Goal: Task Accomplishment & Management: Use online tool/utility

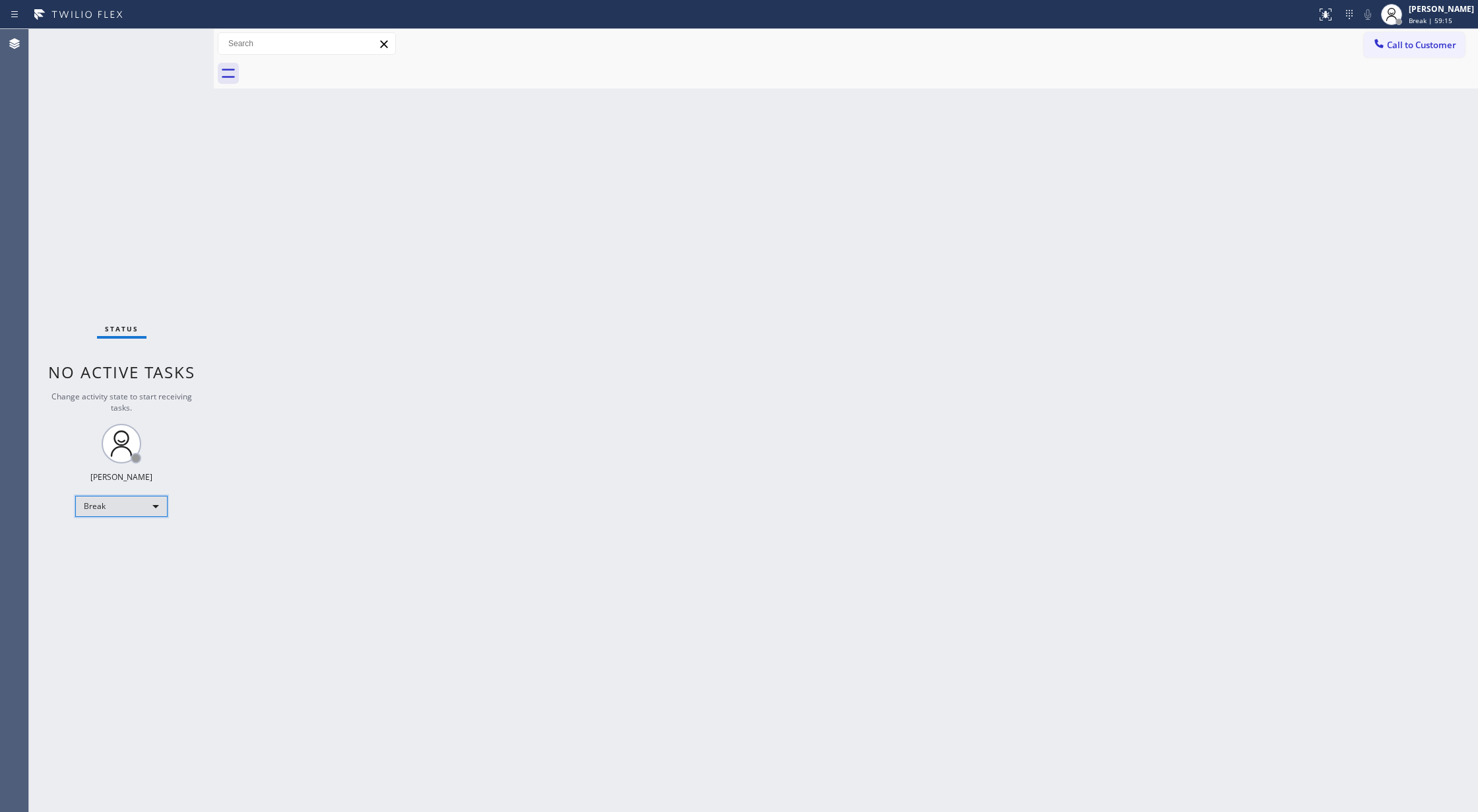
click at [109, 510] on div "Break" at bounding box center [121, 506] width 92 height 21
click at [104, 545] on li "Available" at bounding box center [120, 541] width 89 height 16
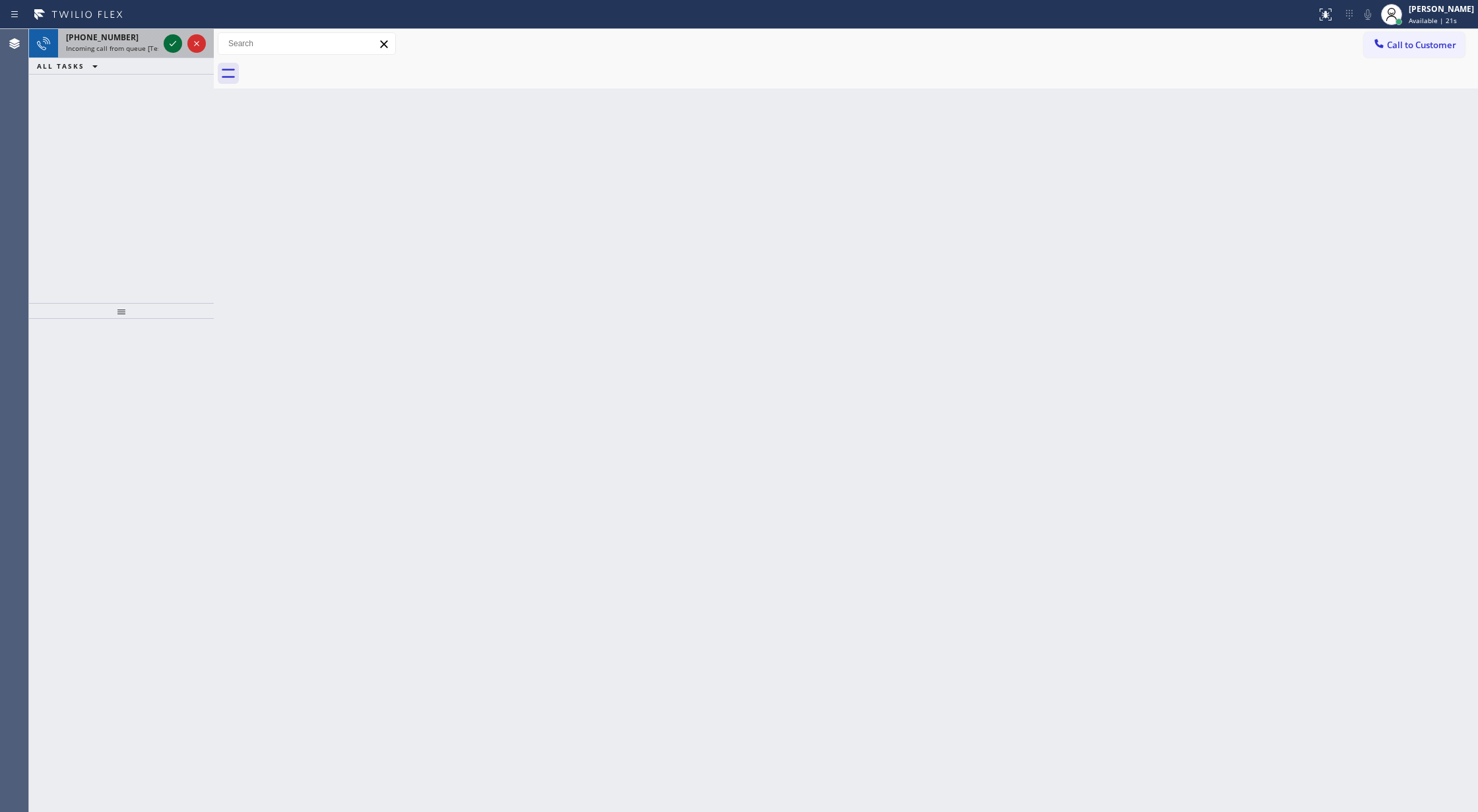
click at [163, 44] on div at bounding box center [173, 44] width 19 height 16
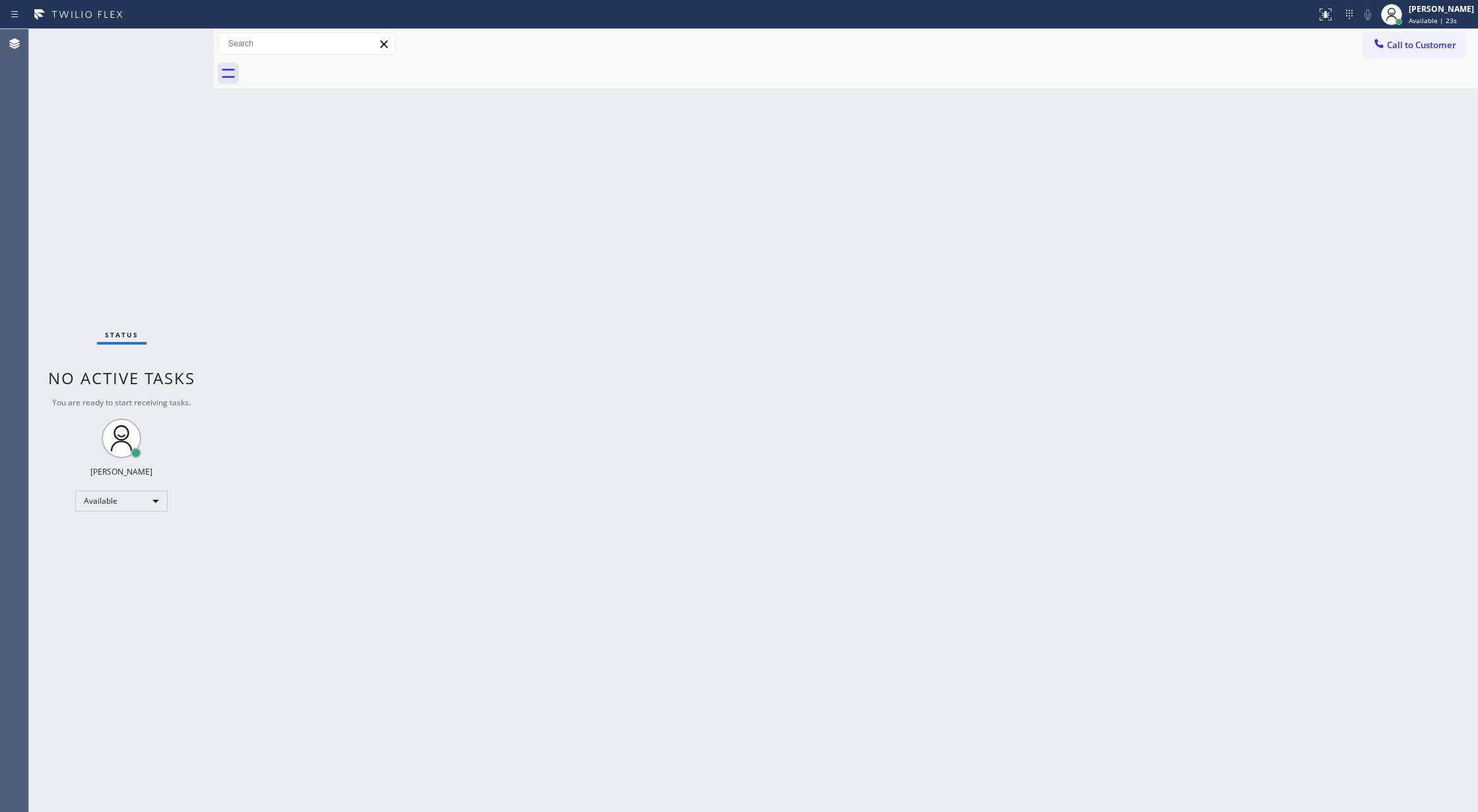
click at [164, 50] on div "Status No active tasks You are ready to start receiving tasks. [PERSON_NAME] Av…" at bounding box center [121, 420] width 184 height 782
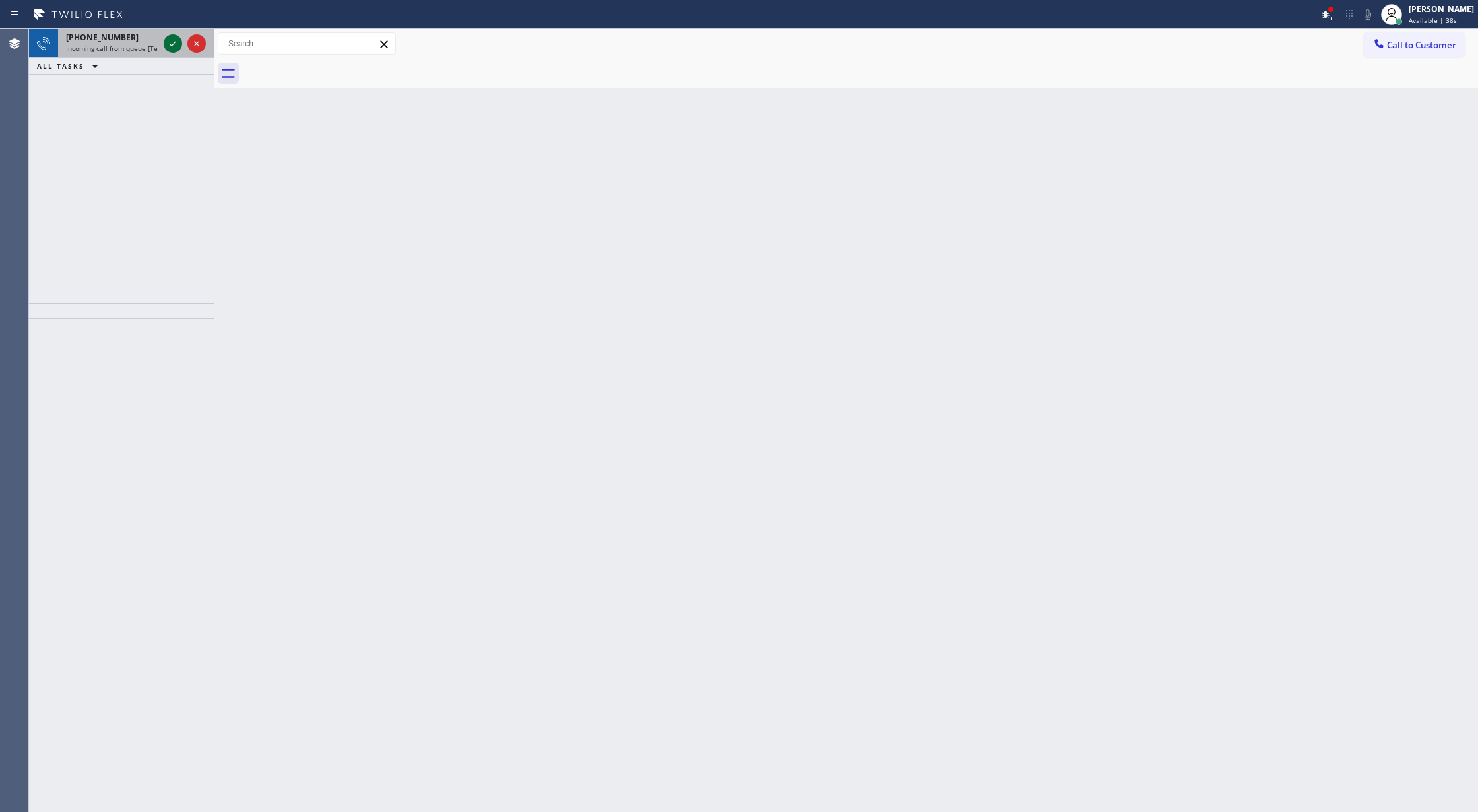
click at [167, 45] on icon at bounding box center [173, 44] width 16 height 16
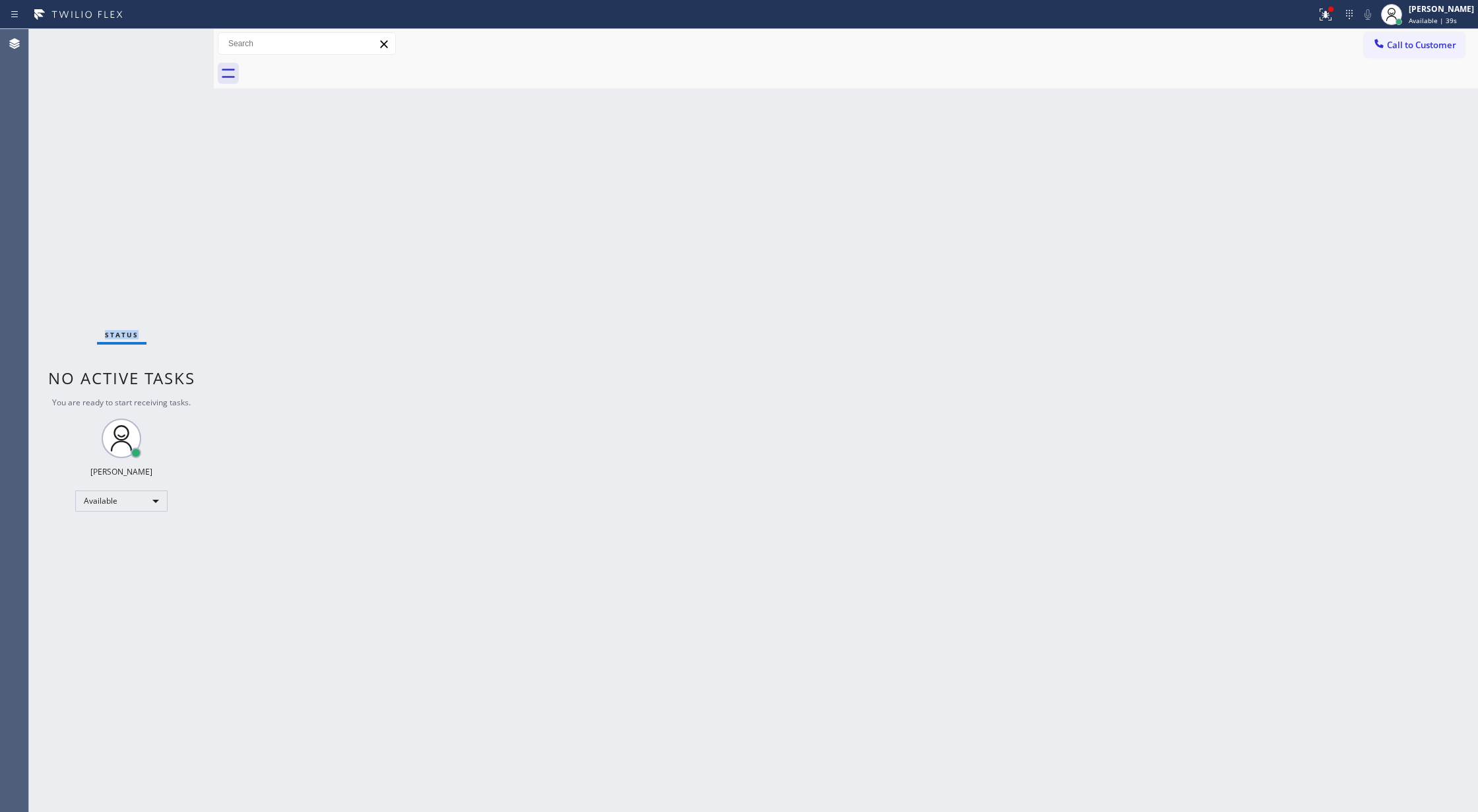
click at [167, 45] on div "Status No active tasks You are ready to start receiving tasks. [PERSON_NAME] Av…" at bounding box center [121, 420] width 184 height 782
click at [176, 38] on div "Status No active tasks You are ready to start receiving tasks. [PERSON_NAME] Av…" at bounding box center [121, 420] width 184 height 782
click at [175, 61] on icon at bounding box center [173, 60] width 16 height 16
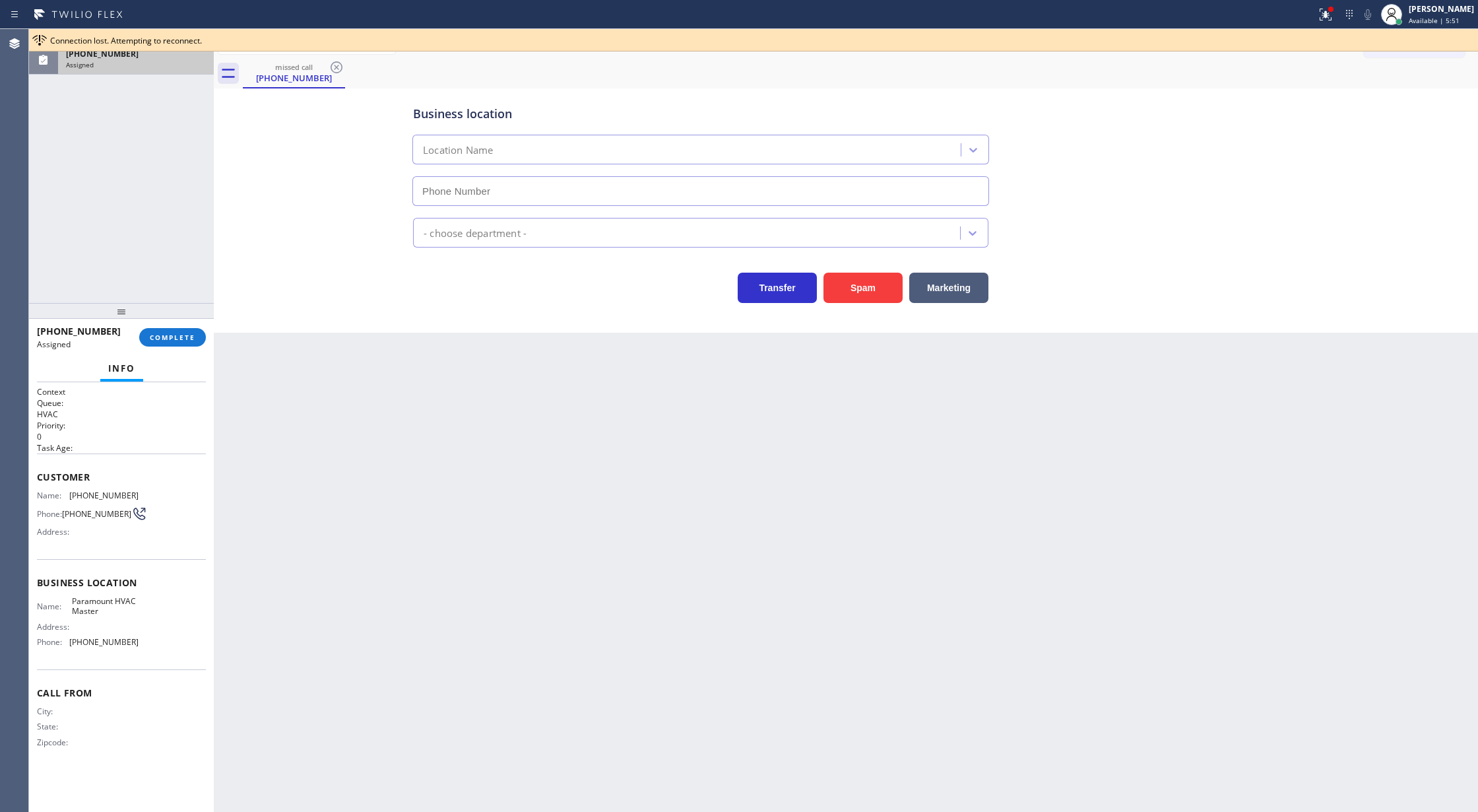
type input "(786) 461-1410"
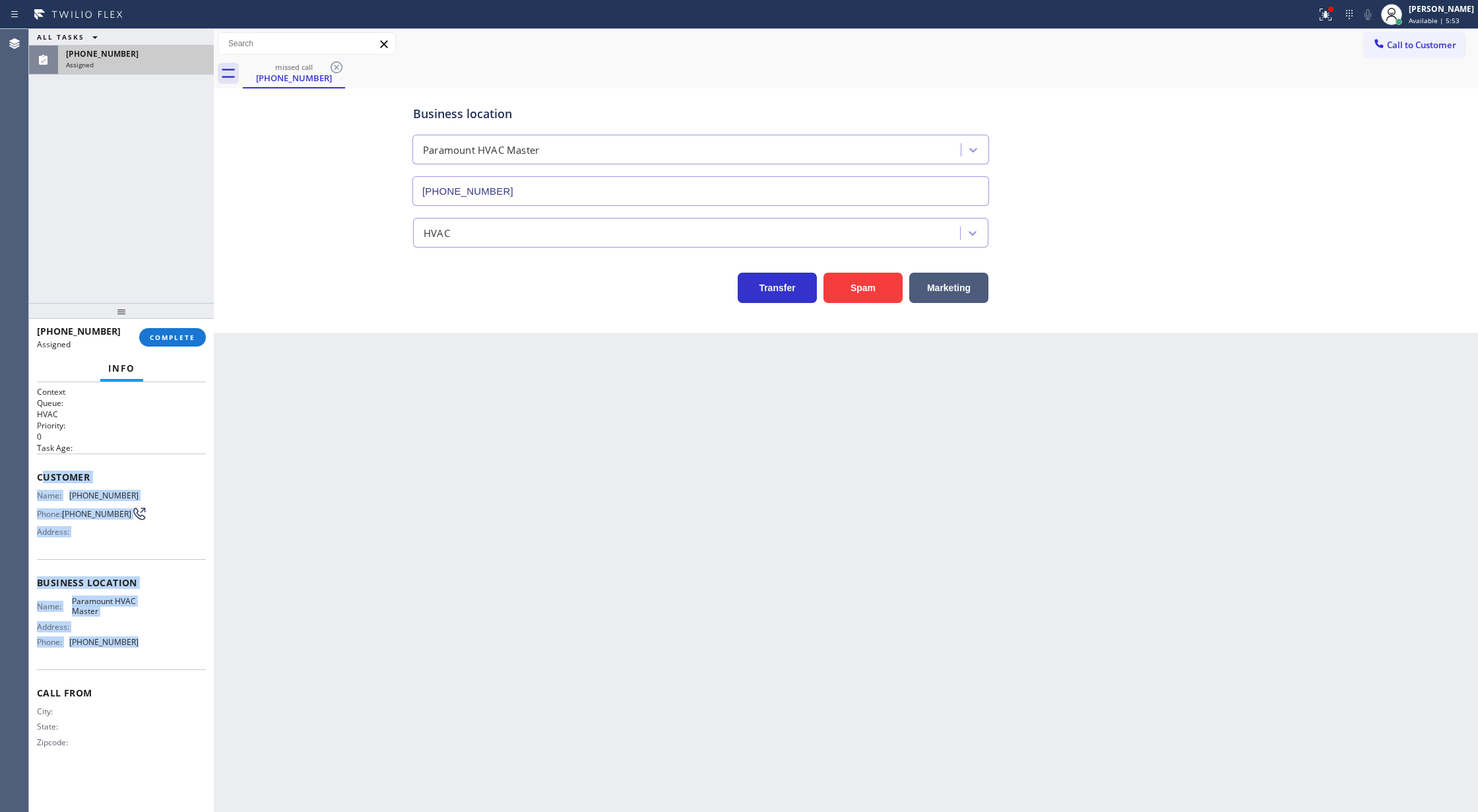
drag, startPoint x: 42, startPoint y: 468, endPoint x: 166, endPoint y: 647, distance: 217.8
click at [166, 647] on div "Context Queue: HVAC Priority: 0 Task Age: Customer Name: (844) 957-1327 Phone: …" at bounding box center [121, 578] width 169 height 383
copy div "ustomer Name: (844) 957-1327 Phone: (844) 957-1327 Address: Business location N…"
click at [178, 338] on span "COMPLETE" at bounding box center [173, 338] width 45 height 9
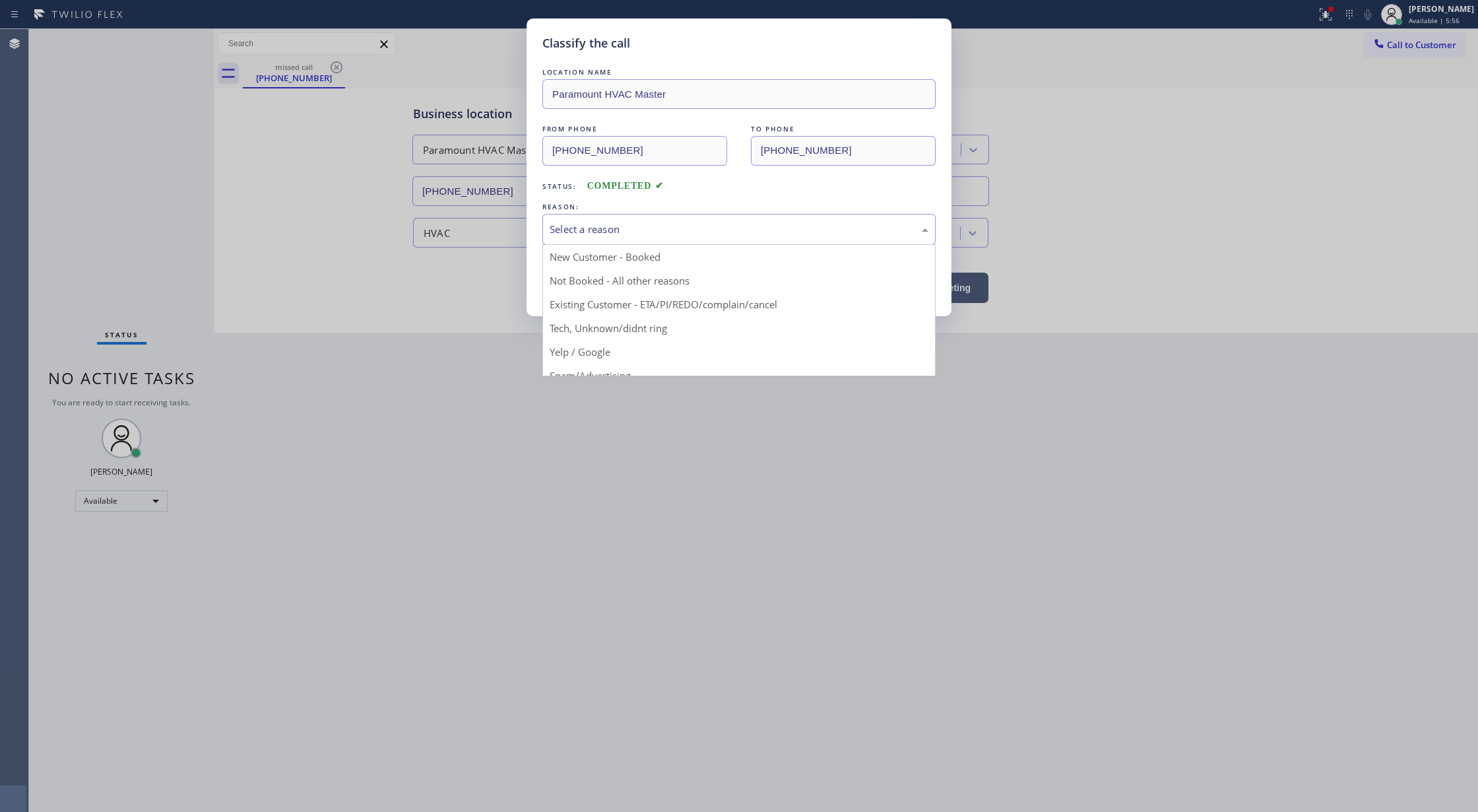
click at [566, 232] on div "Select a reason" at bounding box center [739, 229] width 379 height 15
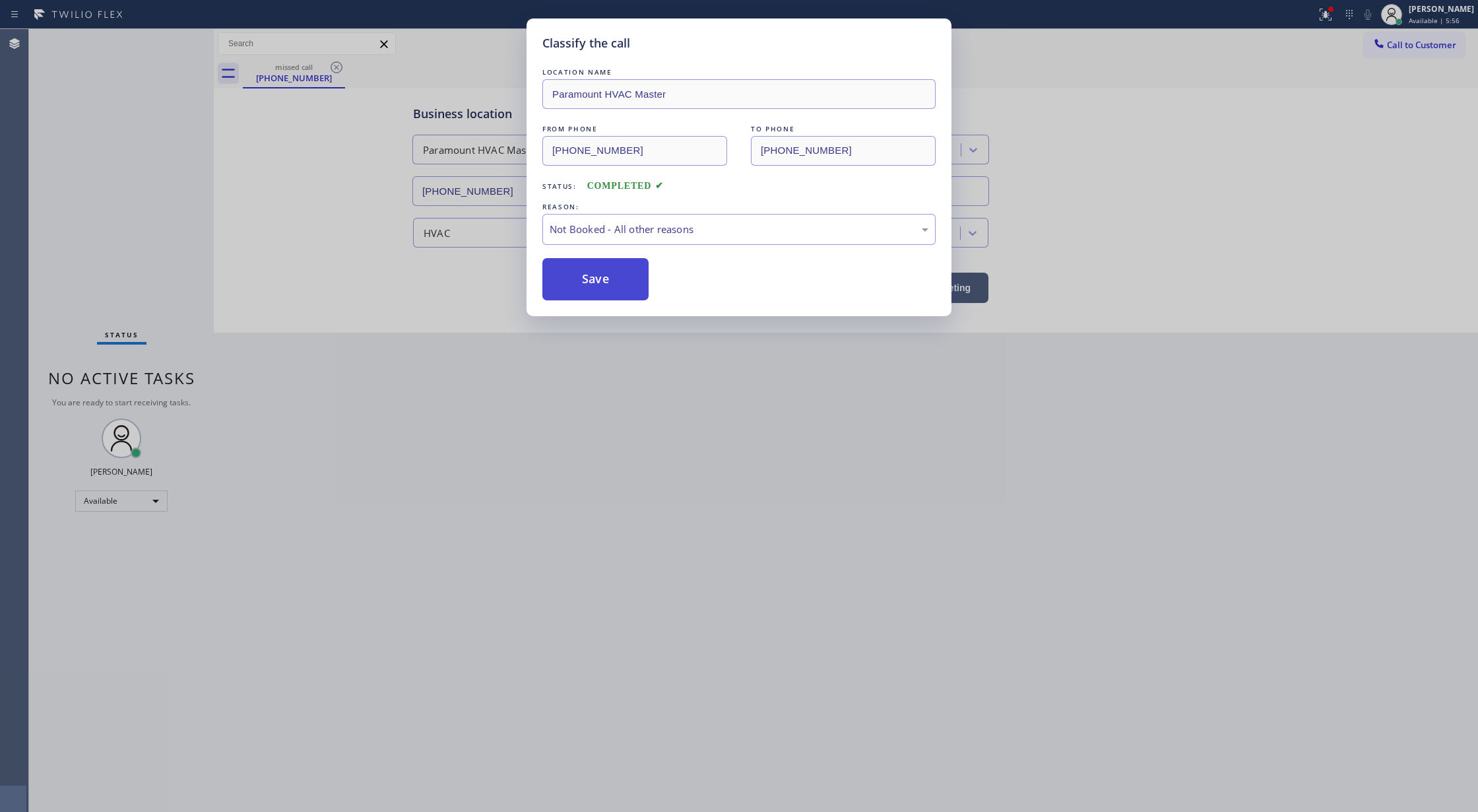
click at [586, 274] on button "Save" at bounding box center [596, 279] width 106 height 42
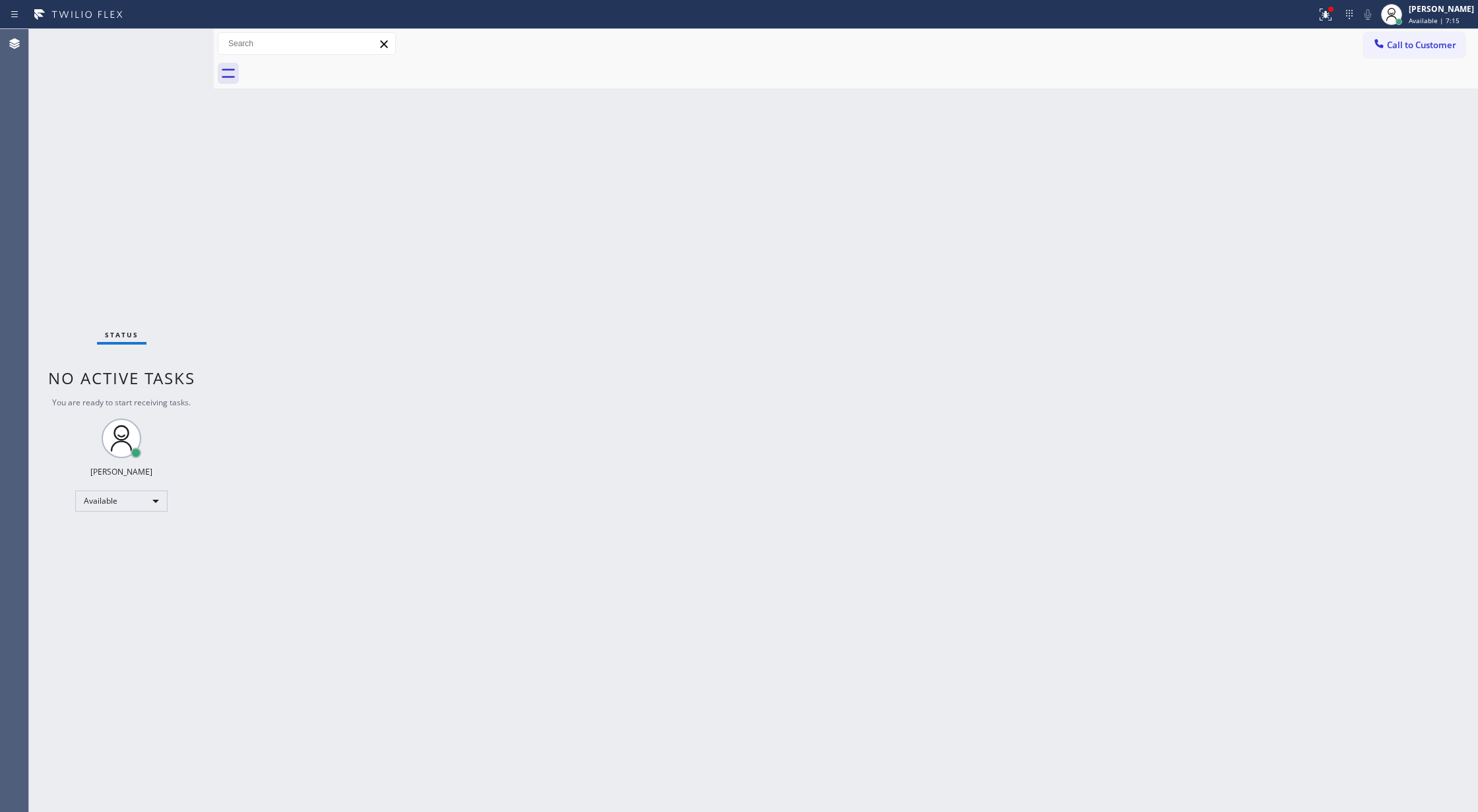
click at [176, 41] on div "Status No active tasks You are ready to start receiving tasks. [PERSON_NAME] Av…" at bounding box center [121, 420] width 184 height 782
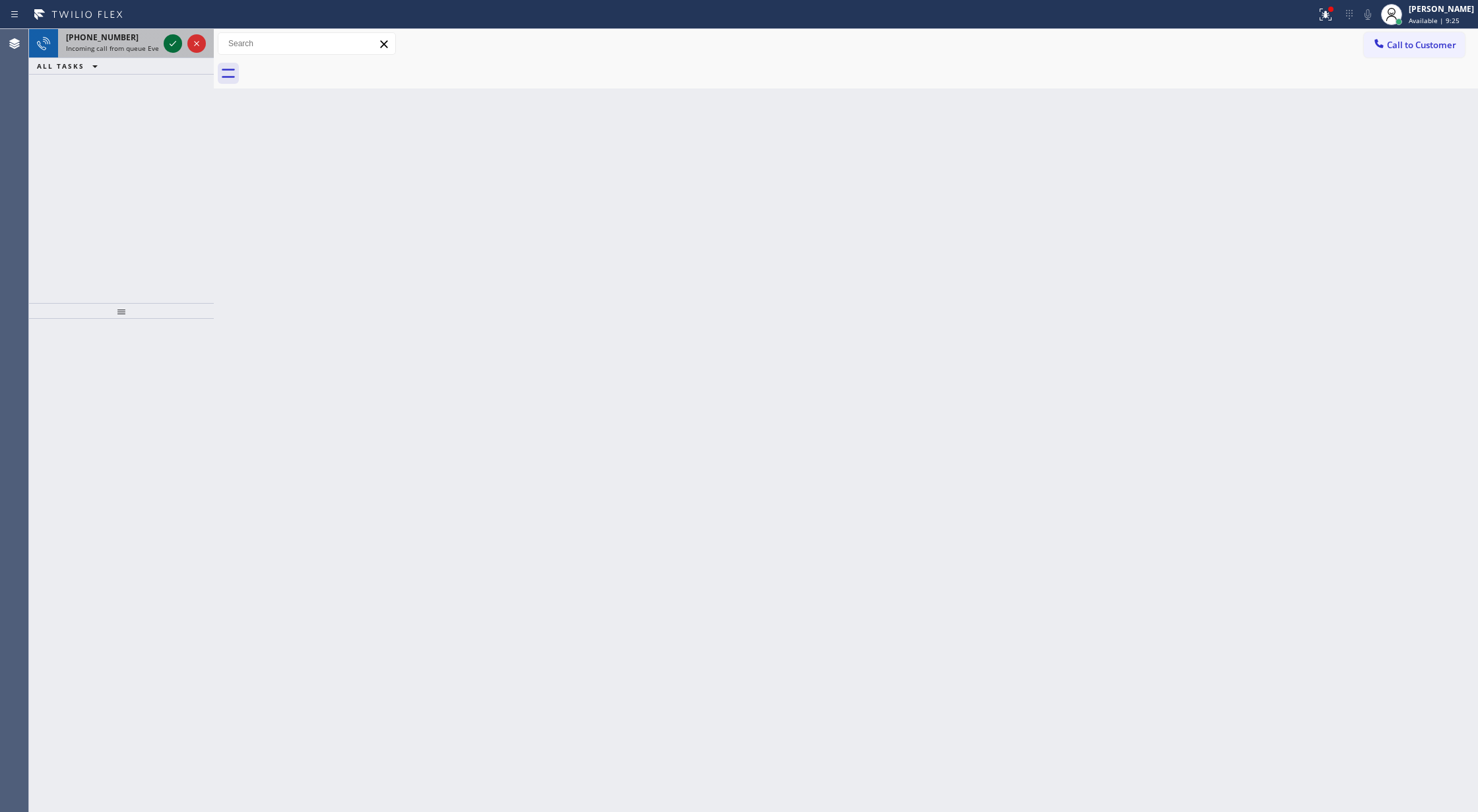
click at [167, 41] on icon at bounding box center [173, 44] width 16 height 16
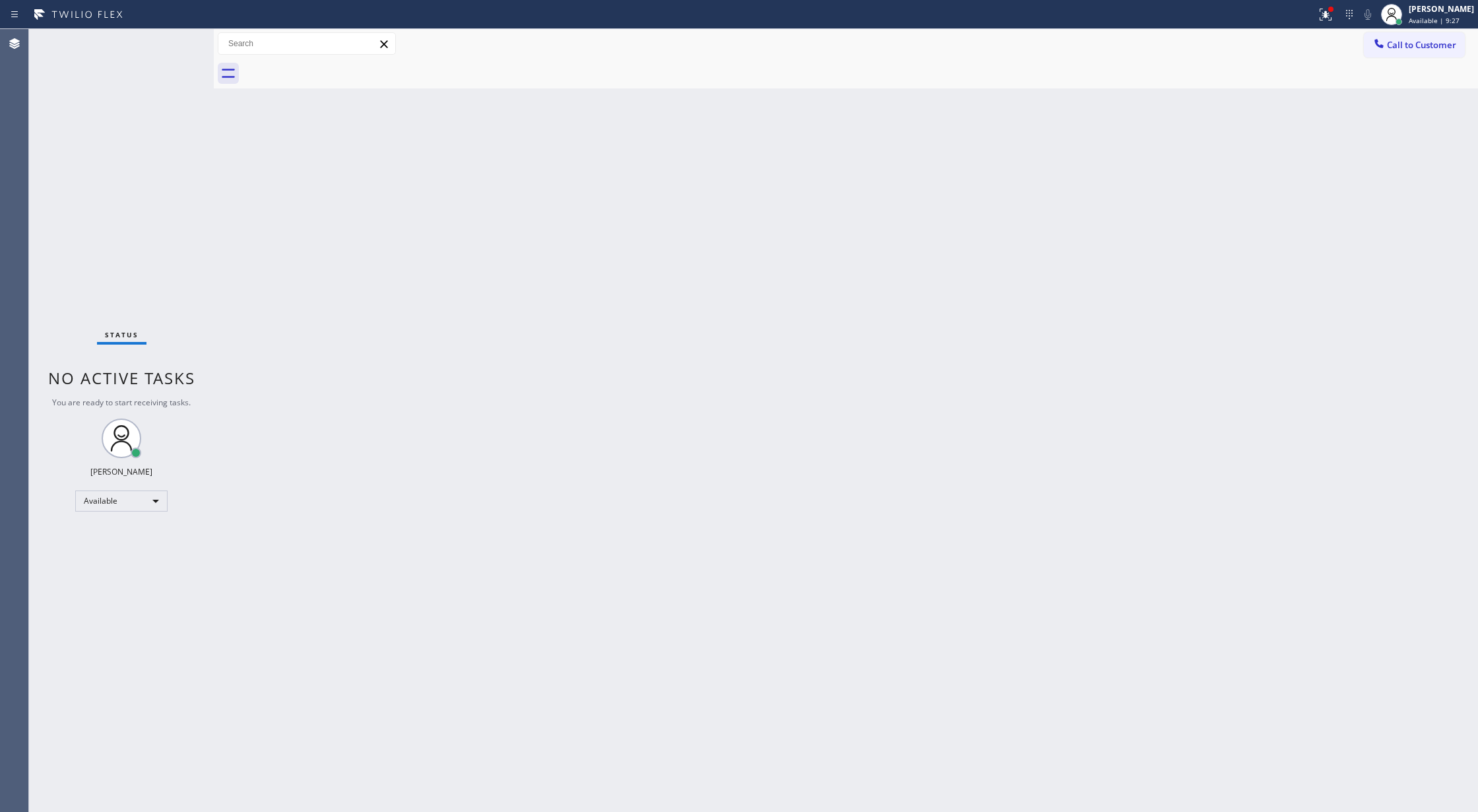
click at [167, 41] on div "Status No active tasks You are ready to start receiving tasks. [PERSON_NAME] Av…" at bounding box center [121, 420] width 184 height 782
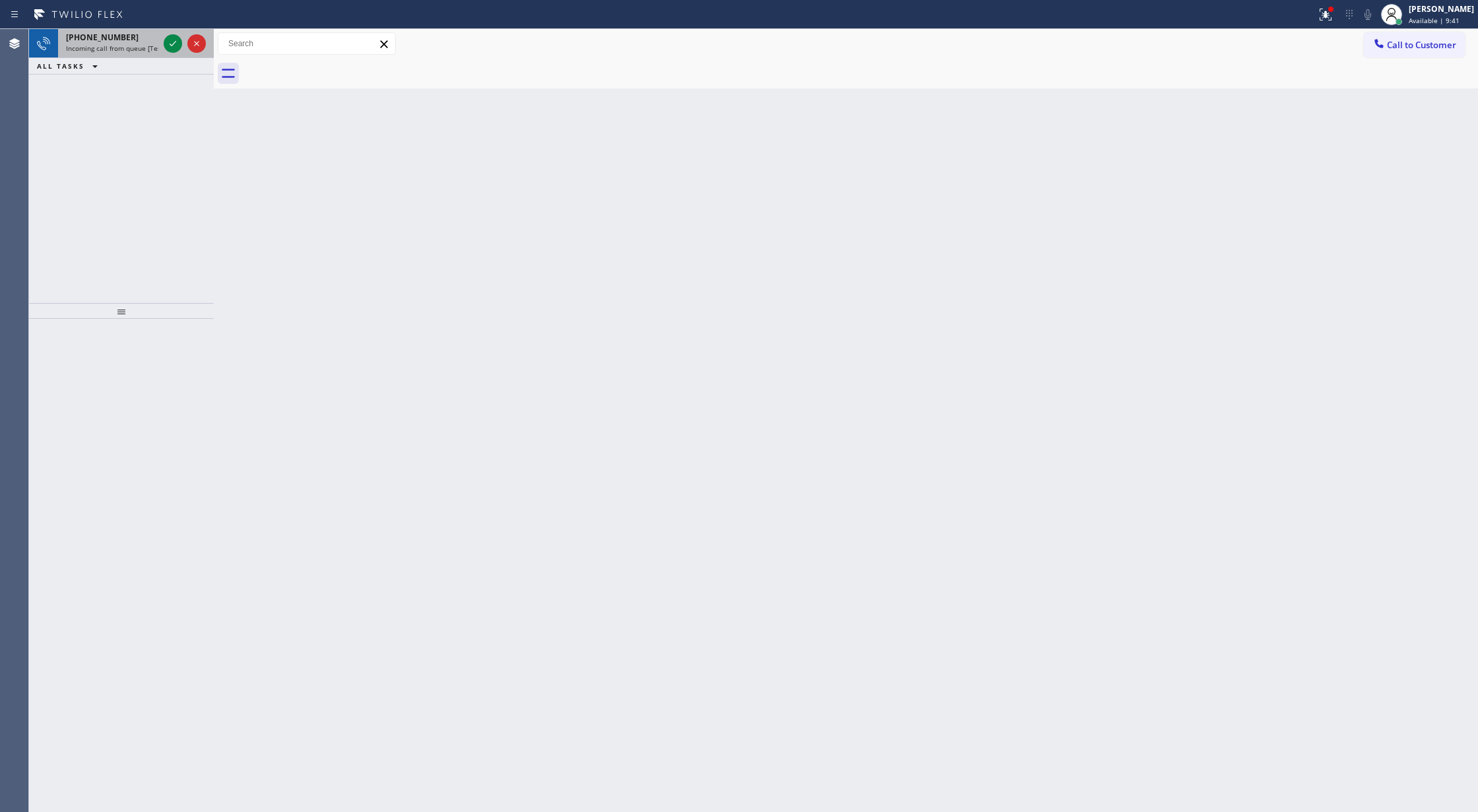
click at [151, 51] on span "Incoming call from queue [Test] All" at bounding box center [120, 48] width 109 height 9
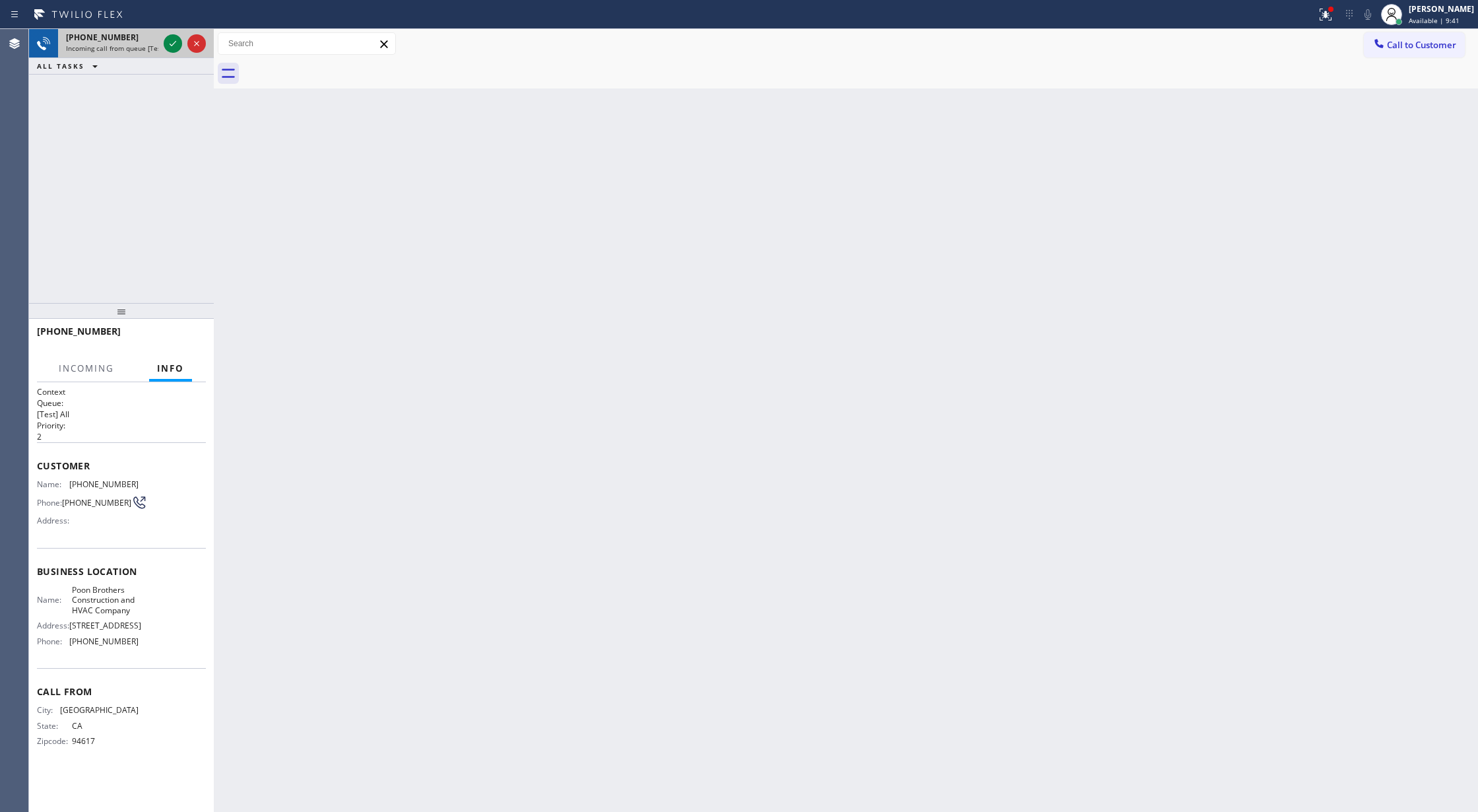
click at [151, 51] on span "Incoming call from queue [Test] All" at bounding box center [120, 48] width 109 height 9
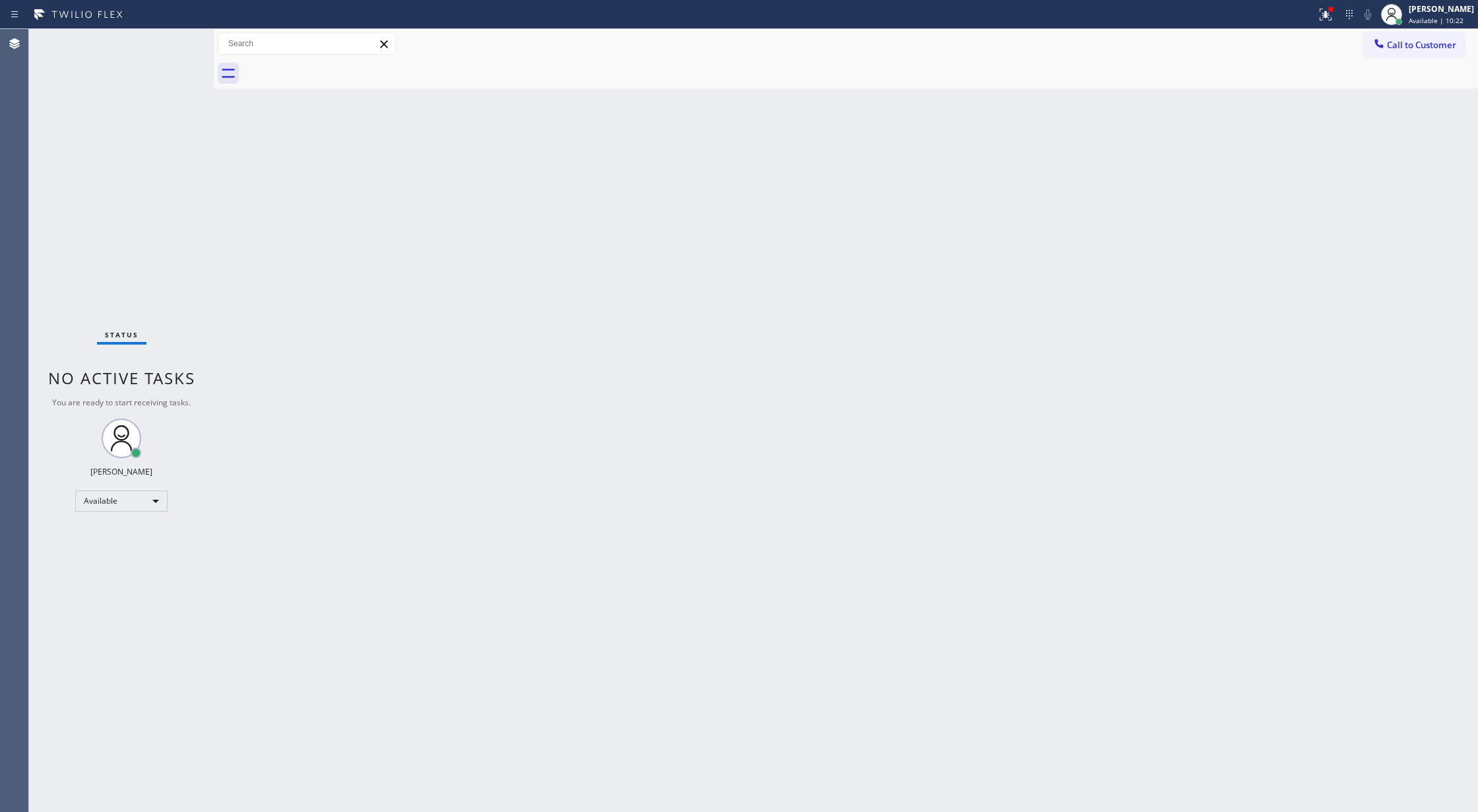
click at [202, 41] on div "Status No active tasks You are ready to start receiving tasks. [PERSON_NAME] Av…" at bounding box center [121, 420] width 184 height 782
click at [201, 42] on div "Status No active tasks You are ready to start receiving tasks. [PERSON_NAME] Av…" at bounding box center [121, 420] width 184 height 782
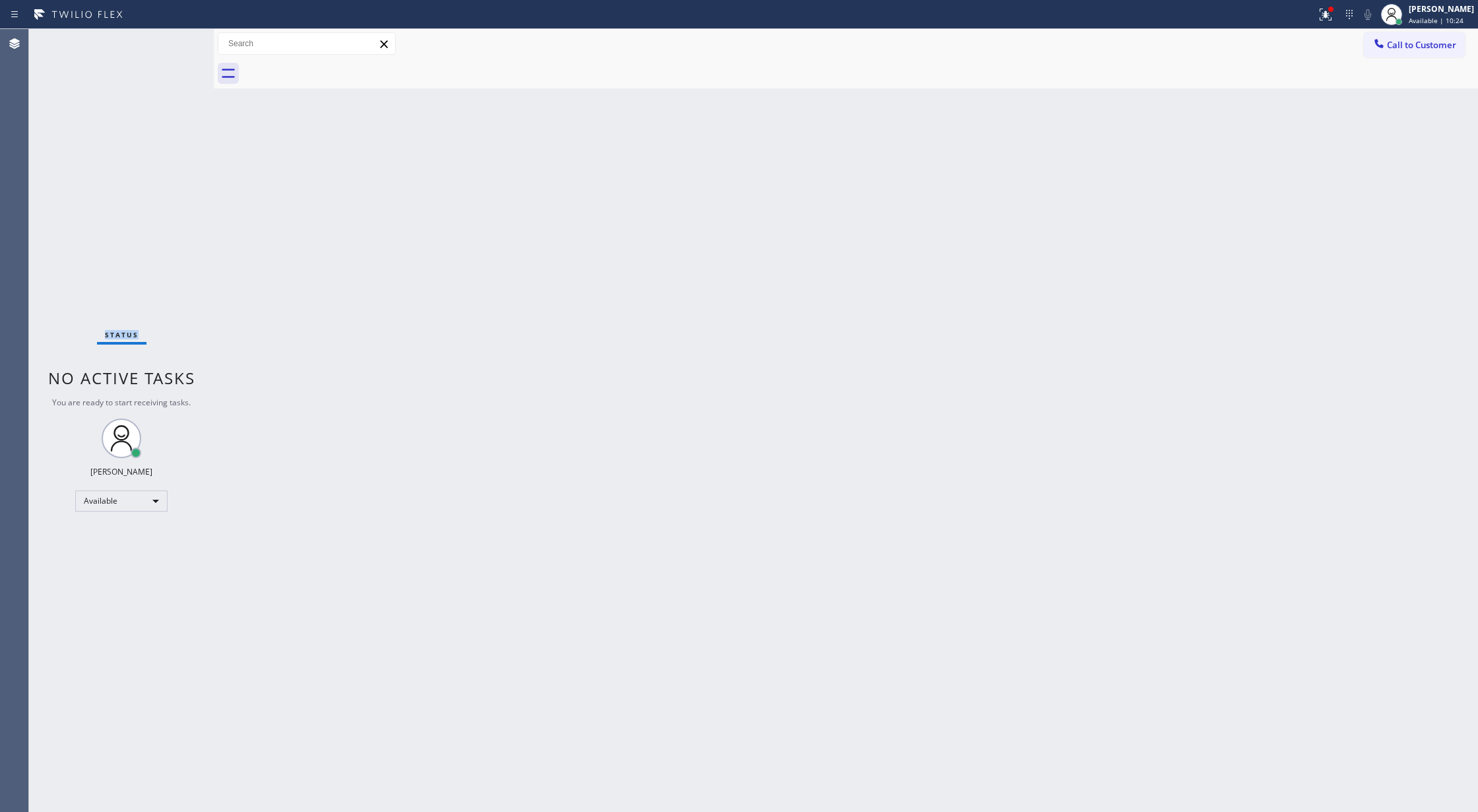
click at [201, 42] on div "Status No active tasks You are ready to start receiving tasks. [PERSON_NAME] Av…" at bounding box center [121, 420] width 184 height 782
click at [176, 57] on div "Status No active tasks You are ready to start receiving tasks. [PERSON_NAME] Av…" at bounding box center [121, 420] width 184 height 782
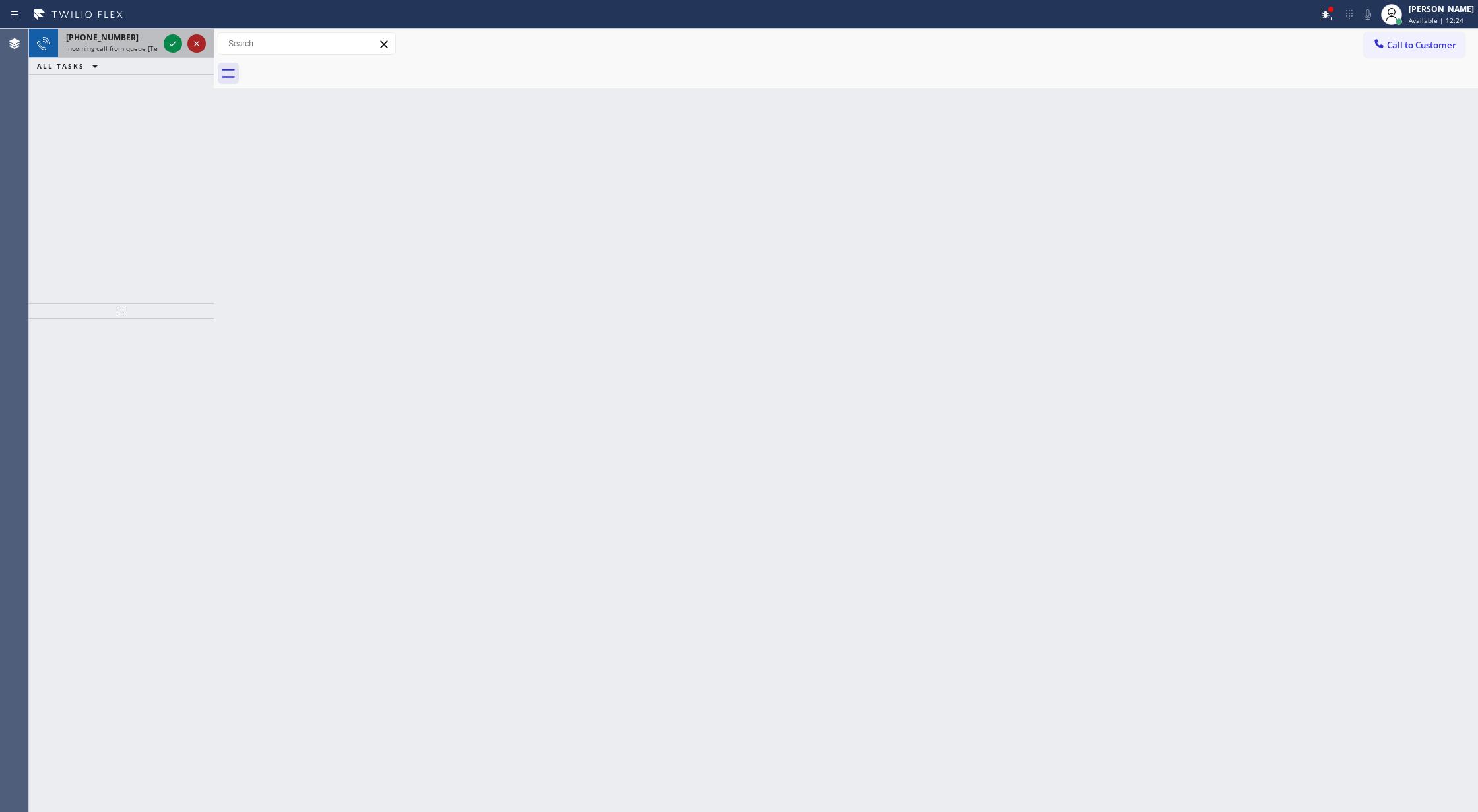
click at [195, 41] on icon at bounding box center [196, 44] width 16 height 16
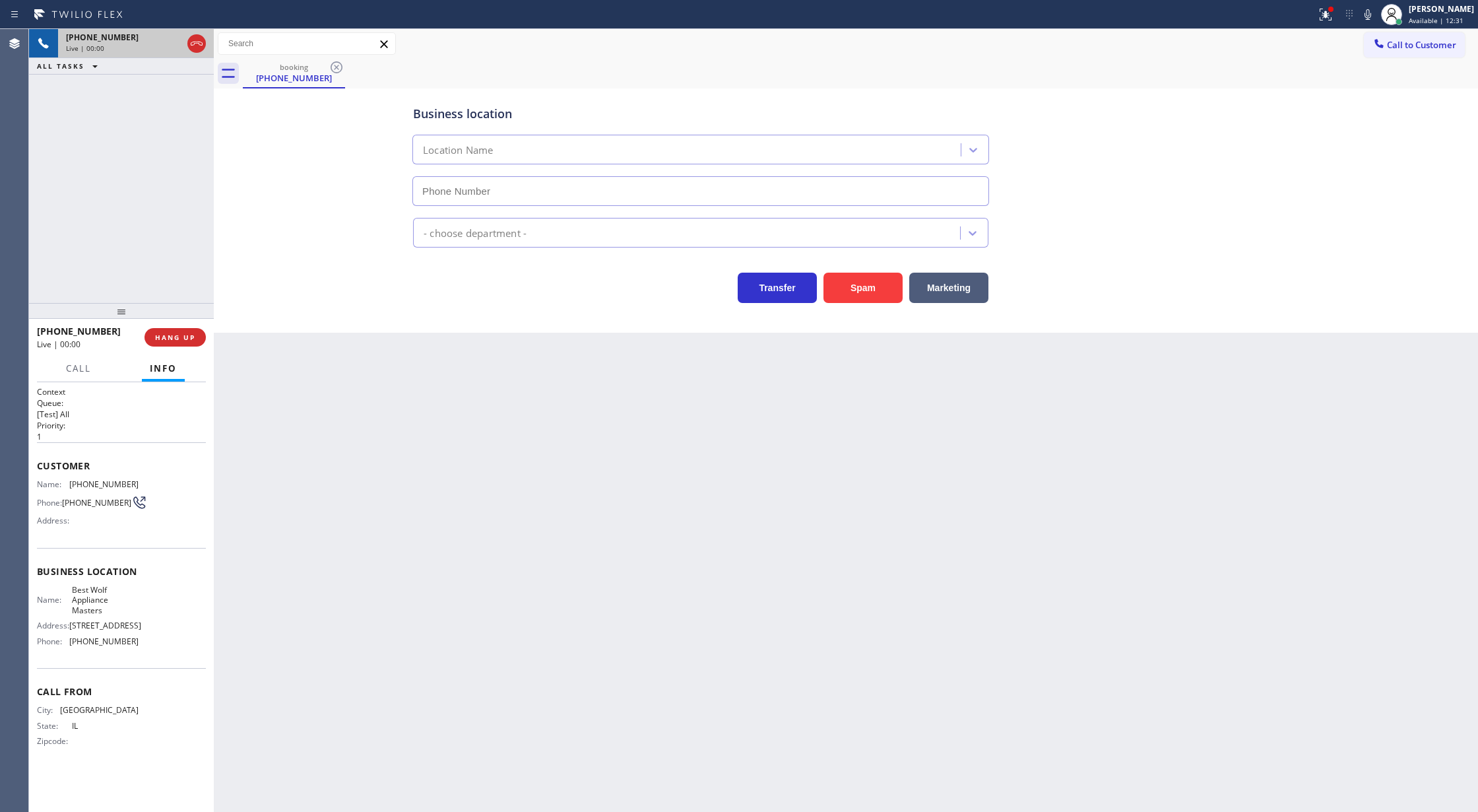
type input "(312) 614-0244"
click at [176, 45] on icon at bounding box center [173, 44] width 6 height 9
type input "(312) 614-0244"
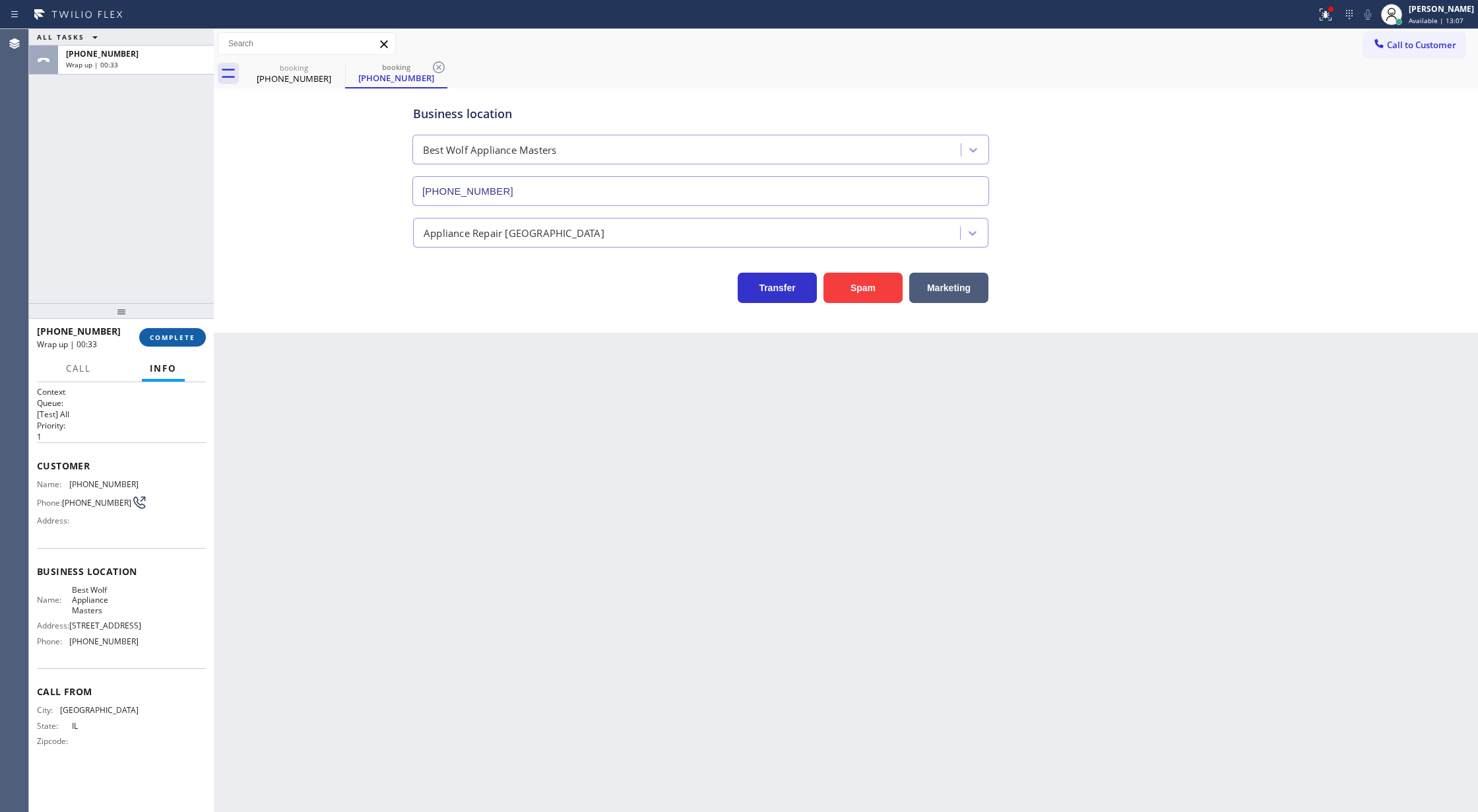
click at [191, 343] on button "COMPLETE" at bounding box center [172, 338] width 66 height 19
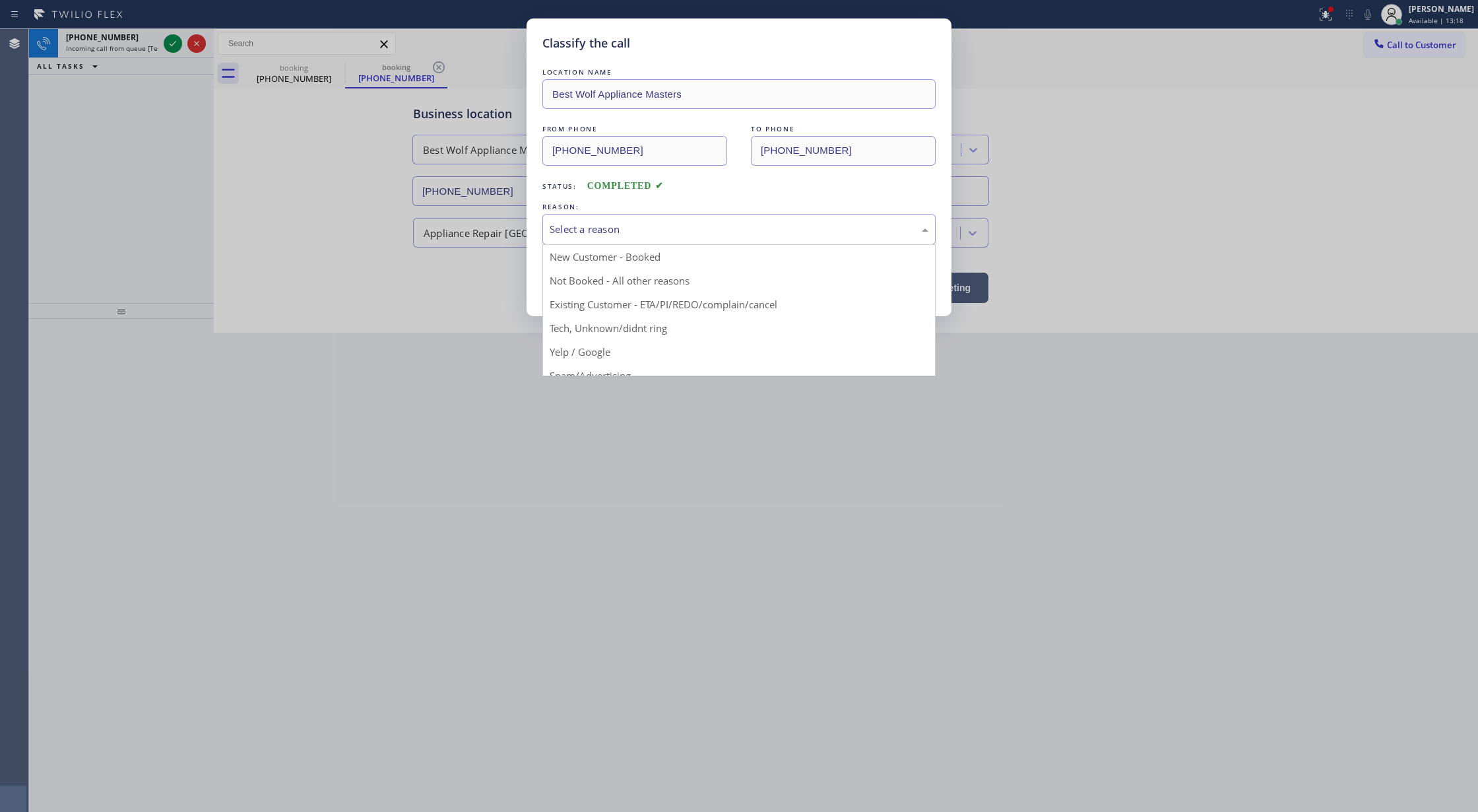
click at [608, 227] on div "Select a reason" at bounding box center [739, 229] width 379 height 15
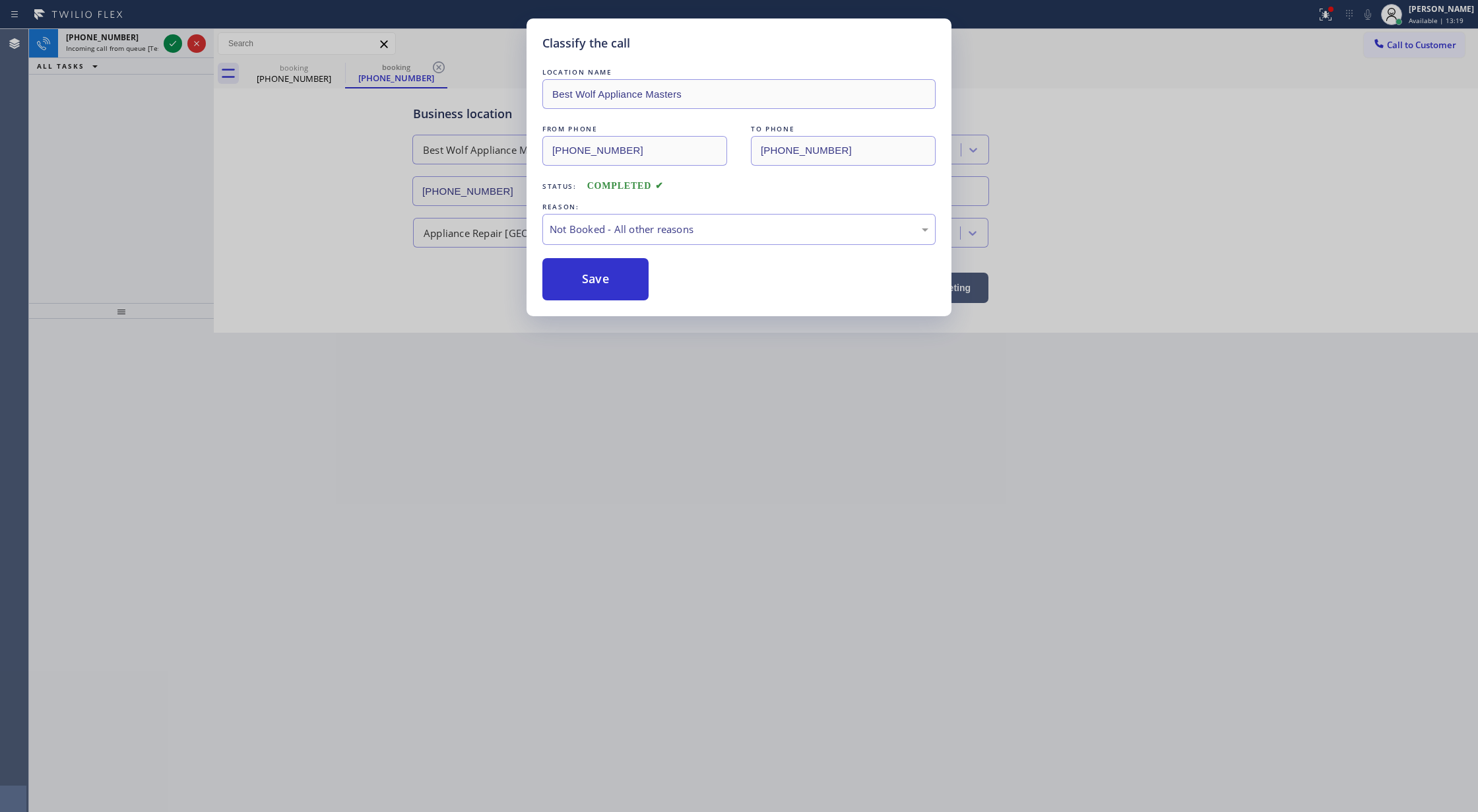
click at [584, 281] on button "Save" at bounding box center [596, 279] width 106 height 42
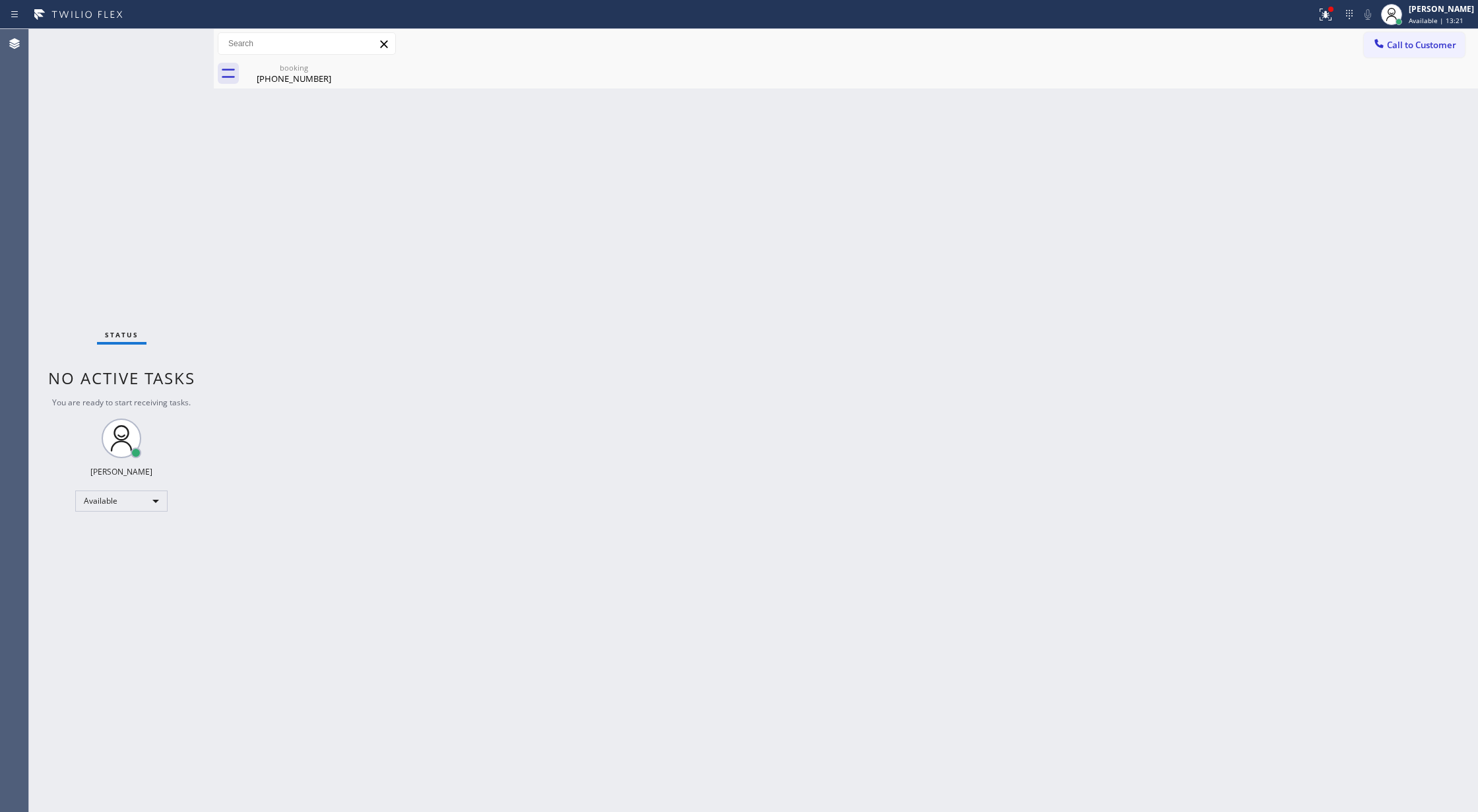
click at [177, 44] on div "Status No active tasks You are ready to start receiving tasks. [PERSON_NAME] Av…" at bounding box center [121, 420] width 184 height 782
drag, startPoint x: 610, startPoint y: 417, endPoint x: 613, endPoint y: 355, distance: 62.1
click at [613, 414] on div "Back to Dashboard Change Sender ID Customers Technicians Select a contact Outbo…" at bounding box center [846, 420] width 1265 height 782
click at [613, 355] on div "Back to Dashboard Change Sender ID Customers Technicians Select a contact Outbo…" at bounding box center [846, 420] width 1265 height 782
click at [581, 288] on div "Back to Dashboard Change Sender ID Customers Technicians Select a contact Outbo…" at bounding box center [846, 420] width 1265 height 782
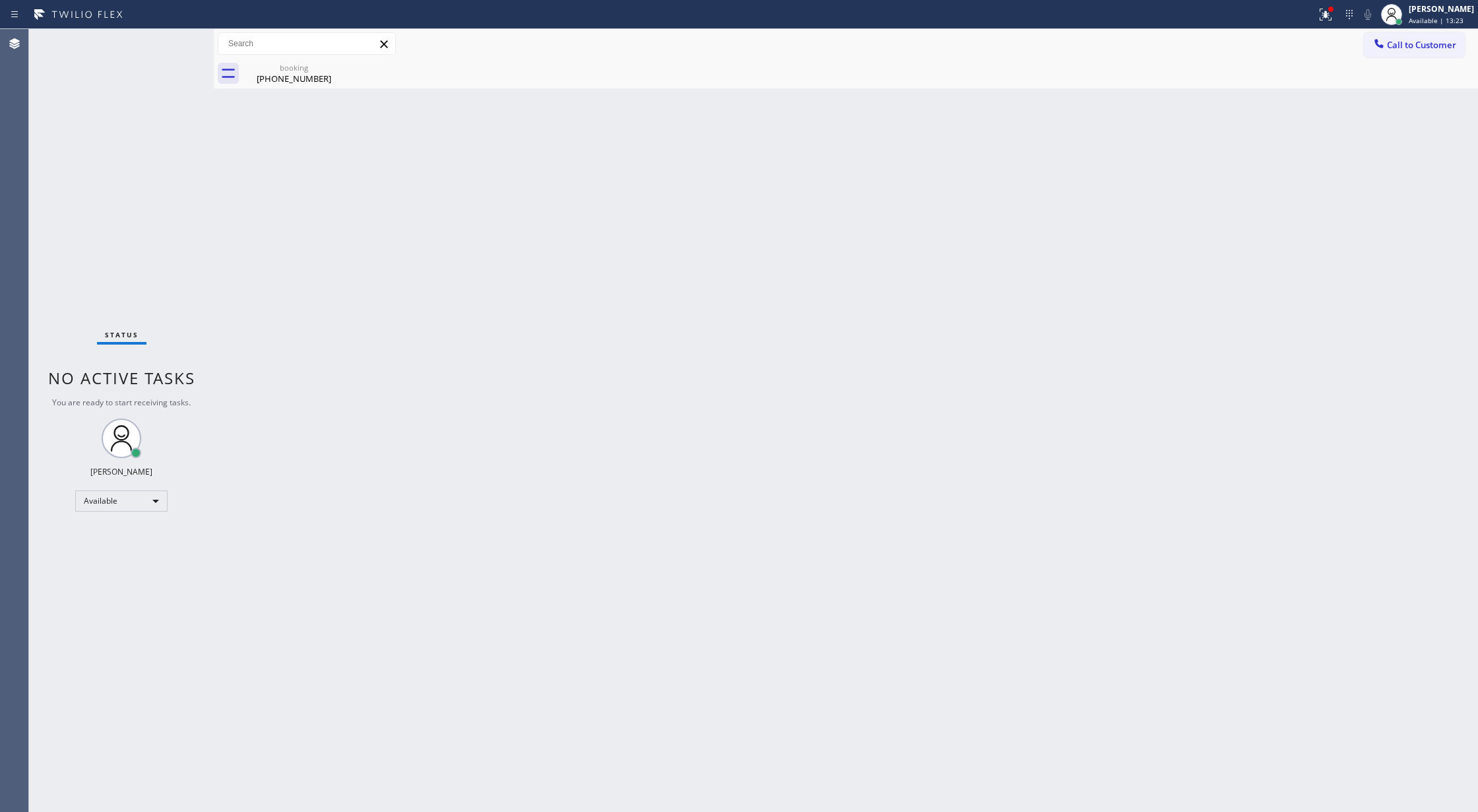
click at [579, 288] on div "Back to Dashboard Change Sender ID Customers Technicians Select a contact Outbo…" at bounding box center [846, 420] width 1265 height 782
click at [299, 73] on div "(872) 337-4126" at bounding box center [293, 78] width 99 height 12
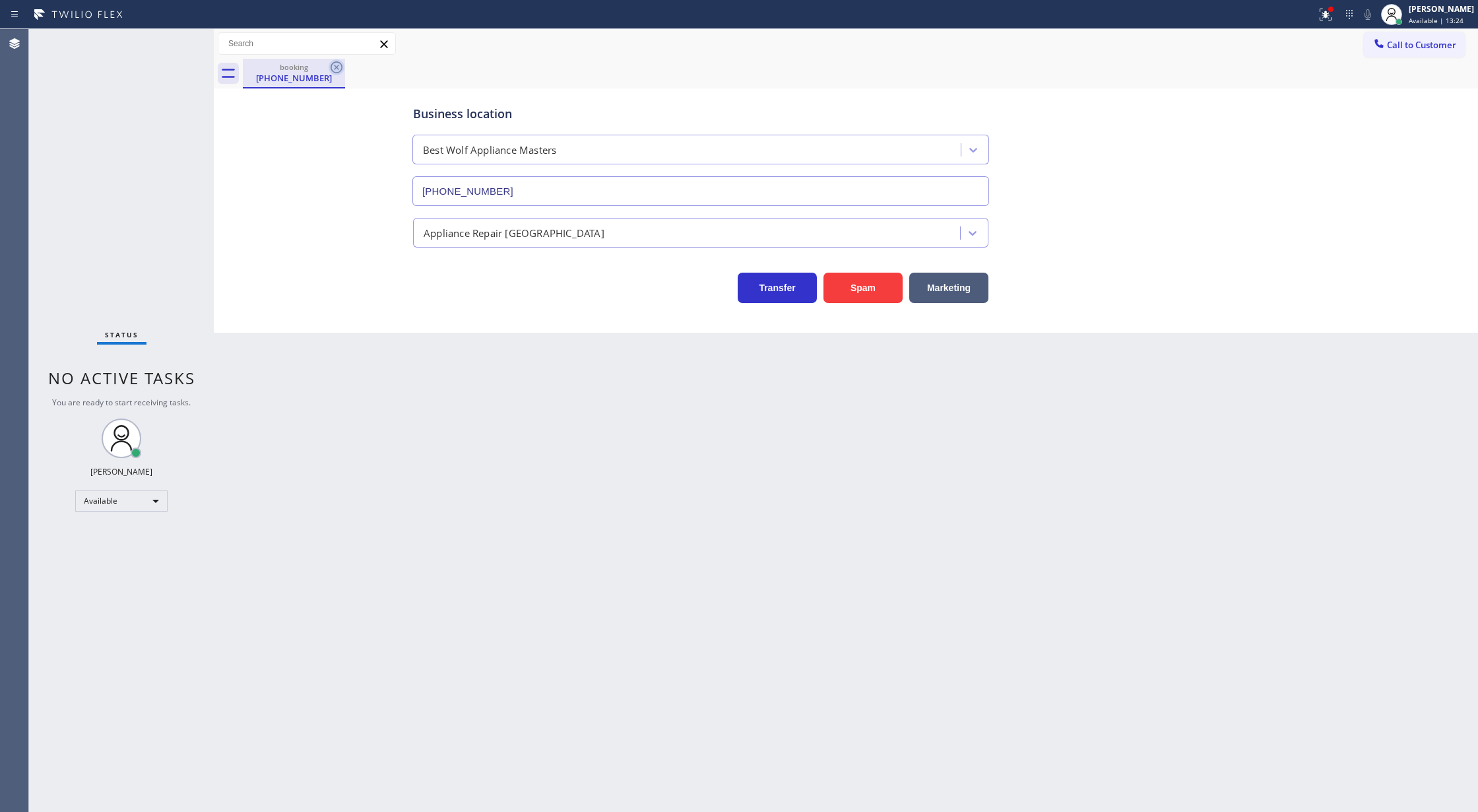
click at [343, 62] on icon at bounding box center [336, 67] width 16 height 16
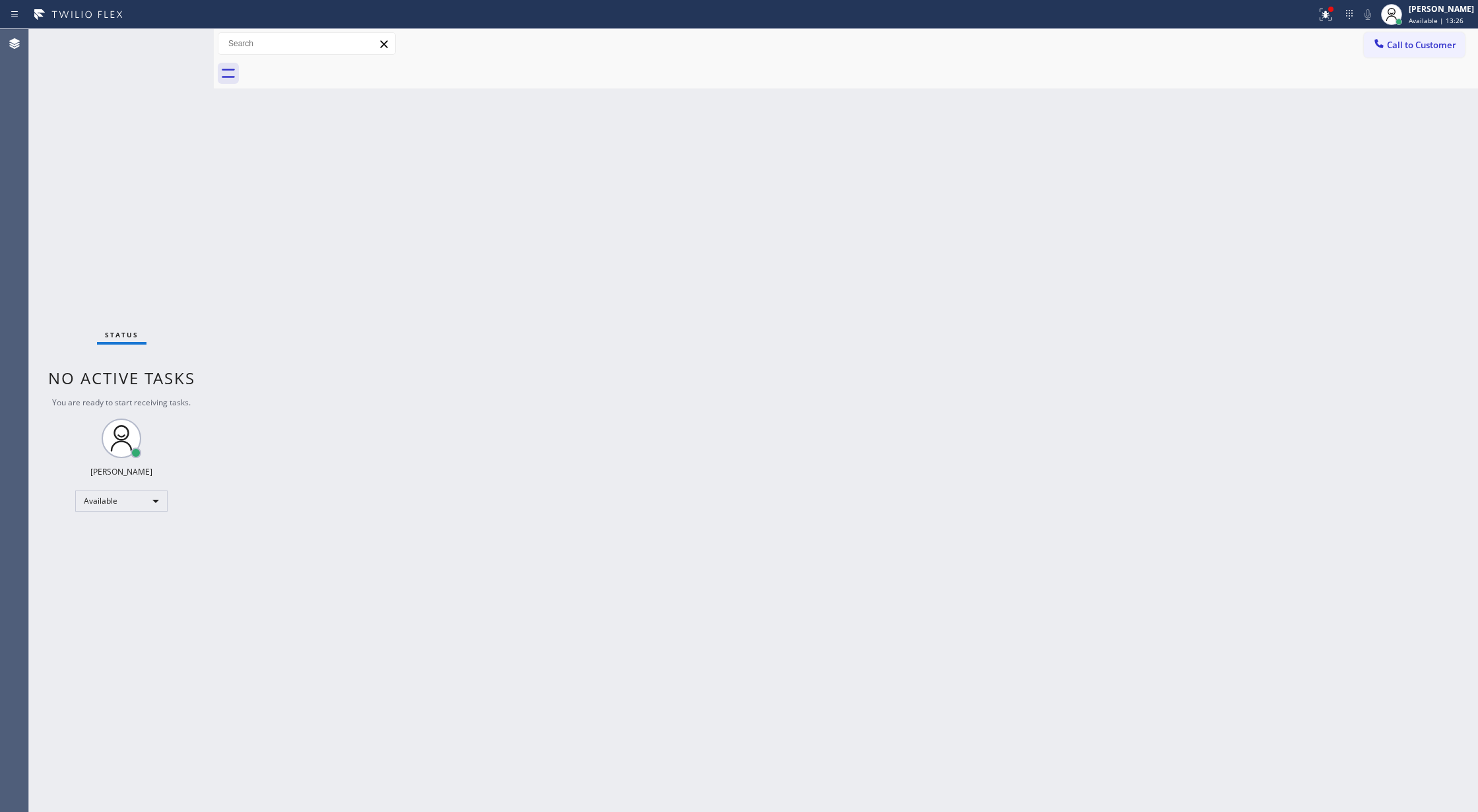
click at [165, 27] on div "Status report Issues detected These issues could affect your workflow. Please c…" at bounding box center [739, 14] width 1478 height 29
click at [170, 36] on div "Status No active tasks You are ready to start receiving tasks. [PERSON_NAME] Av…" at bounding box center [121, 420] width 184 height 782
click at [170, 37] on div "Status No active tasks You are ready to start receiving tasks. [PERSON_NAME] Av…" at bounding box center [121, 420] width 184 height 782
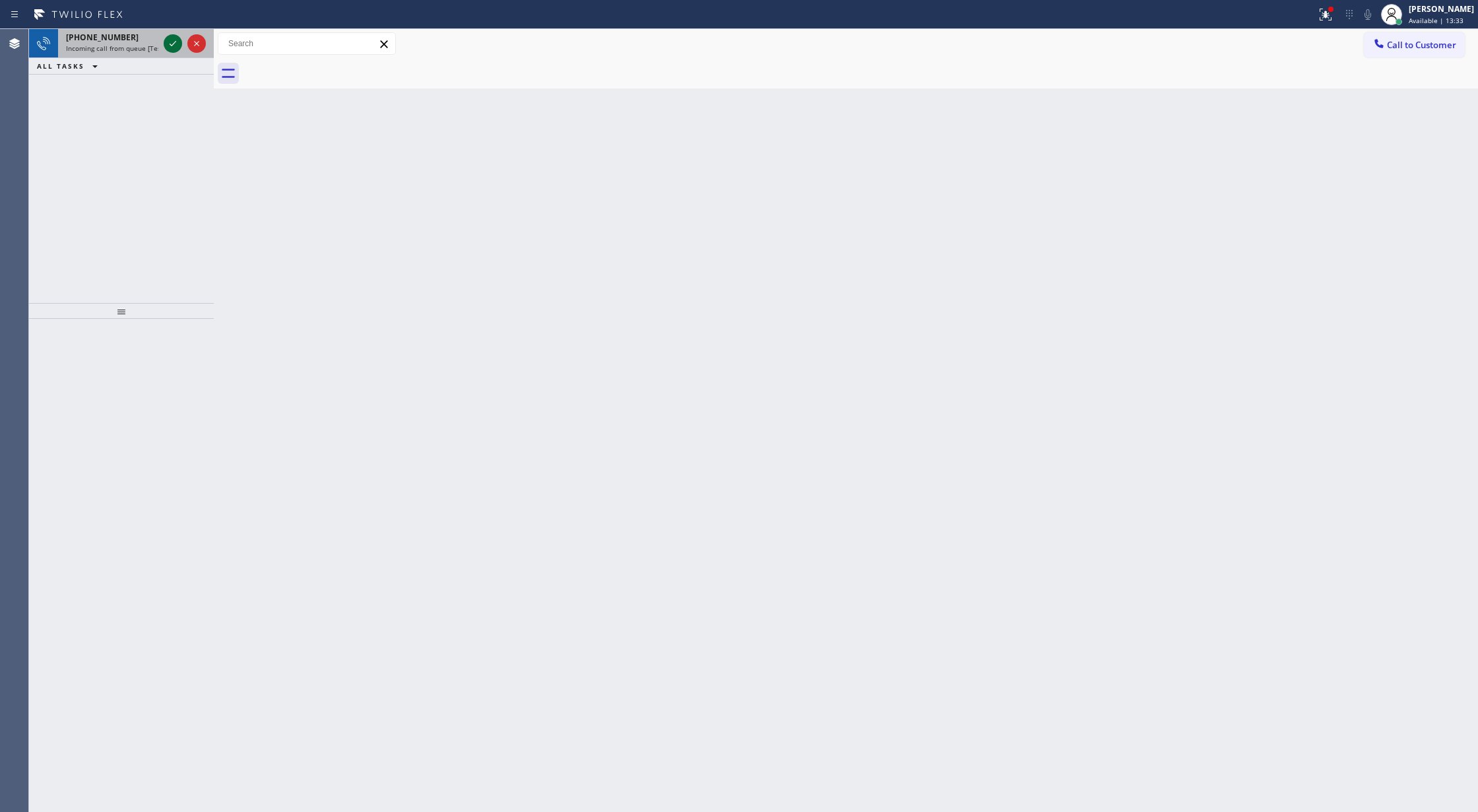
click at [174, 36] on icon at bounding box center [173, 44] width 16 height 16
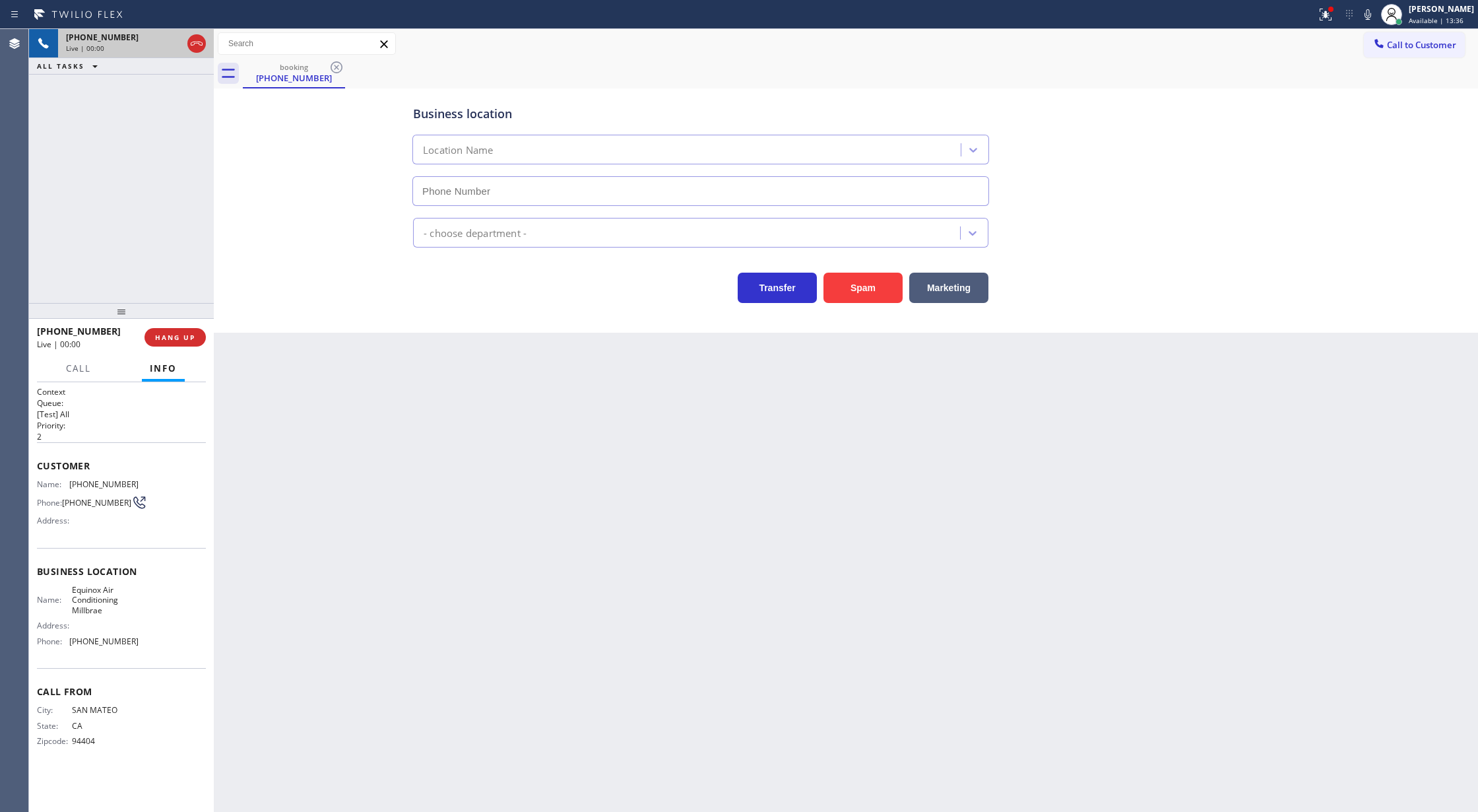
type input "(650) 360-9466"
click at [862, 281] on button "Spam" at bounding box center [863, 288] width 79 height 30
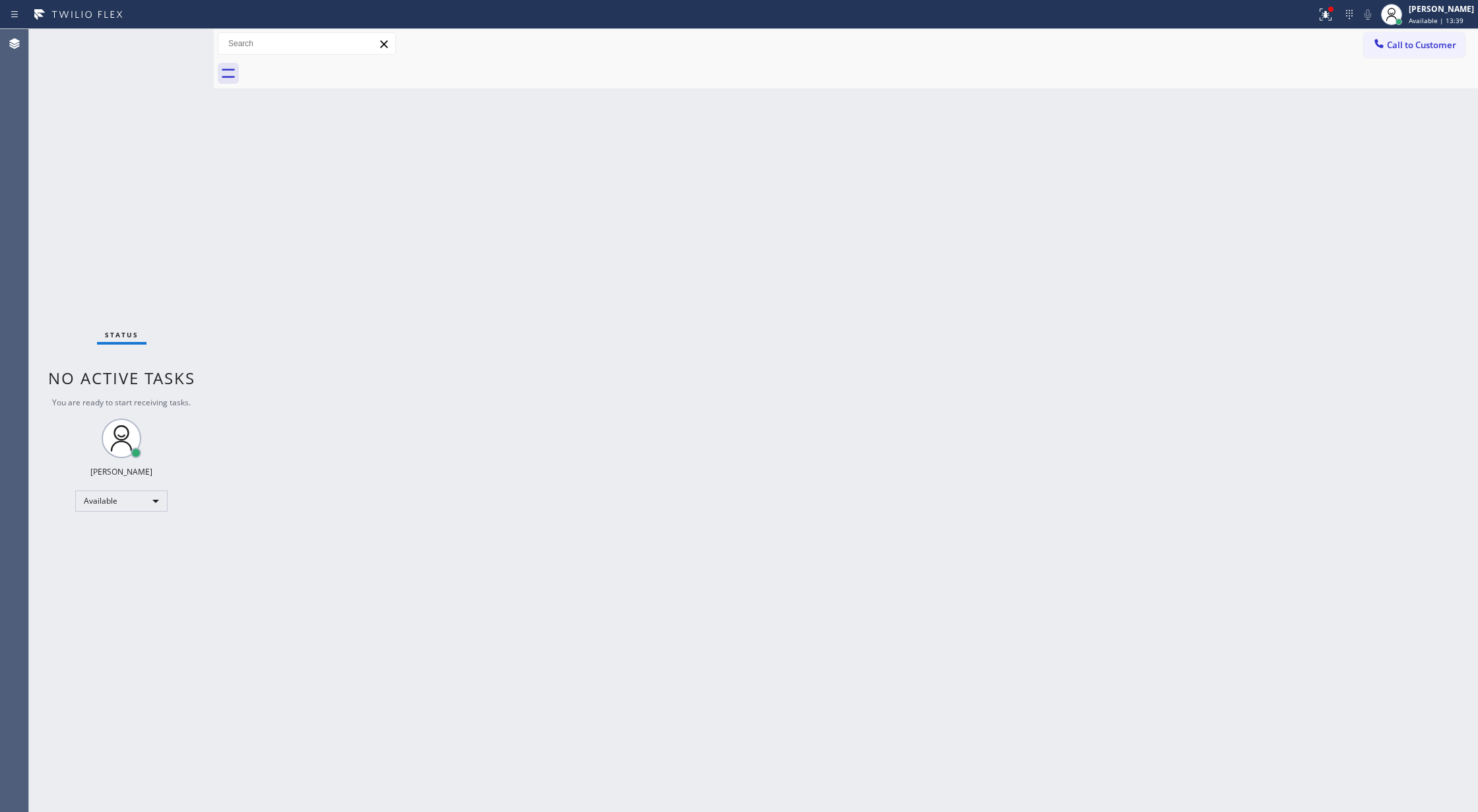
click at [172, 41] on div "Status No active tasks You are ready to start receiving tasks. [PERSON_NAME] Av…" at bounding box center [121, 420] width 184 height 782
click at [177, 40] on div "Status No active tasks You are ready to start receiving tasks. [PERSON_NAME] Av…" at bounding box center [121, 420] width 184 height 782
click at [167, 53] on div "Status No active tasks You are ready to start receiving tasks. [PERSON_NAME] Av…" at bounding box center [121, 420] width 184 height 782
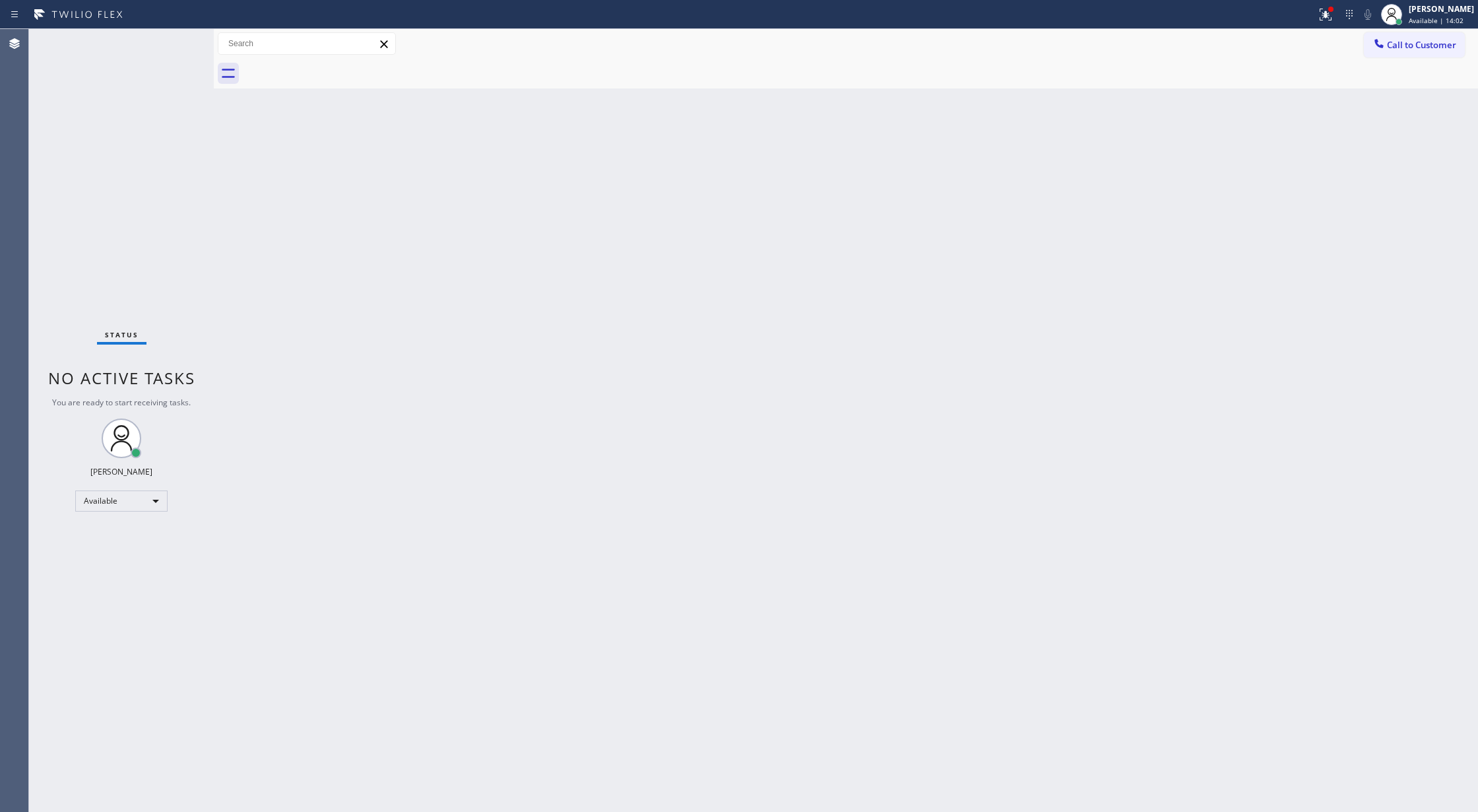
click at [167, 53] on div "Status No active tasks You are ready to start receiving tasks. [PERSON_NAME] Av…" at bounding box center [121, 420] width 184 height 782
click at [180, 44] on div "Status No active tasks You are ready to start receiving tasks. [PERSON_NAME] Av…" at bounding box center [121, 420] width 184 height 782
click at [177, 40] on div "Status No active tasks You are ready to start receiving tasks. [PERSON_NAME] Av…" at bounding box center [121, 420] width 184 height 782
click at [177, 36] on div "Status No active tasks You are ready to start receiving tasks. [PERSON_NAME] Av…" at bounding box center [121, 420] width 184 height 782
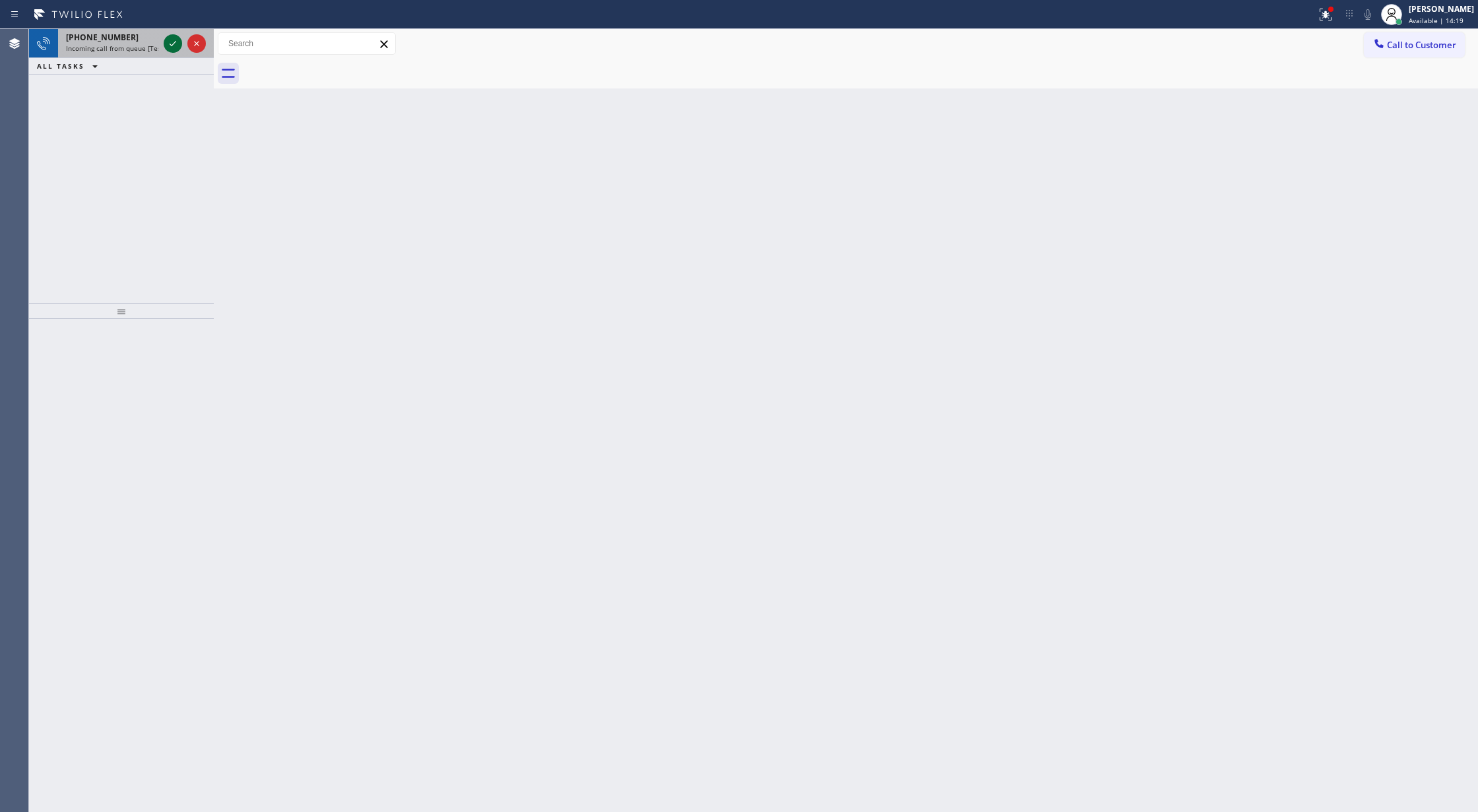
click at [177, 36] on icon at bounding box center [173, 44] width 16 height 16
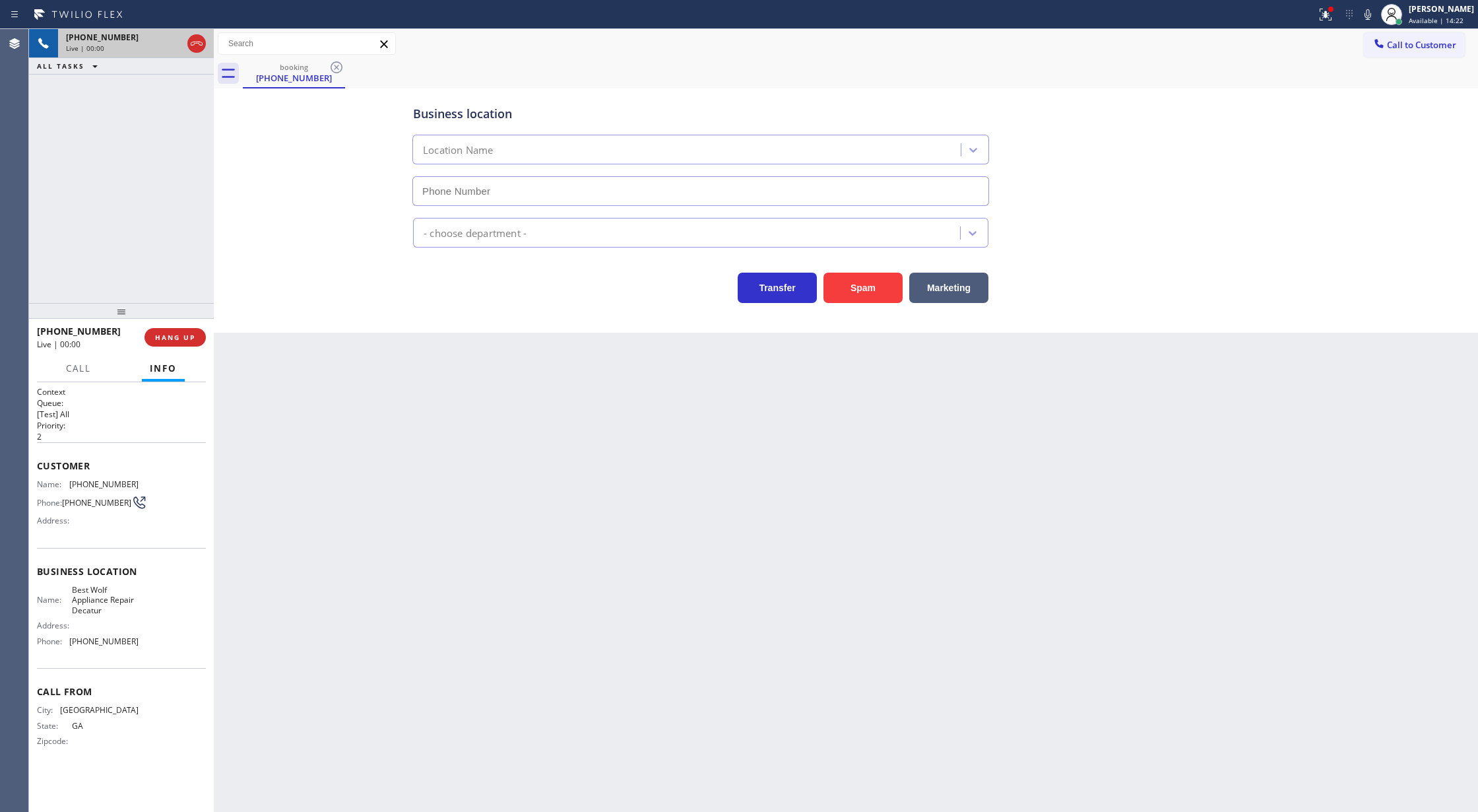
type input "(470) 798-2842"
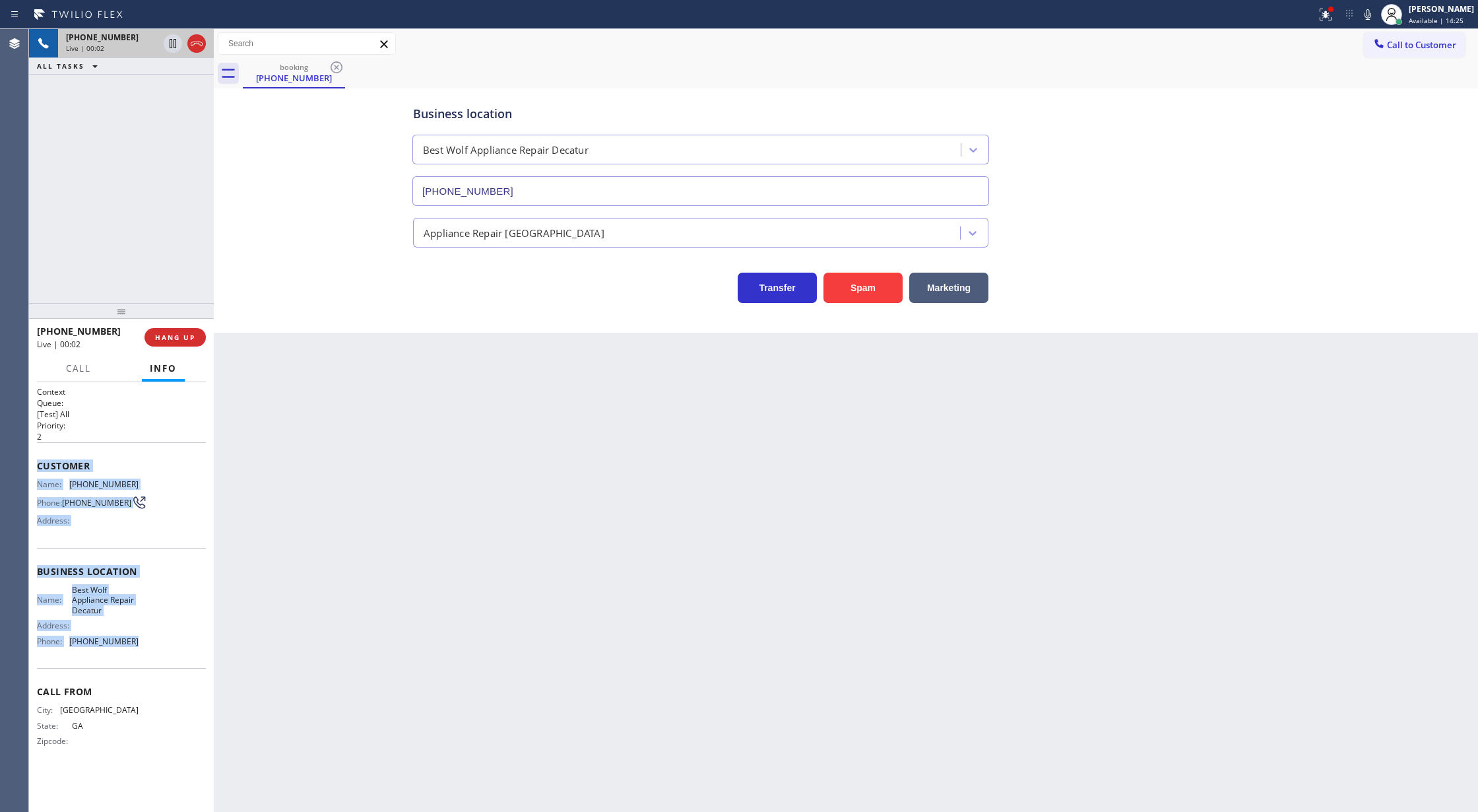
drag, startPoint x: 34, startPoint y: 466, endPoint x: 184, endPoint y: 642, distance: 231.2
click at [184, 642] on div "Context Queue: [Test] All Priority: 2 Customer Name: (470) 598-4363 Phone: (470…" at bounding box center [121, 597] width 184 height 431
copy div "Customer Name: (470) 598-4363 Phone: (470) 598-4363 Address: Business location …"
click at [284, 247] on div "Business location Best Wolf Appliance Repair Decatur (470) 798-2842 Appliance R…" at bounding box center [846, 197] width 1258 height 211
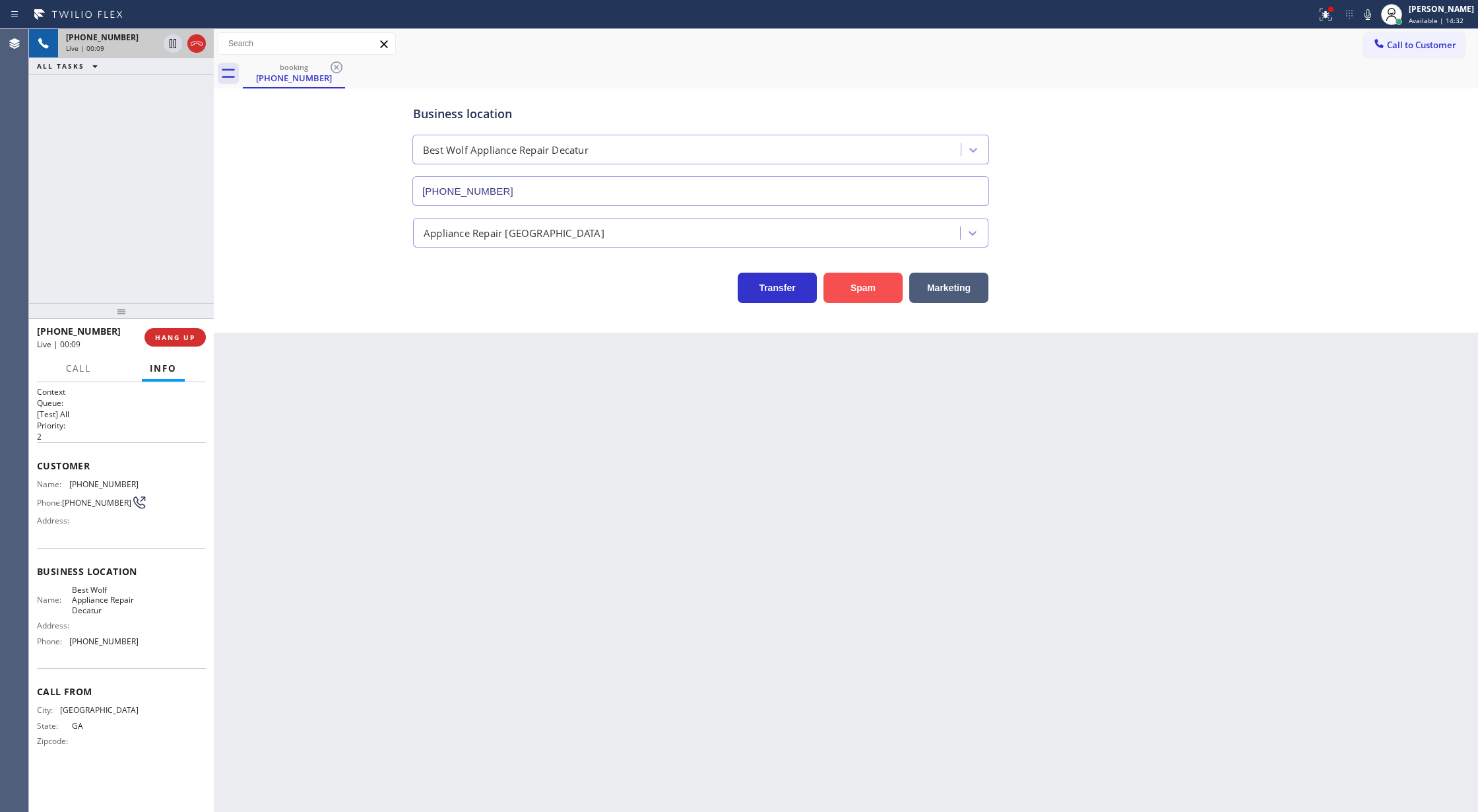
click at [861, 284] on button "Spam" at bounding box center [863, 288] width 79 height 30
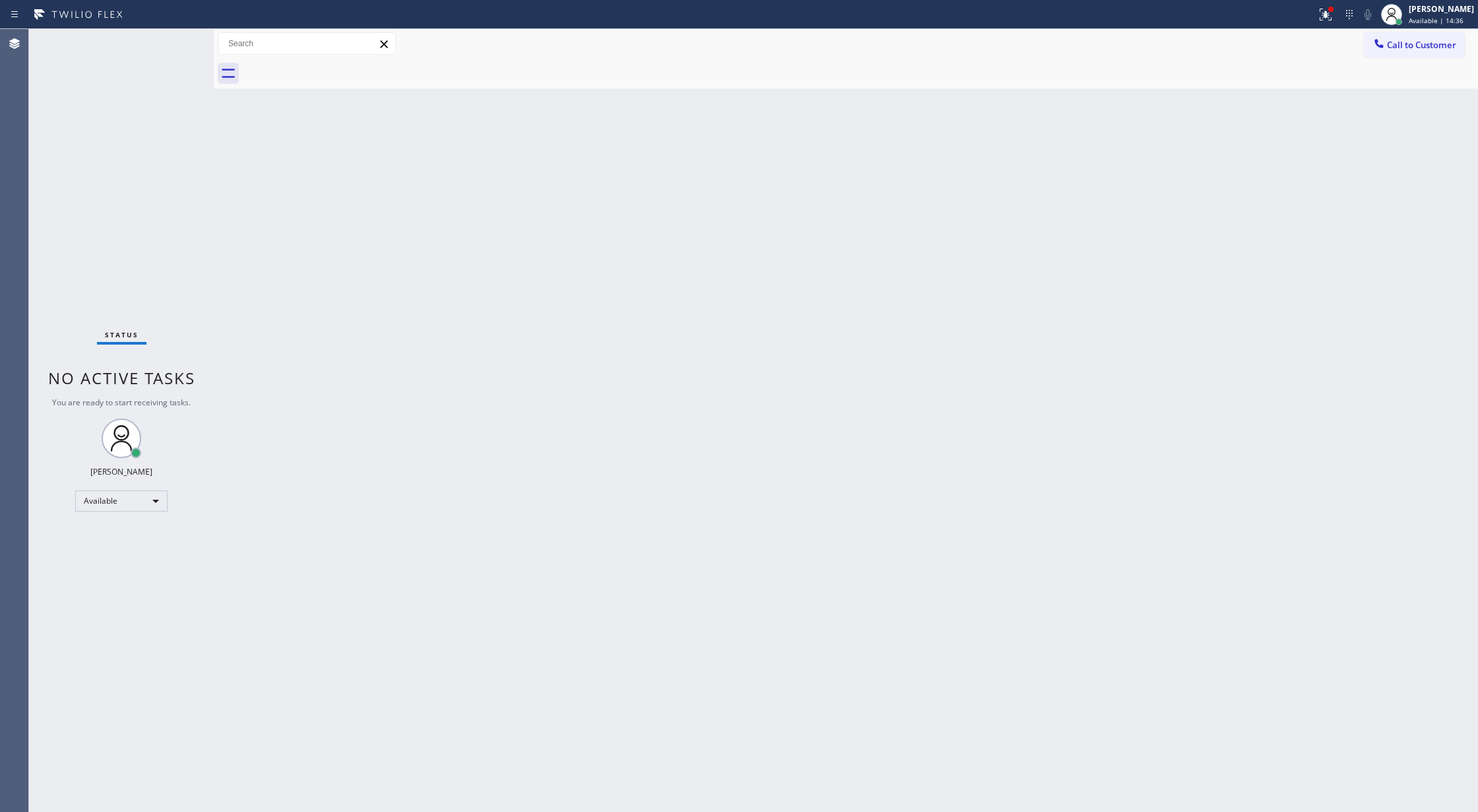
click at [182, 30] on div "Status No active tasks You are ready to start receiving tasks. [PERSON_NAME] Av…" at bounding box center [121, 420] width 184 height 782
click at [181, 37] on div "Status No active tasks You are ready to start receiving tasks. [PERSON_NAME] Av…" at bounding box center [121, 420] width 184 height 782
click at [174, 44] on div "Status No active tasks You are ready to start receiving tasks. [PERSON_NAME] Av…" at bounding box center [121, 420] width 184 height 782
click at [172, 43] on div "Status No active tasks You are ready to start receiving tasks. [PERSON_NAME] Av…" at bounding box center [121, 420] width 184 height 782
click at [176, 41] on div "Status No active tasks You are ready to start receiving tasks. [PERSON_NAME] Av…" at bounding box center [121, 420] width 184 height 782
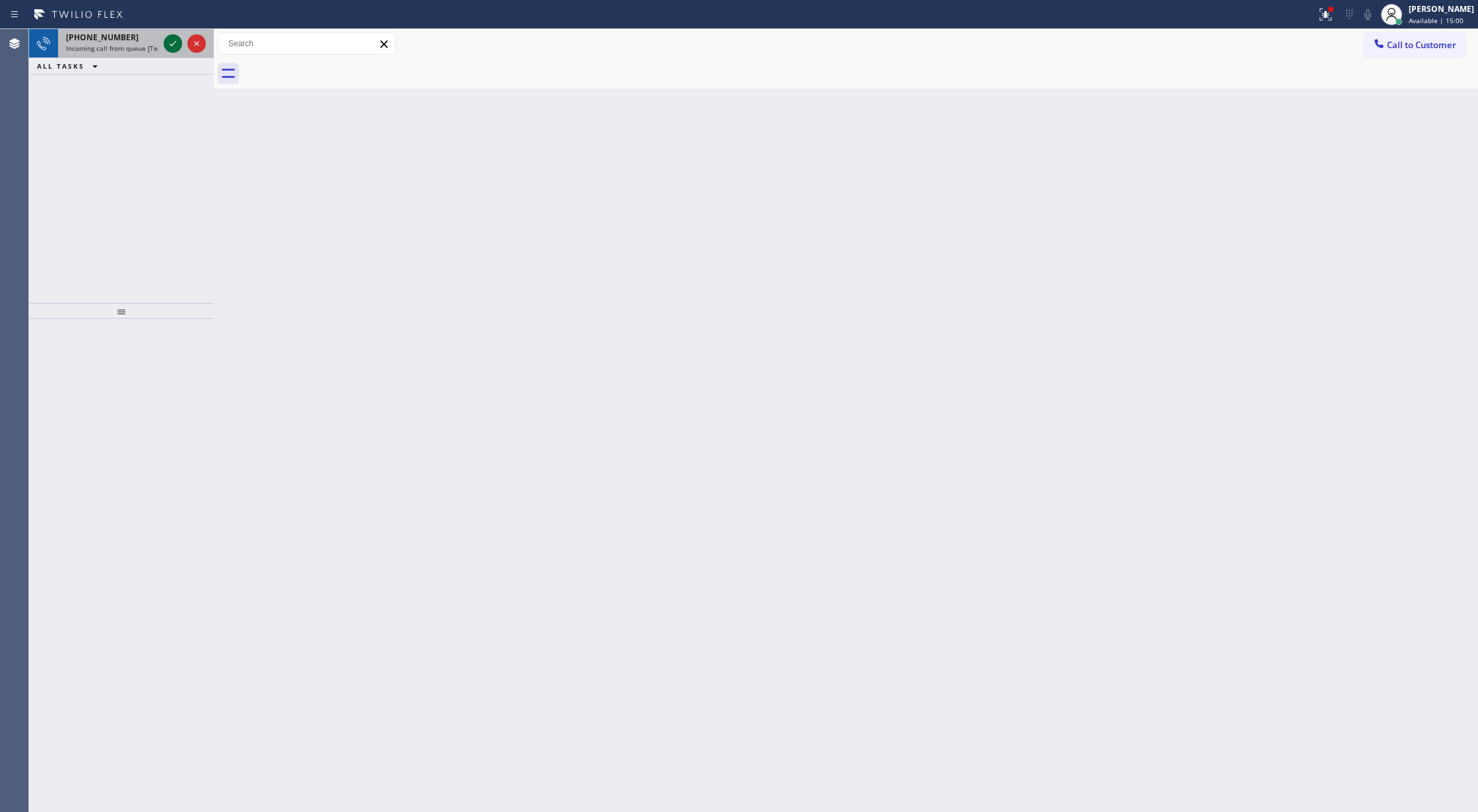
click at [176, 41] on icon at bounding box center [173, 44] width 16 height 16
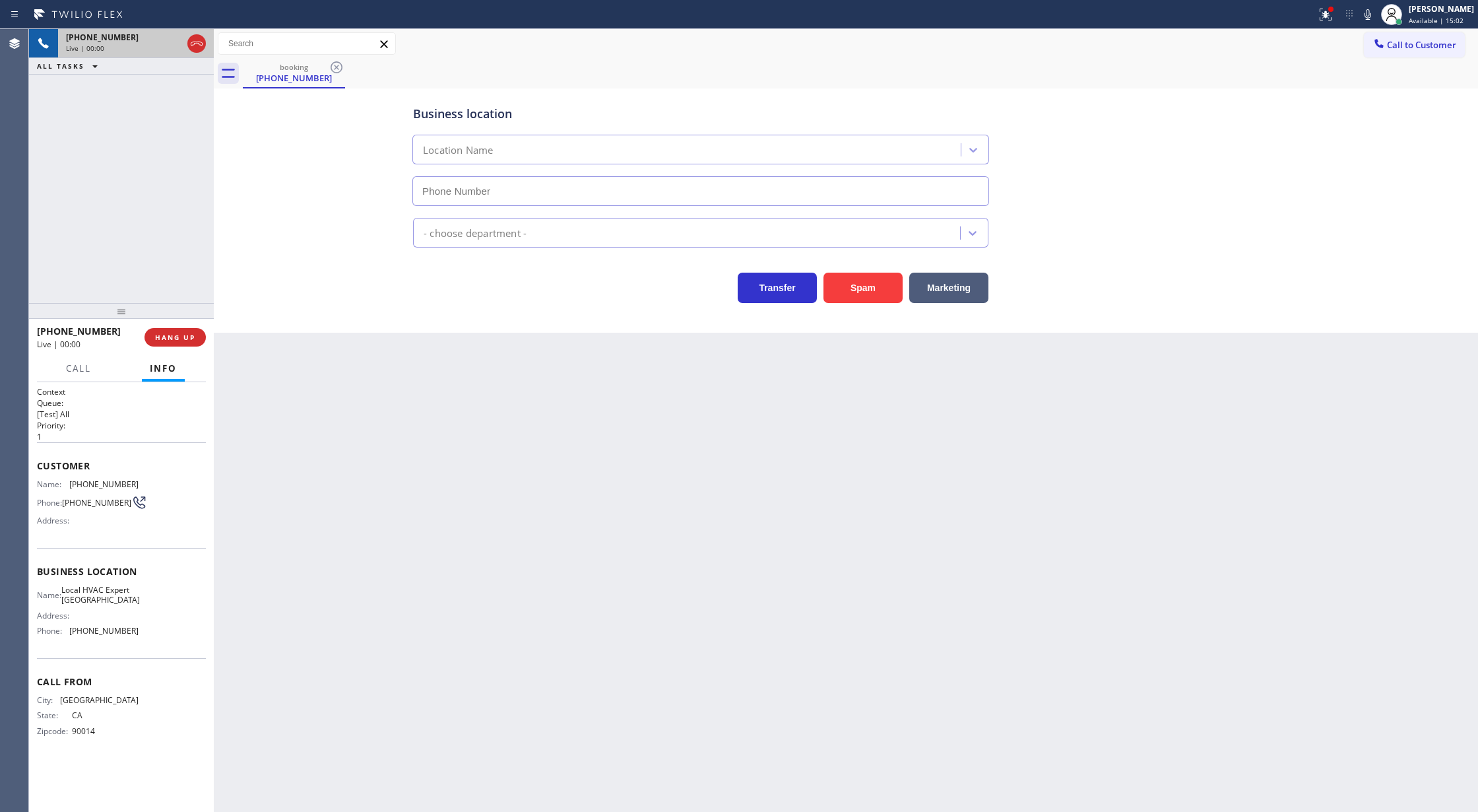
type input "(760) 259-1999"
click at [857, 299] on button "Spam" at bounding box center [863, 288] width 79 height 30
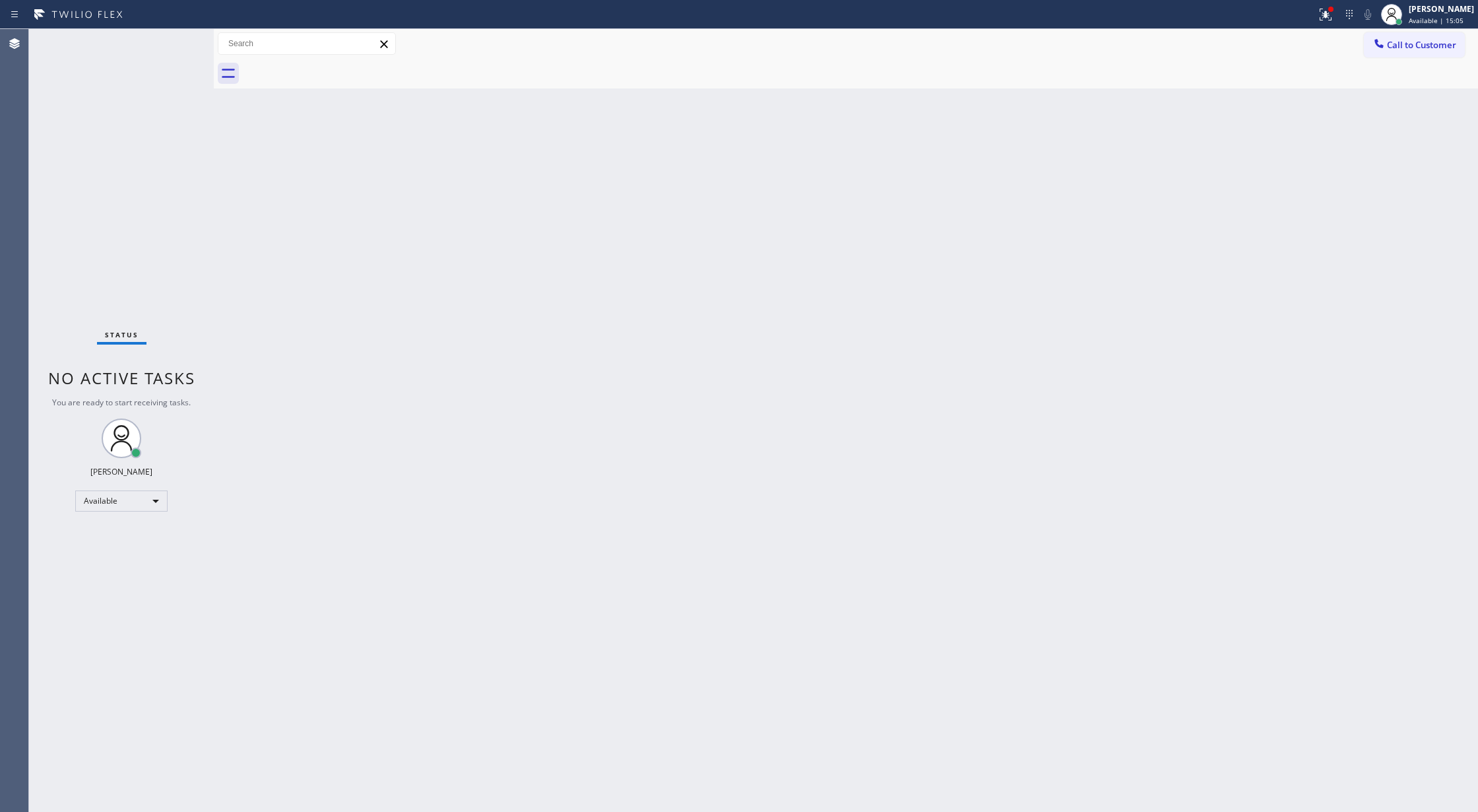
click at [169, 41] on div "Status No active tasks You are ready to start receiving tasks. [PERSON_NAME] Av…" at bounding box center [121, 420] width 184 height 782
click at [173, 41] on div "Status No active tasks You are ready to start receiving tasks. [PERSON_NAME] Av…" at bounding box center [121, 420] width 184 height 782
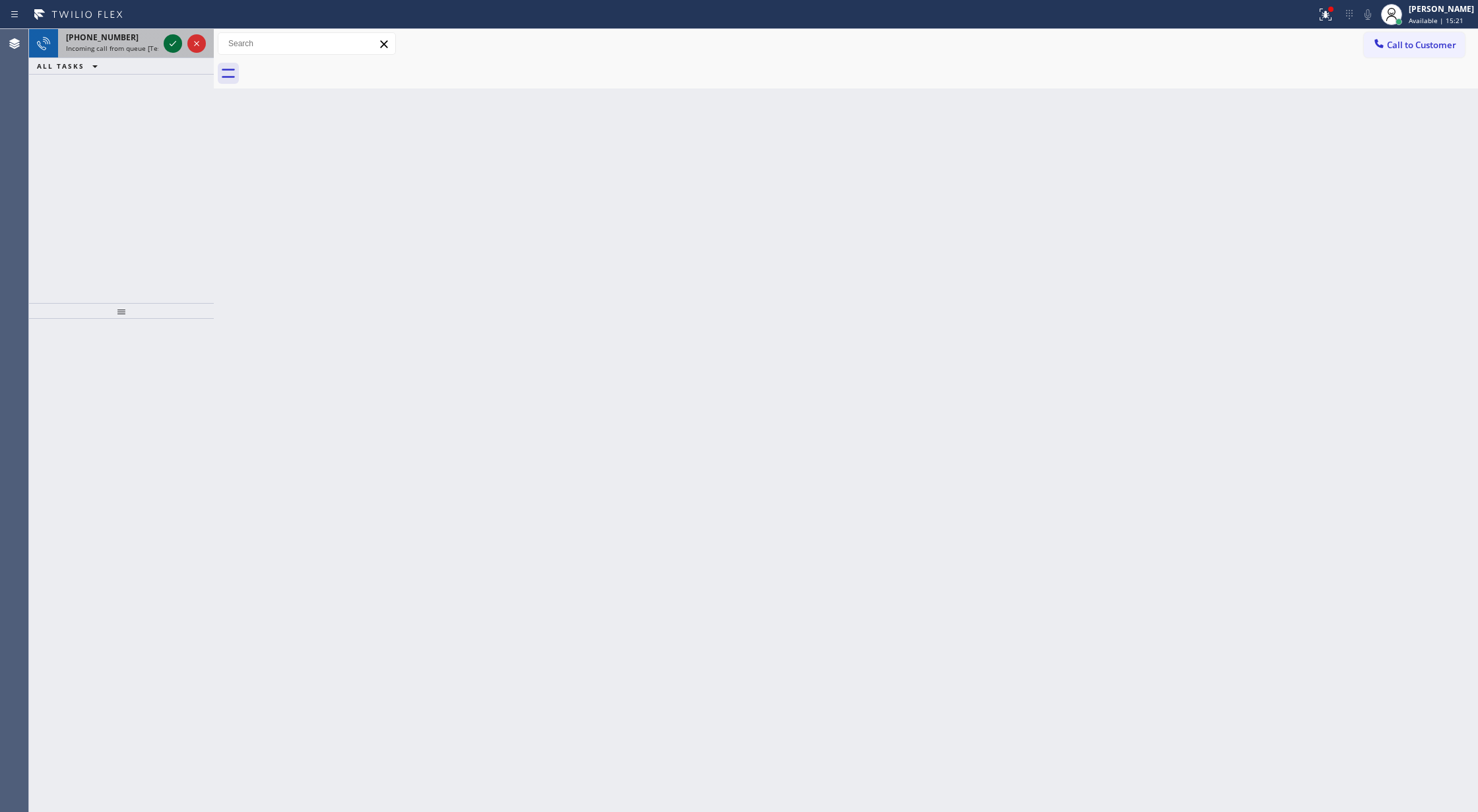
click at [173, 41] on icon at bounding box center [173, 44] width 16 height 16
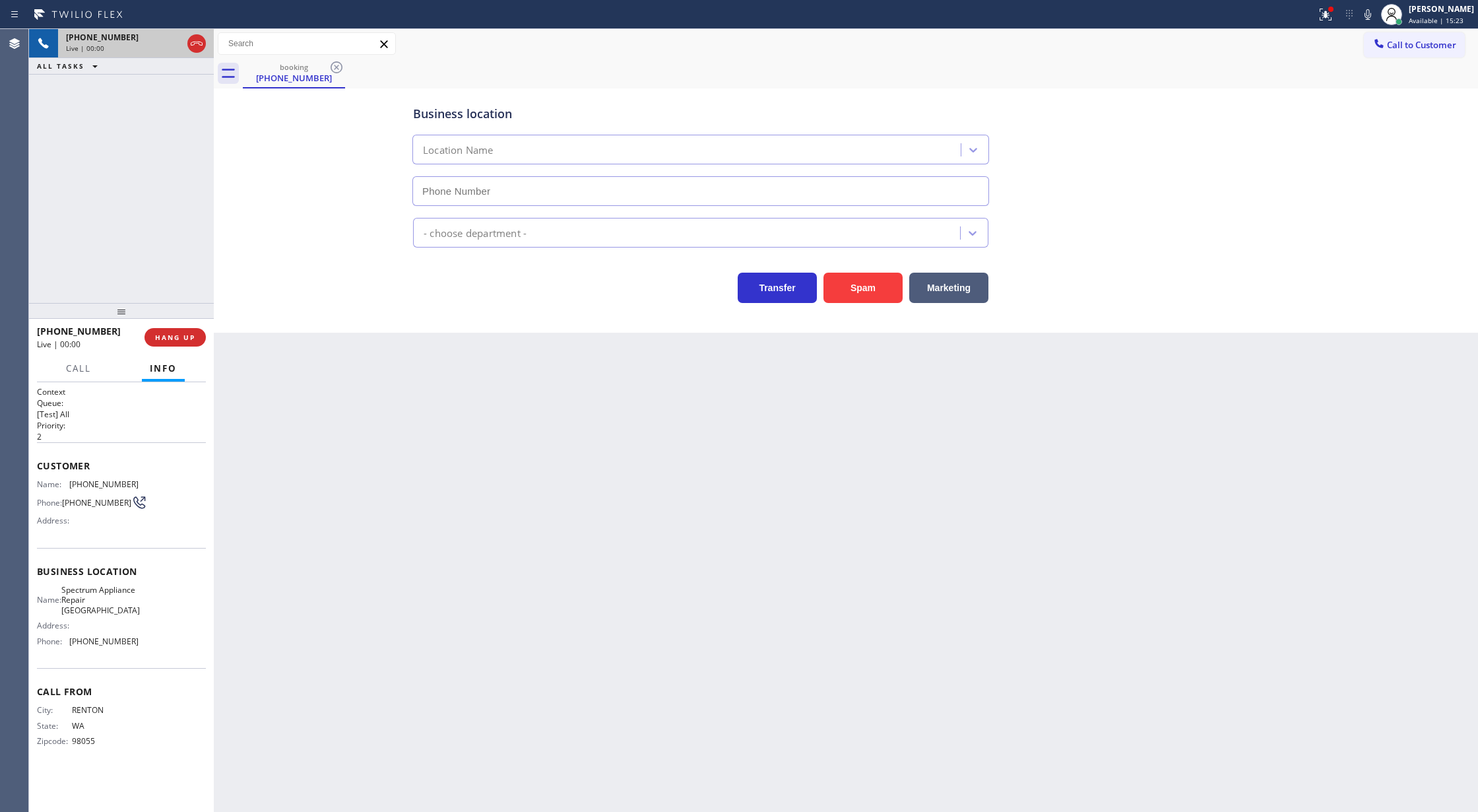
type input "(425) 448-8081"
click at [184, 336] on span "HANG UP" at bounding box center [175, 338] width 41 height 9
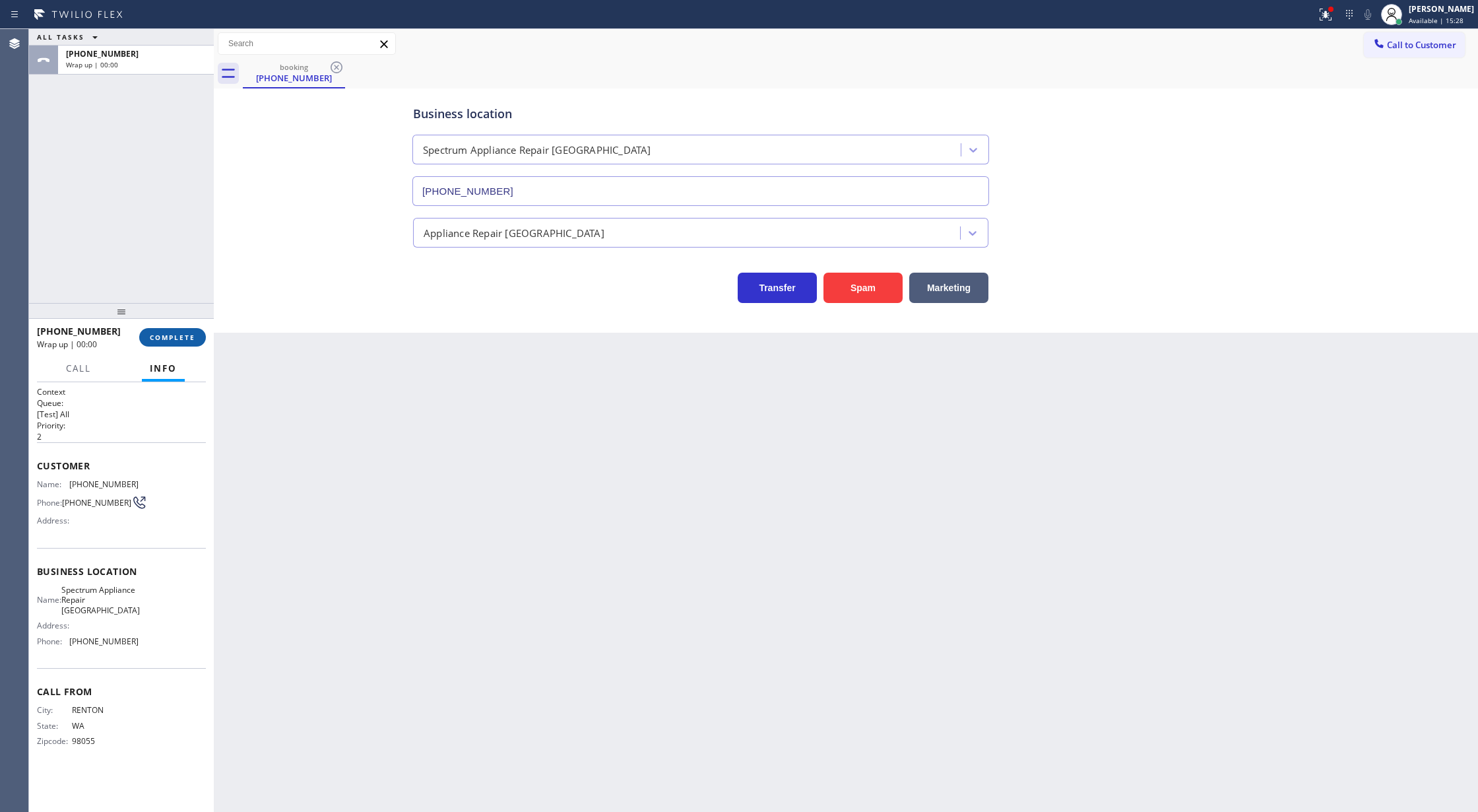
click at [183, 335] on span "COMPLETE" at bounding box center [173, 338] width 45 height 9
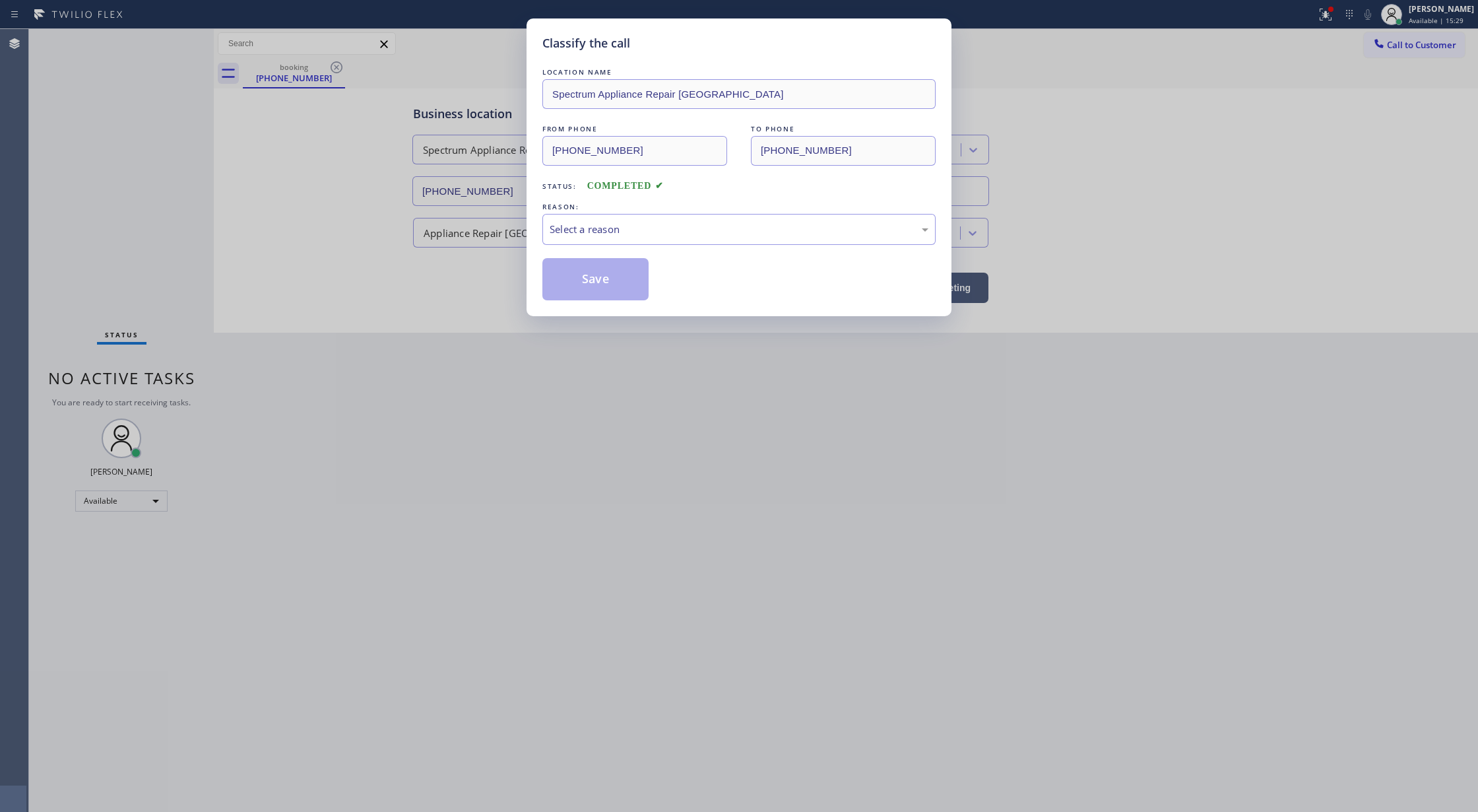
click at [703, 246] on div "LOCATION NAME Spectrum Appliance Repair Bellevue FROM PHONE (425) 524-0713 TO P…" at bounding box center [739, 183] width 393 height 235
click at [629, 234] on div "Select a reason" at bounding box center [739, 229] width 379 height 15
click at [592, 280] on button "Save" at bounding box center [596, 279] width 106 height 42
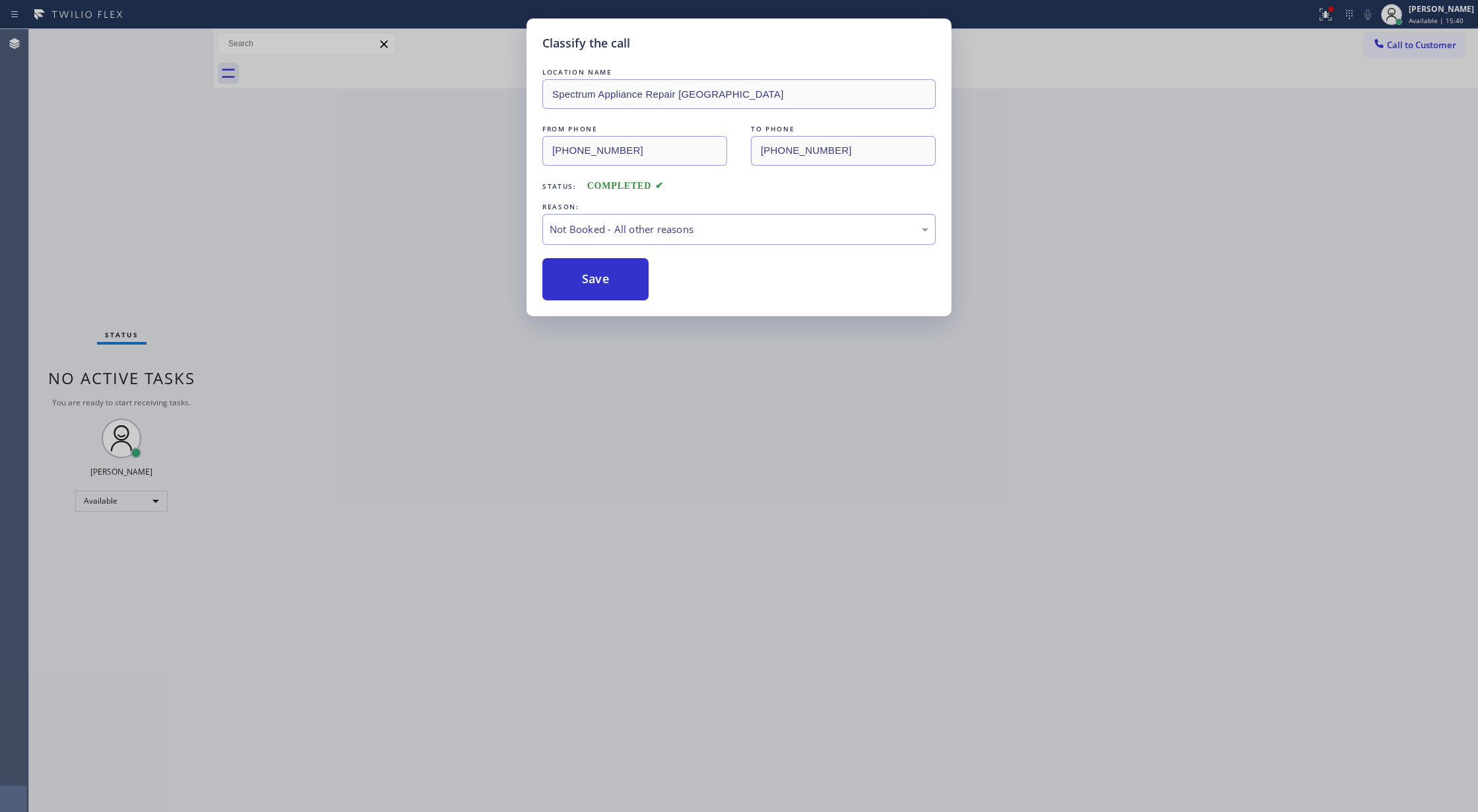
click at [592, 280] on div "Classify the call LOCATION NAME LG Appliance Repair Repair FROM PHONE (954) 812…" at bounding box center [753, 420] width 1449 height 782
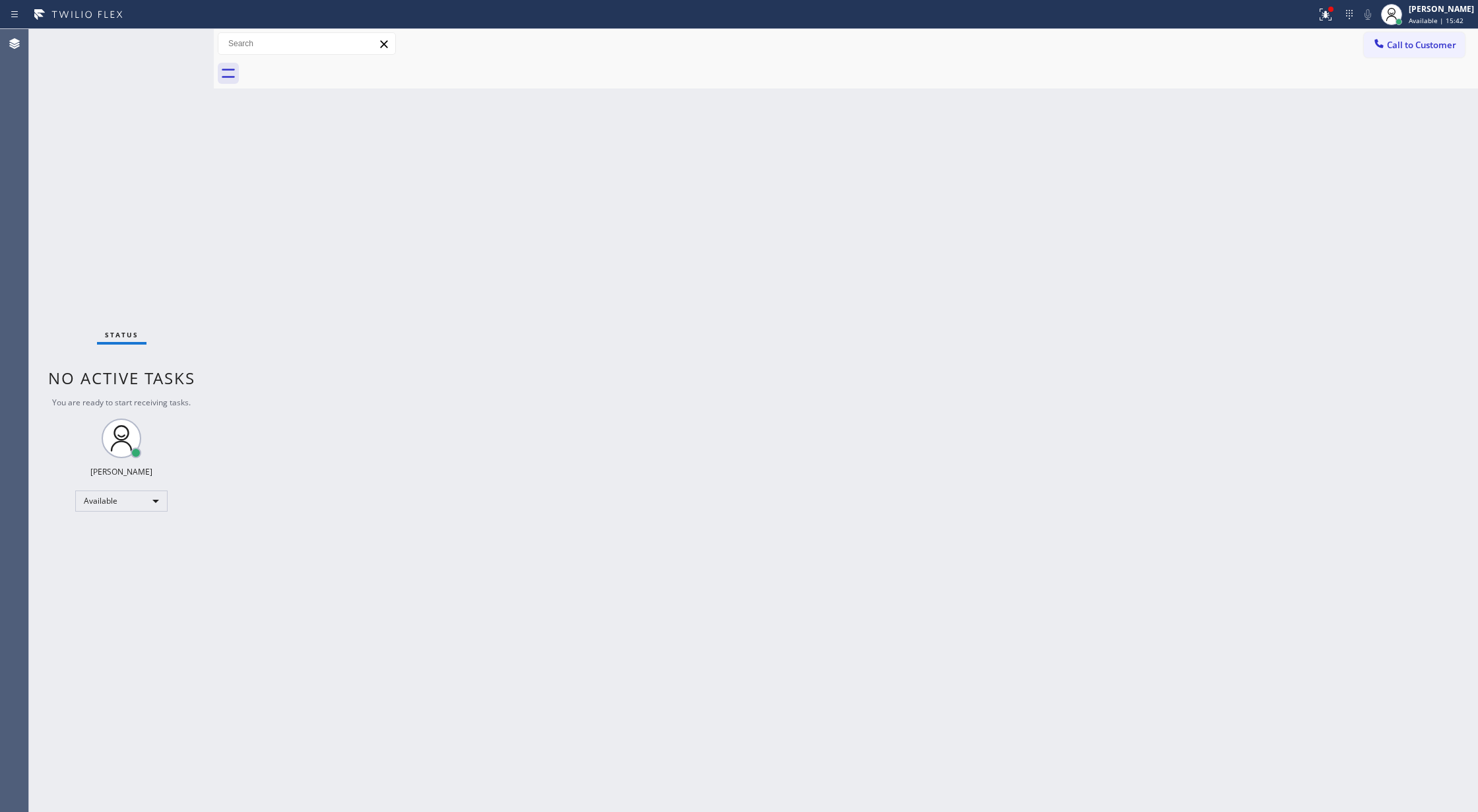
click at [165, 40] on div "Status No active tasks You are ready to start receiving tasks. [PERSON_NAME] Av…" at bounding box center [121, 420] width 184 height 782
click at [180, 45] on div "Status No active tasks You are ready to start receiving tasks. [PERSON_NAME] Av…" at bounding box center [121, 420] width 184 height 782
click at [174, 45] on div "Status No active tasks You are ready to start receiving tasks. [PERSON_NAME] Av…" at bounding box center [121, 420] width 184 height 782
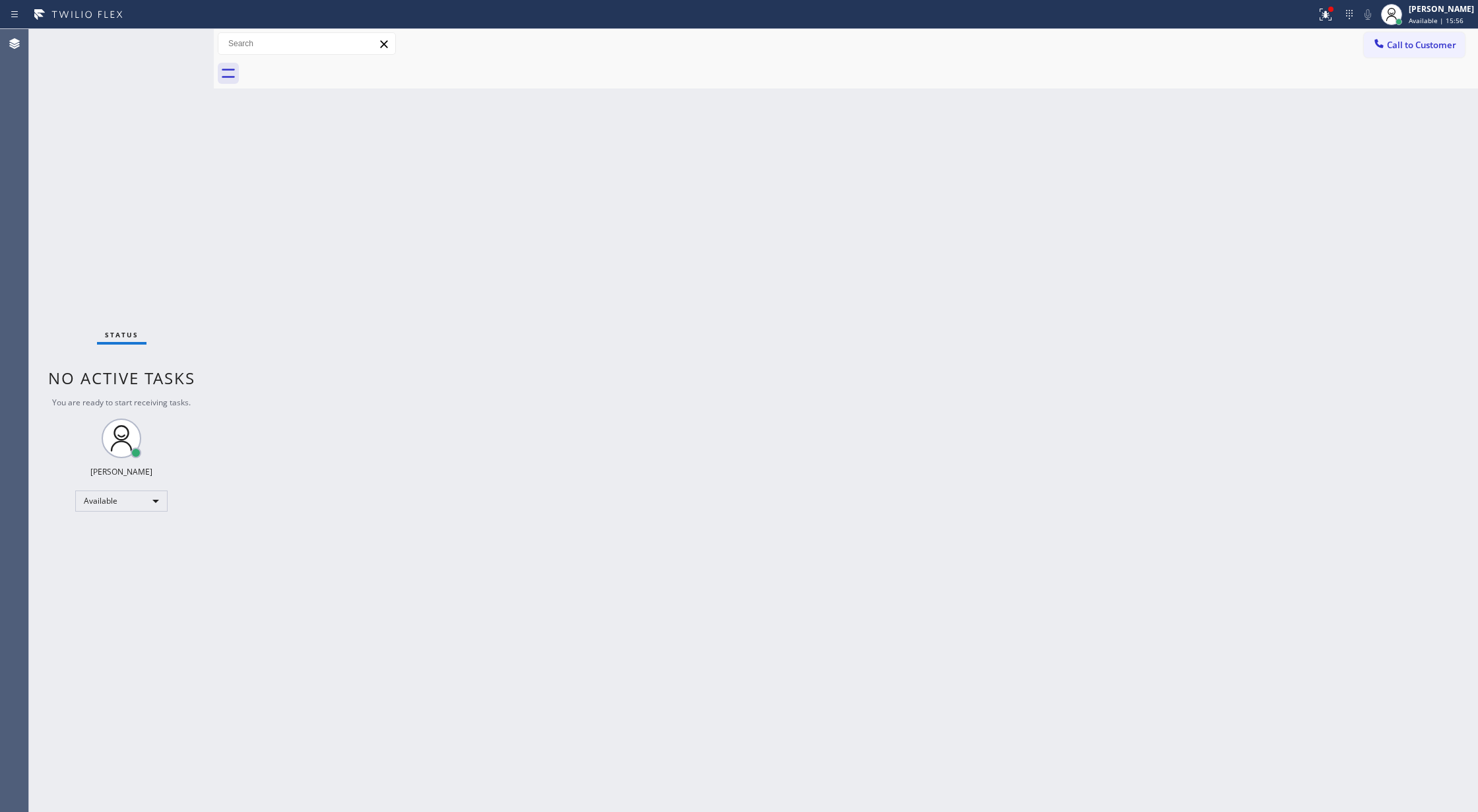
click at [174, 45] on div "Status No active tasks You are ready to start receiving tasks. [PERSON_NAME] Av…" at bounding box center [121, 420] width 184 height 782
click at [159, 38] on div "Status No active tasks You are ready to start receiving tasks. [PERSON_NAME] Av…" at bounding box center [121, 420] width 184 height 782
click at [164, 38] on div "Status No active tasks You are ready to start receiving tasks. [PERSON_NAME] Av…" at bounding box center [121, 420] width 184 height 782
click at [178, 48] on div "Status No active tasks You are ready to start receiving tasks. [PERSON_NAME] Av…" at bounding box center [121, 420] width 184 height 782
click at [180, 46] on div "Status No active tasks You are ready to start receiving tasks. [PERSON_NAME] Av…" at bounding box center [121, 420] width 184 height 782
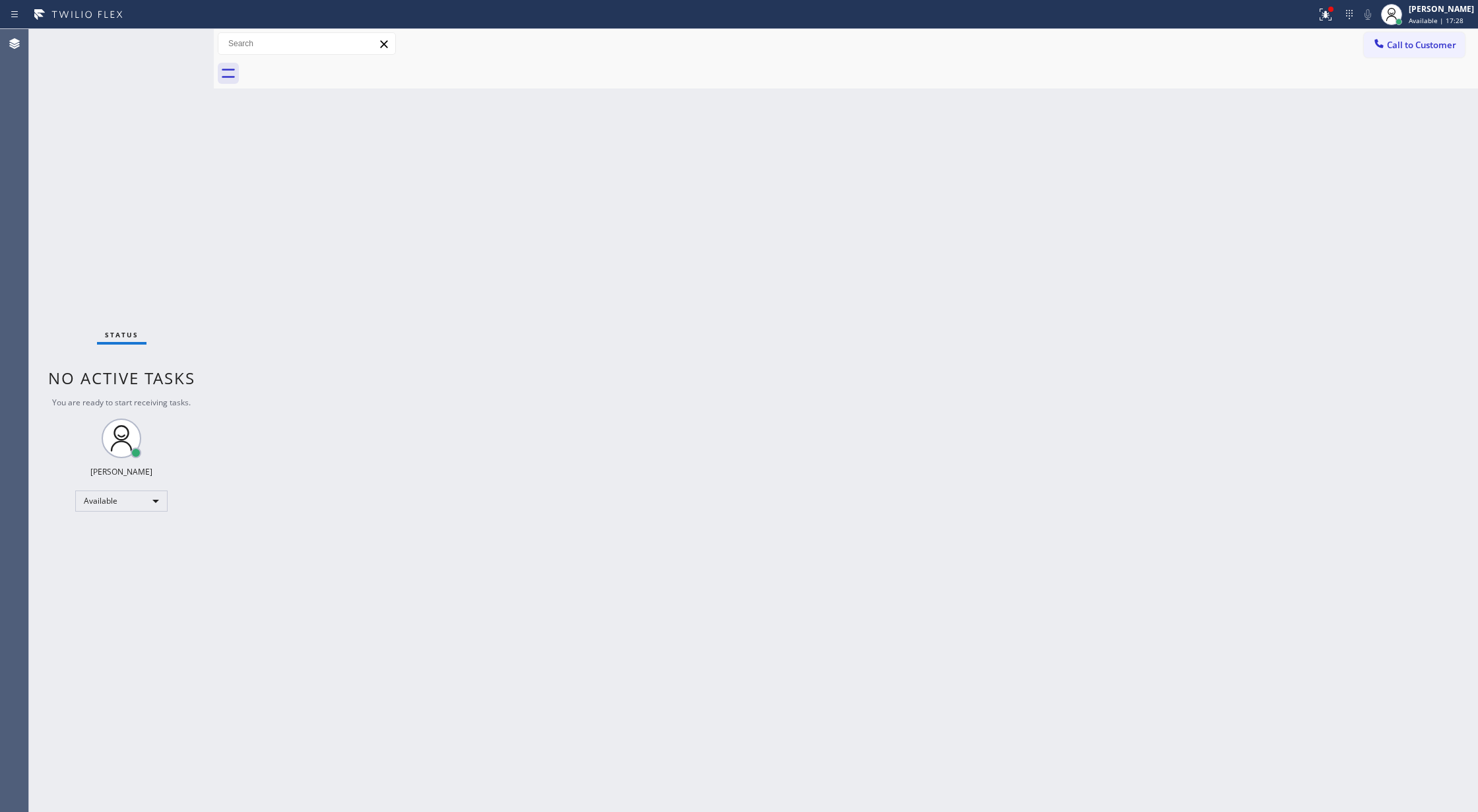
click at [180, 46] on div "Status No active tasks You are ready to start receiving tasks. [PERSON_NAME] Av…" at bounding box center [121, 420] width 184 height 782
click at [177, 46] on div "Status No active tasks You are ready to start receiving tasks. [PERSON_NAME] Av…" at bounding box center [121, 420] width 184 height 782
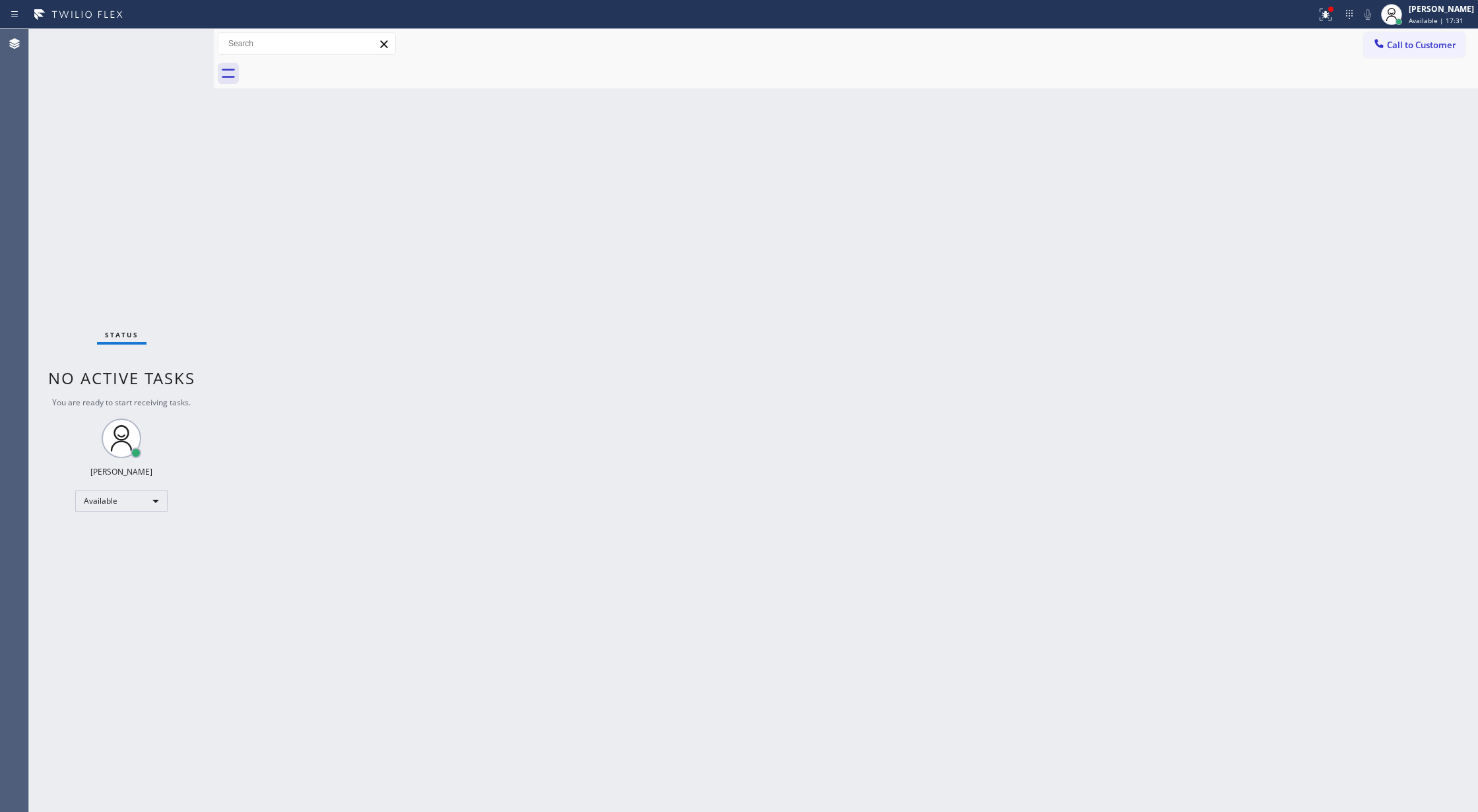
click at [174, 27] on div "Status report Issues detected These issues could affect your workflow. Please c…" at bounding box center [739, 14] width 1478 height 29
click at [184, 42] on div "Status No active tasks You are ready to start receiving tasks. [PERSON_NAME] Av…" at bounding box center [121, 420] width 184 height 782
click at [181, 45] on div "Status No active tasks You are ready to start receiving tasks. [PERSON_NAME] Av…" at bounding box center [121, 420] width 184 height 782
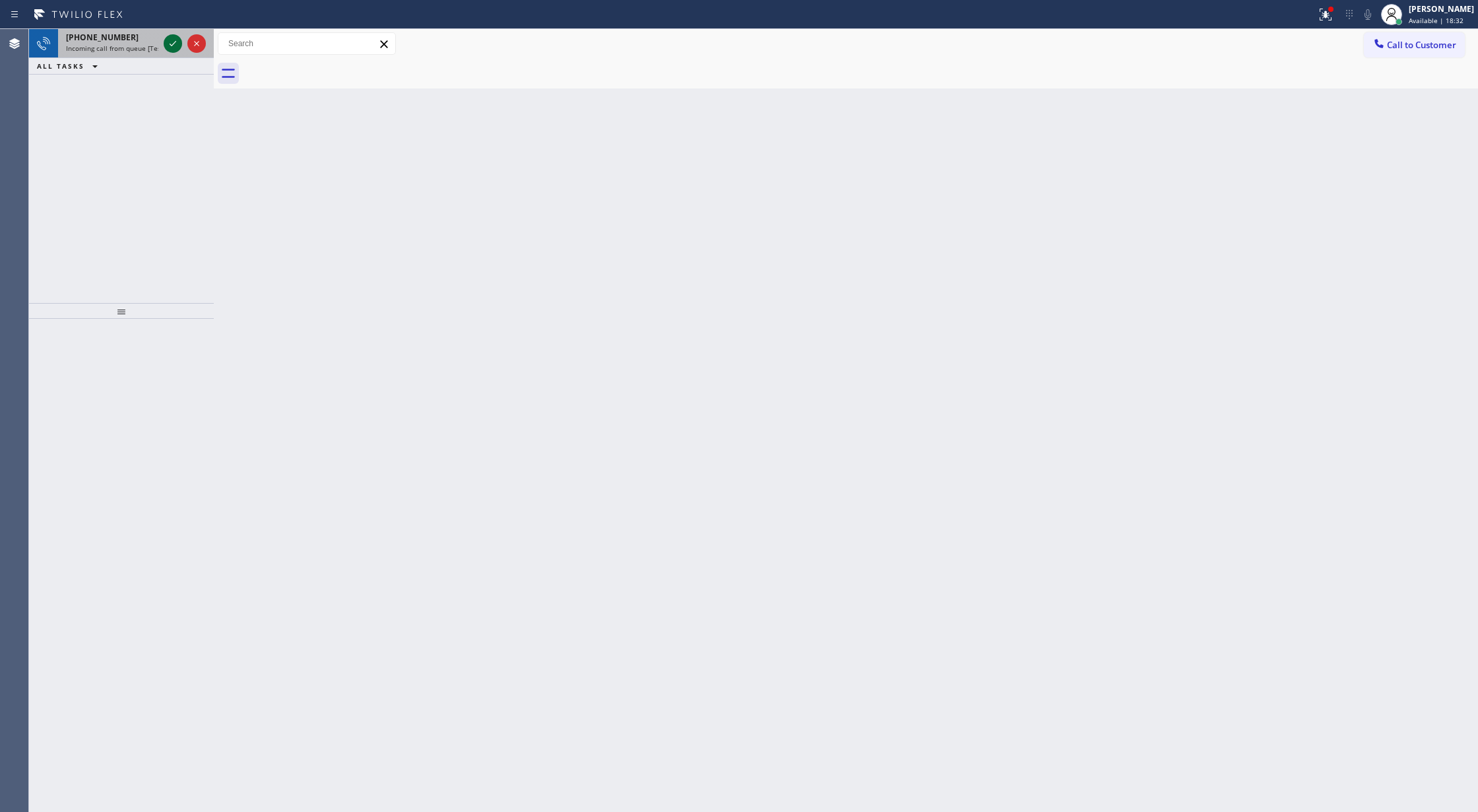
click at [178, 40] on icon at bounding box center [173, 44] width 16 height 16
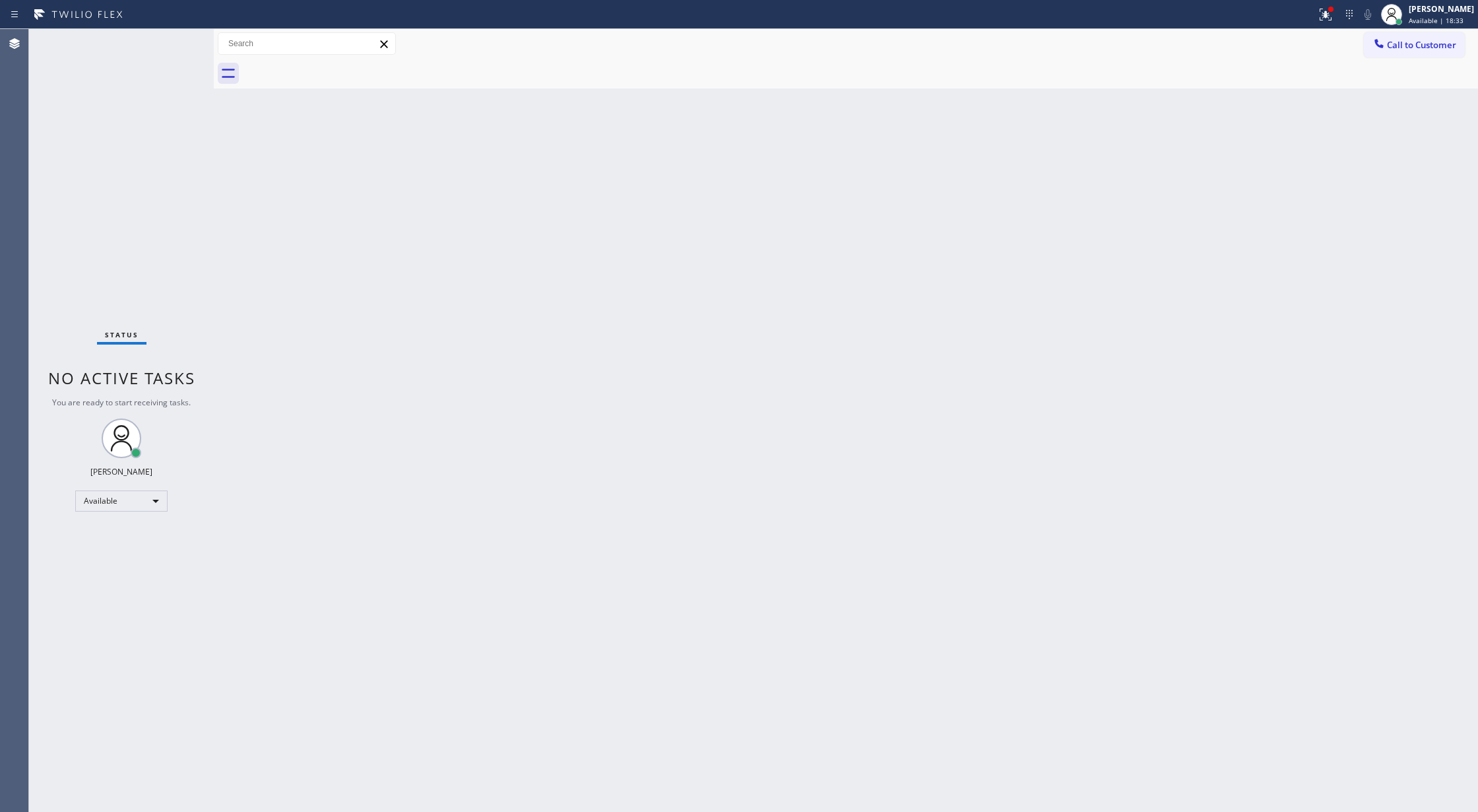
click at [173, 41] on div "Status No active tasks You are ready to start receiving tasks. [PERSON_NAME] Av…" at bounding box center [121, 420] width 184 height 782
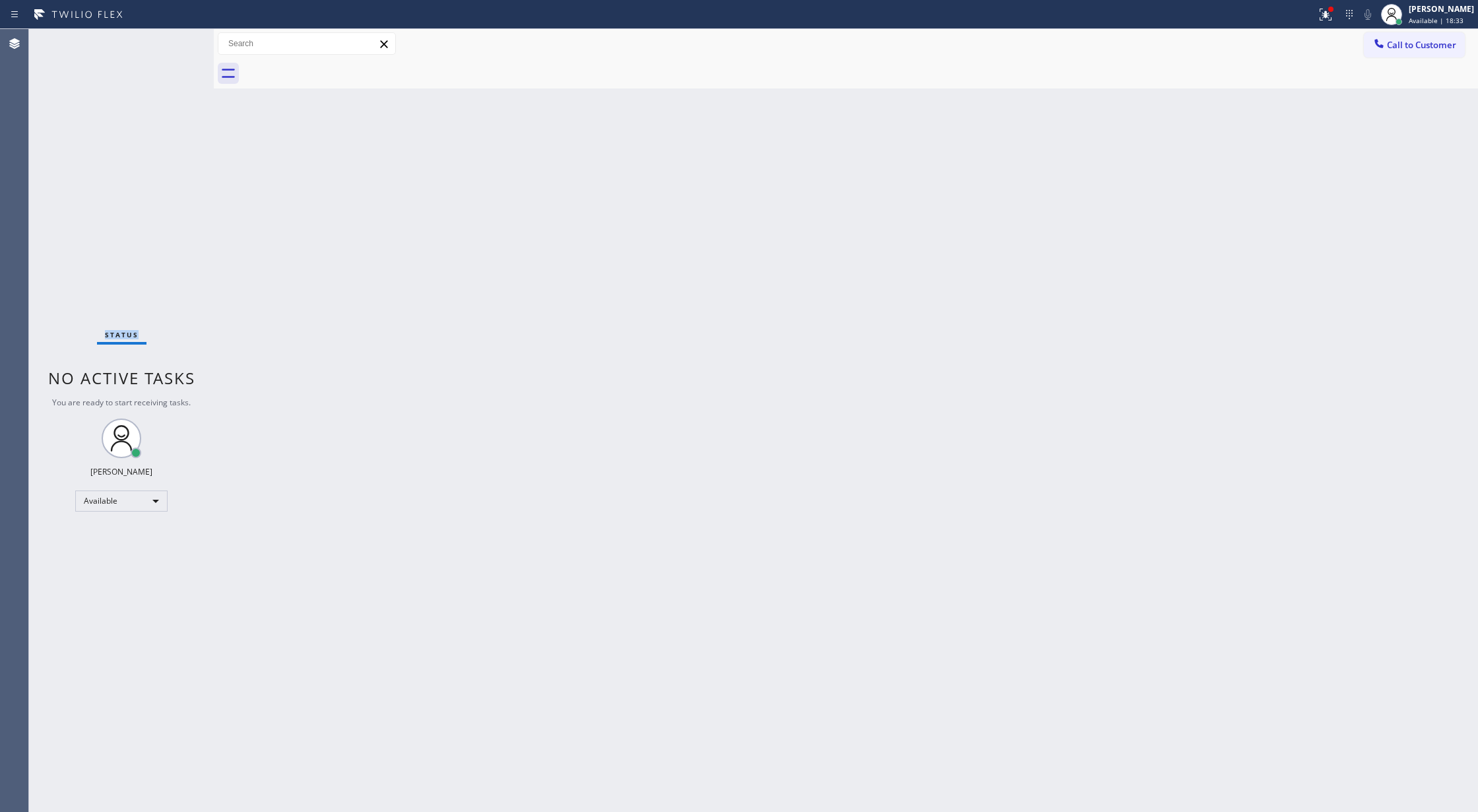
click at [173, 41] on div "Status No active tasks You are ready to start receiving tasks. [PERSON_NAME] Av…" at bounding box center [121, 420] width 184 height 782
click at [170, 29] on div "Status No active tasks You are ready to start receiving tasks. [PERSON_NAME] Av…" at bounding box center [121, 420] width 184 height 782
click at [177, 50] on icon at bounding box center [173, 44] width 16 height 16
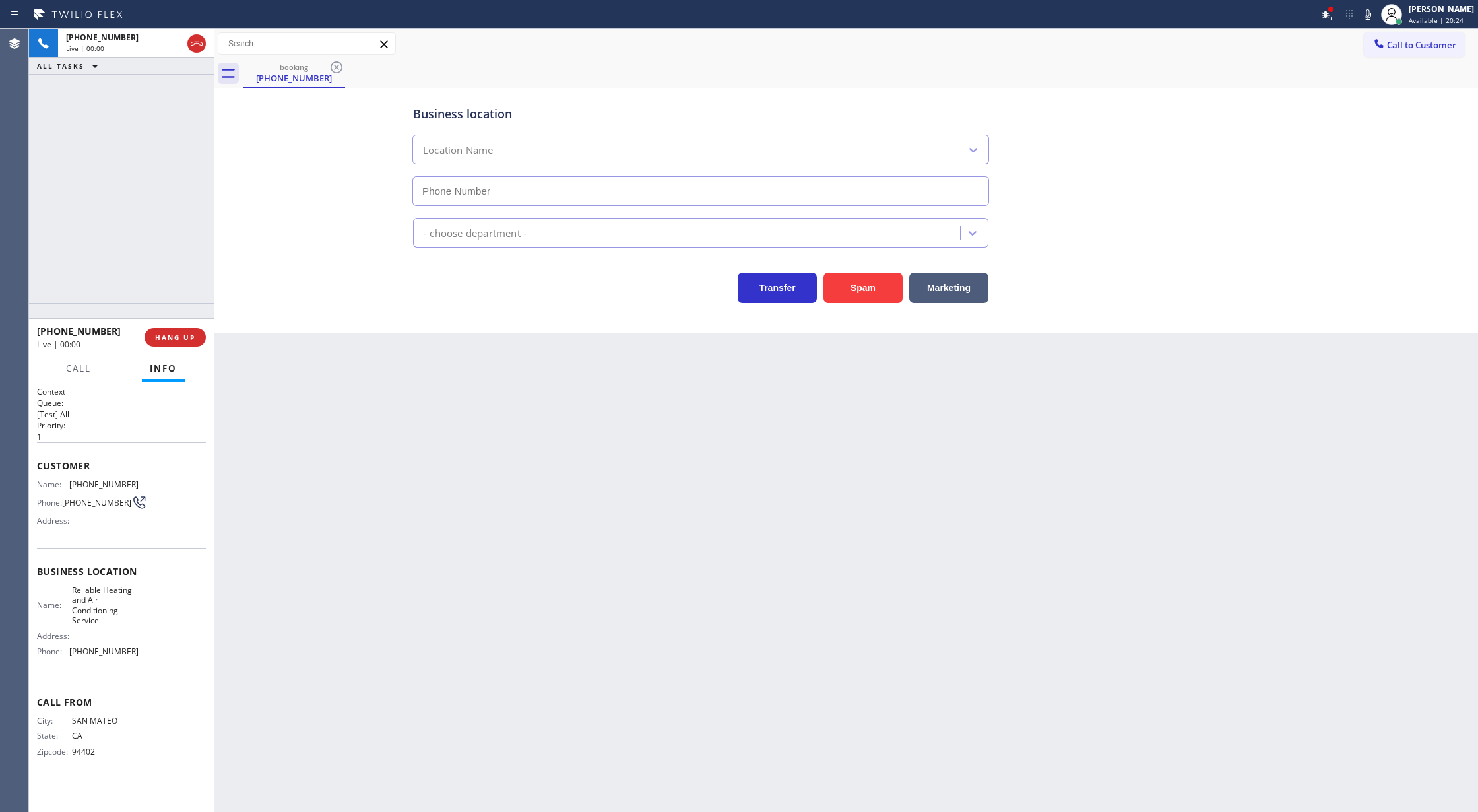
type input "(805) 725-5414"
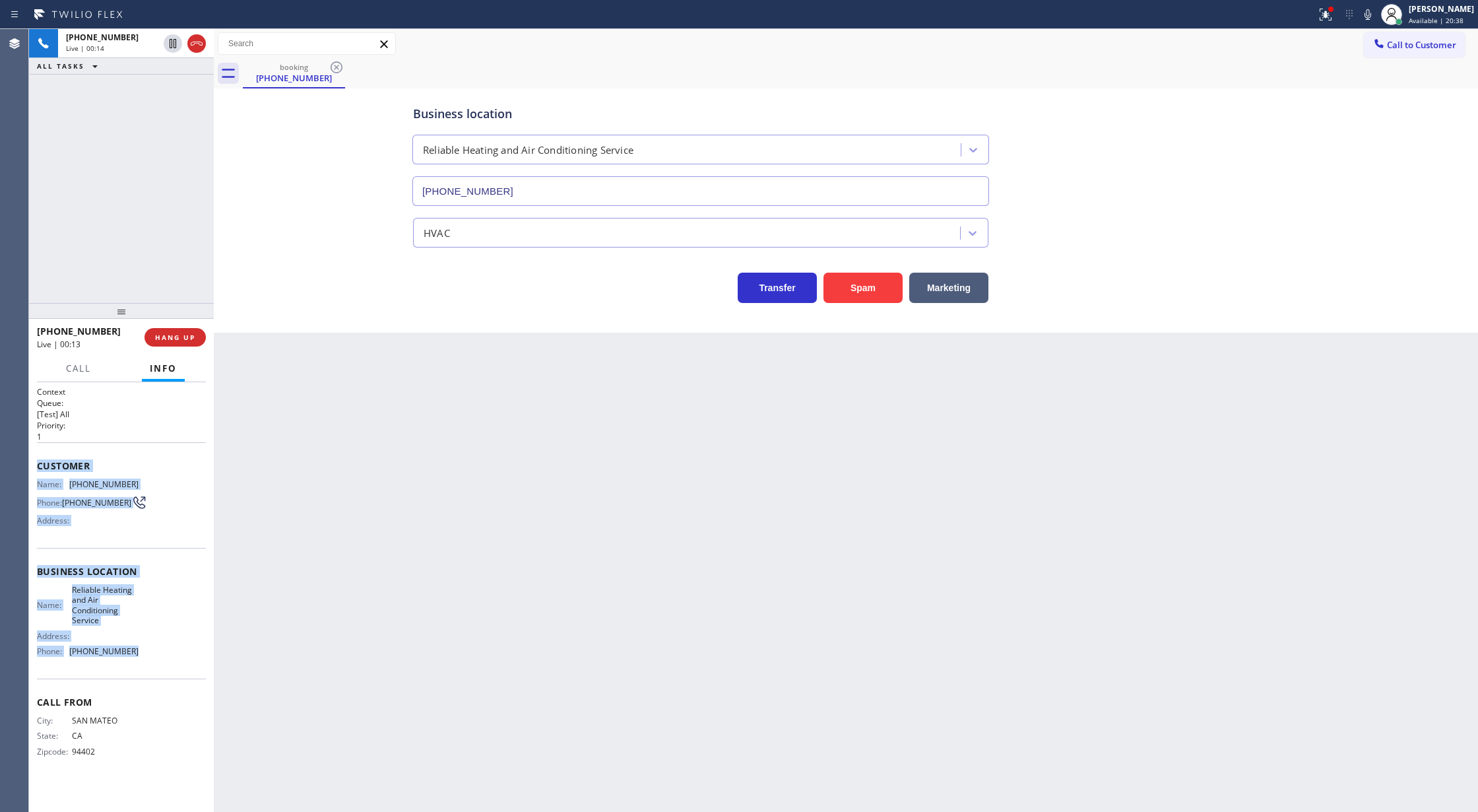
copy div "Customer Name: (650) 278-7772 Phone: (650) 278-7772 Address: Business location …"
drag, startPoint x: 36, startPoint y: 463, endPoint x: 191, endPoint y: 657, distance: 248.3
click at [191, 657] on div "Context Queue: [Test] All Priority: 1 Customer Name: (650) 278-7772 Phone: (650…" at bounding box center [121, 597] width 184 height 431
click at [115, 558] on div "Business location Name: Reliable Heating and Air Conditioning Service Address: …" at bounding box center [121, 613] width 169 height 131
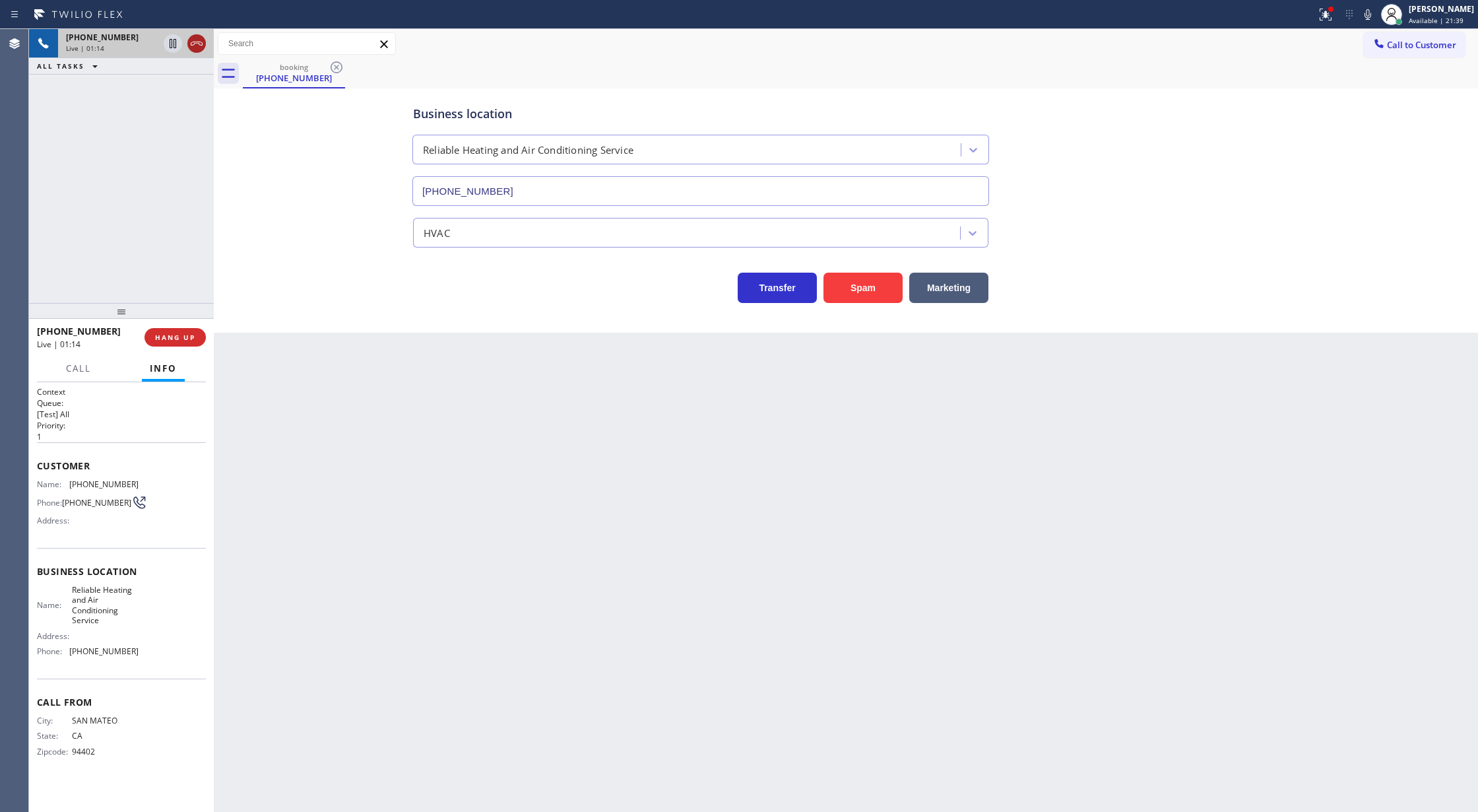
click at [199, 48] on icon at bounding box center [196, 44] width 16 height 16
type input "(805) 725-5414"
click at [175, 342] on button "COMPLETE" at bounding box center [172, 338] width 66 height 19
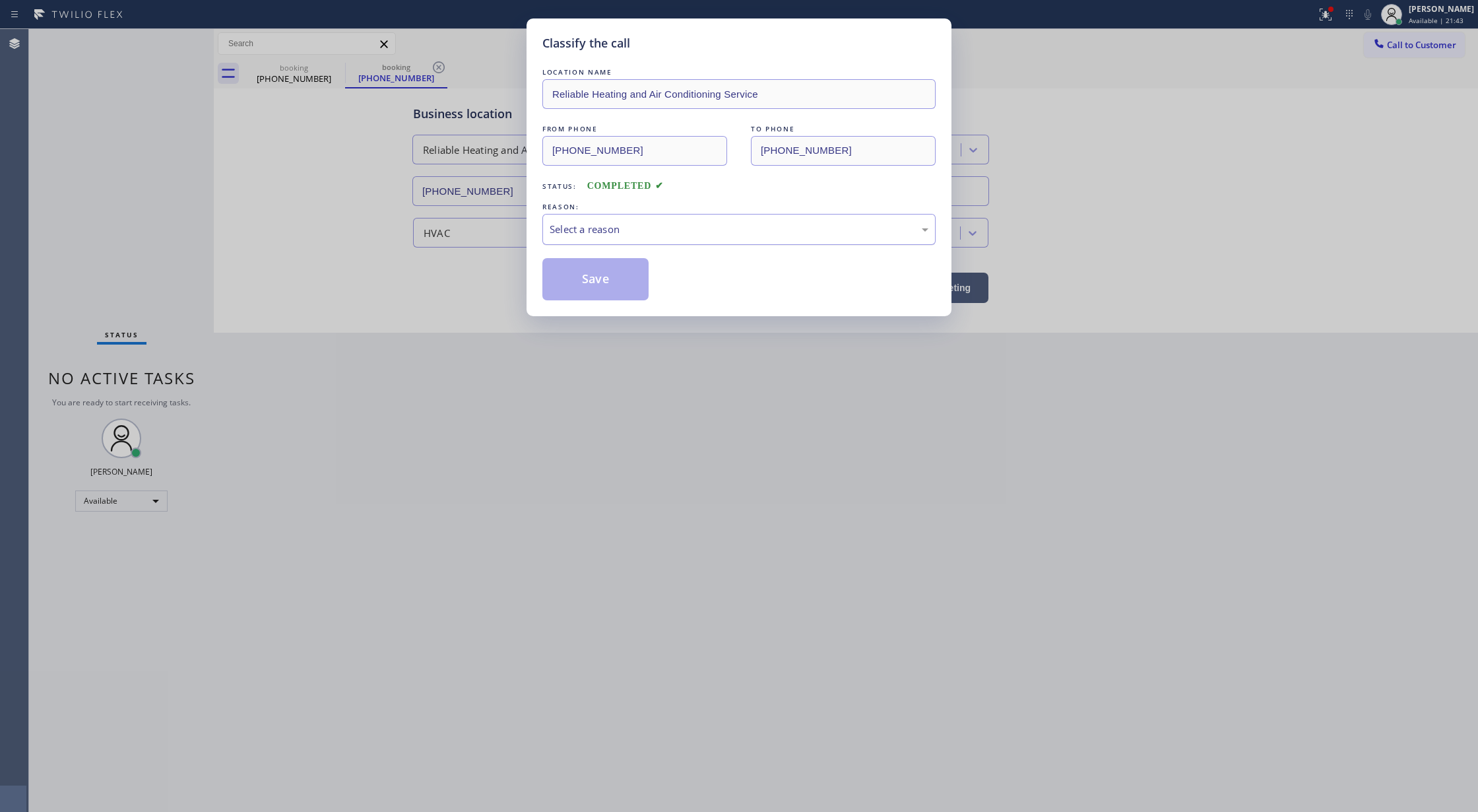
click at [583, 241] on div "Select a reason" at bounding box center [739, 230] width 393 height 31
click at [605, 285] on button "Save" at bounding box center [596, 279] width 106 height 42
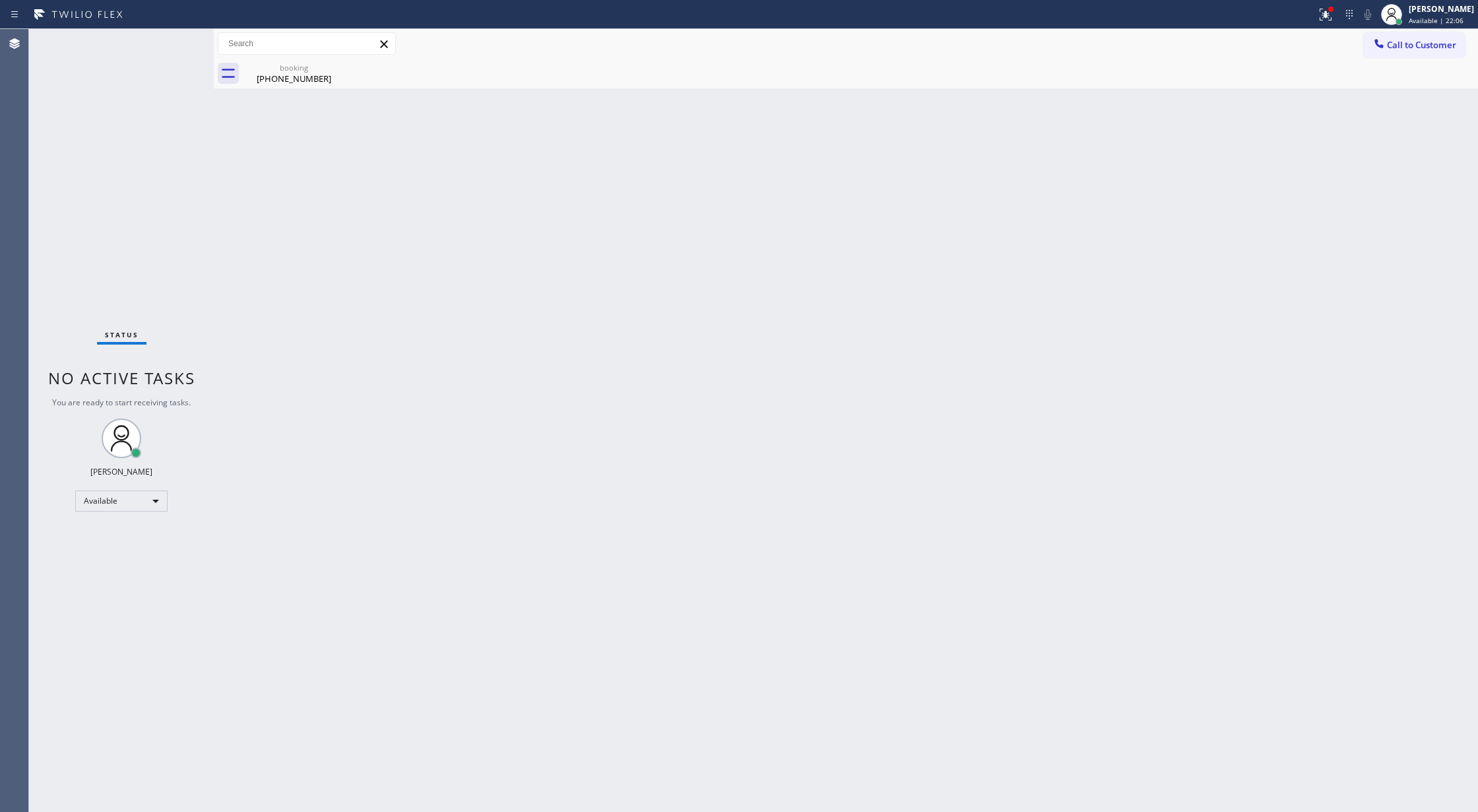
click at [146, 37] on div "Status No active tasks You are ready to start receiving tasks. [PERSON_NAME] Av…" at bounding box center [121, 420] width 184 height 782
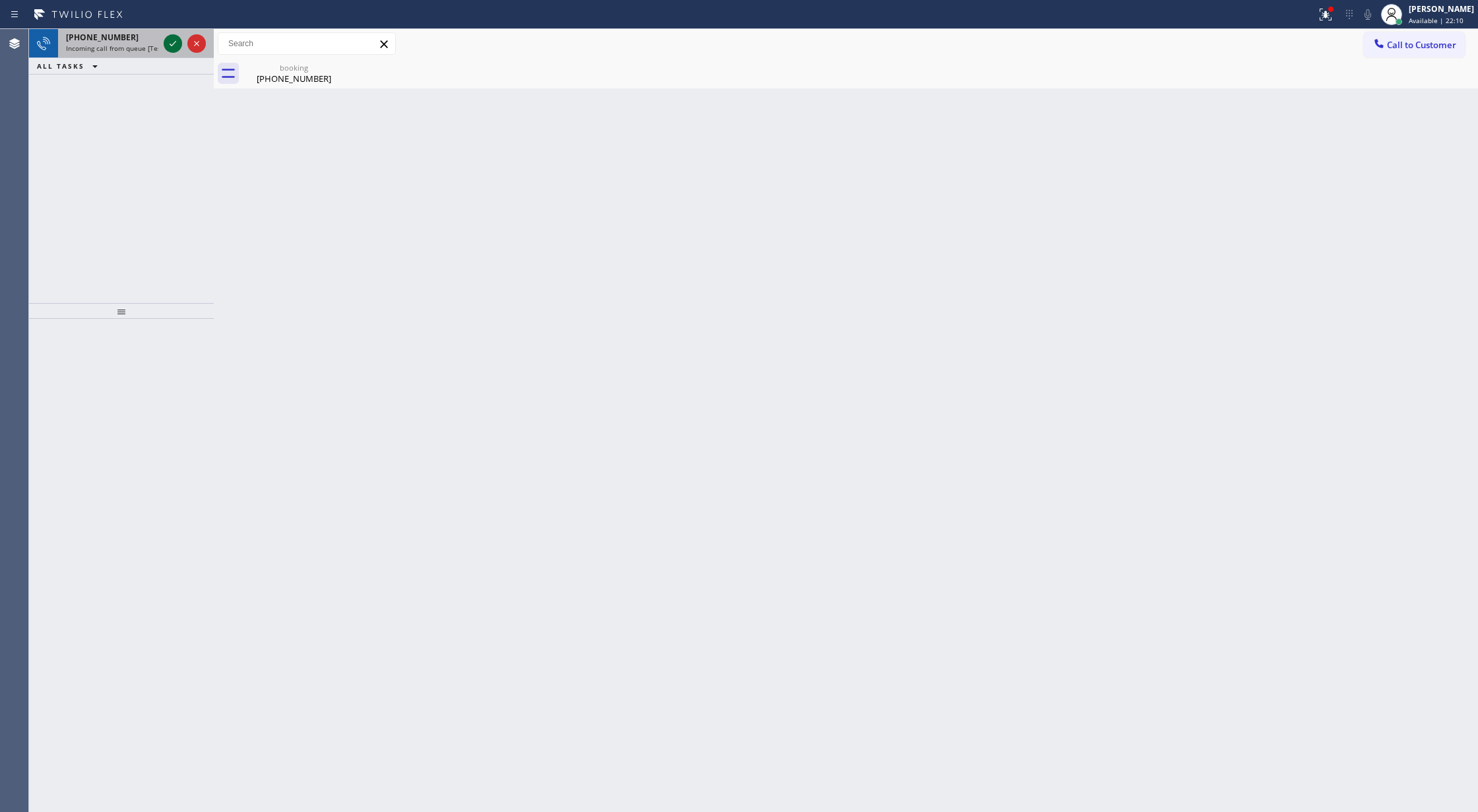
click at [170, 40] on icon at bounding box center [173, 44] width 16 height 16
click at [111, 20] on icon at bounding box center [78, 14] width 99 height 21
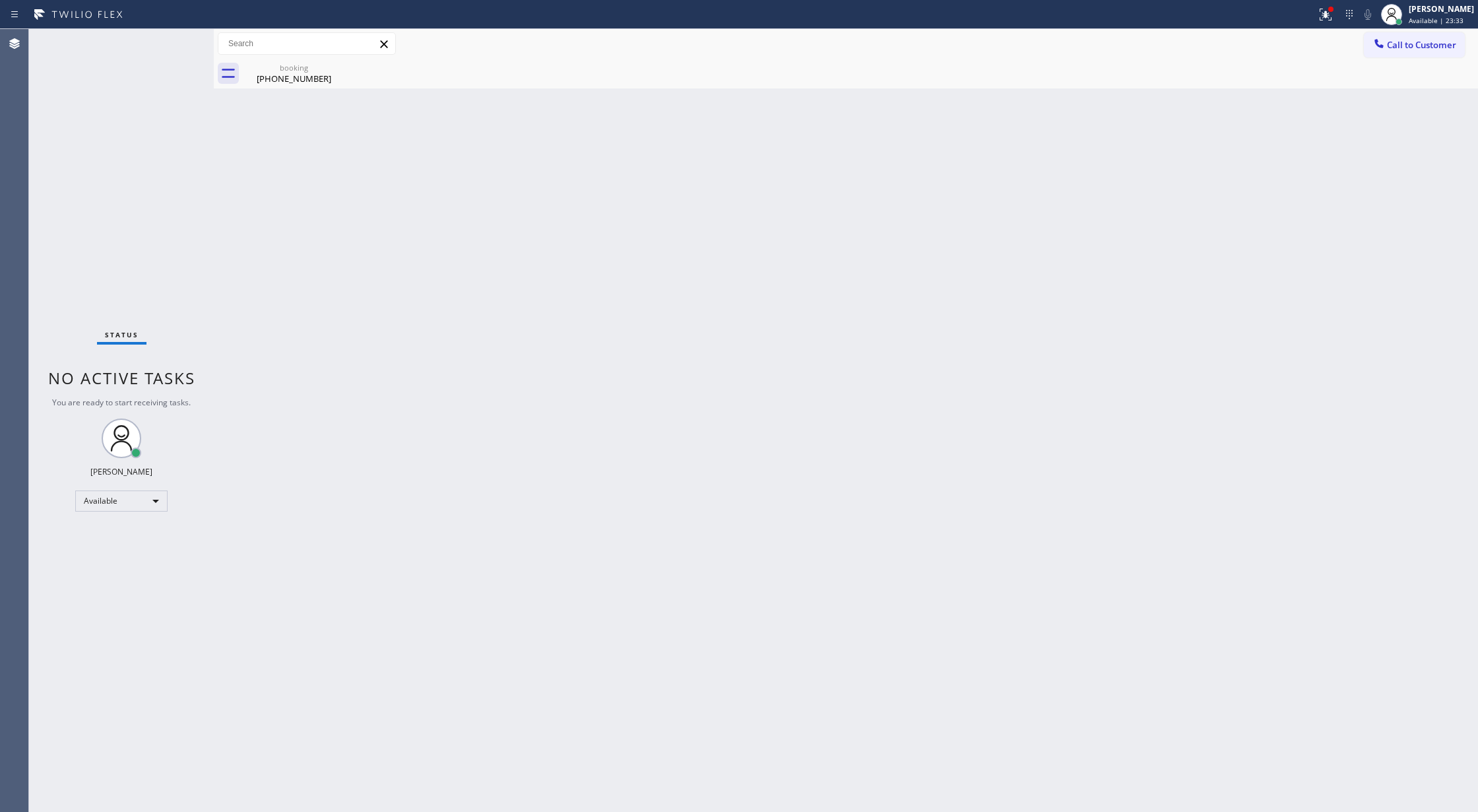
click at [162, 44] on div "Status No active tasks You are ready to start receiving tasks. [PERSON_NAME] Av…" at bounding box center [121, 420] width 184 height 782
click at [165, 53] on div "Status No active tasks You are ready to start receiving tasks. [PERSON_NAME] Av…" at bounding box center [121, 420] width 184 height 782
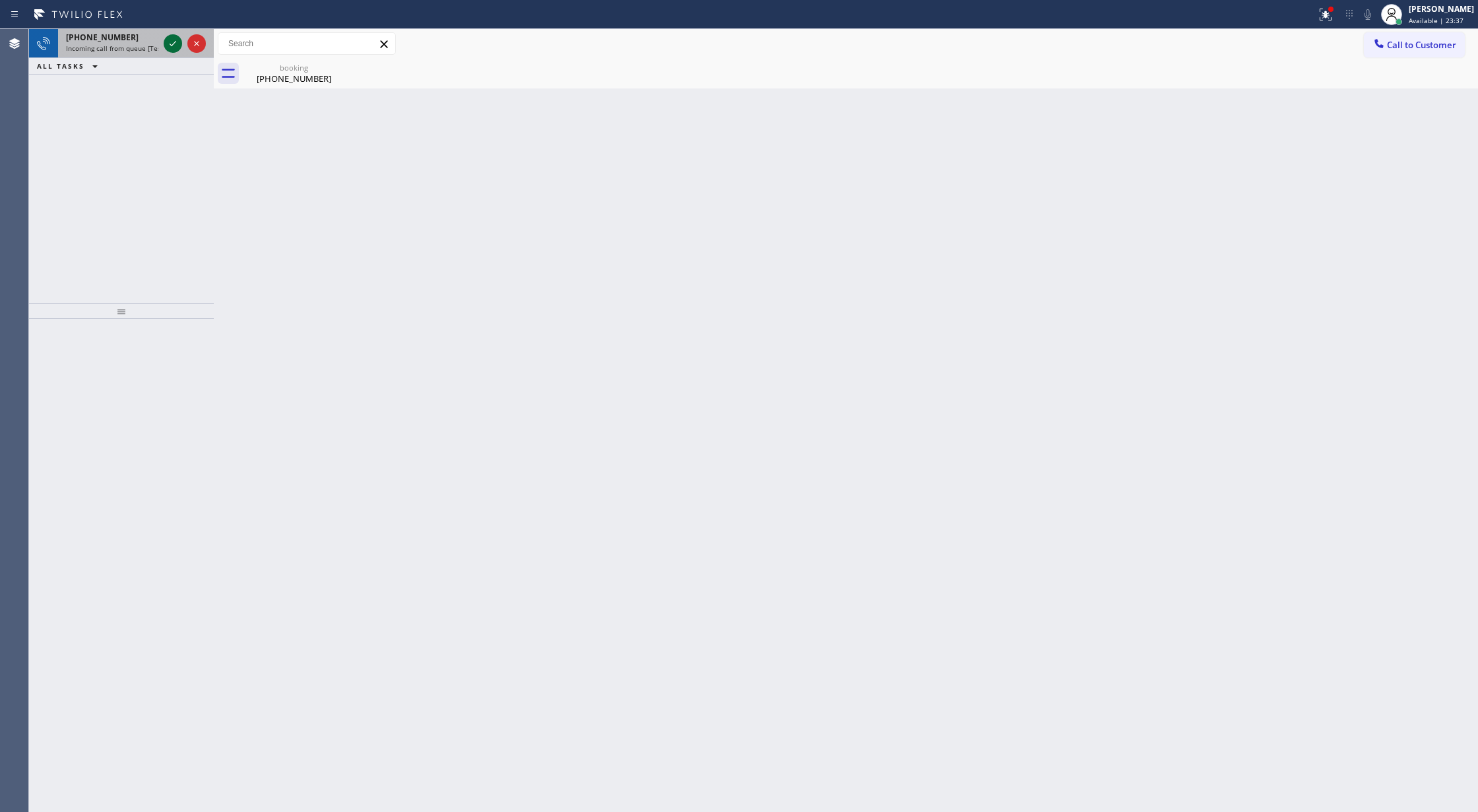
click at [170, 38] on icon at bounding box center [173, 44] width 16 height 16
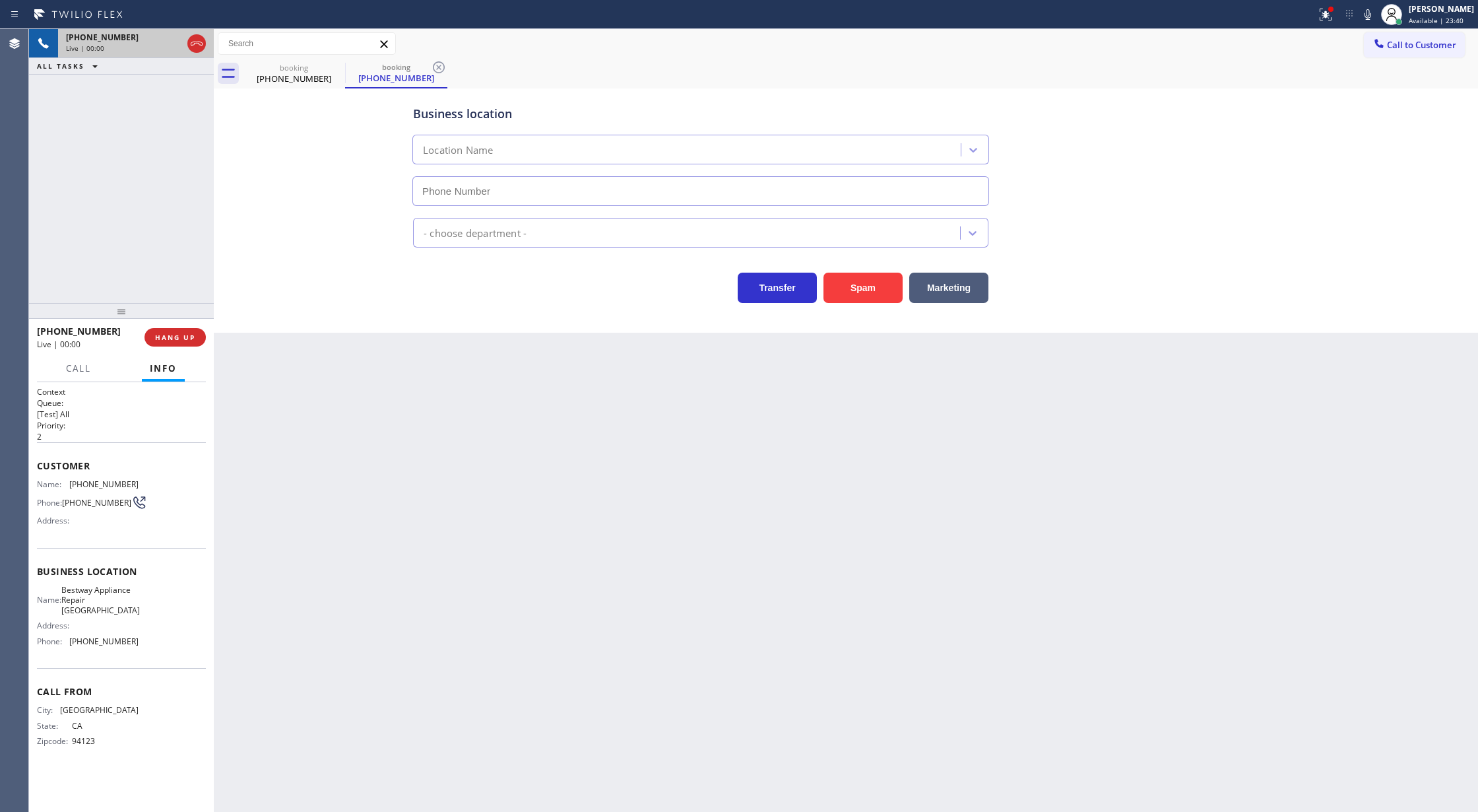
type input "(415) 754-7417"
click at [837, 280] on button "Spam" at bounding box center [863, 288] width 79 height 30
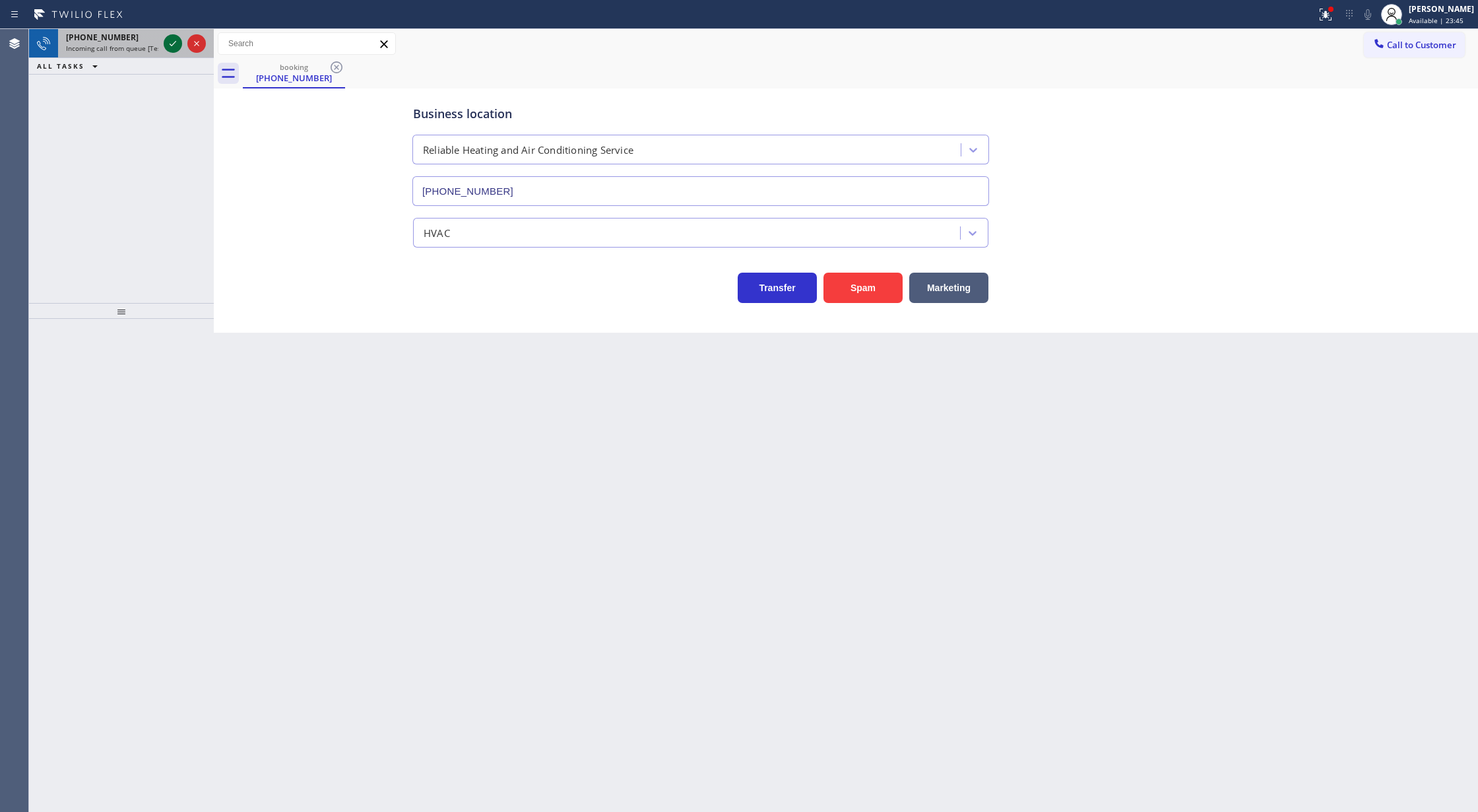
click at [172, 40] on icon at bounding box center [173, 44] width 16 height 16
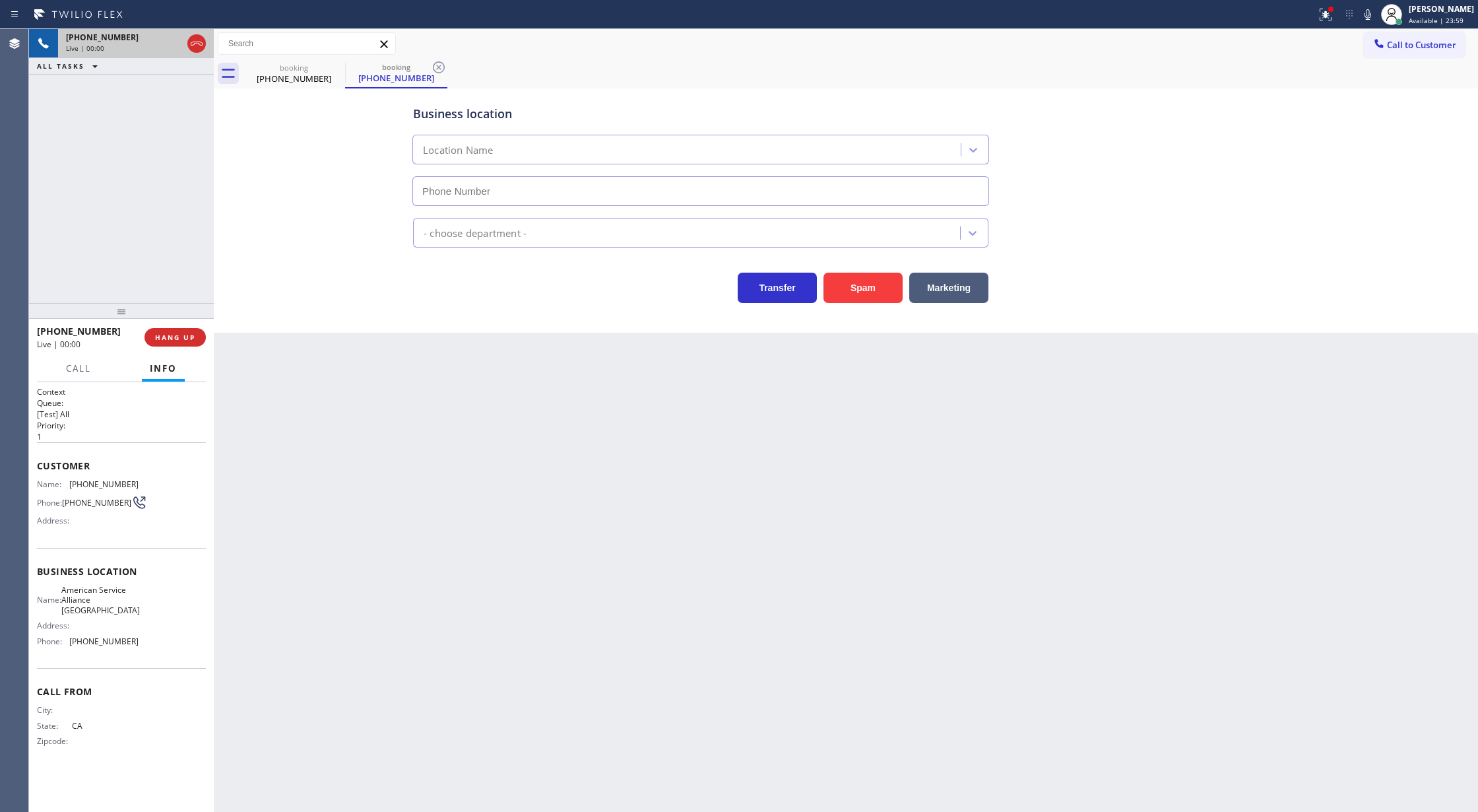
type input "(760) 452-3778"
click at [858, 286] on button "Spam" at bounding box center [863, 288] width 79 height 30
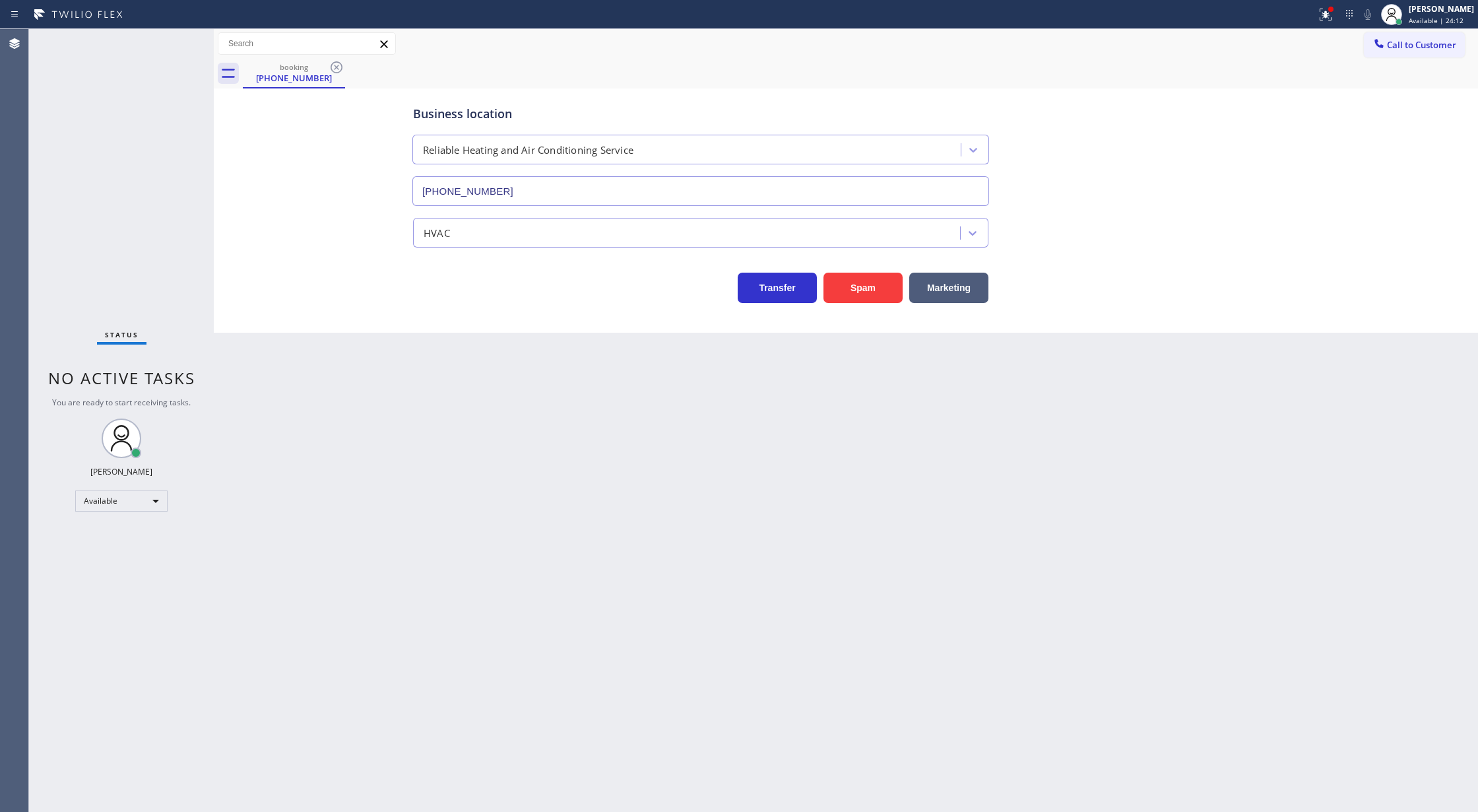
click at [195, 44] on div "Status No active tasks You are ready to start receiving tasks. [PERSON_NAME] Av…" at bounding box center [121, 420] width 184 height 782
click at [176, 41] on div "Status No active tasks You are ready to start receiving tasks. [PERSON_NAME] Av…" at bounding box center [121, 420] width 184 height 782
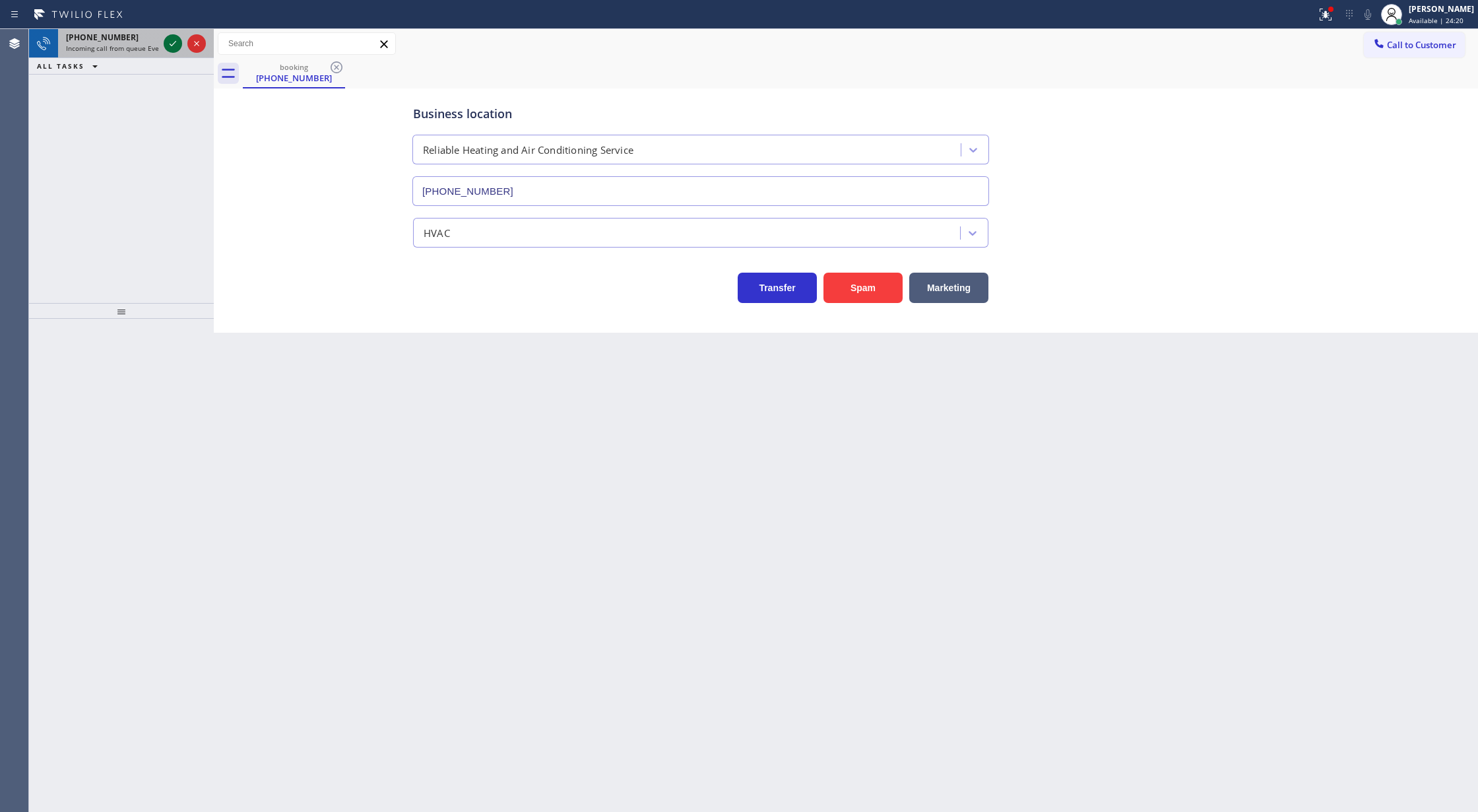
click at [176, 41] on icon at bounding box center [173, 43] width 6 height 5
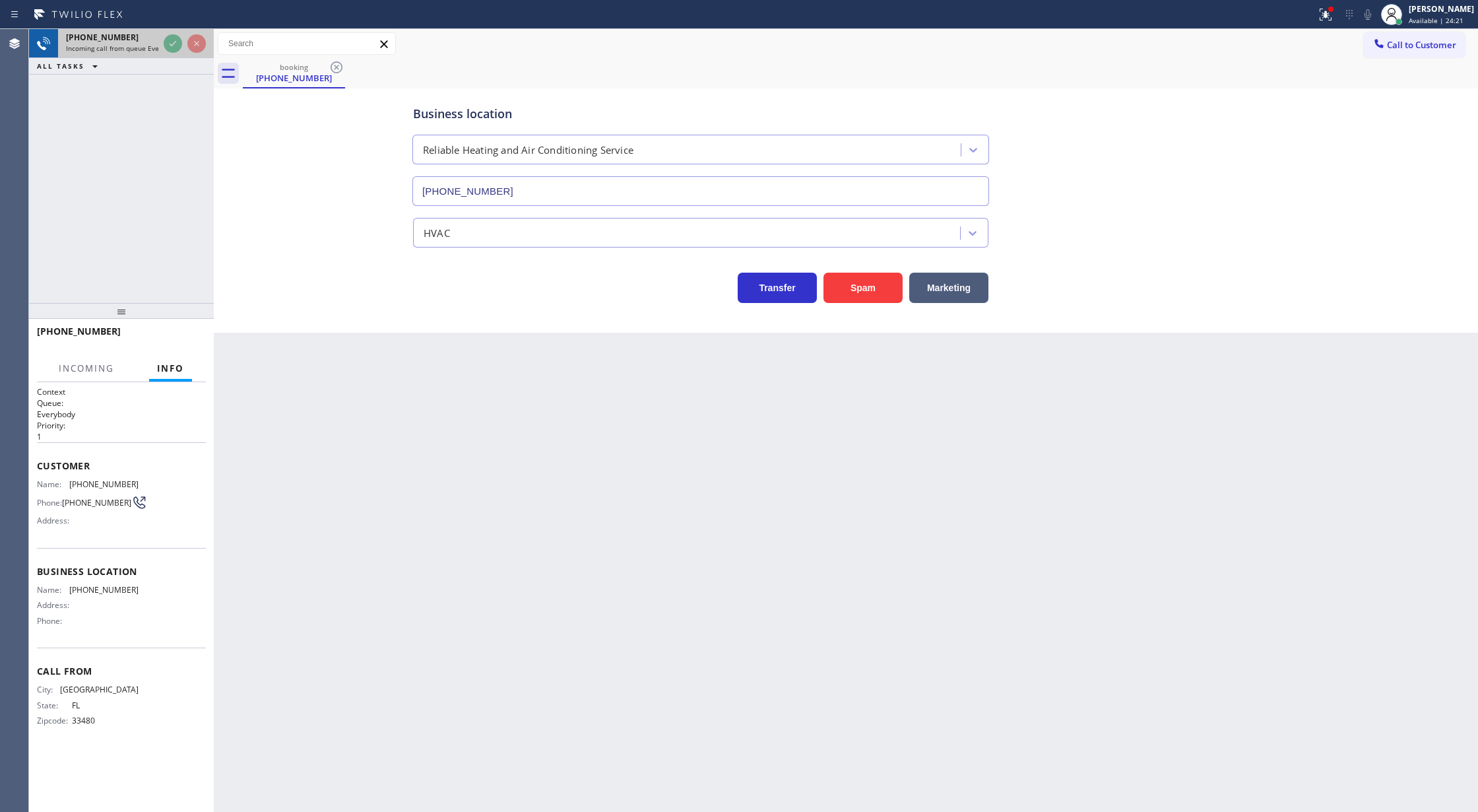
click at [170, 30] on div at bounding box center [184, 43] width 48 height 29
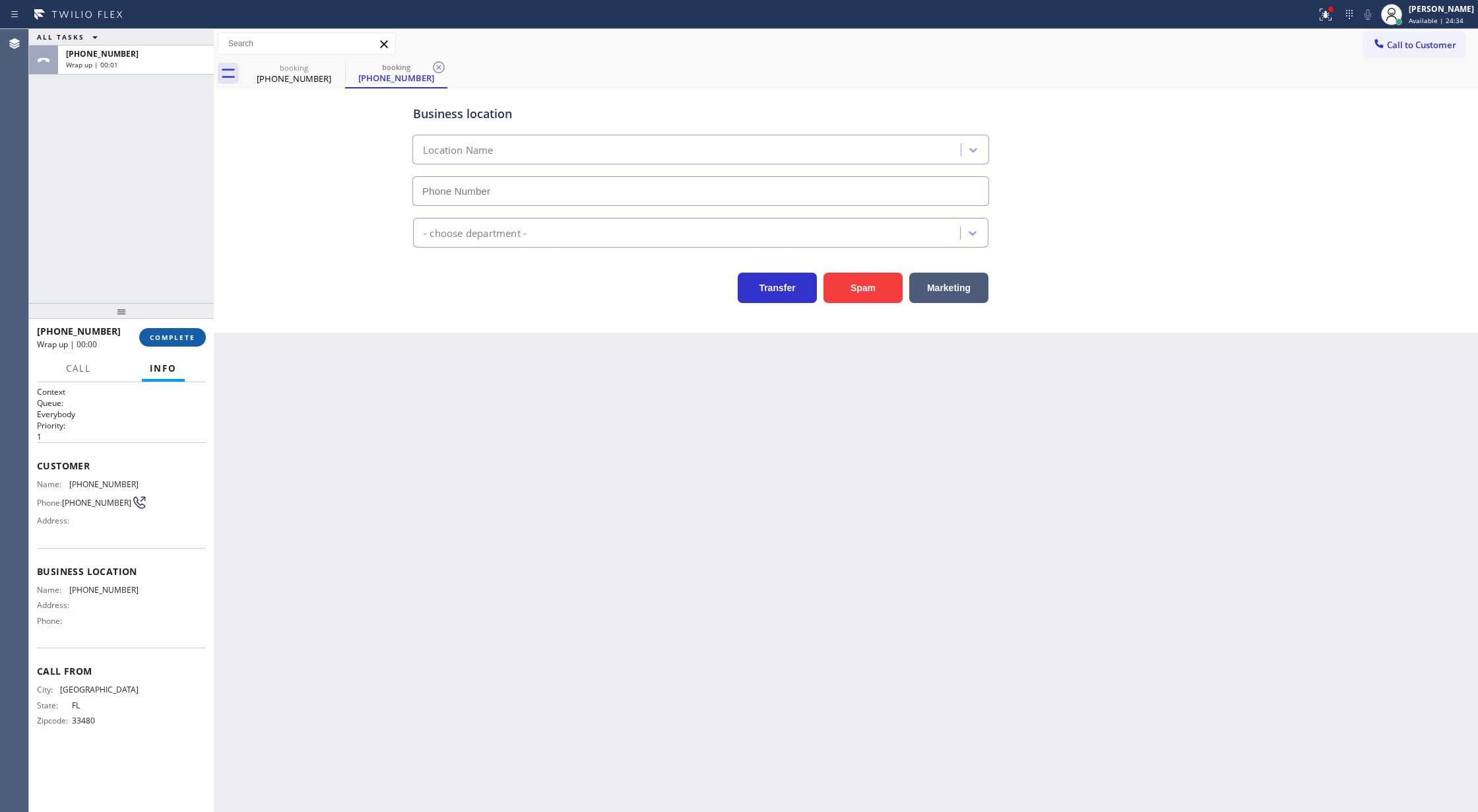
click at [190, 333] on span "COMPLETE" at bounding box center [173, 338] width 45 height 9
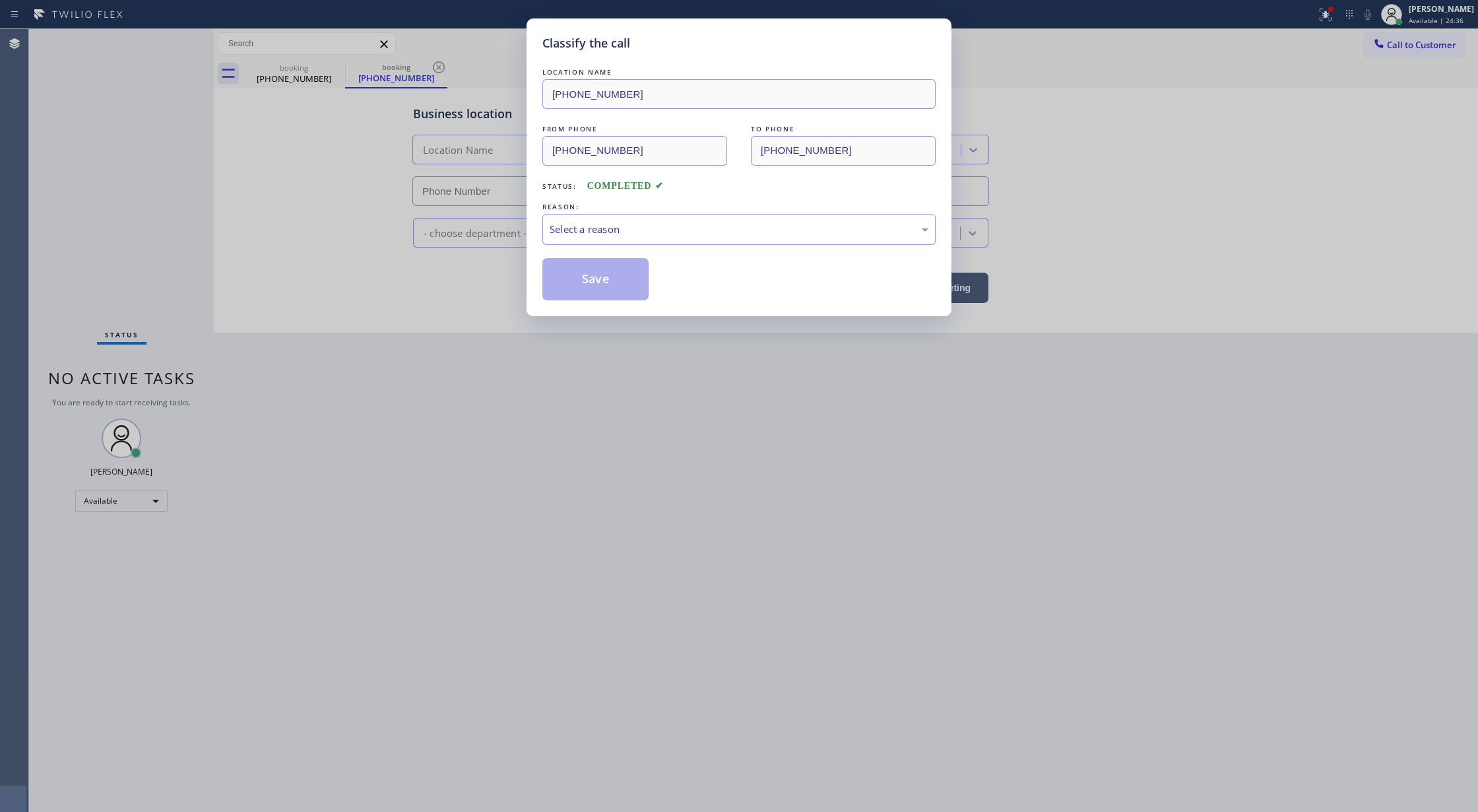
click at [607, 225] on div "Select a reason" at bounding box center [739, 229] width 379 height 15
click at [582, 281] on button "Save" at bounding box center [596, 279] width 106 height 42
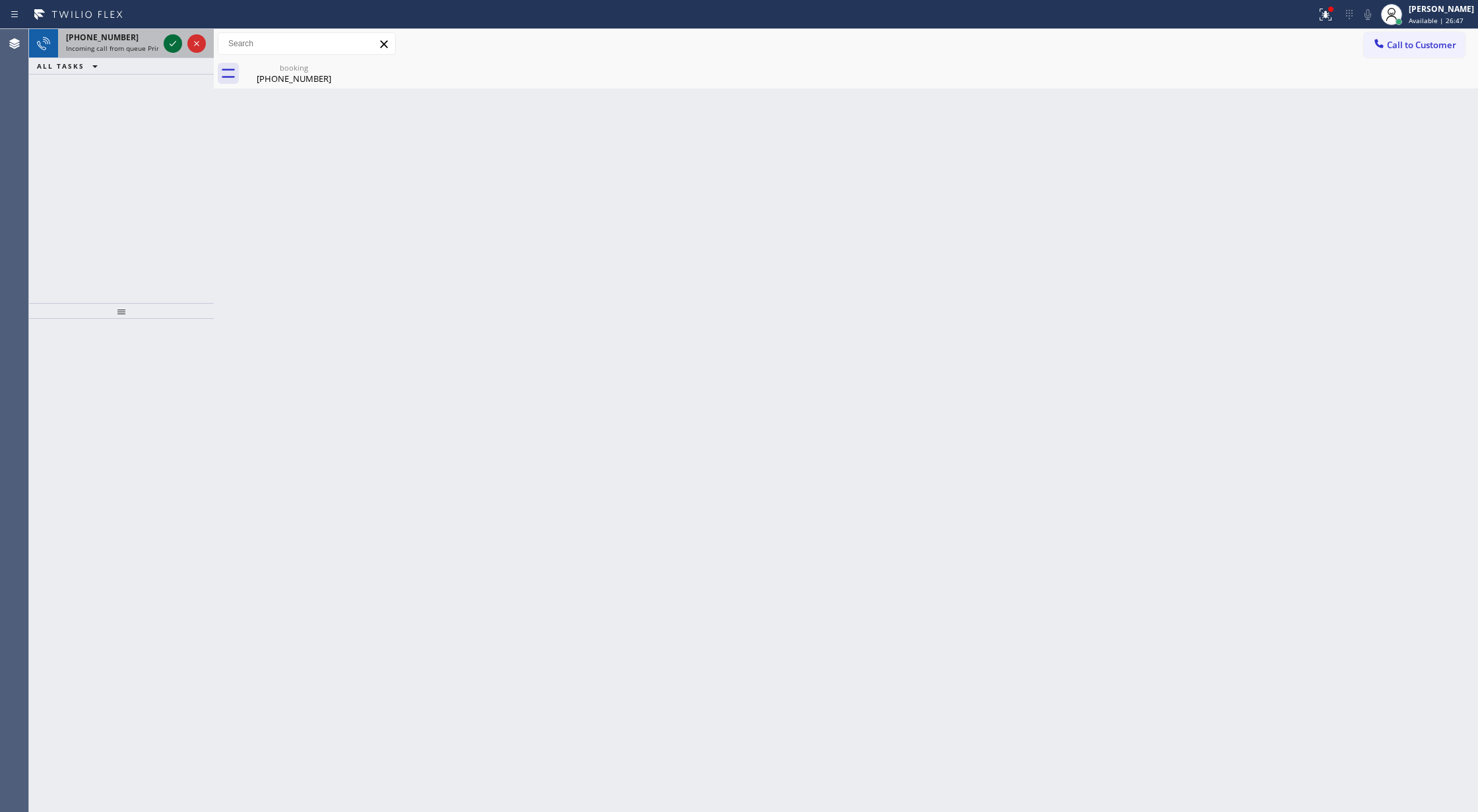
click at [167, 42] on icon at bounding box center [173, 44] width 16 height 16
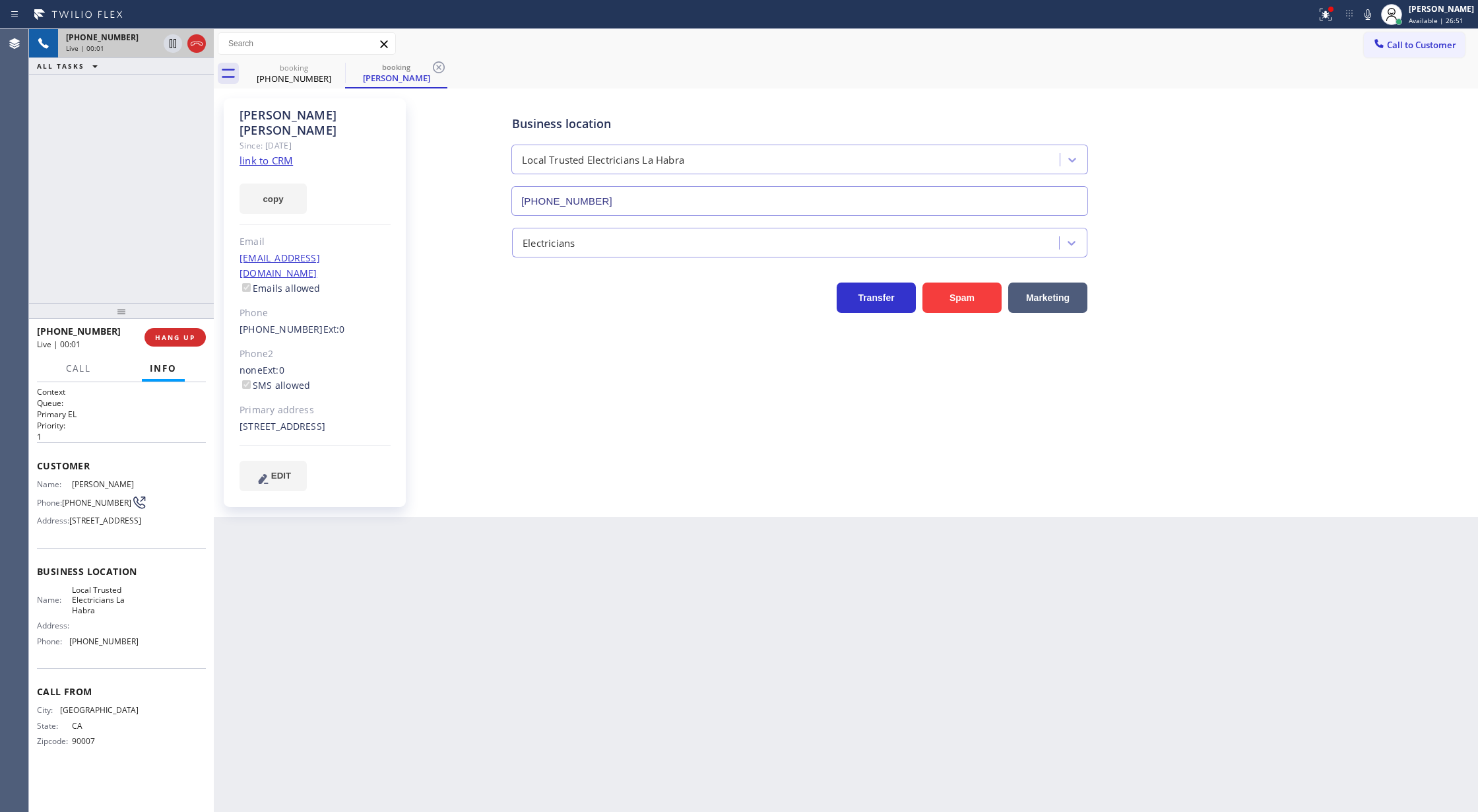
type input "(562) 456-3053"
click at [267, 154] on link "link to CRM" at bounding box center [267, 160] width 53 height 13
drag, startPoint x: 199, startPoint y: 48, endPoint x: 193, endPoint y: 355, distance: 307.1
click at [199, 48] on icon at bounding box center [196, 44] width 16 height 16
click at [181, 333] on span "COMPLETE" at bounding box center [173, 338] width 45 height 9
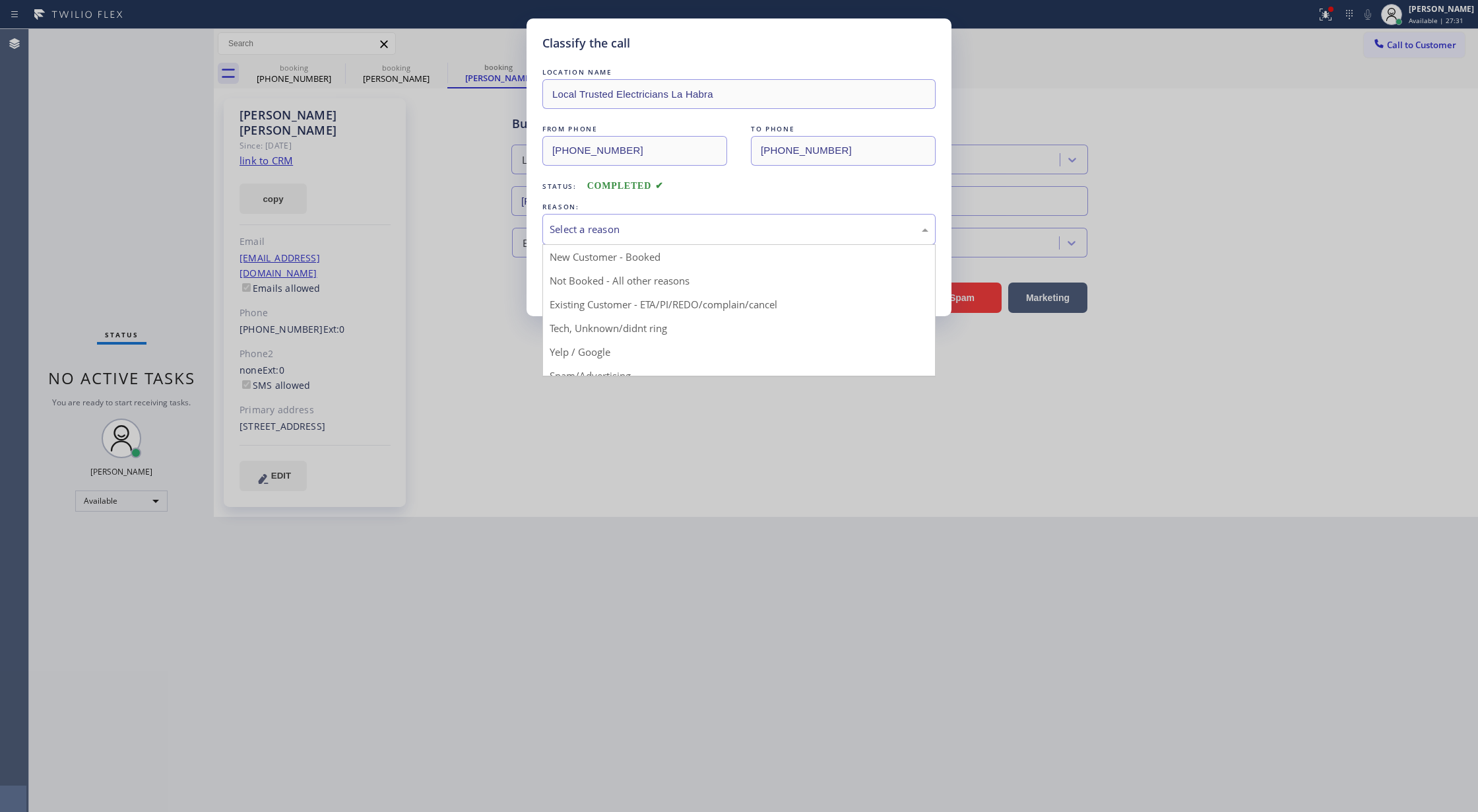
click at [584, 224] on div "Select a reason" at bounding box center [739, 229] width 379 height 15
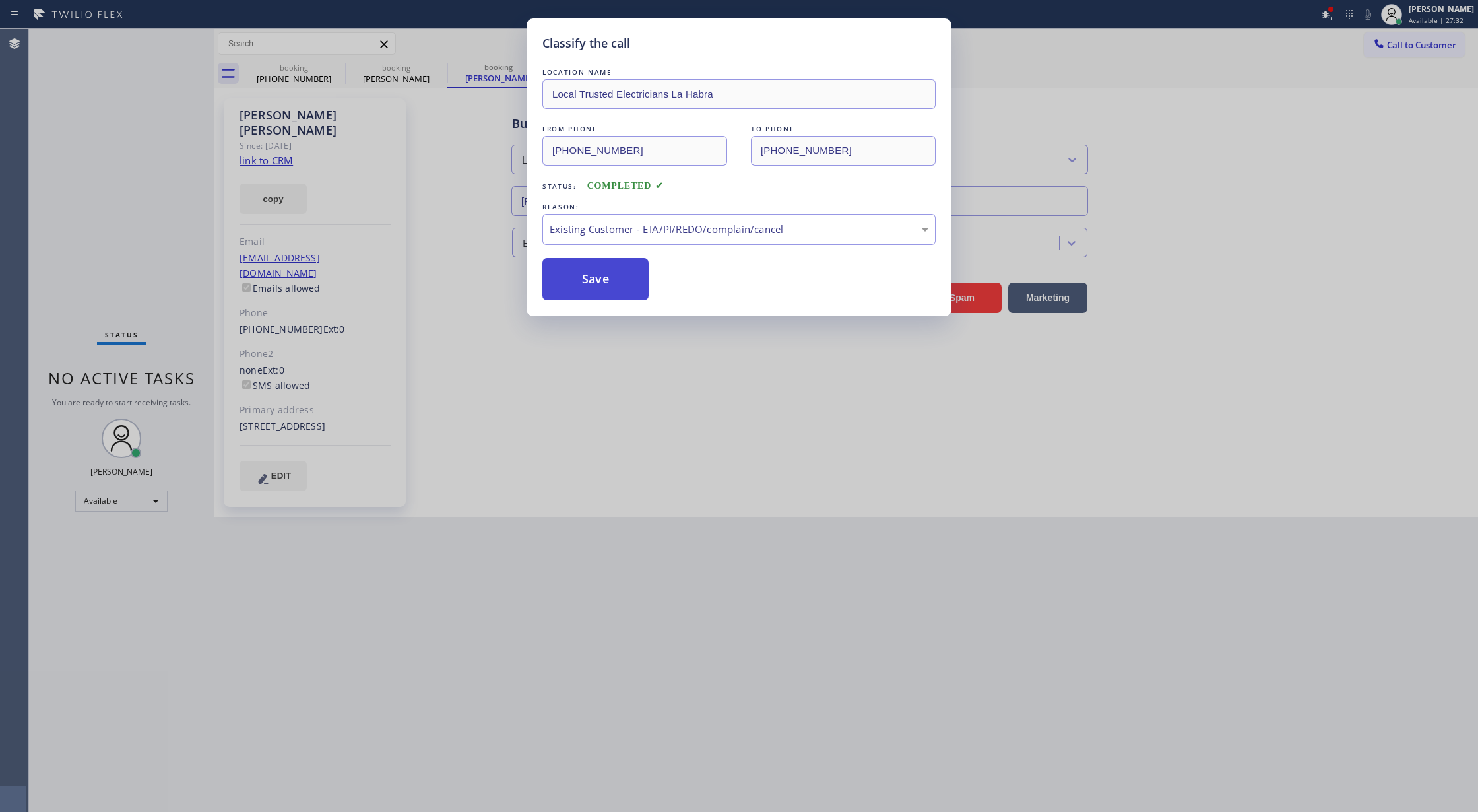
click at [595, 266] on button "Save" at bounding box center [596, 279] width 106 height 42
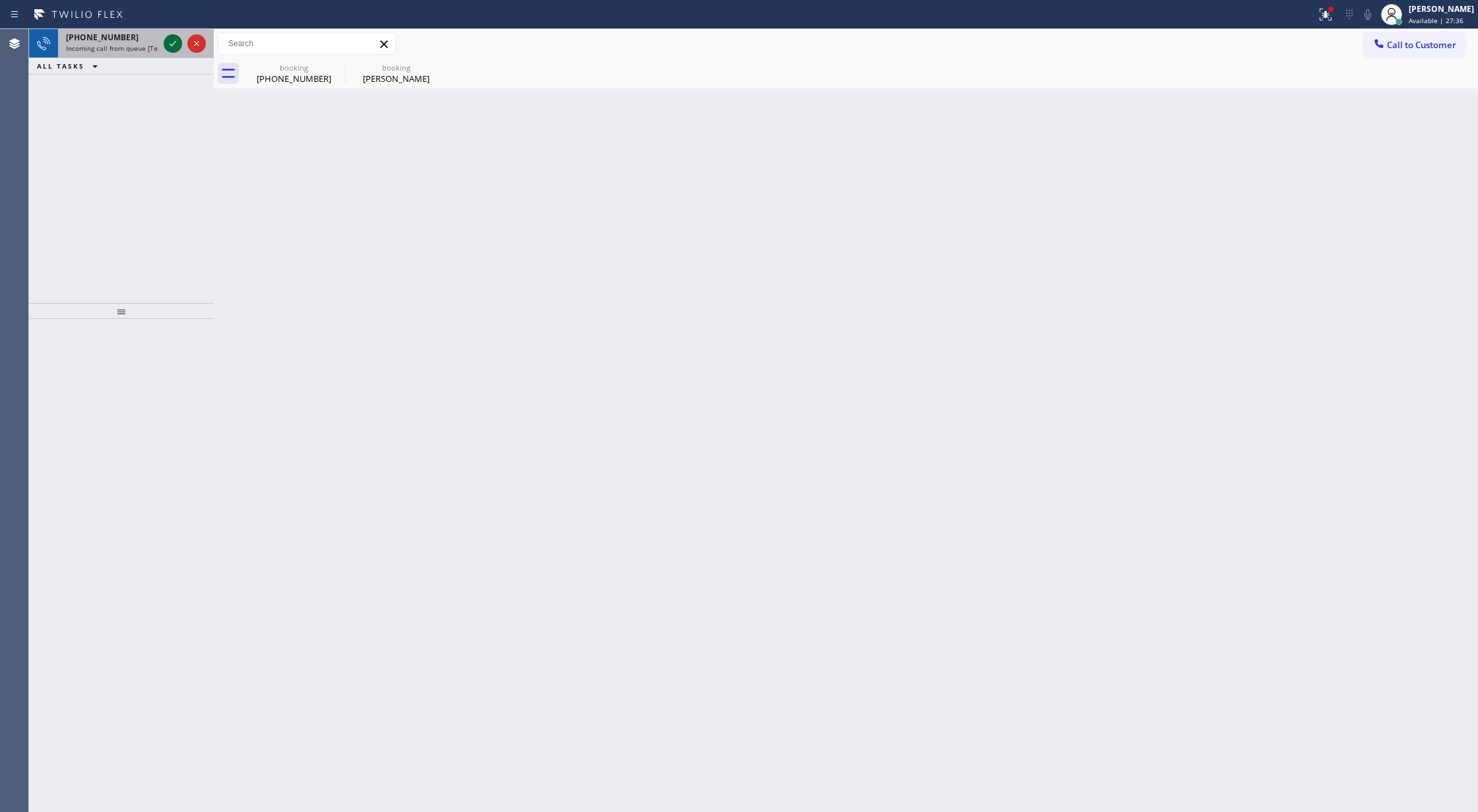
click at [173, 43] on icon at bounding box center [173, 44] width 16 height 16
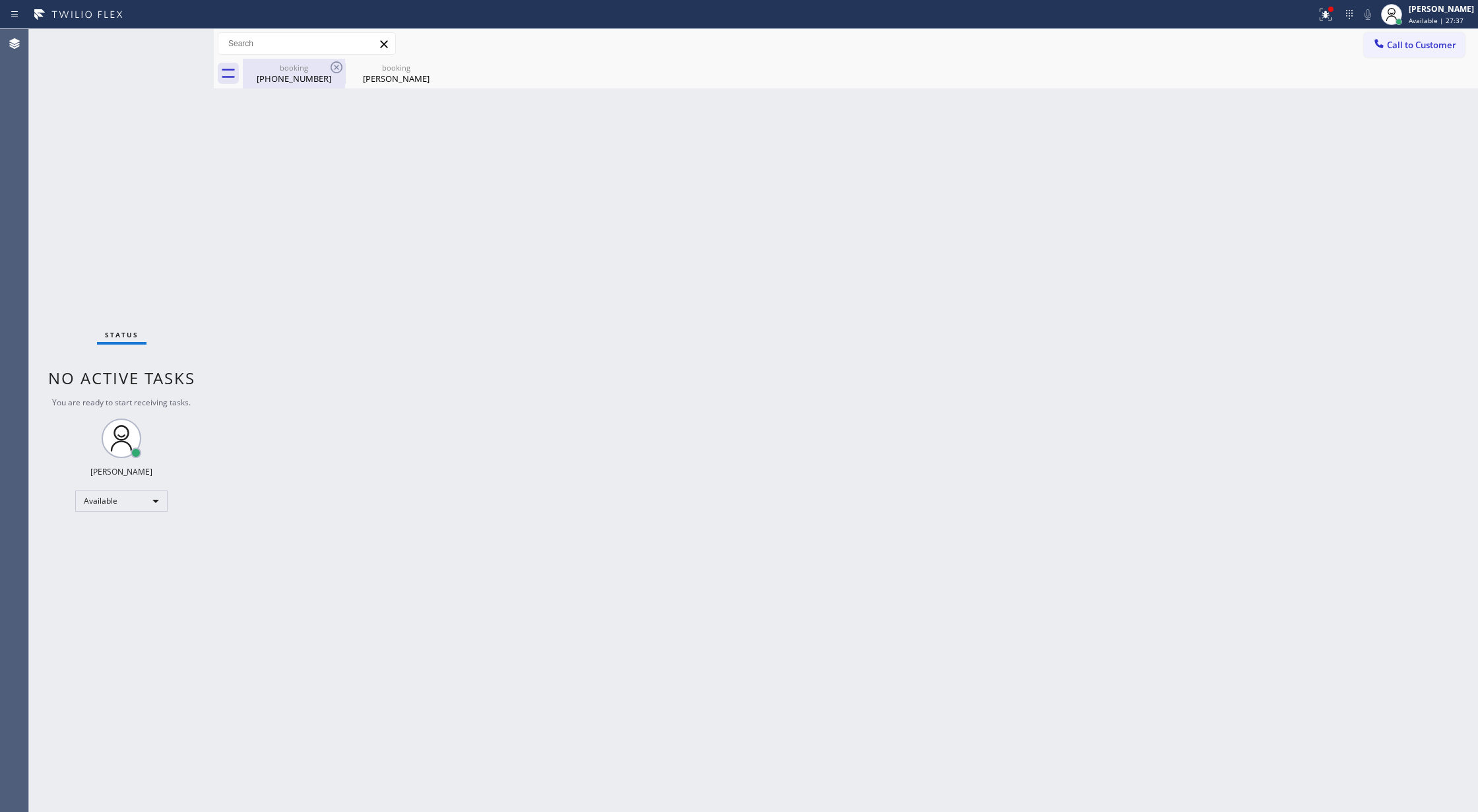
click at [301, 77] on div "(650) 278-7772" at bounding box center [293, 78] width 99 height 12
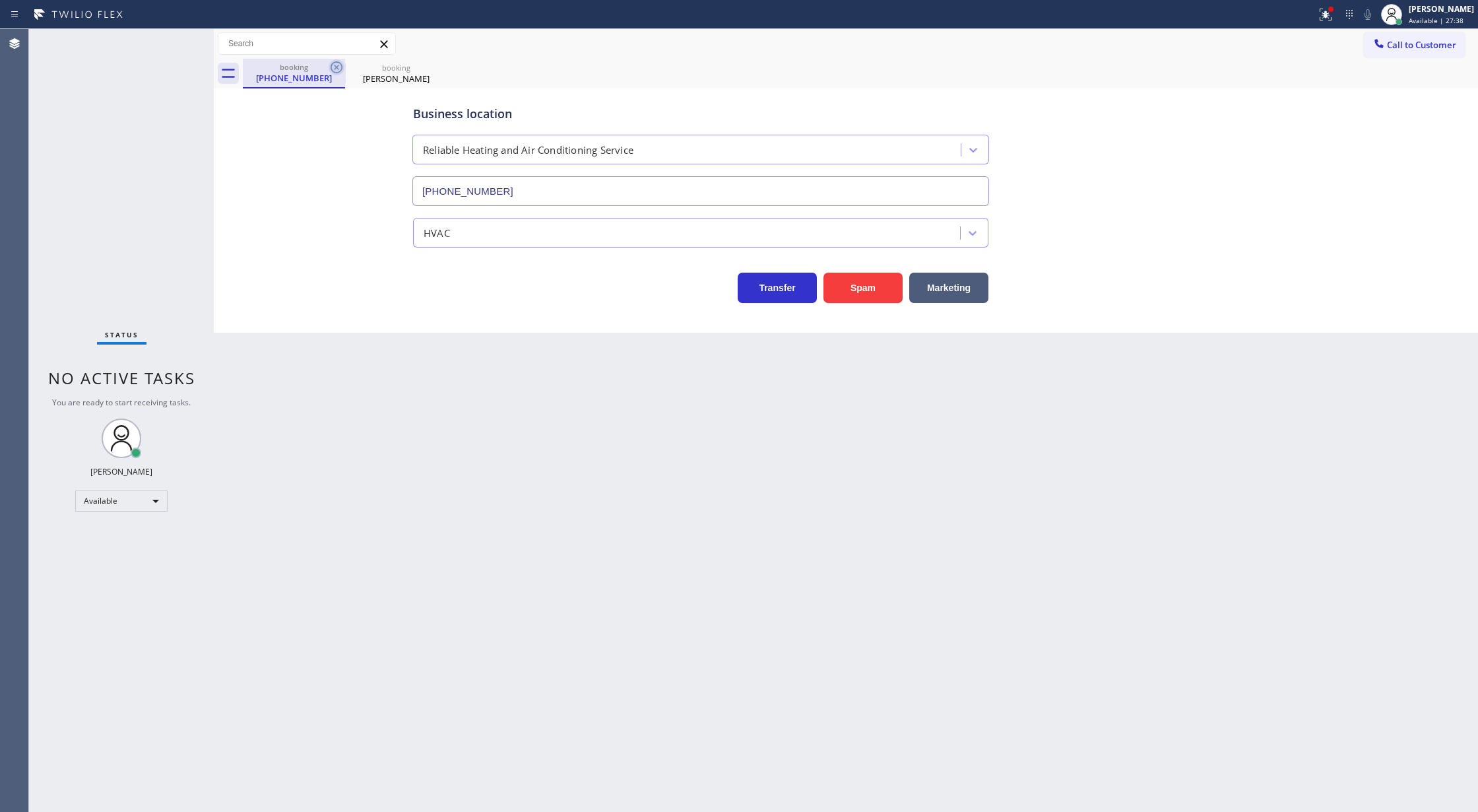
click at [333, 65] on icon at bounding box center [336, 67] width 16 height 16
type input "(562) 456-3053"
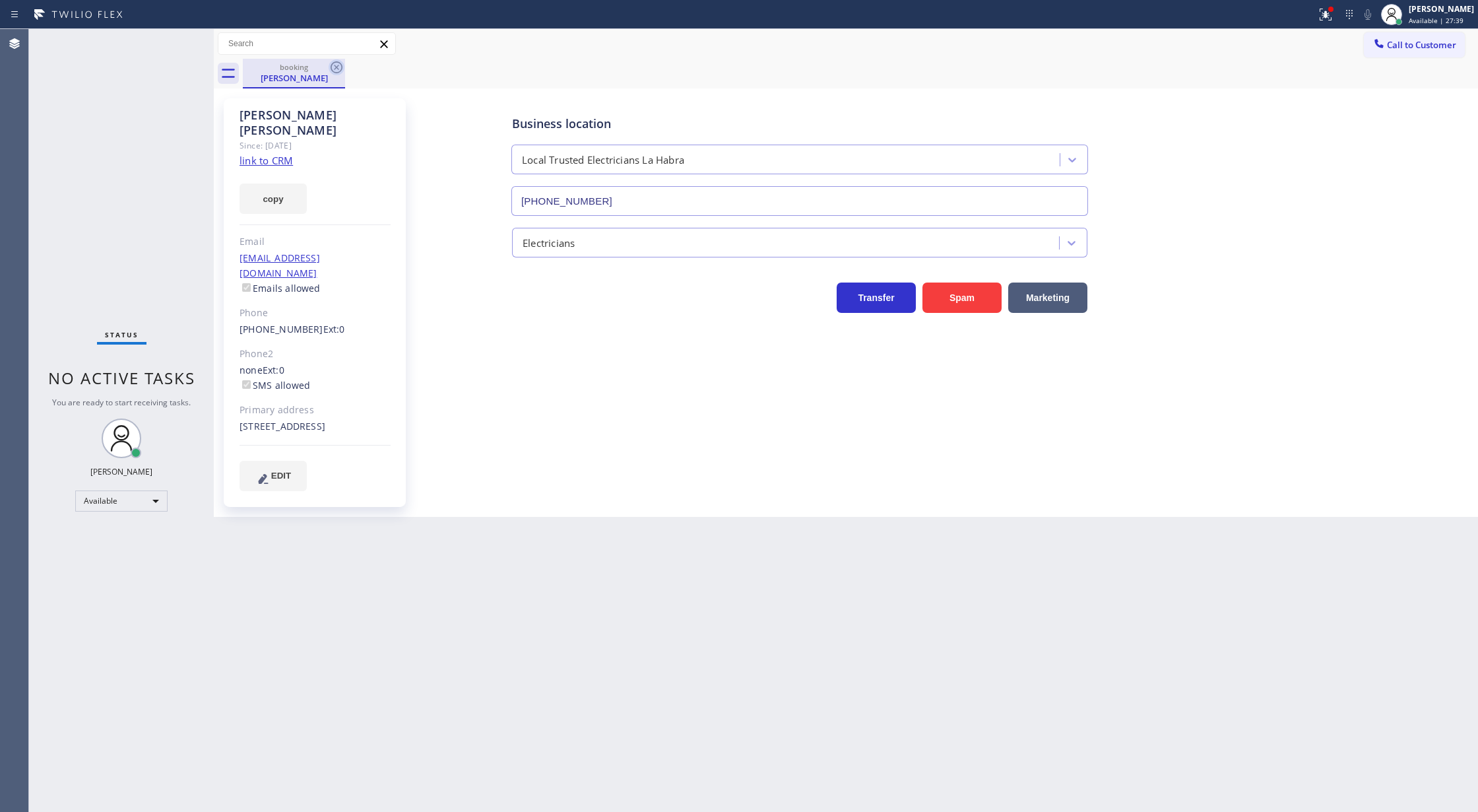
click at [333, 63] on icon at bounding box center [336, 67] width 12 height 12
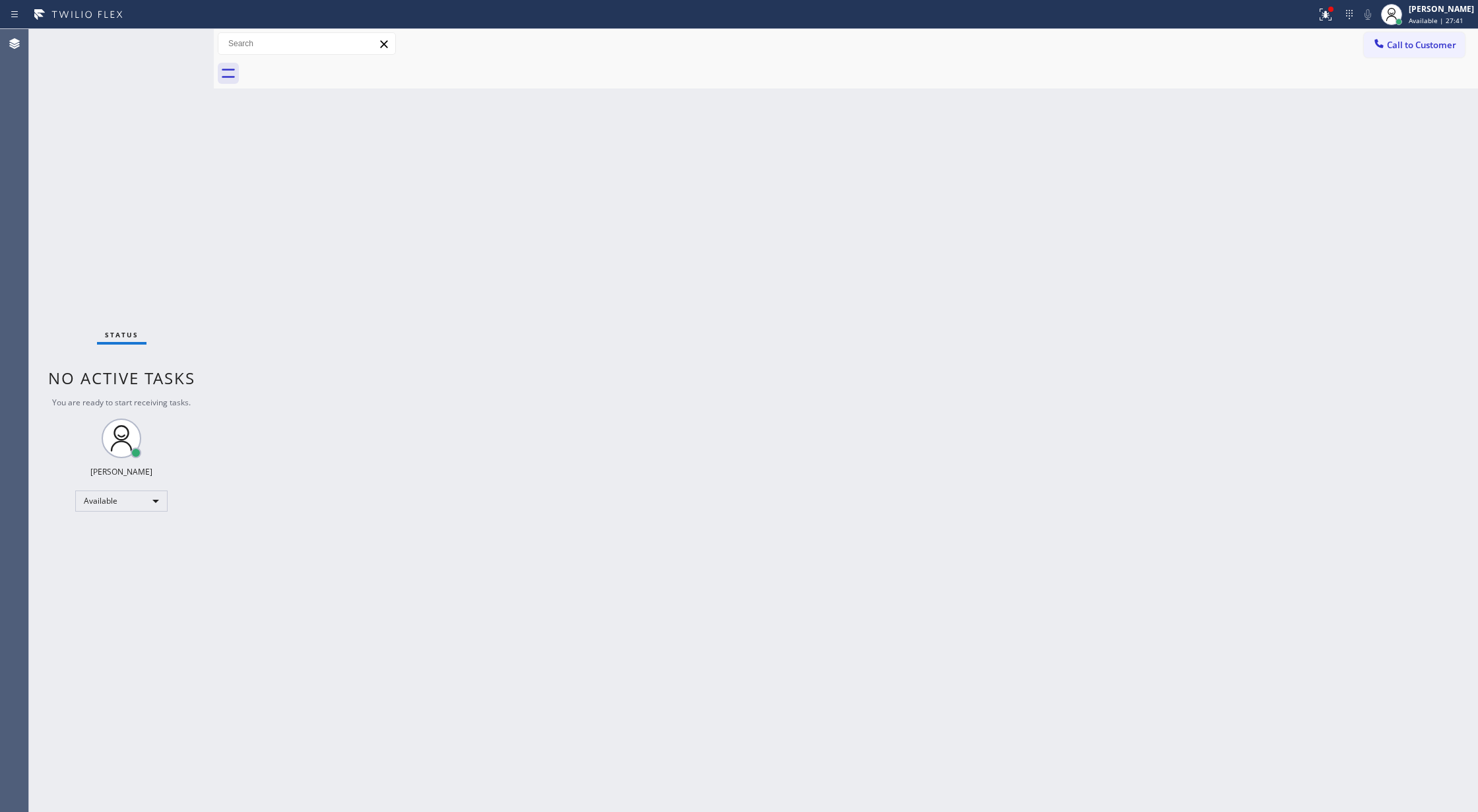
click at [180, 41] on div "Status No active tasks You are ready to start receiving tasks. [PERSON_NAME] Av…" at bounding box center [121, 420] width 184 height 782
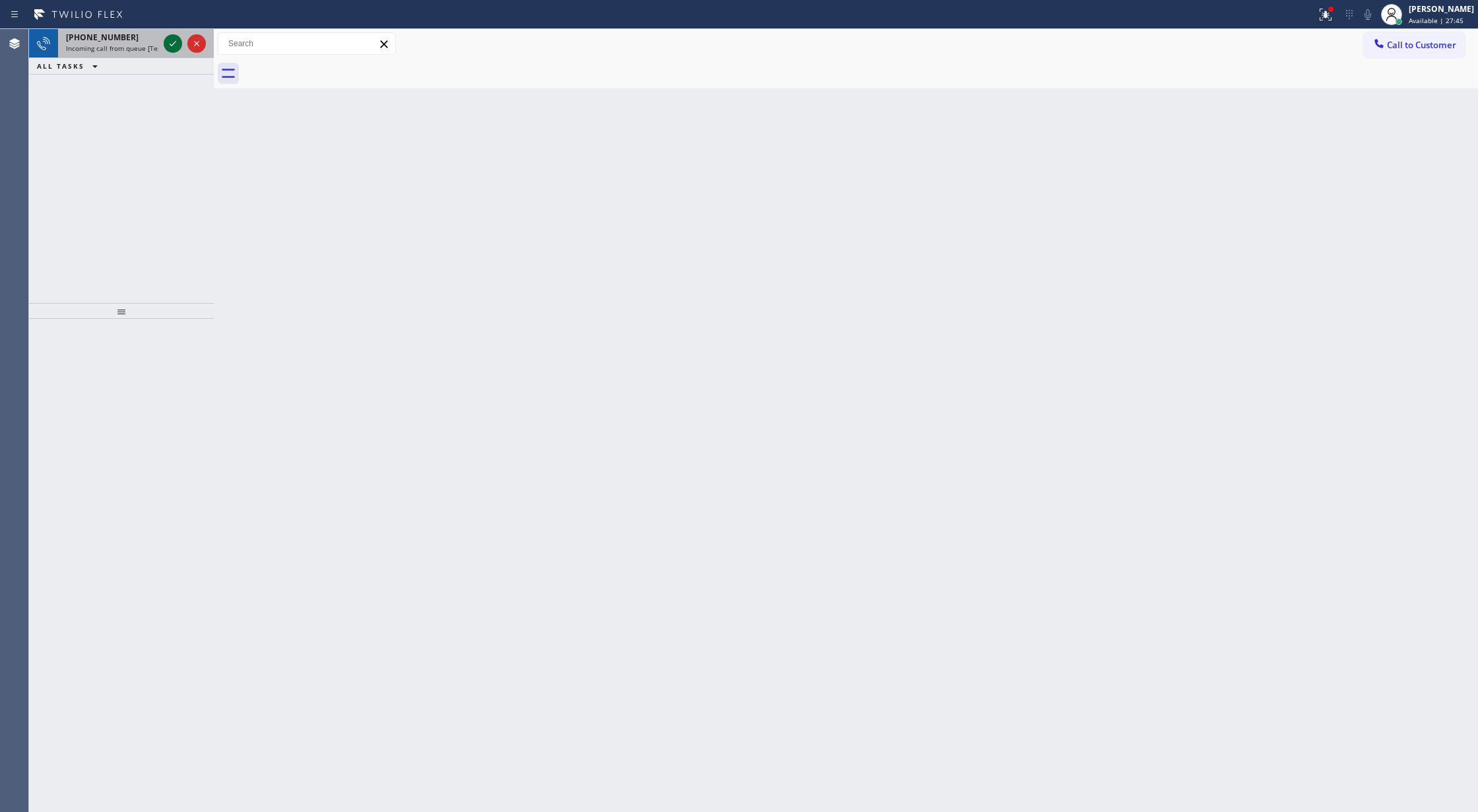
click at [172, 42] on icon at bounding box center [173, 44] width 16 height 16
click at [166, 41] on icon at bounding box center [173, 44] width 16 height 16
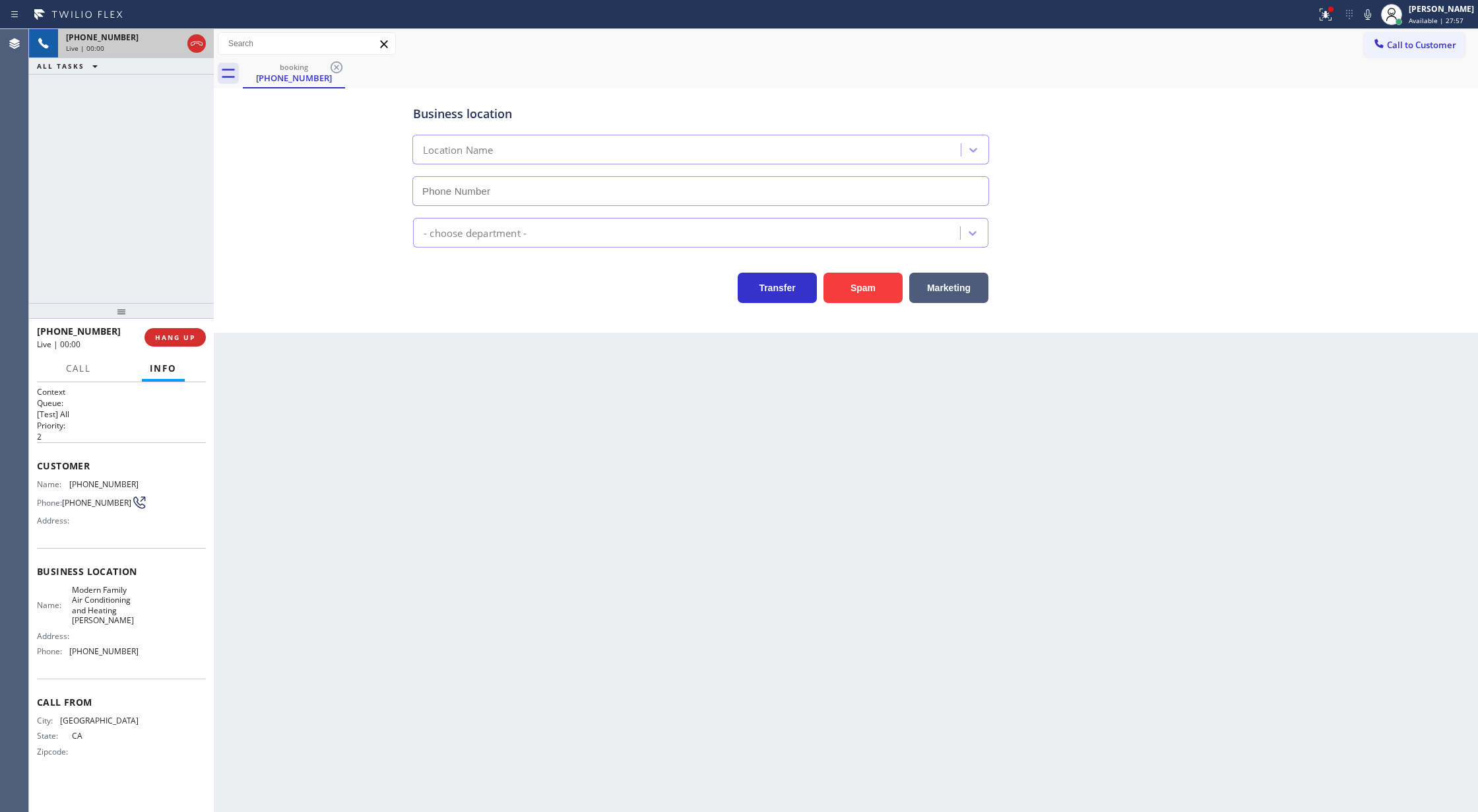
type input "(323) 541-4642"
click at [847, 288] on button "Spam" at bounding box center [863, 288] width 79 height 30
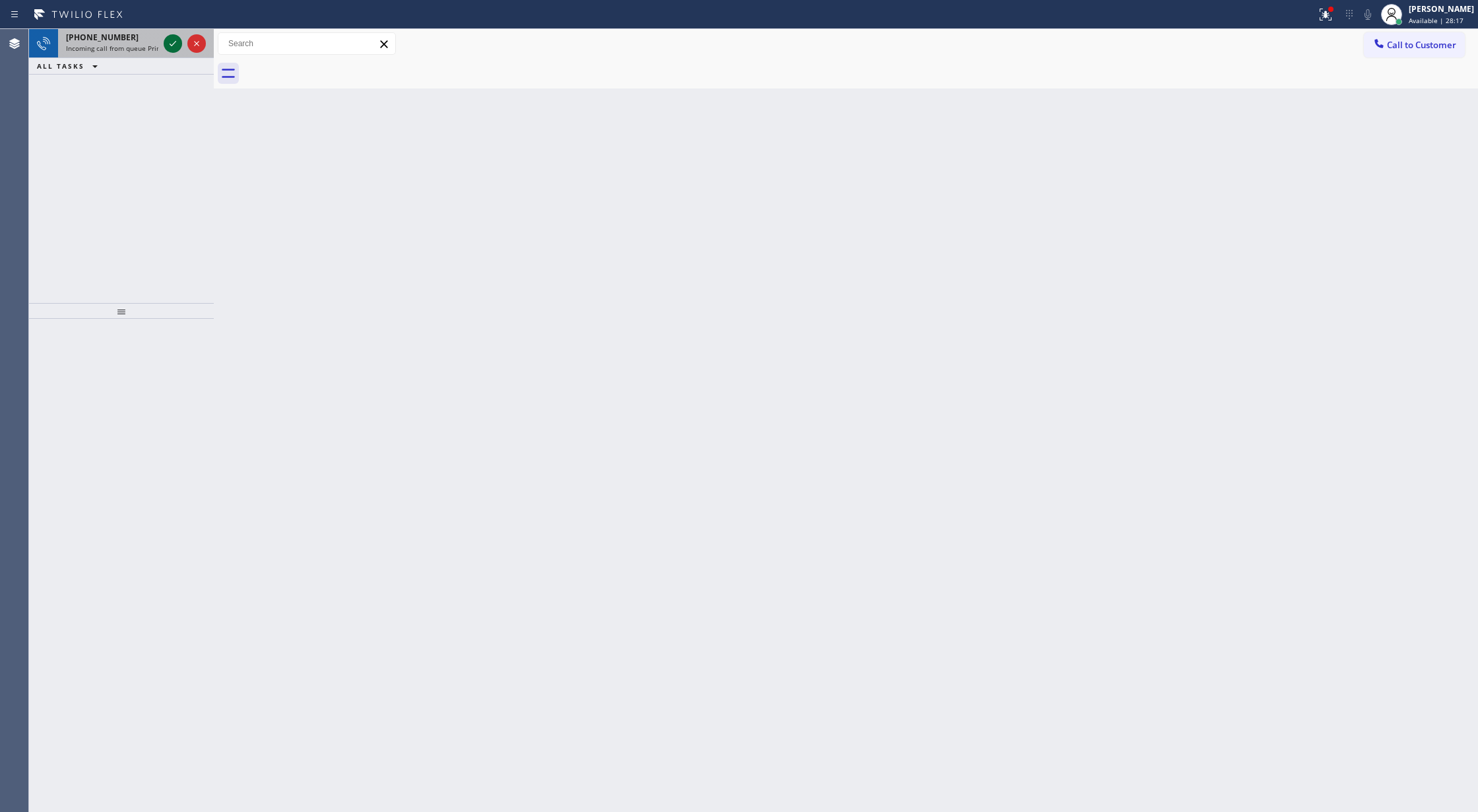
click at [172, 41] on icon at bounding box center [173, 44] width 16 height 16
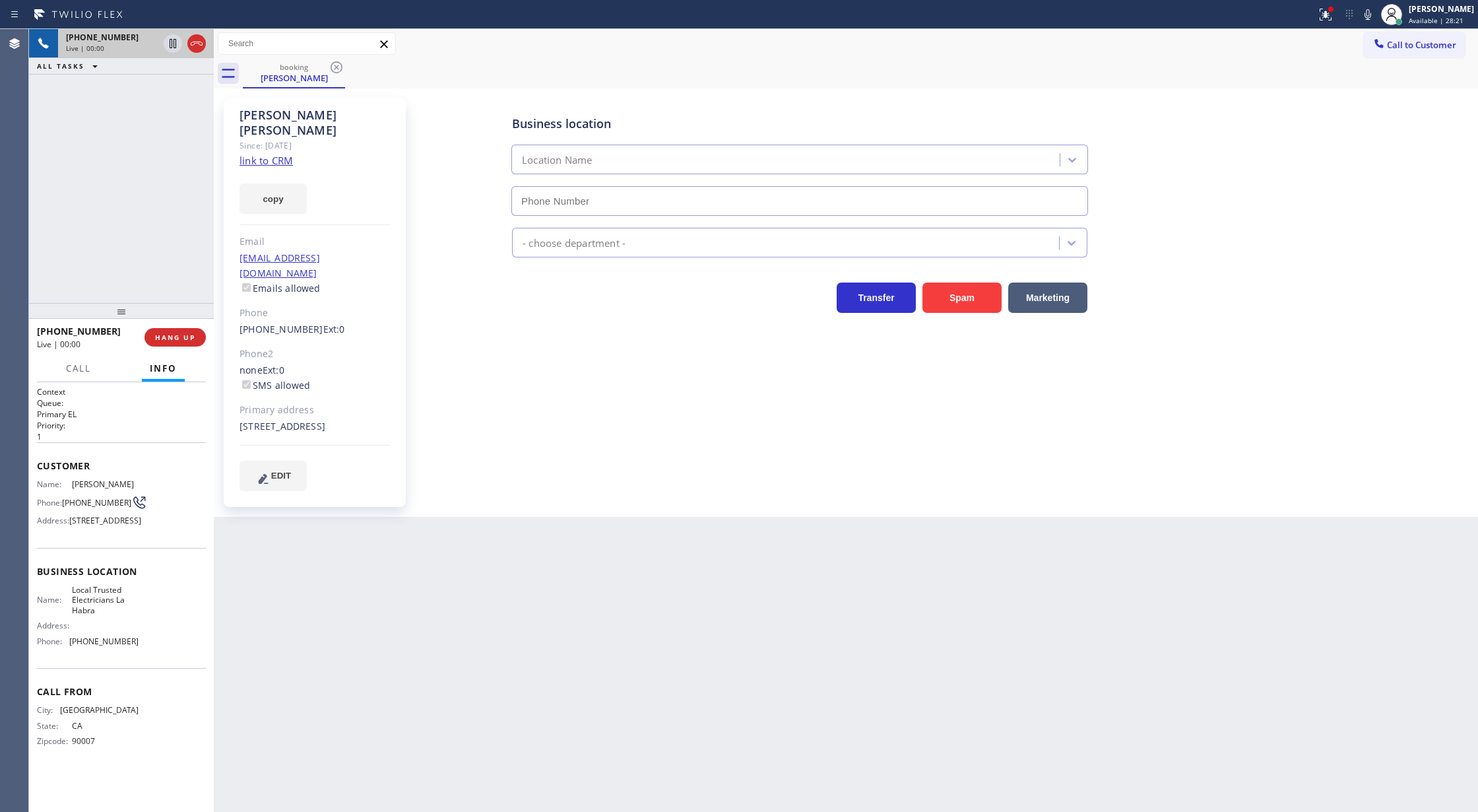
type input "(562) 456-3053"
click at [257, 154] on link "link to CRM" at bounding box center [267, 160] width 53 height 13
click at [1372, 19] on icon at bounding box center [1368, 14] width 16 height 16
drag, startPoint x: 1376, startPoint y: 13, endPoint x: 1209, endPoint y: 70, distance: 176.5
click at [1376, 13] on icon at bounding box center [1368, 14] width 16 height 16
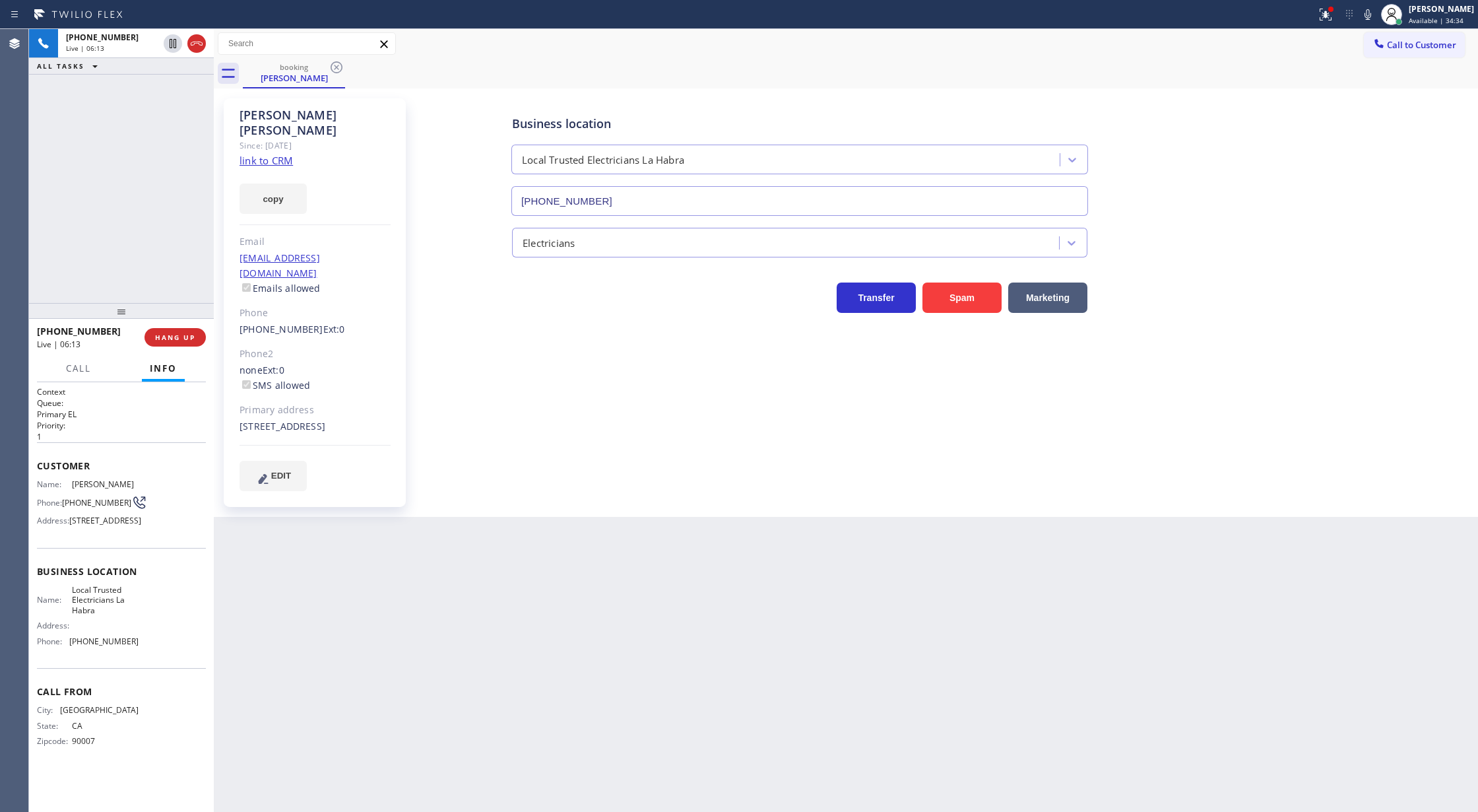
drag, startPoint x: 199, startPoint y: 46, endPoint x: 162, endPoint y: 316, distance: 272.5
click at [197, 48] on icon at bounding box center [196, 44] width 16 height 16
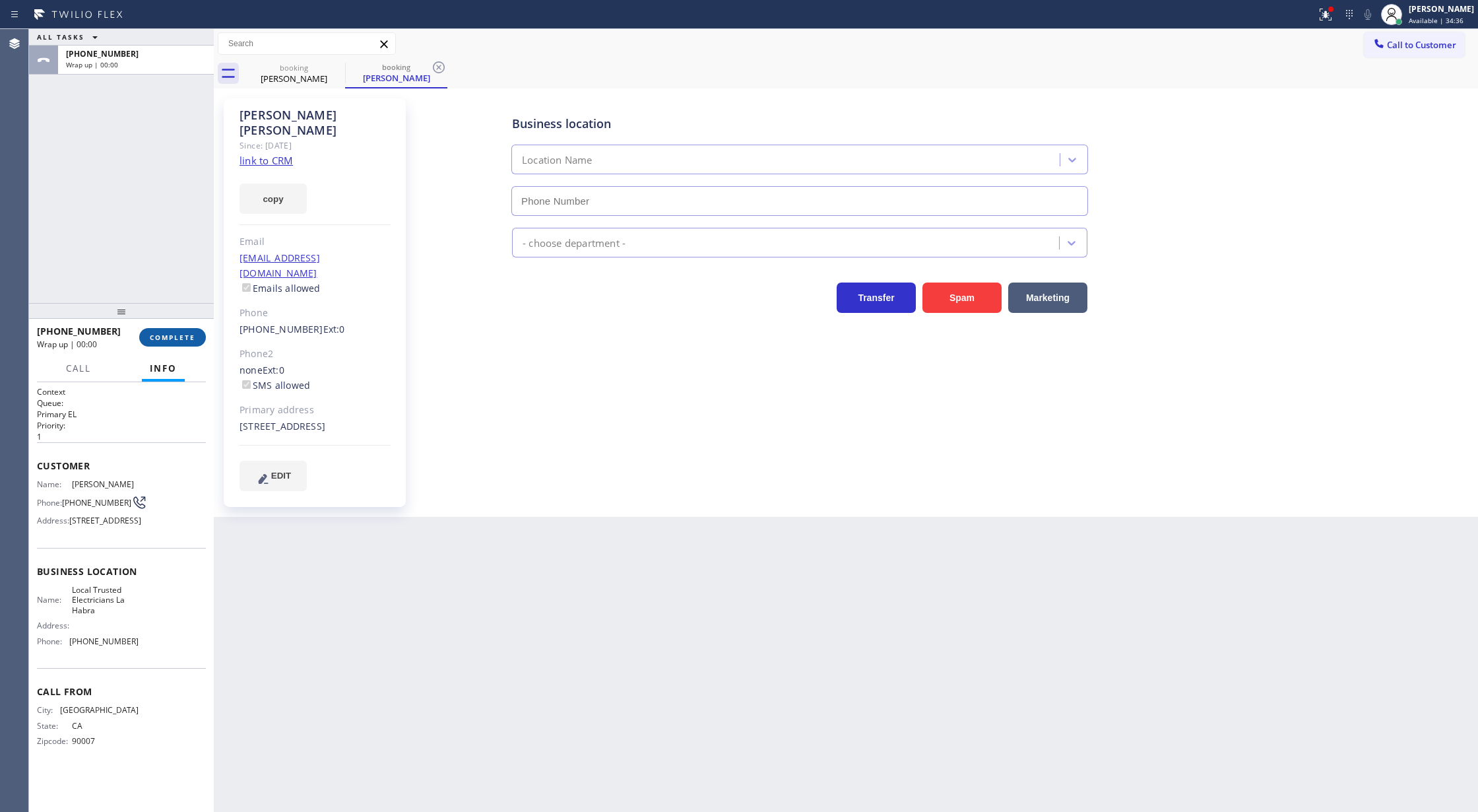
click at [176, 338] on span "COMPLETE" at bounding box center [173, 338] width 45 height 9
type input "(562) 456-3053"
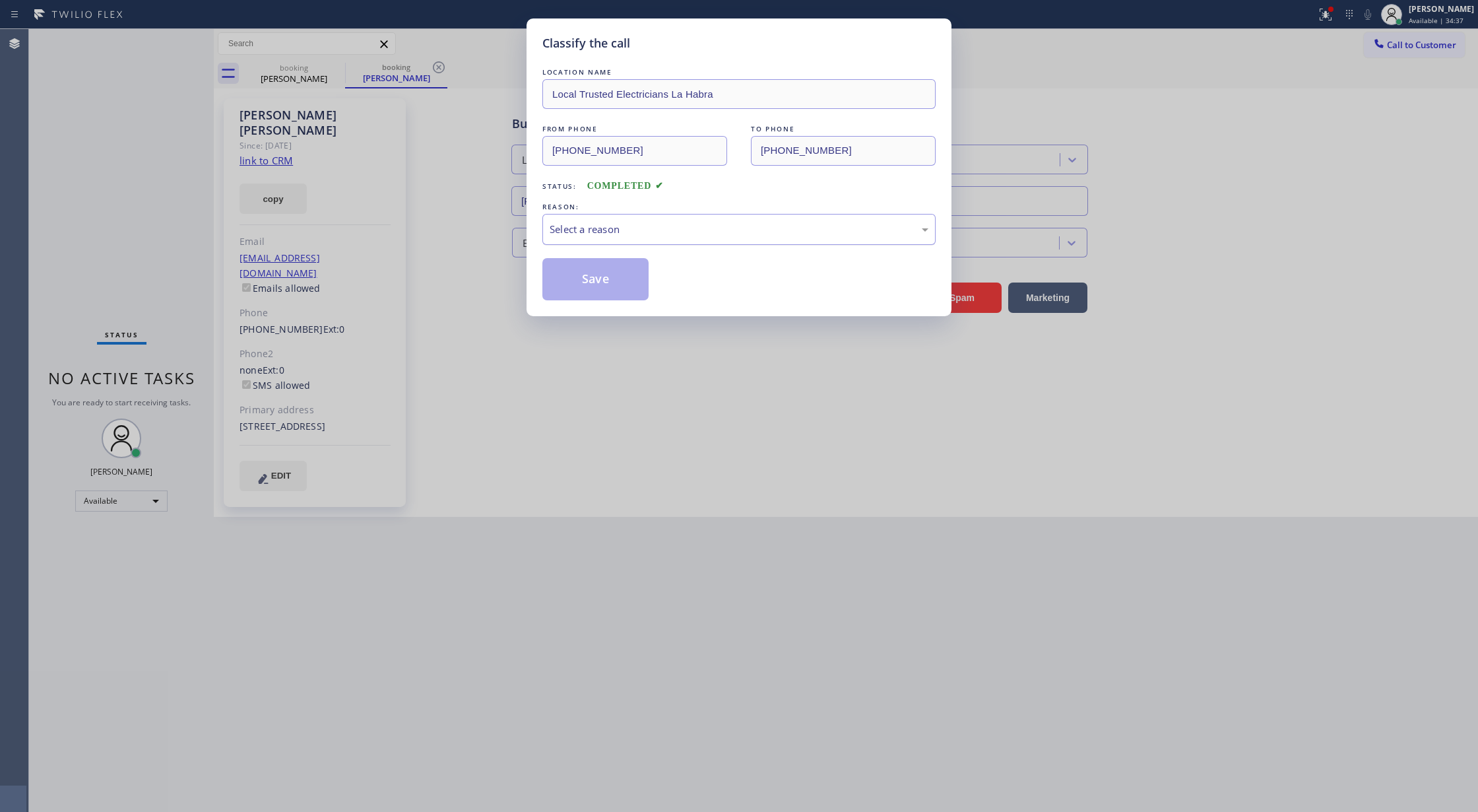
click at [592, 232] on div "Select a reason" at bounding box center [739, 229] width 379 height 15
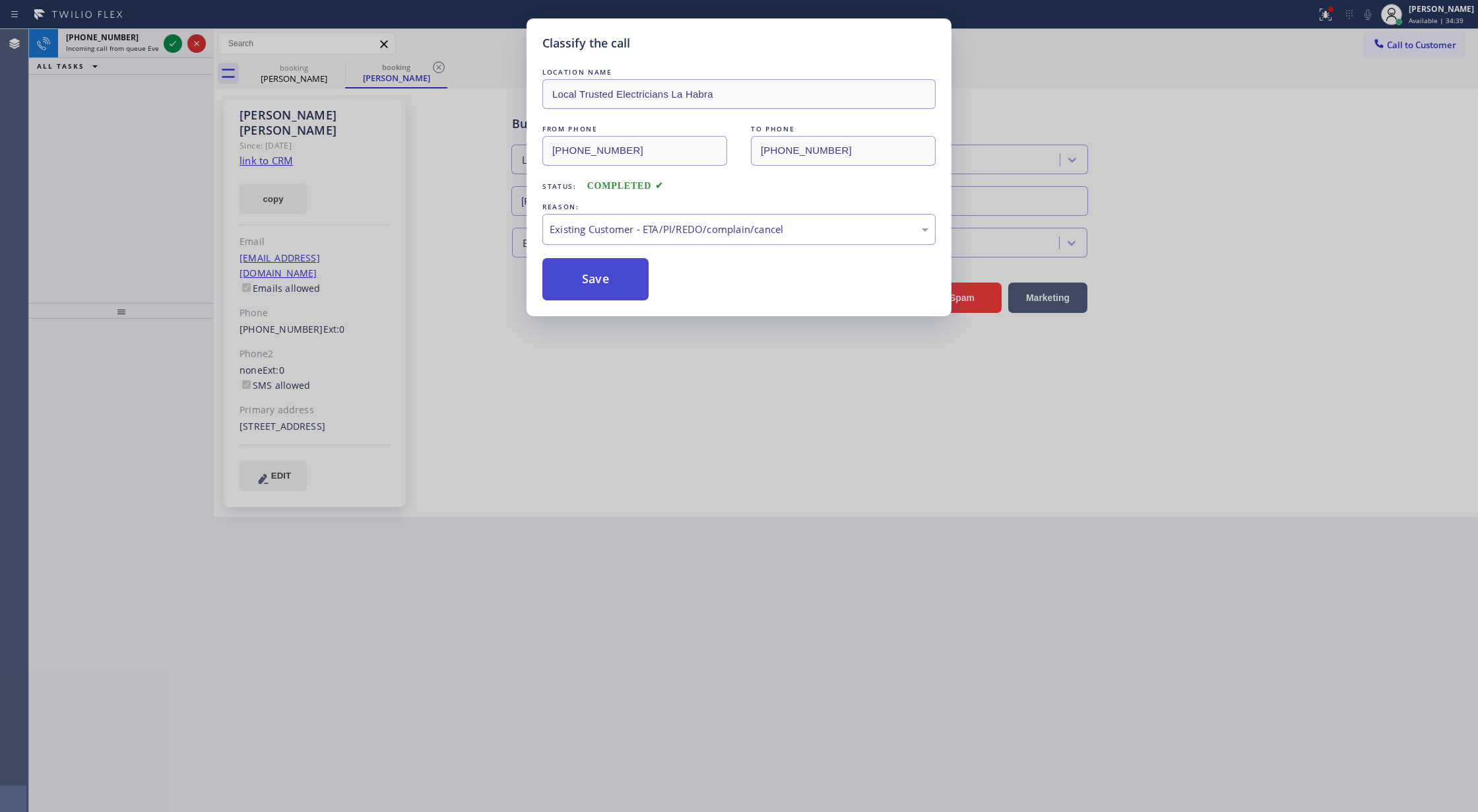
click at [594, 282] on button "Save" at bounding box center [596, 279] width 106 height 42
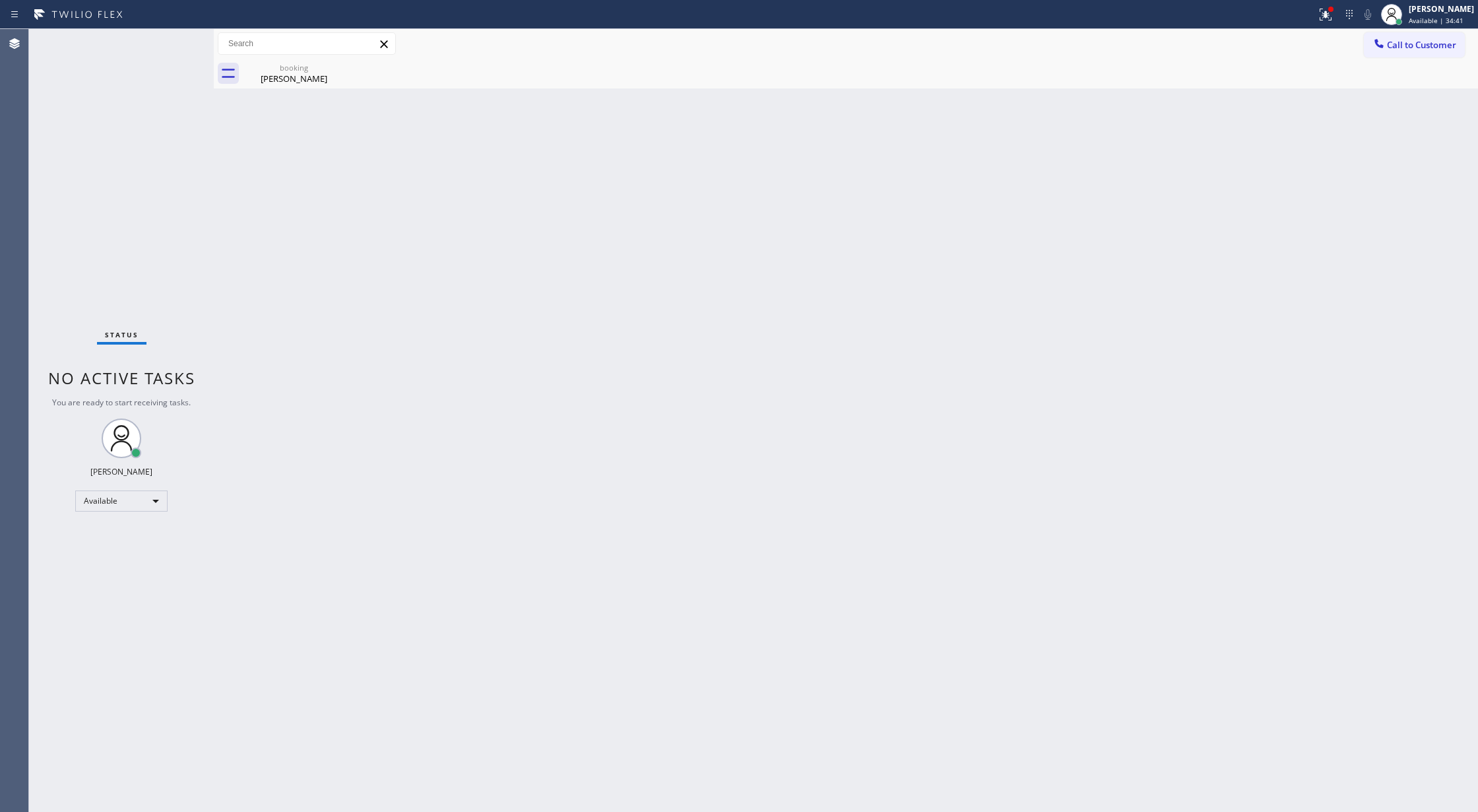
click at [169, 38] on div "Status No active tasks You are ready to start receiving tasks. [PERSON_NAME] Av…" at bounding box center [121, 420] width 184 height 782
click at [170, 40] on div "Status No active tasks You are ready to start receiving tasks. [PERSON_NAME] Av…" at bounding box center [121, 420] width 184 height 782
drag, startPoint x: 303, startPoint y: 70, endPoint x: 313, endPoint y: 62, distance: 12.8
click at [307, 62] on div "booking Robert Hernandez" at bounding box center [293, 73] width 99 height 30
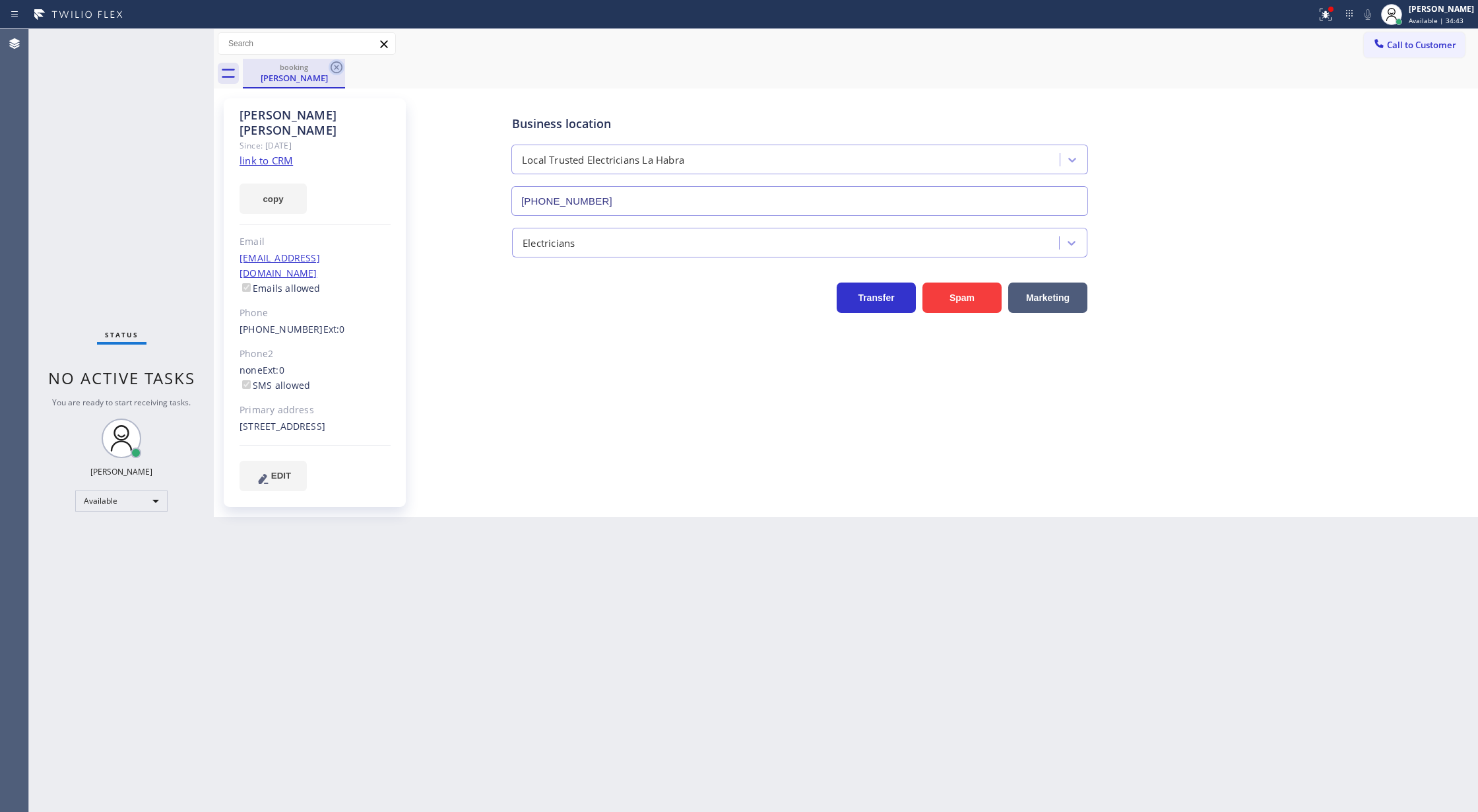
click at [333, 69] on icon at bounding box center [336, 67] width 16 height 16
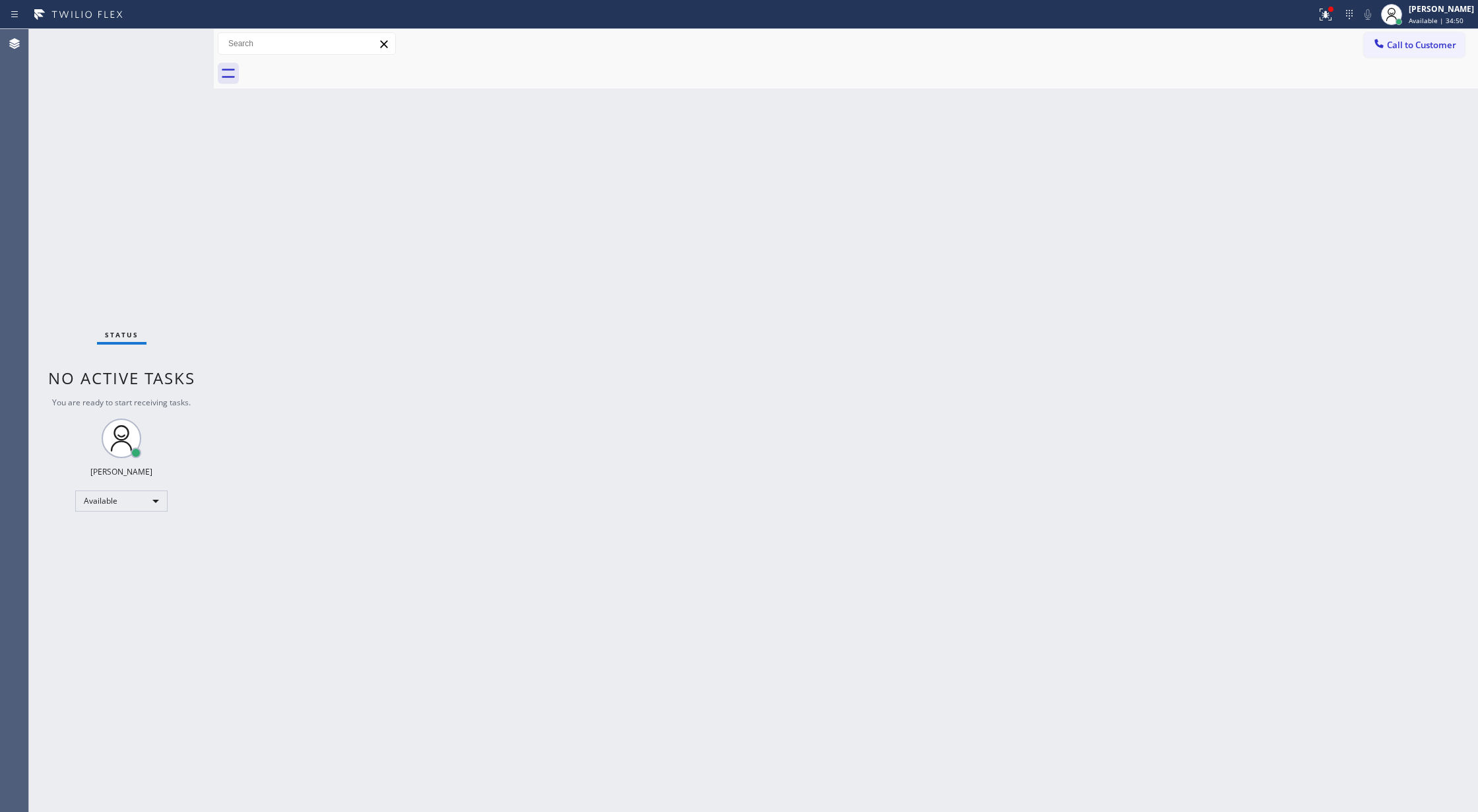
click at [732, 391] on div "Back to Dashboard Change Sender ID Customers Technicians Select a contact Outbo…" at bounding box center [846, 420] width 1265 height 782
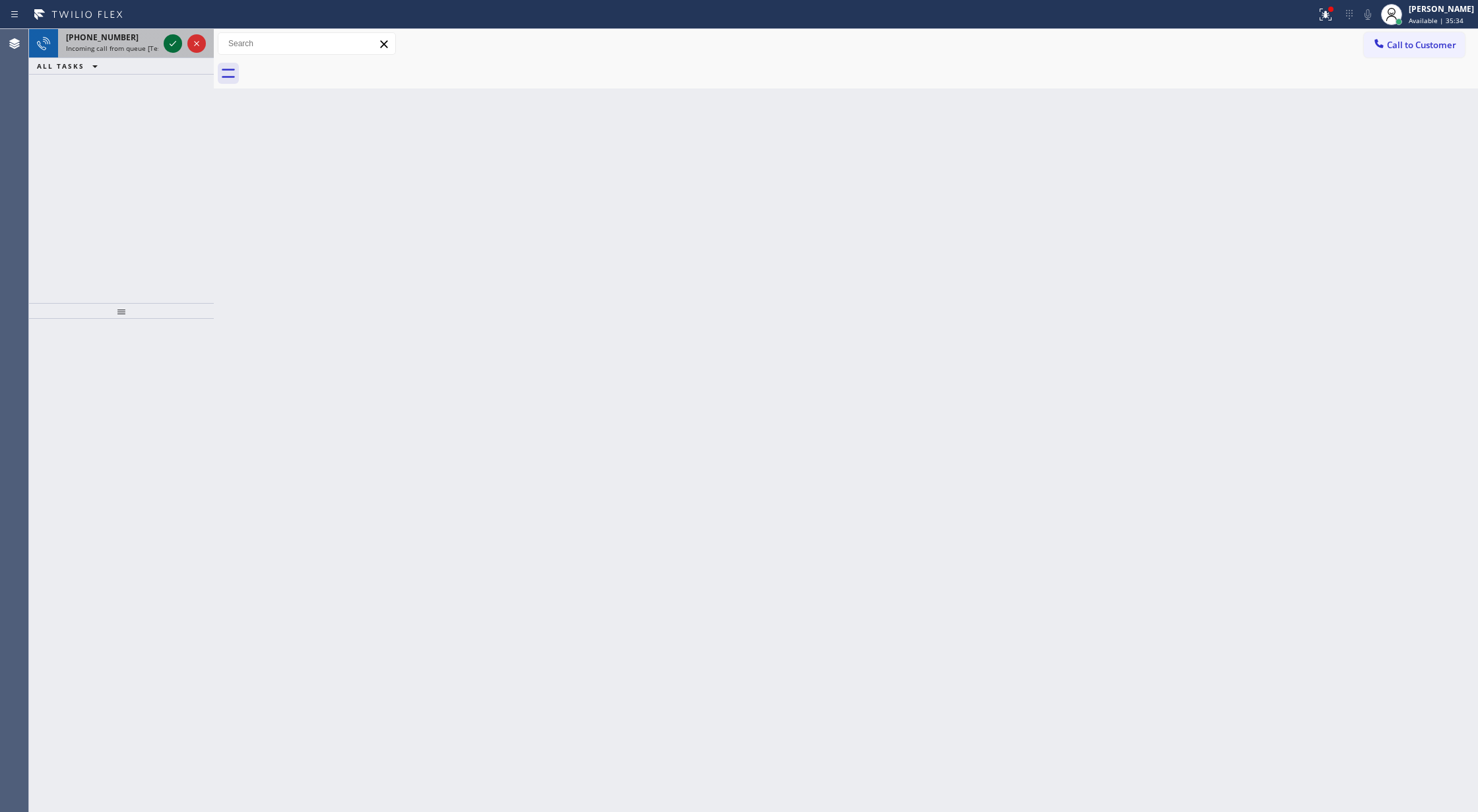
click at [174, 41] on icon at bounding box center [173, 44] width 16 height 16
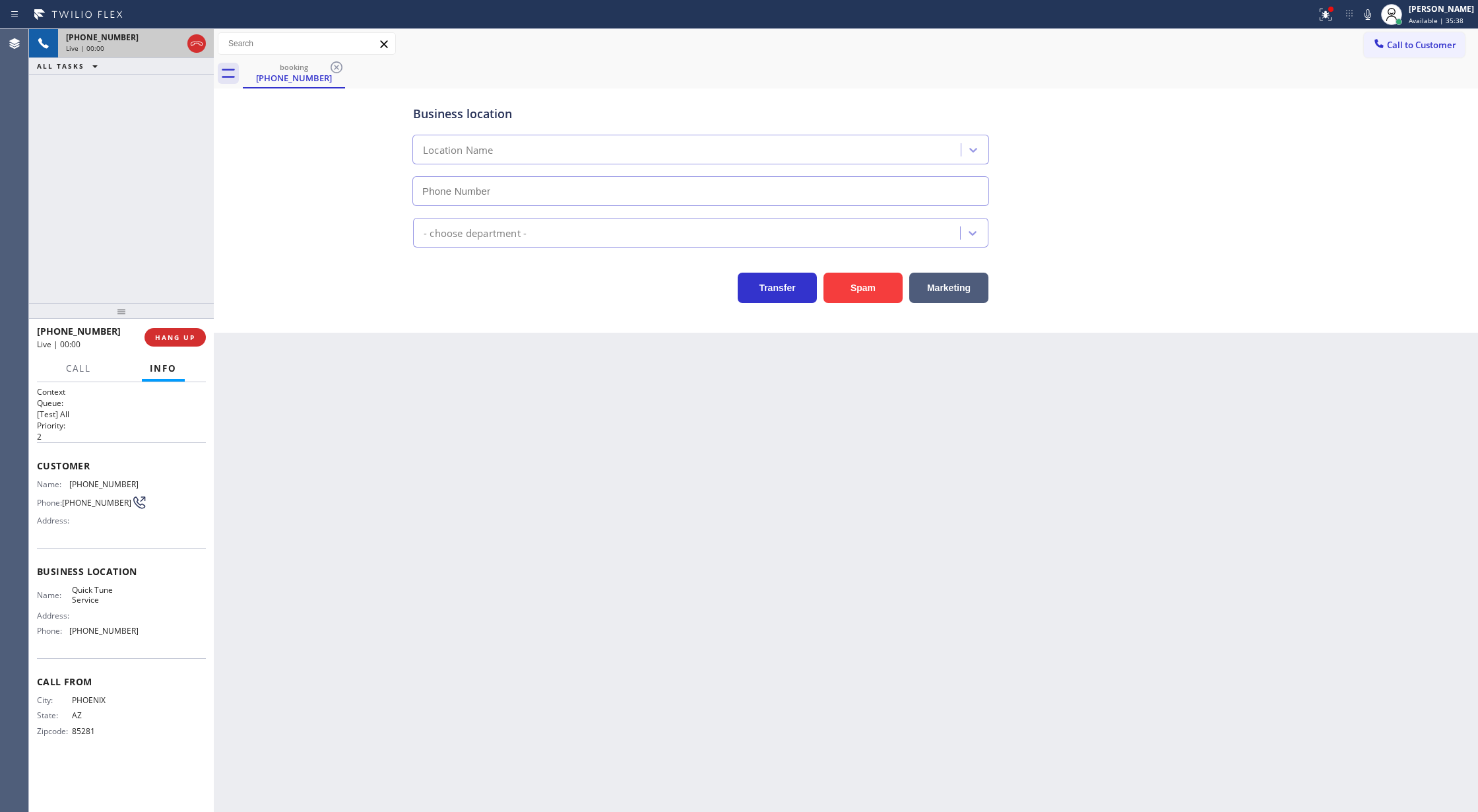
type input "(480) 680-8134"
click at [878, 282] on button "Spam" at bounding box center [863, 288] width 79 height 30
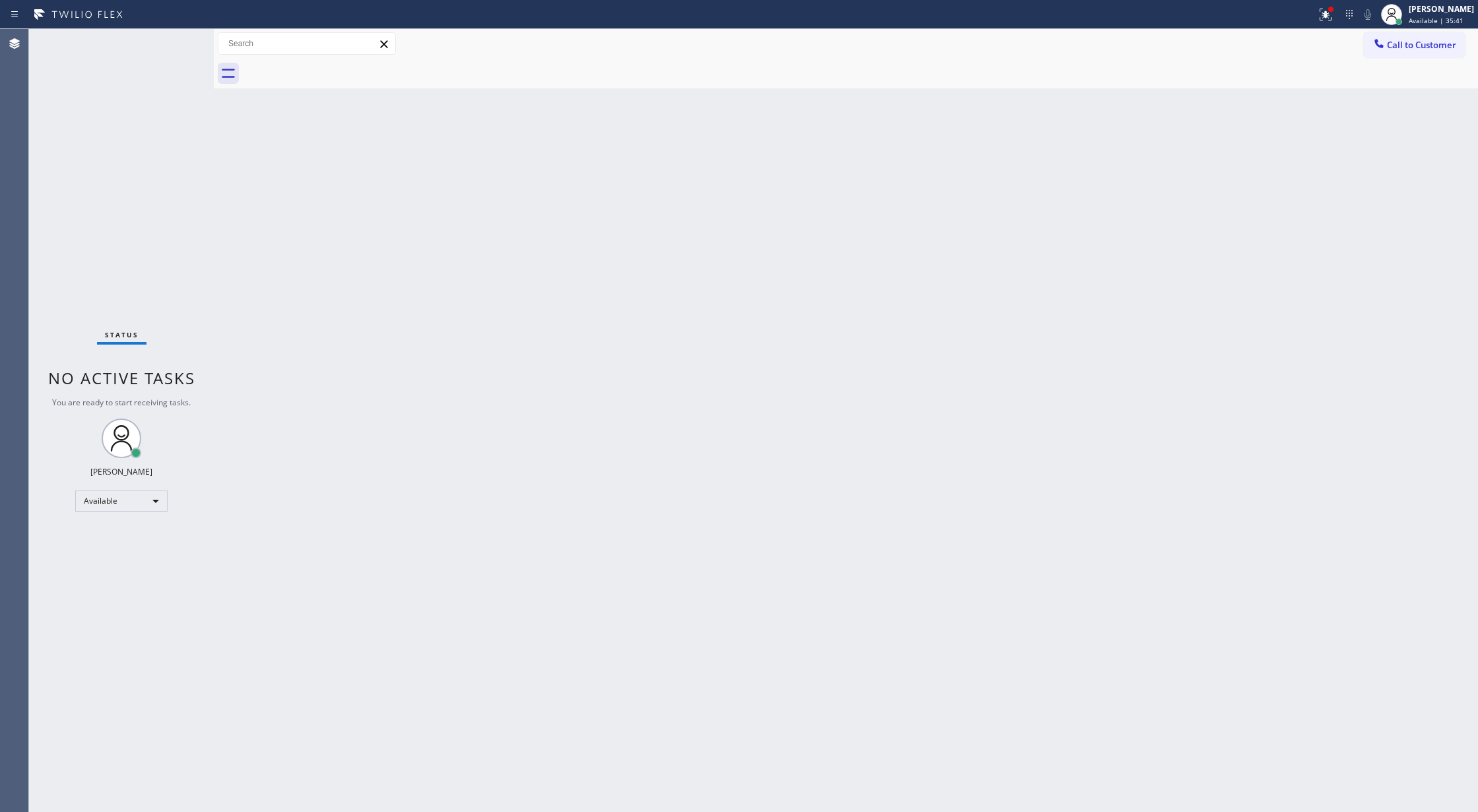
click at [177, 38] on div "Status No active tasks You are ready to start receiving tasks. [PERSON_NAME] Av…" at bounding box center [121, 420] width 184 height 782
click at [180, 37] on div "Status No active tasks You are ready to start receiving tasks. [PERSON_NAME] Av…" at bounding box center [121, 420] width 184 height 782
click at [1333, 11] on div at bounding box center [1331, 9] width 5 height 5
click at [1261, 172] on span "Clear issues" at bounding box center [1263, 173] width 62 height 9
click at [169, 46] on div "Status No active tasks You are ready to start receiving tasks. [PERSON_NAME] Av…" at bounding box center [121, 420] width 184 height 782
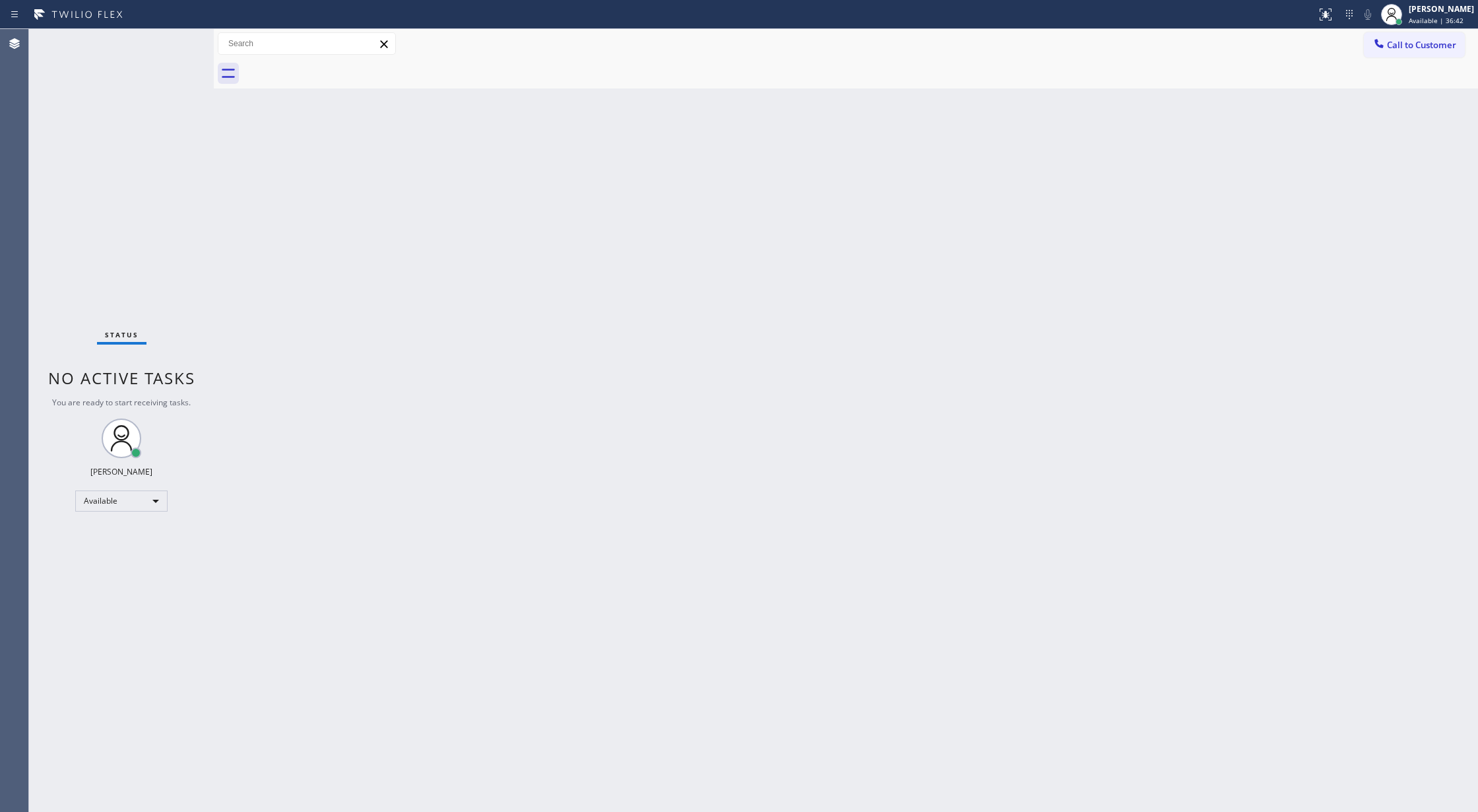
click at [169, 46] on div "Status No active tasks You are ready to start receiving tasks. [PERSON_NAME] Av…" at bounding box center [121, 420] width 184 height 782
click at [172, 38] on div "Status No active tasks You are ready to start receiving tasks. [PERSON_NAME] Av…" at bounding box center [121, 420] width 184 height 782
click at [178, 40] on div "Status No active tasks You are ready to start receiving tasks. [PERSON_NAME] Av…" at bounding box center [121, 420] width 184 height 782
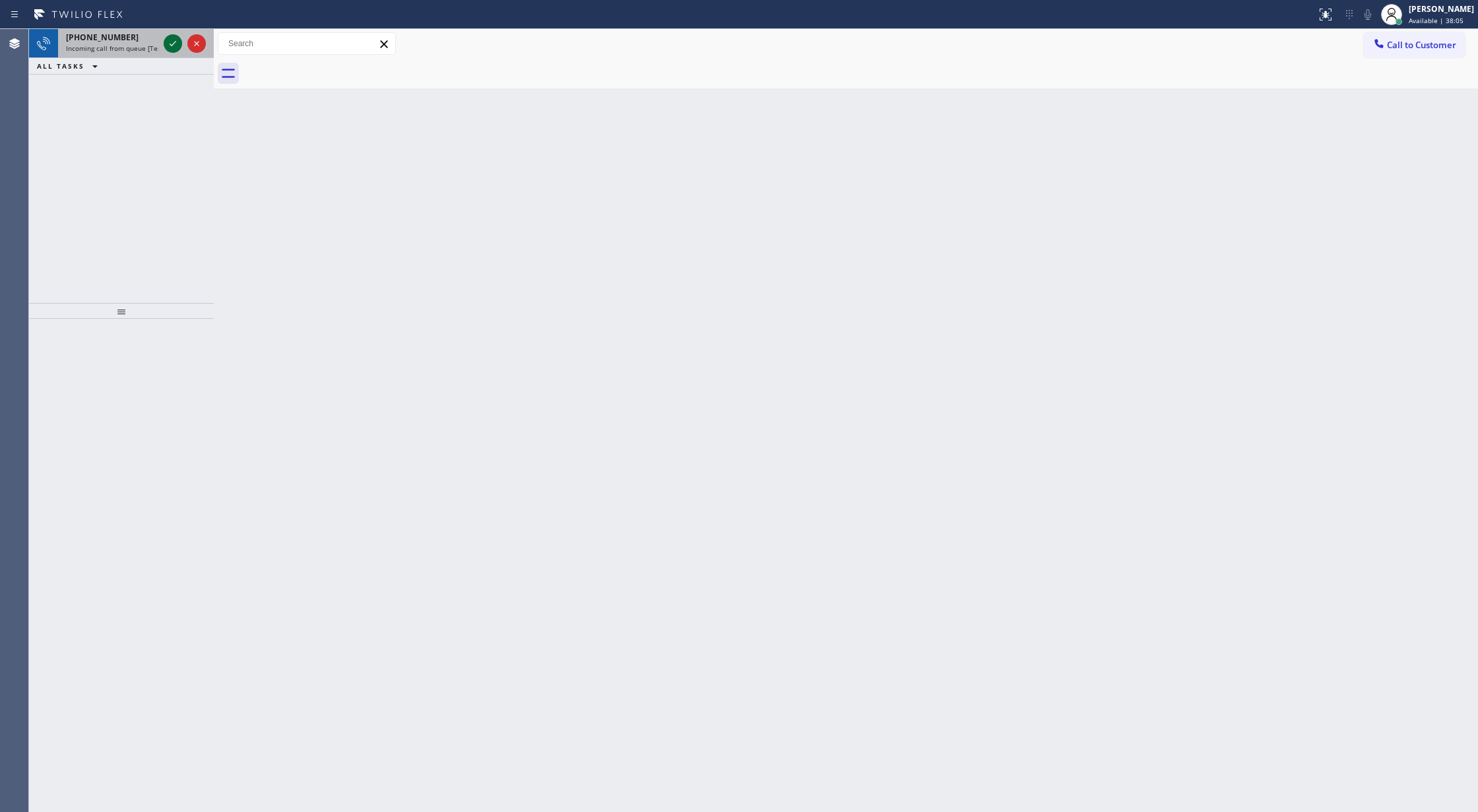
click at [169, 48] on icon at bounding box center [173, 44] width 16 height 16
click at [199, 40] on icon at bounding box center [196, 44] width 16 height 16
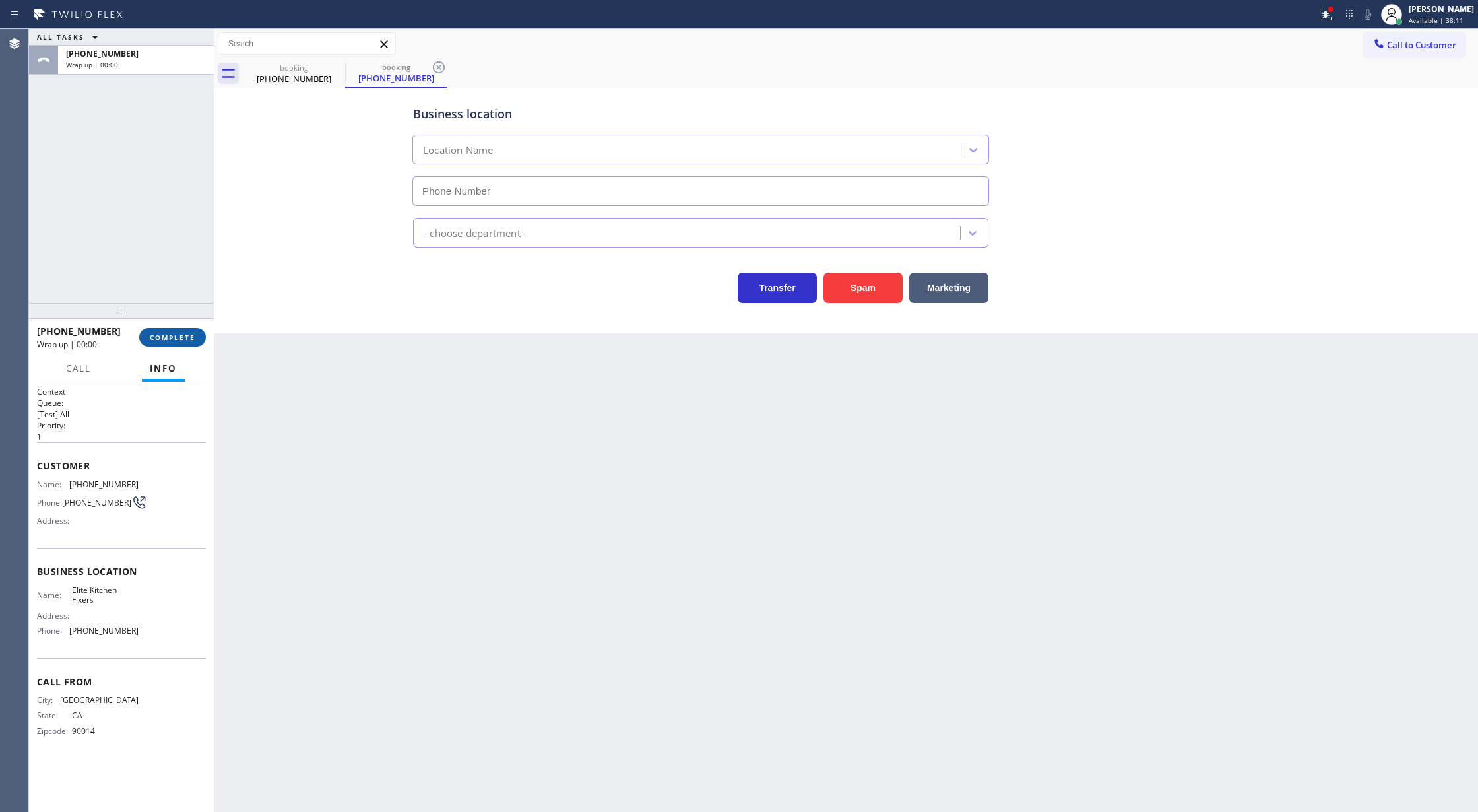
type input "(805) 608-5861"
click at [164, 338] on span "COMPLETE" at bounding box center [173, 338] width 45 height 9
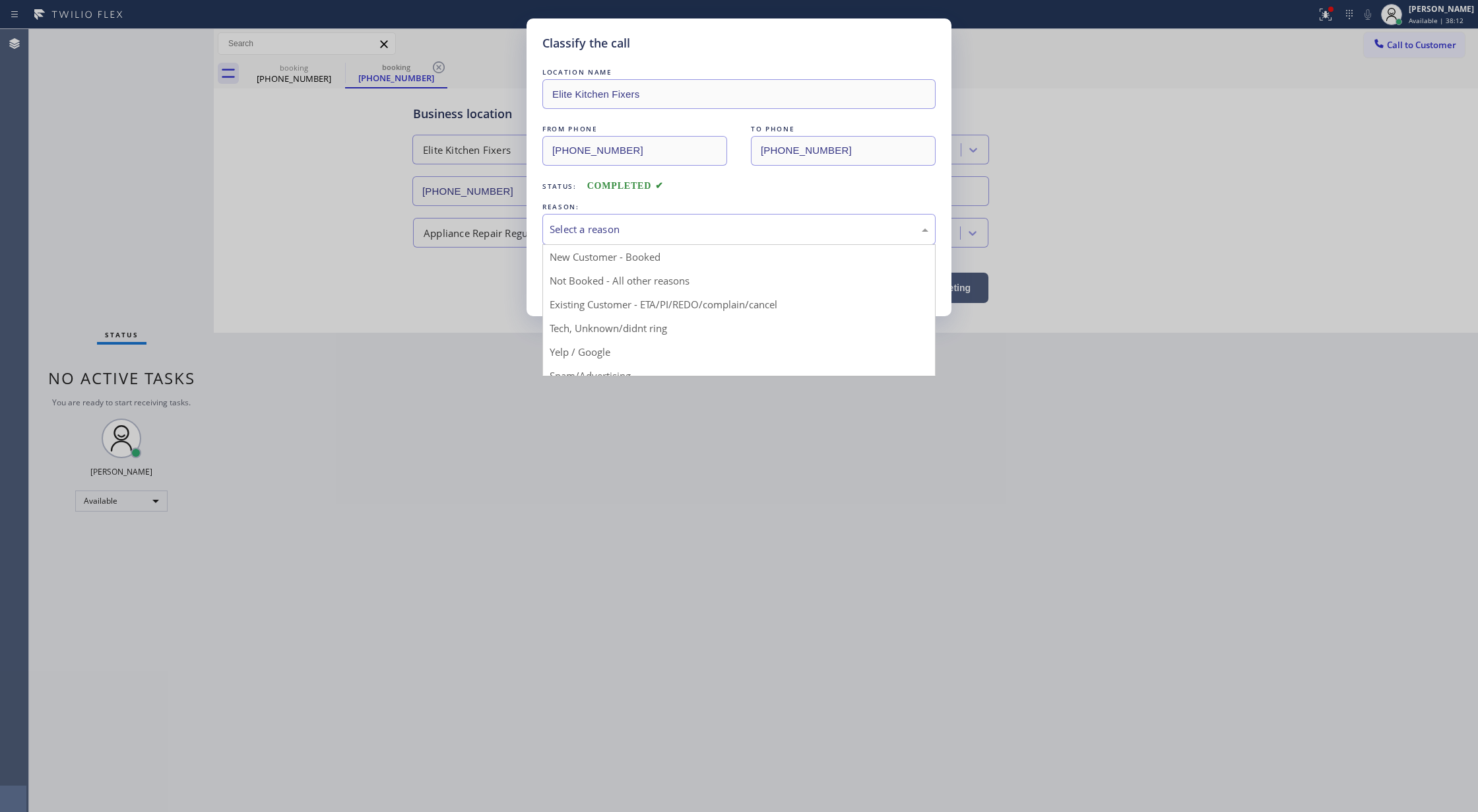
click at [757, 239] on div "Select a reason" at bounding box center [739, 230] width 393 height 31
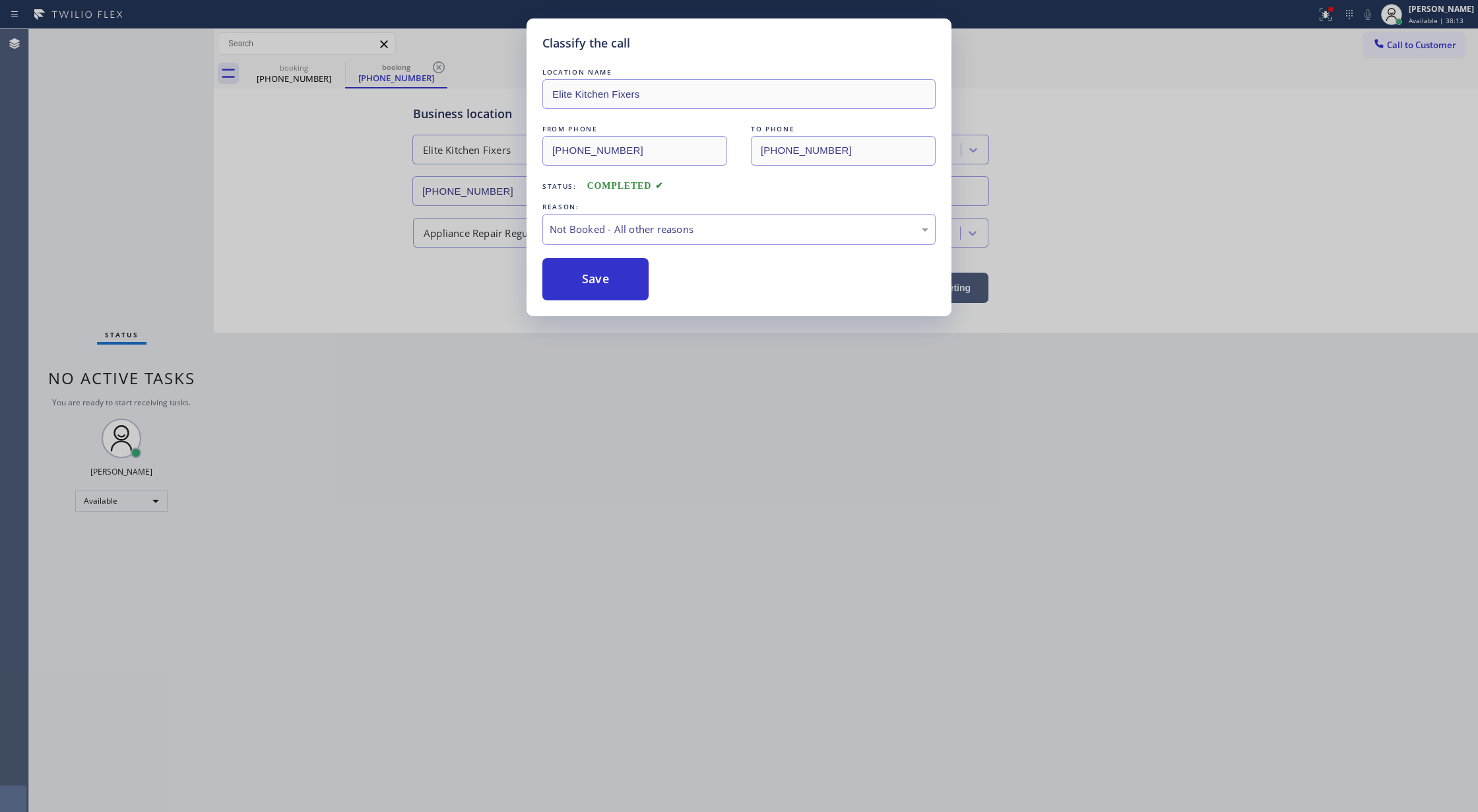
click at [595, 280] on button "Save" at bounding box center [596, 279] width 106 height 42
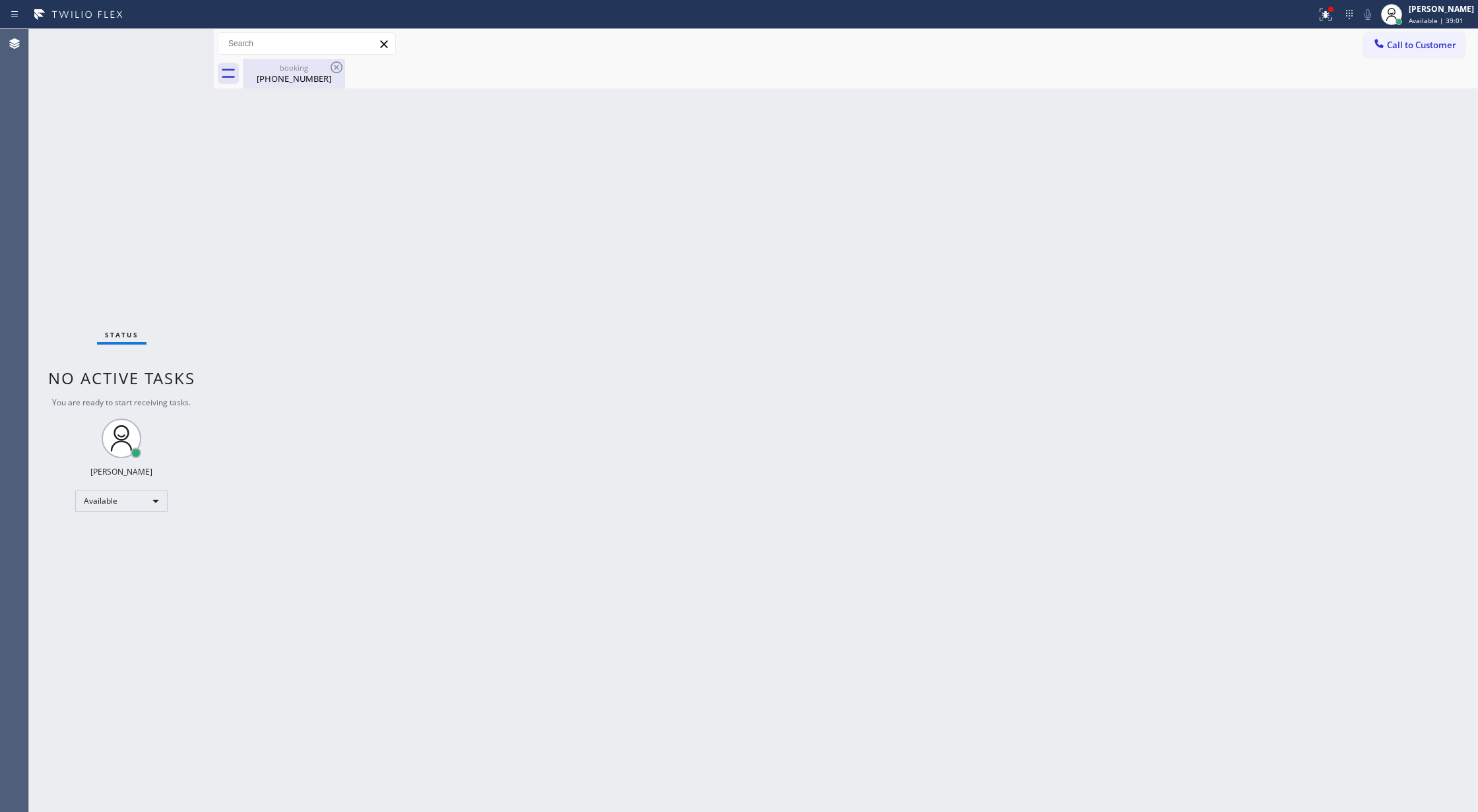
click at [295, 85] on div "booking (323) 207-1998" at bounding box center [293, 73] width 99 height 30
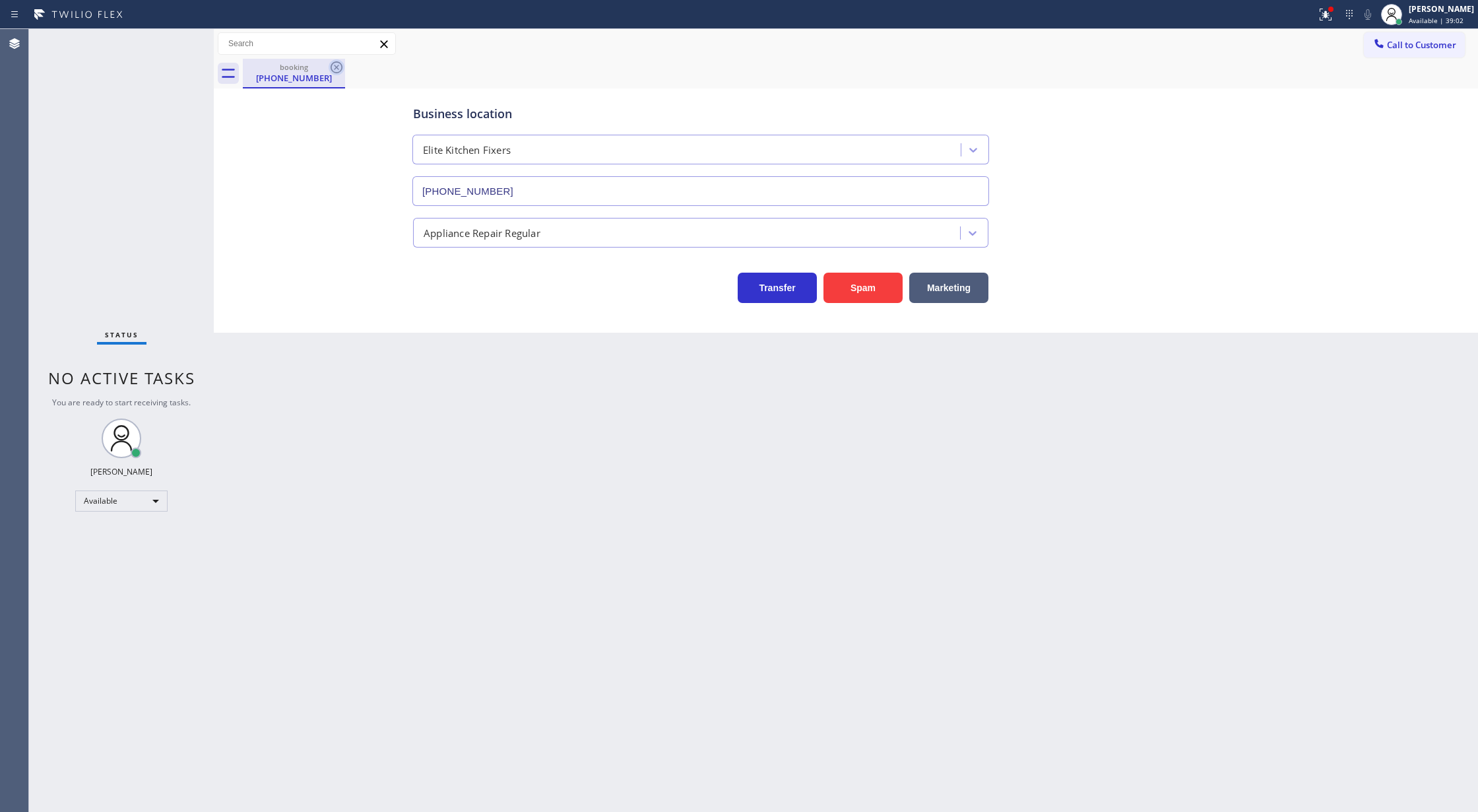
click at [334, 63] on icon at bounding box center [336, 67] width 16 height 16
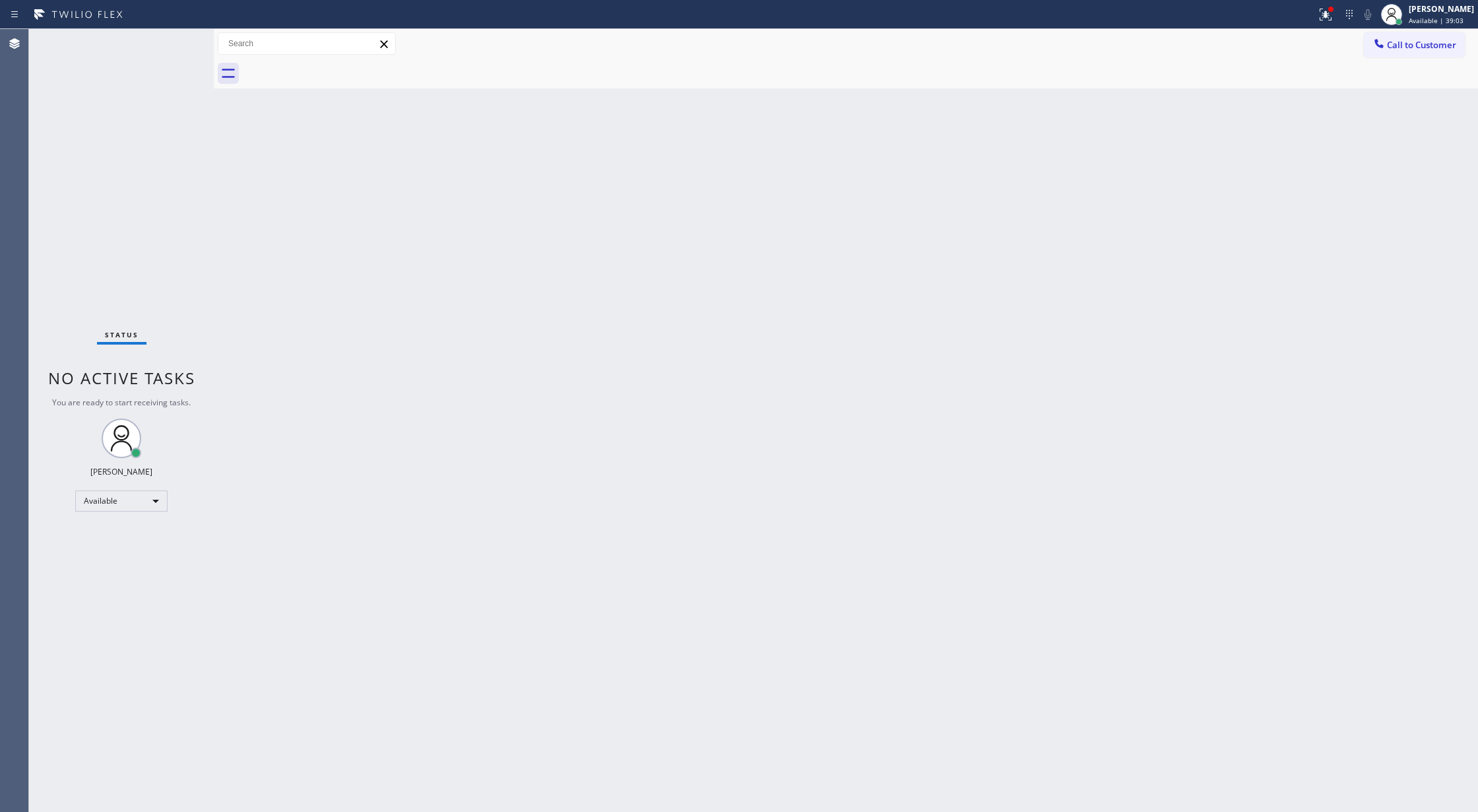
click at [167, 48] on div "Status No active tasks You are ready to start receiving tasks. [PERSON_NAME] Av…" at bounding box center [121, 420] width 184 height 782
click at [177, 40] on div "Status No active tasks You are ready to start receiving tasks. [PERSON_NAME] Av…" at bounding box center [121, 420] width 184 height 782
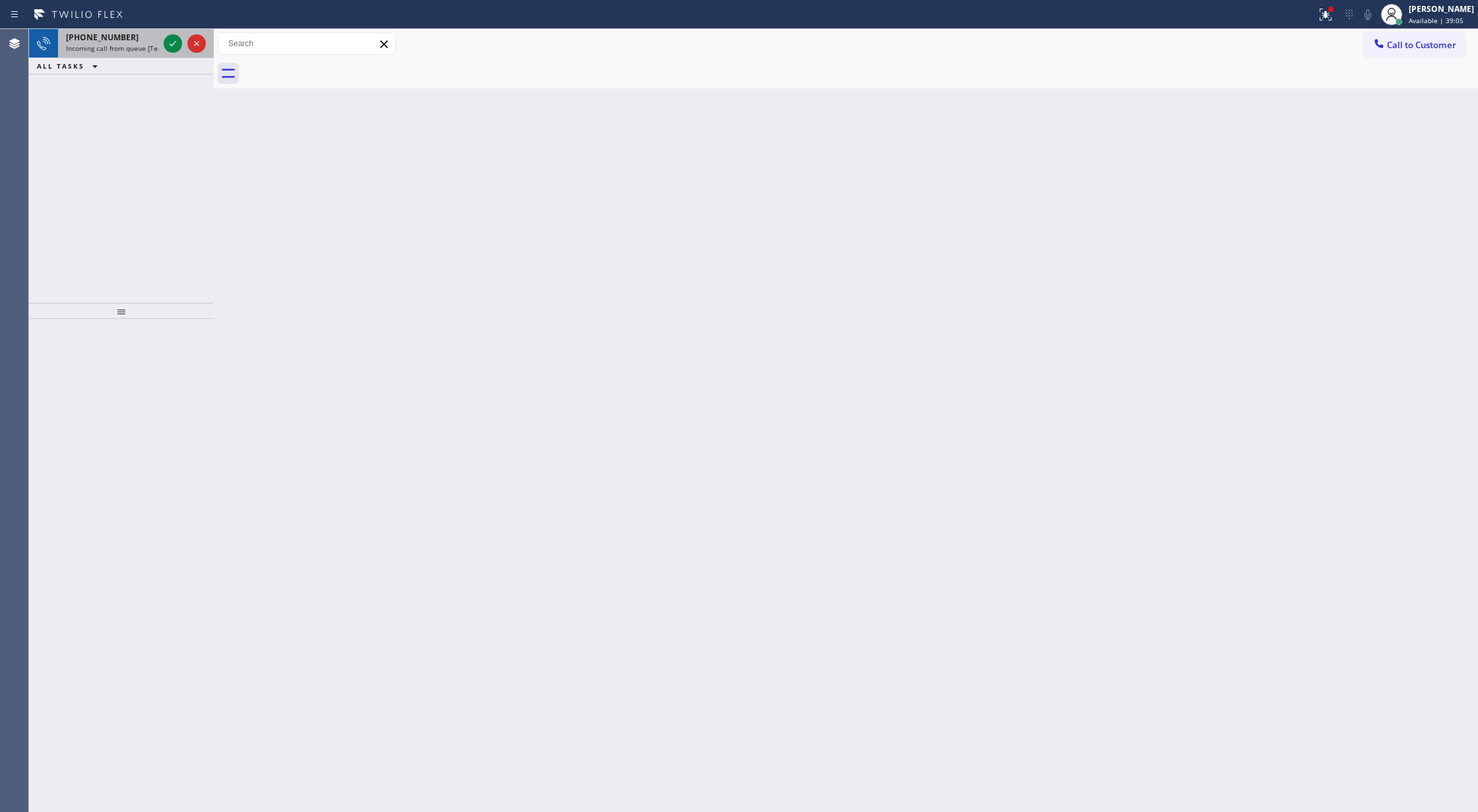
drag, startPoint x: 177, startPoint y: 40, endPoint x: 163, endPoint y: 55, distance: 20.5
click at [177, 40] on icon at bounding box center [173, 44] width 16 height 16
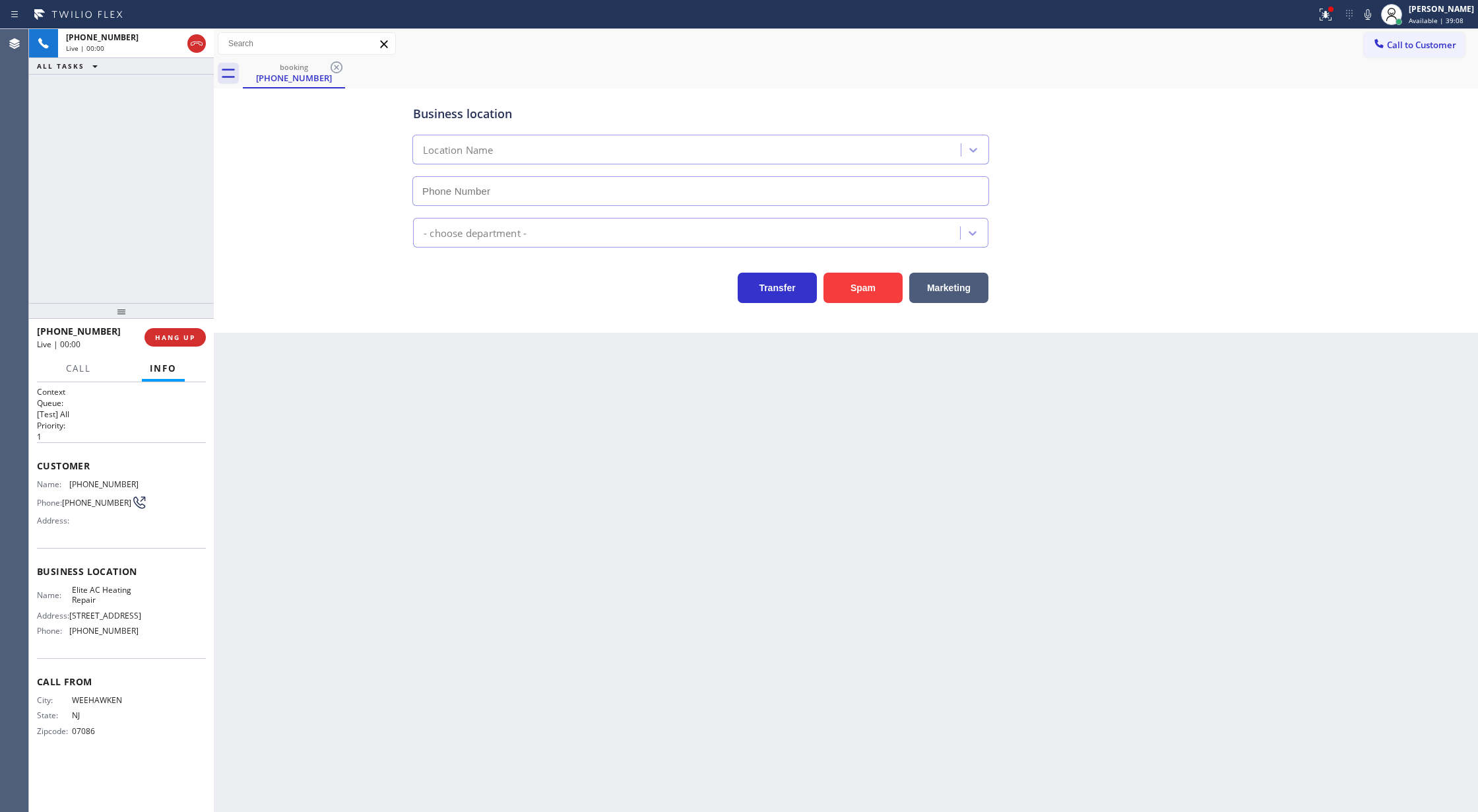
type input "(305) 239-8487"
click at [1372, 17] on icon at bounding box center [1368, 15] width 6 height 11
click at [177, 338] on span "COMPLETE" at bounding box center [173, 338] width 45 height 9
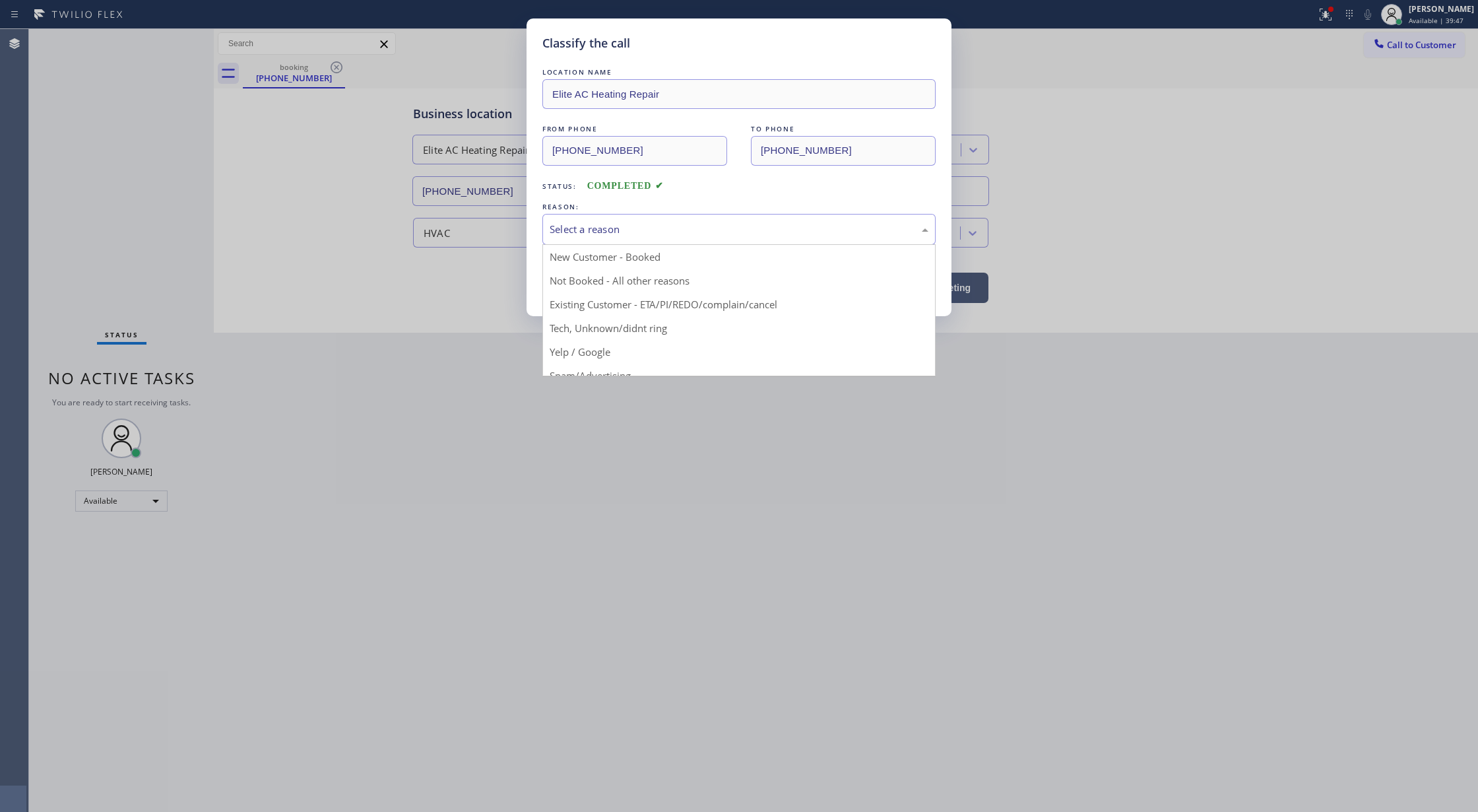
click at [659, 235] on div "Select a reason" at bounding box center [739, 229] width 379 height 15
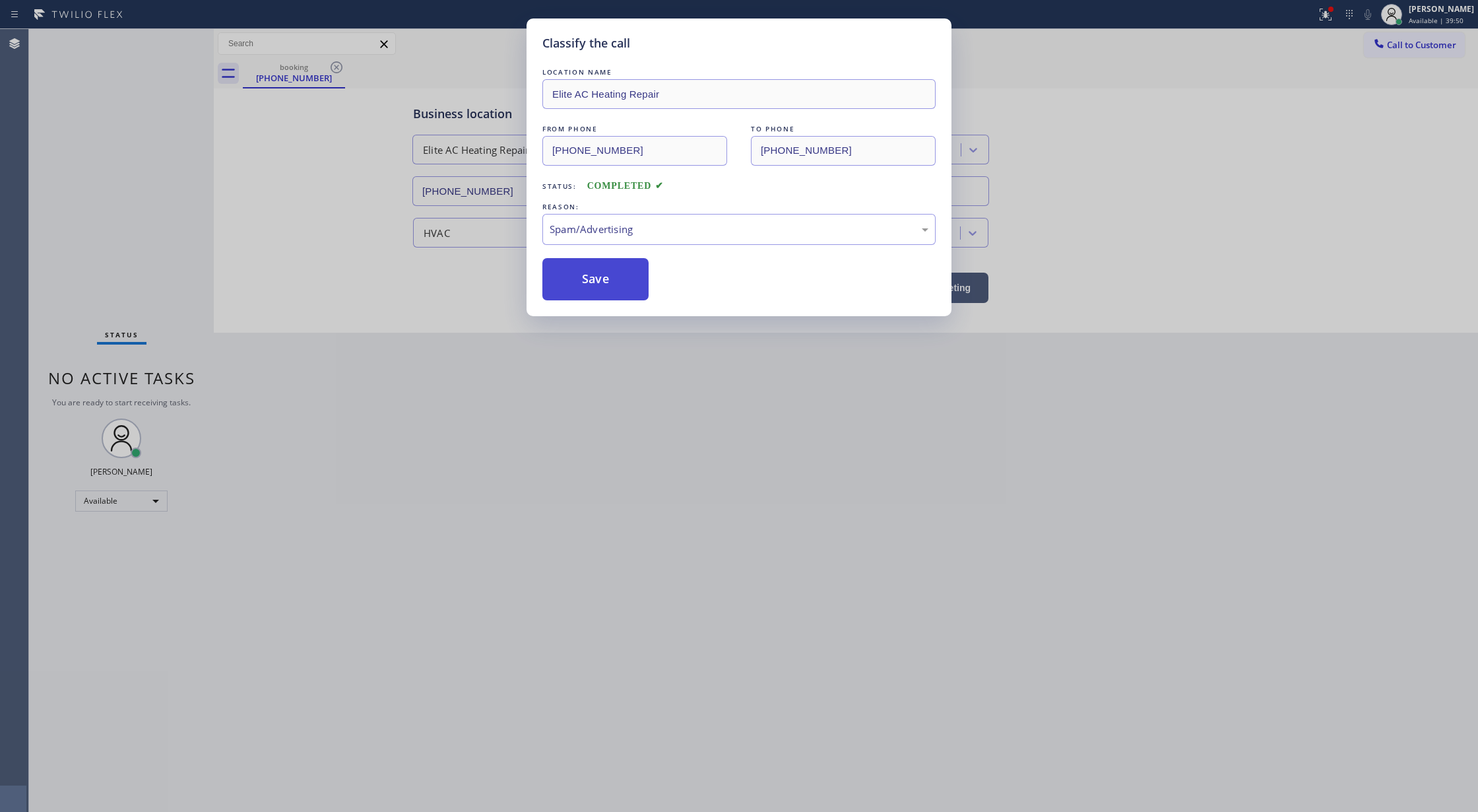
click at [595, 284] on button "Save" at bounding box center [596, 279] width 106 height 42
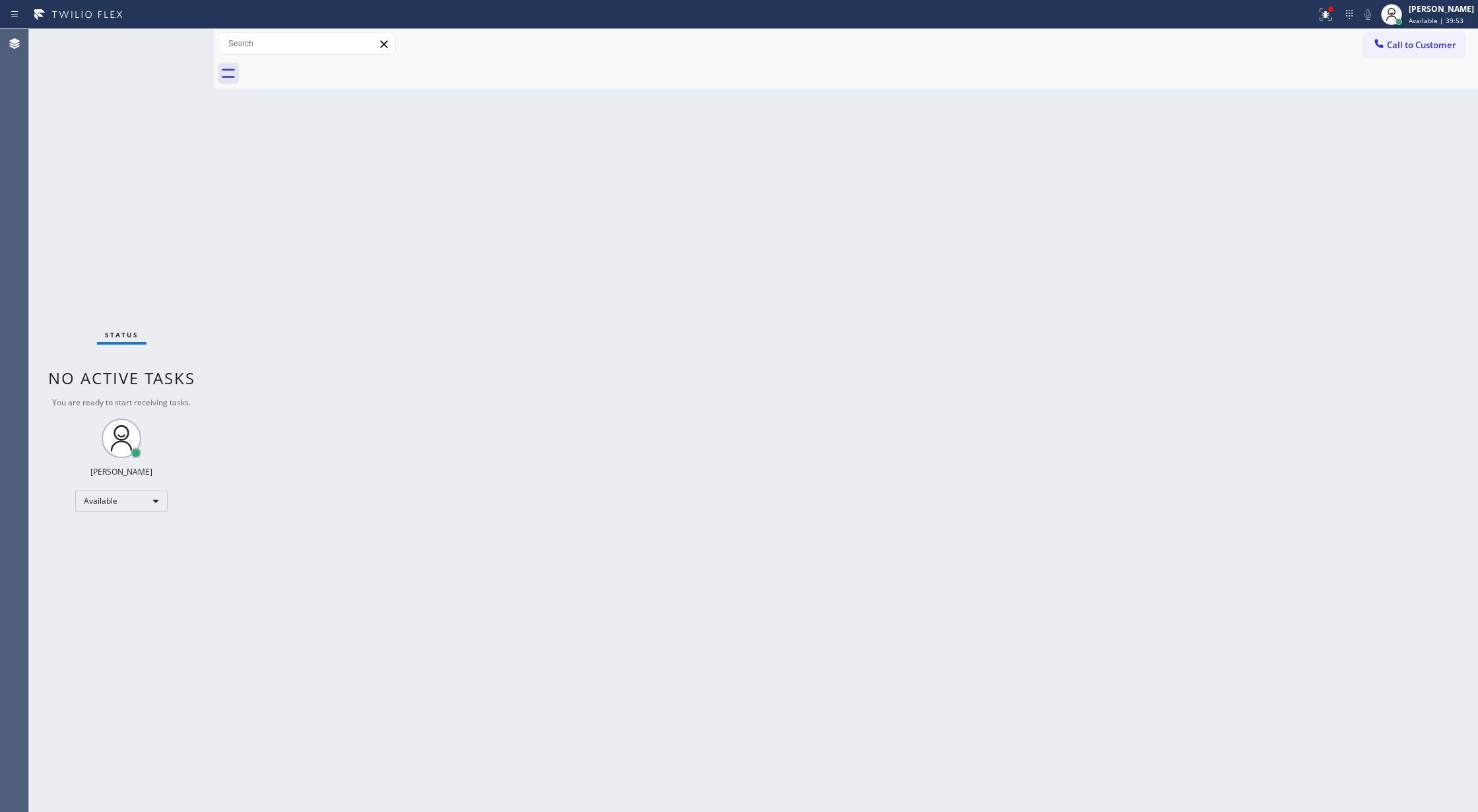
click at [173, 37] on div "Status No active tasks You are ready to start receiving tasks. [PERSON_NAME] Av…" at bounding box center [121, 420] width 184 height 782
click at [182, 59] on div "Status No active tasks You are ready to start receiving tasks. [PERSON_NAME] Av…" at bounding box center [121, 420] width 184 height 782
click at [175, 42] on div "Status No active tasks You are ready to start receiving tasks. [PERSON_NAME] Av…" at bounding box center [121, 420] width 184 height 782
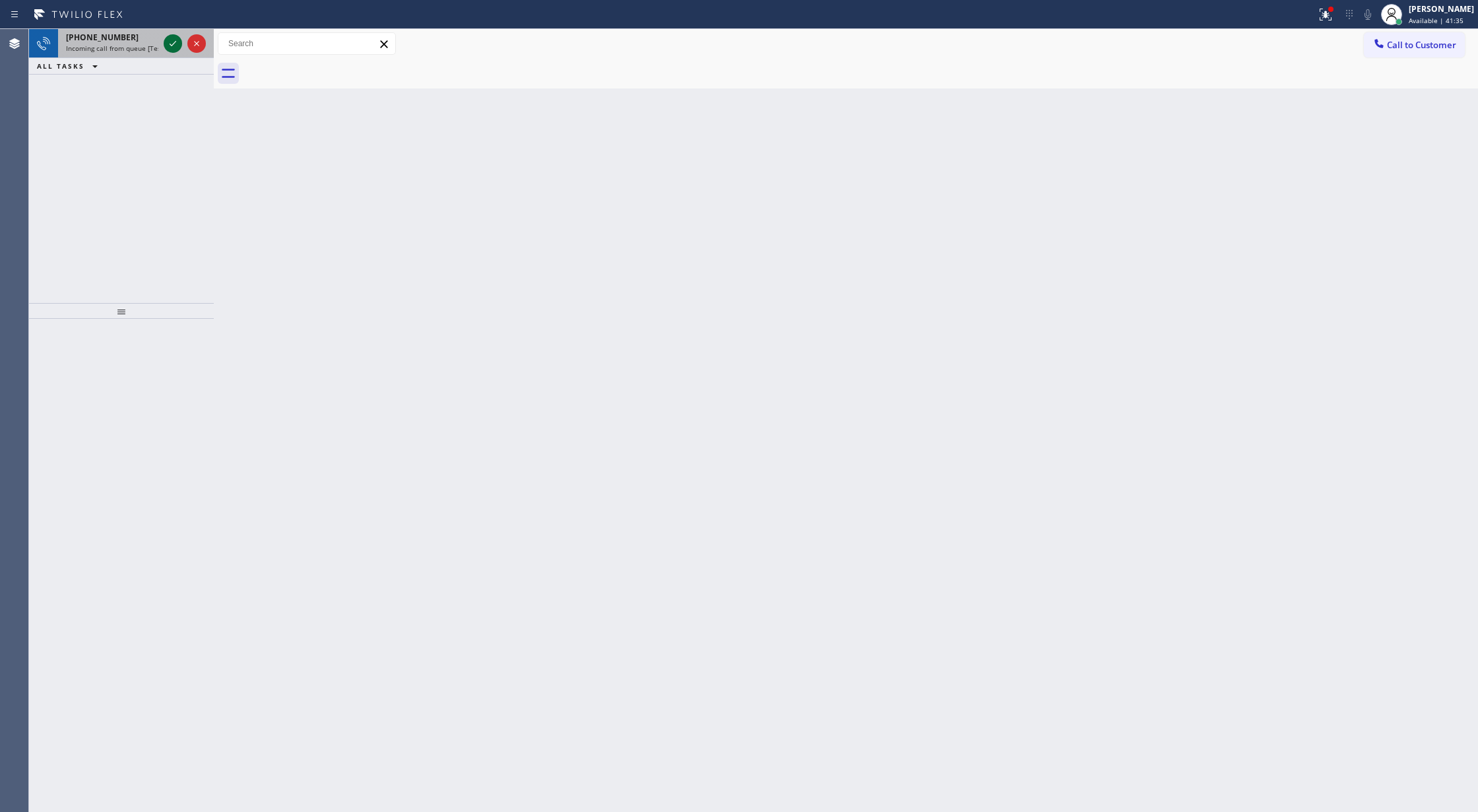
click at [175, 41] on icon at bounding box center [173, 44] width 16 height 16
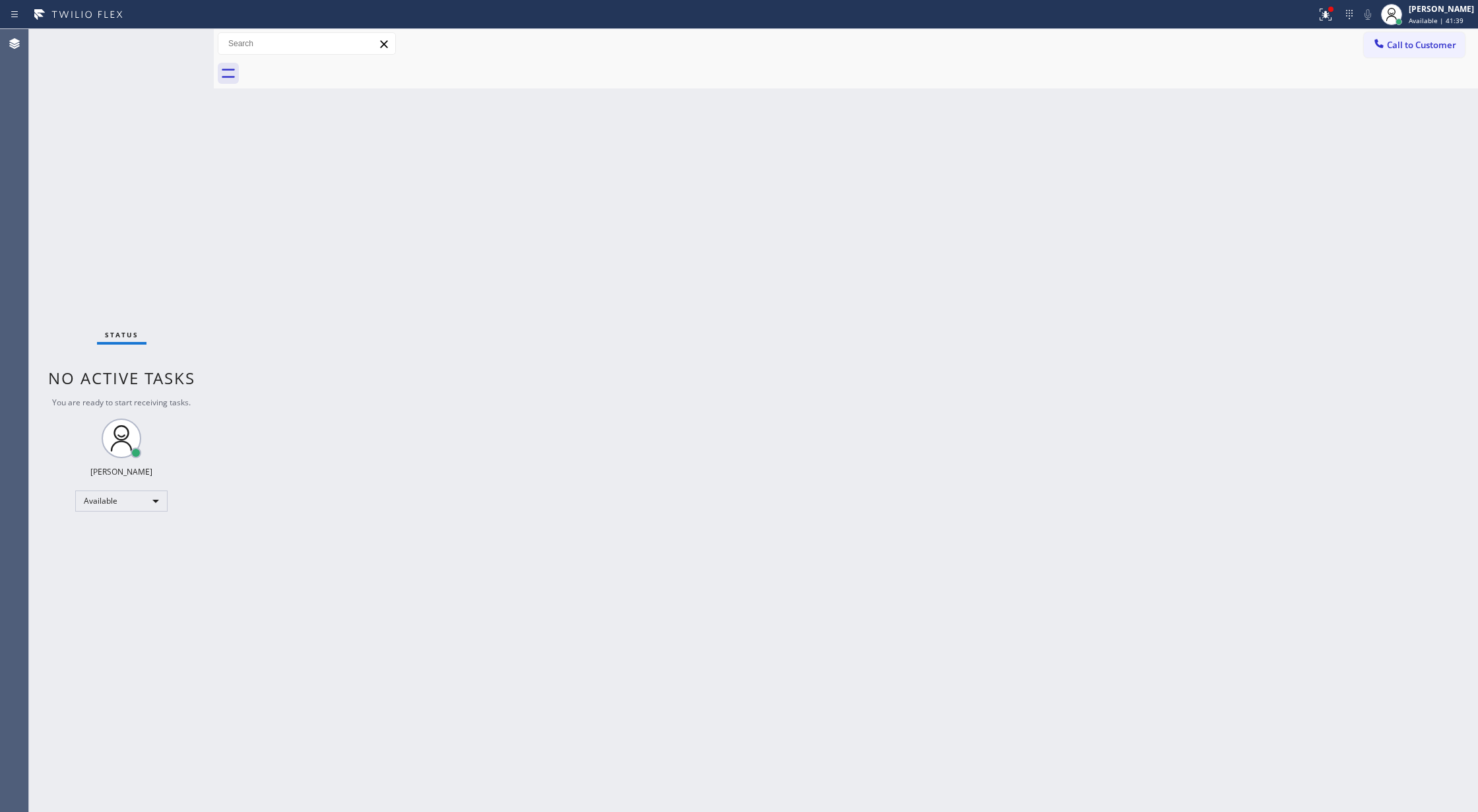
click at [172, 36] on div "Status No active tasks You are ready to start receiving tasks. [PERSON_NAME] Av…" at bounding box center [121, 420] width 184 height 782
click at [172, 38] on div "Status No active tasks You are ready to start receiving tasks. [PERSON_NAME] Av…" at bounding box center [121, 420] width 184 height 782
click at [174, 41] on div "Status No active tasks You are ready to start receiving tasks. [PERSON_NAME] Av…" at bounding box center [121, 420] width 184 height 782
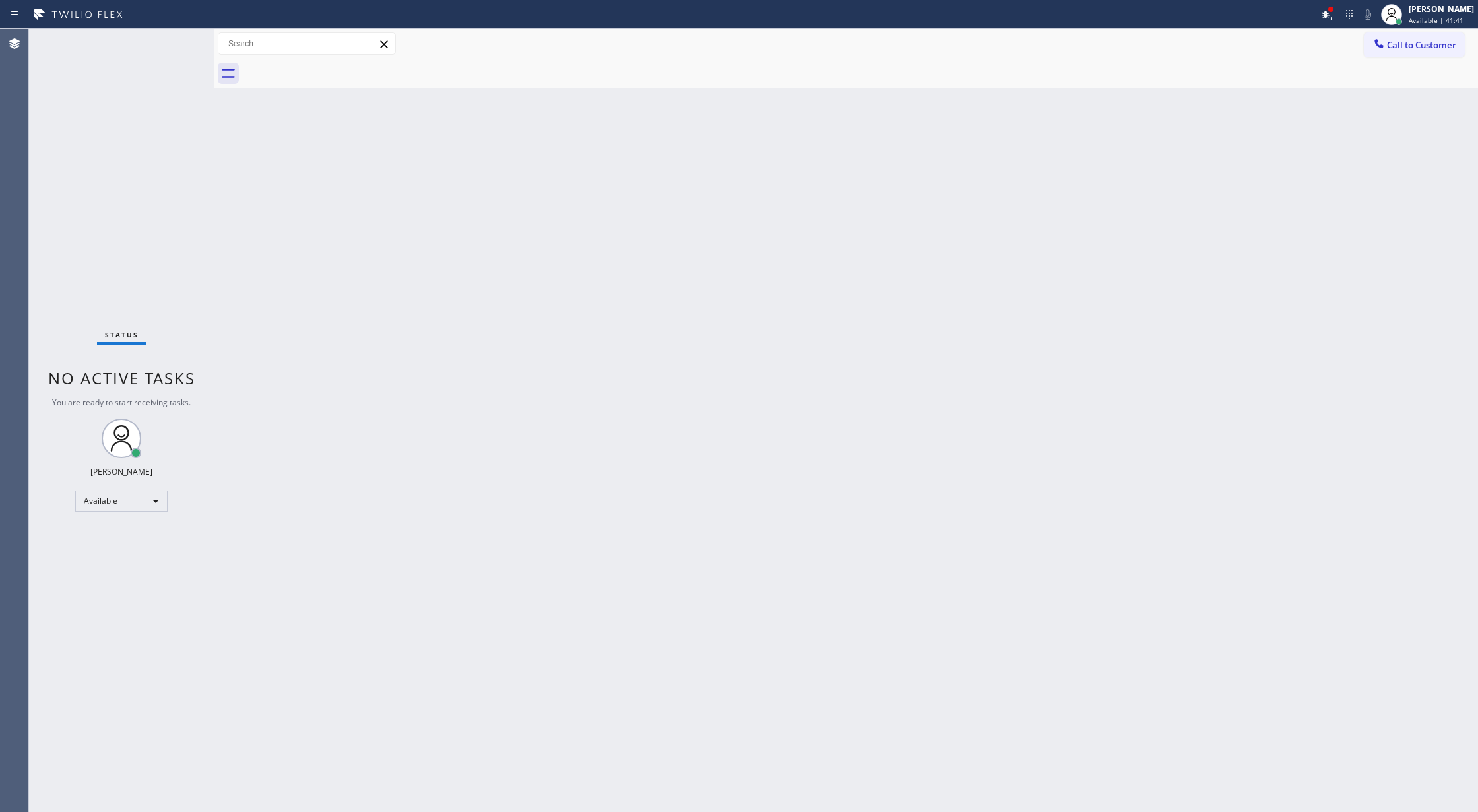
click at [174, 41] on div "Status No active tasks You are ready to start receiving tasks. [PERSON_NAME] Av…" at bounding box center [121, 420] width 184 height 782
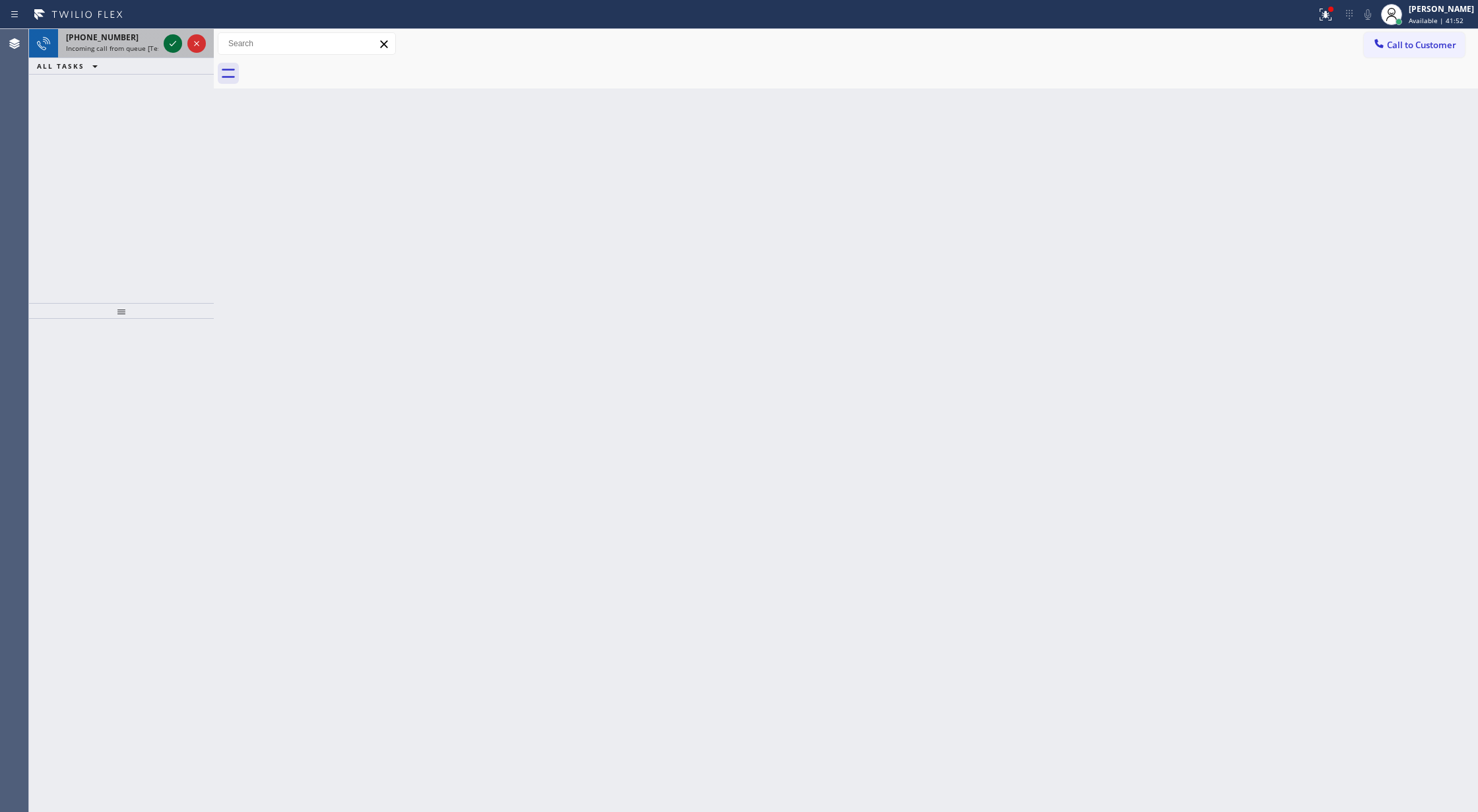
click at [169, 42] on icon at bounding box center [173, 44] width 16 height 16
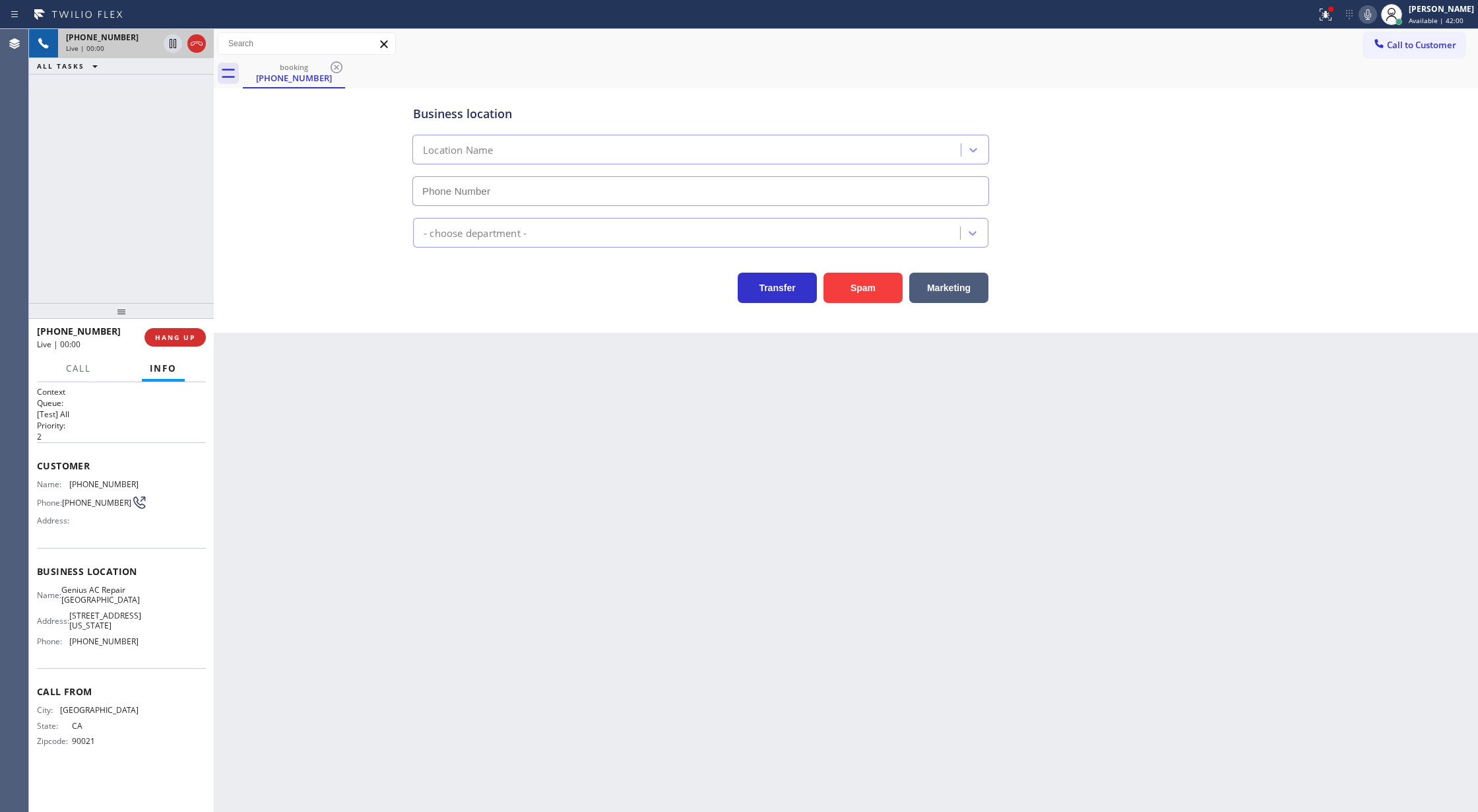
type input "(213) 214-2084"
click at [843, 292] on button "Spam" at bounding box center [863, 288] width 79 height 30
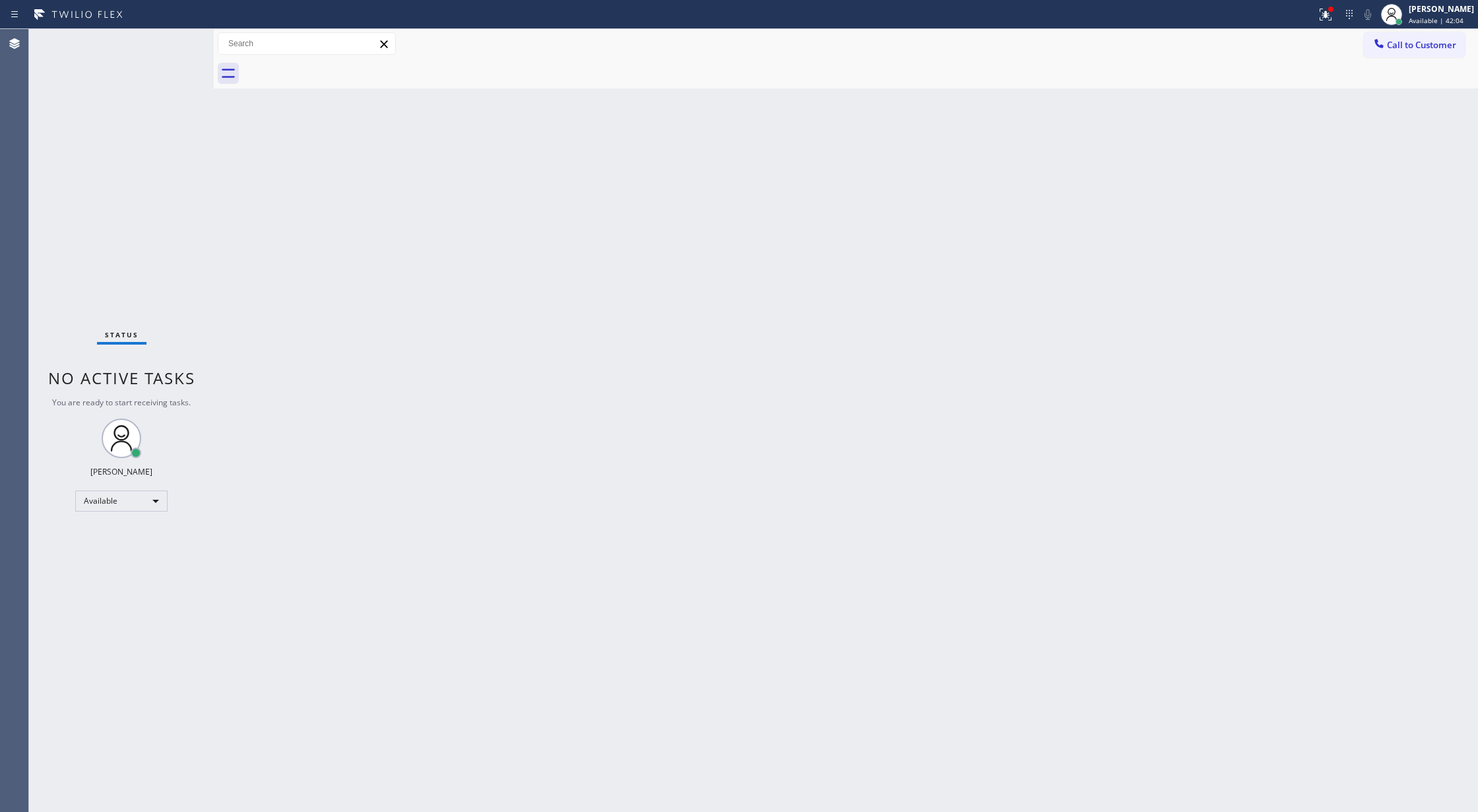
click at [167, 45] on div "Status No active tasks You are ready to start receiving tasks. [PERSON_NAME] Av…" at bounding box center [121, 420] width 184 height 782
click at [173, 40] on div "Status No active tasks You are ready to start receiving tasks. [PERSON_NAME] Av…" at bounding box center [121, 420] width 184 height 782
click at [174, 40] on div "Status No active tasks You are ready to start receiving tasks. [PERSON_NAME] Av…" at bounding box center [121, 420] width 184 height 782
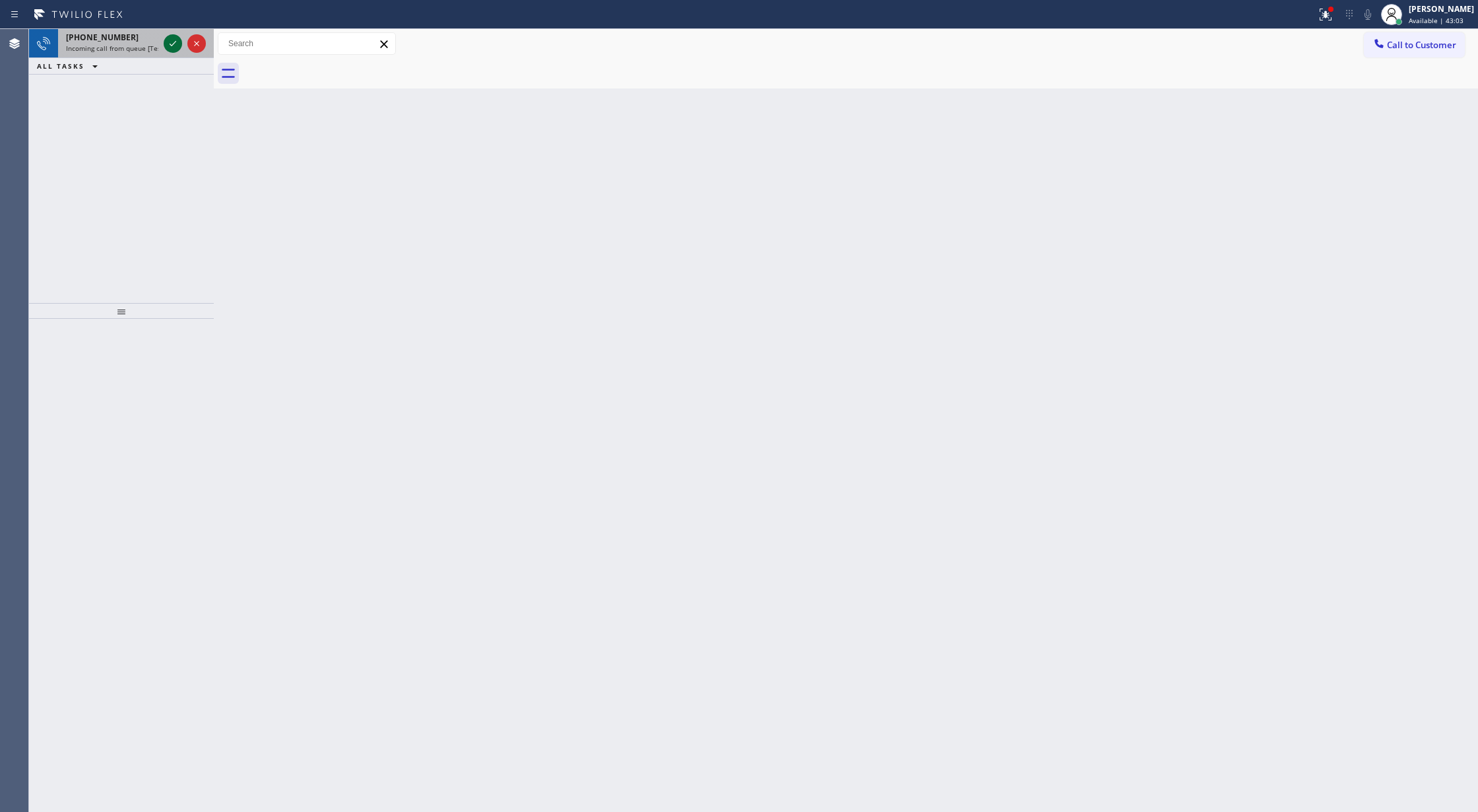
click at [169, 40] on icon at bounding box center [173, 44] width 16 height 16
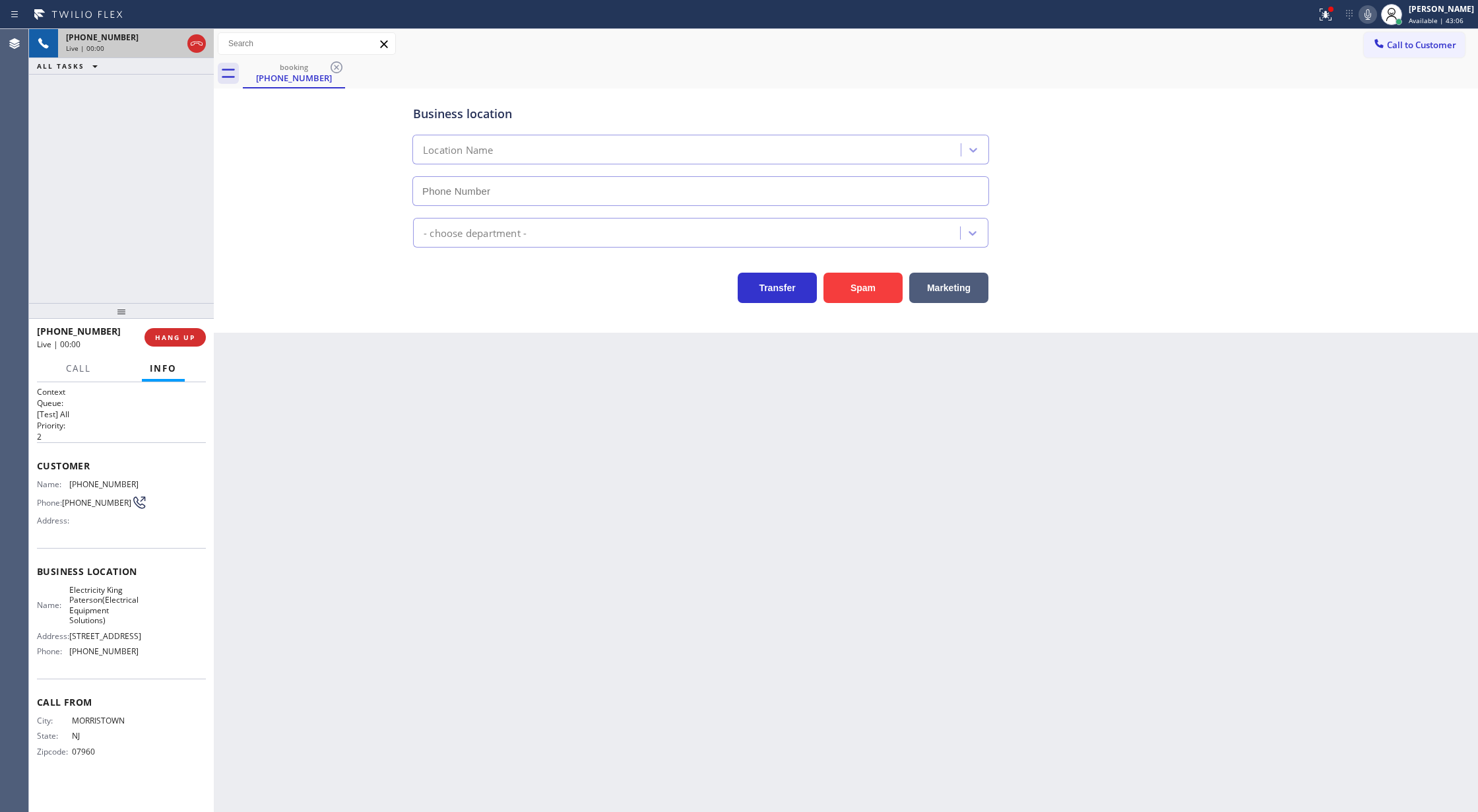
type input "(973) 846-9320"
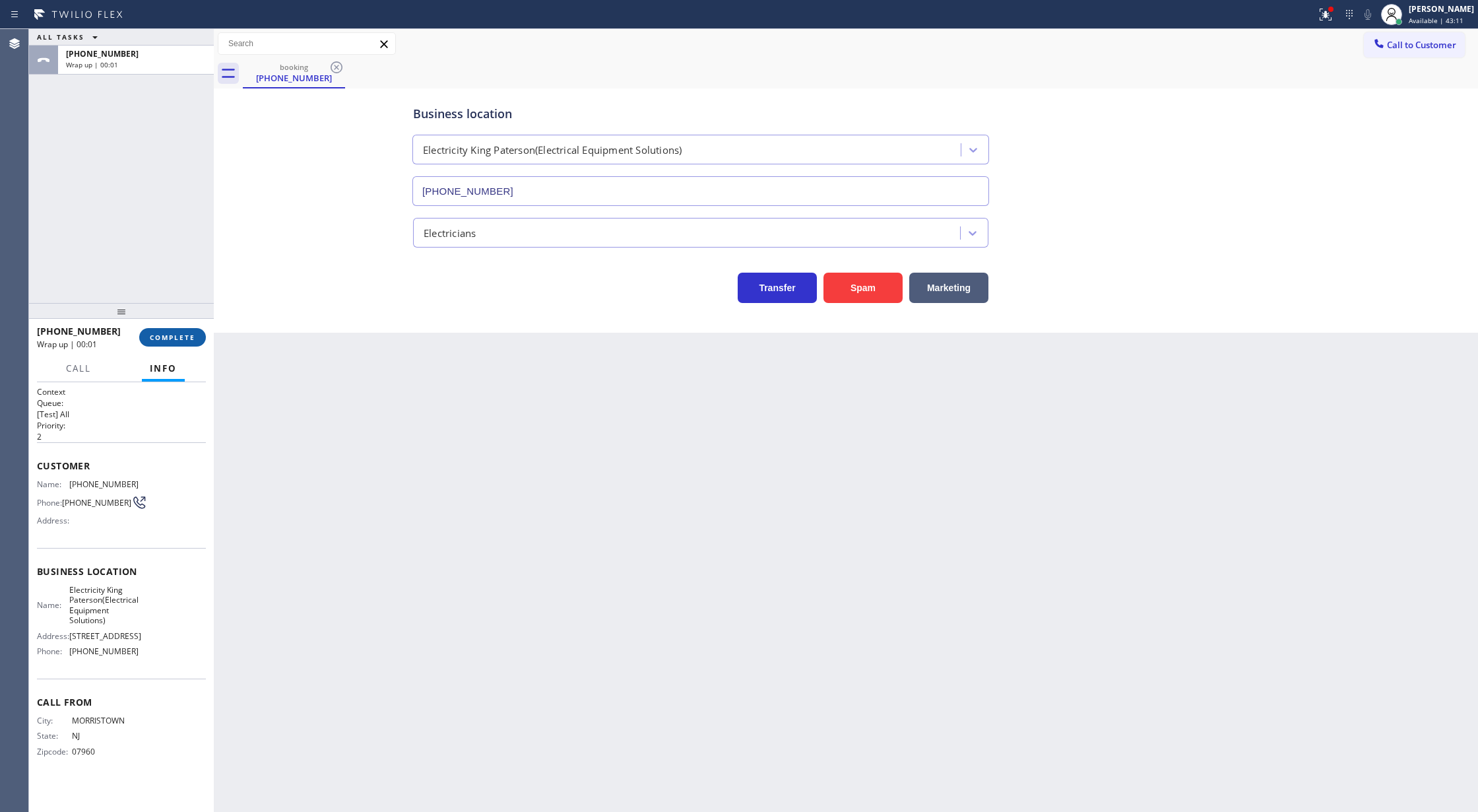
click at [188, 335] on span "COMPLETE" at bounding box center [173, 338] width 45 height 9
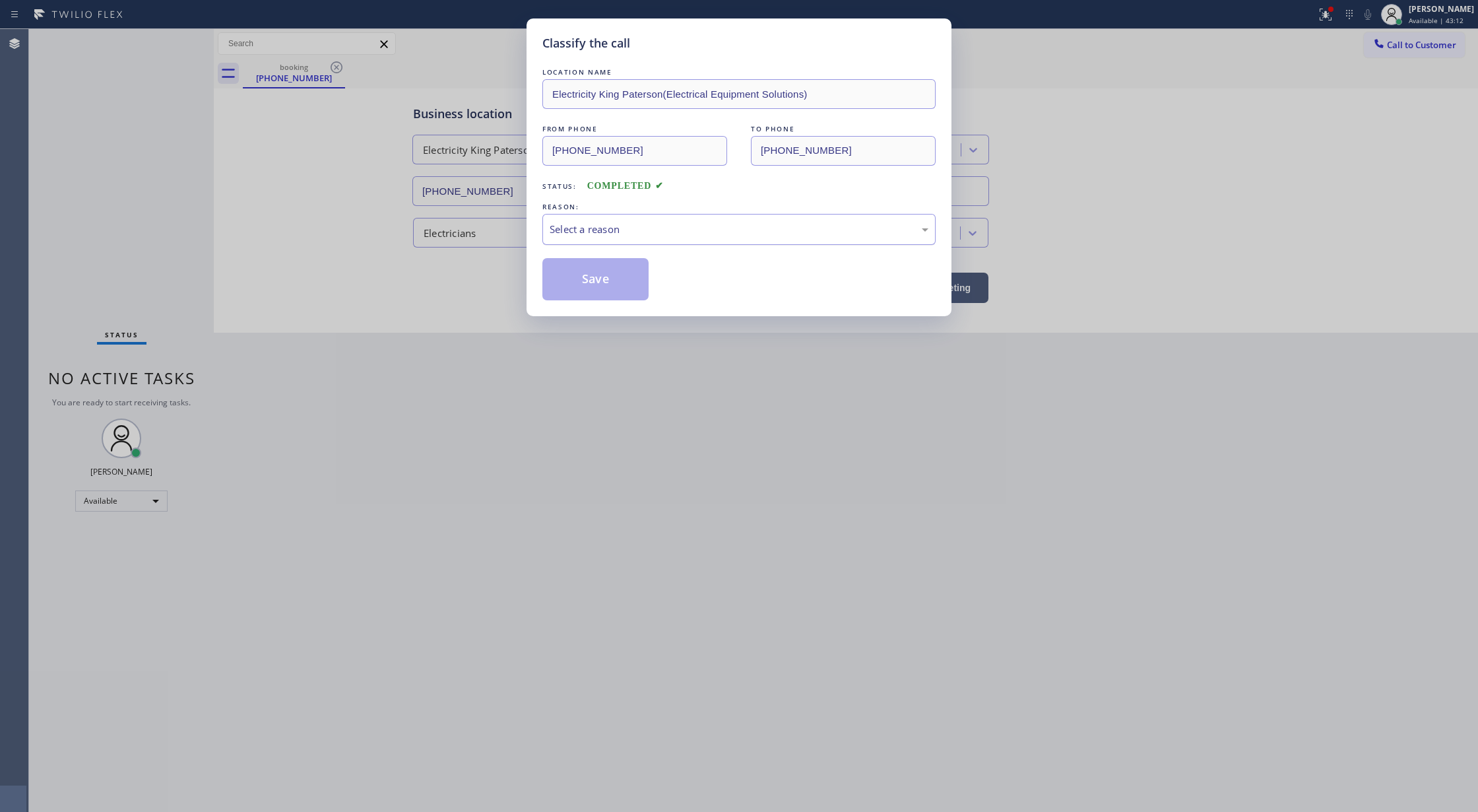
click at [628, 228] on div "Select a reason" at bounding box center [739, 229] width 379 height 15
click at [594, 273] on button "Save" at bounding box center [596, 279] width 106 height 42
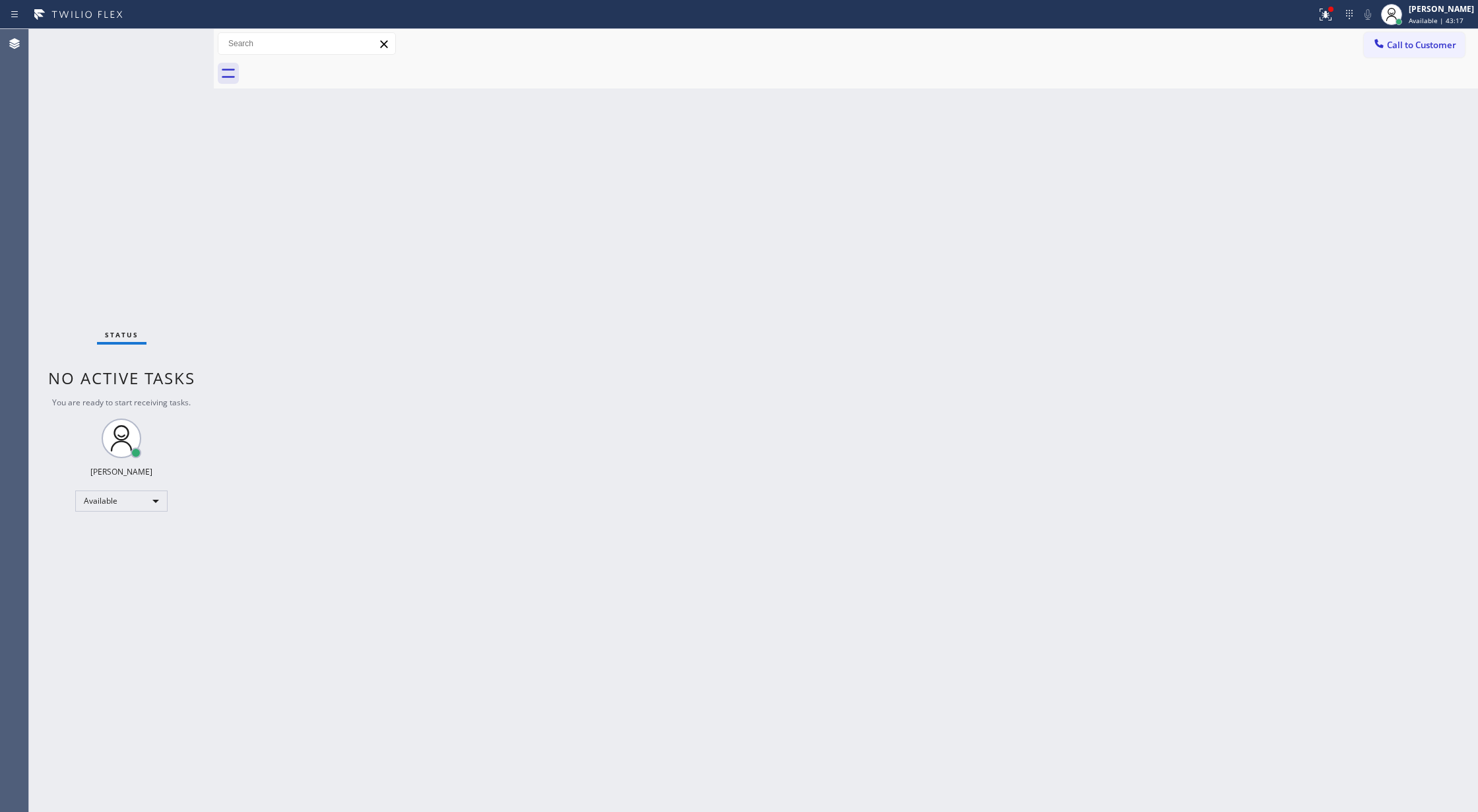
click at [176, 43] on div "Status No active tasks You are ready to start receiving tasks. [PERSON_NAME] Av…" at bounding box center [121, 420] width 184 height 782
click at [176, 38] on div "Status No active tasks You are ready to start receiving tasks. [PERSON_NAME] Av…" at bounding box center [121, 420] width 184 height 782
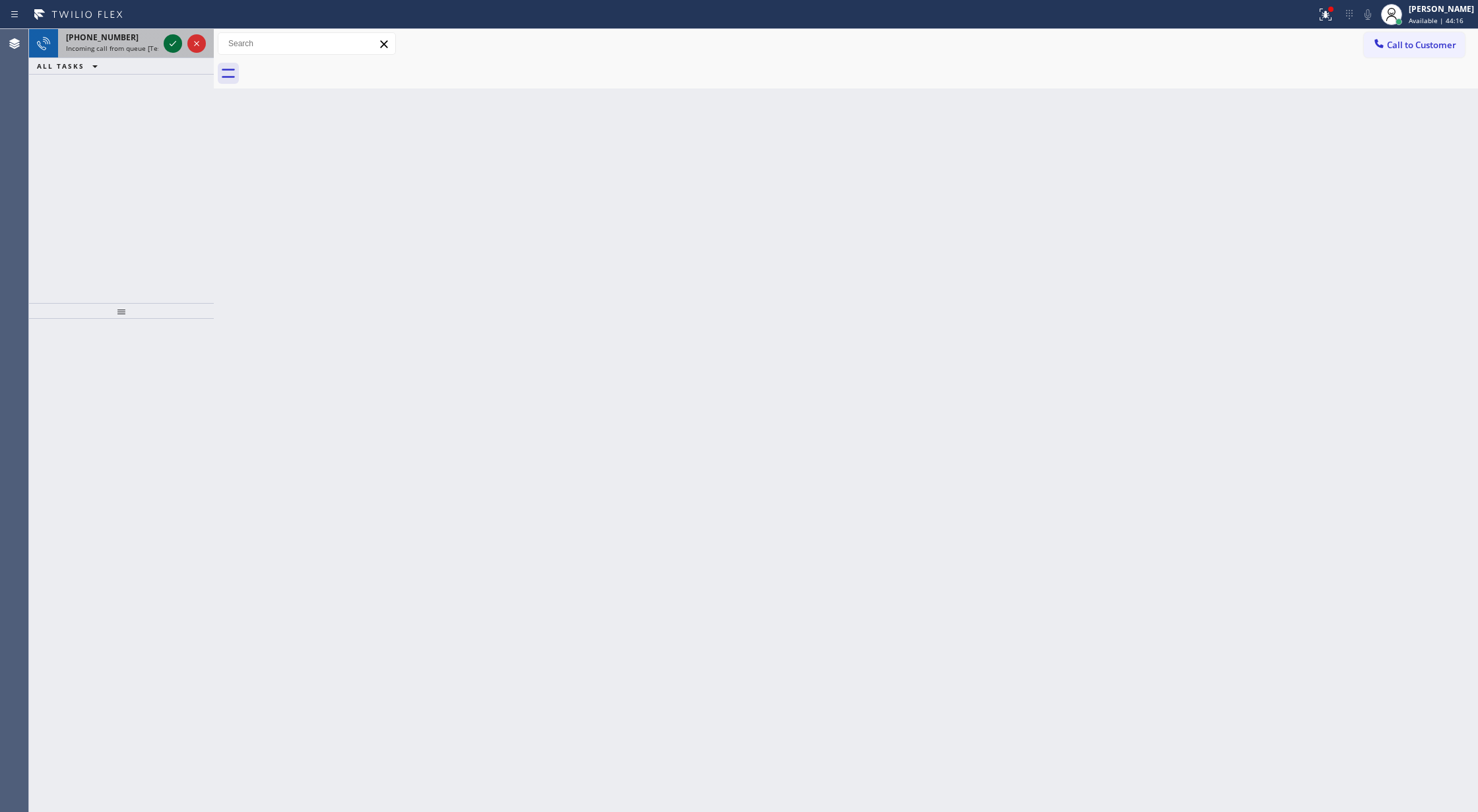
click at [176, 38] on icon at bounding box center [173, 44] width 16 height 16
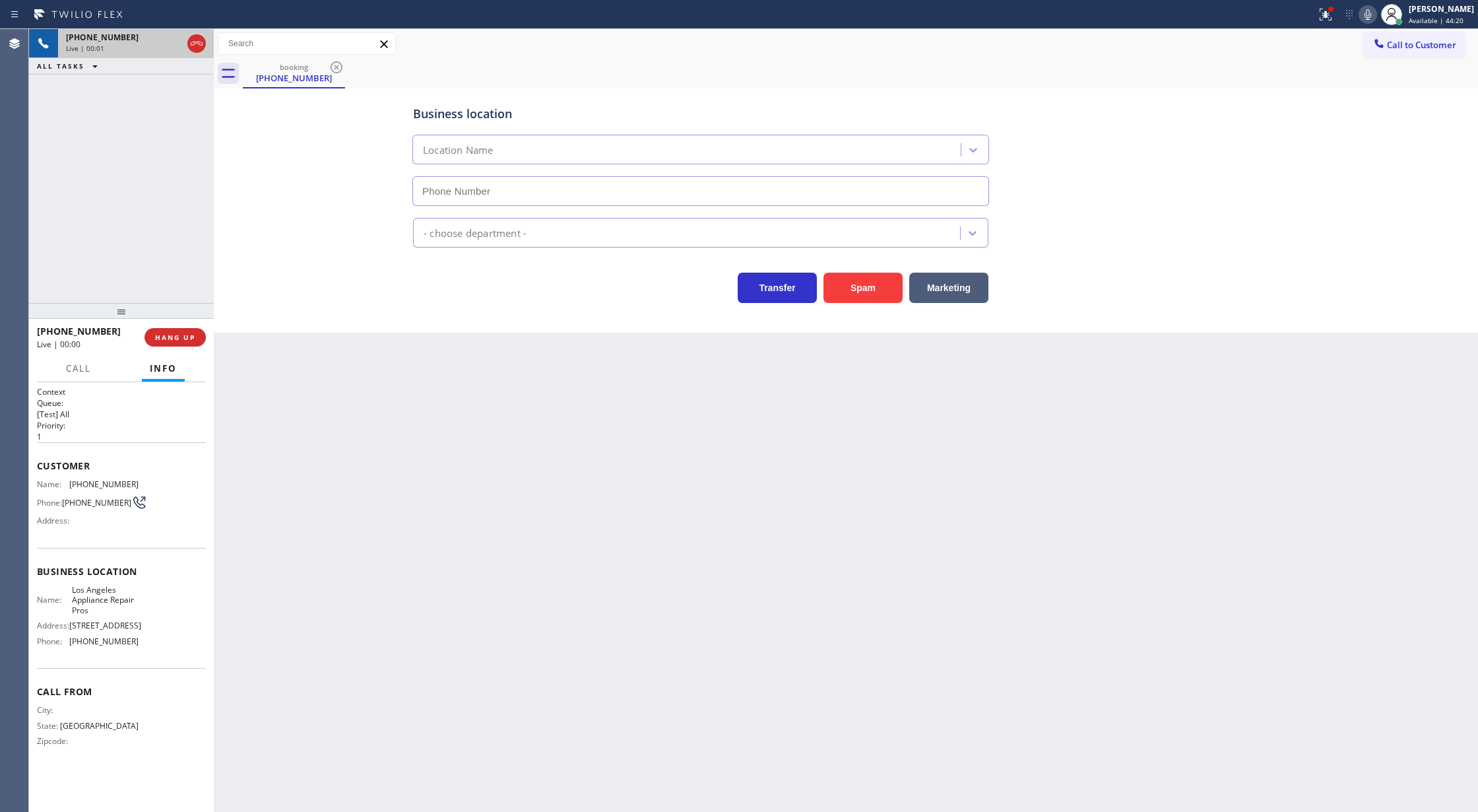
type input "(213) 246-2033"
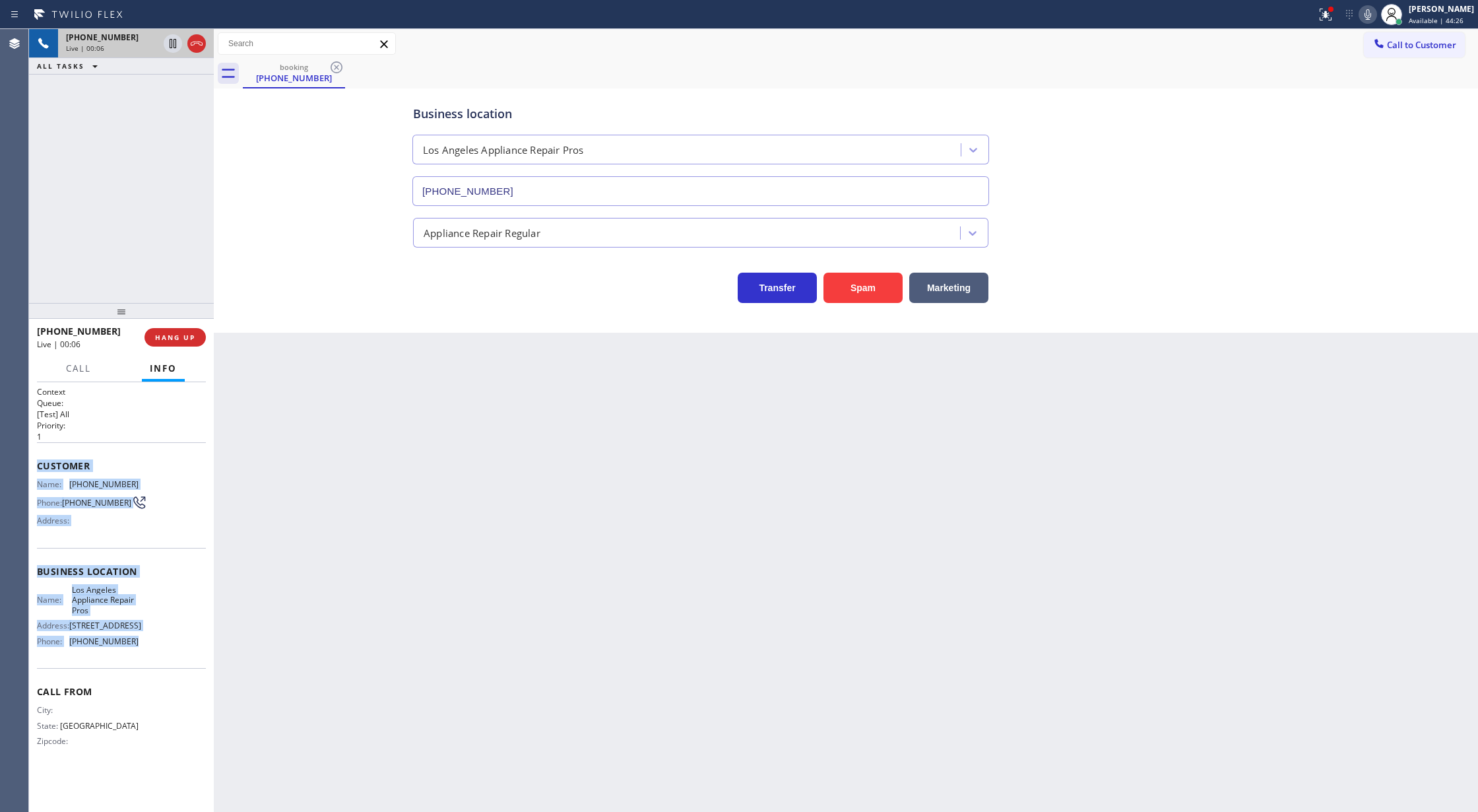
copy div "Customer Name: (915) 895-9284 Phone: (915) 895-9284 Address: Business location …"
drag, startPoint x: 36, startPoint y: 467, endPoint x: 156, endPoint y: 646, distance: 215.5
click at [156, 646] on div "Context Queue: [Test] All Priority: 1 Customer Name: (915) 895-9284 Phone: (915…" at bounding box center [121, 597] width 184 height 431
click at [198, 38] on icon at bounding box center [196, 44] width 16 height 16
type input "(213) 246-2033"
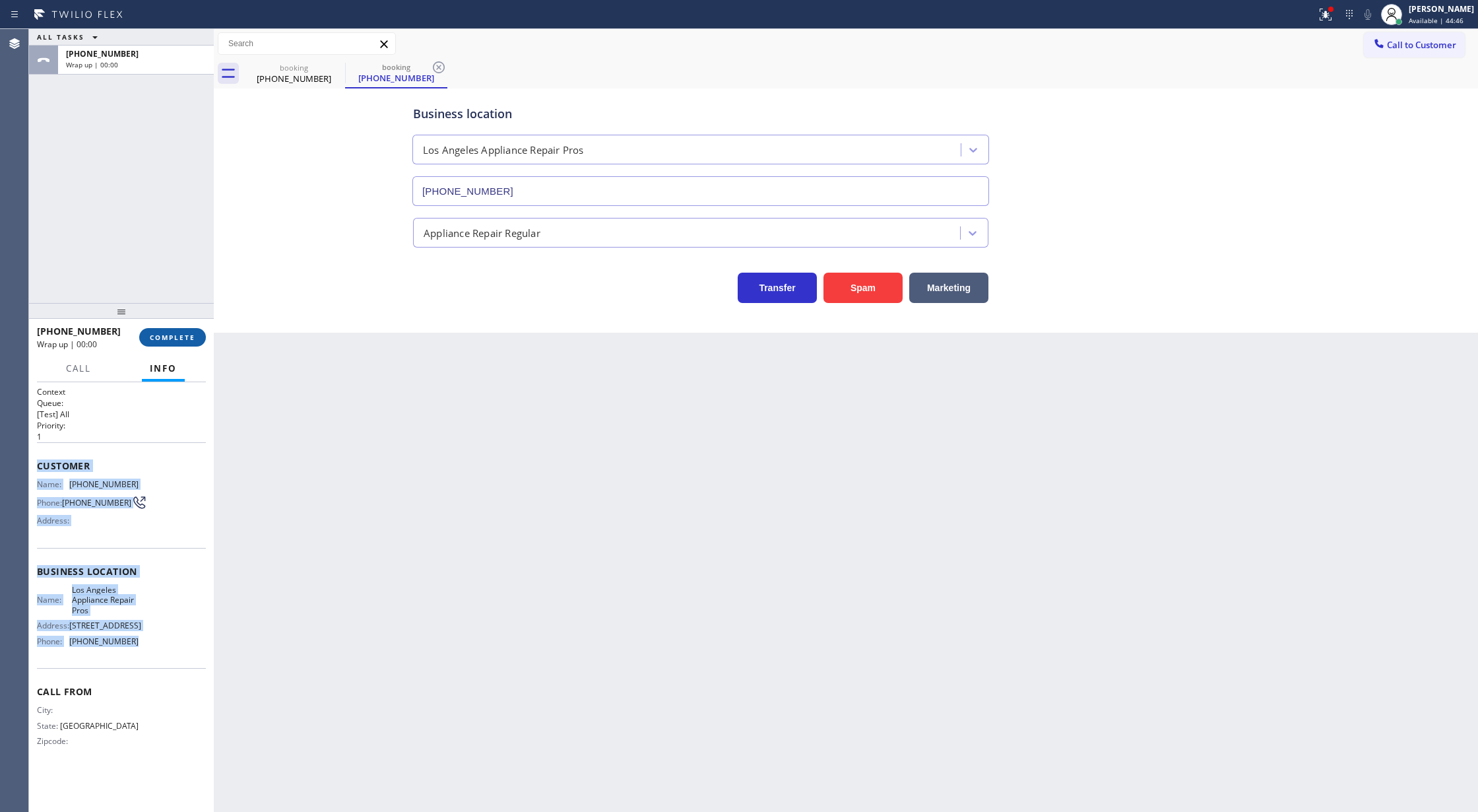
click at [163, 333] on span "COMPLETE" at bounding box center [173, 338] width 45 height 9
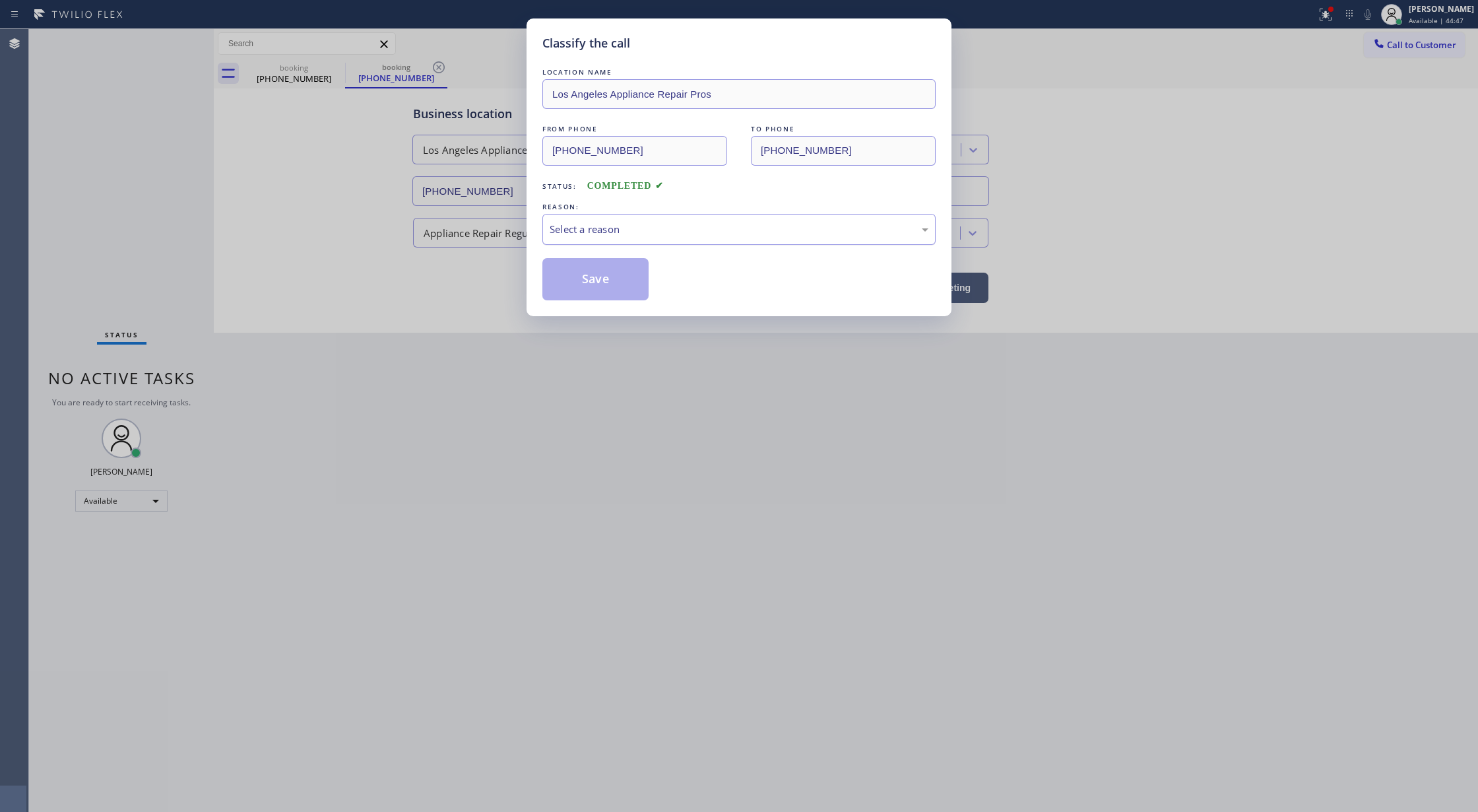
click at [644, 233] on div "Select a reason" at bounding box center [739, 229] width 379 height 15
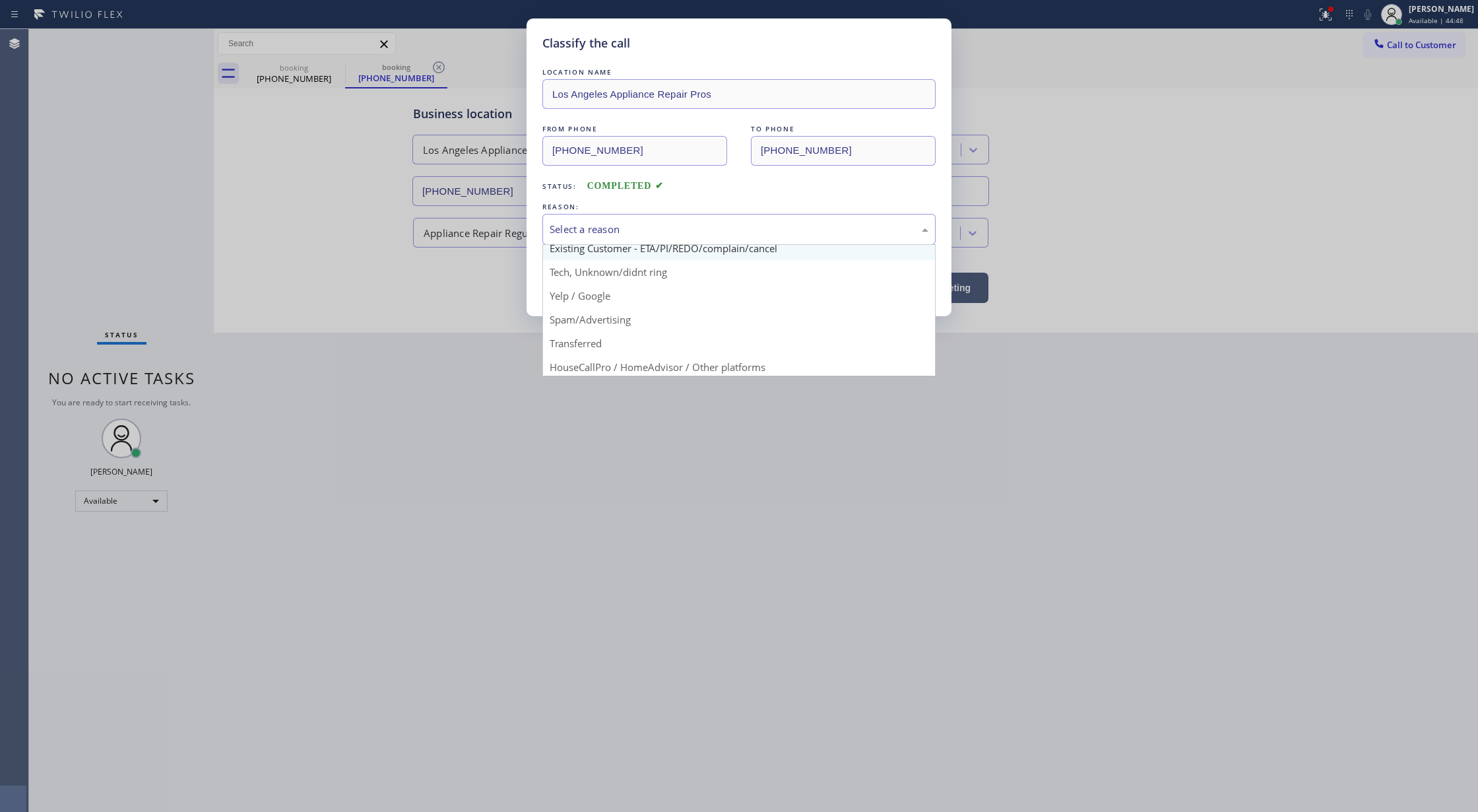
scroll to position [83, 0]
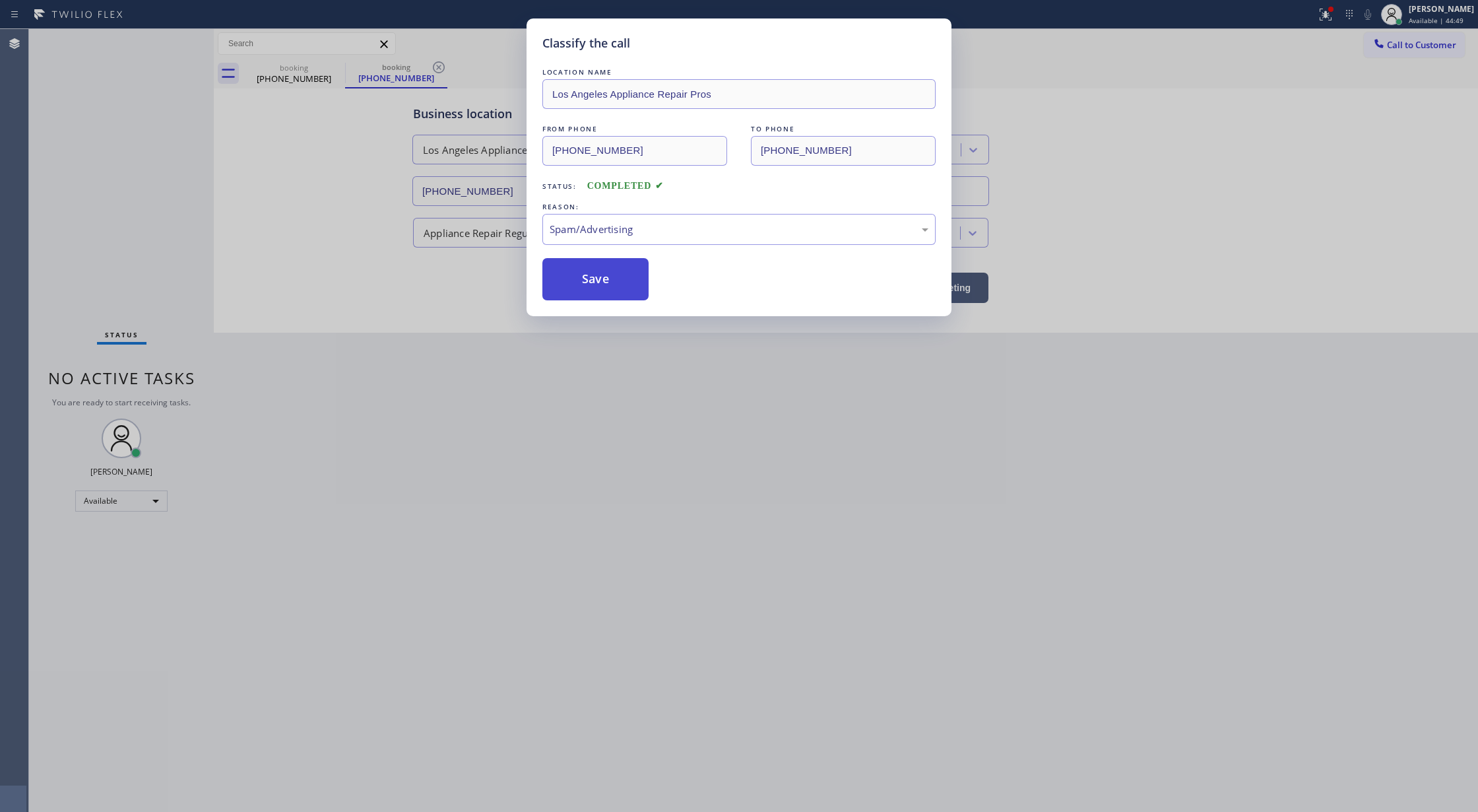
click at [579, 284] on button "Save" at bounding box center [596, 279] width 106 height 42
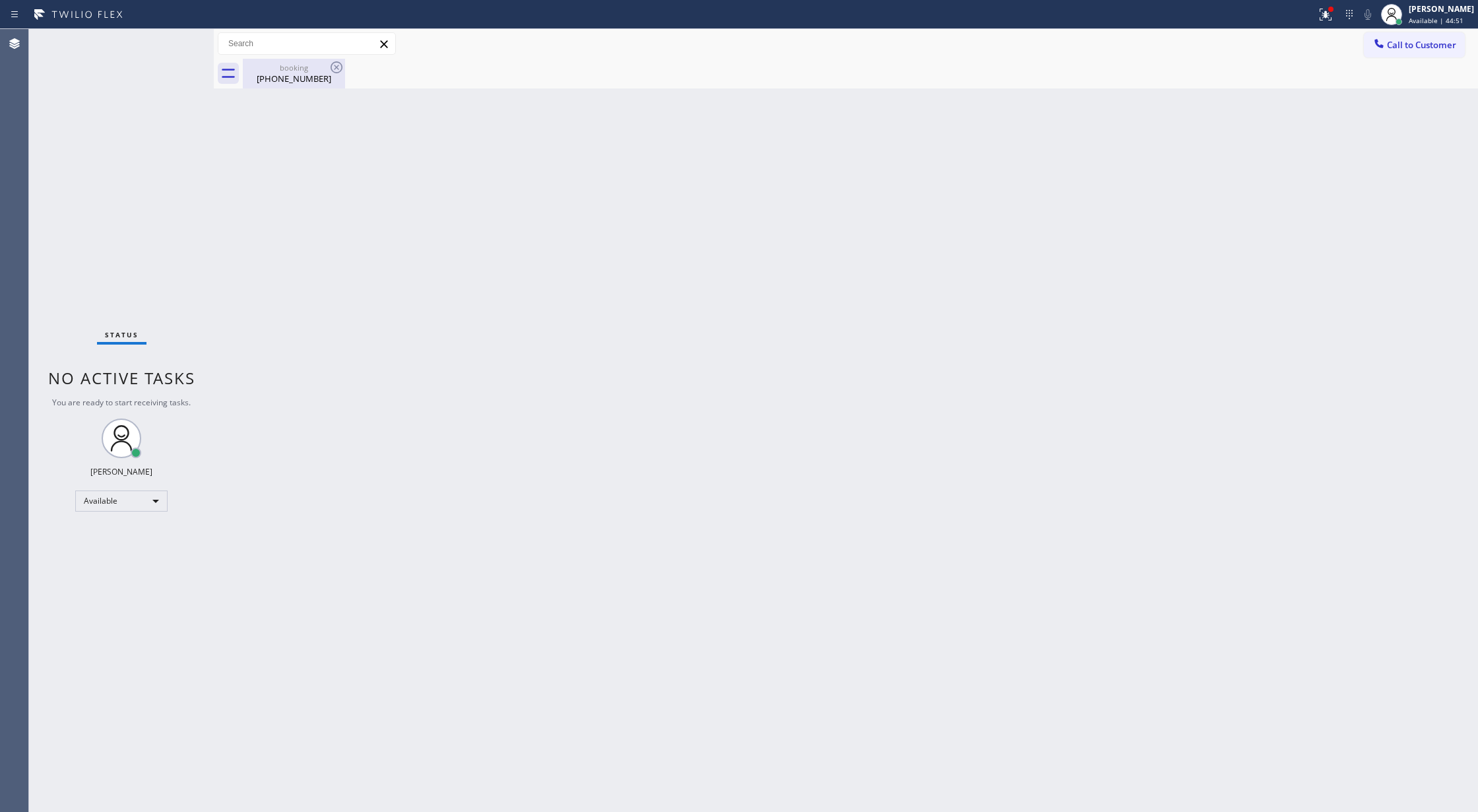
click at [277, 73] on div "(915) 895-9284" at bounding box center [293, 78] width 99 height 12
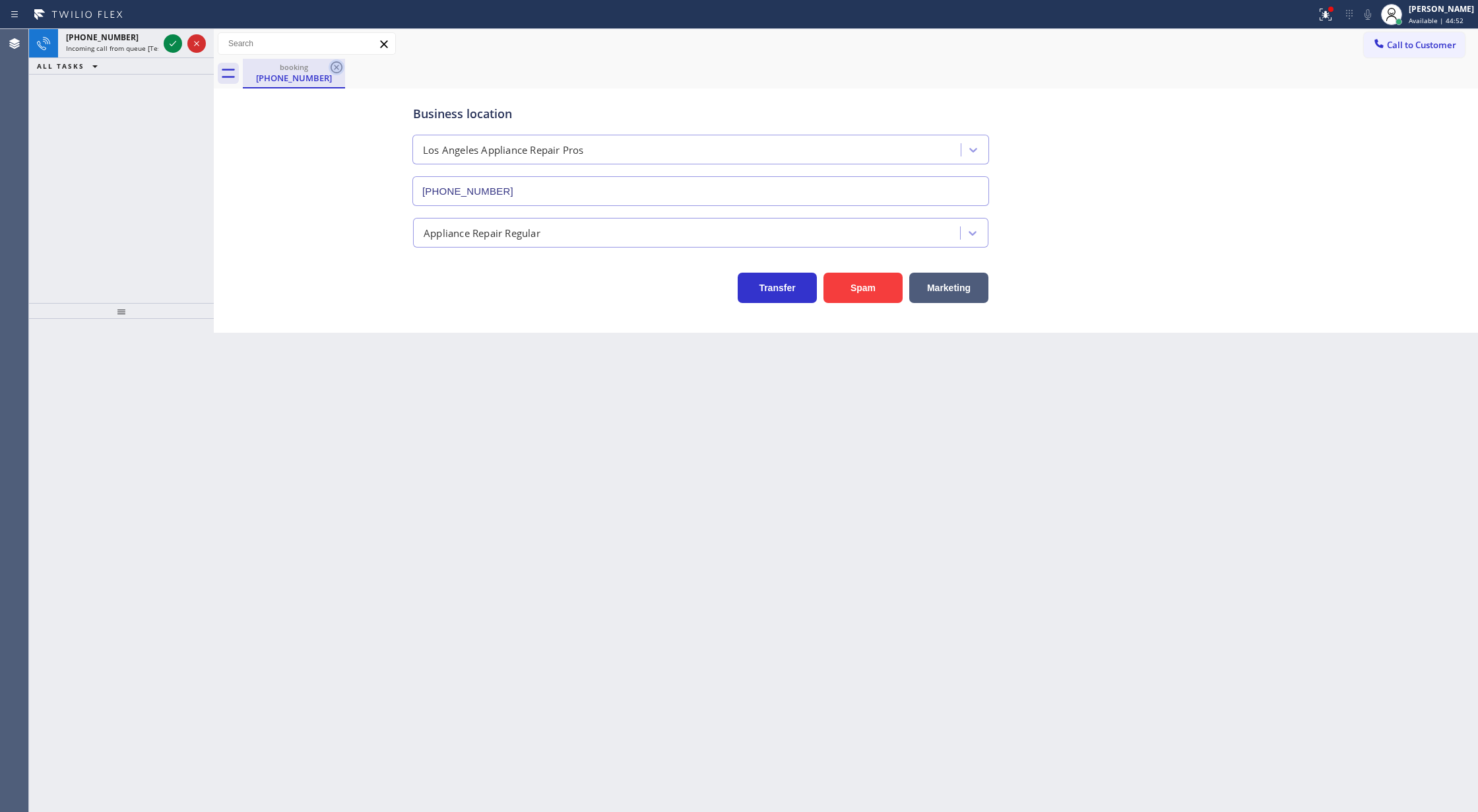
click at [330, 70] on icon at bounding box center [336, 67] width 16 height 16
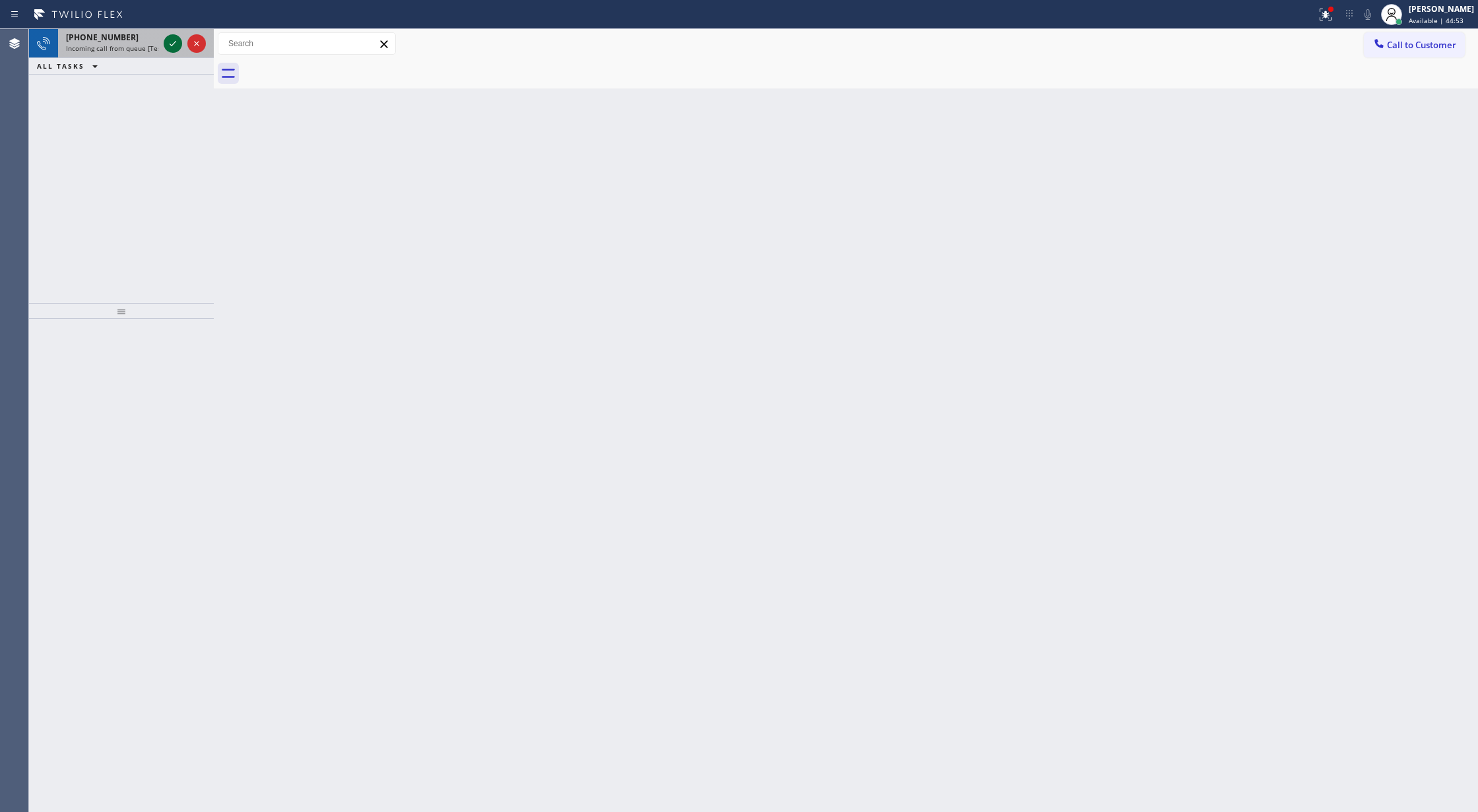
click at [170, 40] on icon at bounding box center [173, 44] width 16 height 16
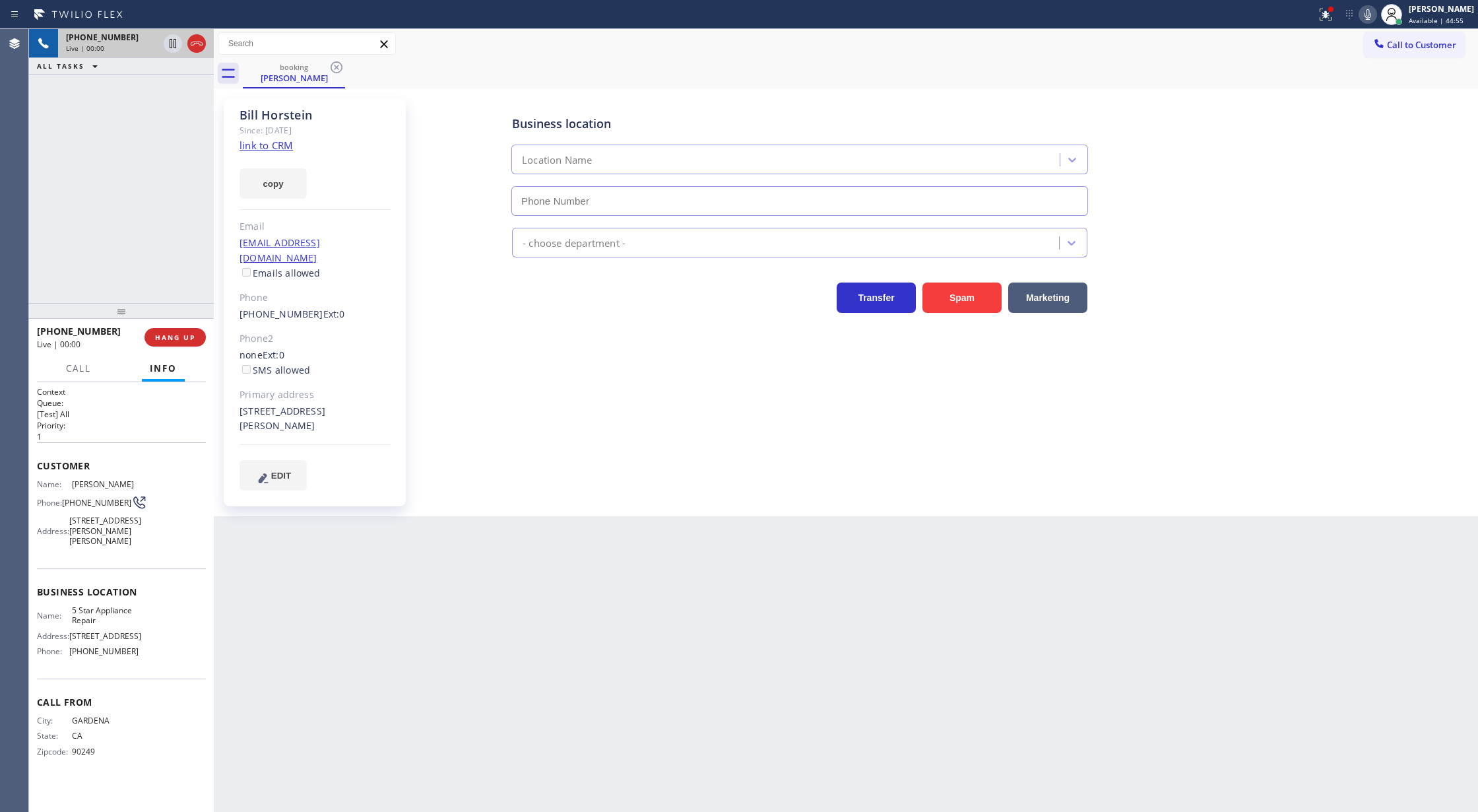
type input "(855) 731-4952"
click at [265, 146] on link "link to CRM" at bounding box center [267, 145] width 53 height 13
click at [1376, 11] on icon at bounding box center [1368, 14] width 16 height 16
click at [173, 43] on icon at bounding box center [173, 44] width 16 height 16
type input "(855) 731-4952"
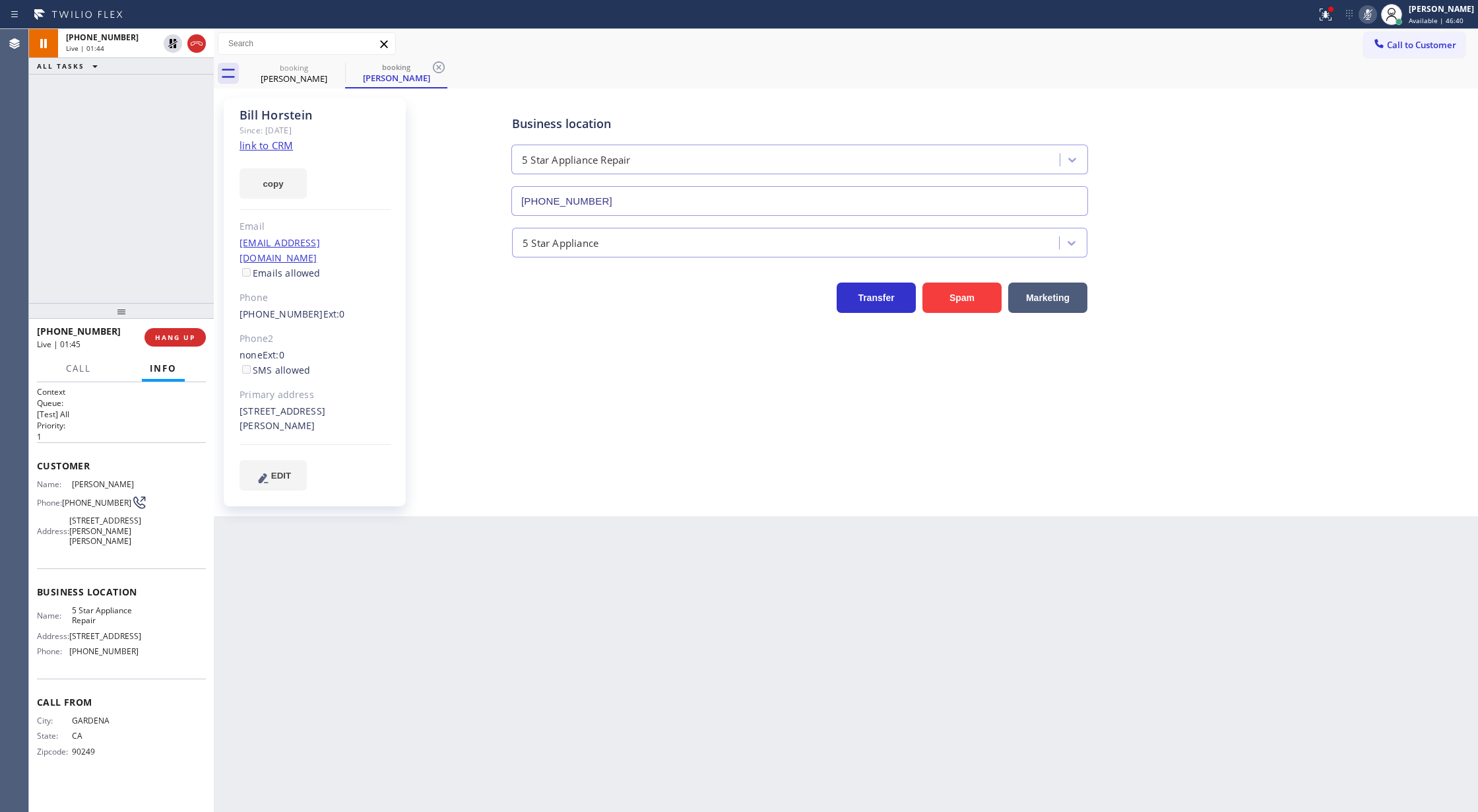
click at [1376, 16] on icon at bounding box center [1368, 14] width 16 height 16
click at [176, 45] on icon at bounding box center [173, 44] width 9 height 9
type input "(855) 731-4952"
click at [162, 331] on button "COMPLETE" at bounding box center [172, 338] width 66 height 19
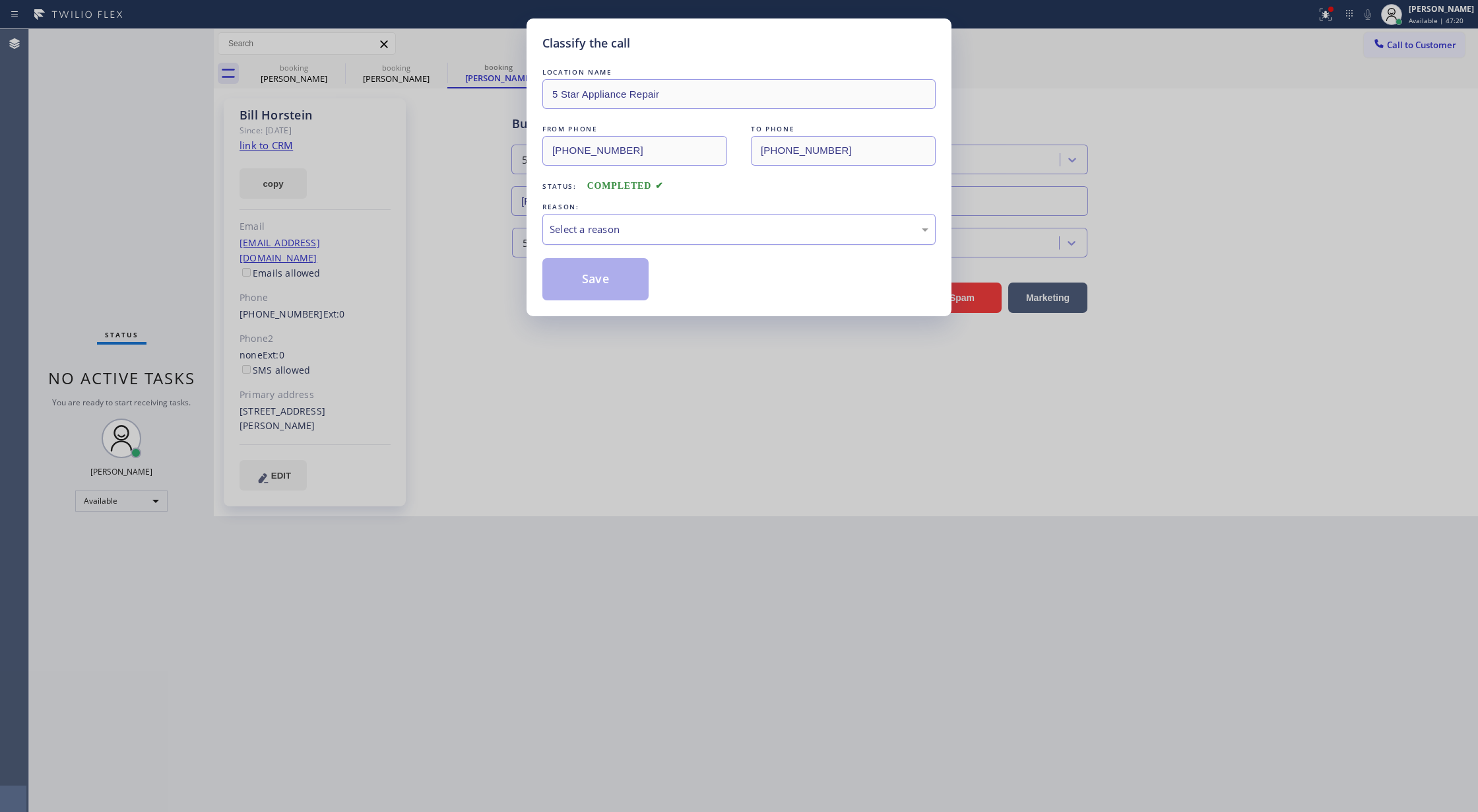
click at [637, 231] on div "Select a reason" at bounding box center [739, 229] width 379 height 15
click at [592, 277] on button "Save" at bounding box center [596, 279] width 106 height 42
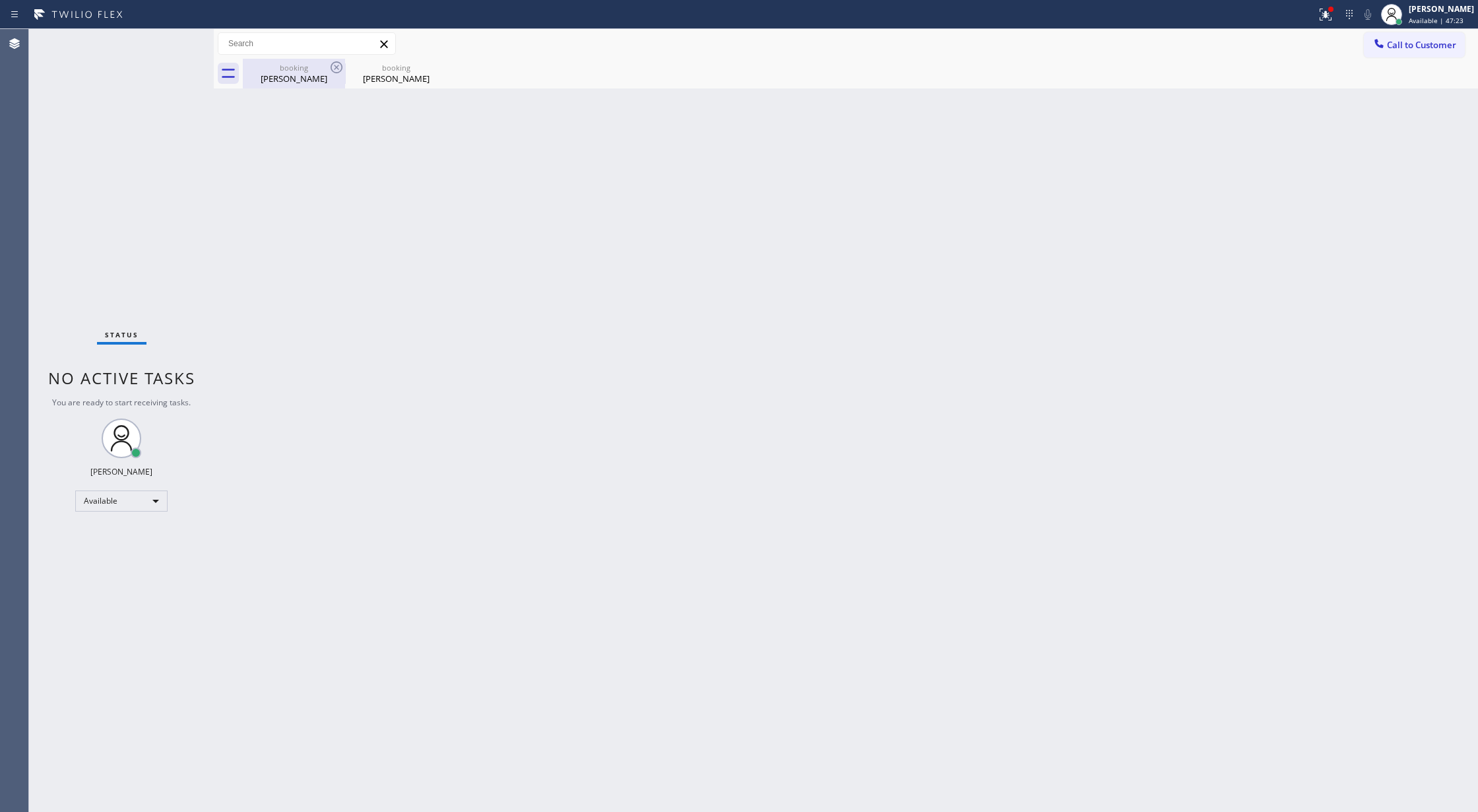
click at [283, 78] on div "Bill Horstein" at bounding box center [293, 78] width 99 height 12
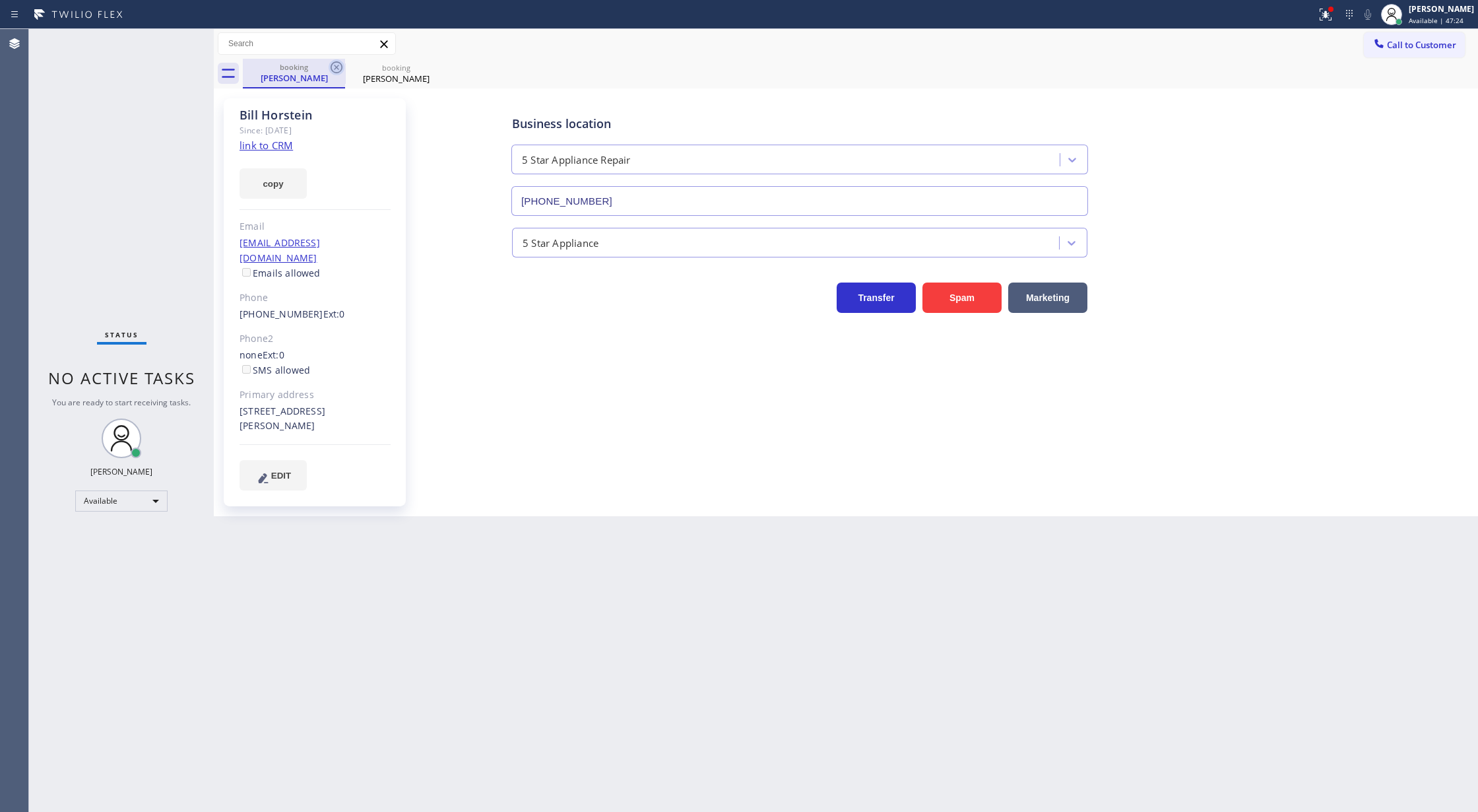
click at [335, 67] on icon at bounding box center [336, 67] width 16 height 16
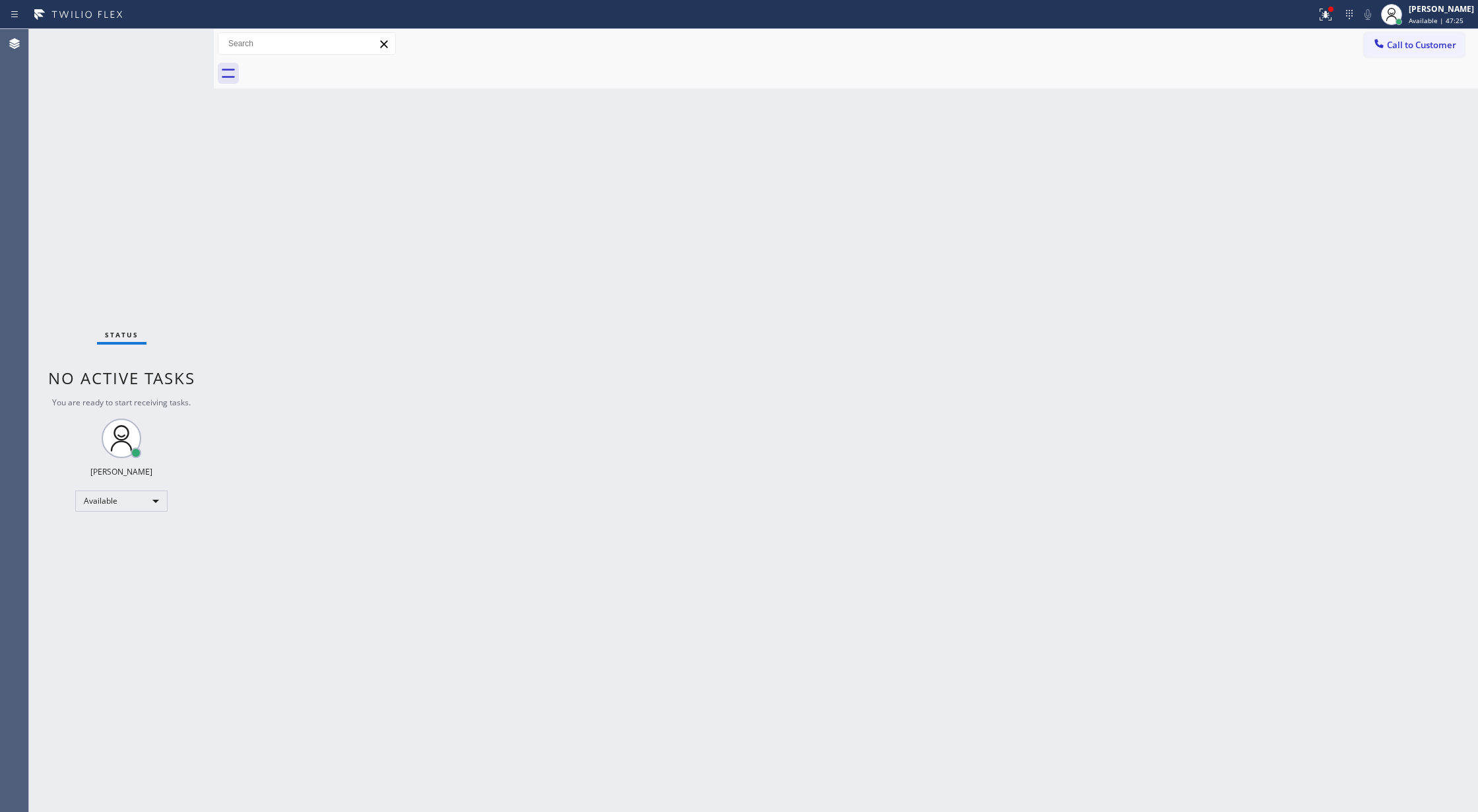
click at [167, 38] on div "Status No active tasks You are ready to start receiving tasks. [PERSON_NAME] Av…" at bounding box center [121, 420] width 184 height 782
click at [181, 38] on div "Status No active tasks You are ready to start receiving tasks. [PERSON_NAME] Av…" at bounding box center [121, 420] width 184 height 782
click at [181, 36] on div "Status No active tasks You are ready to start receiving tasks. [PERSON_NAME] Av…" at bounding box center [121, 420] width 184 height 782
click at [175, 37] on div "Status No active tasks You are ready to start receiving tasks. [PERSON_NAME] Av…" at bounding box center [121, 420] width 184 height 782
click at [175, 34] on div "Status No active tasks You are ready to start receiving tasks. [PERSON_NAME] Av…" at bounding box center [121, 420] width 184 height 782
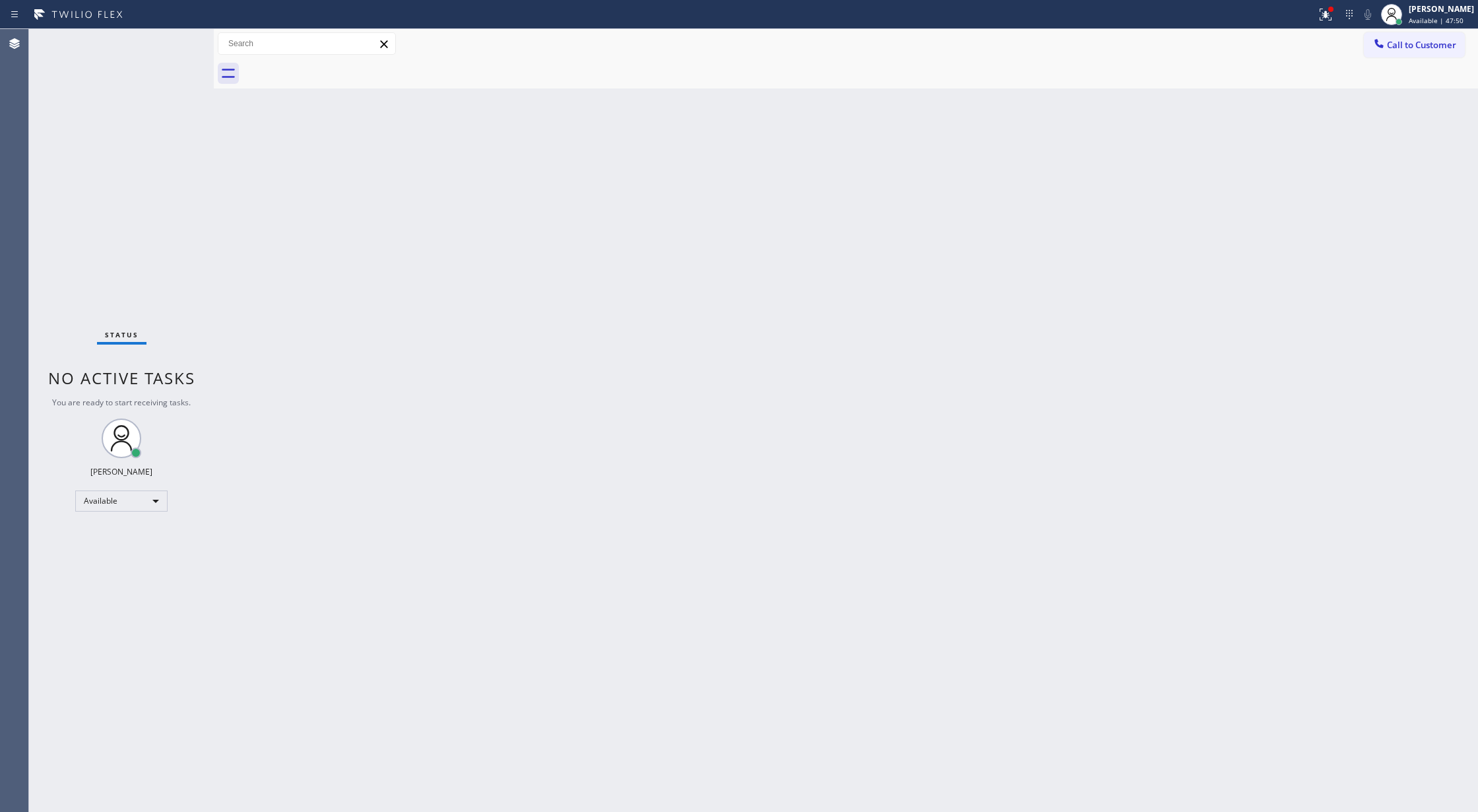
click at [177, 46] on div "Status No active tasks You are ready to start receiving tasks. [PERSON_NAME] Av…" at bounding box center [121, 420] width 184 height 782
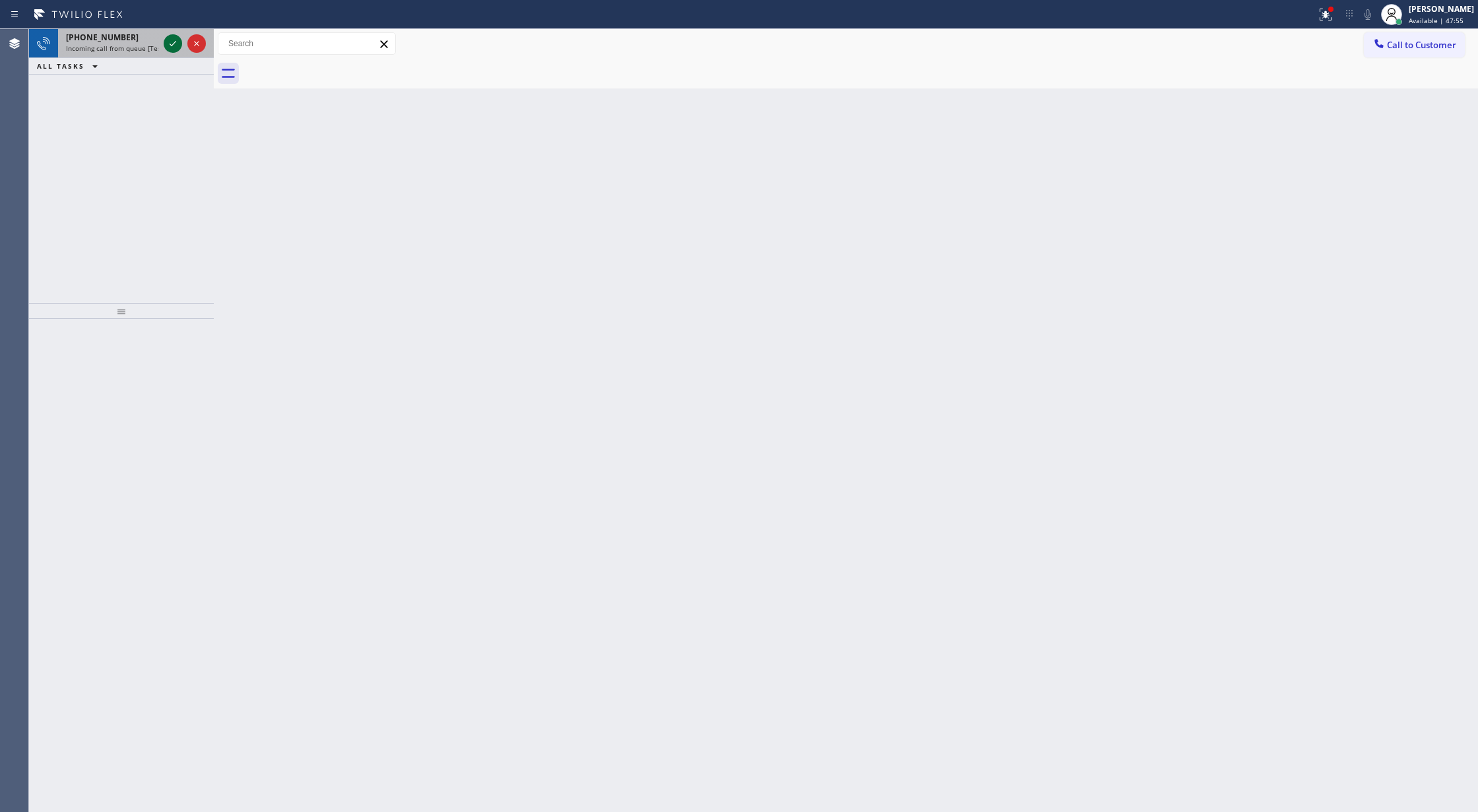
click at [172, 38] on icon at bounding box center [173, 44] width 16 height 16
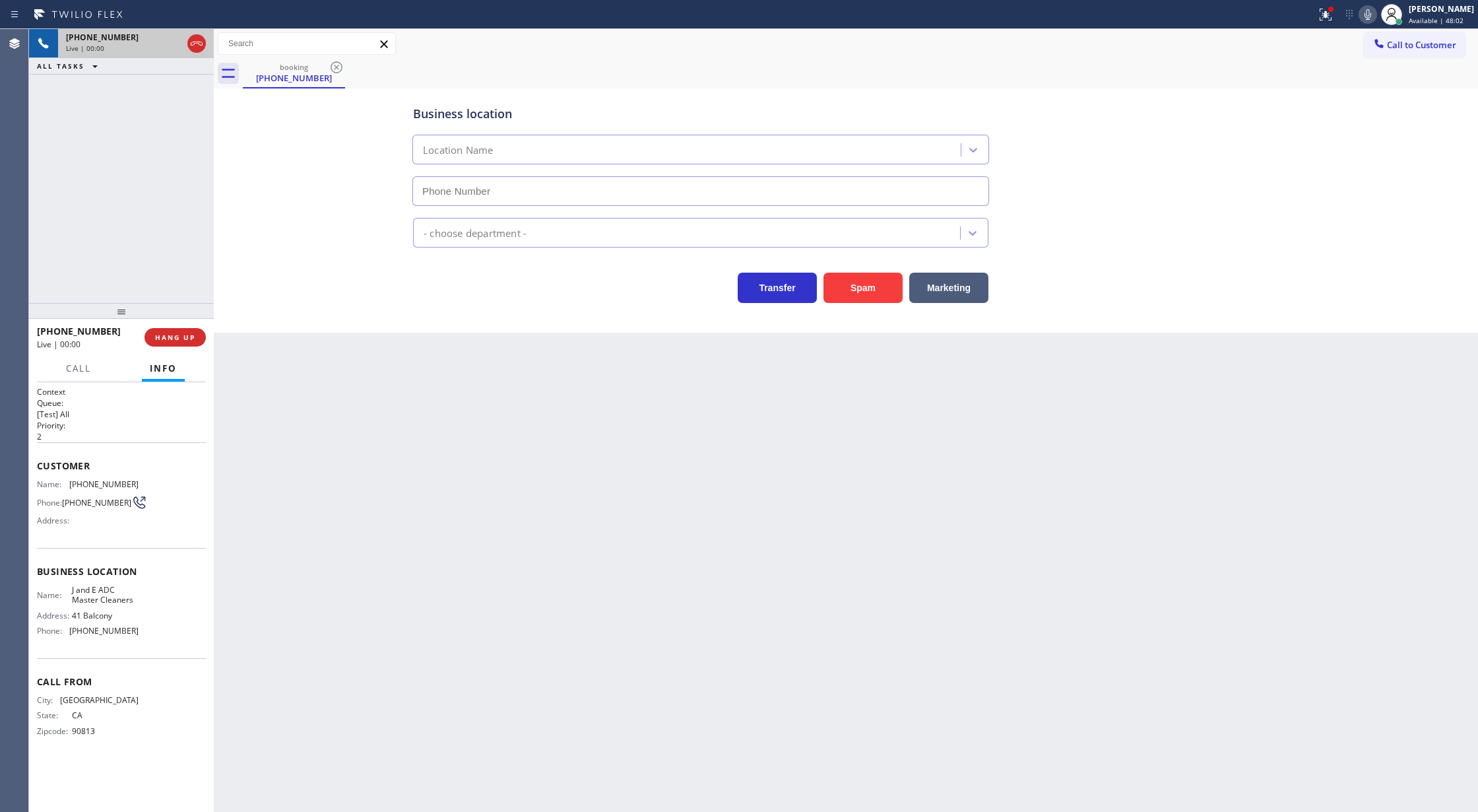
type input "(562) 543-5450"
click at [853, 286] on button "Spam" at bounding box center [863, 288] width 79 height 30
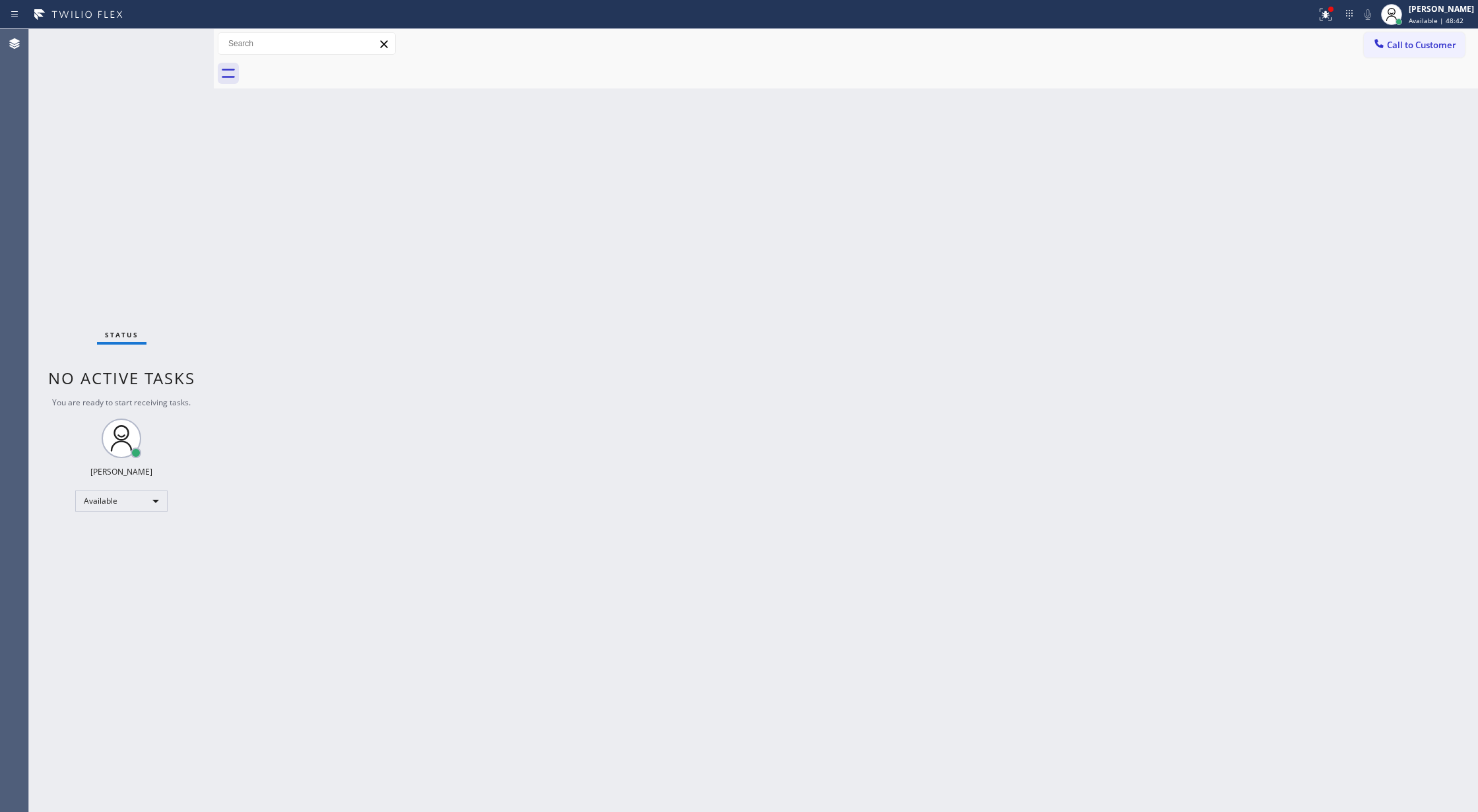
click at [165, 44] on div "Status No active tasks You are ready to start receiving tasks. [PERSON_NAME] Av…" at bounding box center [121, 420] width 184 height 782
click at [184, 44] on div "Status No active tasks You are ready to start receiving tasks. [PERSON_NAME] Av…" at bounding box center [121, 420] width 184 height 782
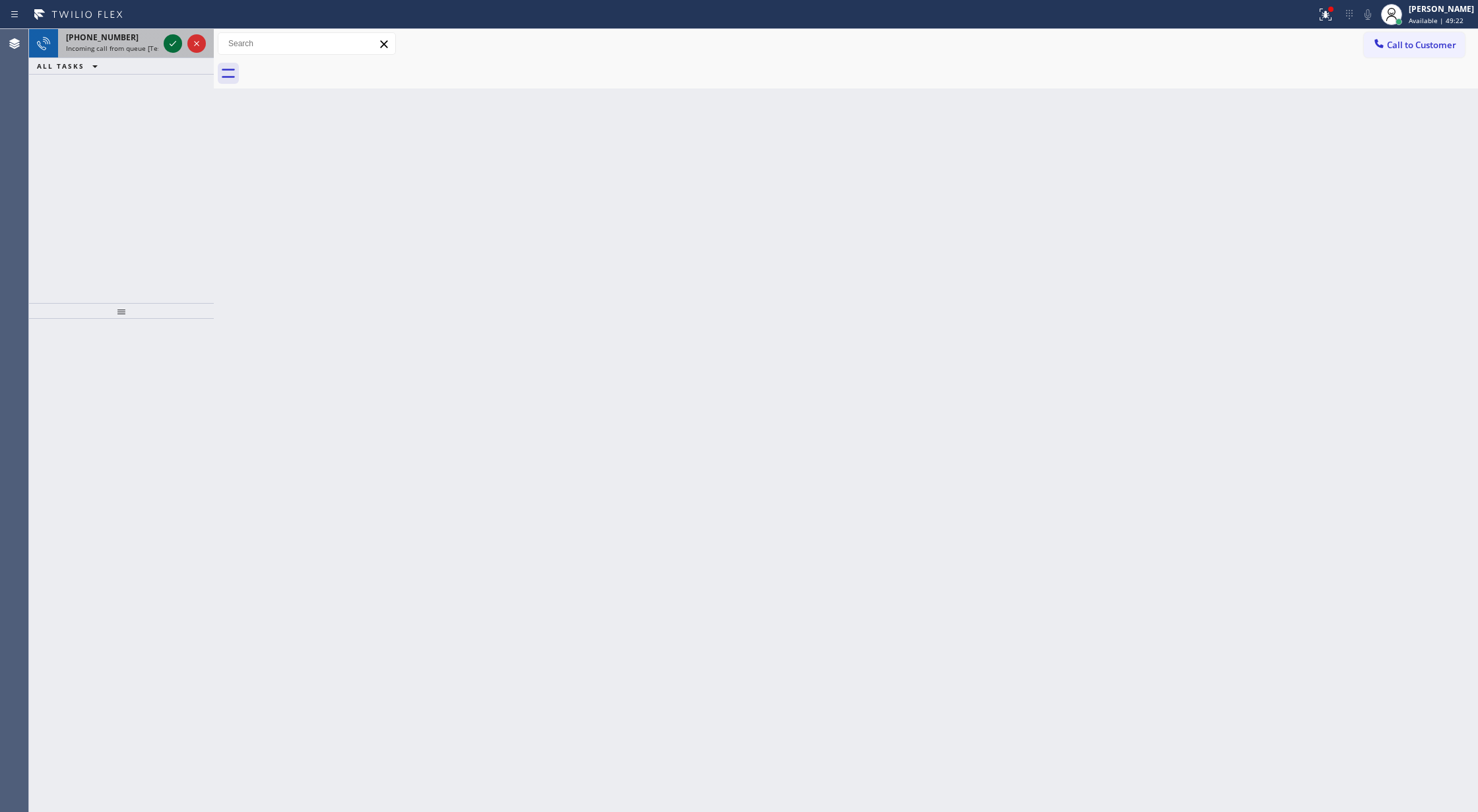
click at [170, 48] on icon at bounding box center [173, 44] width 16 height 16
click at [170, 48] on icon at bounding box center [173, 44] width 16 height 16
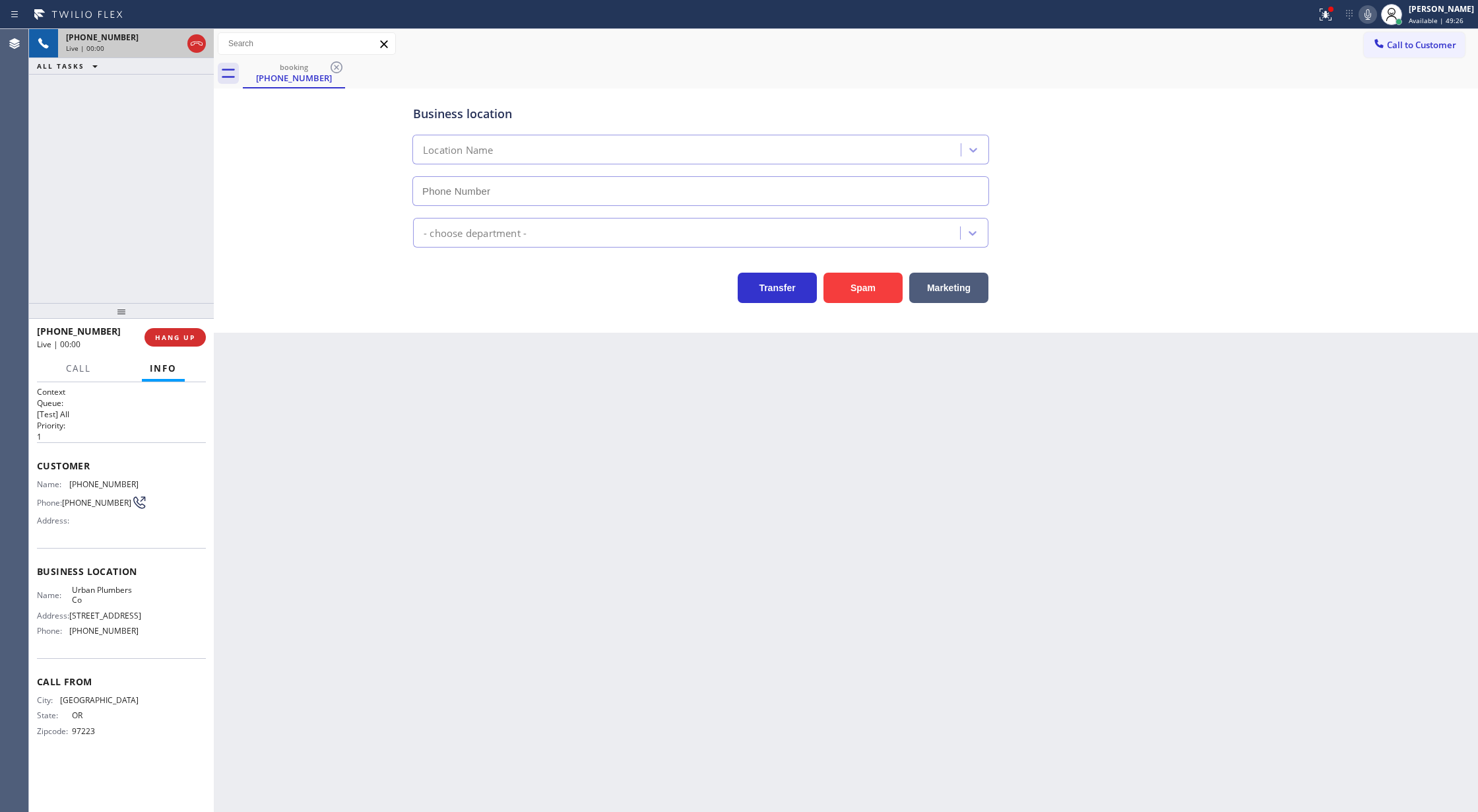
type input "(888) 554-1085"
click at [38, 465] on span "Customer" at bounding box center [121, 466] width 169 height 13
drag, startPoint x: 159, startPoint y: 339, endPoint x: 188, endPoint y: 338, distance: 29.0
click at [159, 339] on span "COMPLETE" at bounding box center [173, 338] width 45 height 9
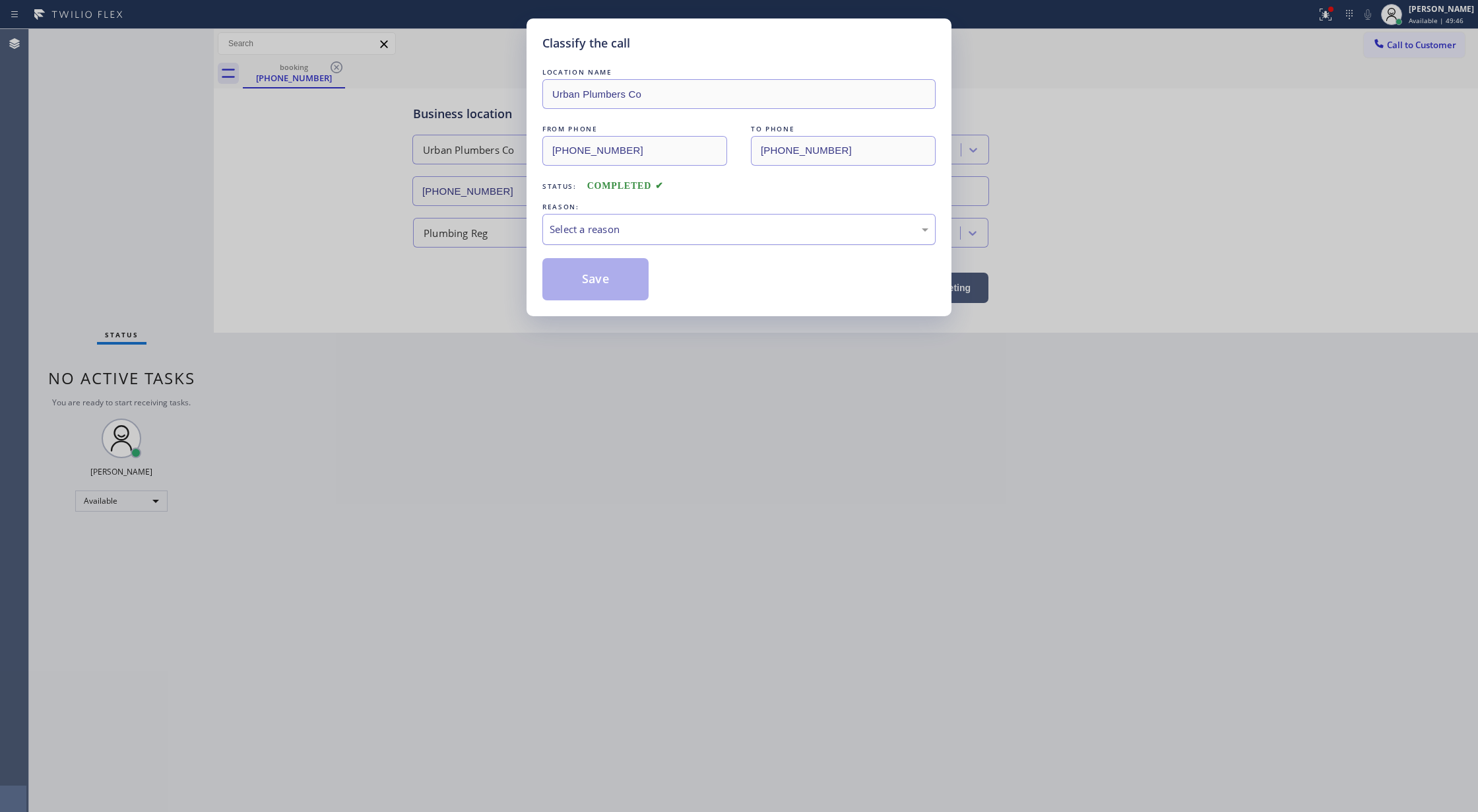
click at [603, 236] on div "Select a reason" at bounding box center [739, 229] width 379 height 15
click at [590, 282] on button "Save" at bounding box center [596, 279] width 106 height 42
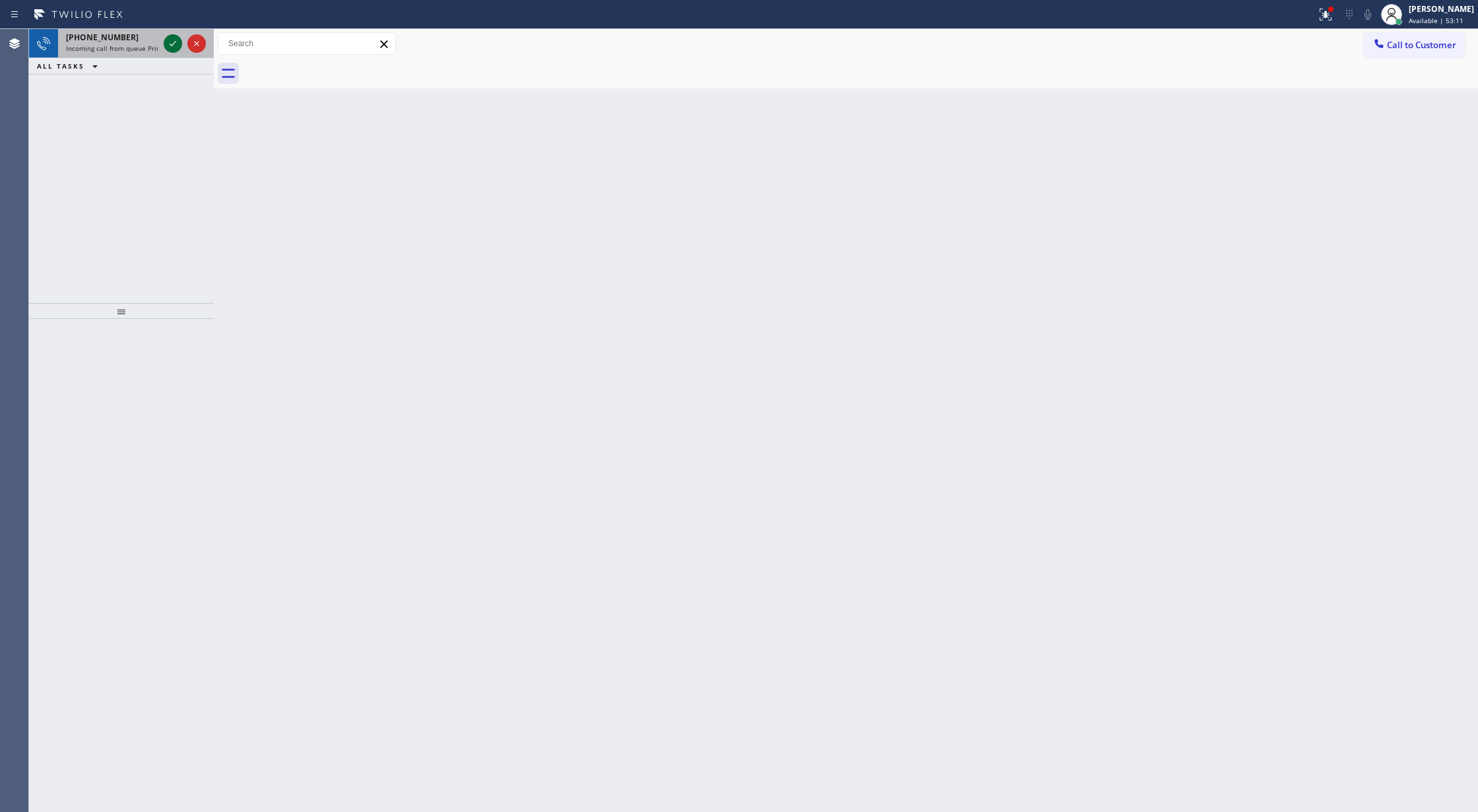
click at [174, 42] on icon at bounding box center [173, 44] width 16 height 16
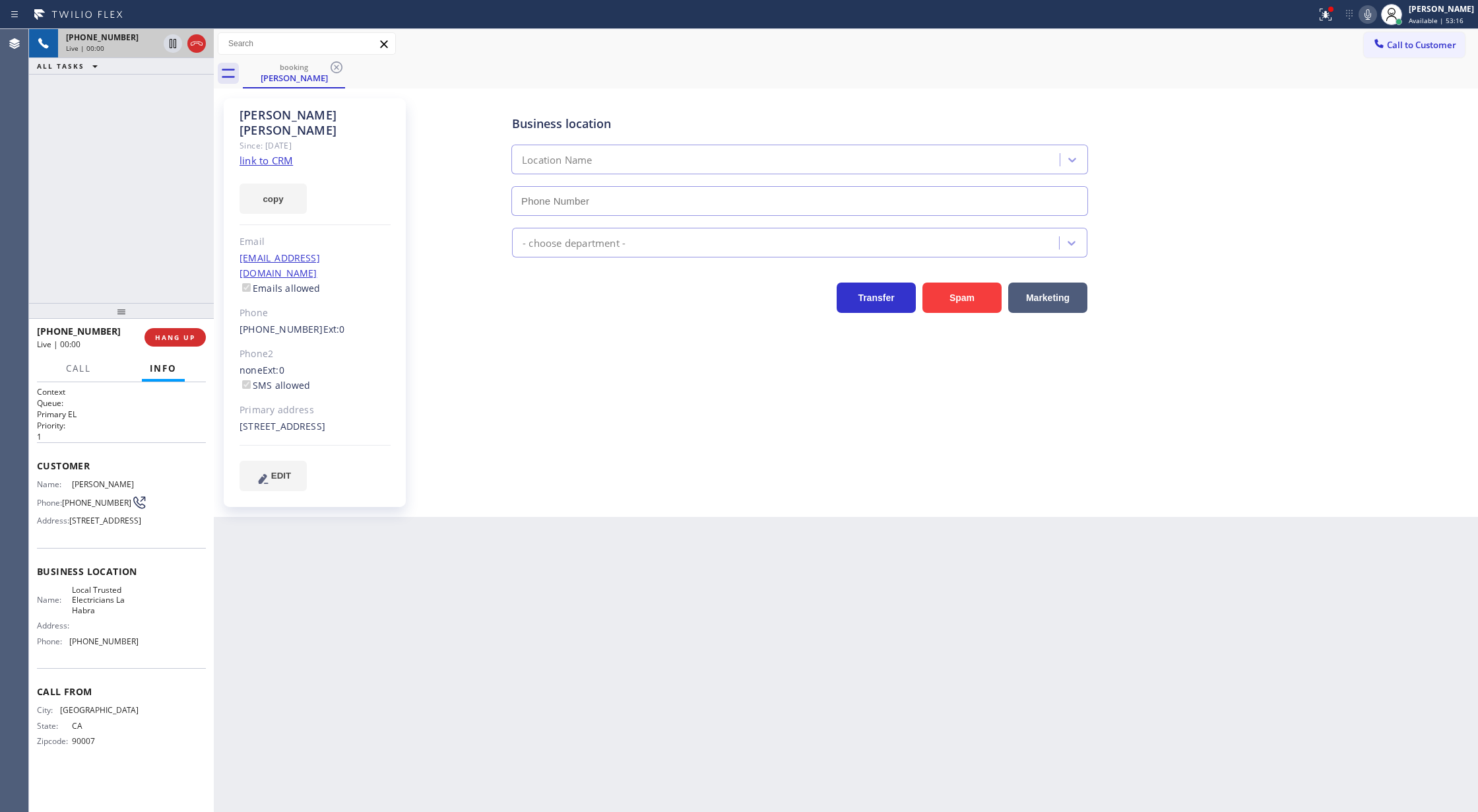
type input "(562) 456-3053"
click at [1376, 13] on icon at bounding box center [1368, 14] width 16 height 16
drag, startPoint x: 167, startPoint y: 90, endPoint x: 239, endPoint y: 413, distance: 330.9
click at [167, 90] on icon at bounding box center [173, 89] width 16 height 16
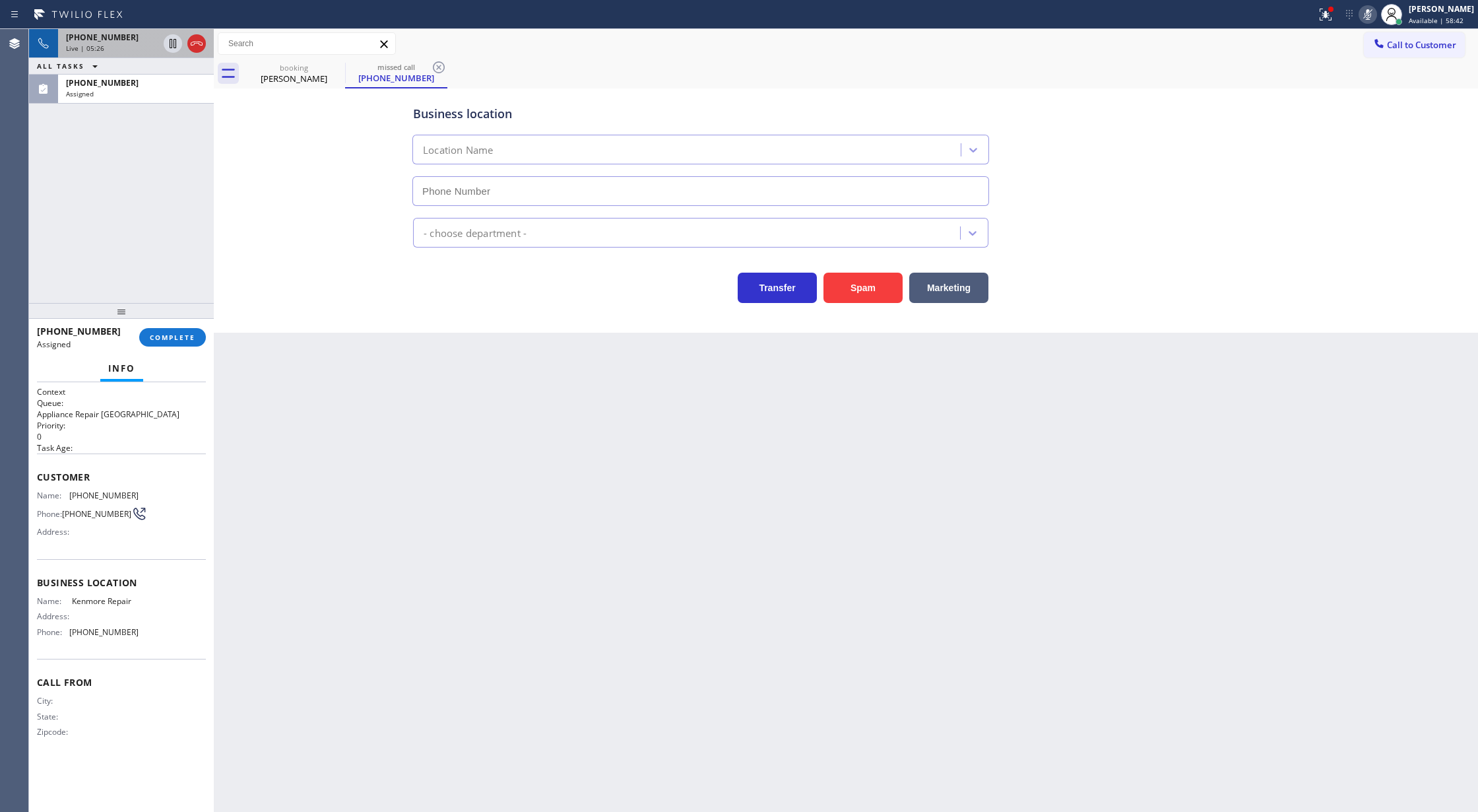
type input "(866) 878-8591"
click at [172, 336] on span "COMPLETE" at bounding box center [173, 338] width 45 height 9
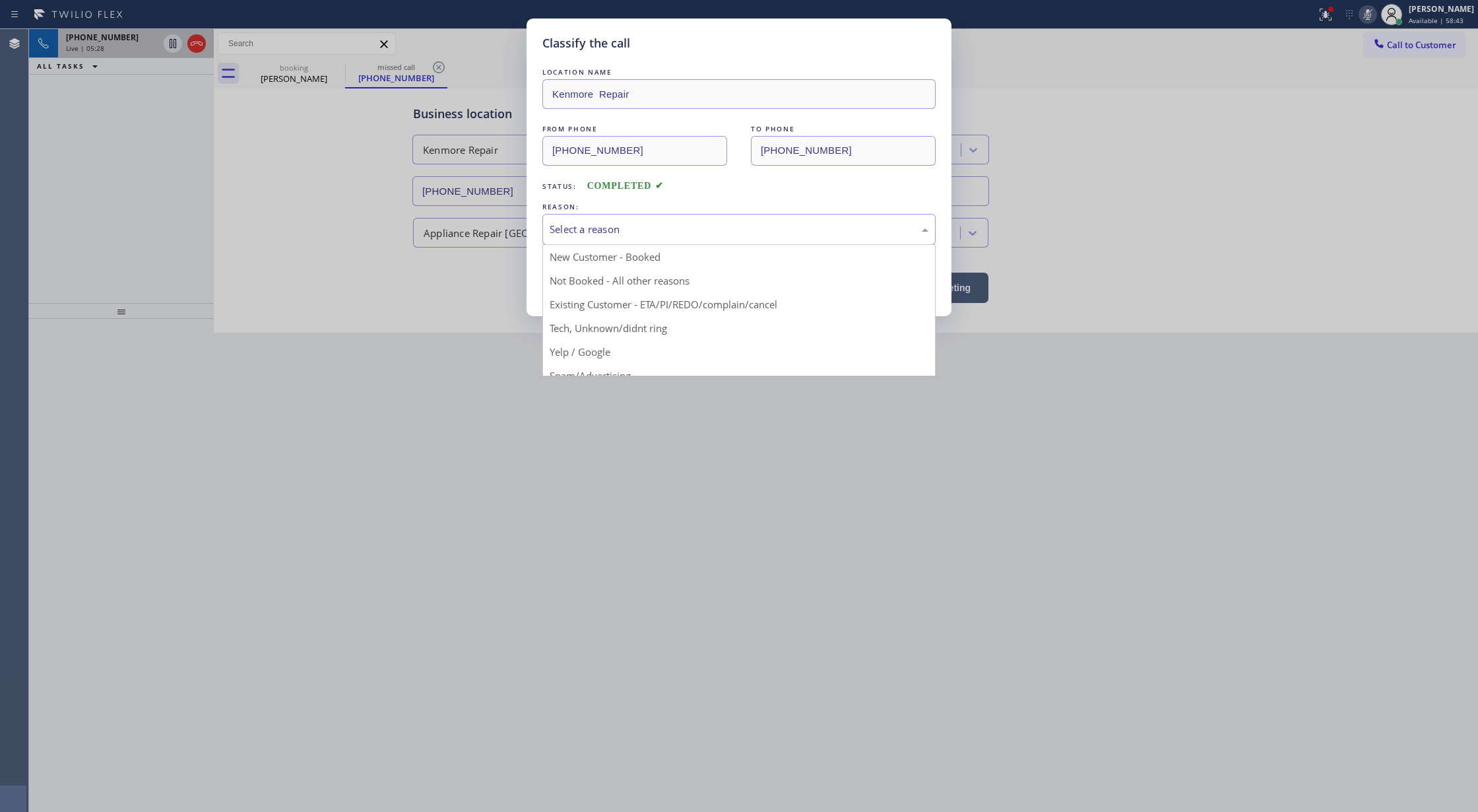
click at [597, 217] on div "Select a reason" at bounding box center [739, 230] width 393 height 31
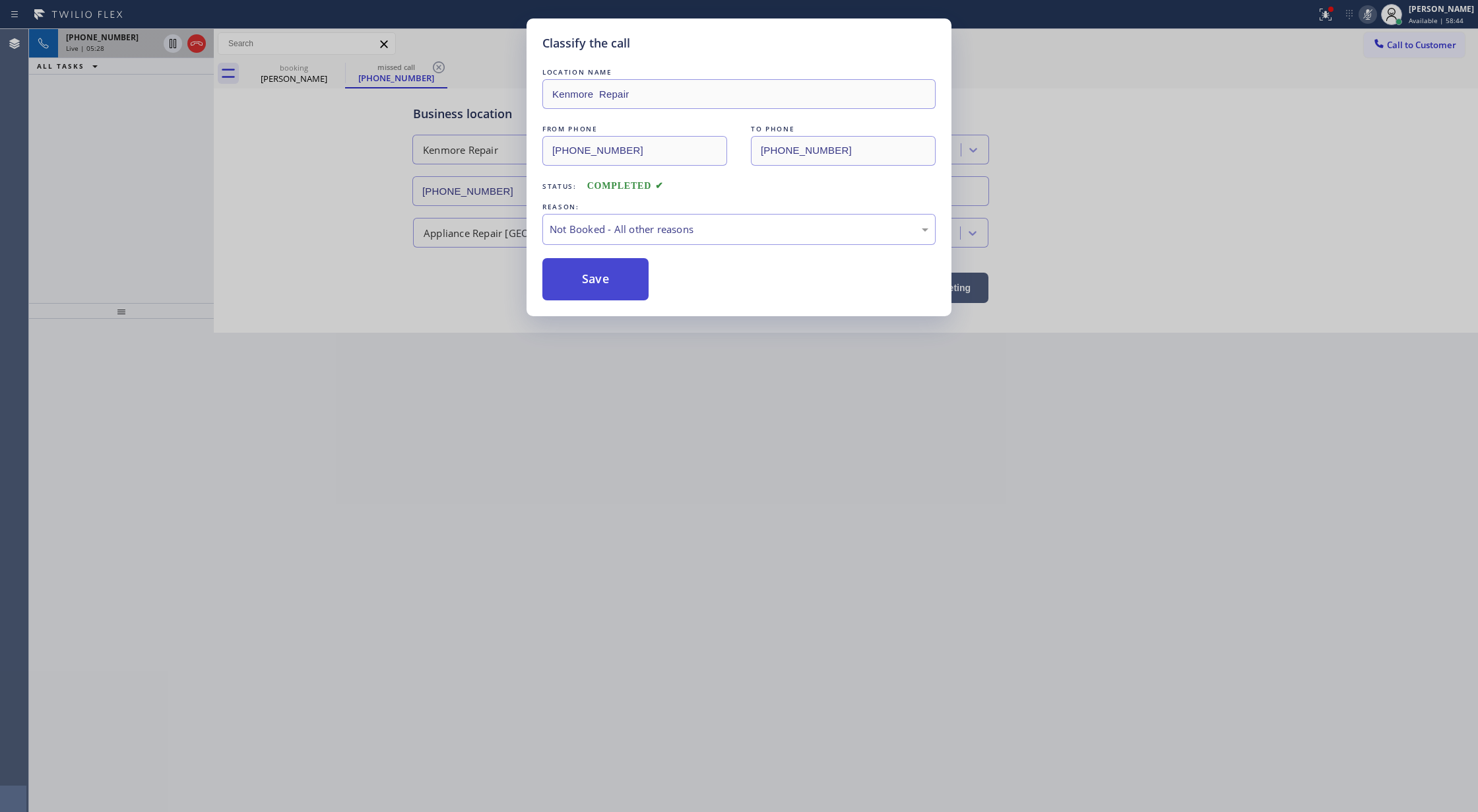
click at [578, 277] on button "Save" at bounding box center [596, 279] width 106 height 42
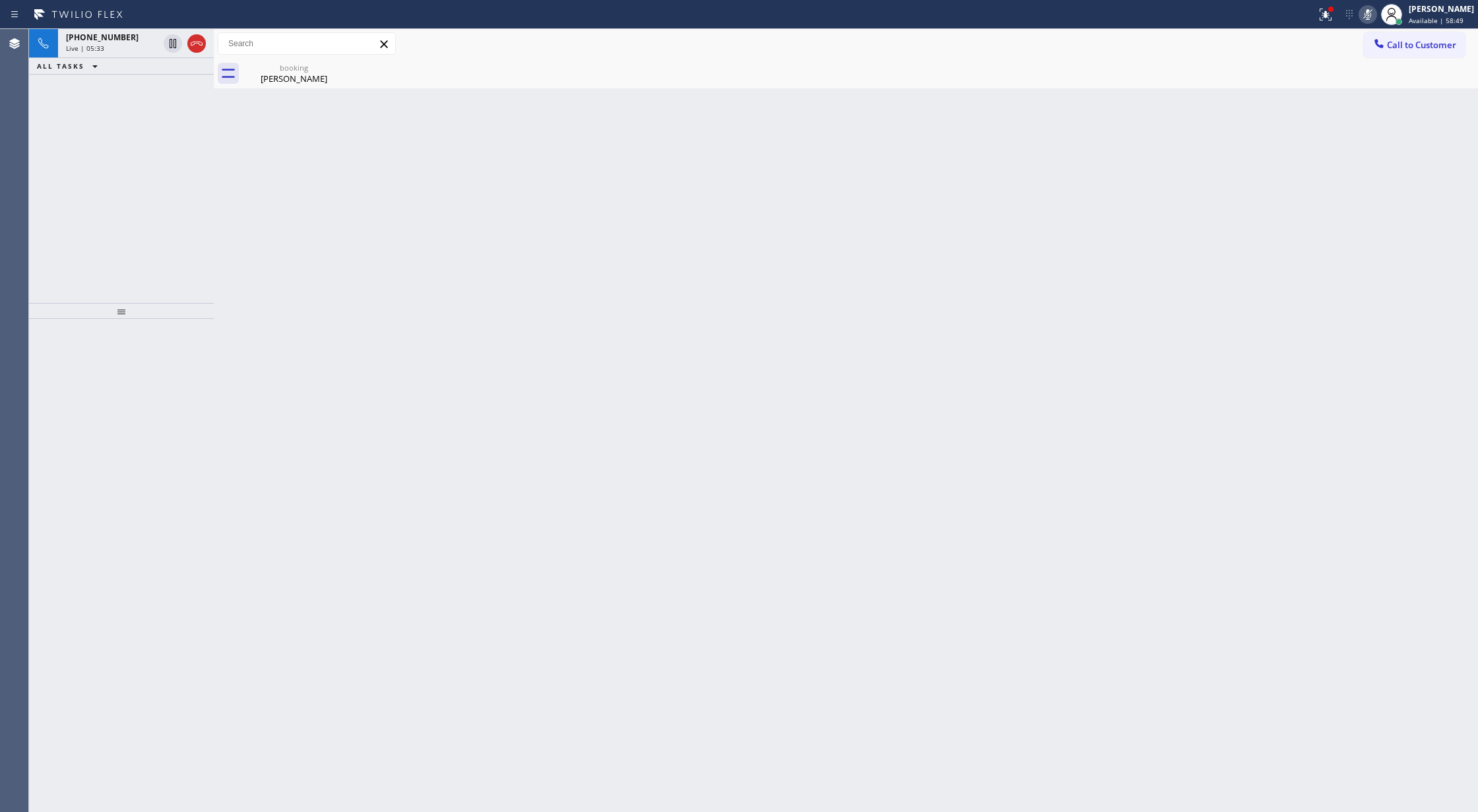
drag, startPoint x: 172, startPoint y: 46, endPoint x: 587, endPoint y: 805, distance: 865.0
click at [172, 46] on icon at bounding box center [173, 44] width 16 height 16
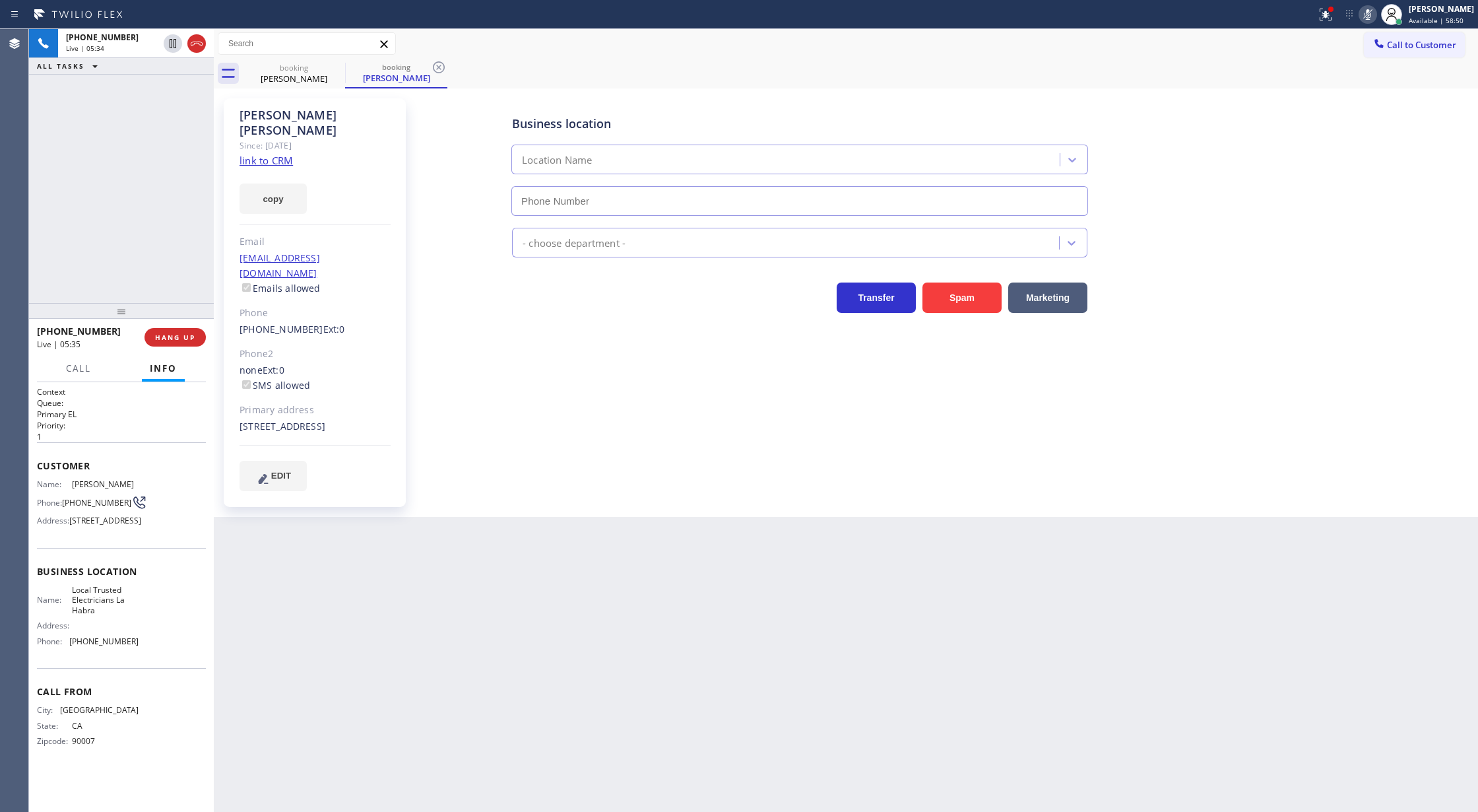
type input "(562) 456-3053"
click at [1376, 17] on icon at bounding box center [1368, 14] width 16 height 16
drag, startPoint x: 170, startPoint y: 44, endPoint x: 281, endPoint y: 151, distance: 154.2
click at [170, 44] on icon at bounding box center [173, 44] width 16 height 16
type input "(562) 456-3053"
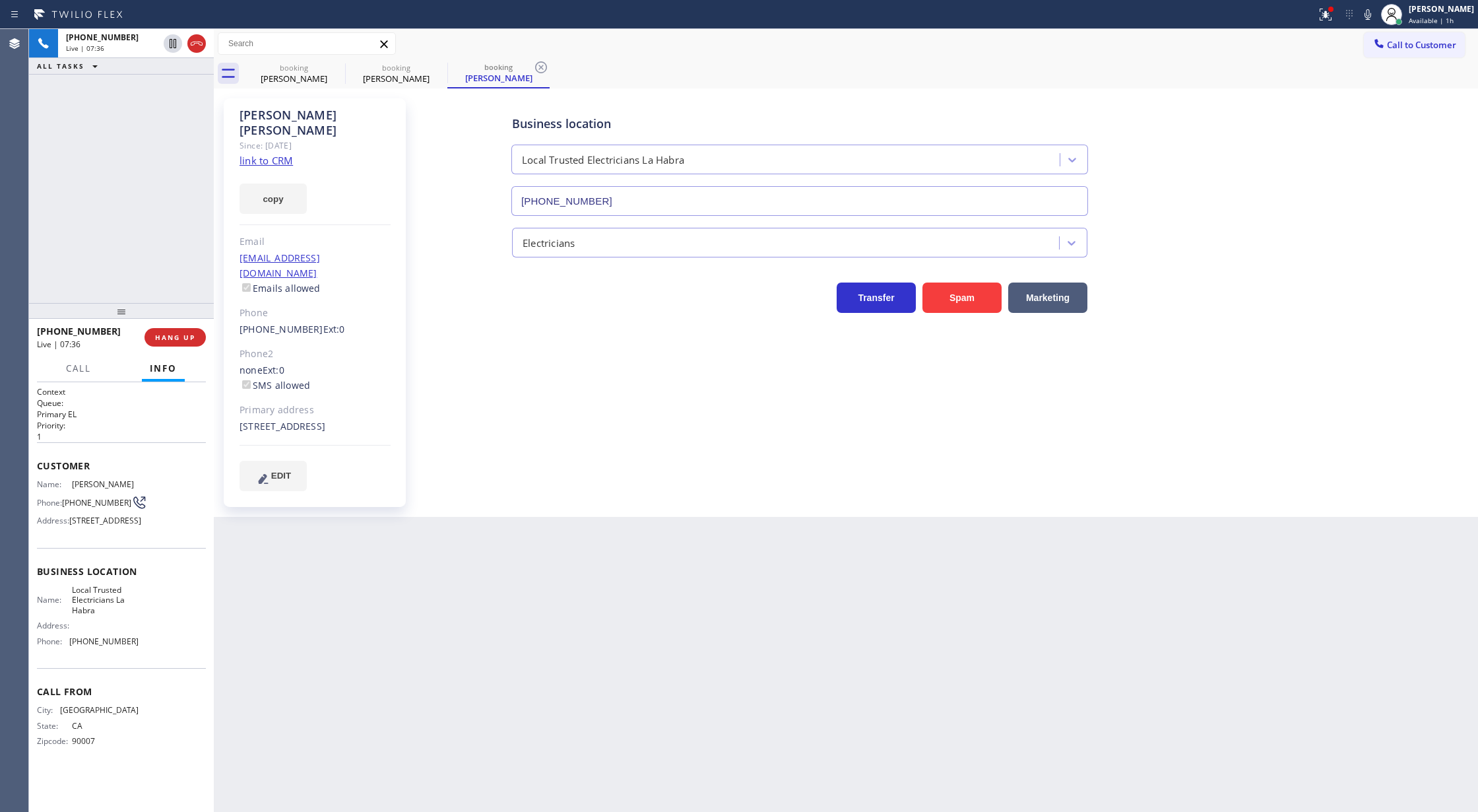
drag, startPoint x: 1372, startPoint y: 16, endPoint x: 1309, endPoint y: 56, distance: 74.6
click at [1372, 16] on icon at bounding box center [1368, 14] width 16 height 16
drag, startPoint x: 1374, startPoint y: 16, endPoint x: 1319, endPoint y: 71, distance: 77.8
click at [1372, 16] on icon at bounding box center [1368, 15] width 6 height 11
click at [198, 43] on icon at bounding box center [196, 43] width 12 height 4
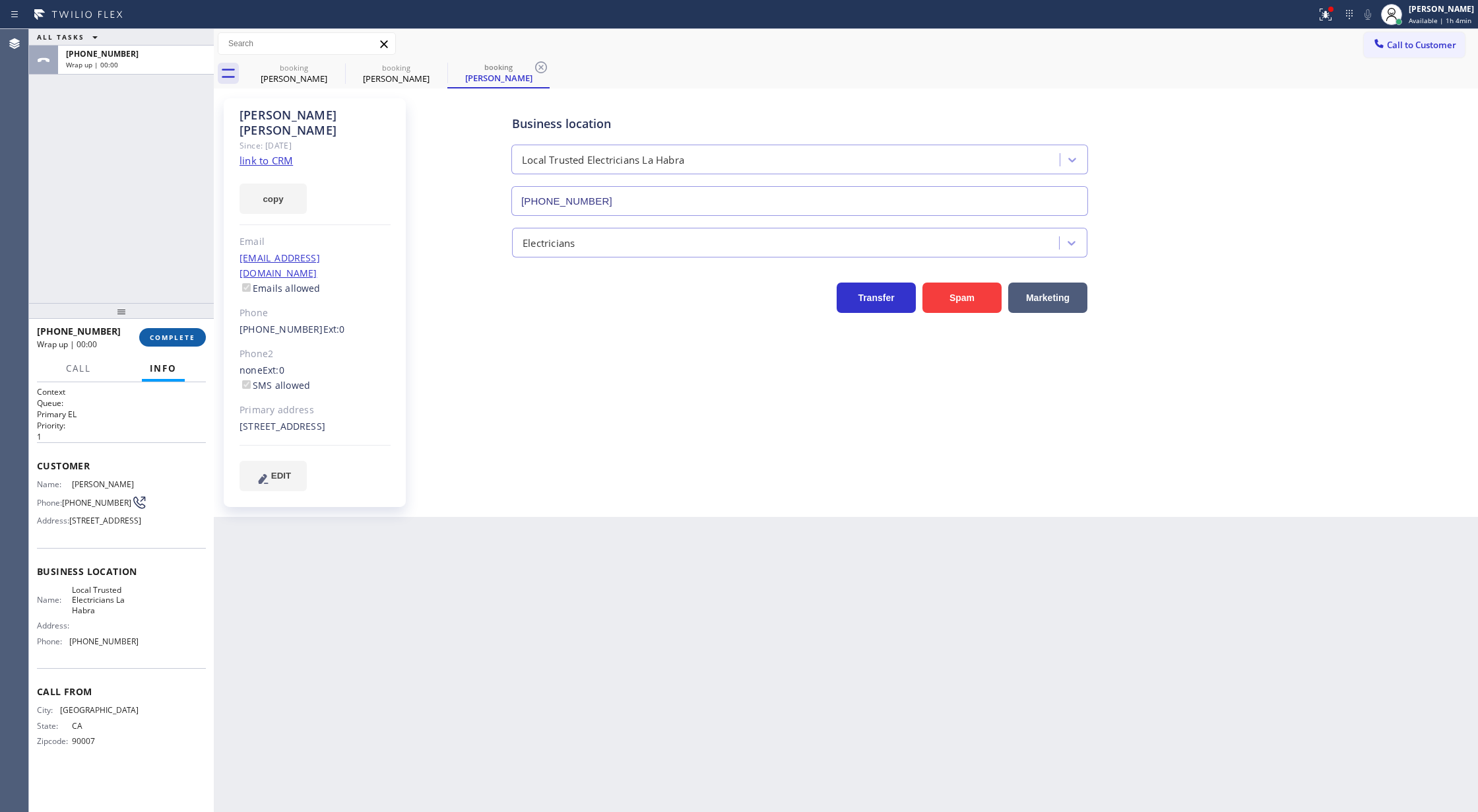
click at [161, 341] on span "COMPLETE" at bounding box center [173, 338] width 45 height 9
type input "(562) 456-3053"
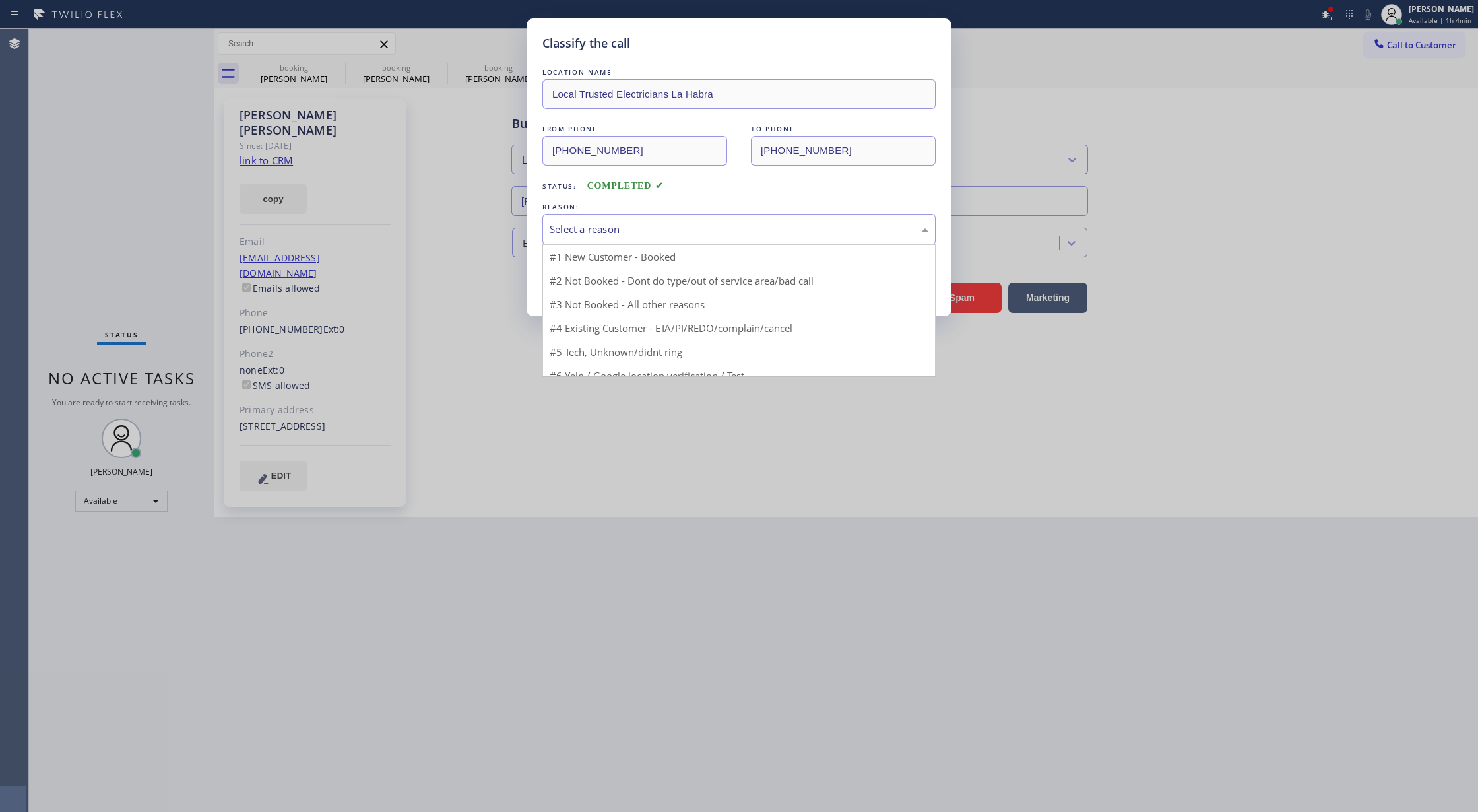
click at [653, 233] on div "Select a reason" at bounding box center [739, 229] width 379 height 15
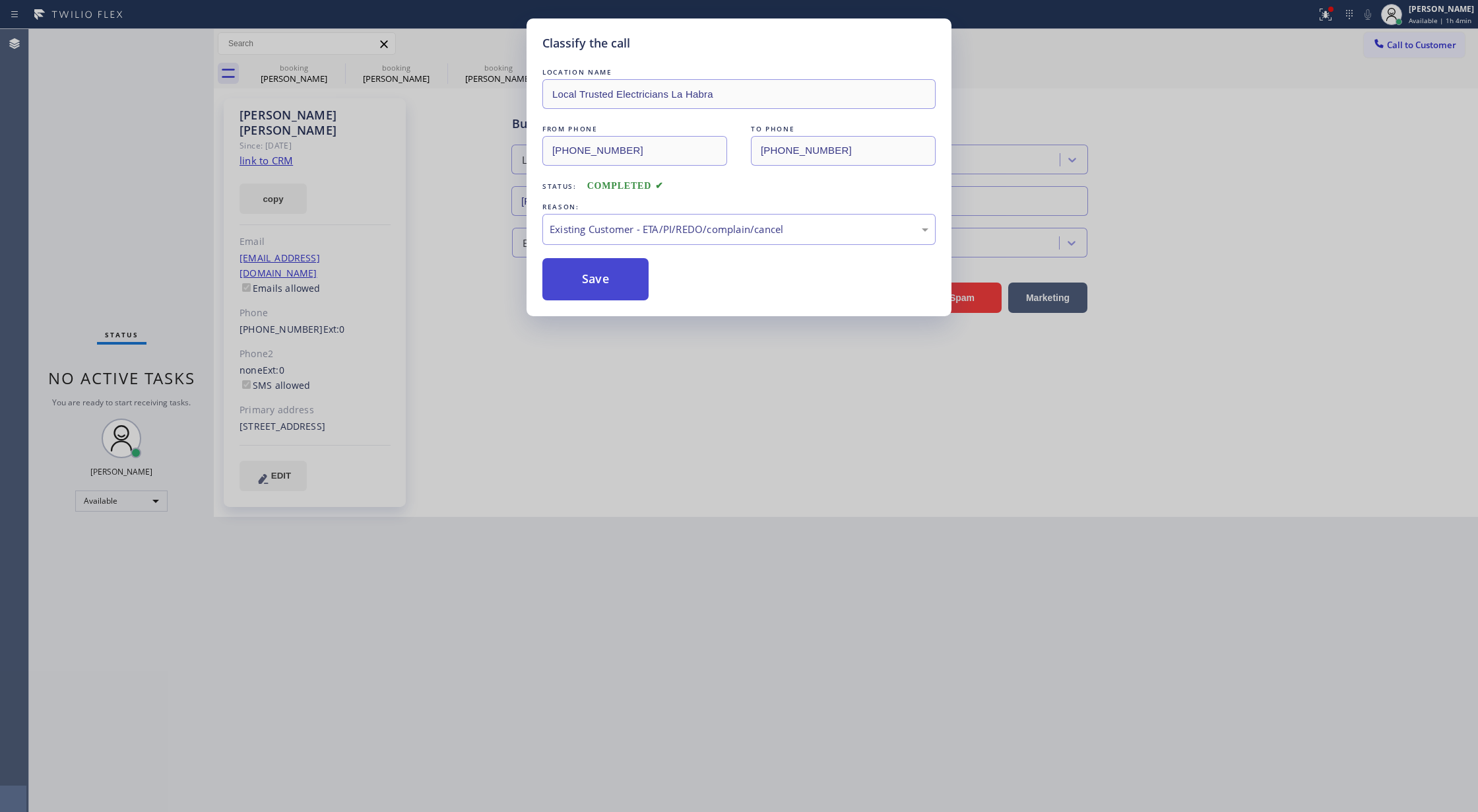
click at [589, 289] on button "Save" at bounding box center [596, 279] width 106 height 42
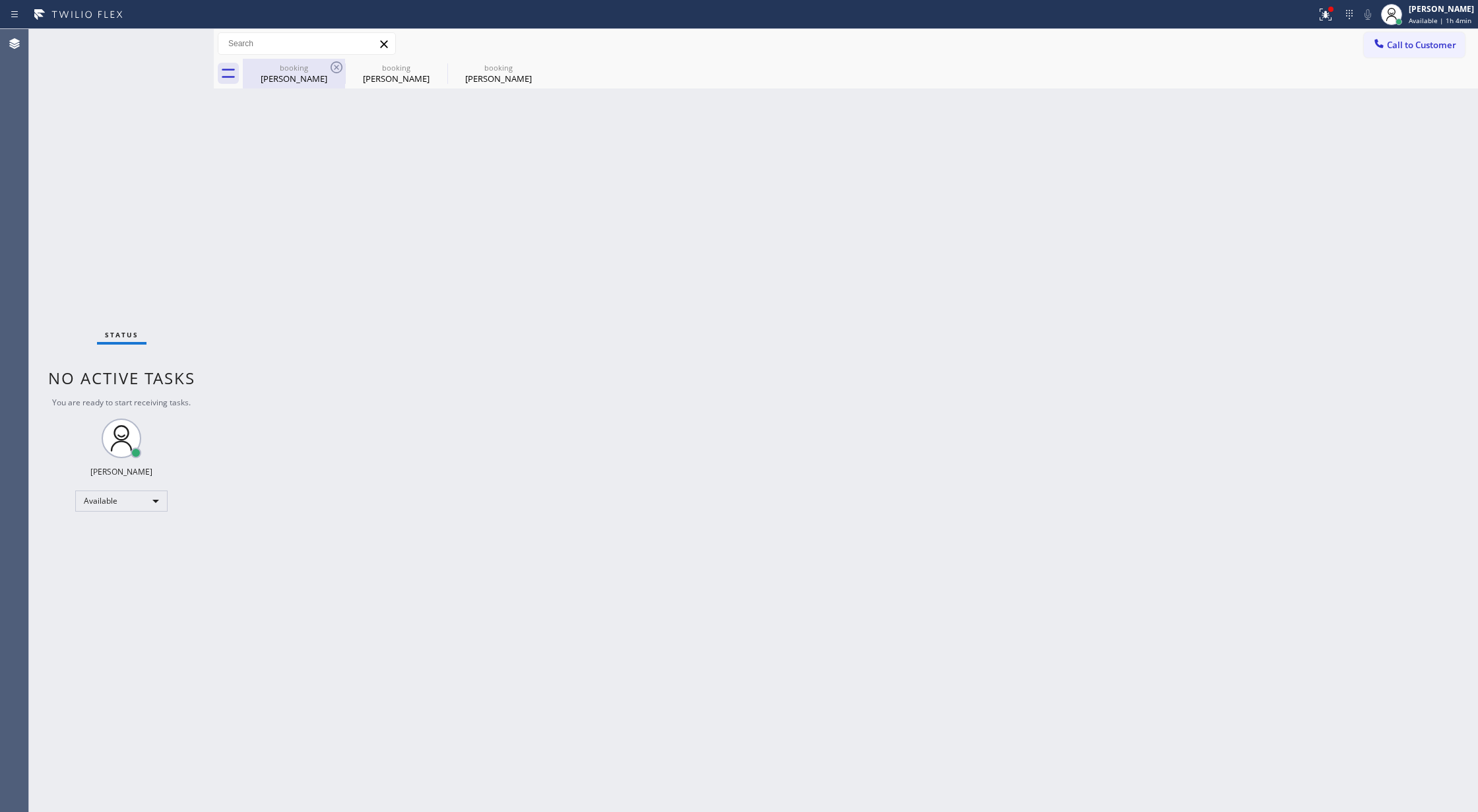
click at [305, 77] on div "Robert Hernandez" at bounding box center [293, 78] width 99 height 12
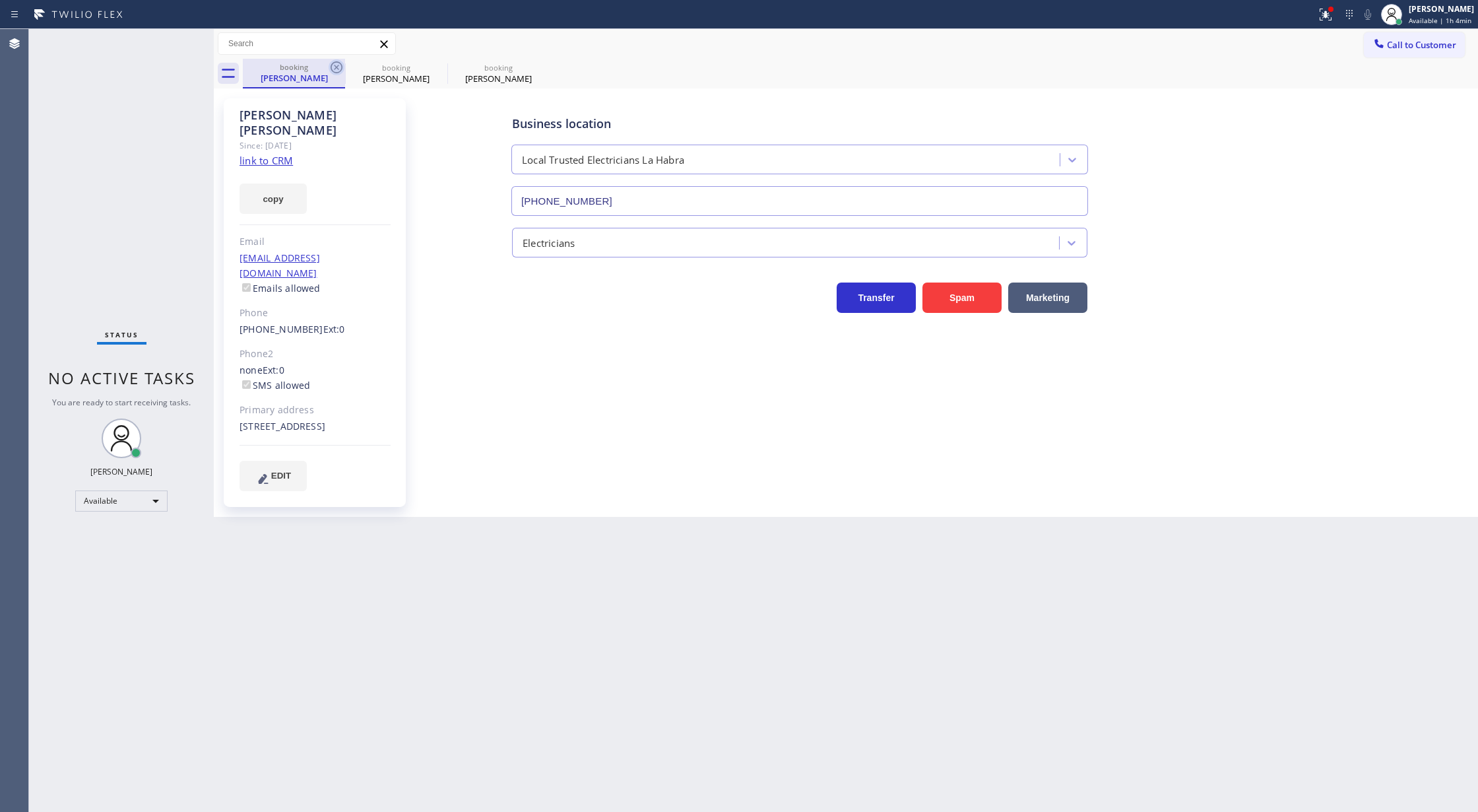
click at [331, 65] on icon at bounding box center [336, 67] width 16 height 16
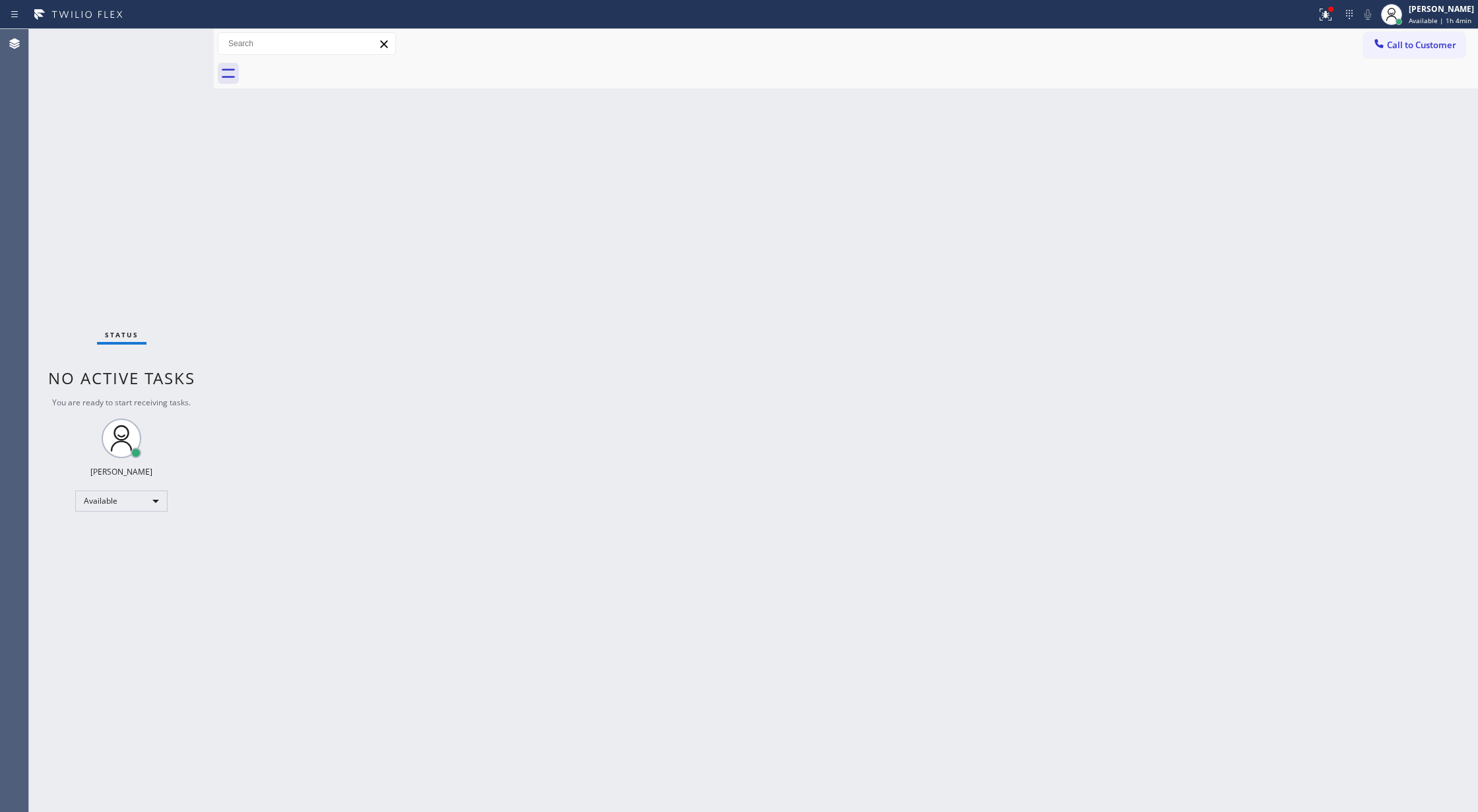
click at [163, 41] on div "Status No active tasks You are ready to start receiving tasks. [PERSON_NAME] Av…" at bounding box center [121, 420] width 184 height 782
click at [167, 45] on div "Status No active tasks You are ready to start receiving tasks. [PERSON_NAME] Av…" at bounding box center [121, 420] width 184 height 782
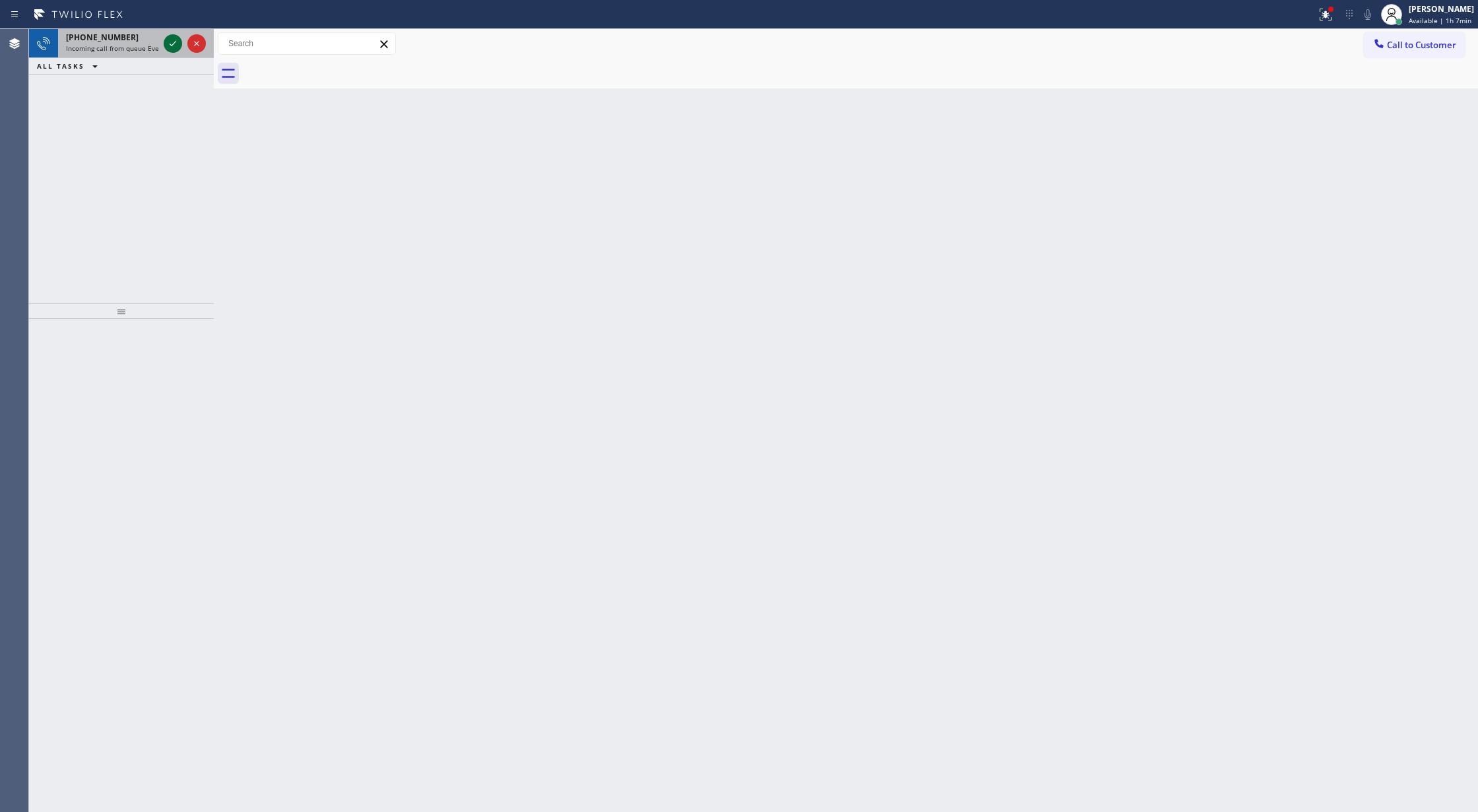
click at [165, 41] on icon at bounding box center [173, 44] width 16 height 16
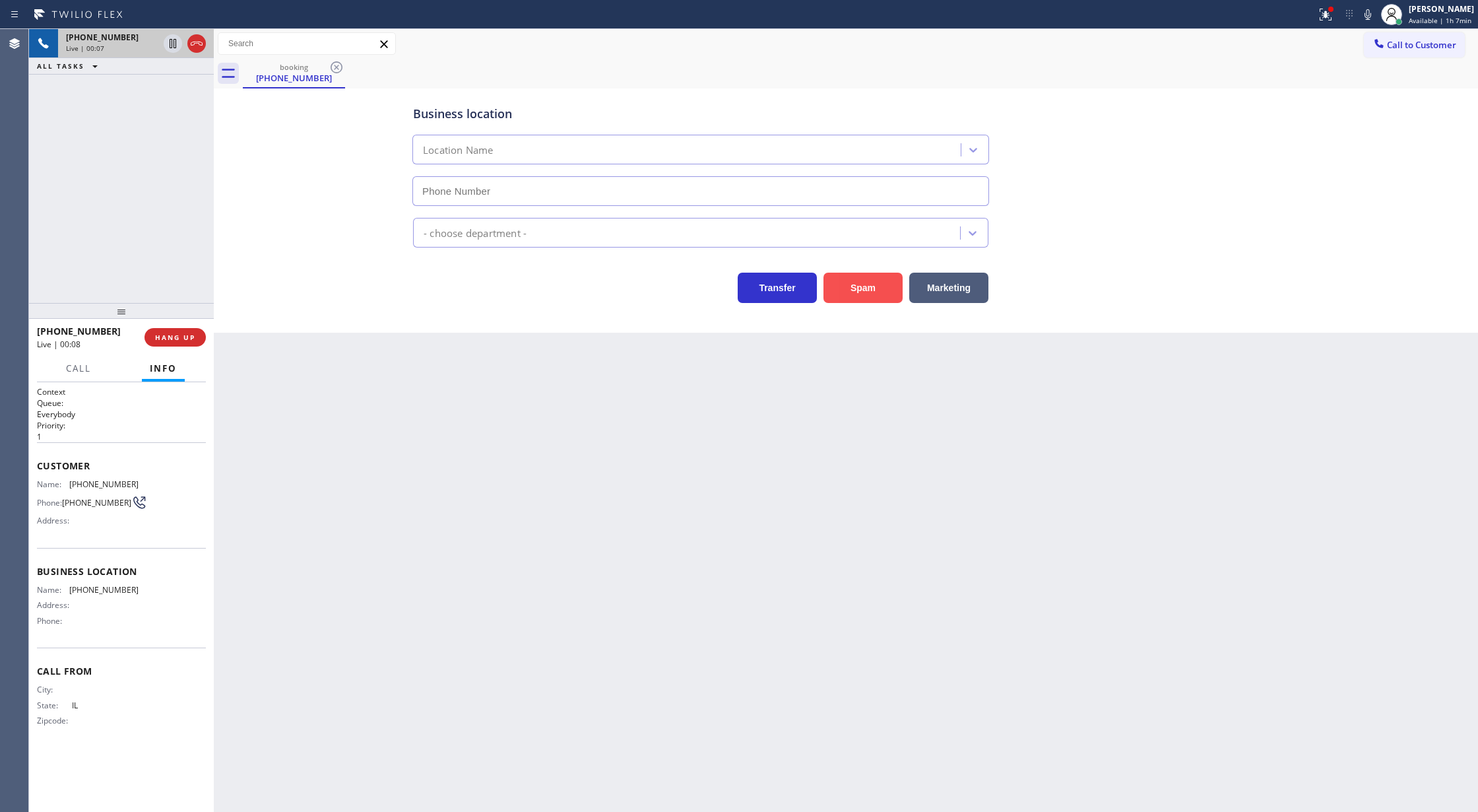
click at [850, 286] on button "Spam" at bounding box center [863, 288] width 79 height 30
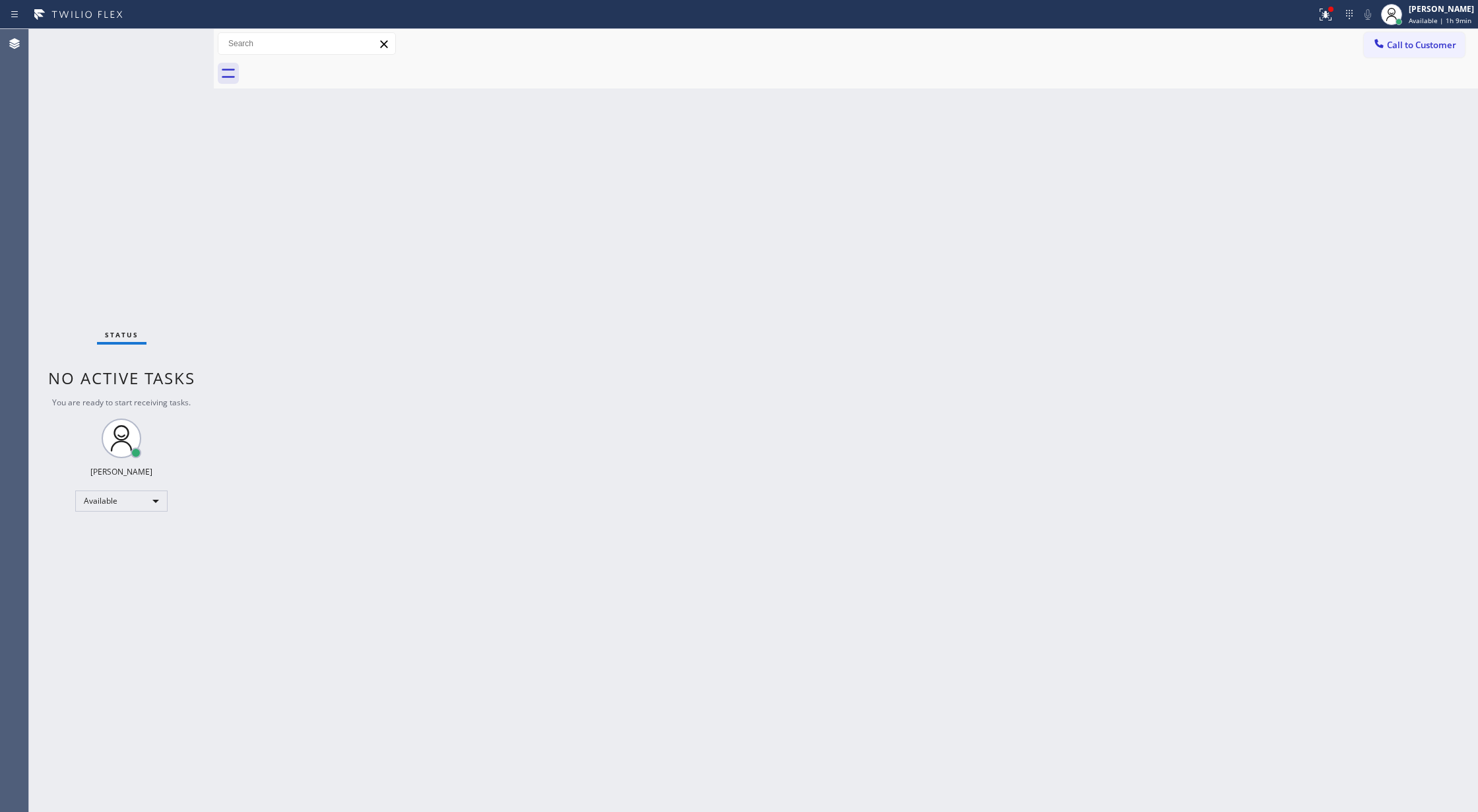
click at [170, 35] on div "Status No active tasks You are ready to start receiving tasks. [PERSON_NAME] Av…" at bounding box center [121, 420] width 184 height 782
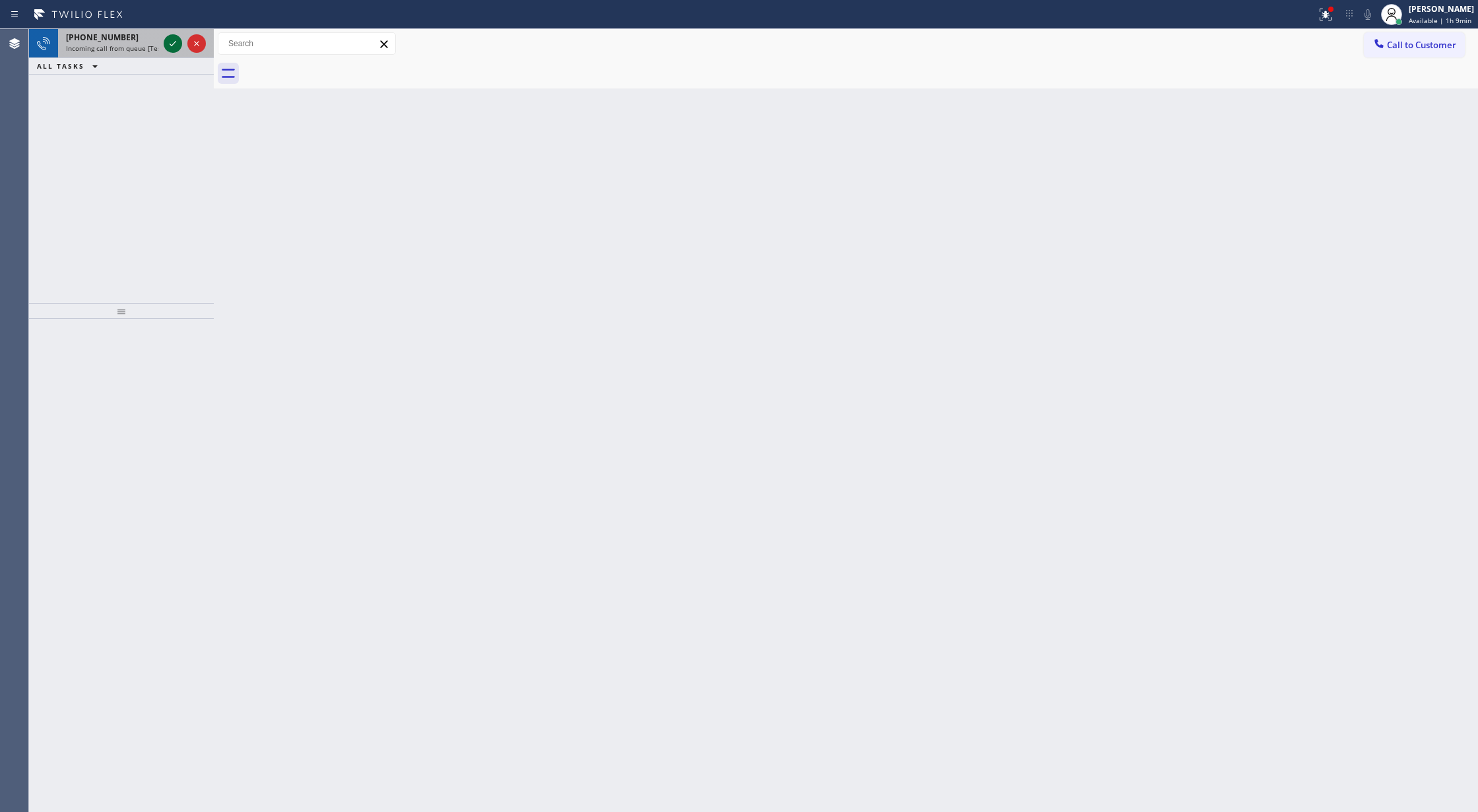
click at [172, 46] on icon at bounding box center [173, 44] width 16 height 16
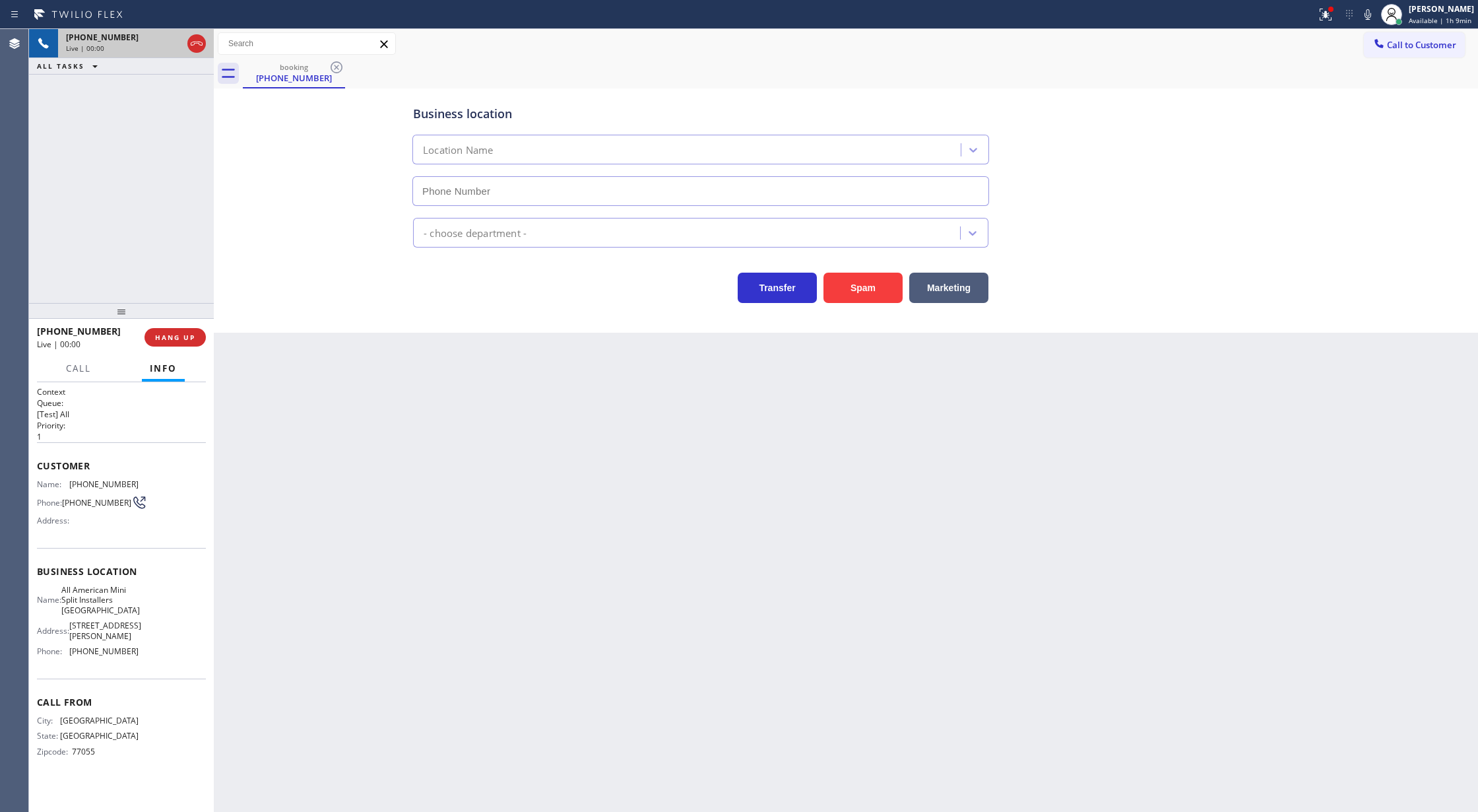
type input "(346) 271-7638"
click at [859, 291] on button "Spam" at bounding box center [863, 288] width 79 height 30
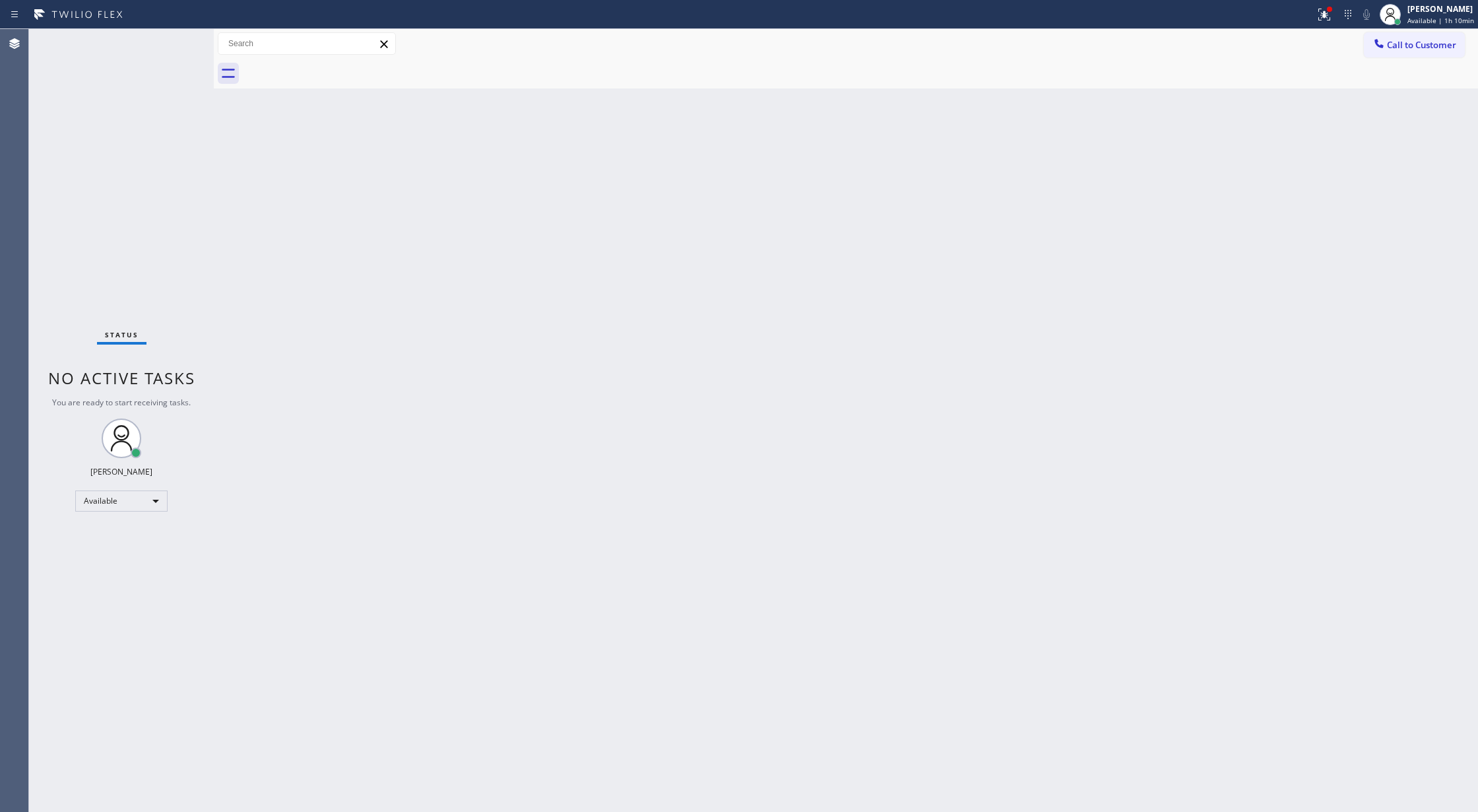
click at [184, 37] on div "Status No active tasks You are ready to start receiving tasks. [PERSON_NAME] Av…" at bounding box center [121, 420] width 184 height 782
click at [182, 35] on div "Status No active tasks You are ready to start receiving tasks. [PERSON_NAME] Av…" at bounding box center [121, 420] width 184 height 782
click at [177, 35] on div "Status No active tasks You are ready to start receiving tasks. [PERSON_NAME] Av…" at bounding box center [121, 420] width 184 height 782
click at [175, 38] on div "Status No active tasks You are ready to start receiving tasks. [PERSON_NAME] Av…" at bounding box center [121, 420] width 184 height 782
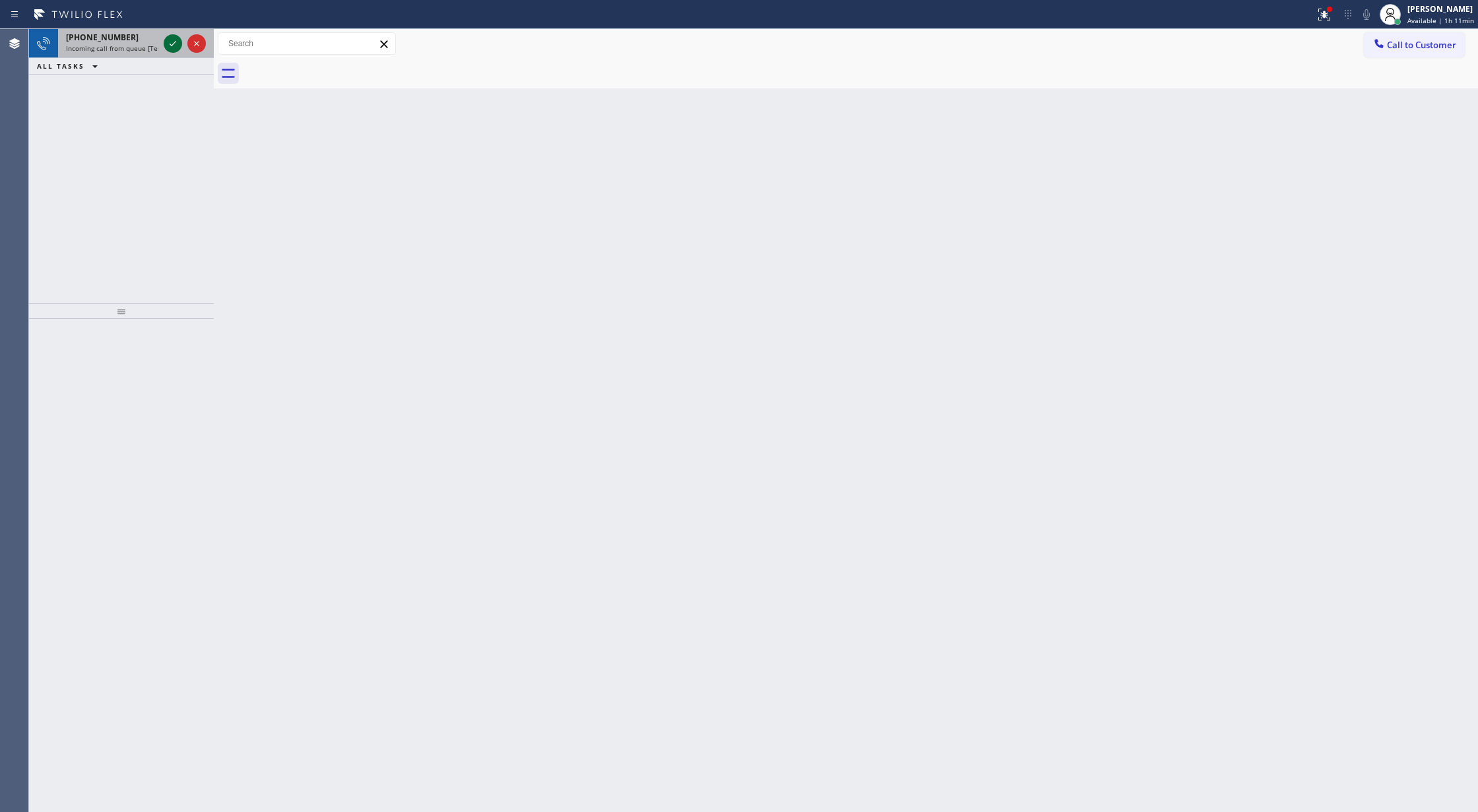
click at [172, 46] on icon at bounding box center [173, 44] width 16 height 16
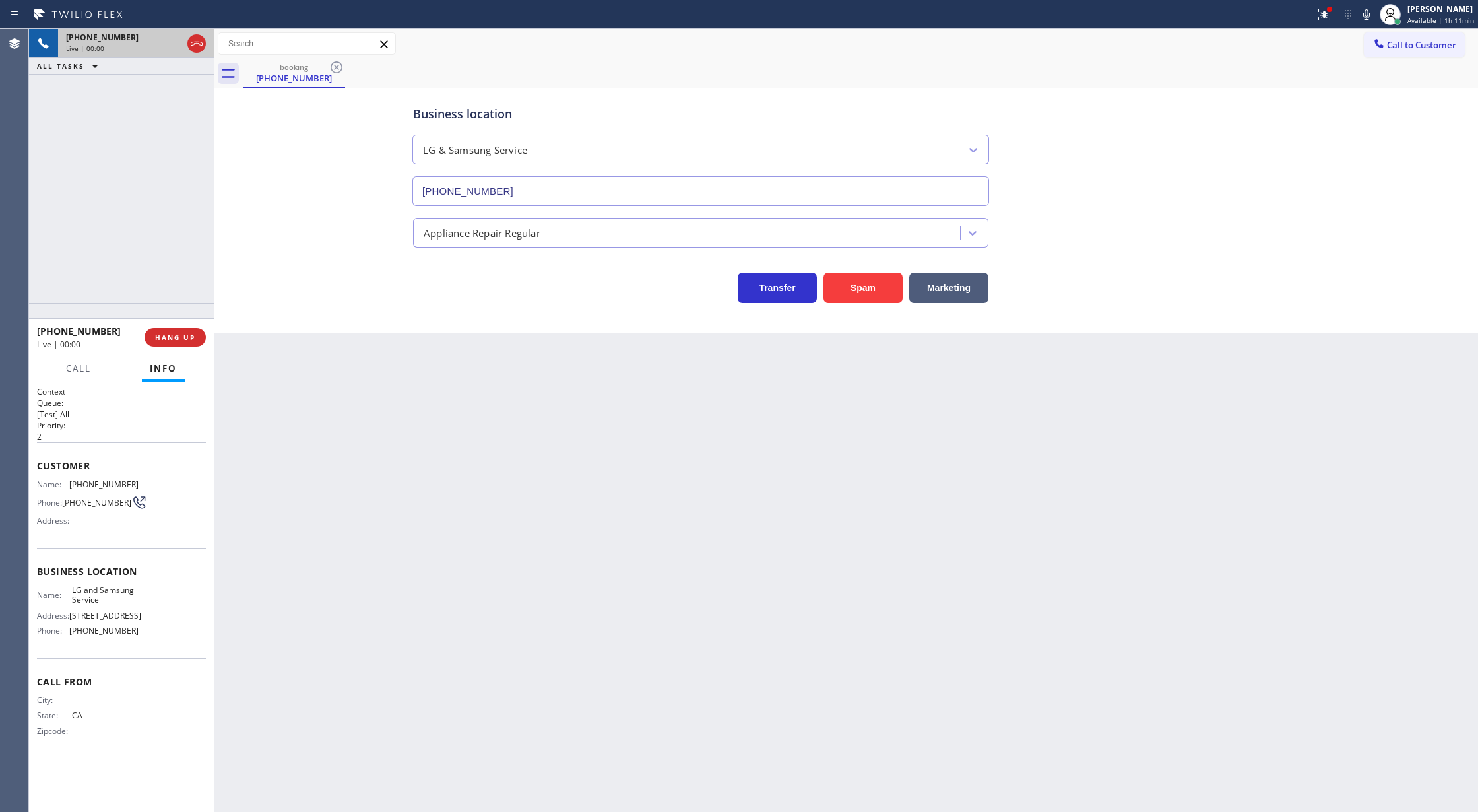
type input "(657) 212-2239"
click at [162, 342] on button "COMPLETE" at bounding box center [172, 338] width 66 height 19
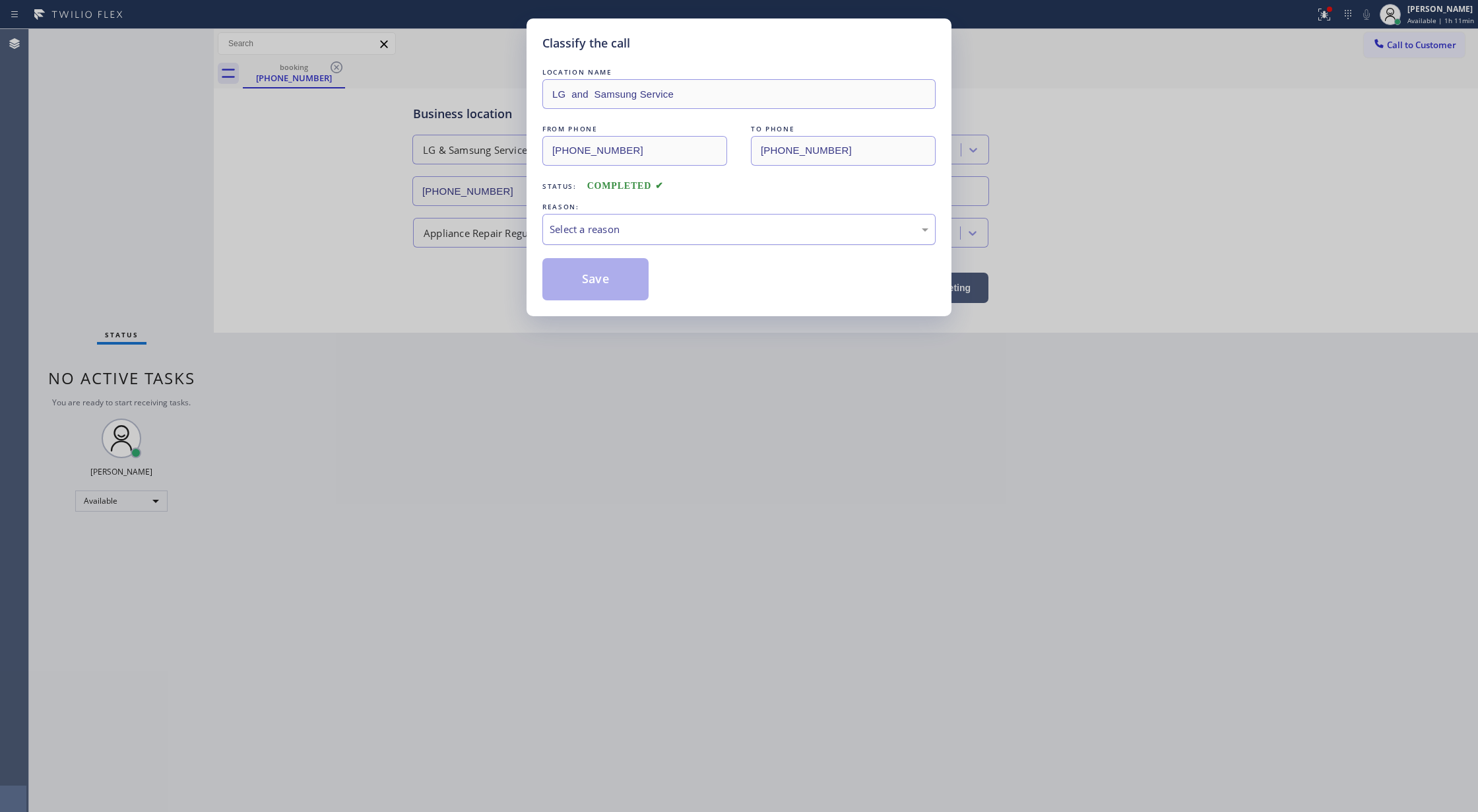
click at [657, 238] on div "Select a reason" at bounding box center [739, 230] width 393 height 31
click at [592, 281] on button "Save" at bounding box center [596, 279] width 106 height 42
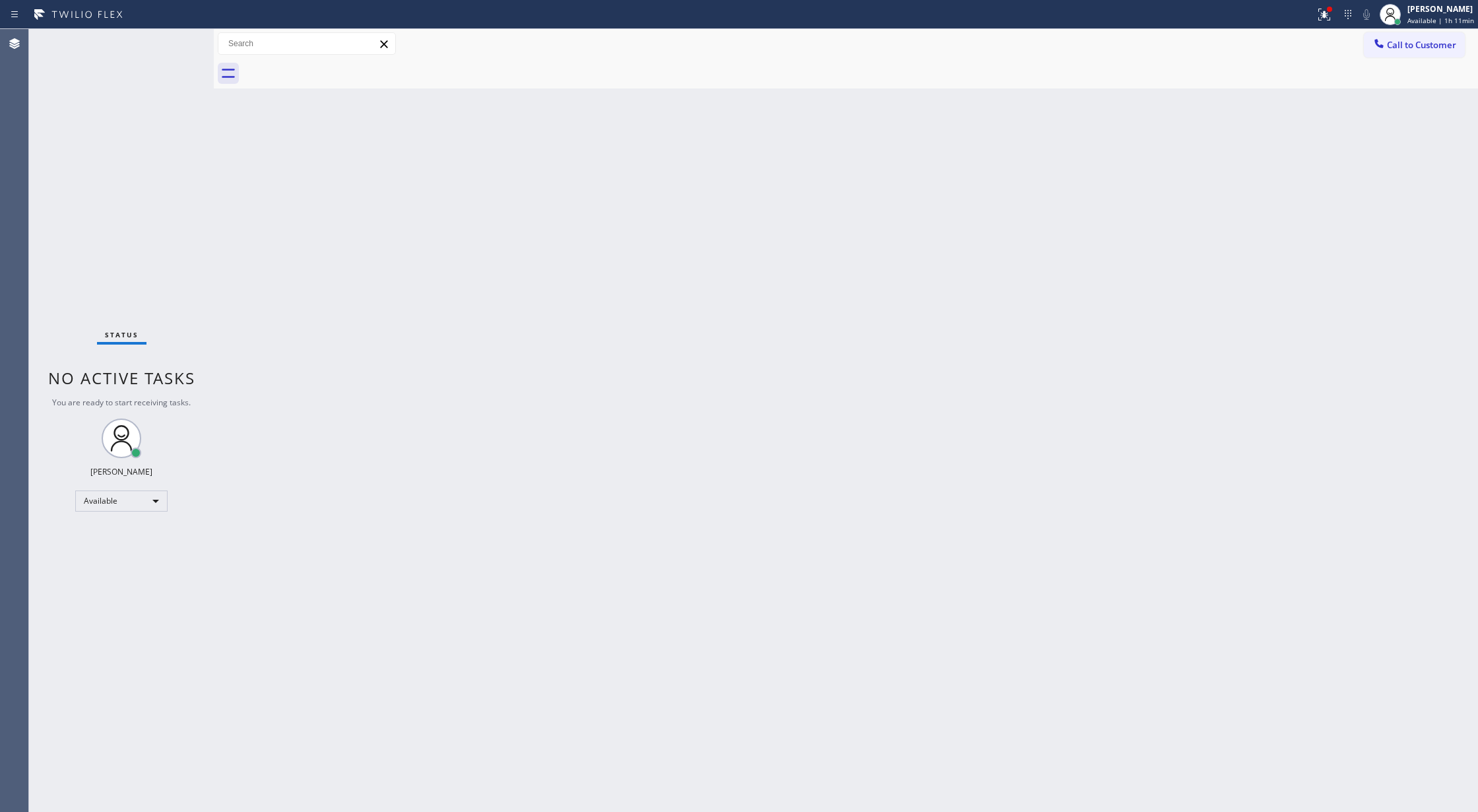
click at [176, 42] on div "Status No active tasks You are ready to start receiving tasks. [PERSON_NAME] Av…" at bounding box center [121, 420] width 184 height 782
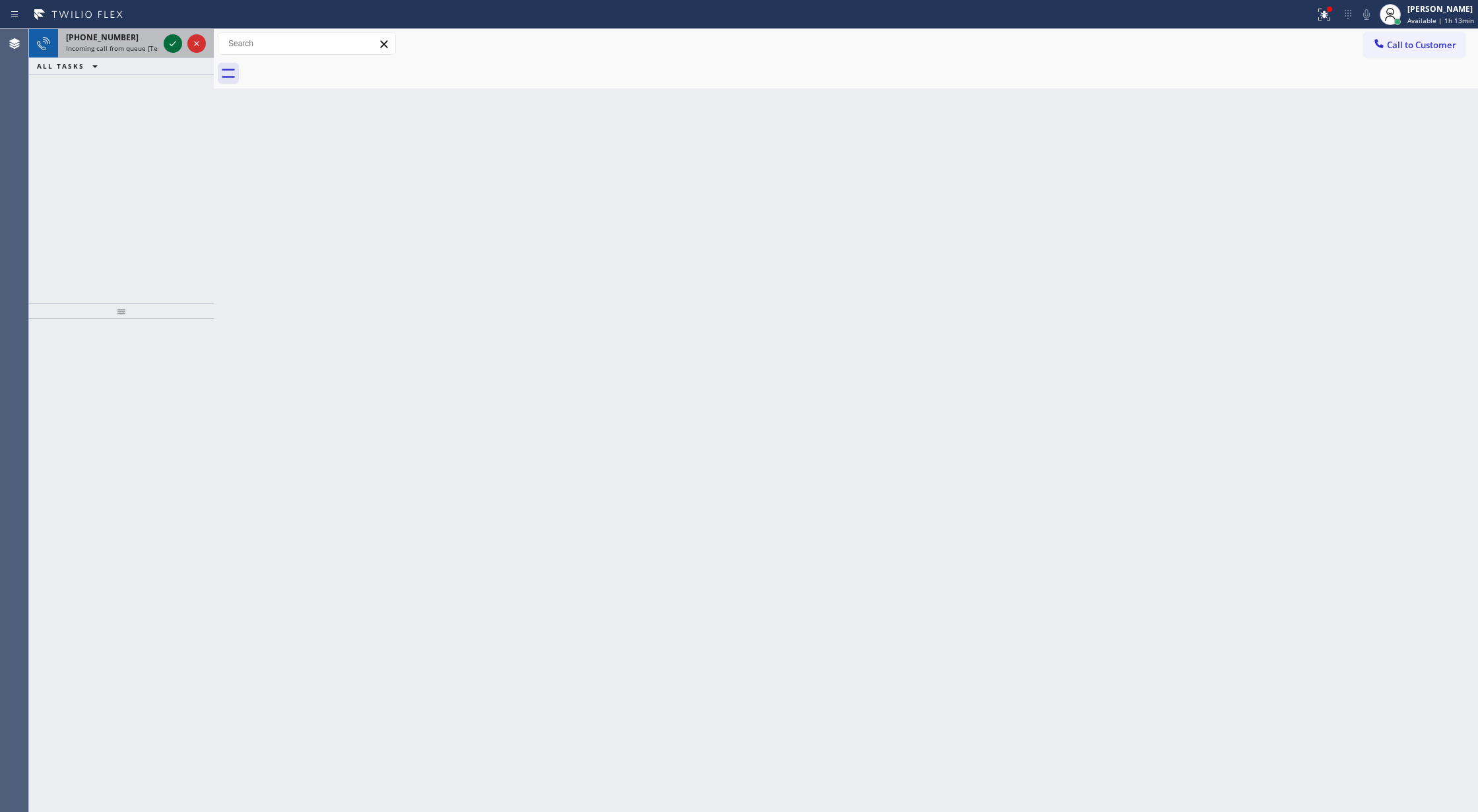
click at [176, 42] on icon at bounding box center [173, 44] width 16 height 16
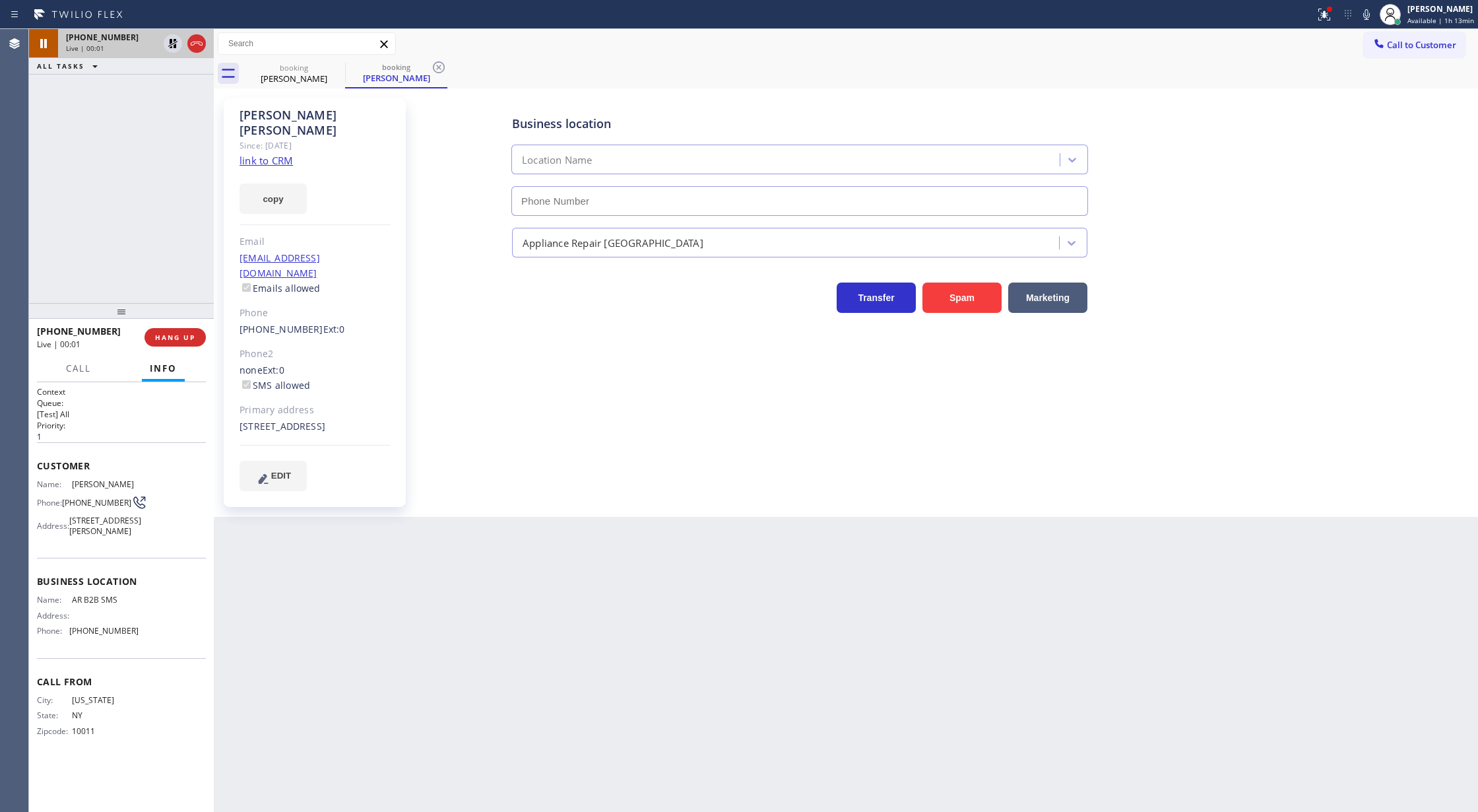
type input "(833) 692-2271"
click at [172, 45] on icon at bounding box center [173, 44] width 16 height 16
type input "(833) 692-2271"
click at [257, 154] on link "link to CRM" at bounding box center [267, 160] width 53 height 13
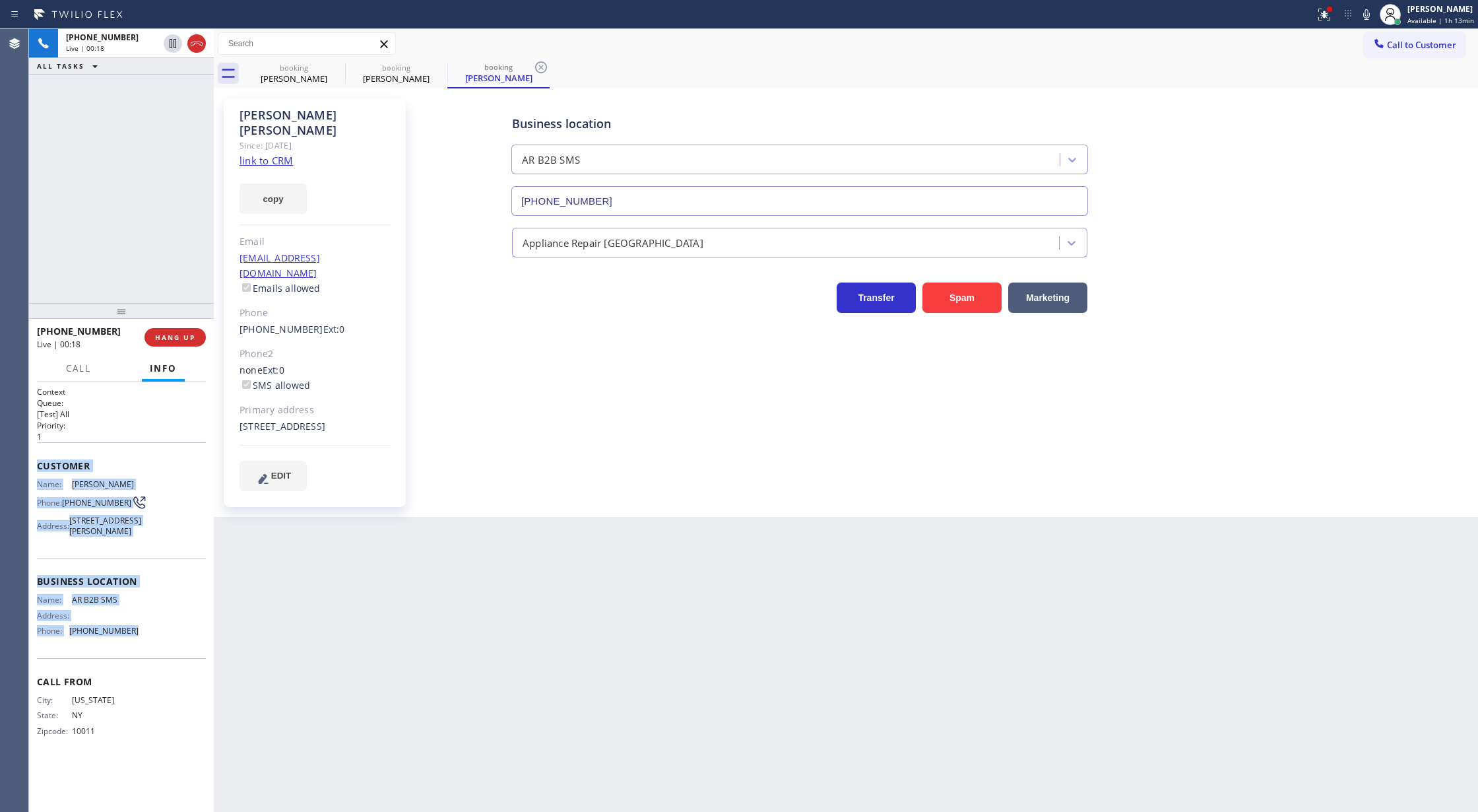
drag, startPoint x: 37, startPoint y: 464, endPoint x: 153, endPoint y: 658, distance: 226.0
click at [153, 658] on div "Context Queue: [Test] All Priority: 1 Customer Name: Wilma Valenzuela Phone: (2…" at bounding box center [121, 571] width 169 height 371
copy div "Customer Name: Wilma Valenzuela Phone: (212) 375-8101 Address: 212 Charlotte Te…"
click at [1368, 15] on icon at bounding box center [1367, 14] width 16 height 16
click at [172, 48] on icon at bounding box center [173, 44] width 16 height 16
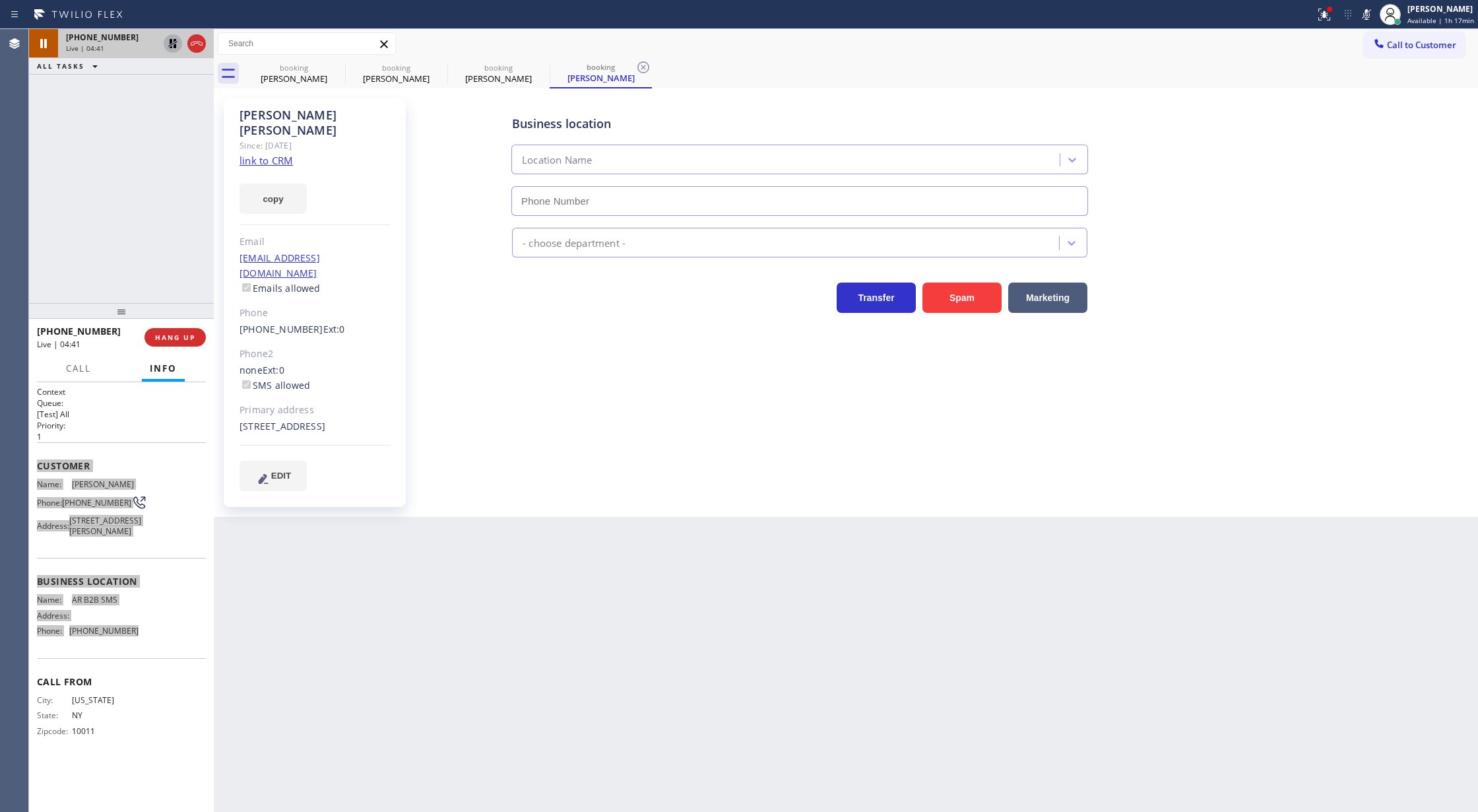
type input "(833) 692-2271"
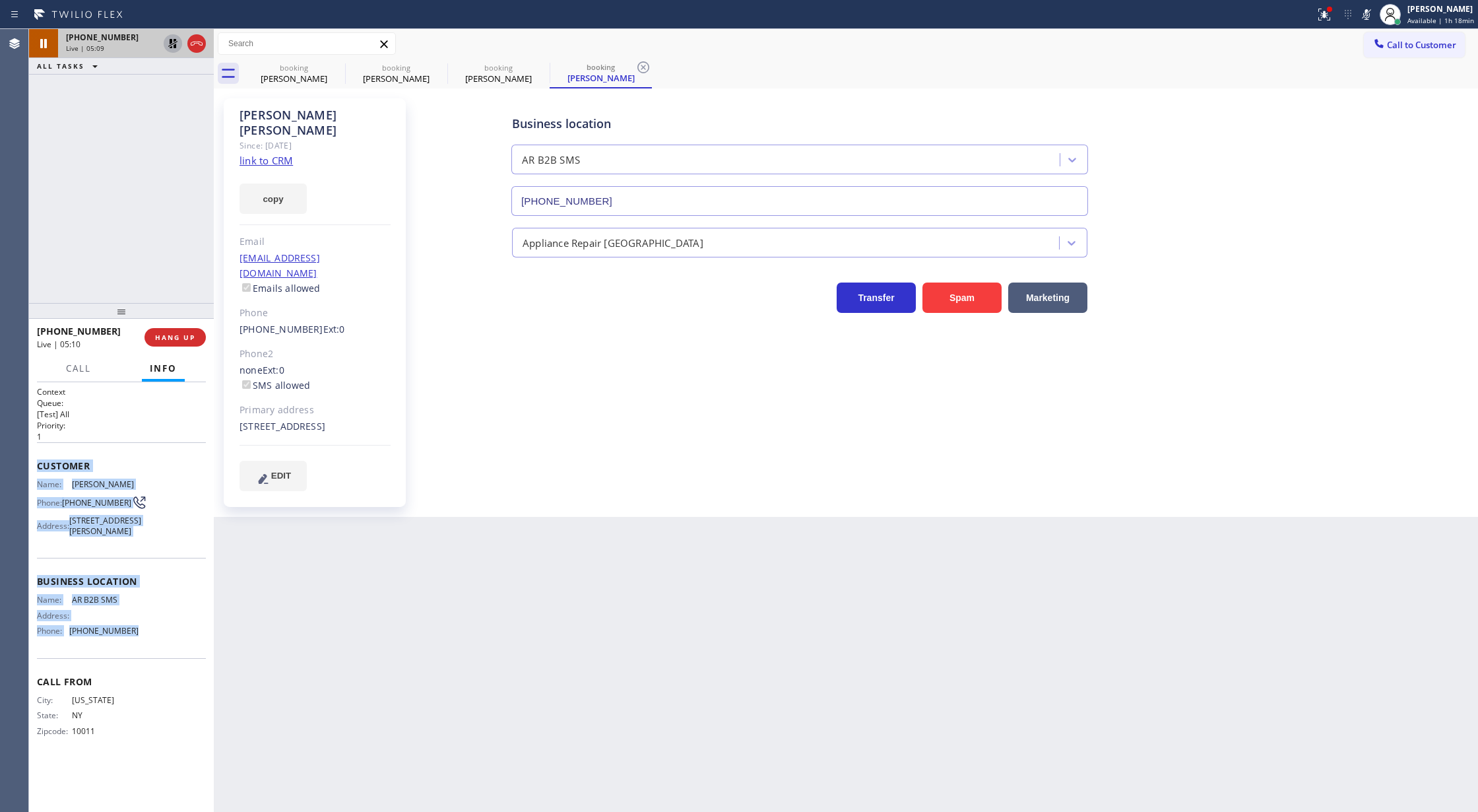
click at [1365, 12] on icon at bounding box center [1367, 14] width 16 height 16
drag, startPoint x: 169, startPoint y: 45, endPoint x: 165, endPoint y: 165, distance: 120.1
click at [167, 45] on icon at bounding box center [173, 44] width 16 height 16
type input "(833) 692-2271"
drag, startPoint x: 170, startPoint y: 93, endPoint x: 176, endPoint y: 259, distance: 166.1
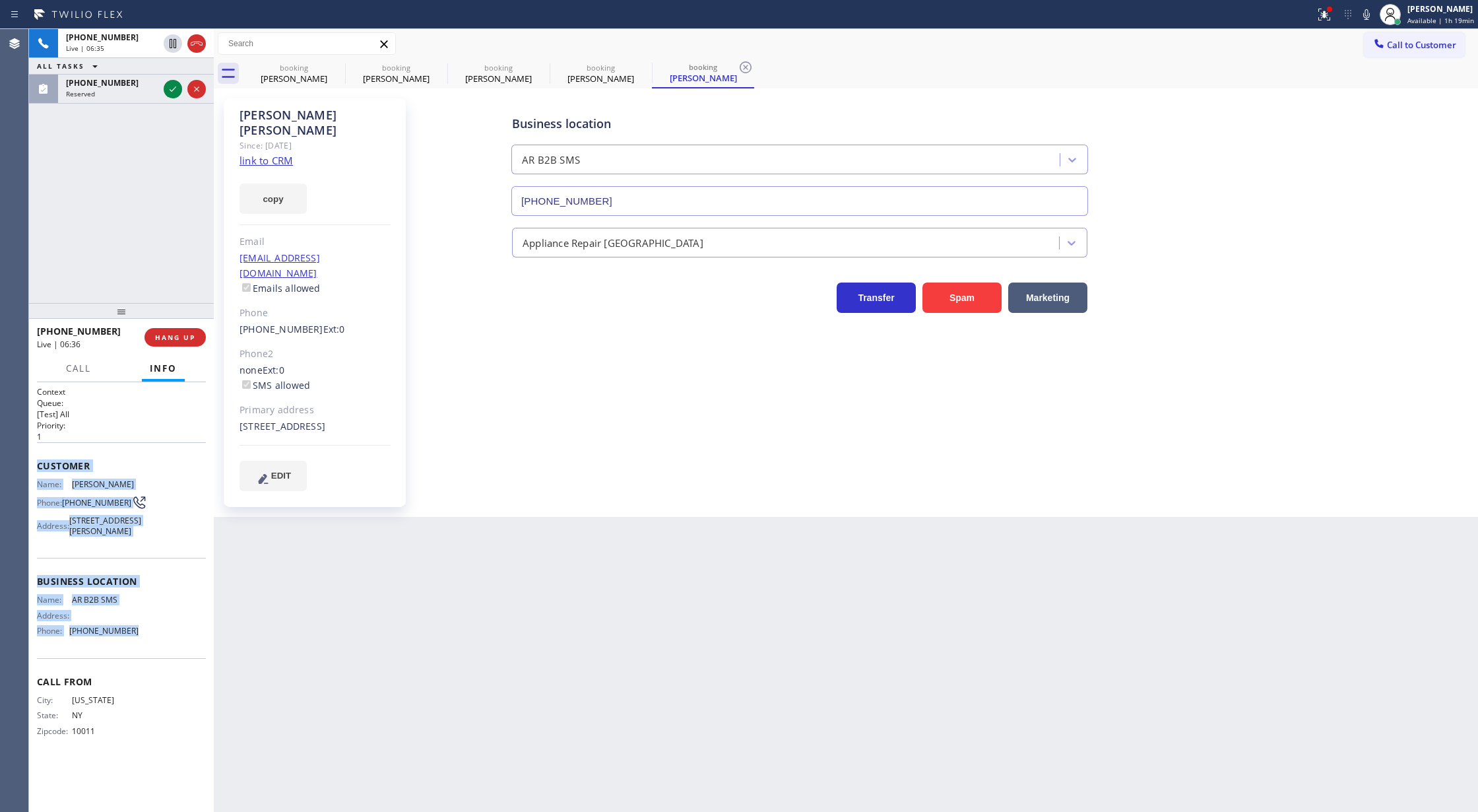
click at [170, 93] on icon at bounding box center [173, 89] width 16 height 16
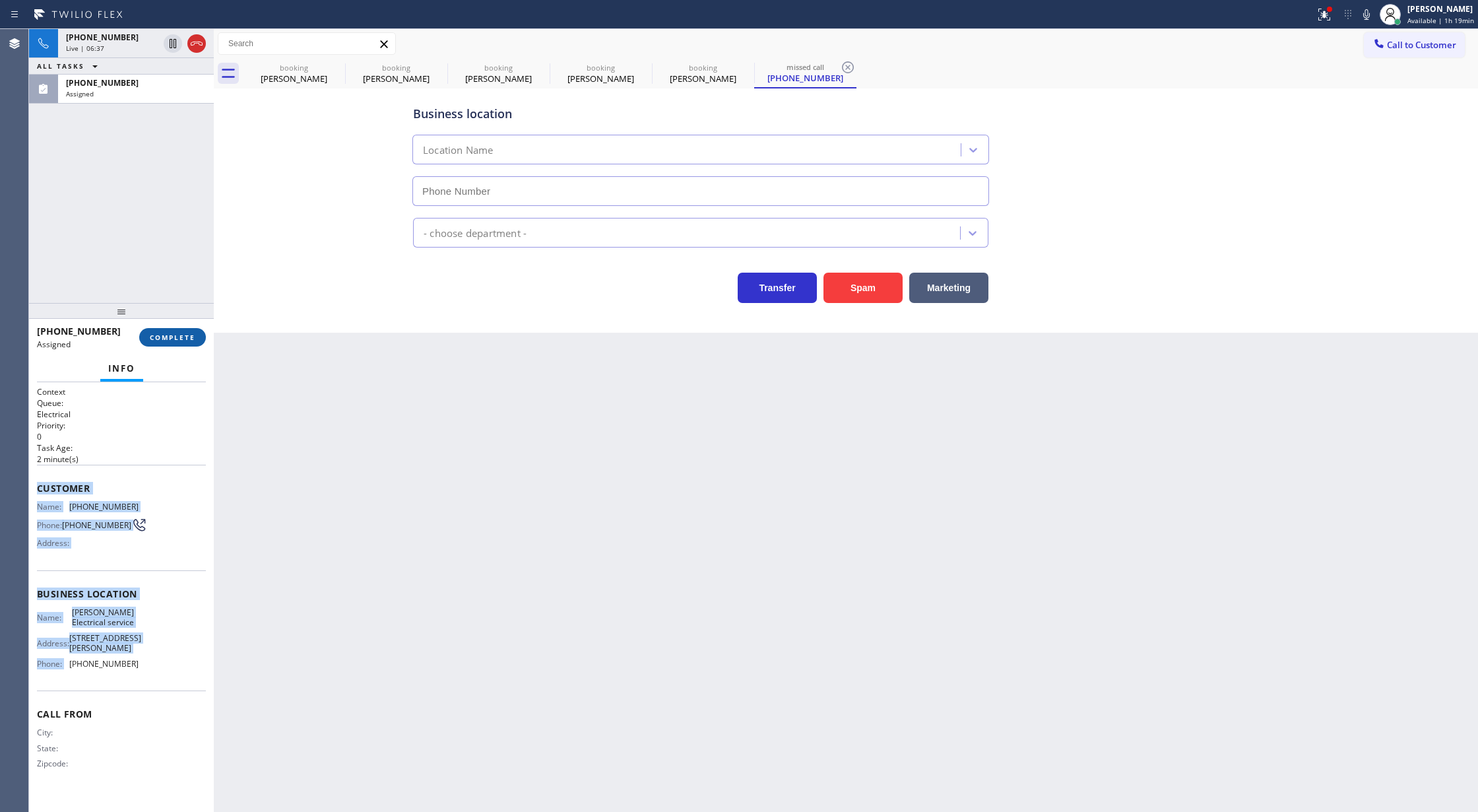
type input "(202) 410-5367"
click at [177, 331] on button "COMPLETE" at bounding box center [172, 338] width 66 height 19
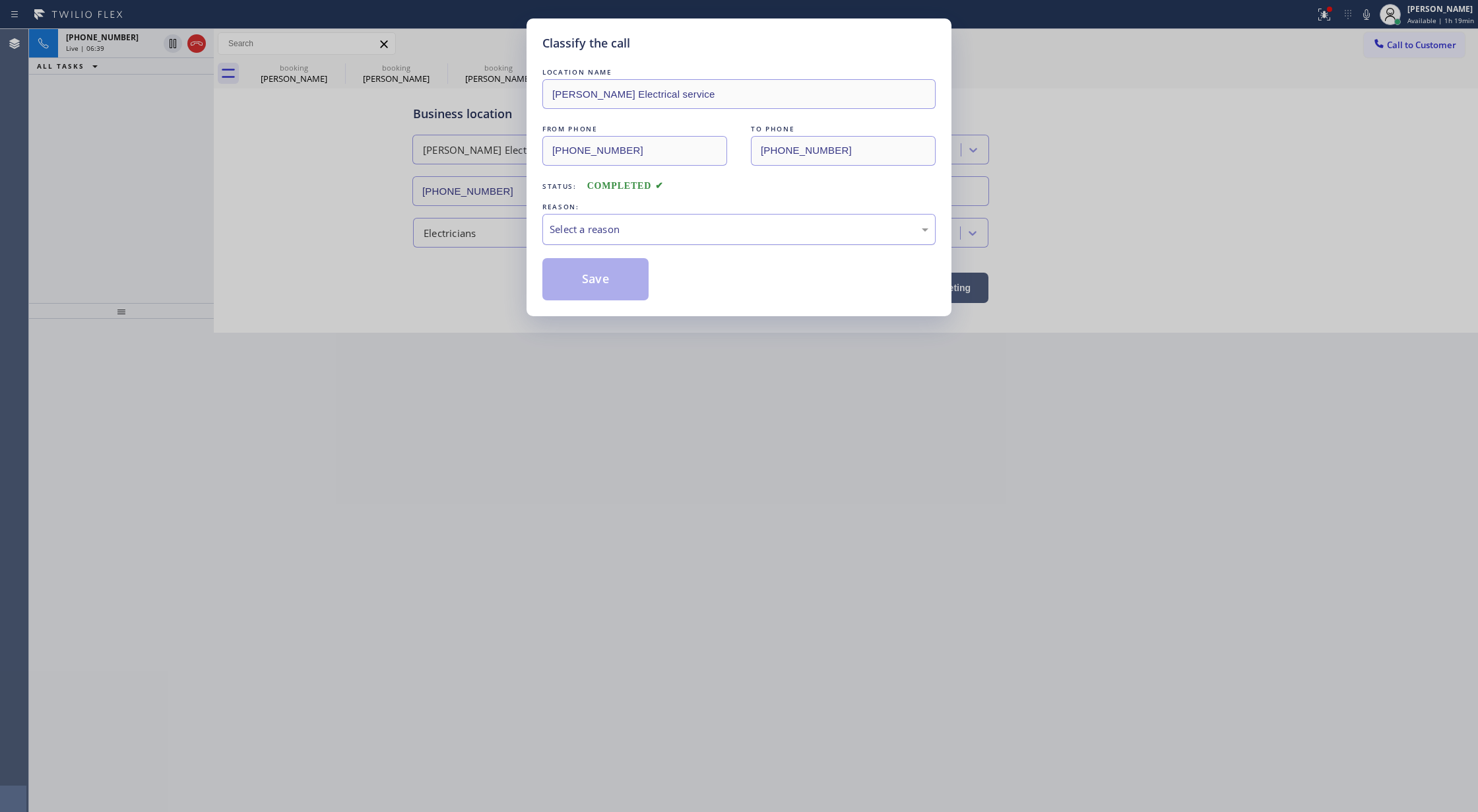
click at [561, 225] on div "Select a reason" at bounding box center [739, 229] width 379 height 15
click at [579, 277] on button "Save" at bounding box center [596, 279] width 106 height 42
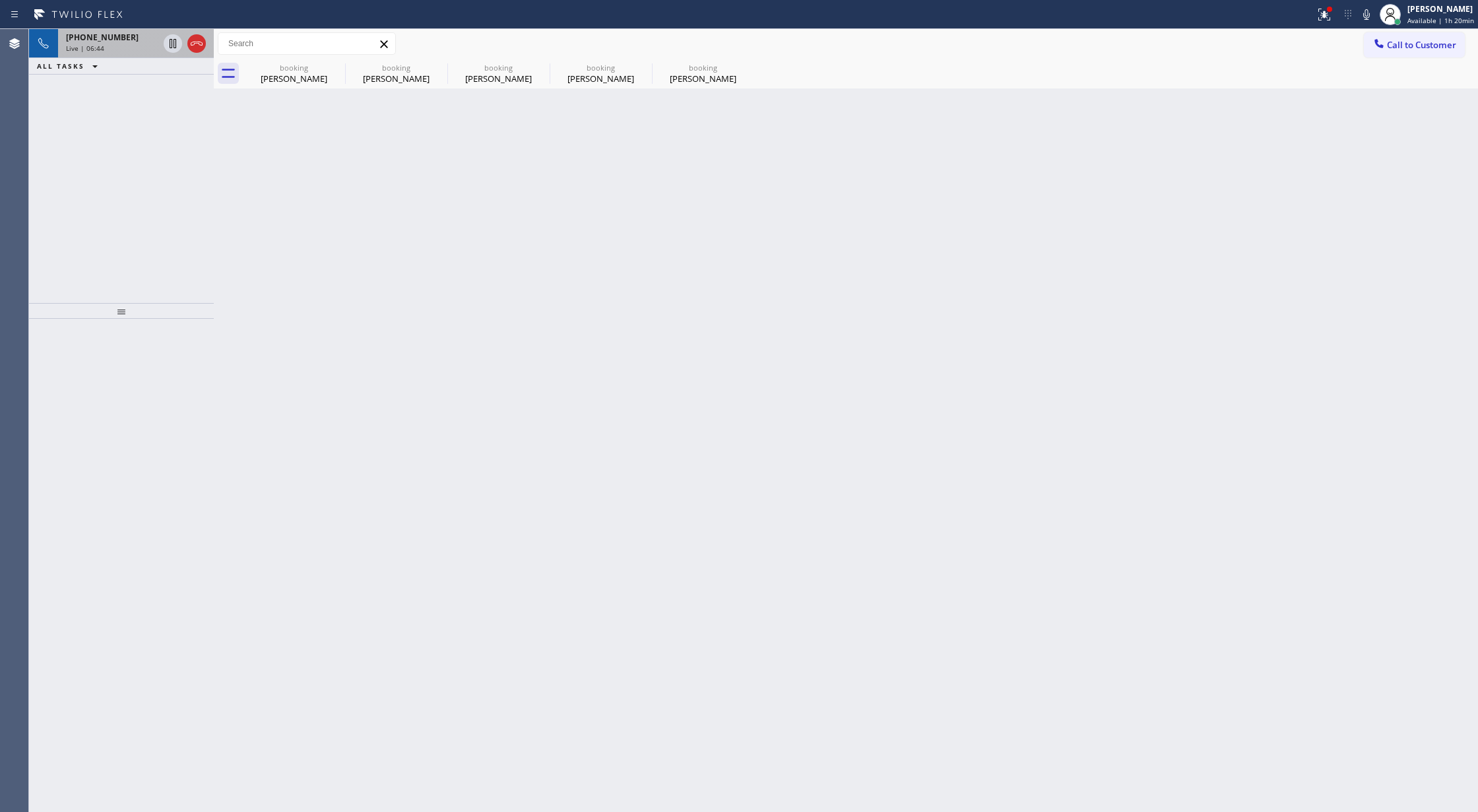
click at [135, 51] on div "Live | 06:44" at bounding box center [112, 48] width 92 height 9
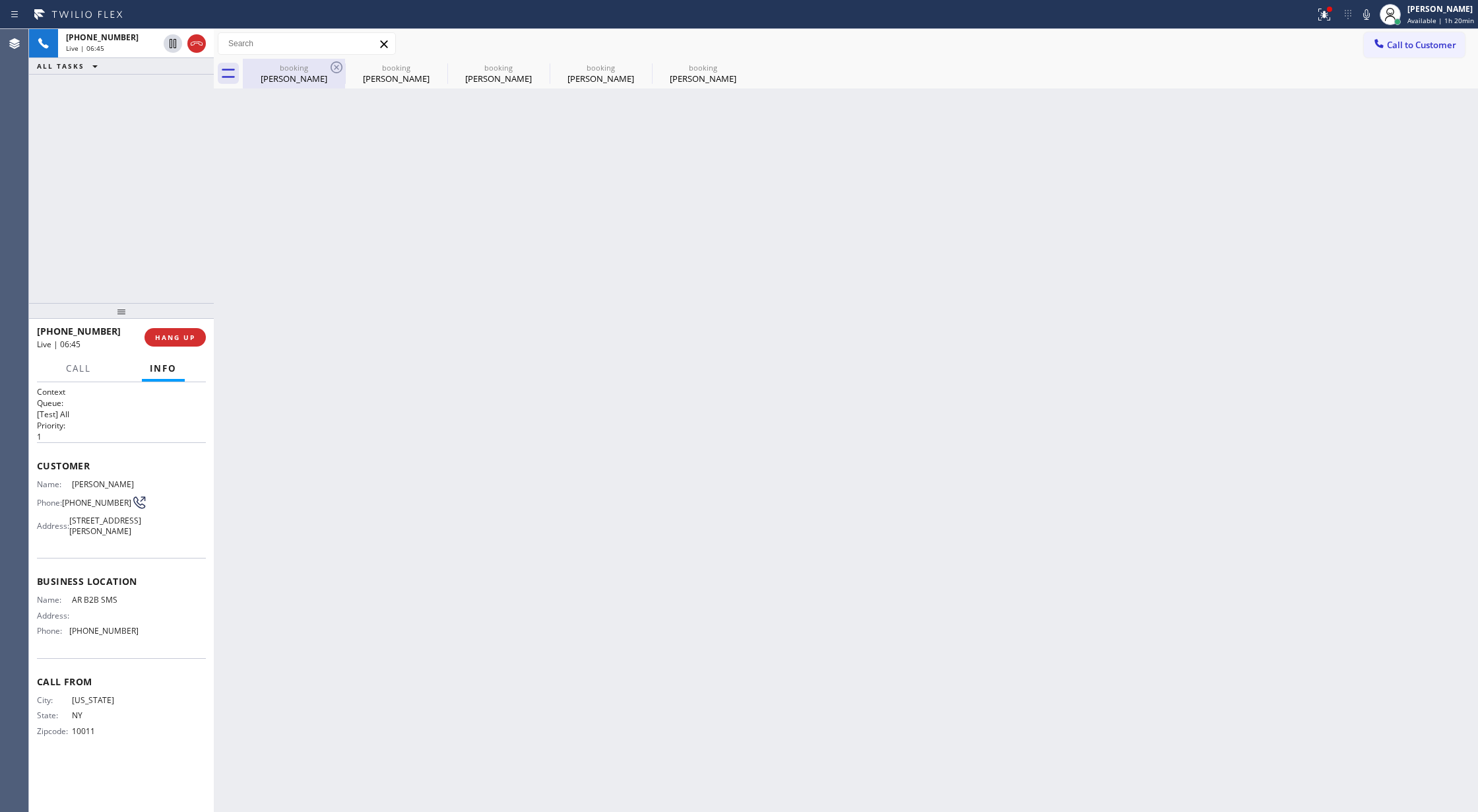
click at [301, 80] on div "Wilma Valenzuela" at bounding box center [293, 78] width 99 height 12
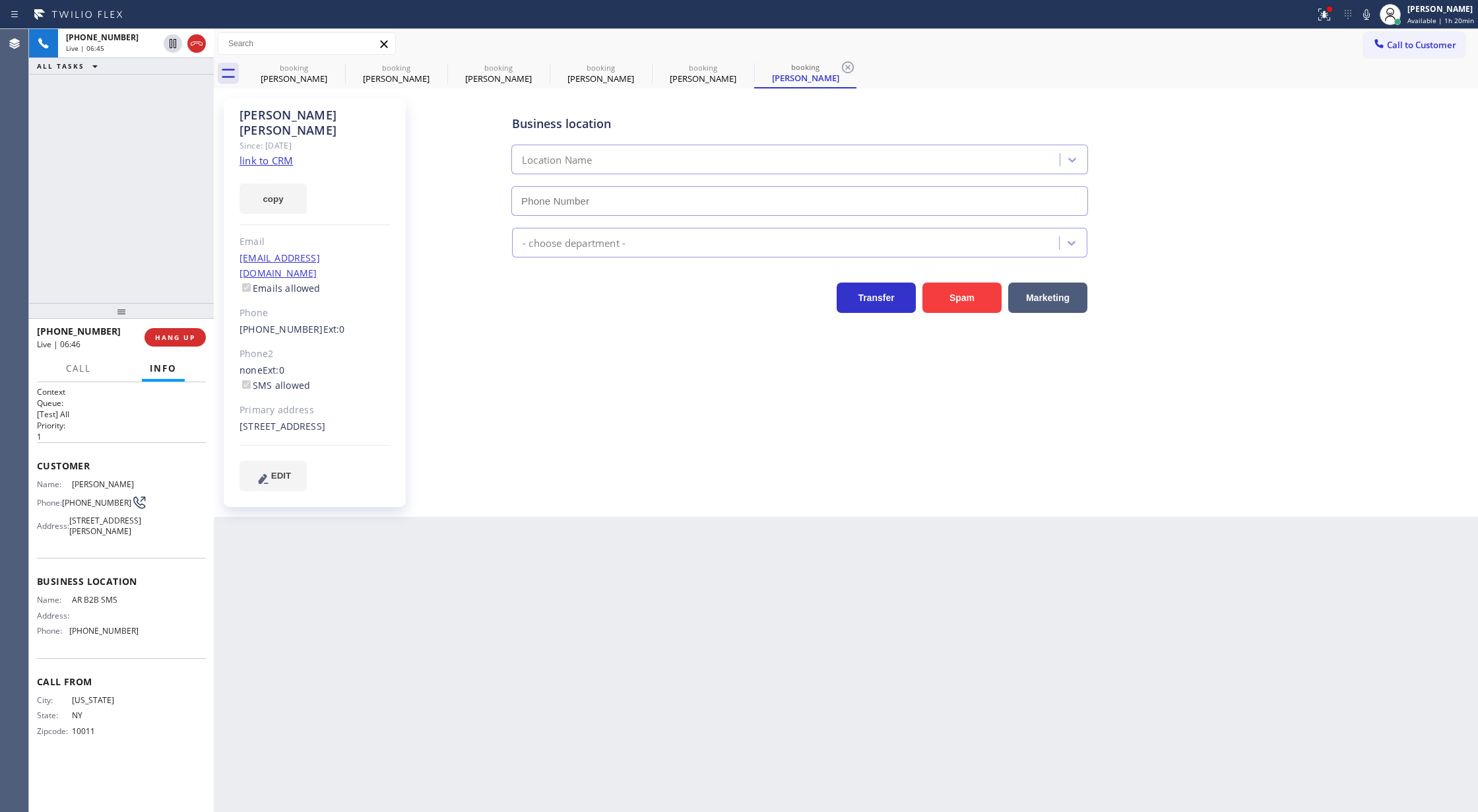
type input "(833) 692-2271"
click at [1368, 13] on icon at bounding box center [1367, 14] width 16 height 16
click at [1370, 16] on icon at bounding box center [1366, 15] width 6 height 11
click at [1372, 12] on icon at bounding box center [1367, 14] width 16 height 16
click at [413, 64] on div "booking" at bounding box center [395, 67] width 99 height 10
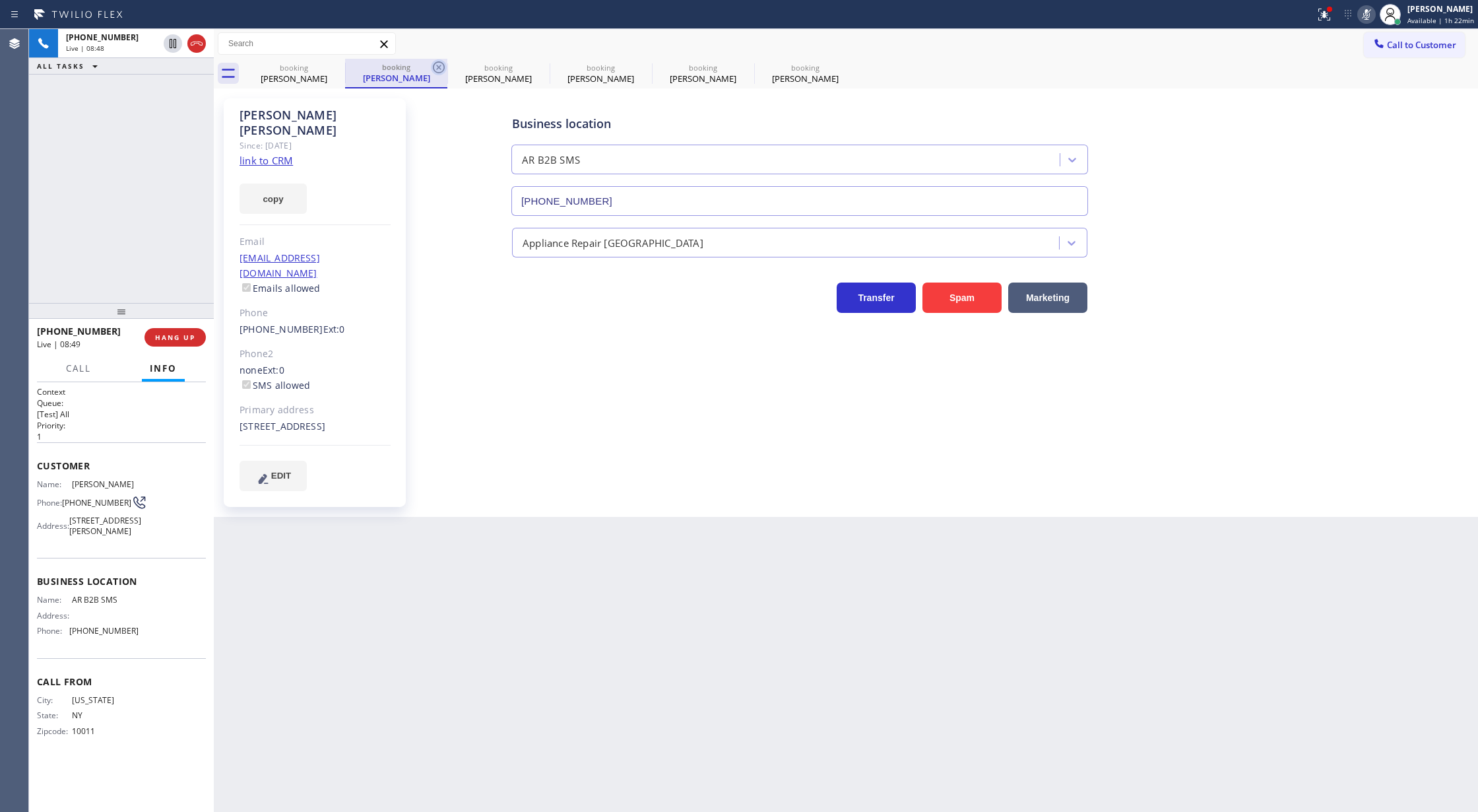
click at [441, 64] on icon at bounding box center [438, 67] width 16 height 16
click at [439, 66] on icon at bounding box center [438, 67] width 12 height 12
click at [0, 0] on icon at bounding box center [0, 0] width 0 height 0
click at [439, 66] on icon at bounding box center [438, 67] width 12 height 12
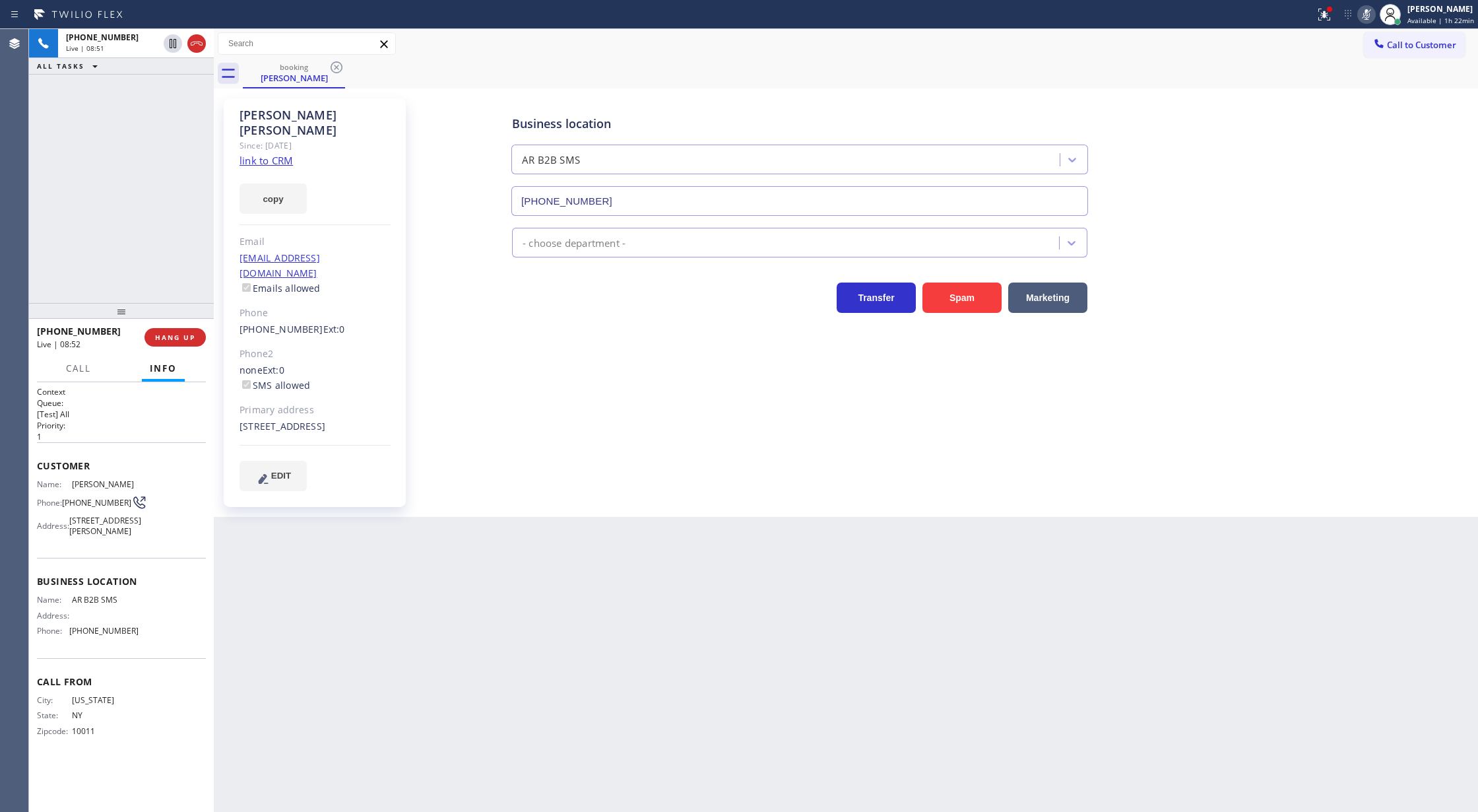
click at [610, 495] on div "Business location AR B2B SMS (833) 692-2271 - choose department - Transfer Spam…" at bounding box center [945, 307] width 1060 height 412
click at [1366, 11] on icon at bounding box center [1367, 14] width 16 height 16
click at [152, 338] on span "COMPLETE" at bounding box center [173, 338] width 45 height 9
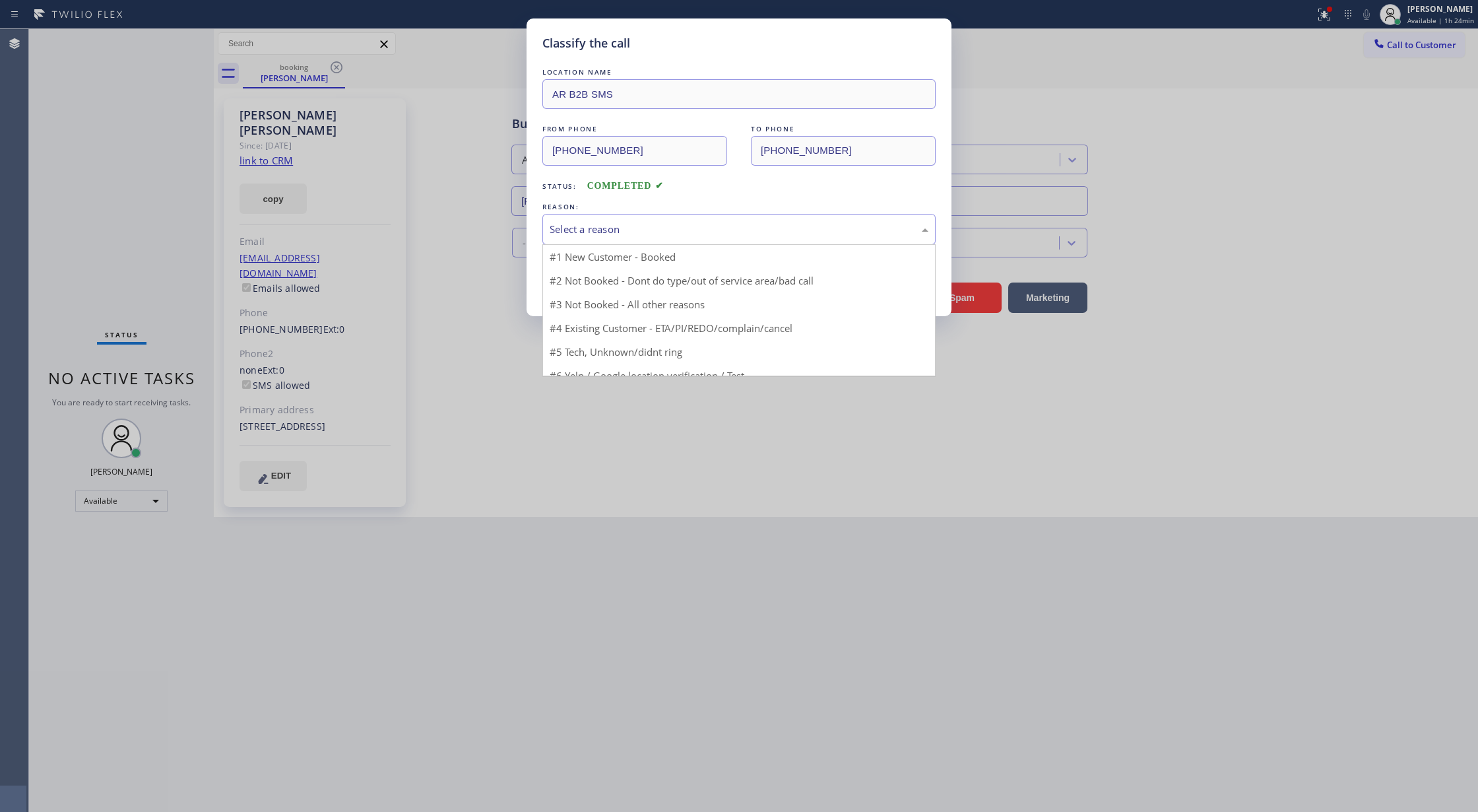
click at [642, 231] on div "Select a reason" at bounding box center [739, 229] width 379 height 15
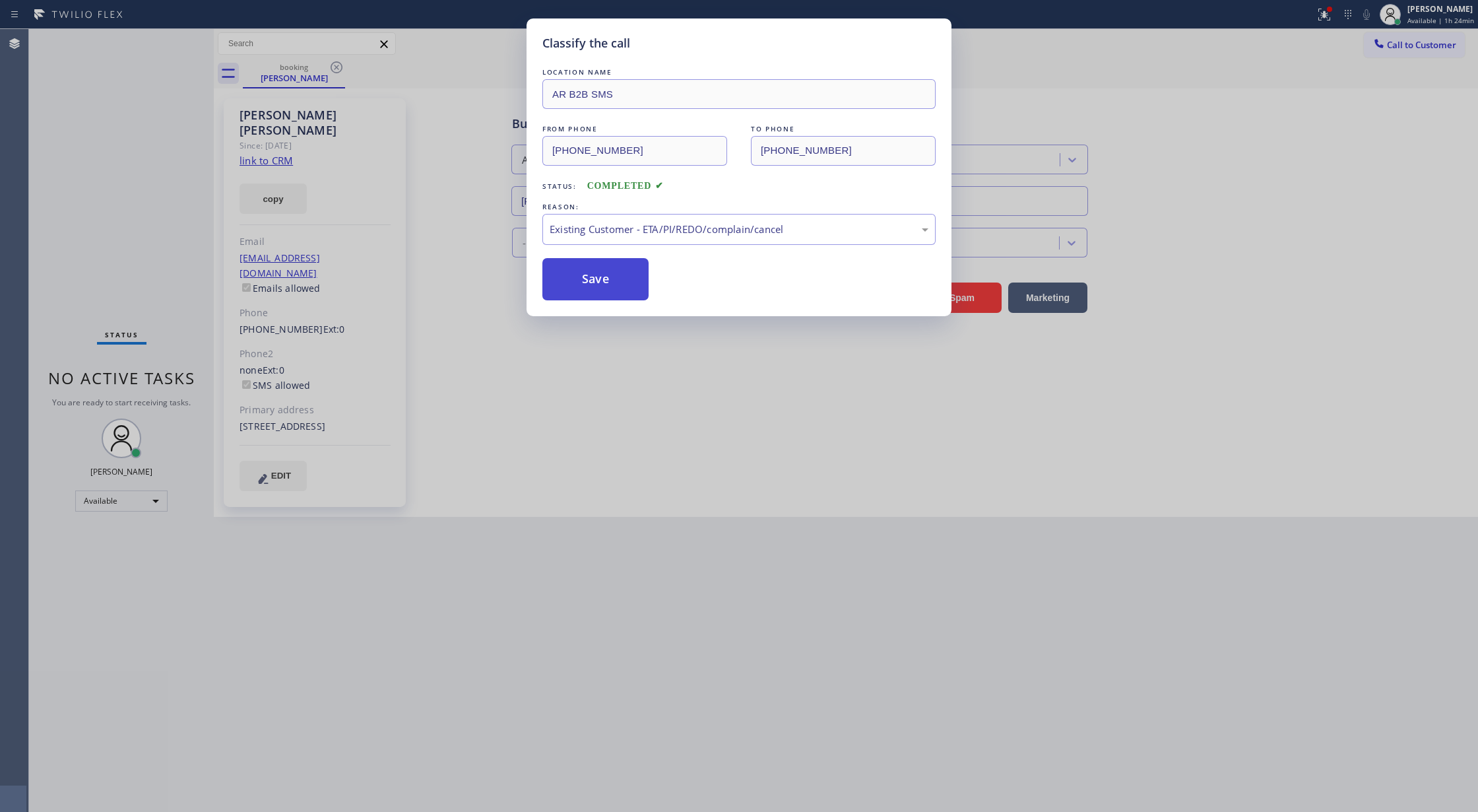
click at [587, 274] on button "Save" at bounding box center [596, 279] width 106 height 42
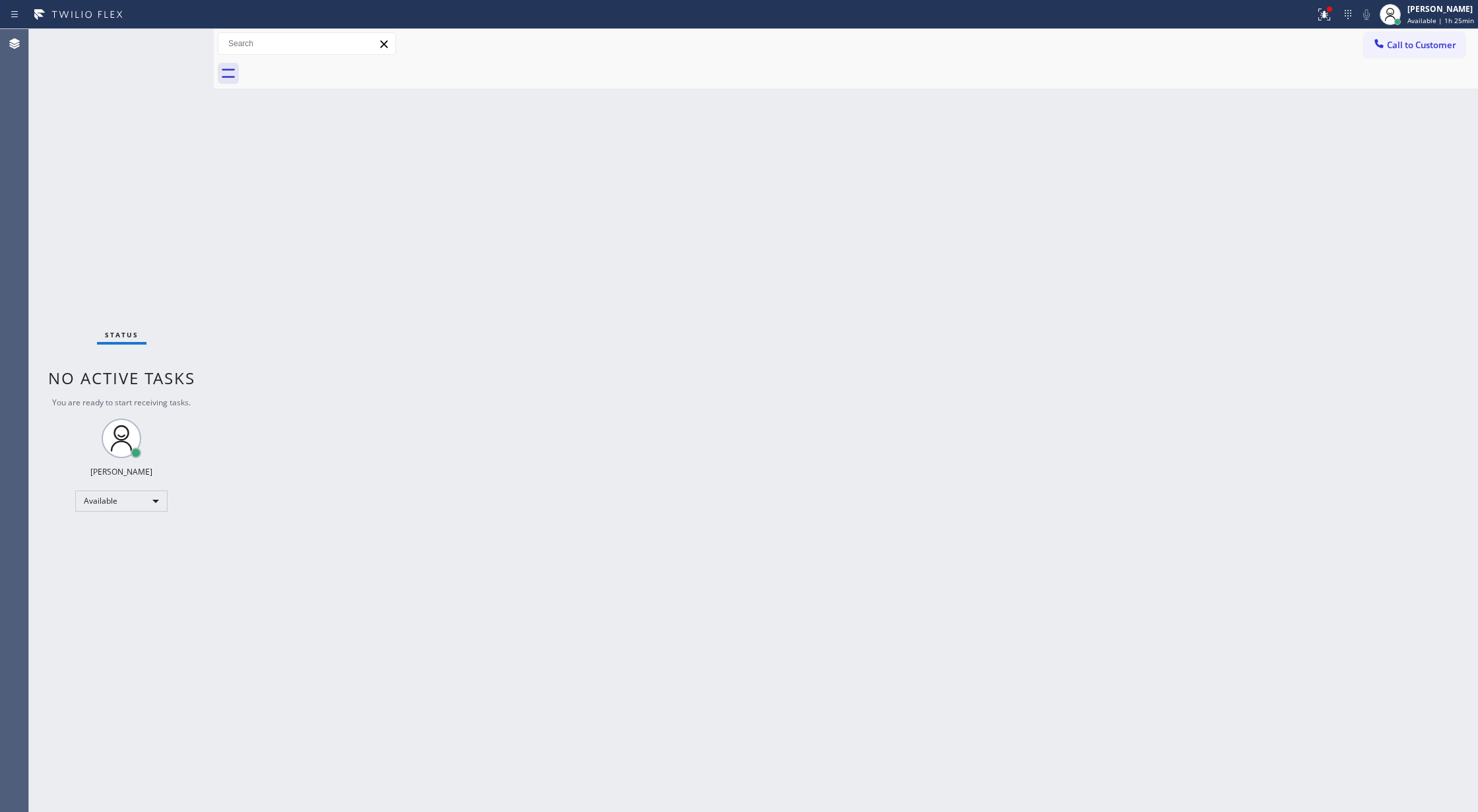
click at [170, 42] on div "Status No active tasks You are ready to start receiving tasks. [PERSON_NAME] Av…" at bounding box center [121, 420] width 184 height 782
click at [172, 38] on div "Status No active tasks You are ready to start receiving tasks. [PERSON_NAME] Av…" at bounding box center [121, 420] width 184 height 782
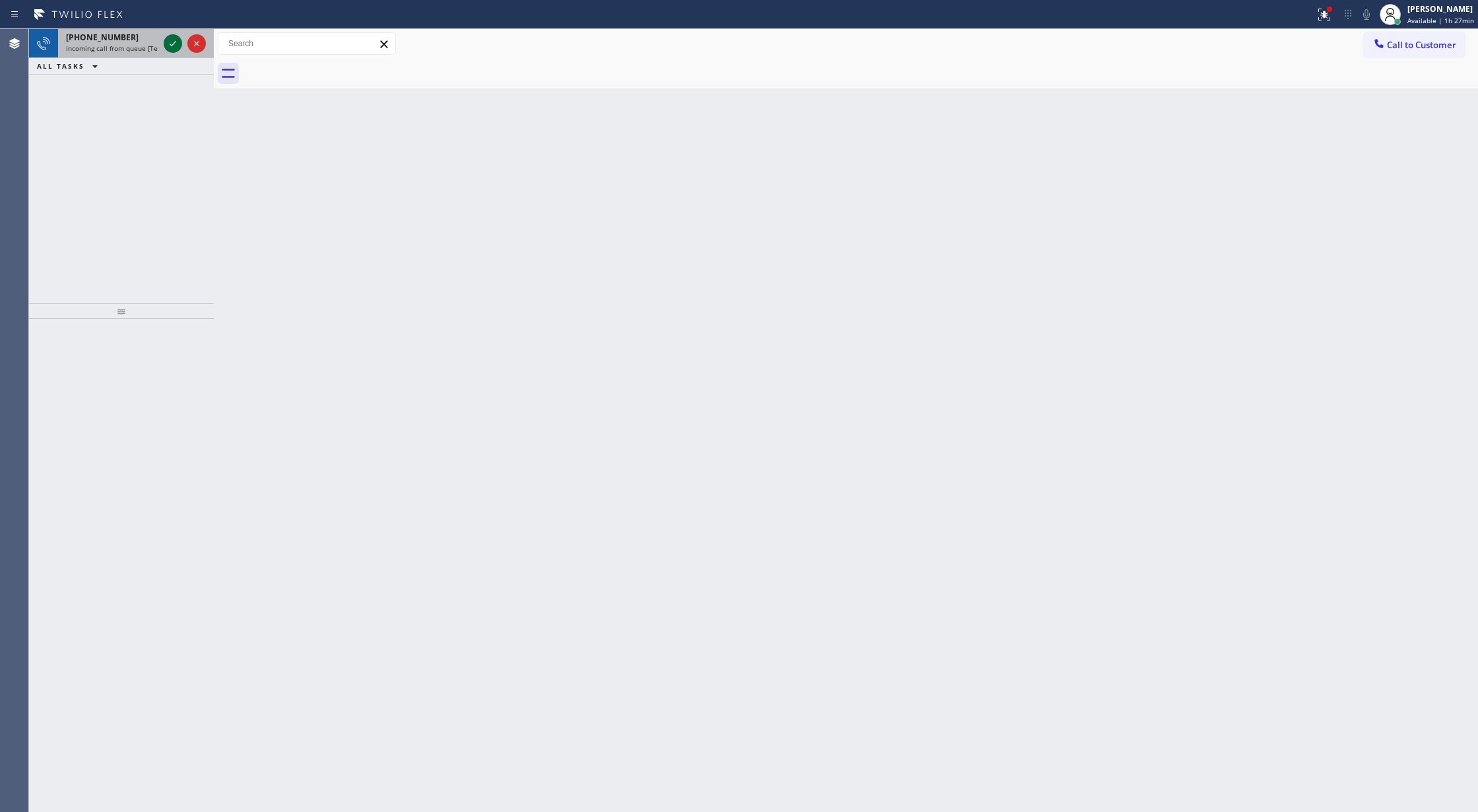
click at [172, 38] on icon at bounding box center [173, 44] width 16 height 16
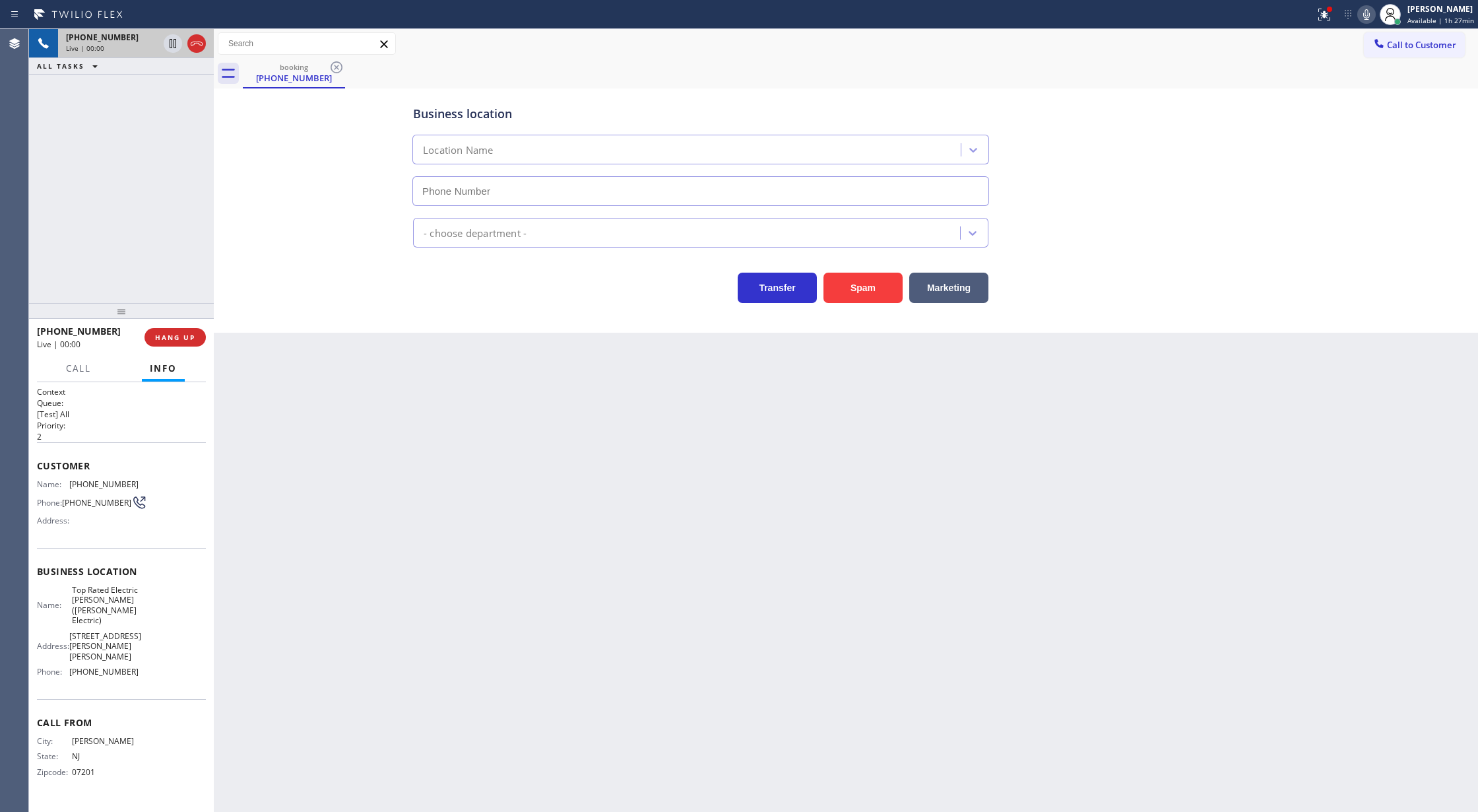
type input "(908) 364-9298"
click at [864, 292] on button "Spam" at bounding box center [863, 288] width 79 height 30
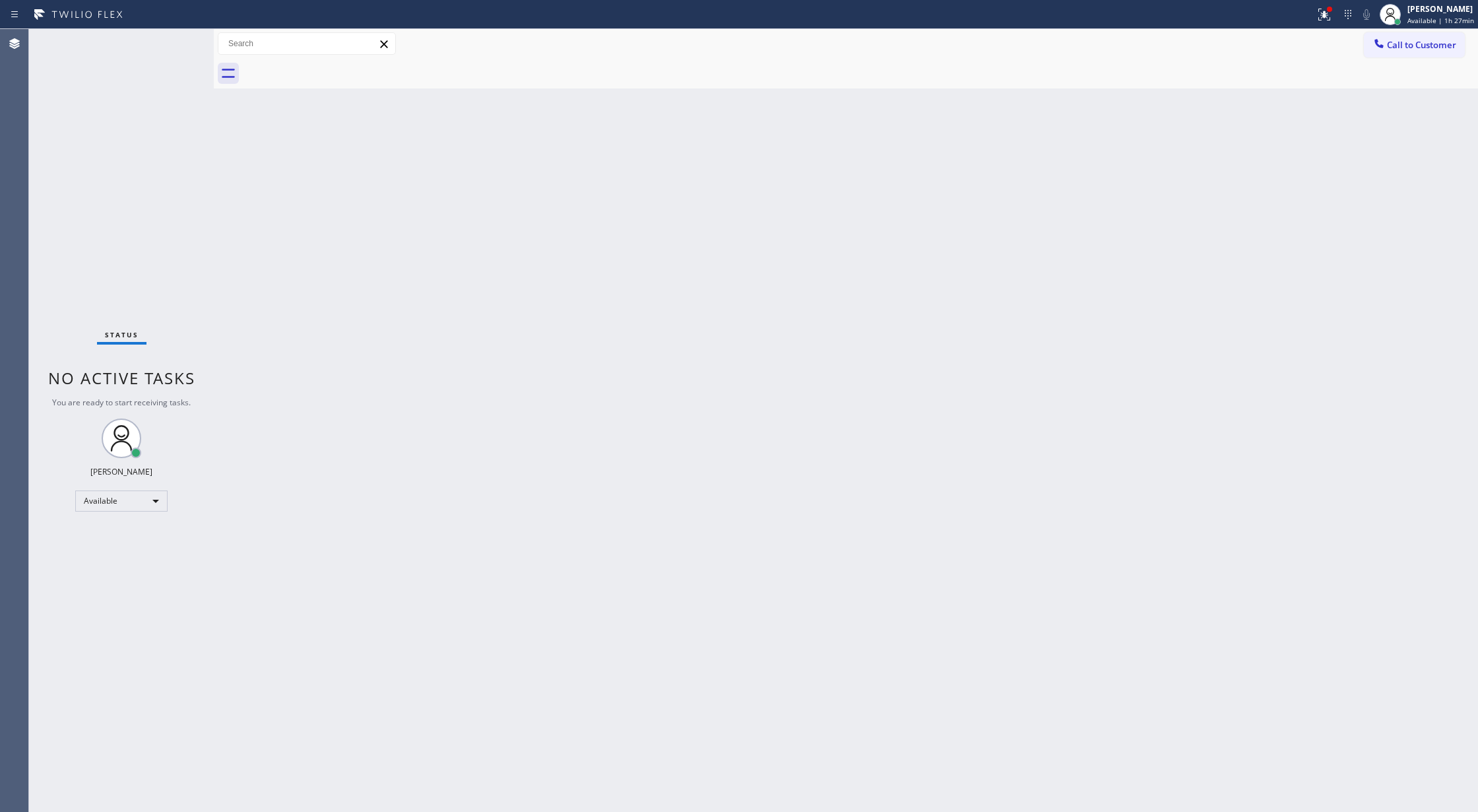
click at [185, 41] on div "Status No active tasks You are ready to start receiving tasks. [PERSON_NAME] Av…" at bounding box center [121, 420] width 184 height 782
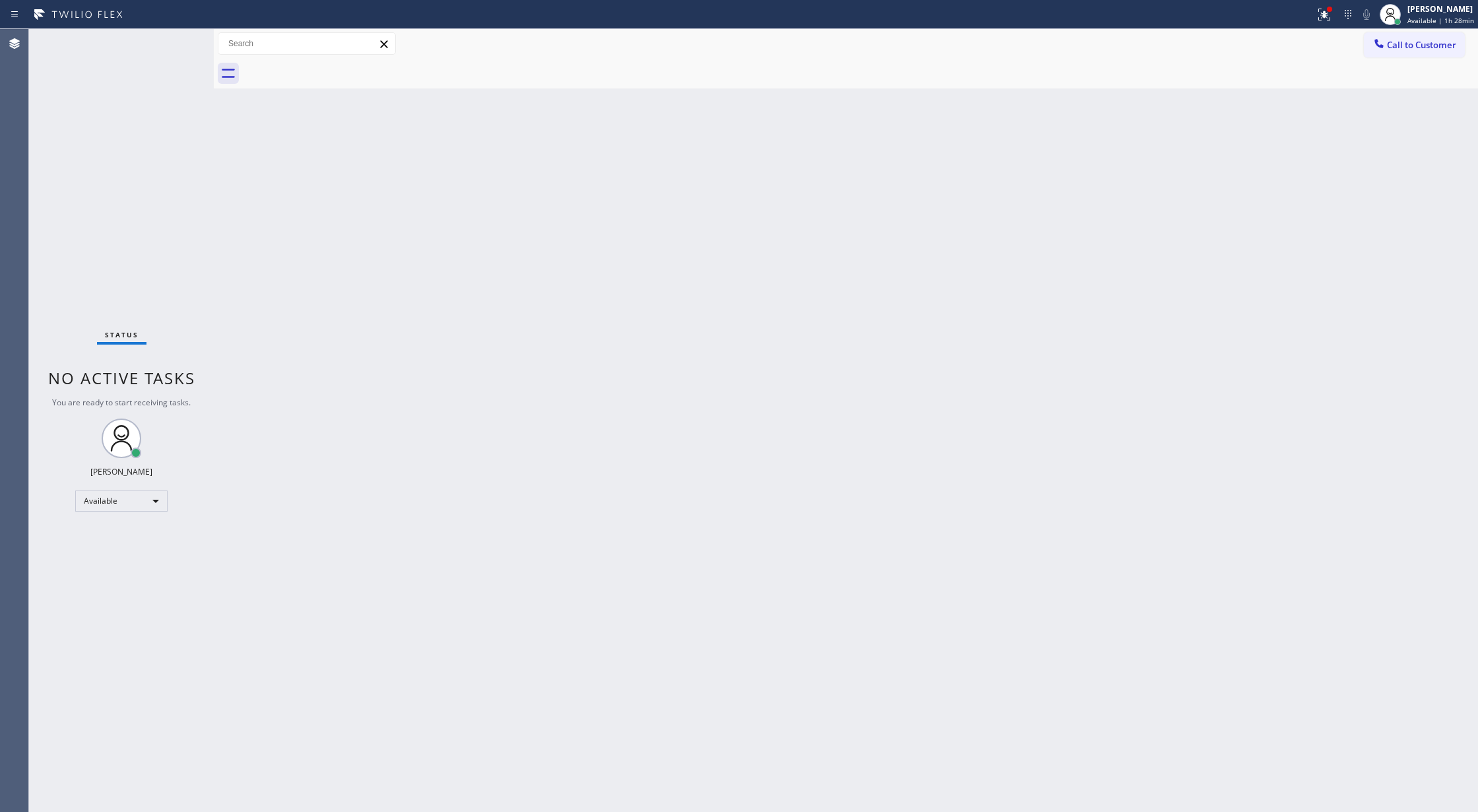
click at [175, 45] on div "Status No active tasks You are ready to start receiving tasks. [PERSON_NAME] Av…" at bounding box center [121, 420] width 184 height 782
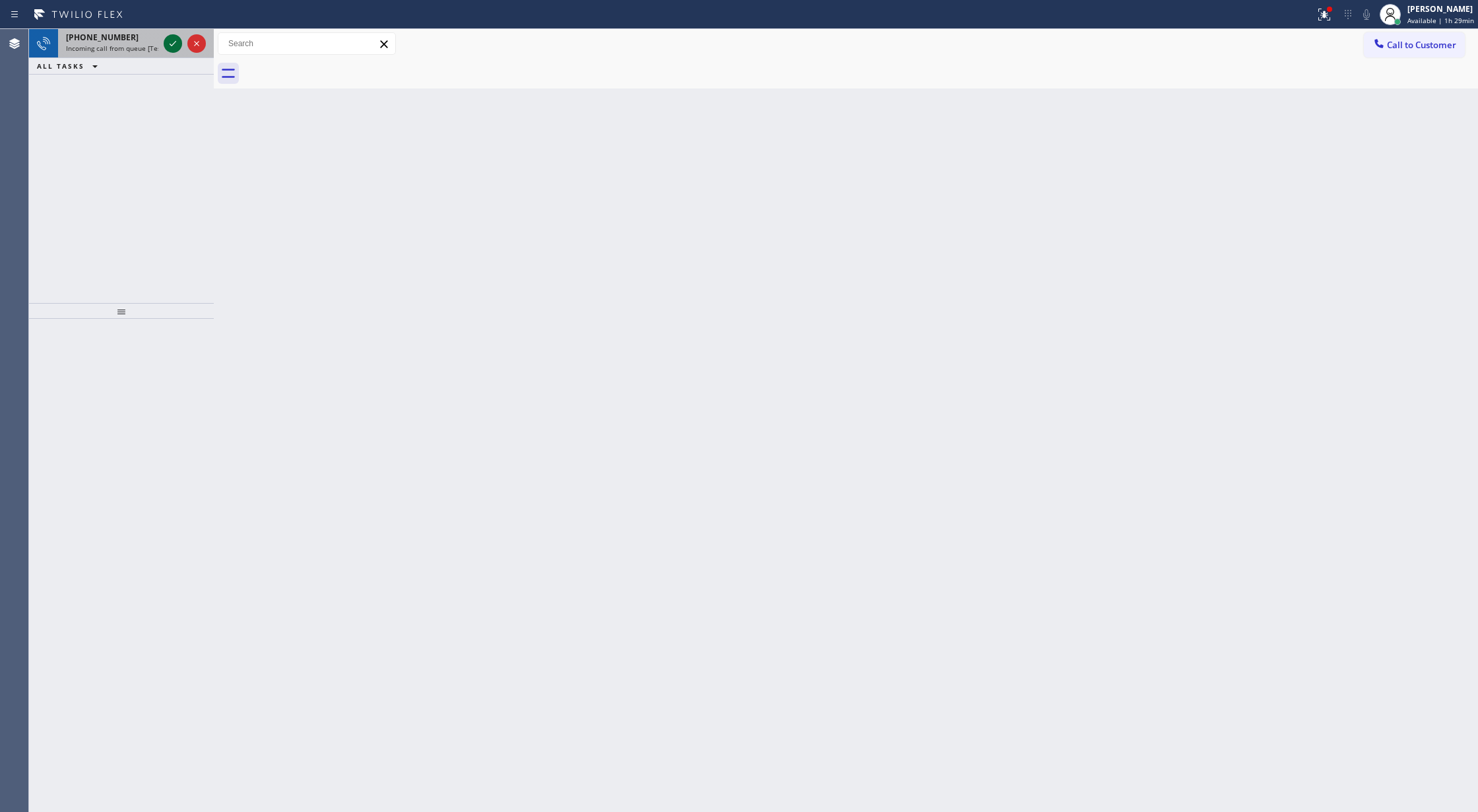
click at [172, 45] on icon at bounding box center [173, 43] width 6 height 5
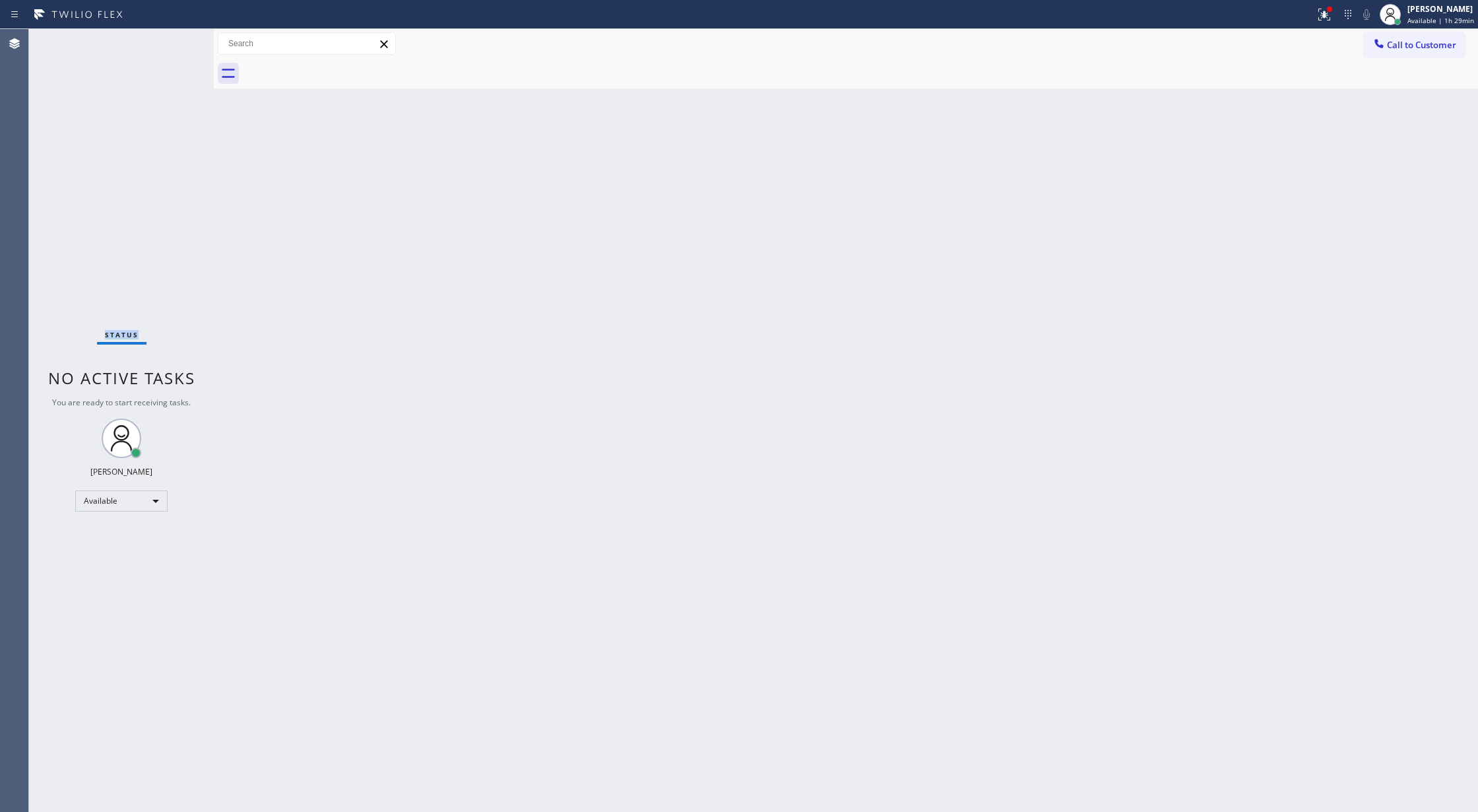
click at [172, 45] on div "Status No active tasks You are ready to start receiving tasks. [PERSON_NAME] Av…" at bounding box center [121, 420] width 184 height 782
click at [170, 45] on div "Status No active tasks You are ready to start receiving tasks. [PERSON_NAME] Av…" at bounding box center [121, 420] width 184 height 782
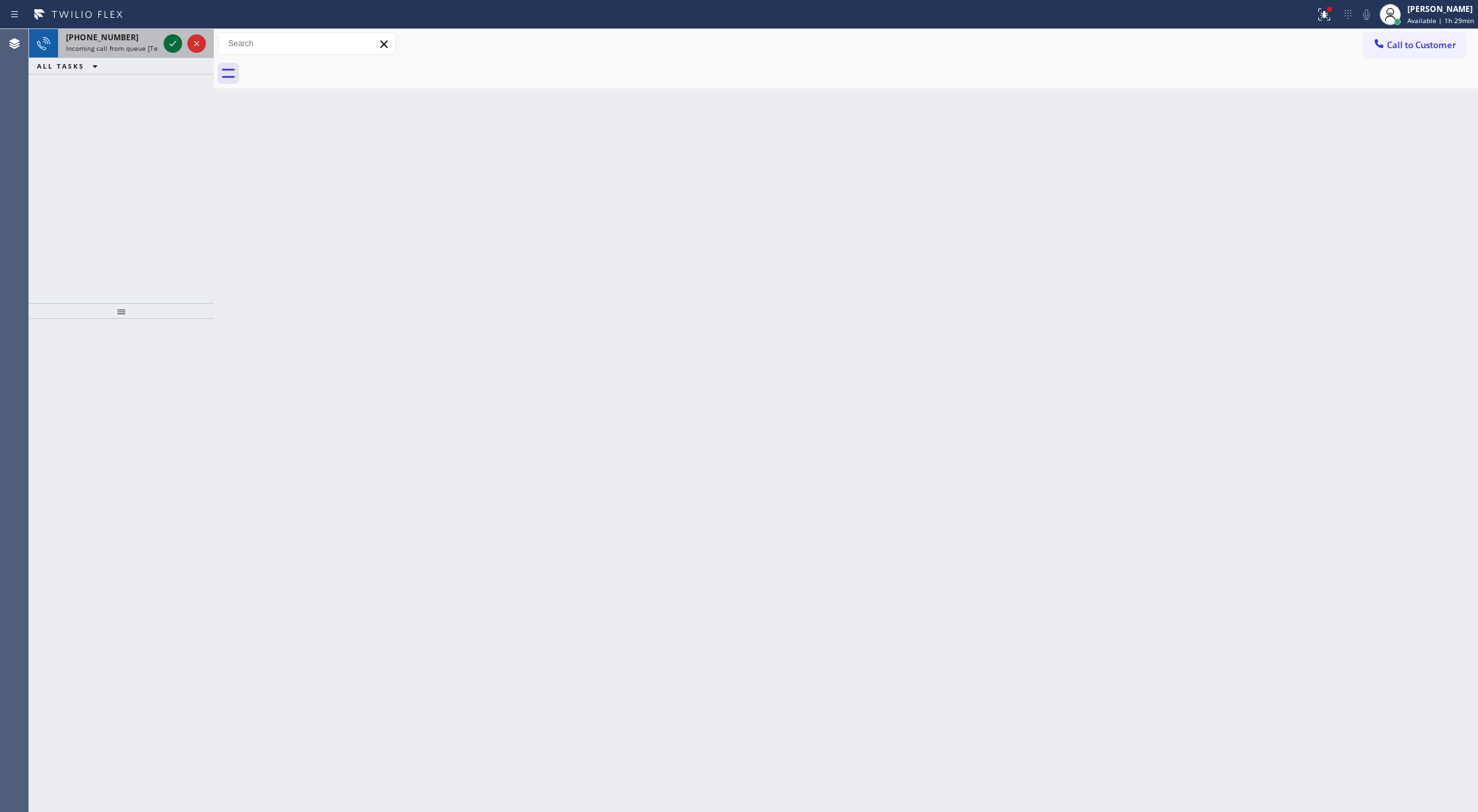
click at [167, 46] on icon at bounding box center [173, 44] width 16 height 16
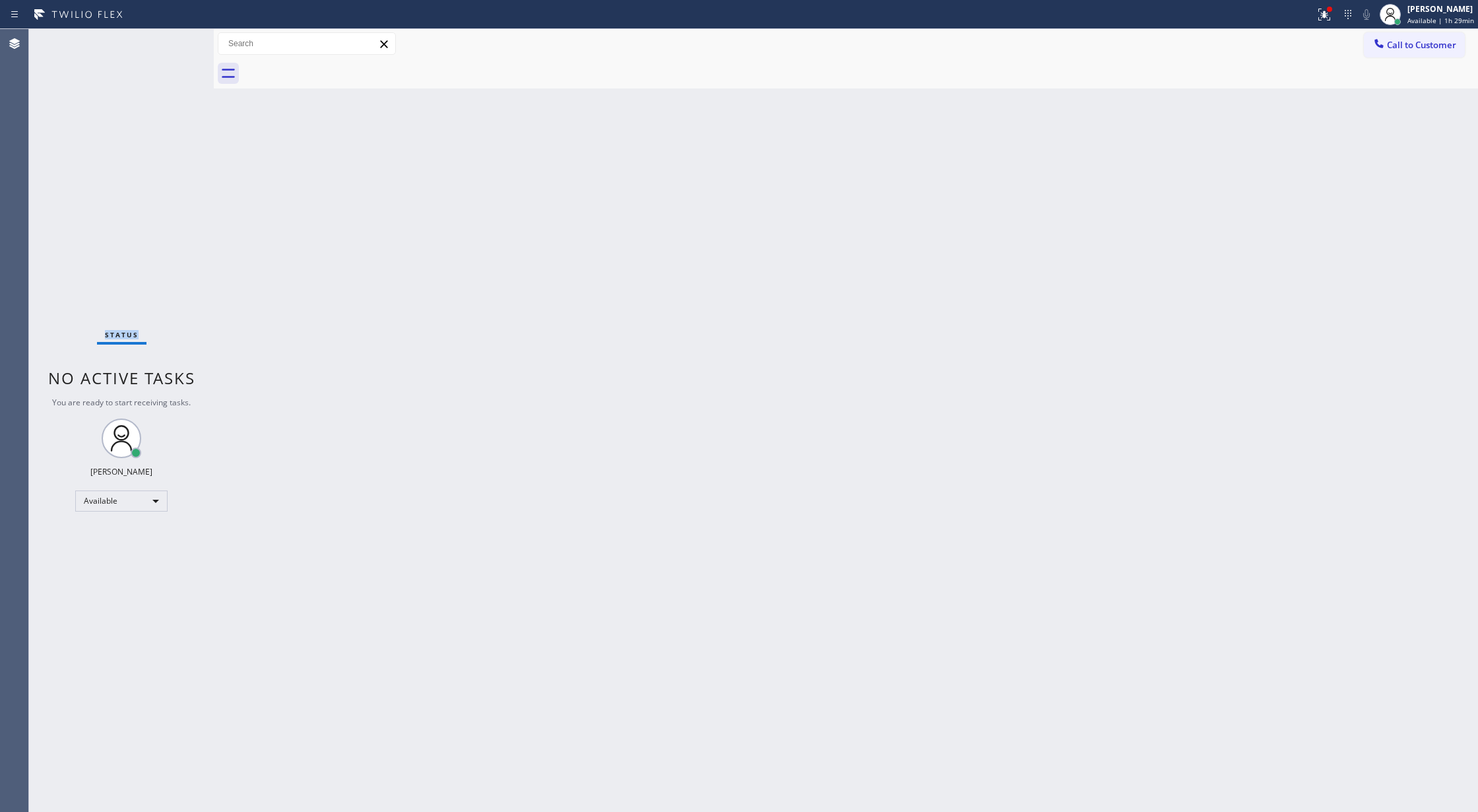
click at [167, 41] on div "Status No active tasks You are ready to start receiving tasks. [PERSON_NAME] Av…" at bounding box center [121, 420] width 184 height 782
click at [165, 41] on div "Status No active tasks You are ready to start receiving tasks. [PERSON_NAME] Av…" at bounding box center [121, 420] width 184 height 782
click at [172, 38] on div "Status No active tasks You are ready to start receiving tasks. [PERSON_NAME] Av…" at bounding box center [121, 420] width 184 height 782
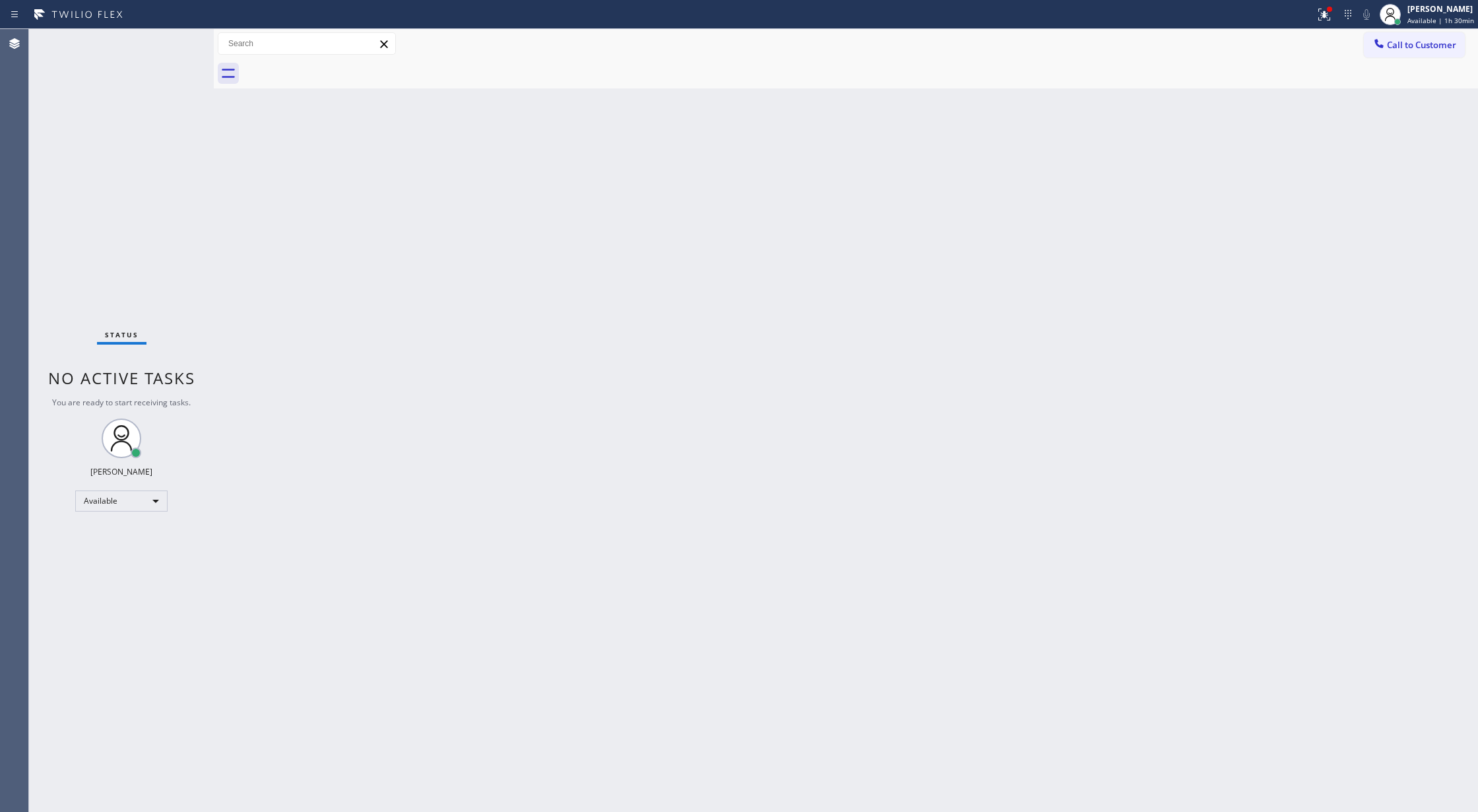
click at [184, 37] on div "Status No active tasks You are ready to start receiving tasks. [PERSON_NAME] Av…" at bounding box center [121, 420] width 184 height 782
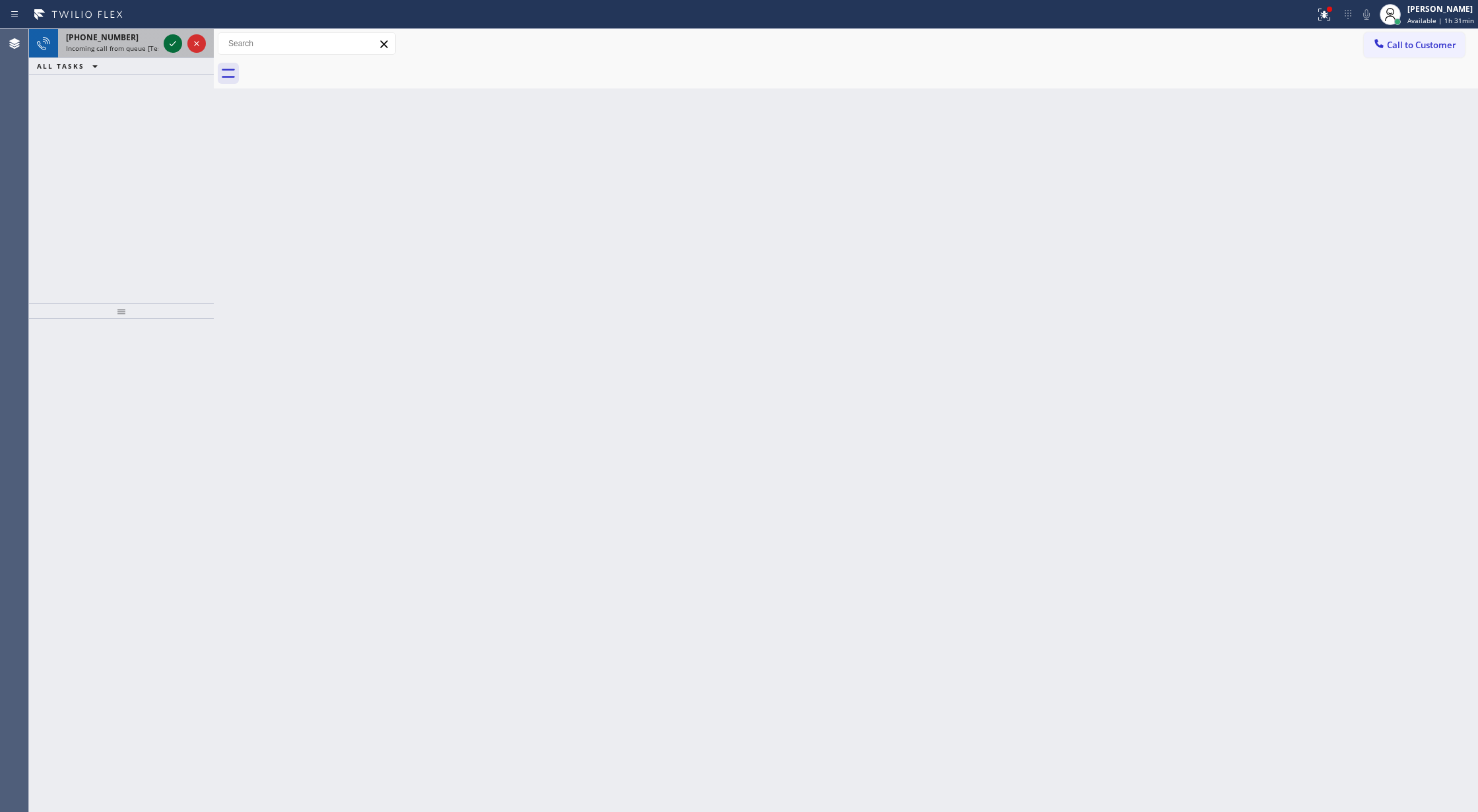
click at [173, 40] on icon at bounding box center [173, 44] width 16 height 16
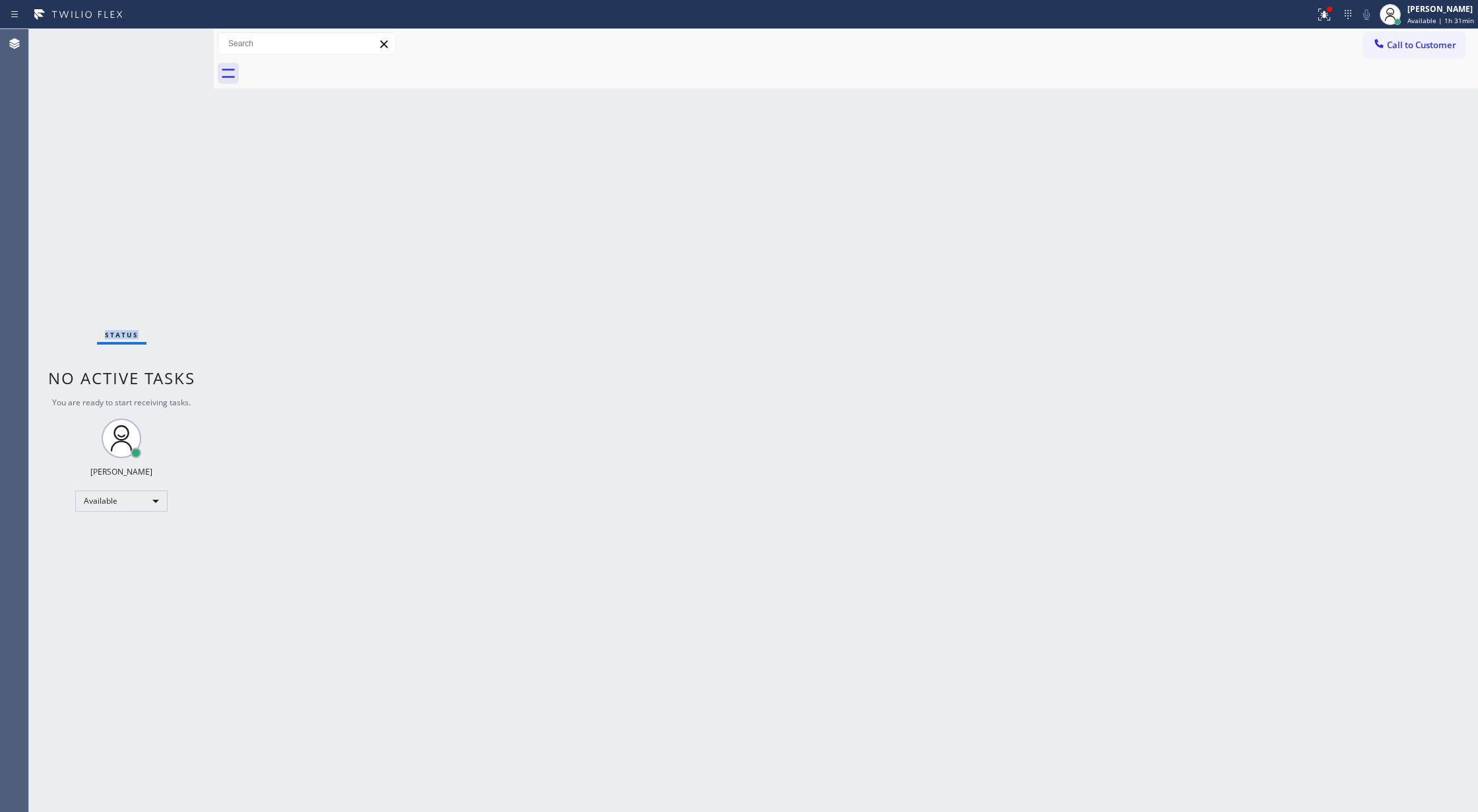
click at [173, 40] on div "Status No active tasks You are ready to start receiving tasks. [PERSON_NAME] Av…" at bounding box center [121, 420] width 184 height 782
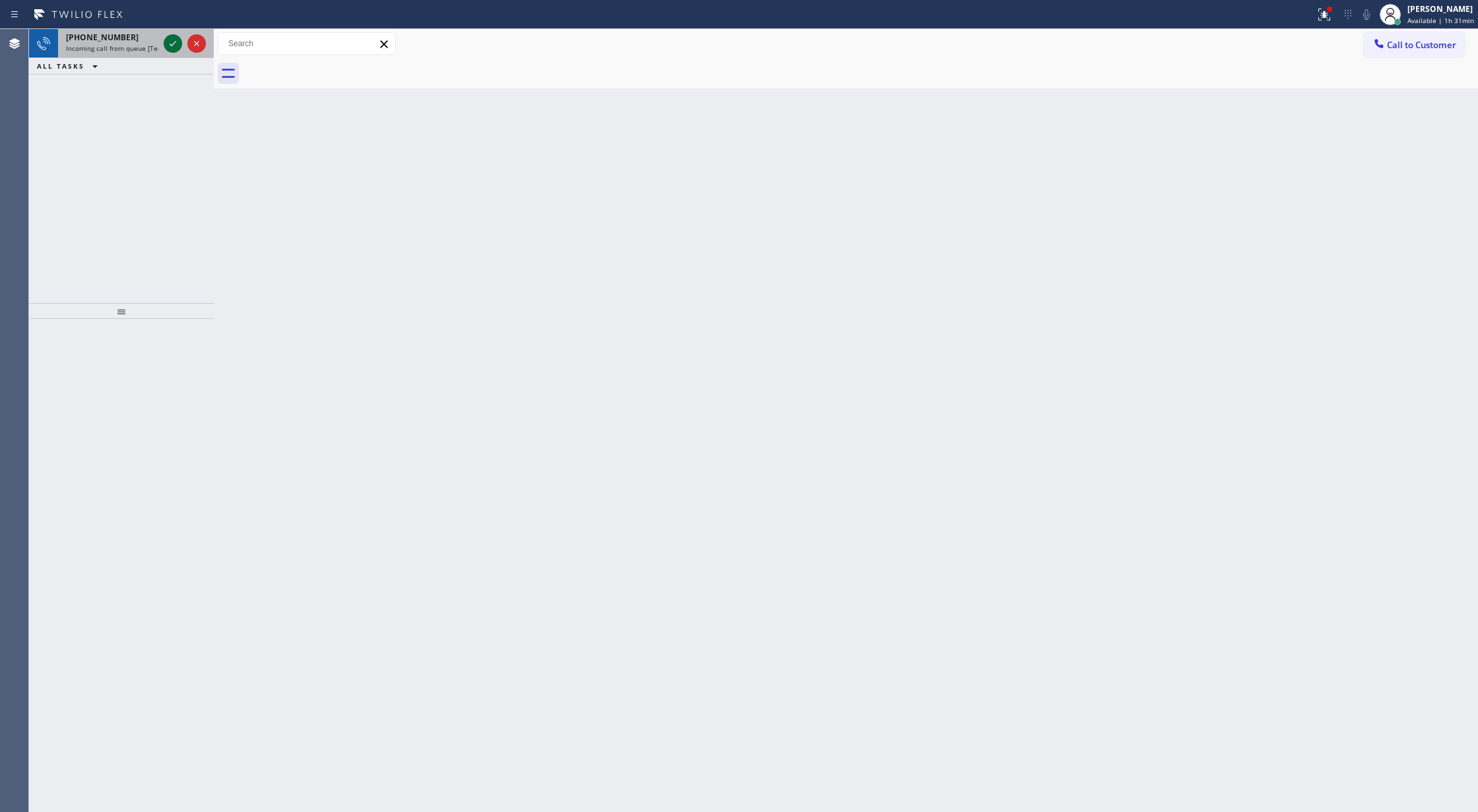
click at [172, 45] on icon at bounding box center [173, 44] width 16 height 16
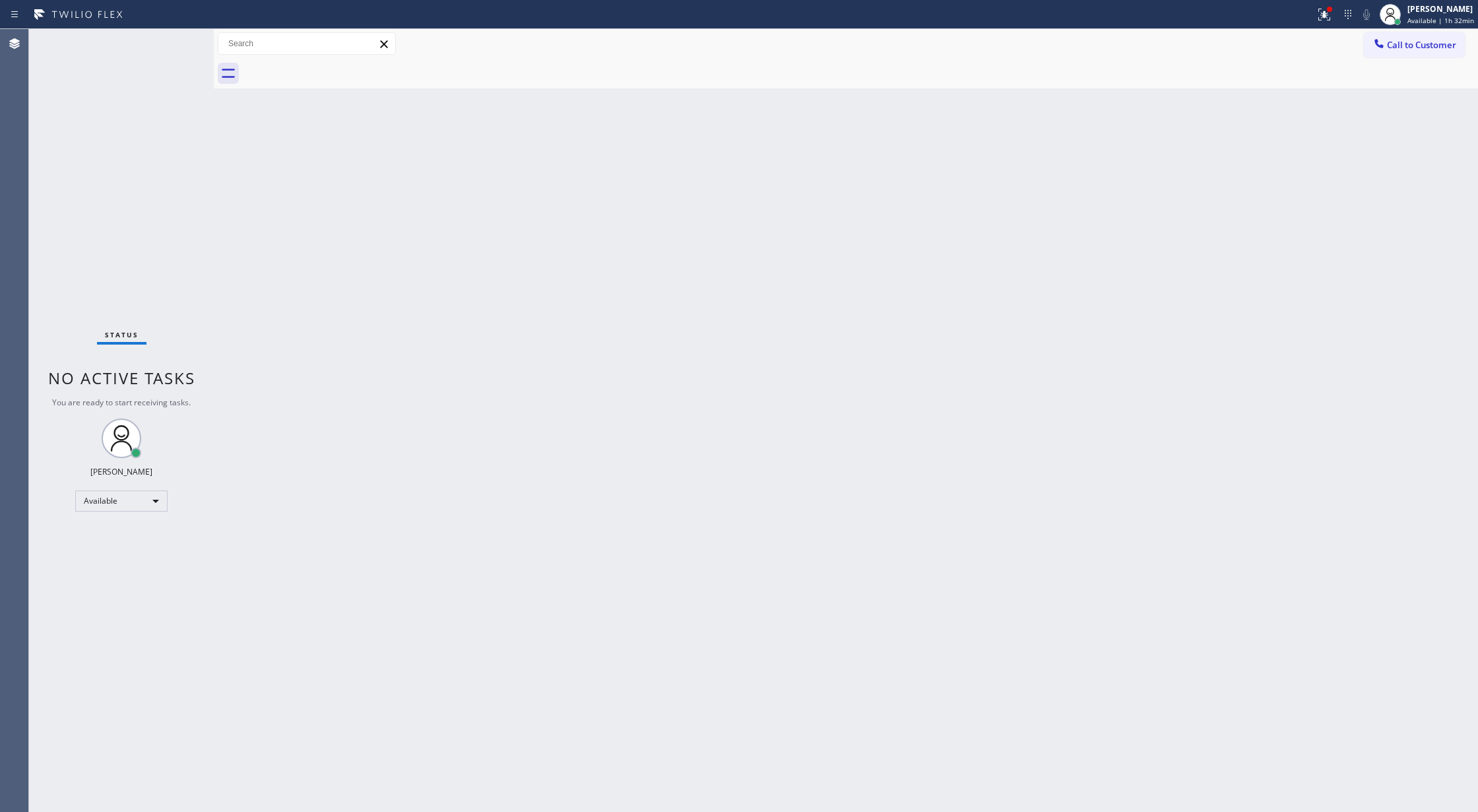
click at [281, 534] on div "Back to Dashboard Change Sender ID Customers Technicians Select a contact Outbo…" at bounding box center [846, 420] width 1265 height 782
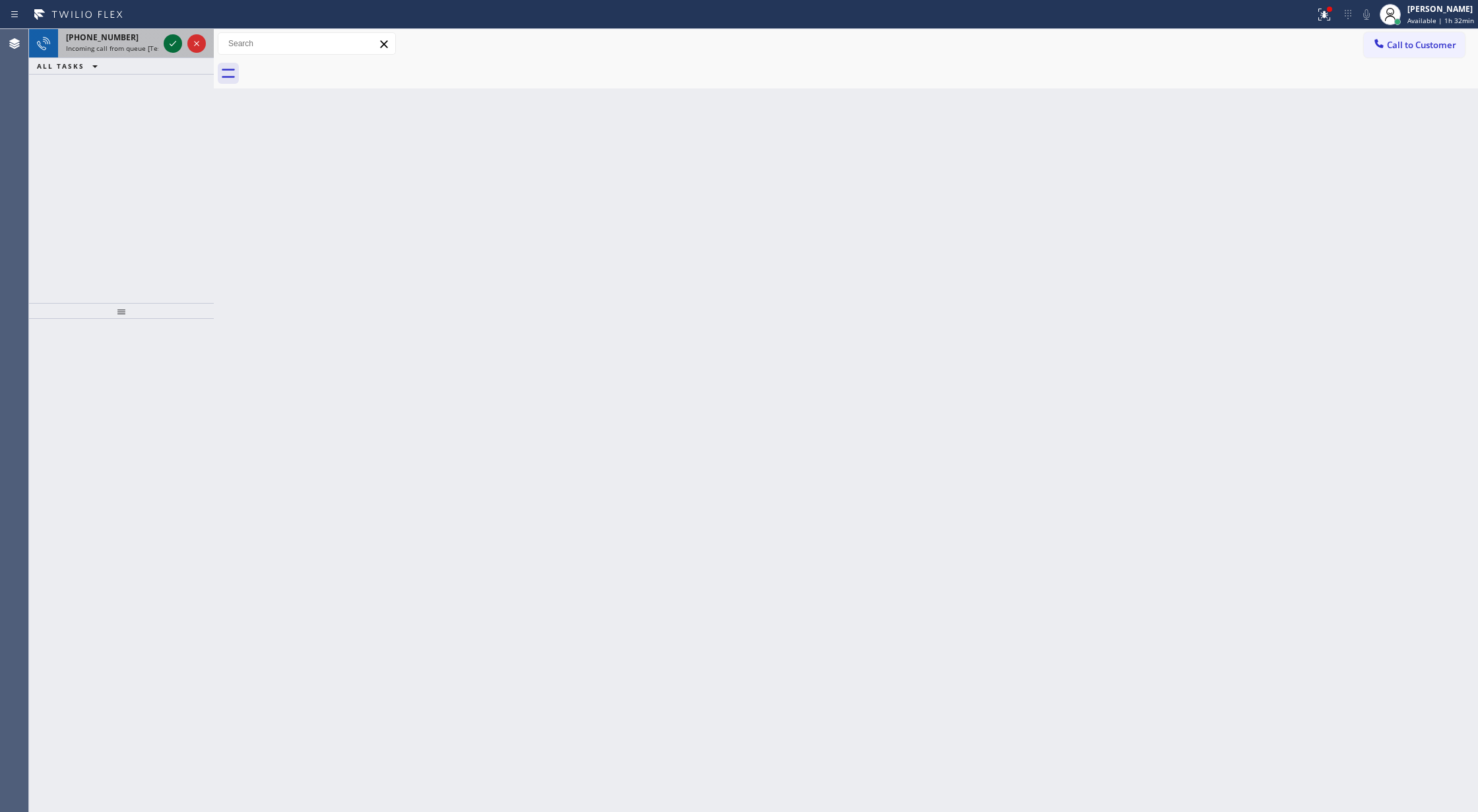
click at [172, 45] on icon at bounding box center [173, 43] width 6 height 5
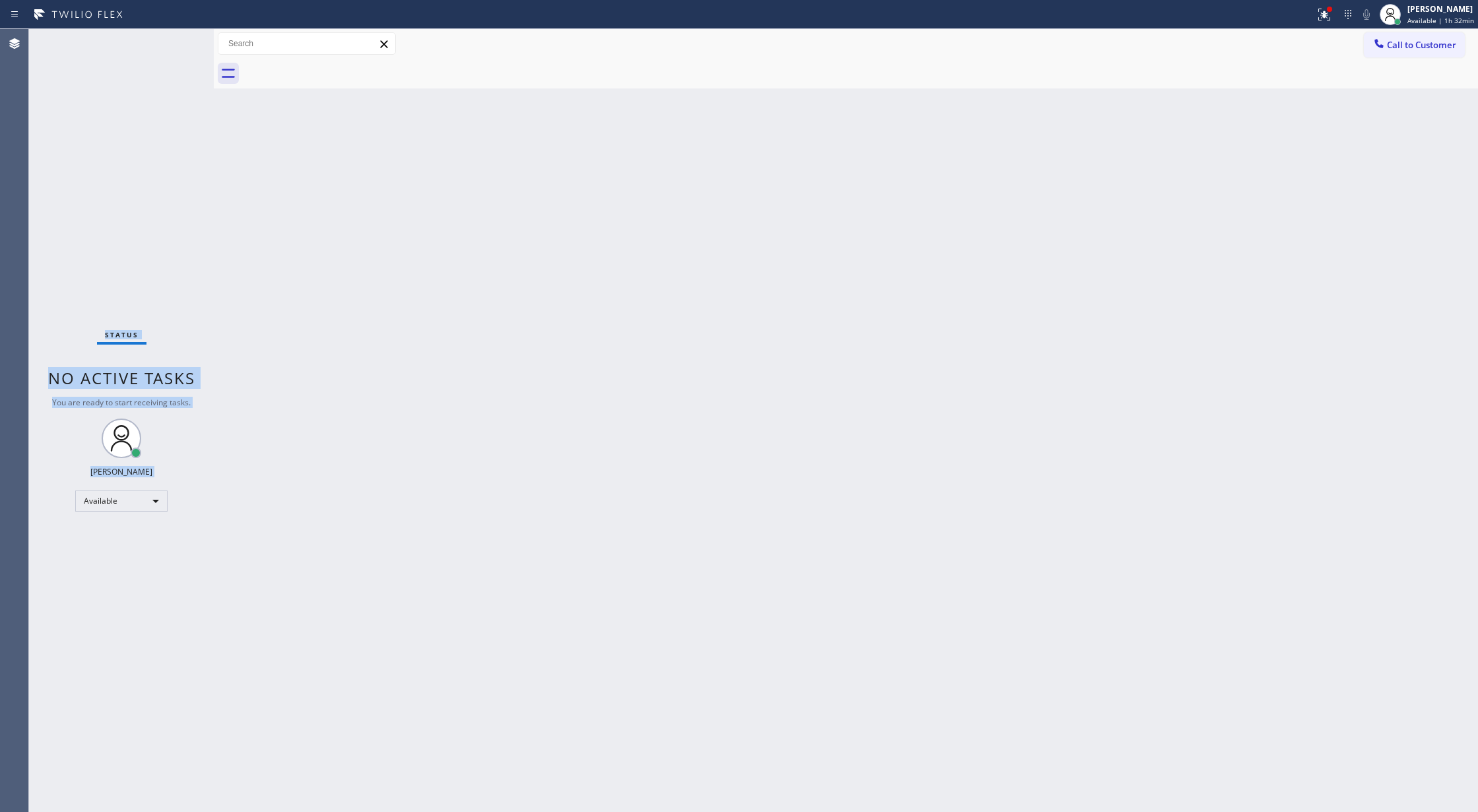
click at [172, 45] on div "Status No active tasks You are ready to start receiving tasks. [PERSON_NAME] Av…" at bounding box center [121, 420] width 184 height 782
click at [173, 16] on div "Status report Issues detected These issues could affect your workflow. Please c…" at bounding box center [739, 406] width 1478 height 812
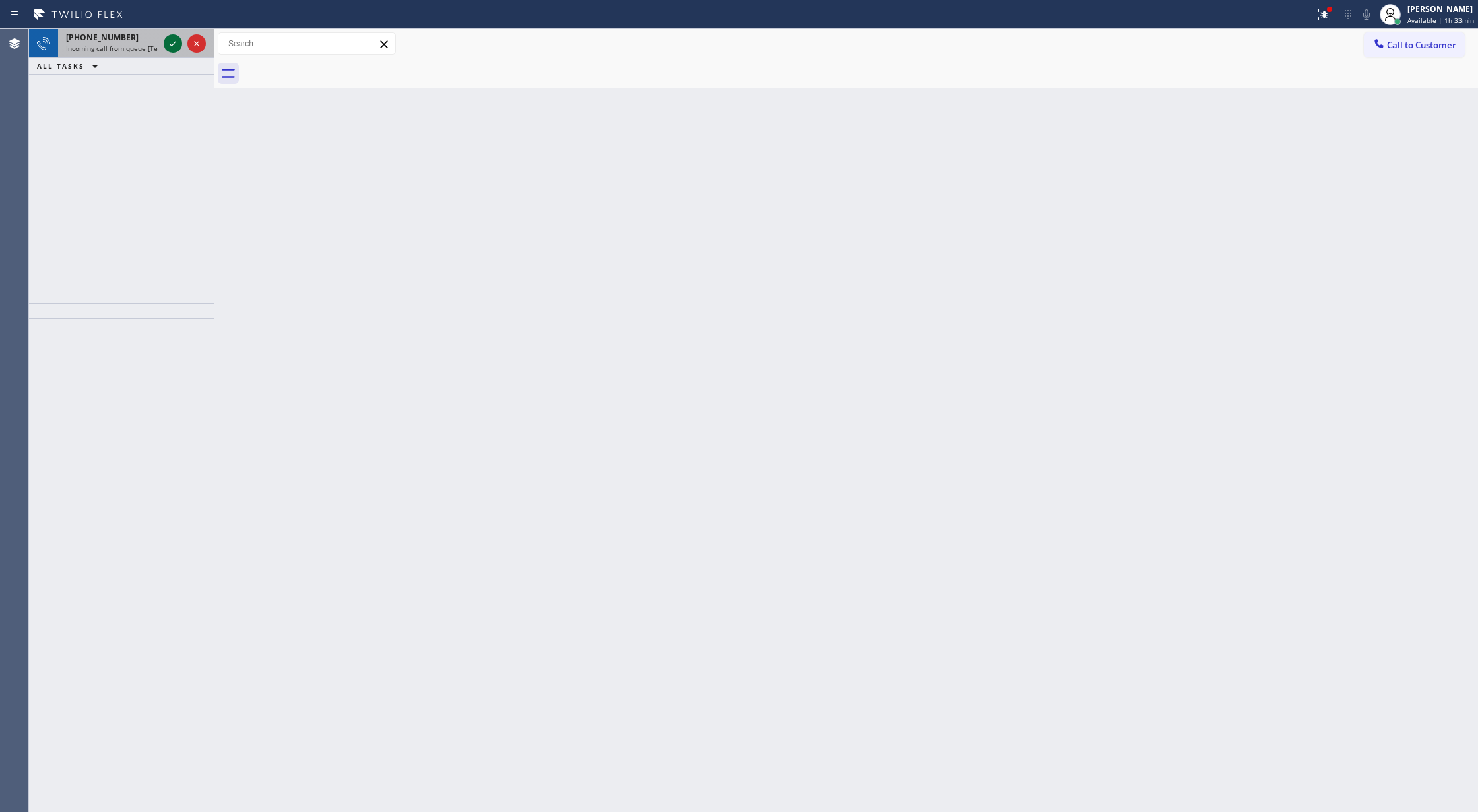
click at [174, 46] on icon at bounding box center [173, 44] width 16 height 16
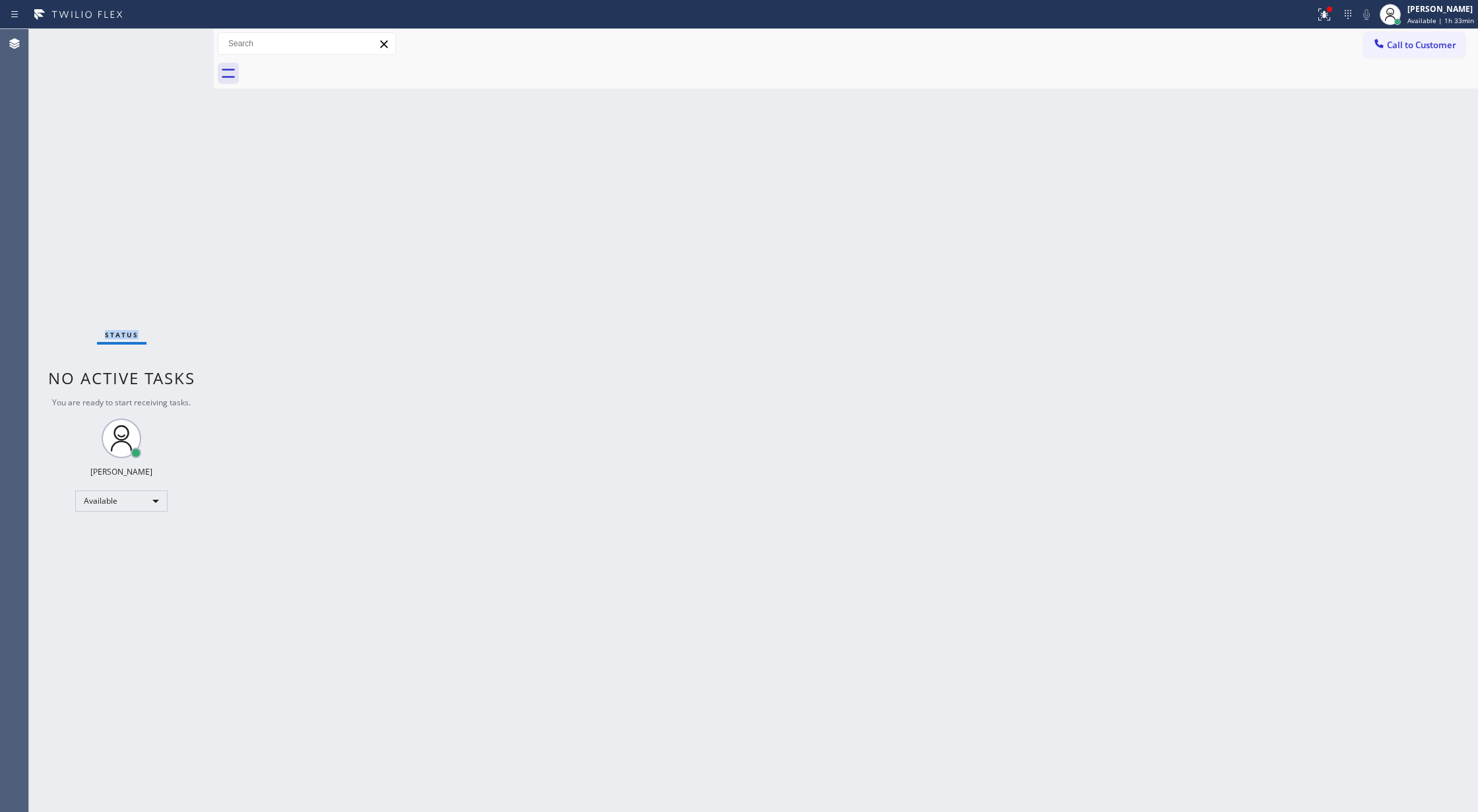
click at [172, 43] on div "Status No active tasks You are ready to start receiving tasks. [PERSON_NAME] Av…" at bounding box center [121, 420] width 184 height 782
click at [170, 43] on div "Status No active tasks You are ready to start receiving tasks. [PERSON_NAME] Av…" at bounding box center [121, 420] width 184 height 782
click at [167, 42] on div "Status No active tasks You are ready to start receiving tasks. [PERSON_NAME] Av…" at bounding box center [121, 420] width 184 height 782
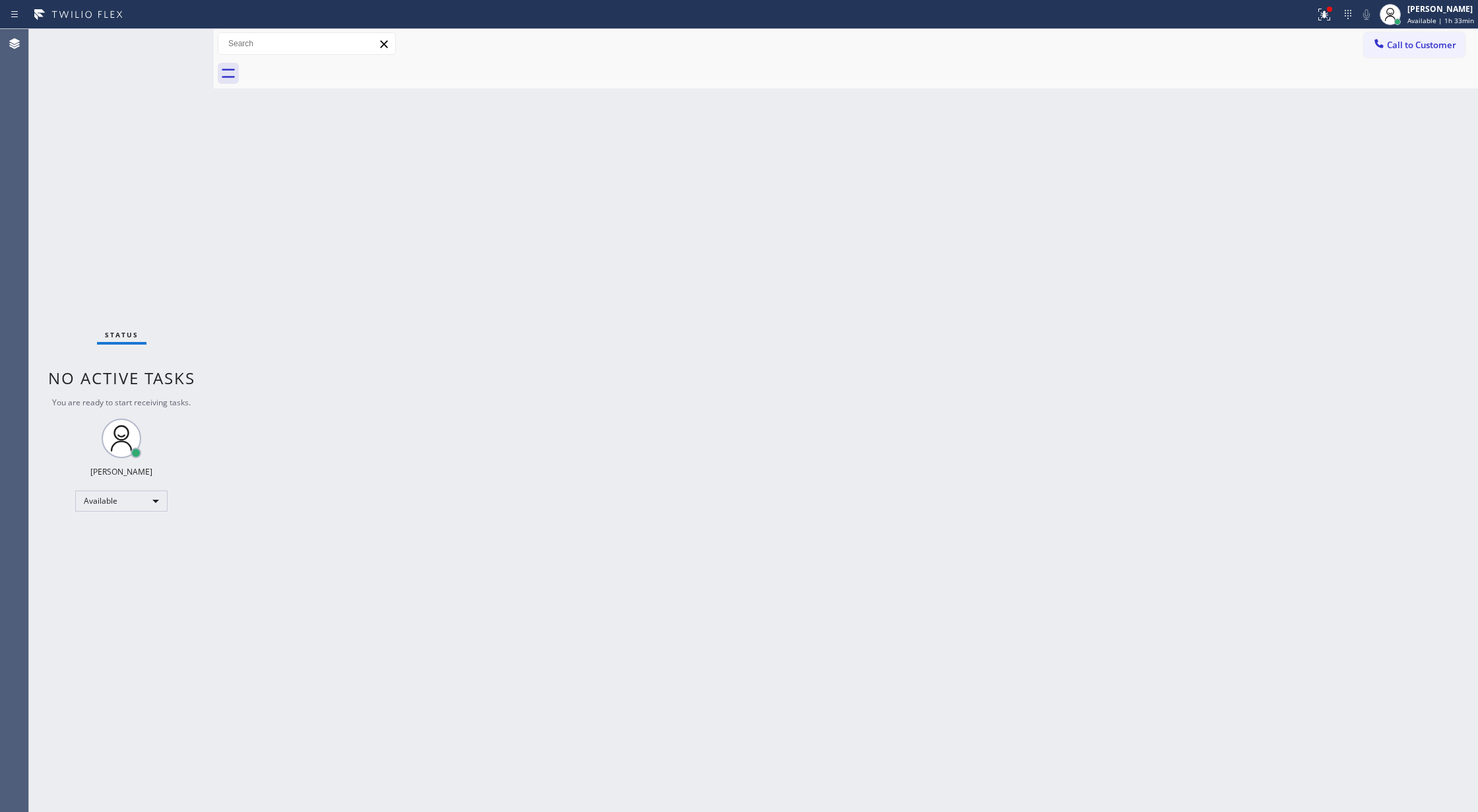
click at [164, 48] on div "Status No active tasks You are ready to start receiving tasks. [PERSON_NAME] Av…" at bounding box center [121, 420] width 184 height 782
click at [169, 40] on div "Status No active tasks You are ready to start receiving tasks. [PERSON_NAME] Av…" at bounding box center [121, 420] width 184 height 782
click at [177, 45] on div "Status No active tasks You are ready to start receiving tasks. [PERSON_NAME] Av…" at bounding box center [121, 420] width 184 height 782
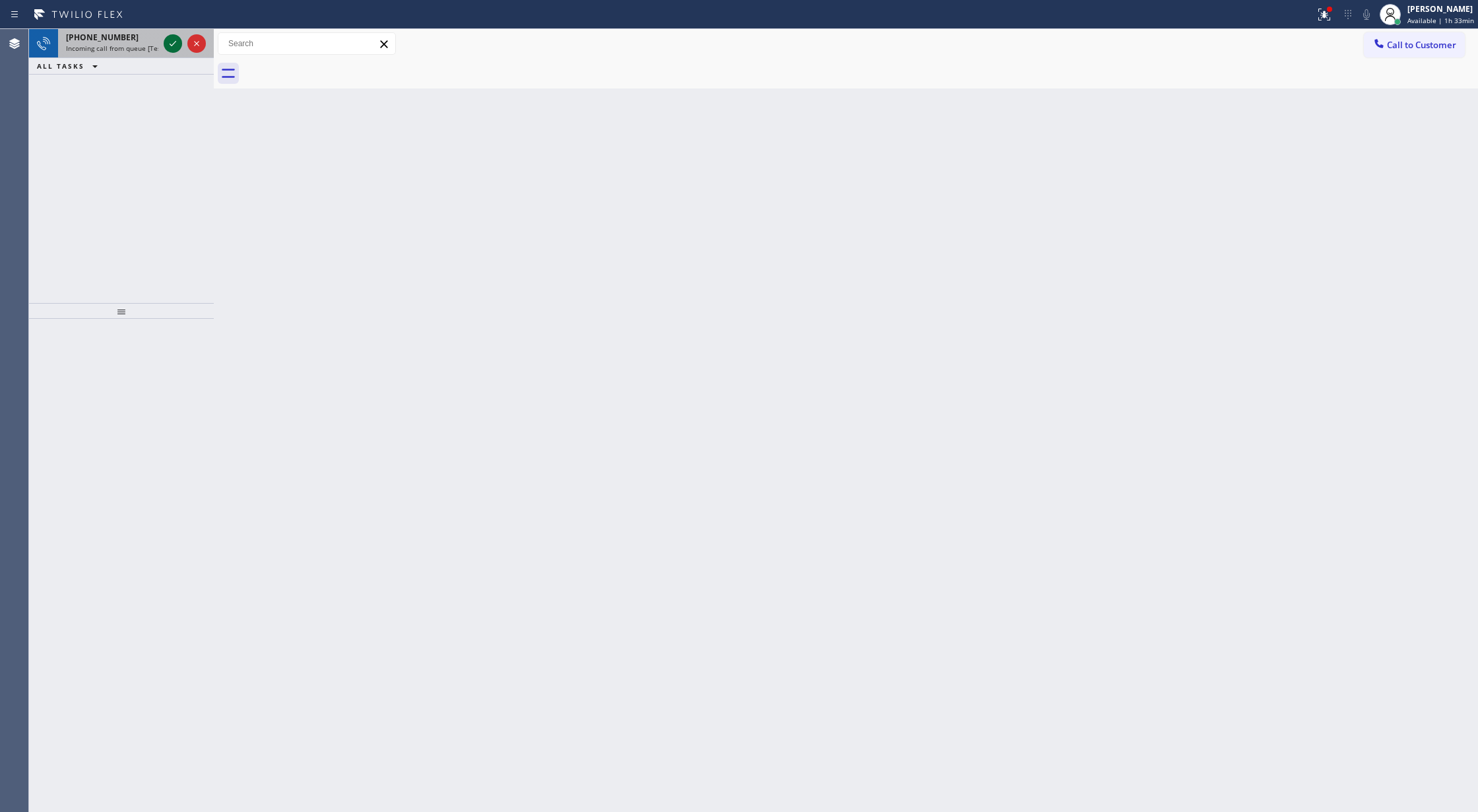
click at [177, 43] on icon at bounding box center [173, 44] width 16 height 16
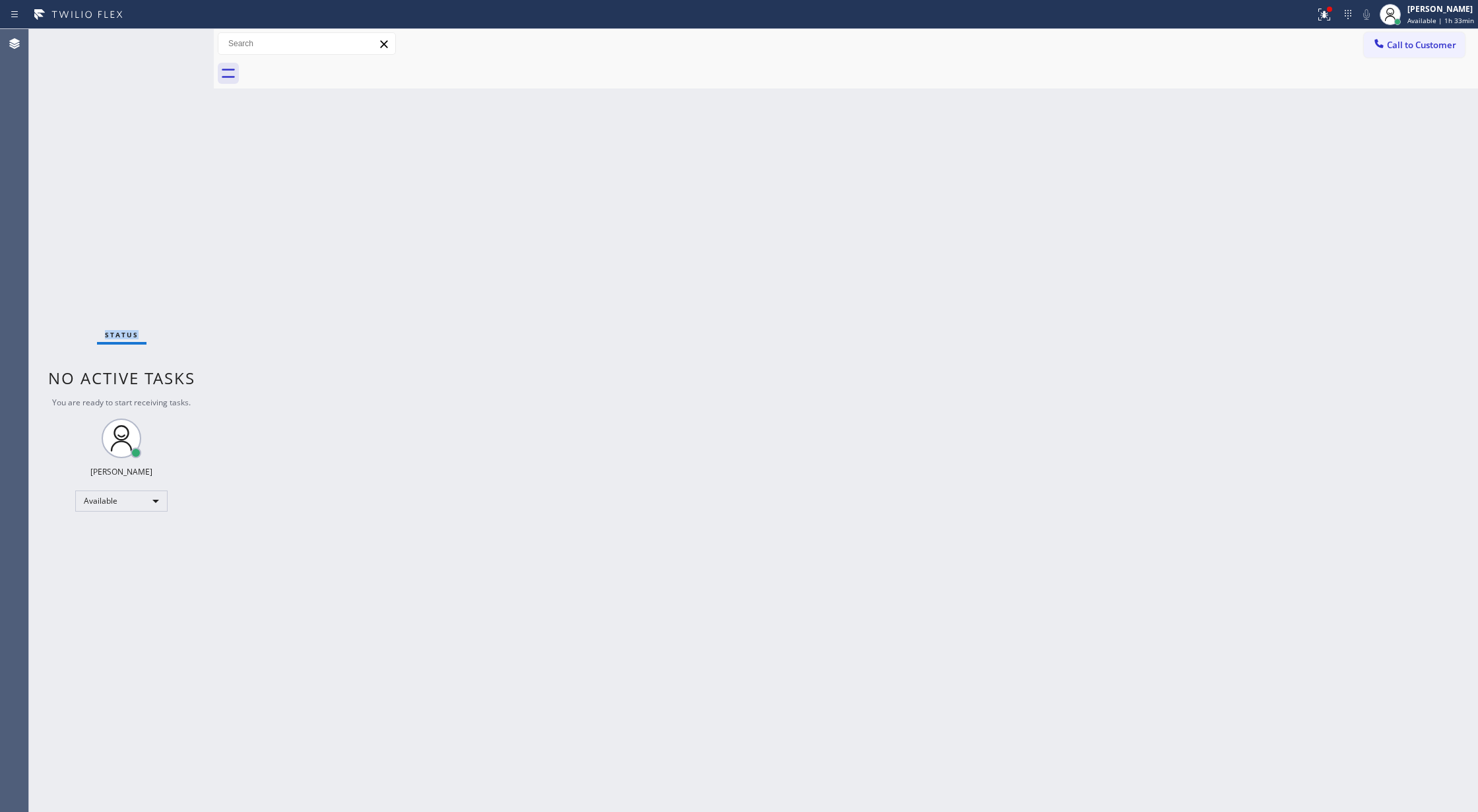
click at [177, 43] on div "Status No active tasks You are ready to start receiving tasks. [PERSON_NAME] Av…" at bounding box center [121, 420] width 184 height 782
click at [169, 48] on div "Status No active tasks You are ready to start receiving tasks. [PERSON_NAME] Av…" at bounding box center [121, 420] width 184 height 782
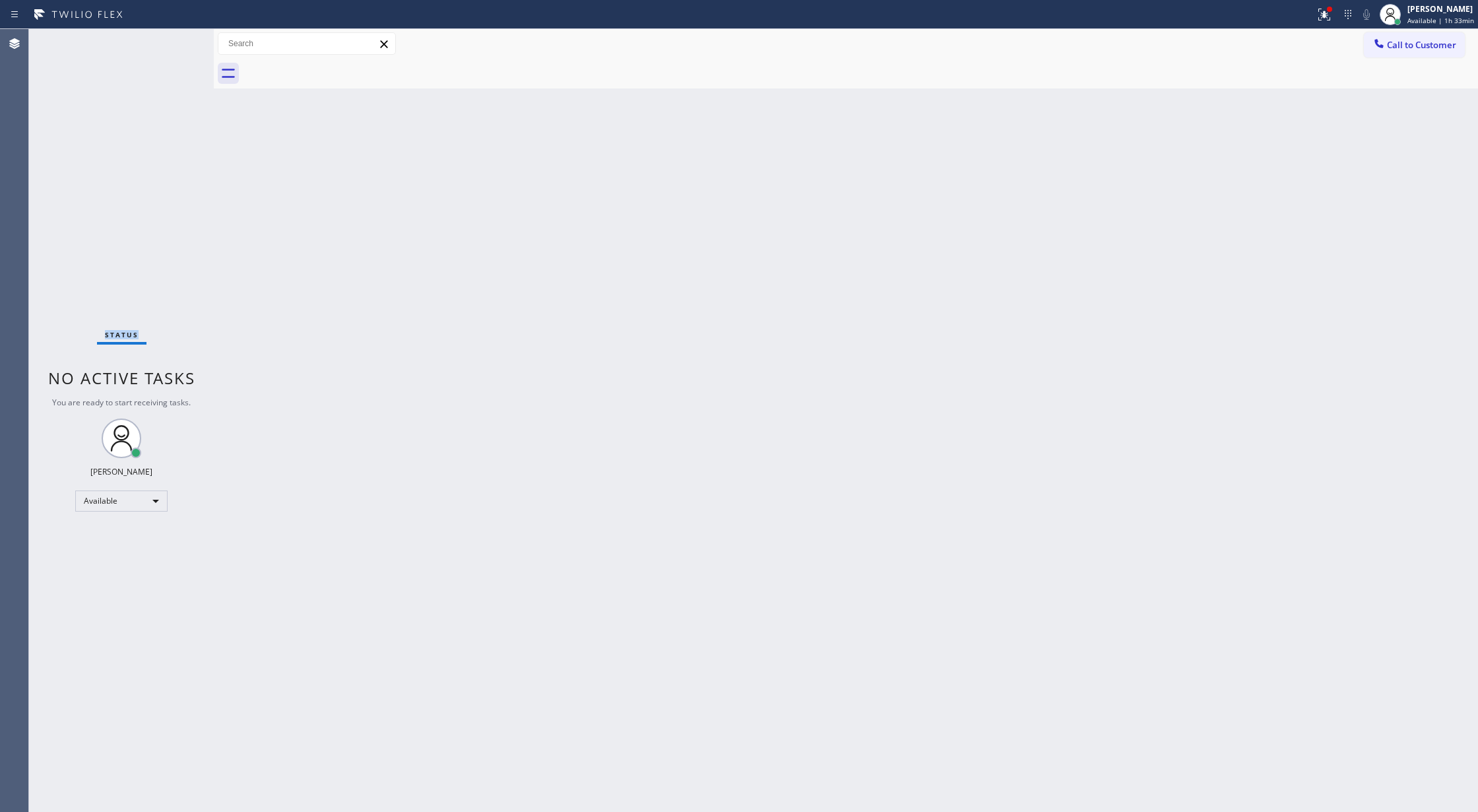
click at [169, 48] on div "Status No active tasks You are ready to start receiving tasks. [PERSON_NAME] Av…" at bounding box center [121, 420] width 184 height 782
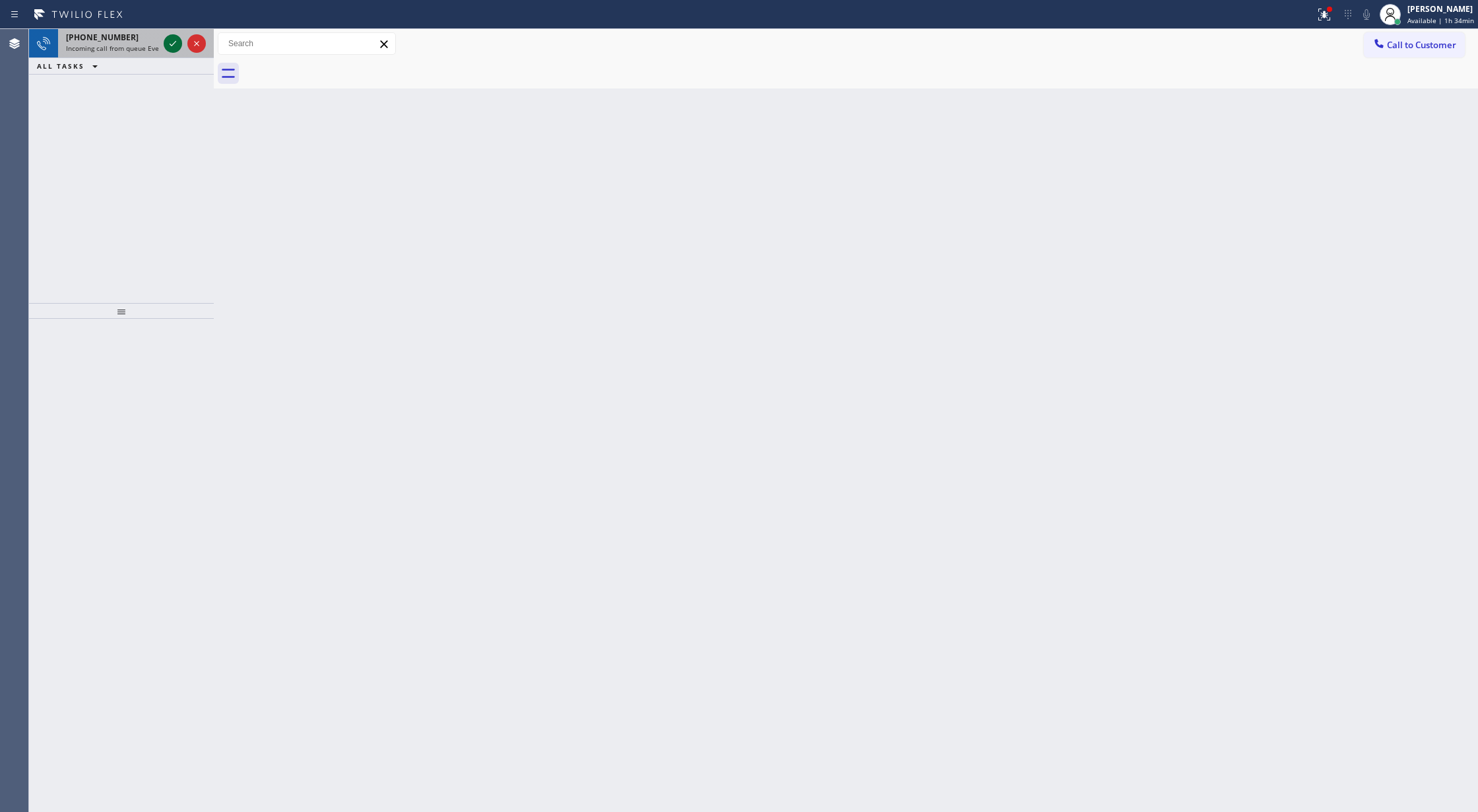
click at [172, 42] on icon at bounding box center [173, 44] width 16 height 16
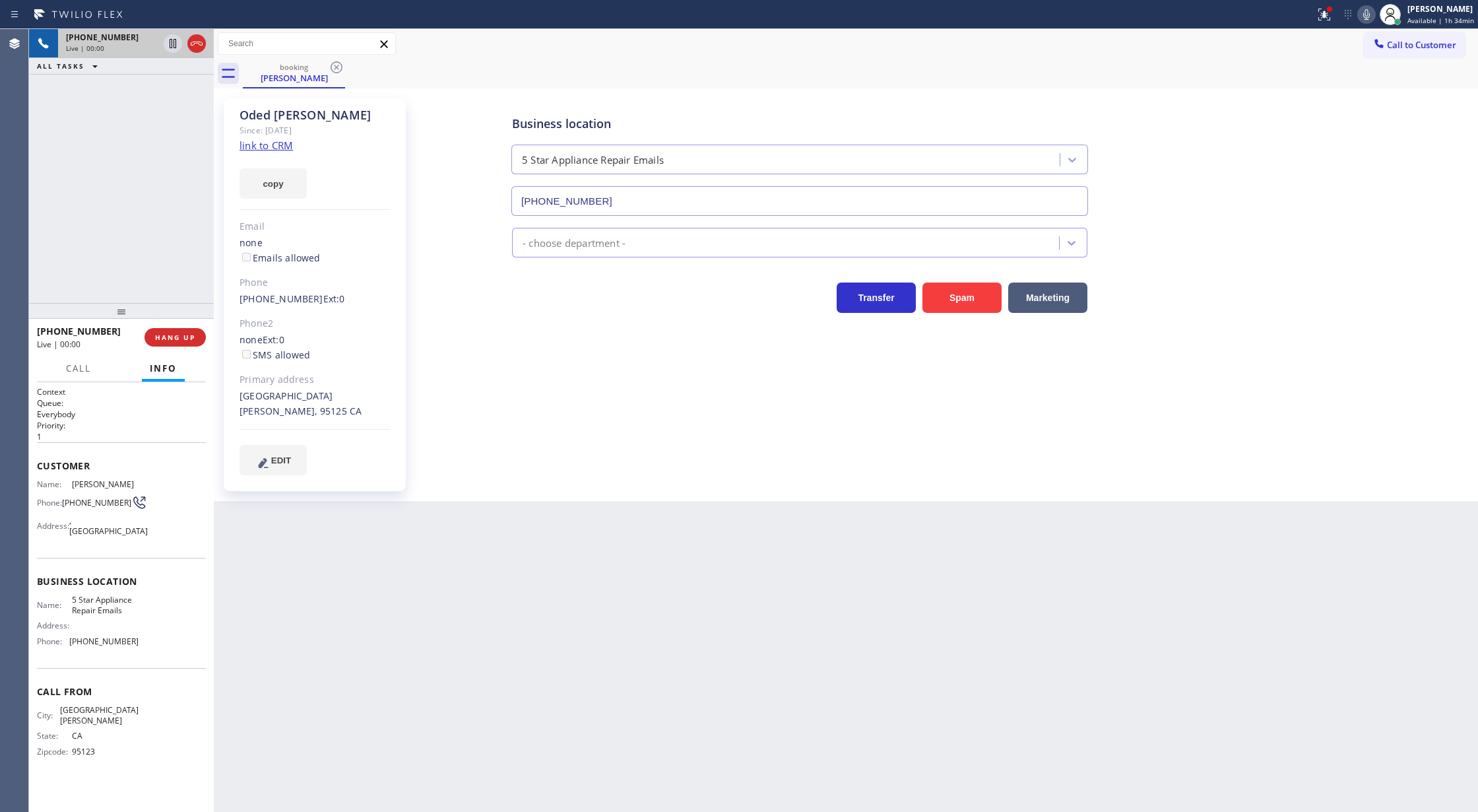
type input "(844) 735-4685"
click at [253, 146] on link "link to CRM" at bounding box center [267, 145] width 53 height 13
click at [196, 43] on icon at bounding box center [196, 43] width 12 height 4
click at [174, 333] on span "COMPLETE" at bounding box center [173, 338] width 45 height 9
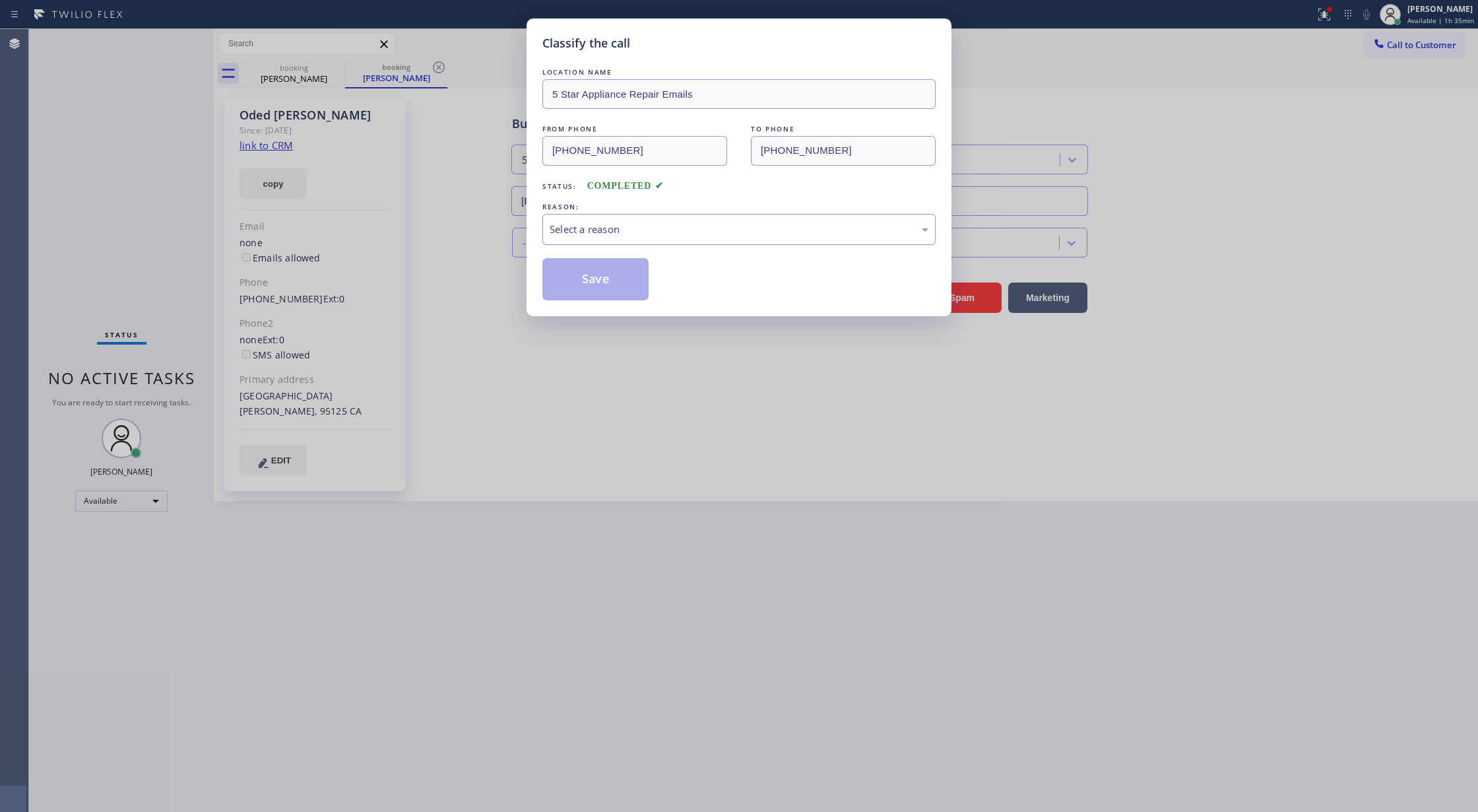
click at [610, 237] on div "Select a reason" at bounding box center [739, 229] width 379 height 15
click at [579, 276] on button "Save" at bounding box center [596, 279] width 106 height 42
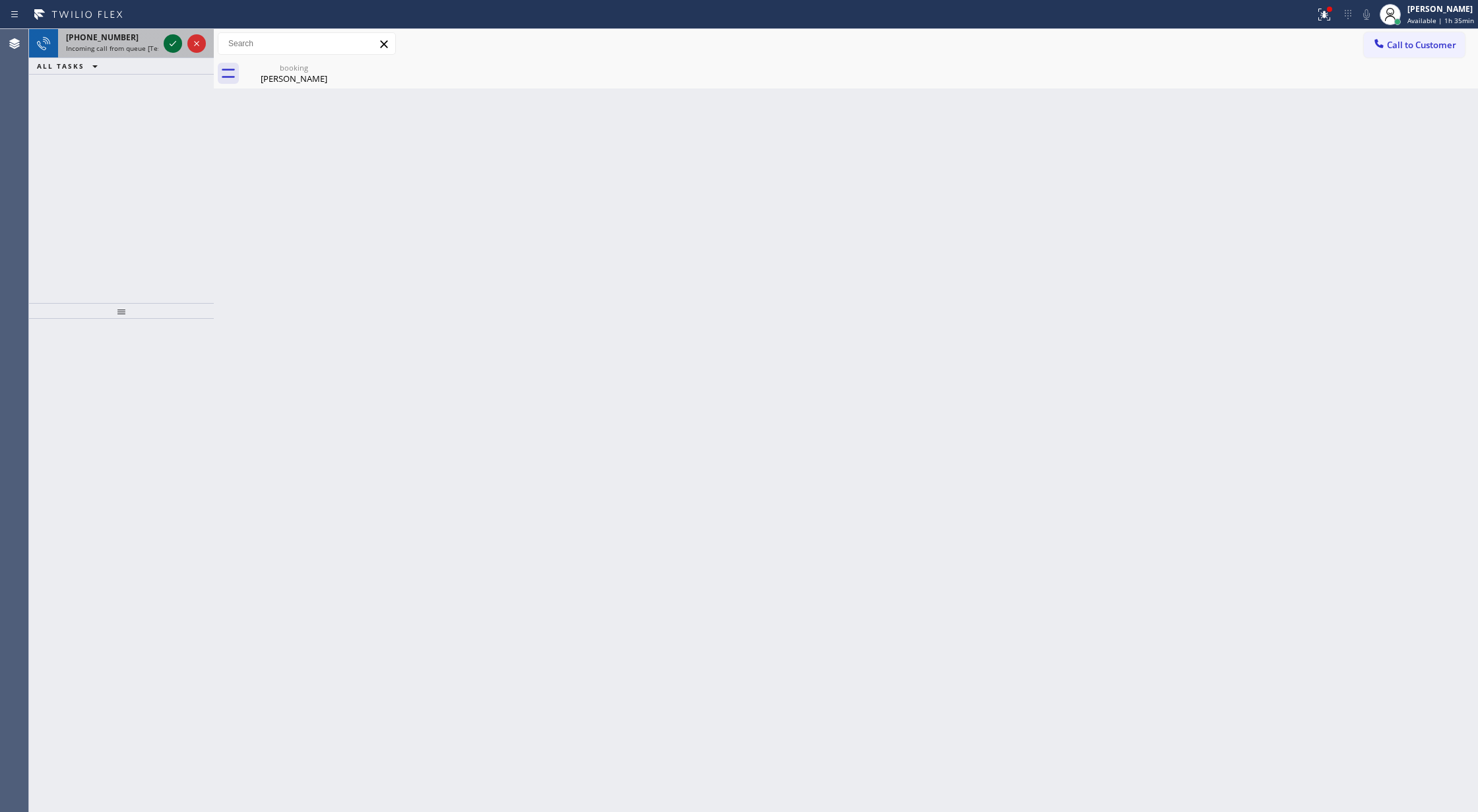
click at [170, 41] on icon at bounding box center [173, 44] width 16 height 16
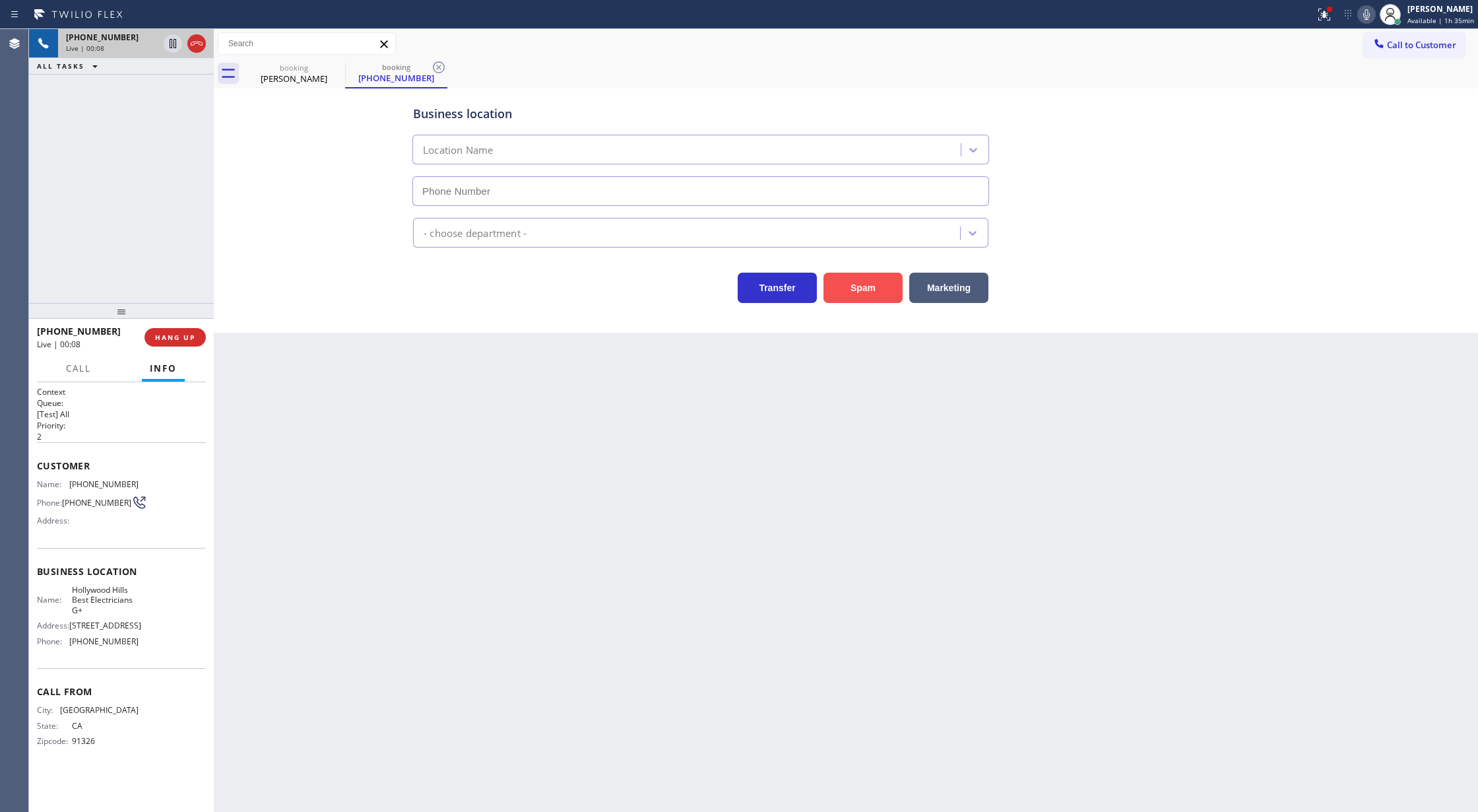
click at [867, 292] on button "Spam" at bounding box center [863, 288] width 79 height 30
click at [165, 334] on span "HANG UP" at bounding box center [175, 338] width 41 height 9
click at [162, 333] on span "COMPLETE" at bounding box center [173, 338] width 45 height 9
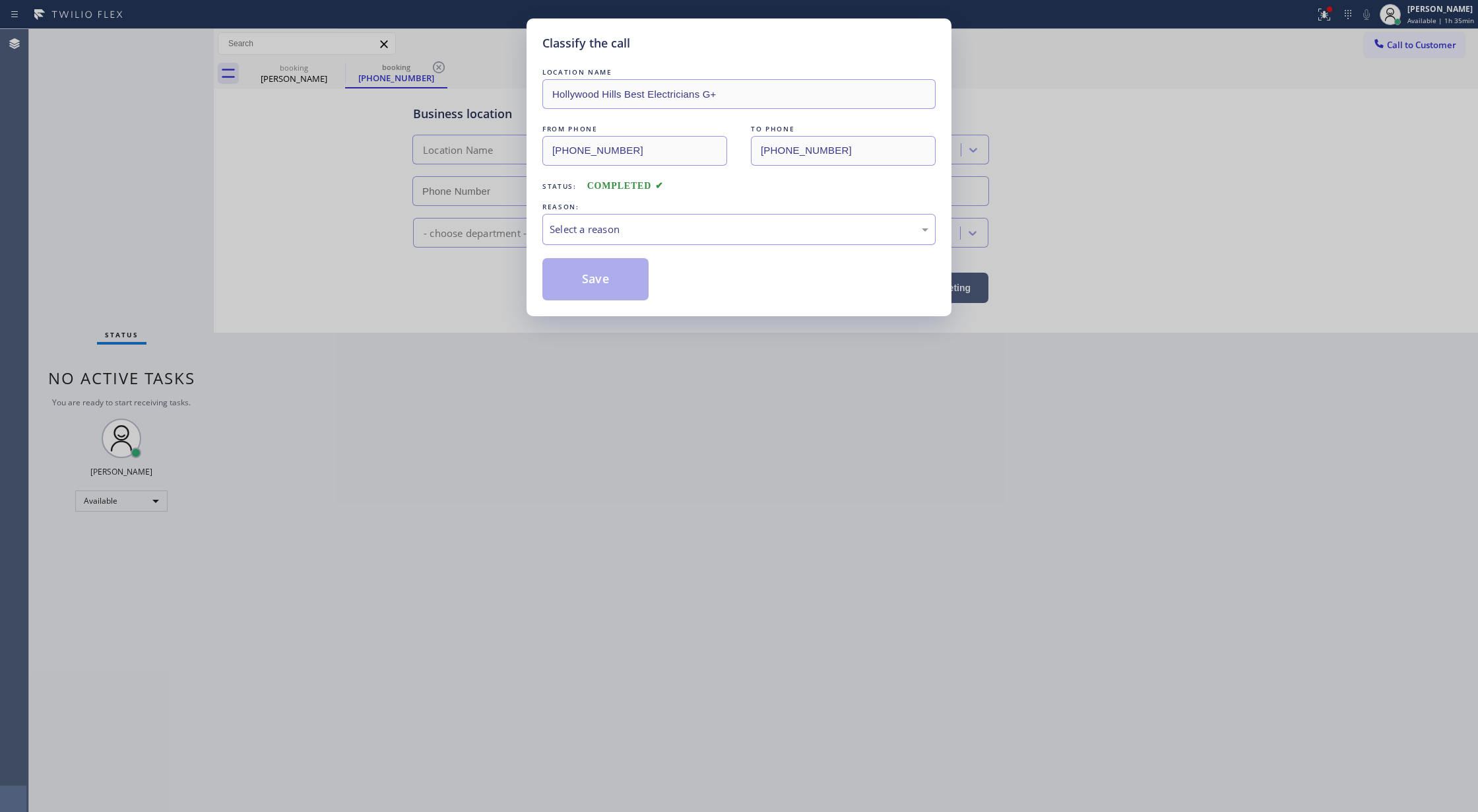
click at [637, 227] on div "Select a reason" at bounding box center [739, 229] width 379 height 15
click at [600, 277] on button "Save" at bounding box center [596, 279] width 106 height 42
type input "(844) 735-4685"
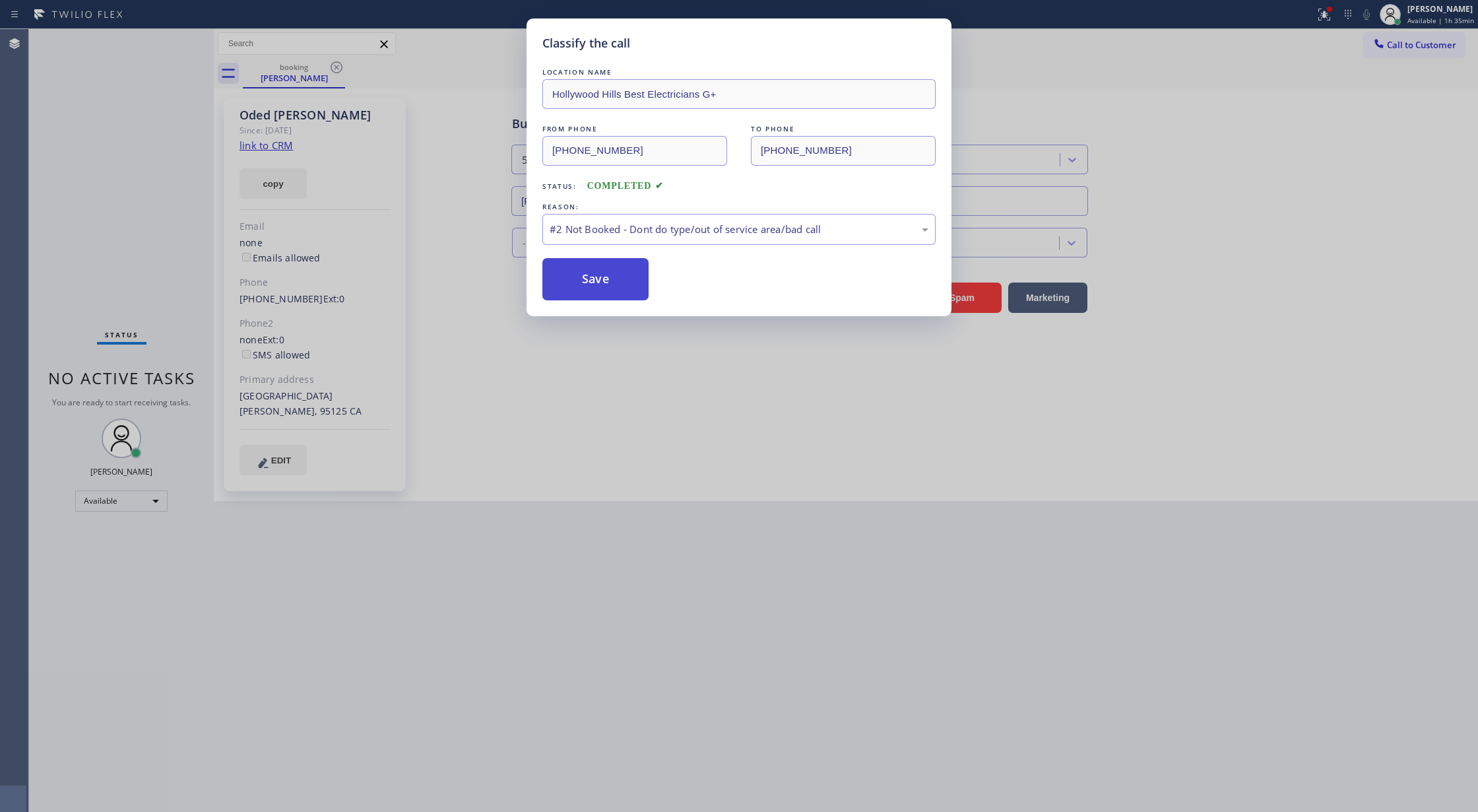
click at [583, 266] on button "Save" at bounding box center [596, 279] width 106 height 42
click at [581, 266] on button "Save" at bounding box center [596, 279] width 106 height 42
click at [579, 267] on button "Save" at bounding box center [596, 279] width 106 height 42
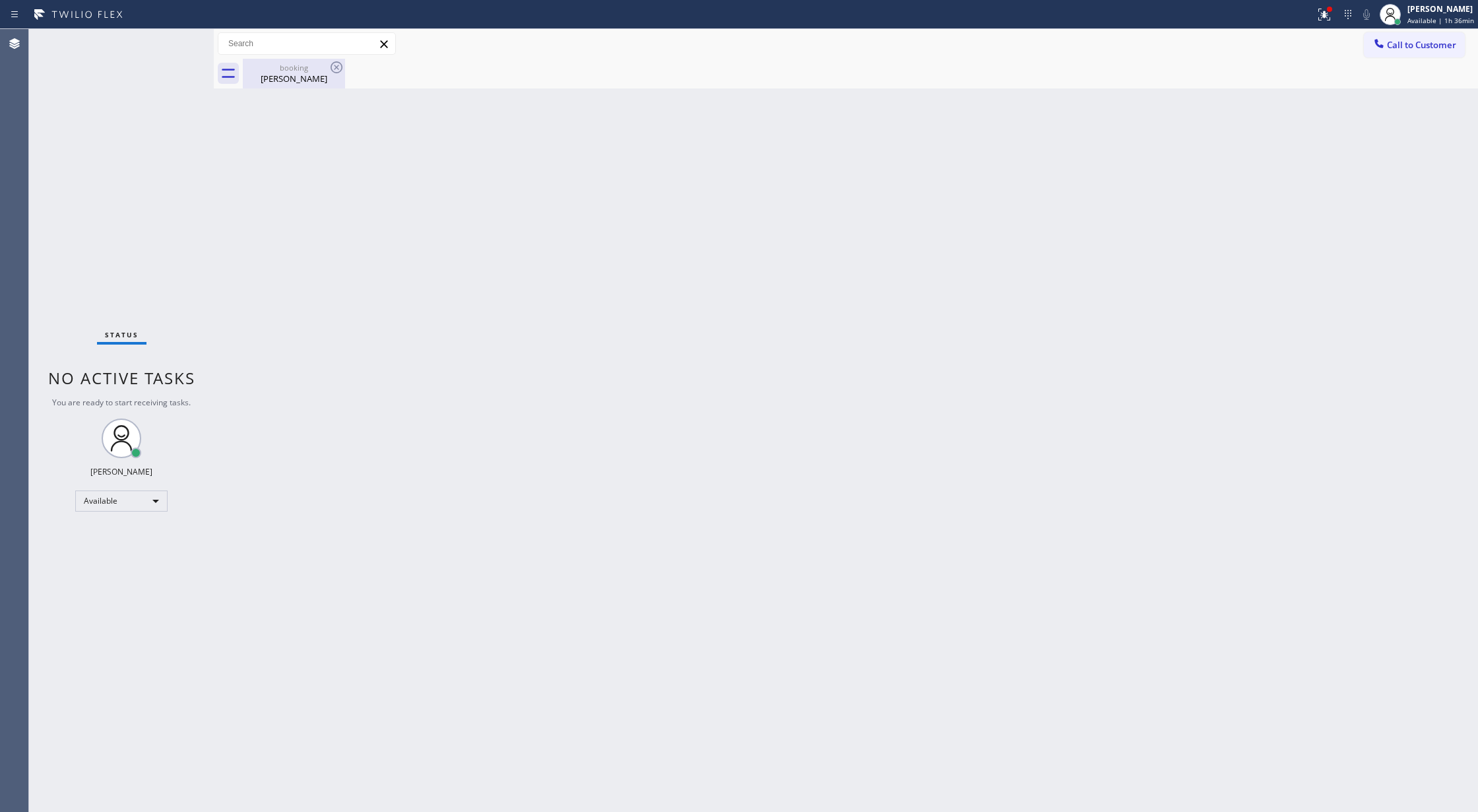
click at [325, 67] on div "booking" at bounding box center [293, 67] width 99 height 10
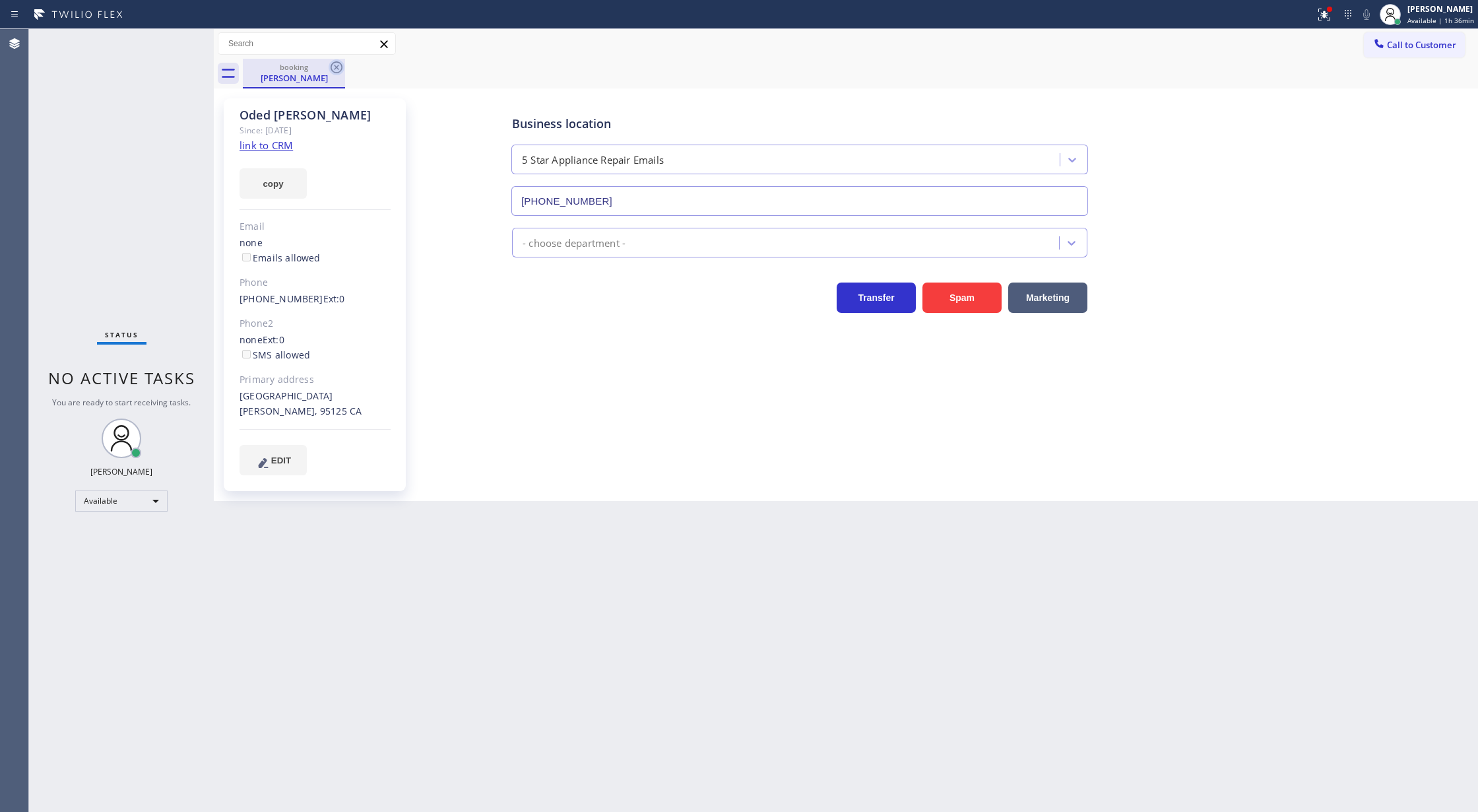
click at [335, 64] on icon at bounding box center [336, 67] width 16 height 16
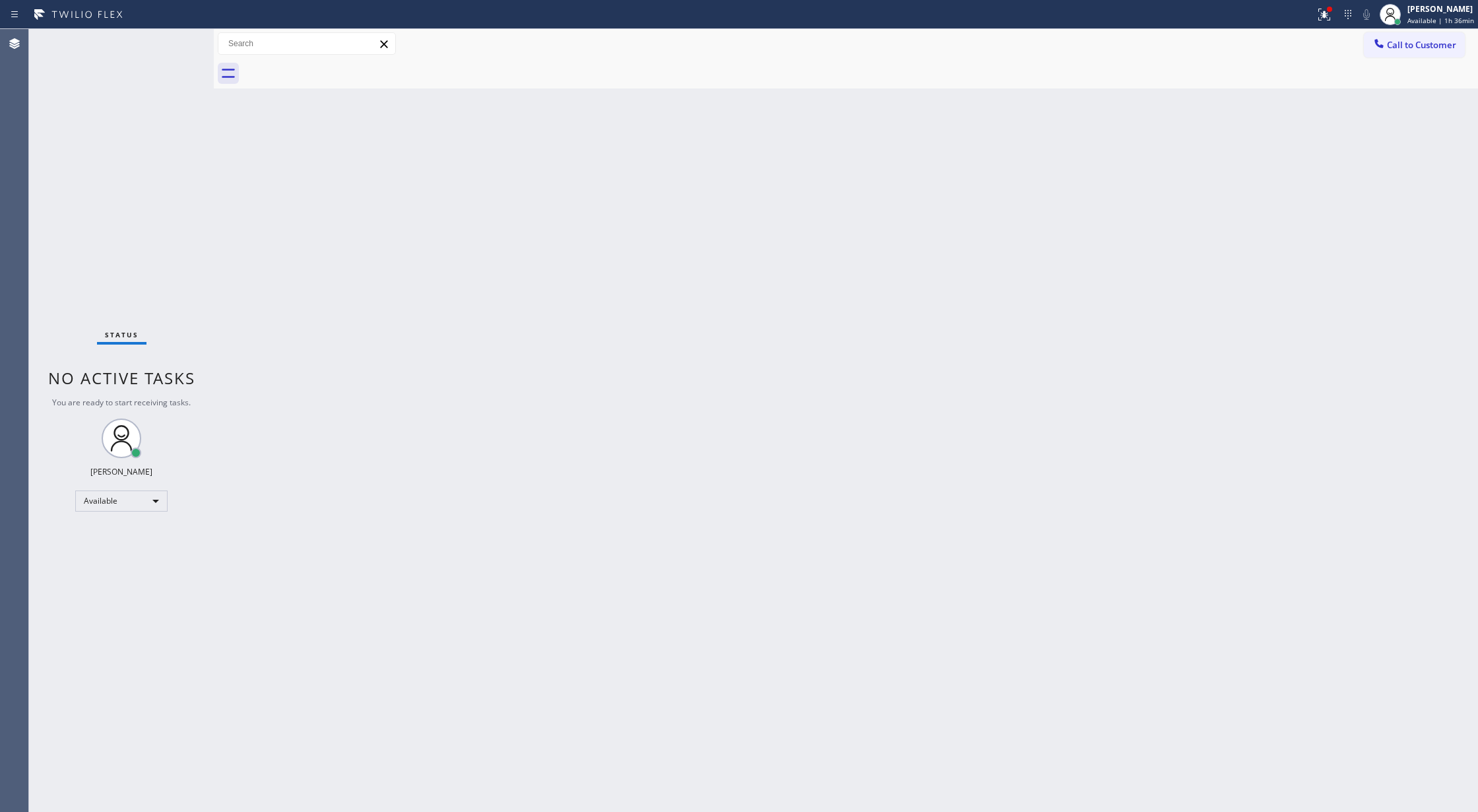
click at [182, 38] on div "Status No active tasks You are ready to start receiving tasks. [PERSON_NAME] Av…" at bounding box center [121, 420] width 184 height 782
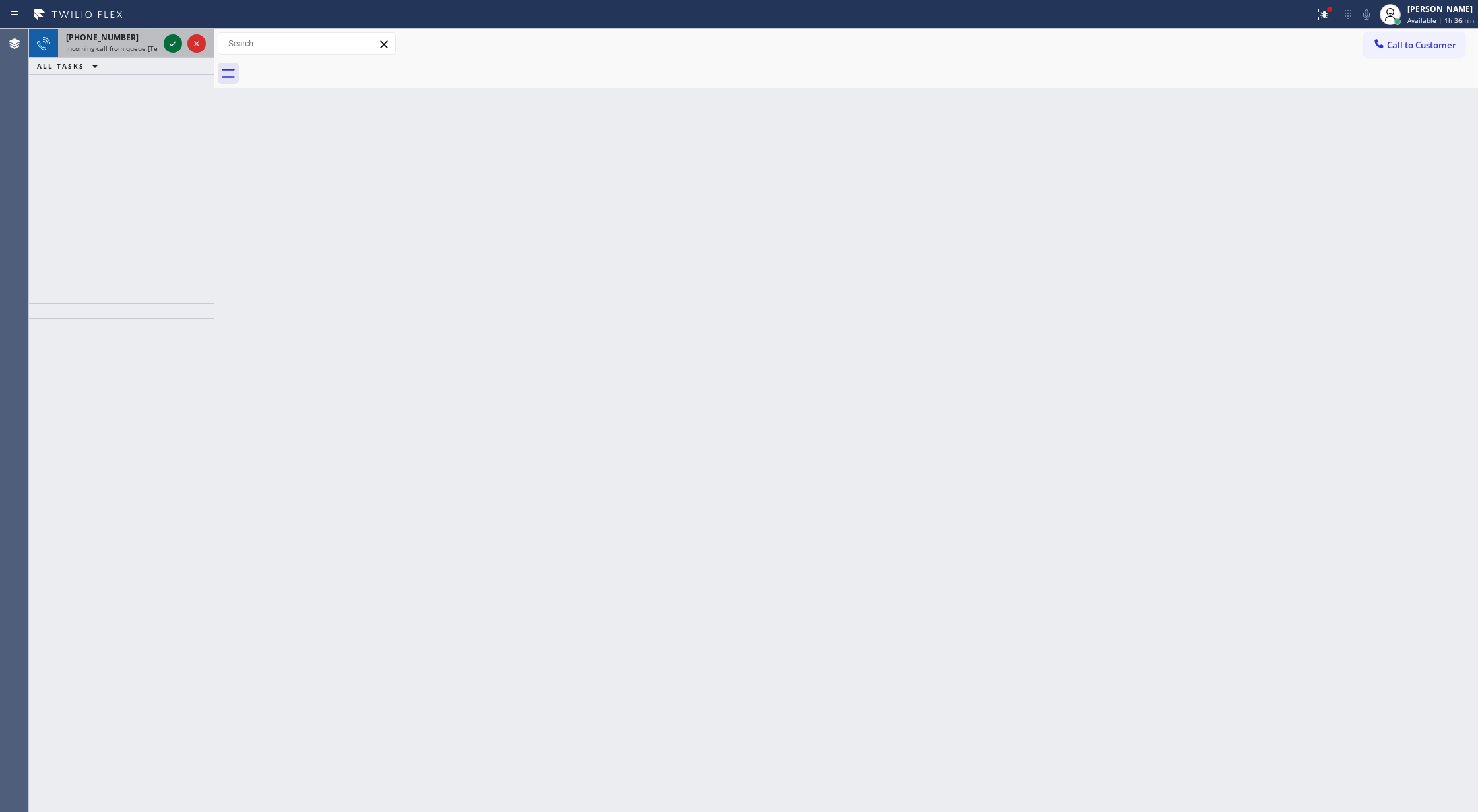
click at [167, 40] on icon at bounding box center [173, 44] width 16 height 16
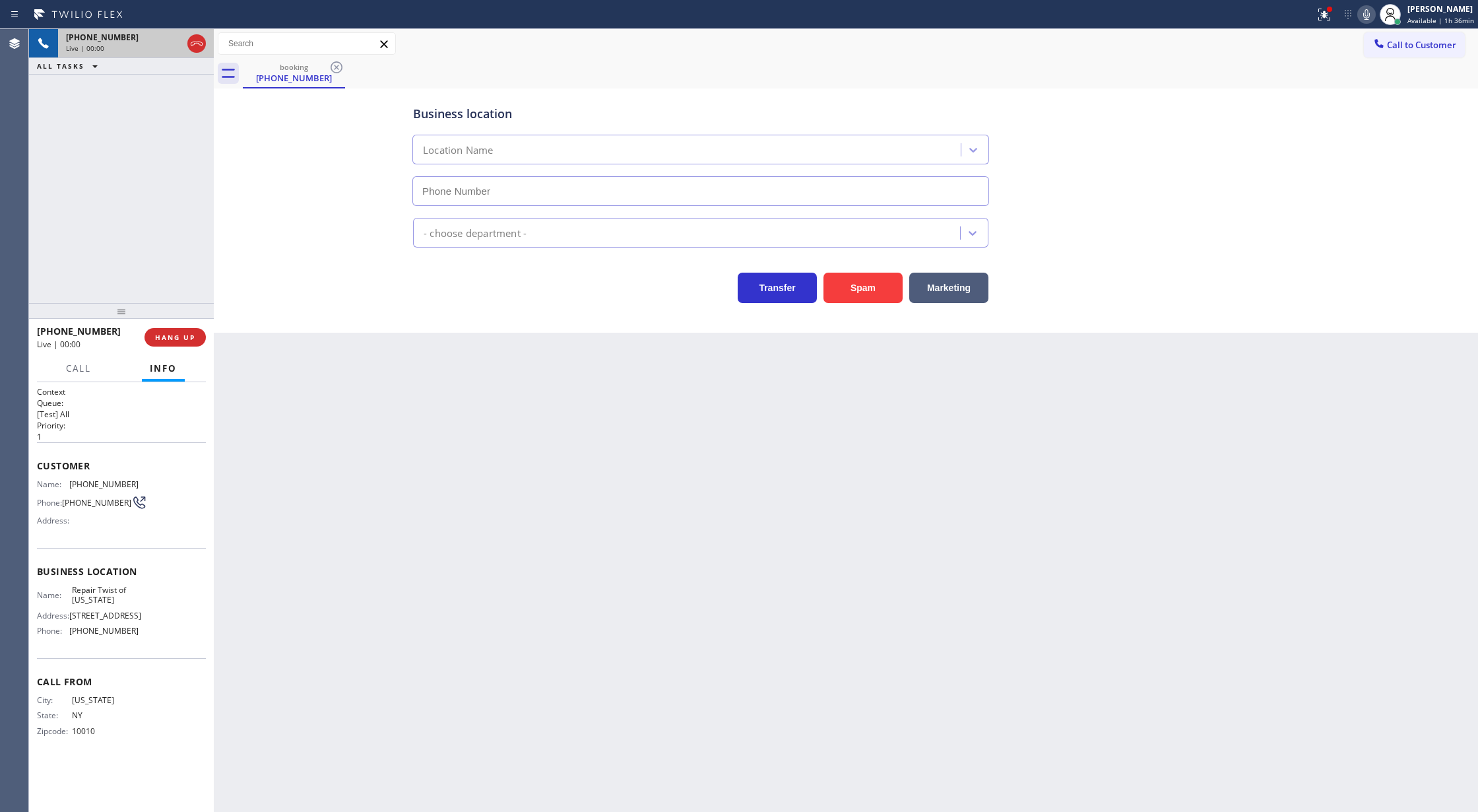
type input "(347) 284-6179"
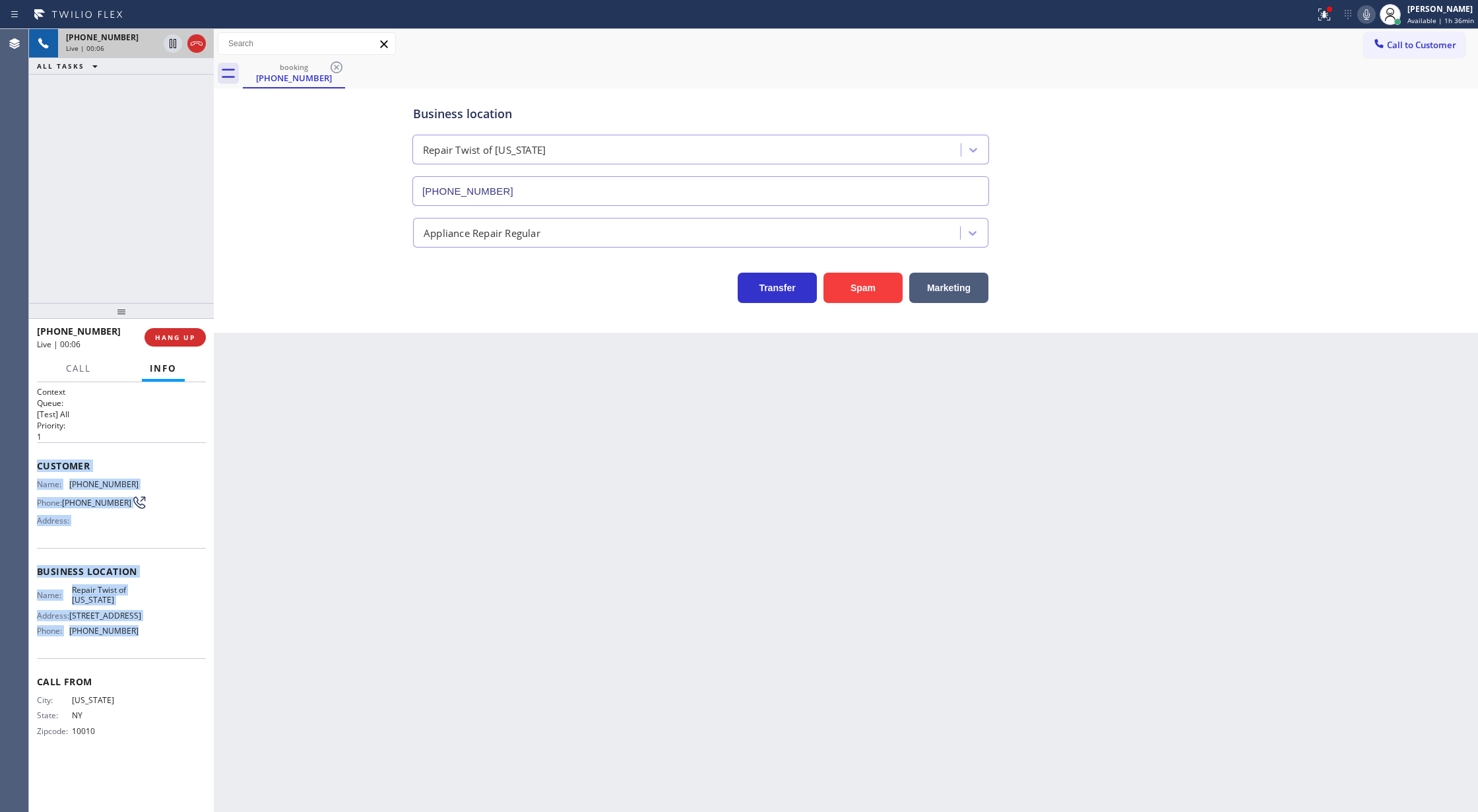
copy div "Customer Name: (646) 302-5721 Phone: (646) 302-5721 Address: Business location …"
drag, startPoint x: 33, startPoint y: 466, endPoint x: 141, endPoint y: 649, distance: 212.5
click at [141, 649] on div "Context Queue: [Test] All Priority: 1 Customer Name: (646) 302-5721 Phone: (646…" at bounding box center [121, 597] width 184 height 431
click at [181, 688] on span "Call From" at bounding box center [121, 681] width 169 height 13
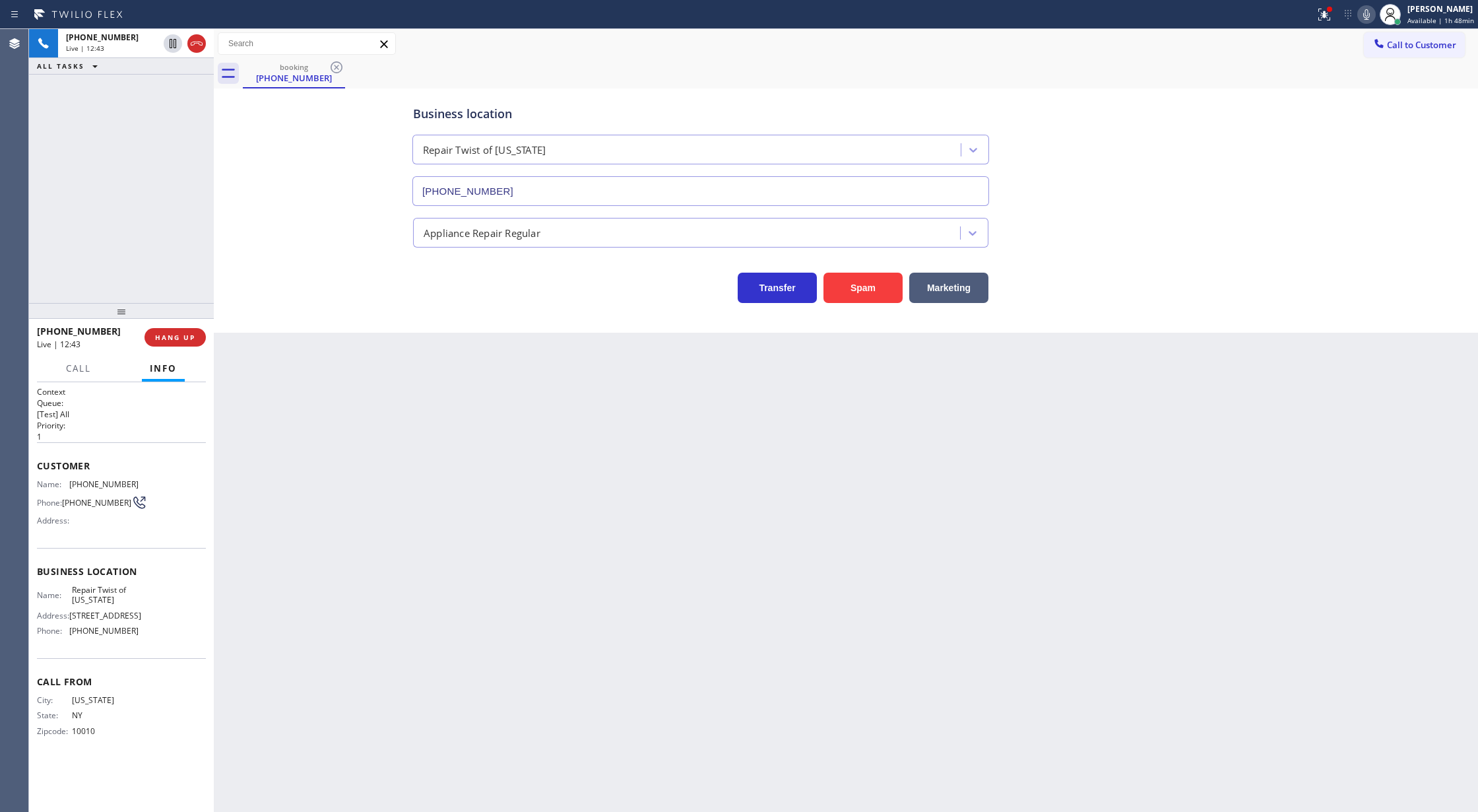
drag, startPoint x: 195, startPoint y: 45, endPoint x: 302, endPoint y: 596, distance: 561.3
click at [195, 45] on icon at bounding box center [196, 44] width 16 height 16
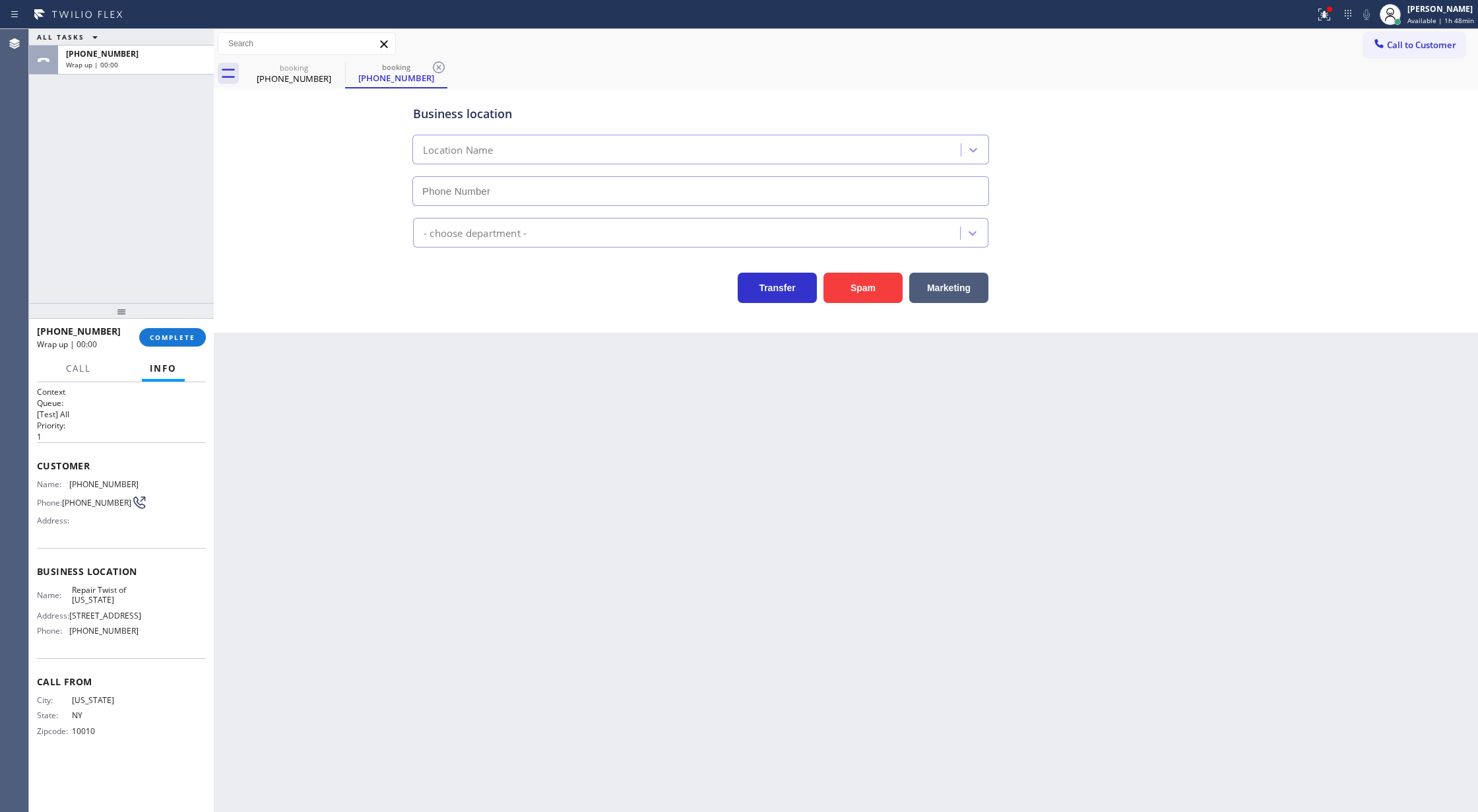
type input "(347) 284-6179"
click at [161, 341] on span "COMPLETE" at bounding box center [173, 338] width 45 height 9
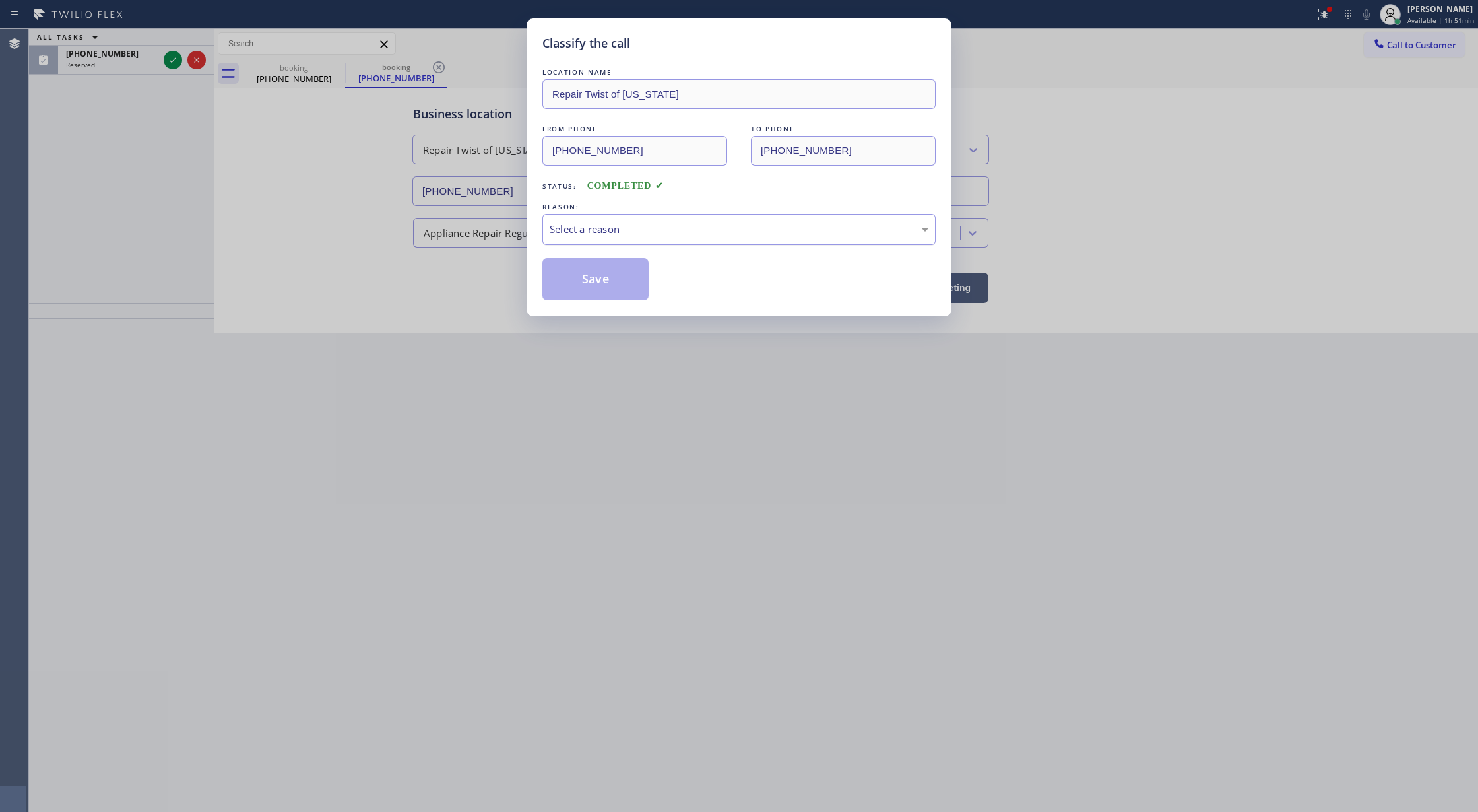
click at [614, 227] on div "Select a reason" at bounding box center [739, 229] width 379 height 15
click at [579, 282] on button "Save" at bounding box center [596, 279] width 106 height 42
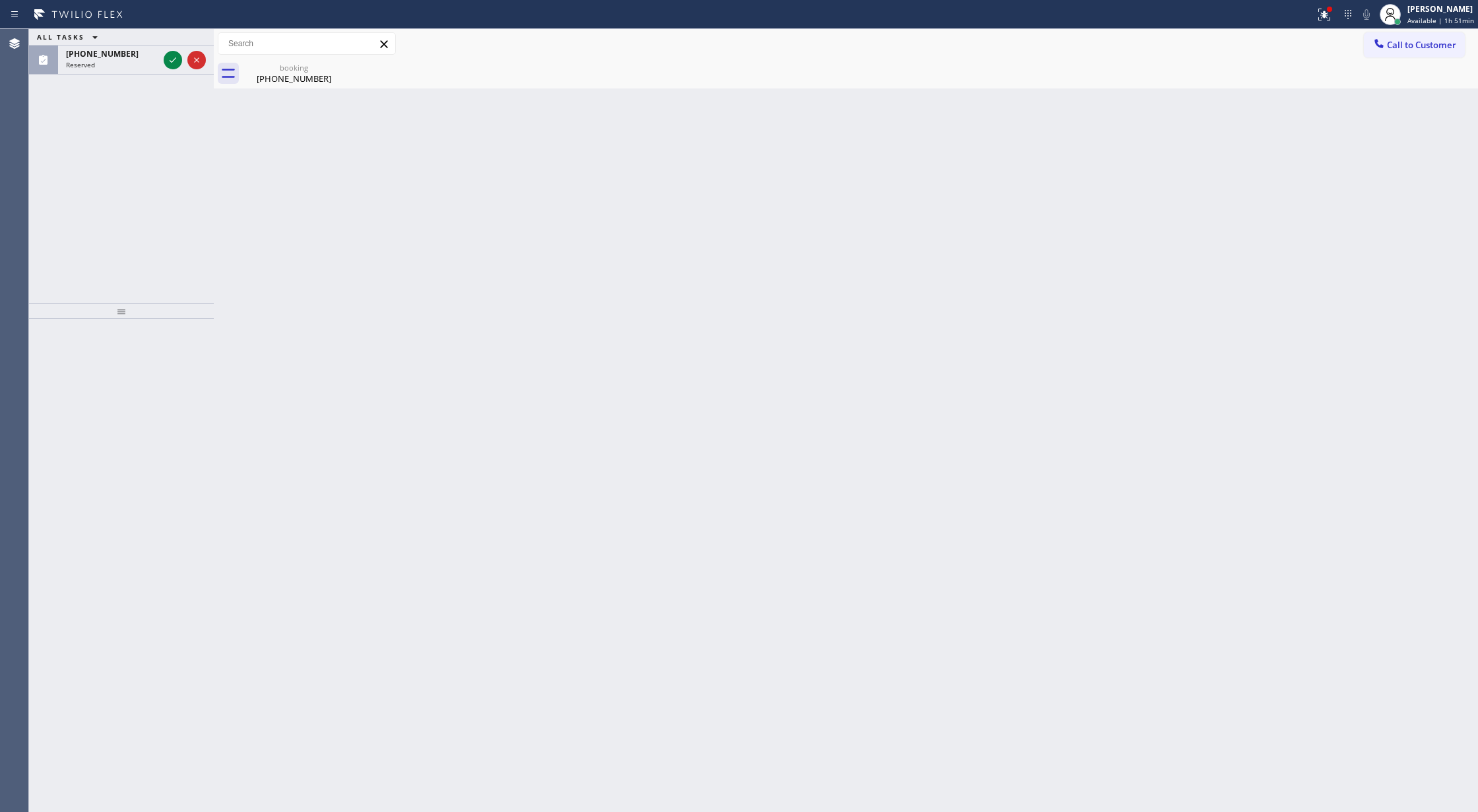
click at [172, 62] on icon at bounding box center [173, 59] width 6 height 5
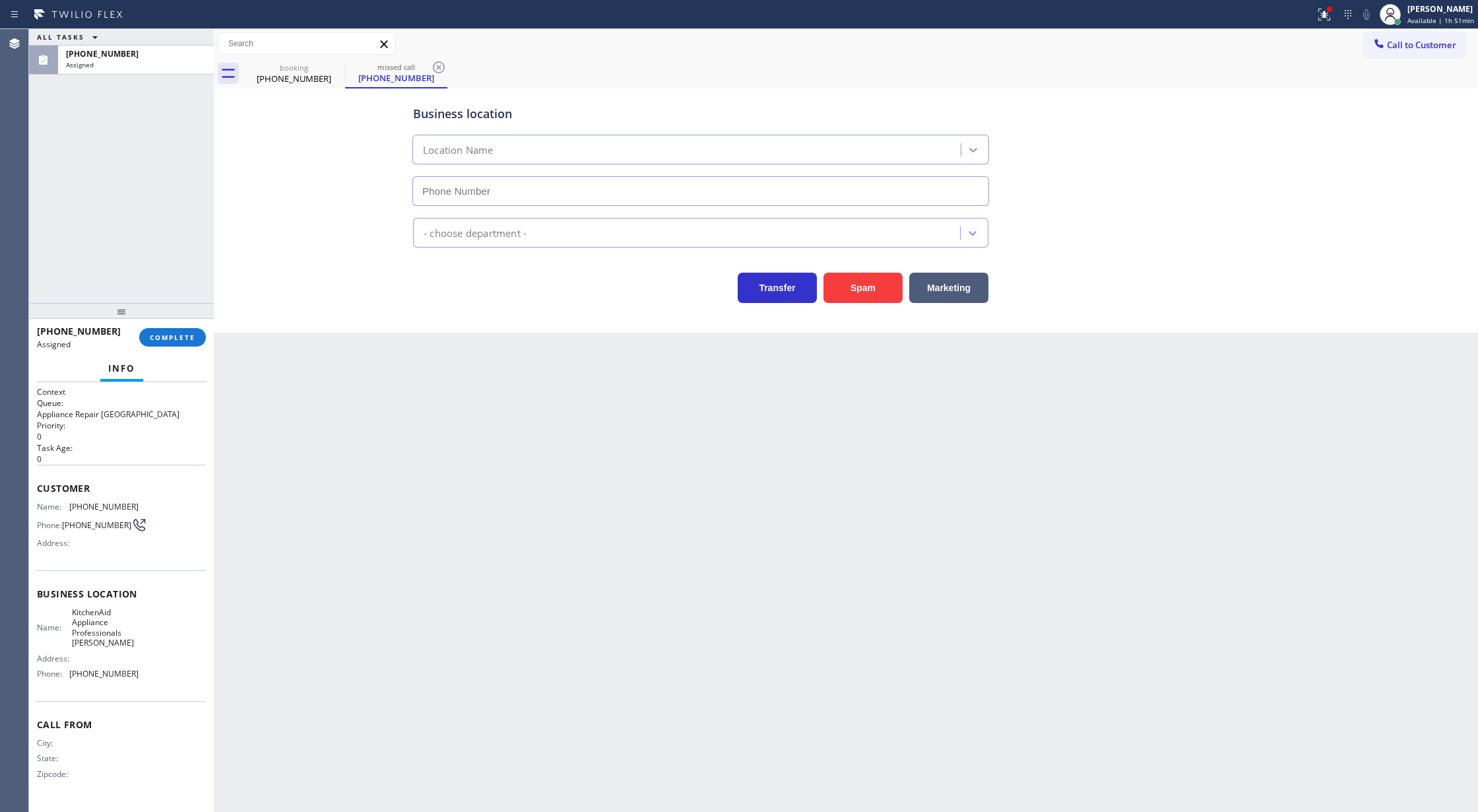
type input "(786) 628-9709"
click at [170, 327] on div "(786) 286-1674 Assigned COMPLETE" at bounding box center [121, 338] width 169 height 34
click at [159, 335] on span "COMPLETE" at bounding box center [173, 338] width 45 height 9
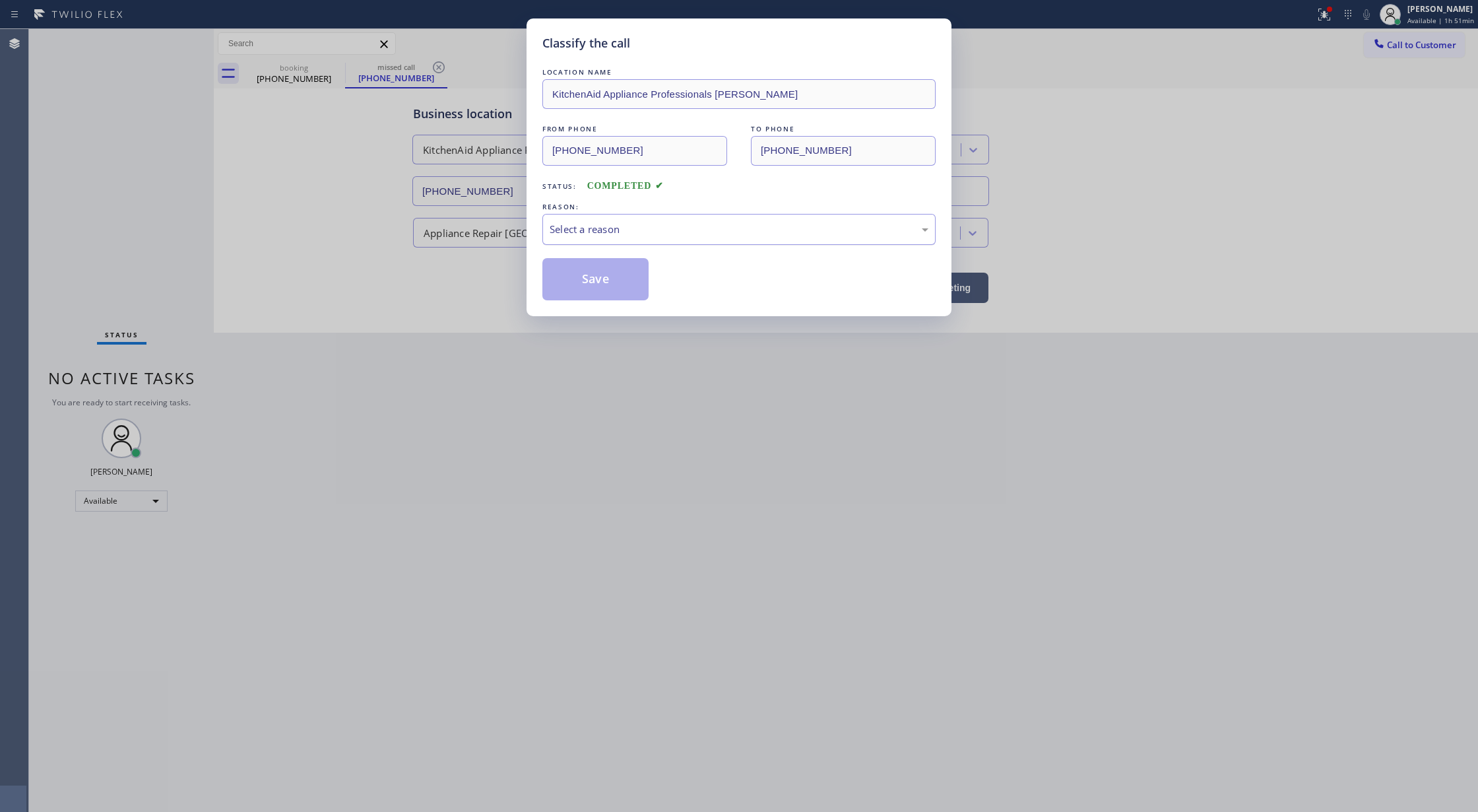
click at [663, 233] on div "Select a reason" at bounding box center [739, 229] width 379 height 15
click at [589, 281] on button "Save" at bounding box center [596, 279] width 106 height 42
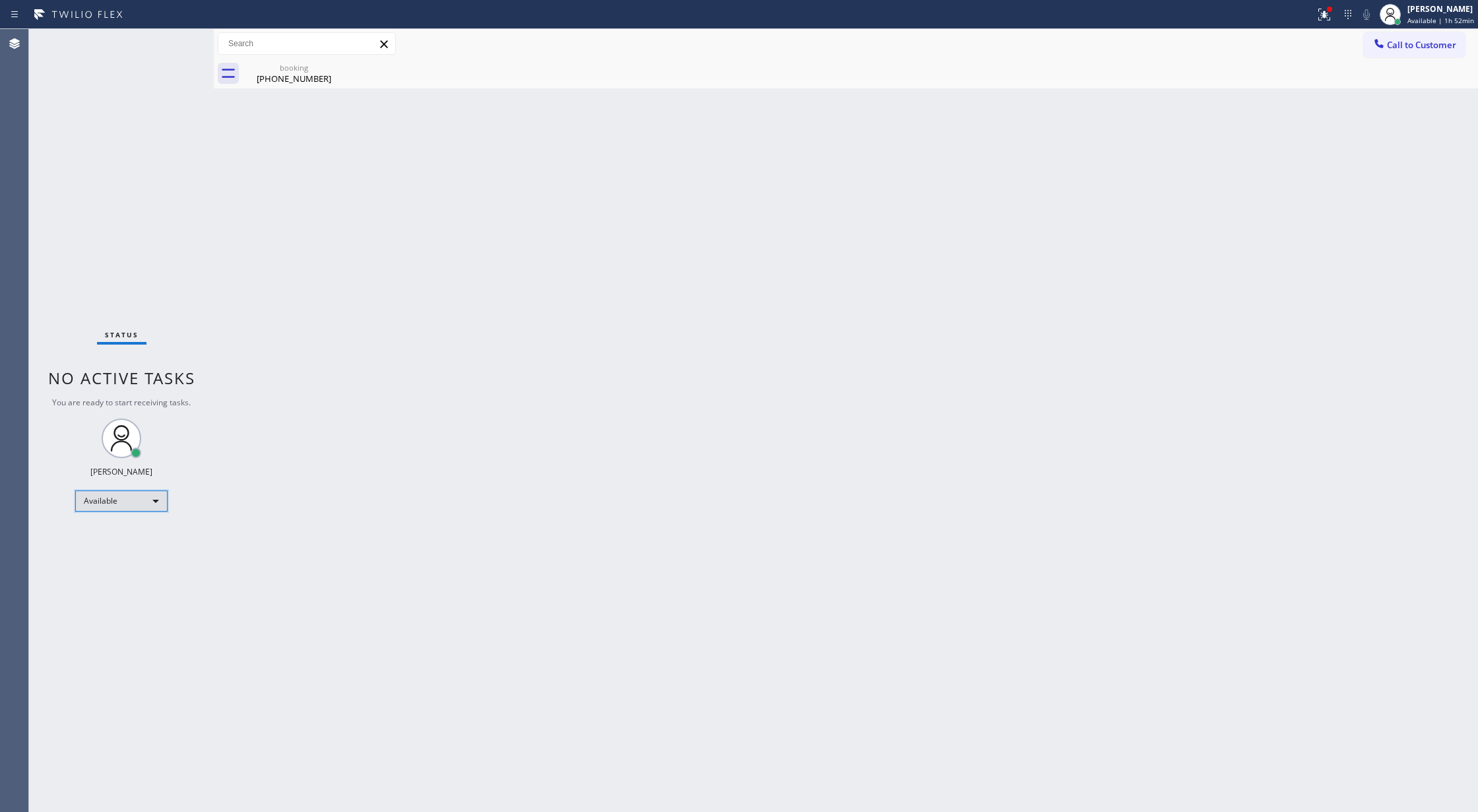
click at [156, 499] on div "Available" at bounding box center [121, 500] width 92 height 21
click at [120, 571] on li "Break" at bounding box center [120, 569] width 89 height 16
click at [188, 41] on div "Status No active tasks Change activity state to start receiving tasks. Lilibeth…" at bounding box center [121, 420] width 184 height 782
click at [306, 84] on div "booking (646) 302-5721" at bounding box center [293, 73] width 99 height 30
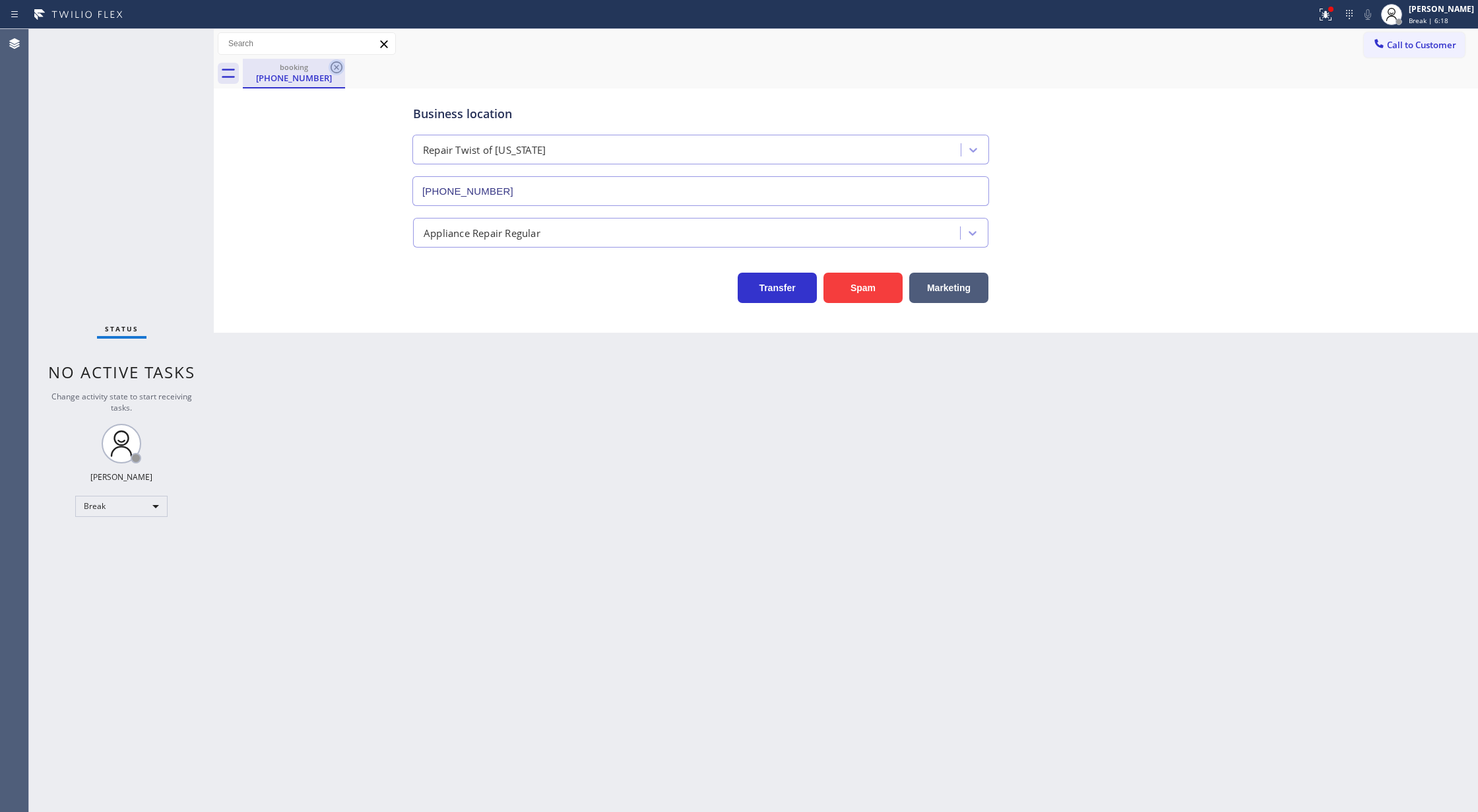
click at [331, 67] on icon at bounding box center [336, 67] width 12 height 12
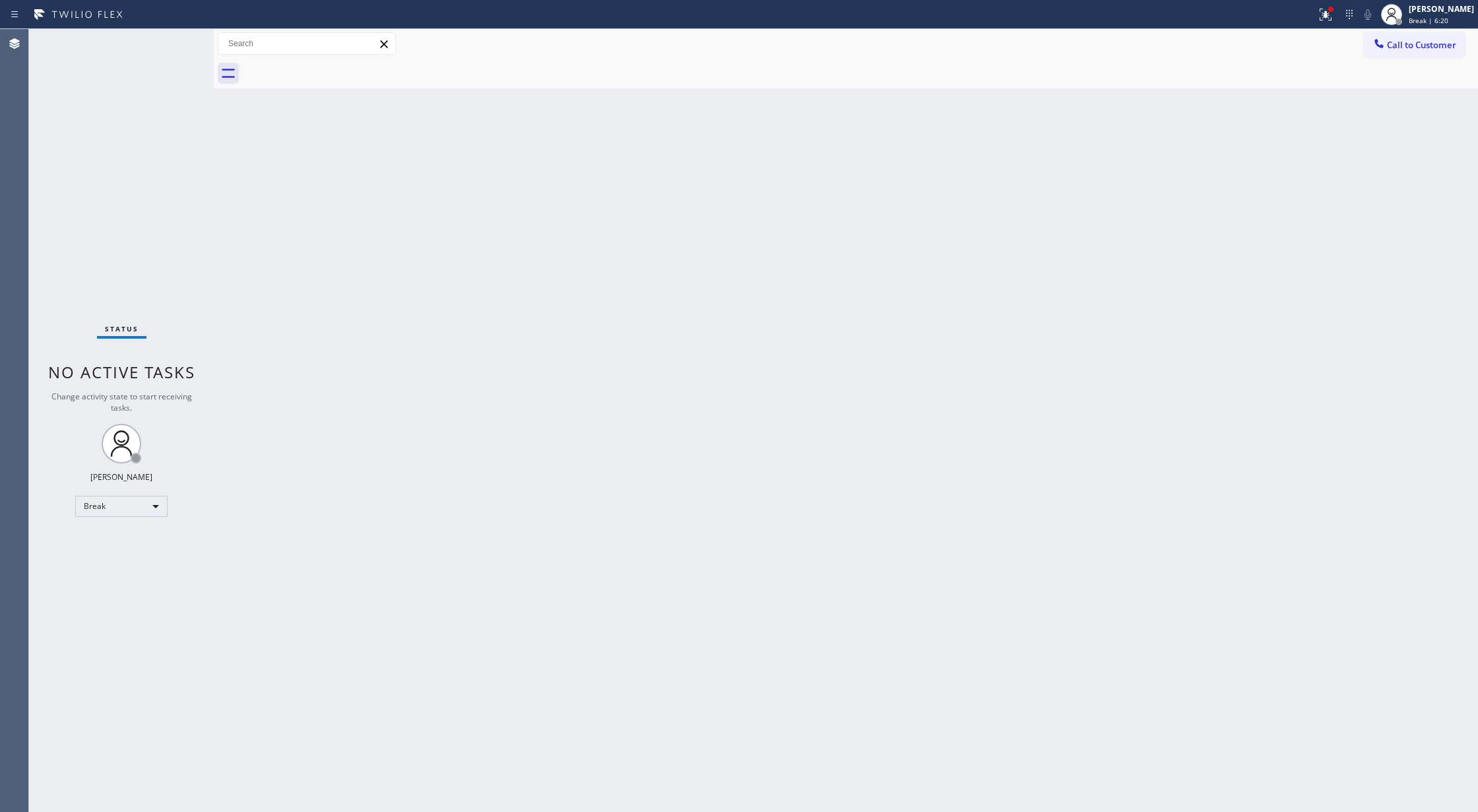
click at [182, 48] on div "Status No active tasks Change activity state to start receiving tasks. Lilibeth…" at bounding box center [121, 420] width 184 height 782
click at [143, 503] on div "Break" at bounding box center [121, 506] width 92 height 21
click at [116, 539] on li "Available" at bounding box center [120, 541] width 89 height 16
click at [177, 37] on div "Status No active tasks You are ready to start receiving tasks. [PERSON_NAME] Av…" at bounding box center [121, 420] width 184 height 782
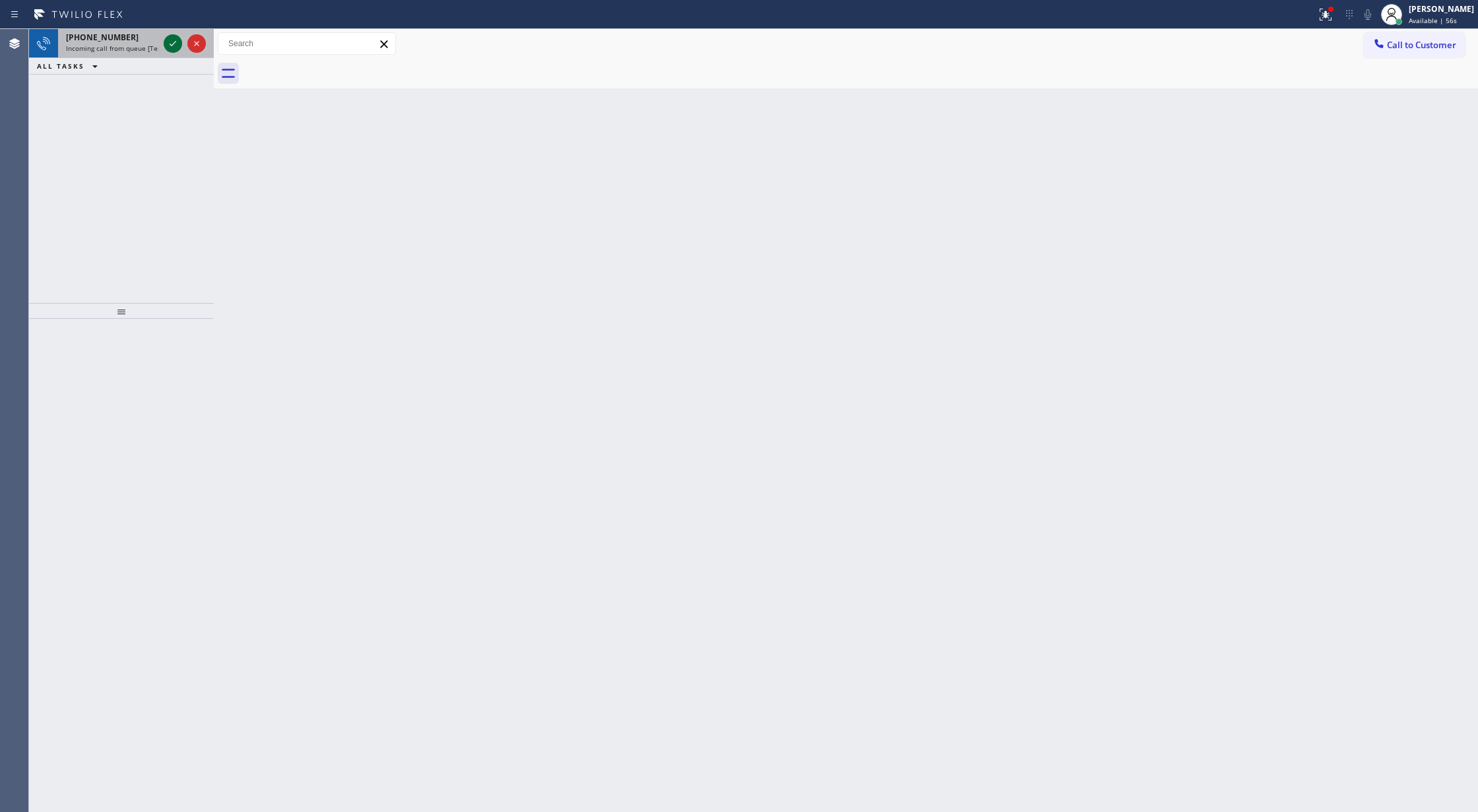
click at [169, 45] on icon at bounding box center [173, 44] width 16 height 16
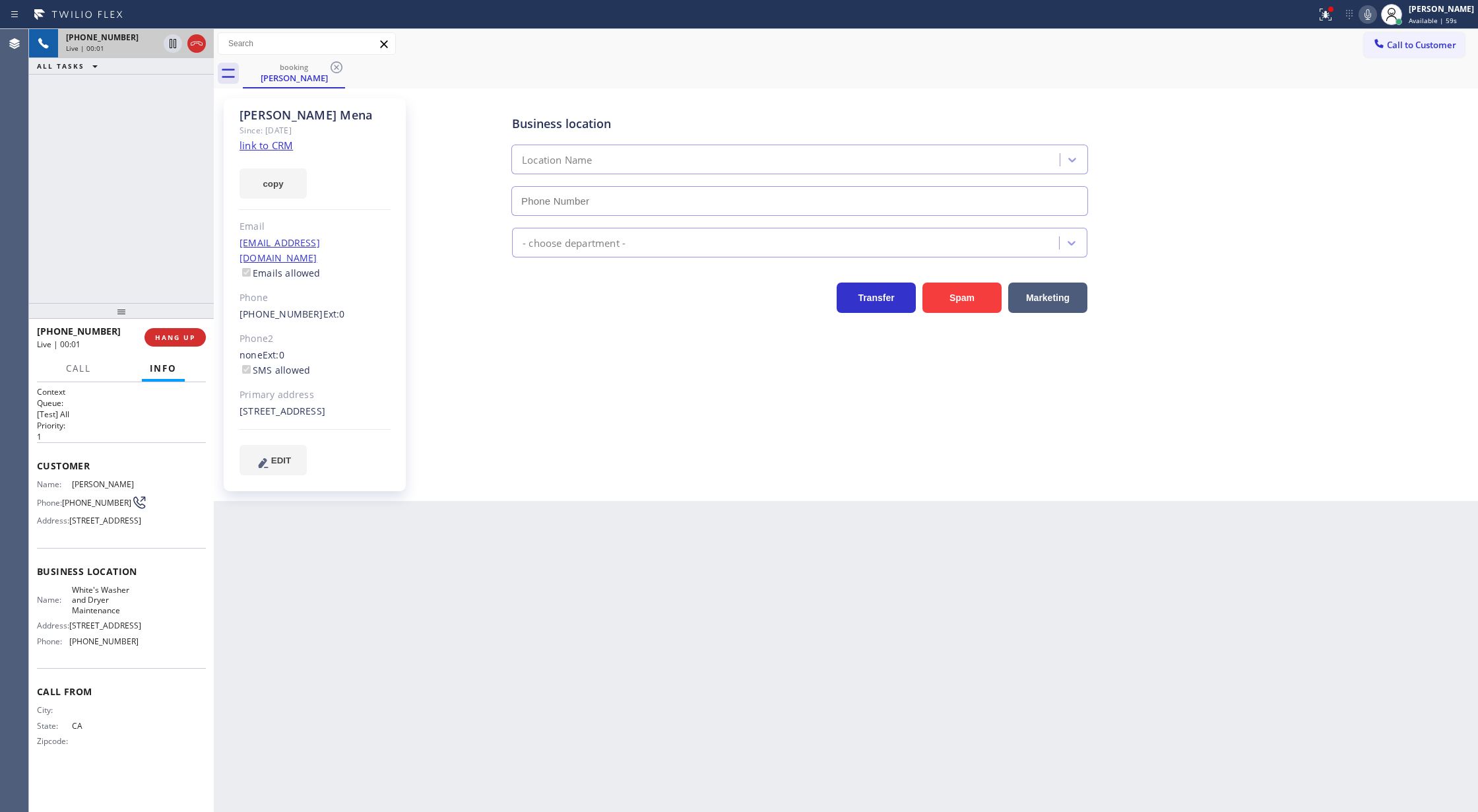
type input "(213) 340-2939"
click at [267, 144] on link "link to CRM" at bounding box center [267, 145] width 53 height 13
click at [186, 339] on span "COMPLETE" at bounding box center [173, 338] width 45 height 9
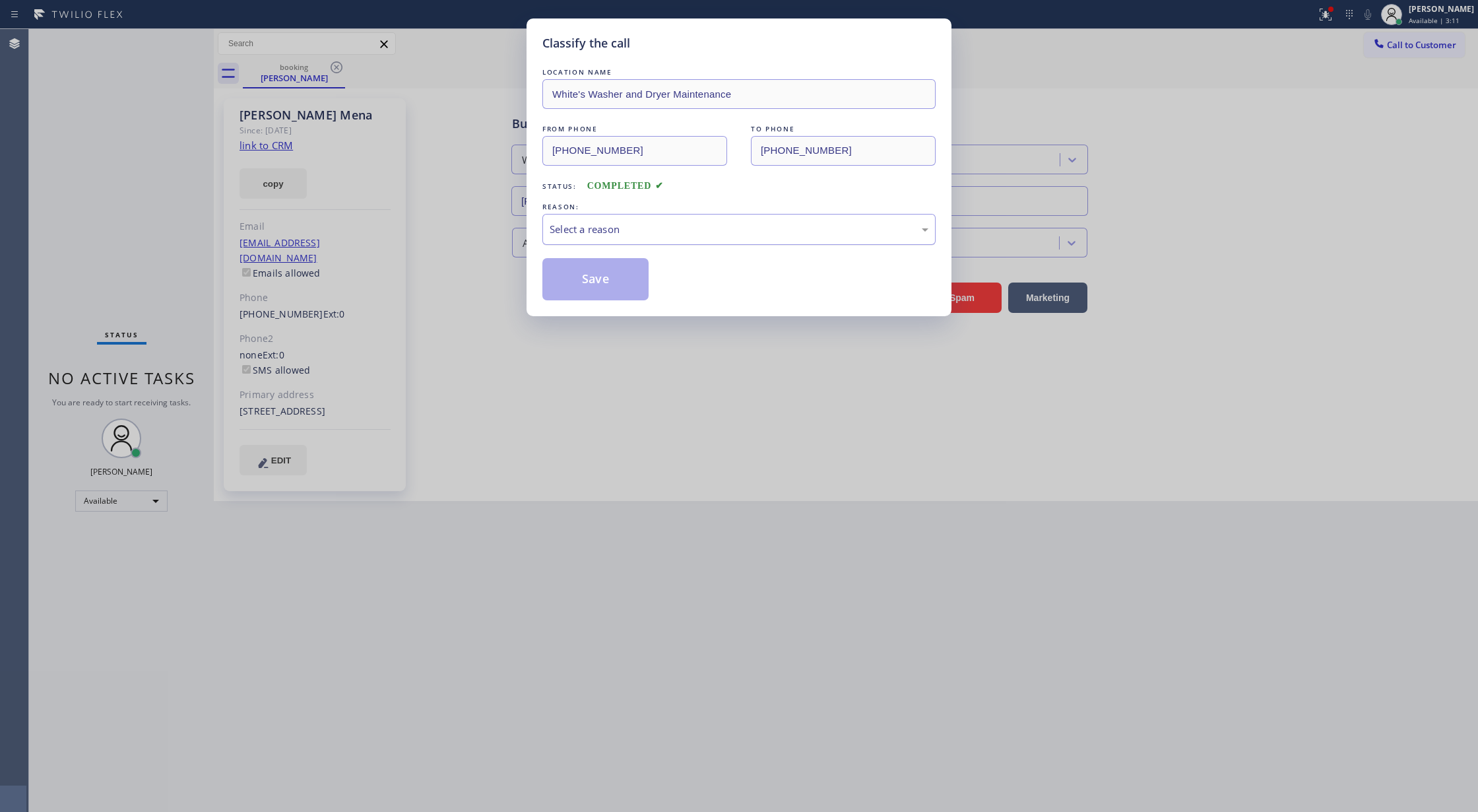
click at [597, 225] on div "Select a reason" at bounding box center [739, 229] width 379 height 15
click at [590, 270] on button "Save" at bounding box center [596, 279] width 106 height 42
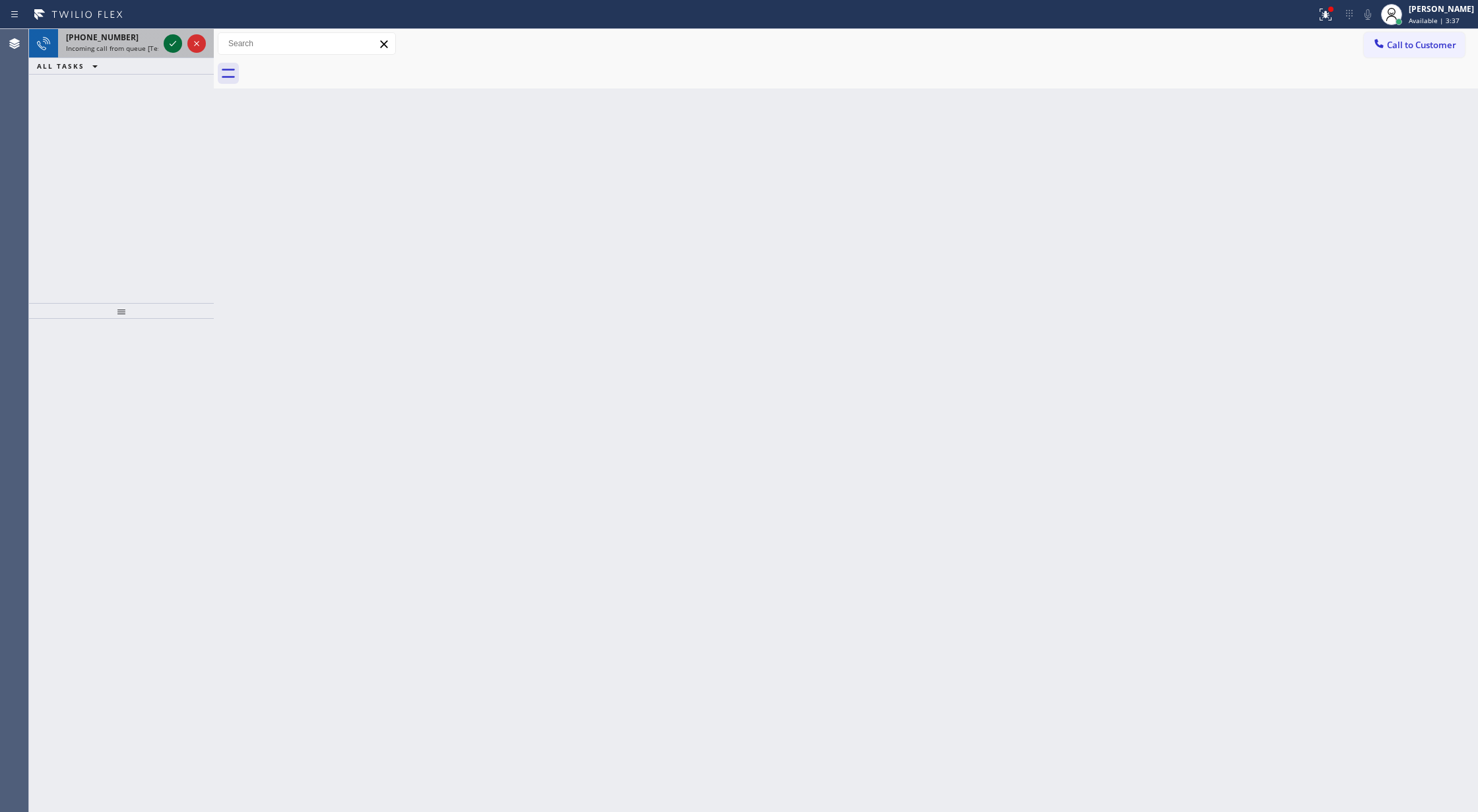
click at [167, 42] on icon at bounding box center [173, 44] width 16 height 16
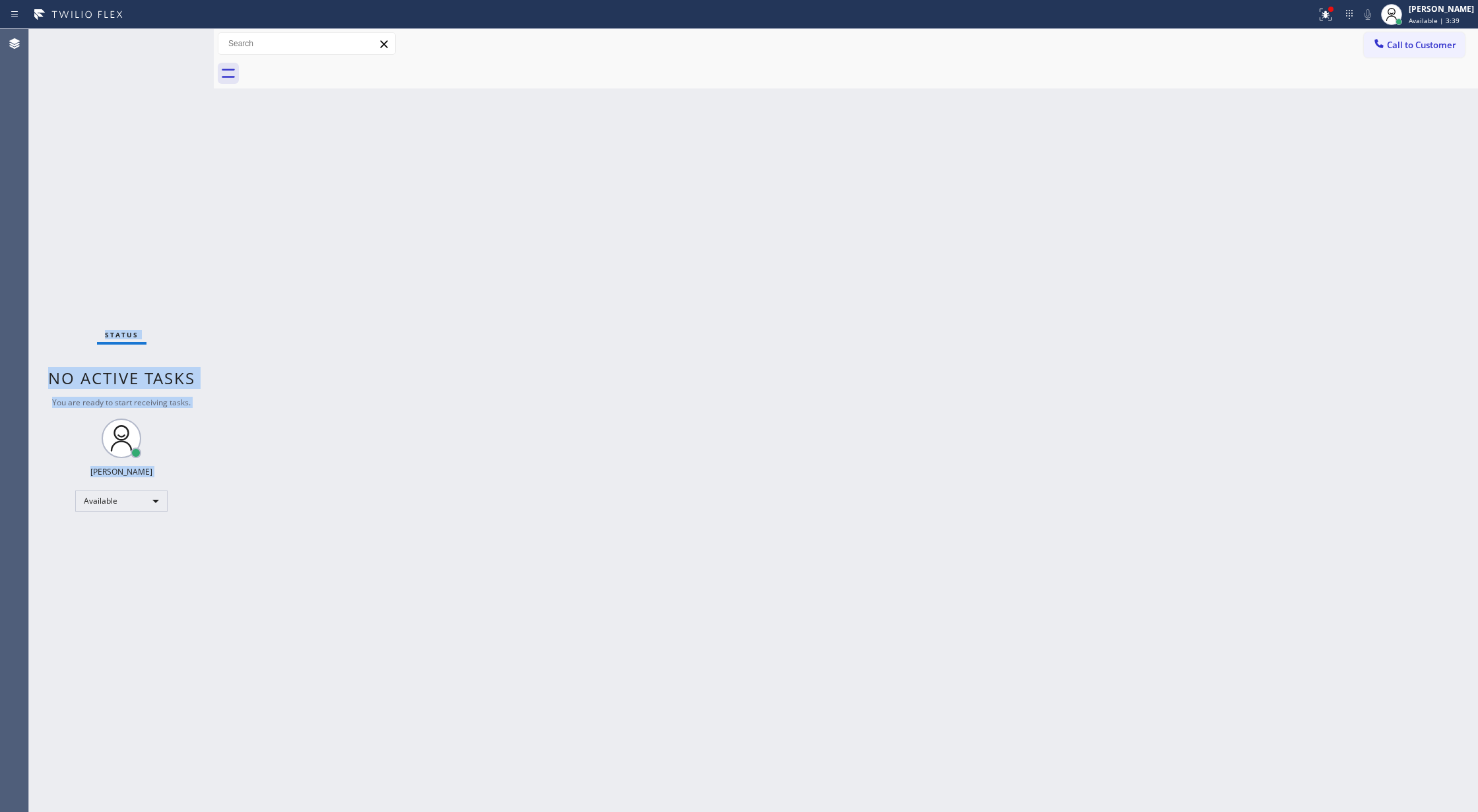
click at [167, 42] on div "Status No active tasks You are ready to start receiving tasks. [PERSON_NAME] Av…" at bounding box center [121, 420] width 184 height 782
click at [166, 43] on div "Status No active tasks You are ready to start receiving tasks. [PERSON_NAME] Av…" at bounding box center [121, 420] width 184 height 782
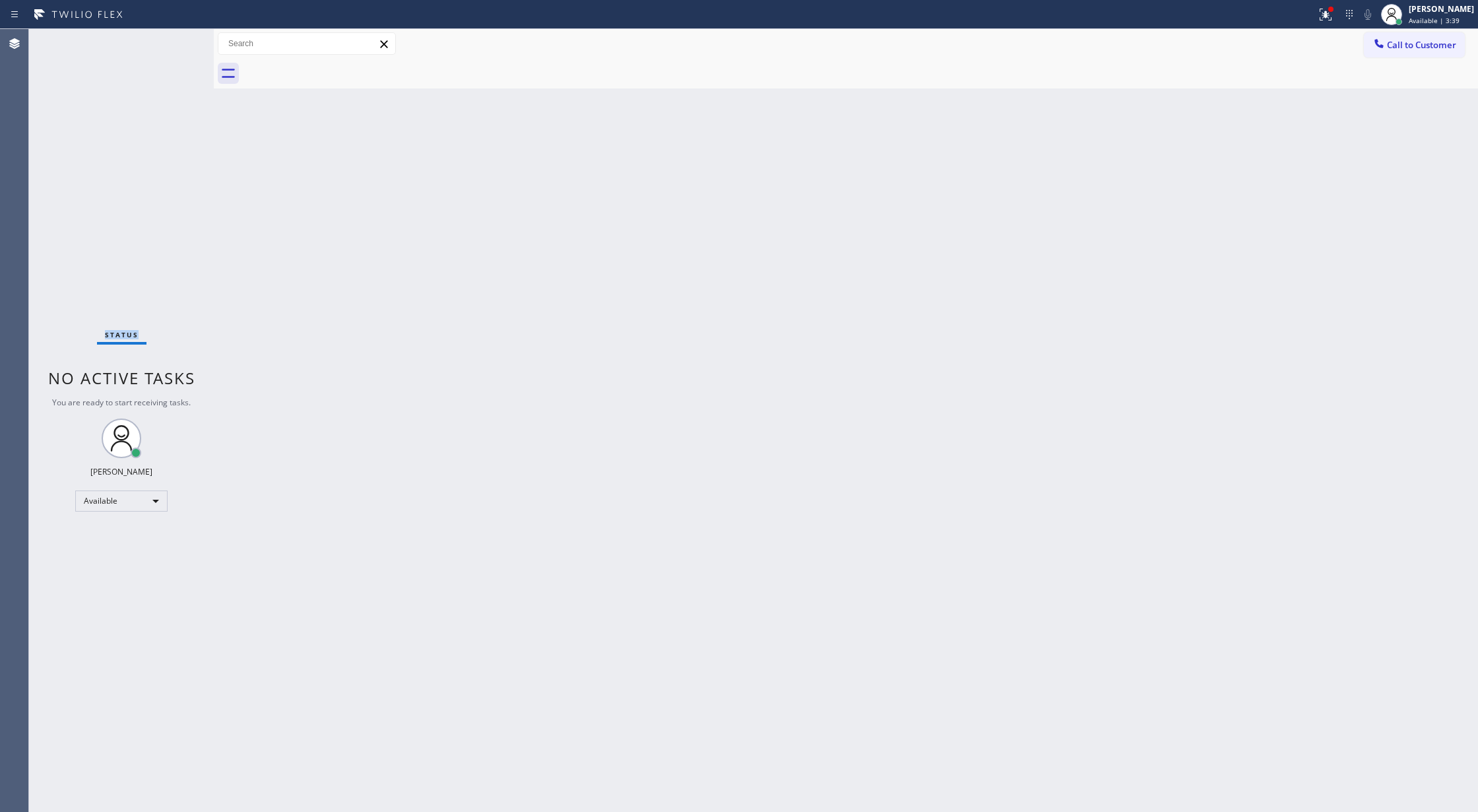
click at [166, 46] on div "Status No active tasks You are ready to start receiving tasks. [PERSON_NAME] Av…" at bounding box center [121, 420] width 184 height 782
click at [185, 45] on div "Status No active tasks You are ready to start receiving tasks. [PERSON_NAME] Av…" at bounding box center [121, 420] width 184 height 782
click at [182, 41] on div "Status No active tasks You are ready to start receiving tasks. [PERSON_NAME] Av…" at bounding box center [121, 420] width 184 height 782
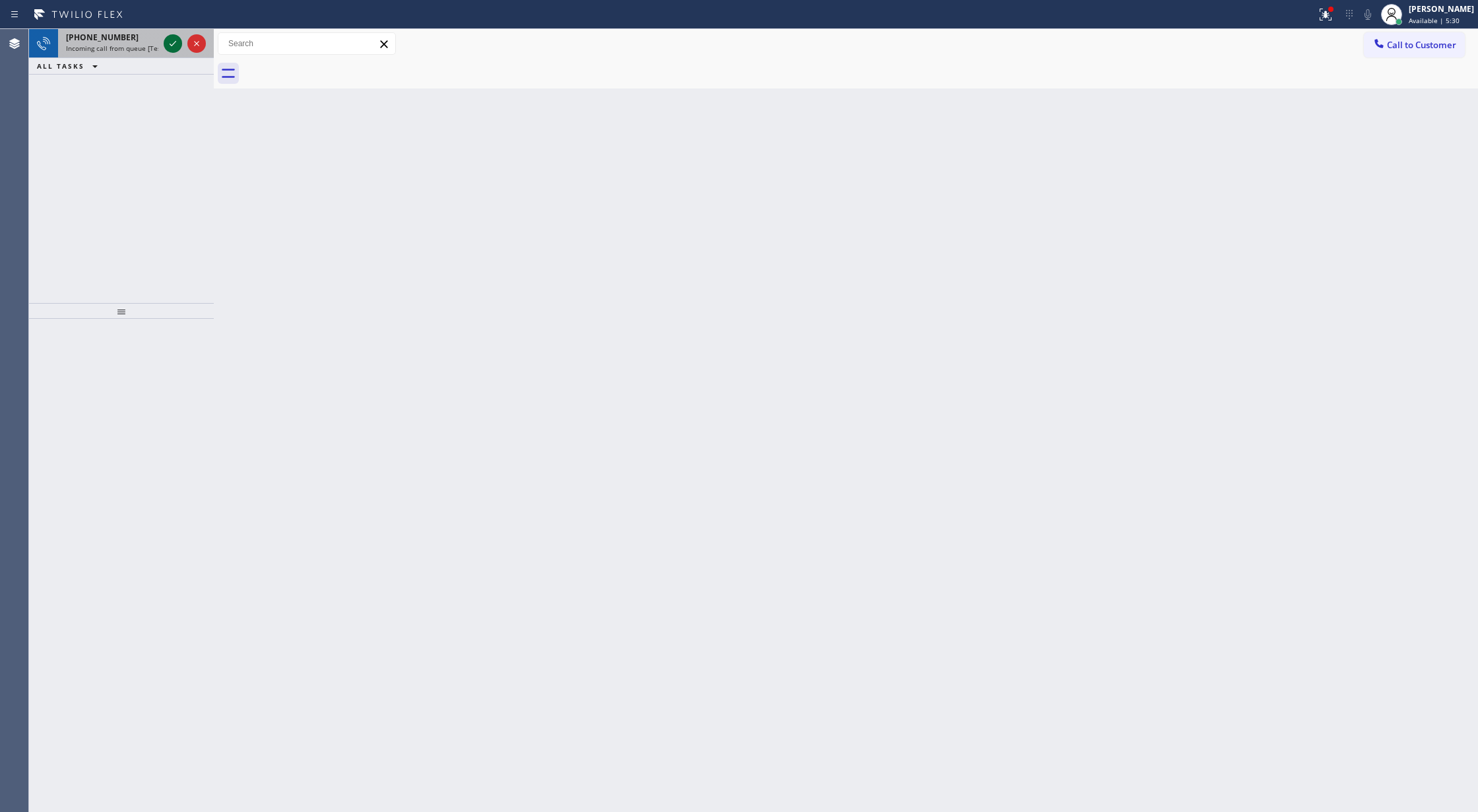
click at [177, 41] on icon at bounding box center [173, 44] width 16 height 16
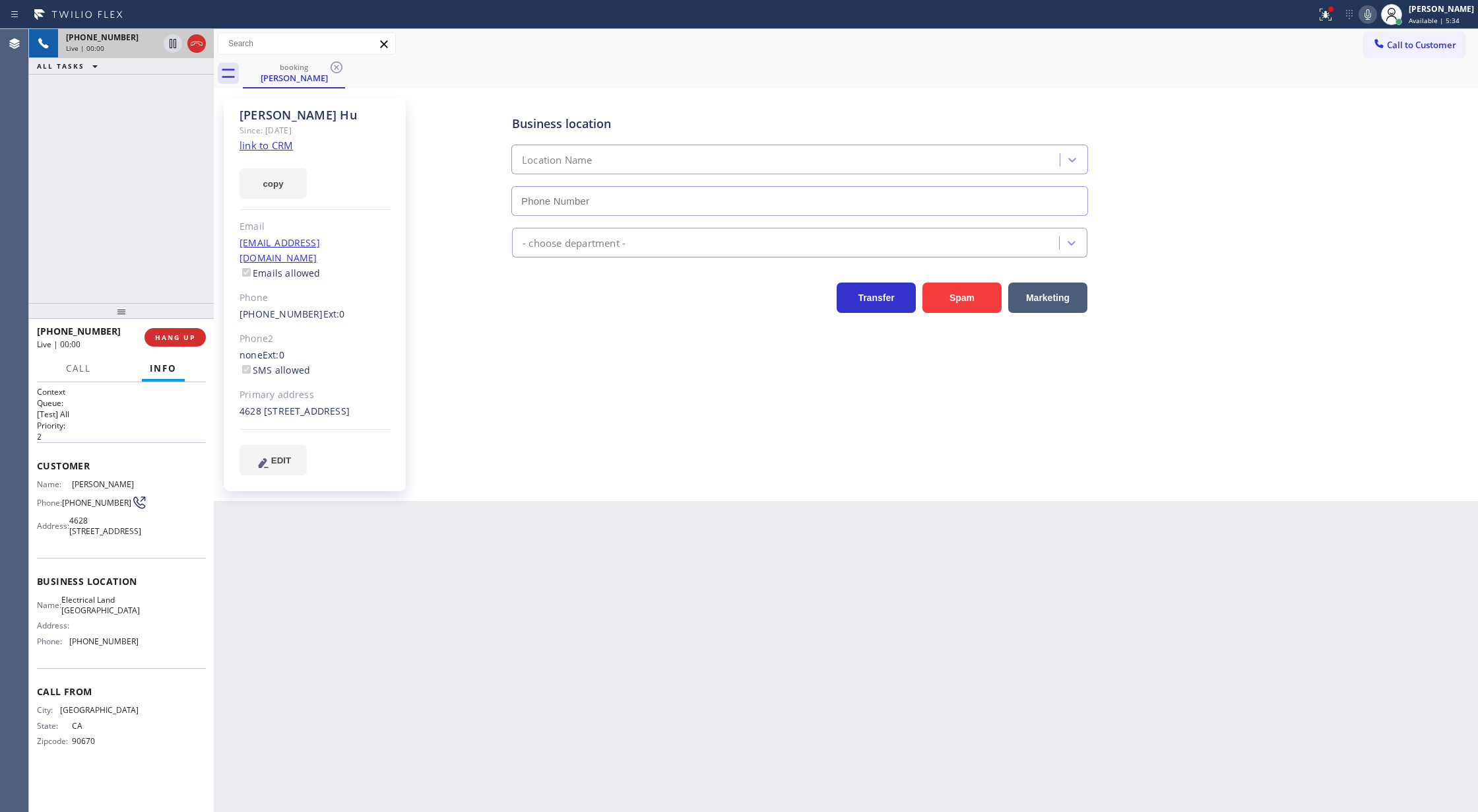
type input "(562) 309-4505"
click at [264, 141] on link "link to CRM" at bounding box center [267, 145] width 53 height 13
click at [193, 48] on icon at bounding box center [196, 44] width 16 height 16
type input "(562) 309-4505"
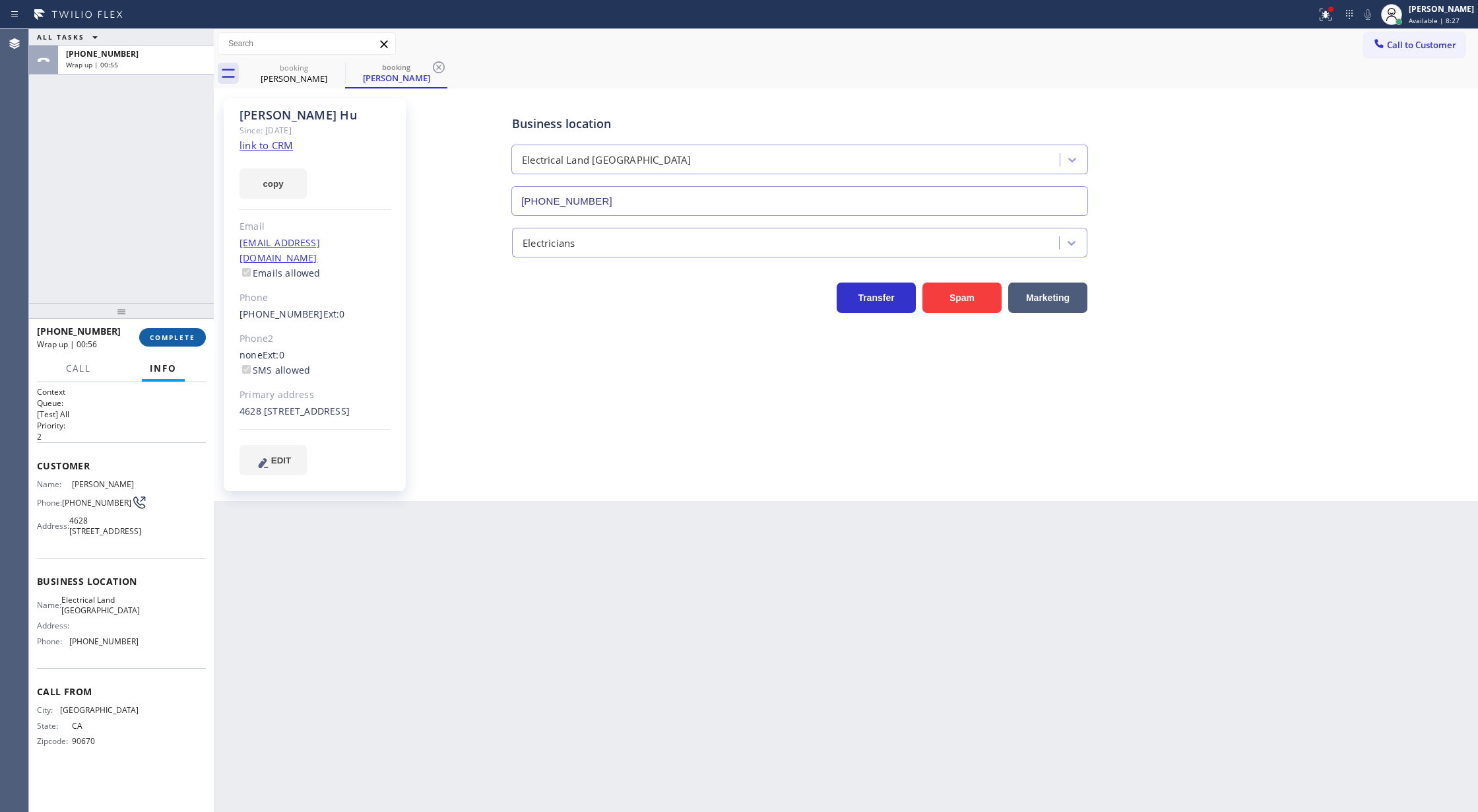
click at [161, 338] on span "COMPLETE" at bounding box center [173, 338] width 45 height 9
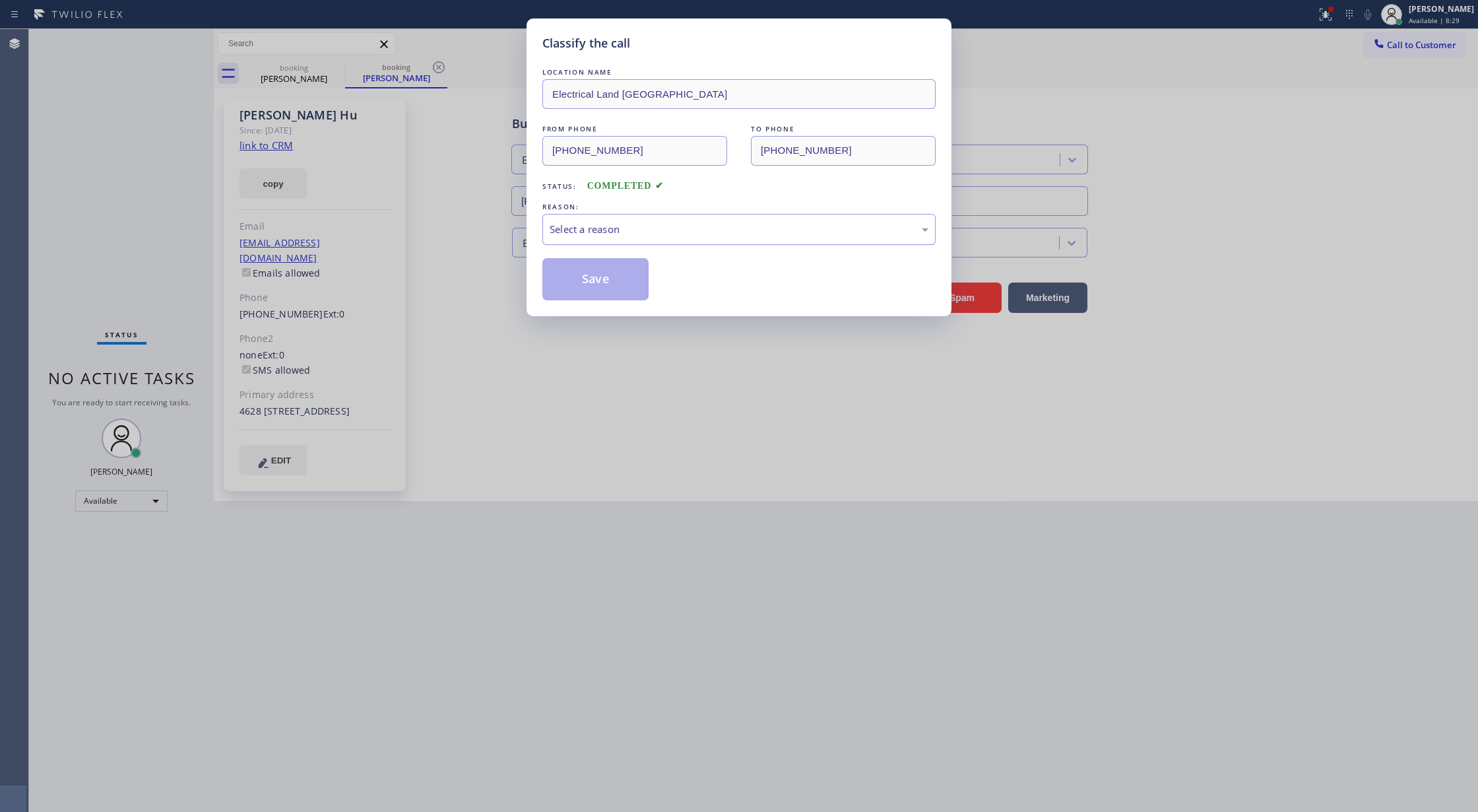
click at [563, 234] on div "Select a reason" at bounding box center [739, 229] width 379 height 15
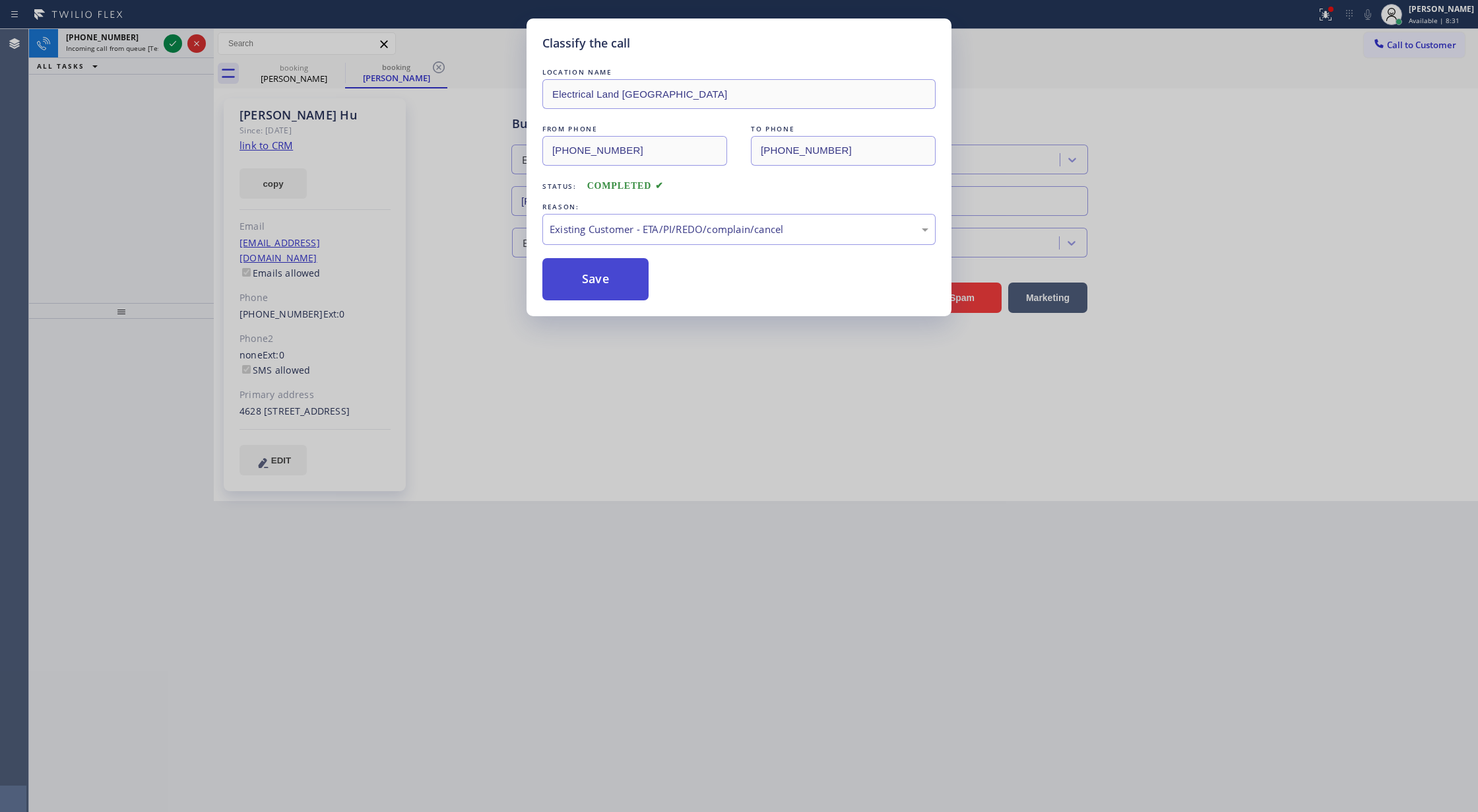
click at [592, 288] on button "Save" at bounding box center [596, 279] width 106 height 42
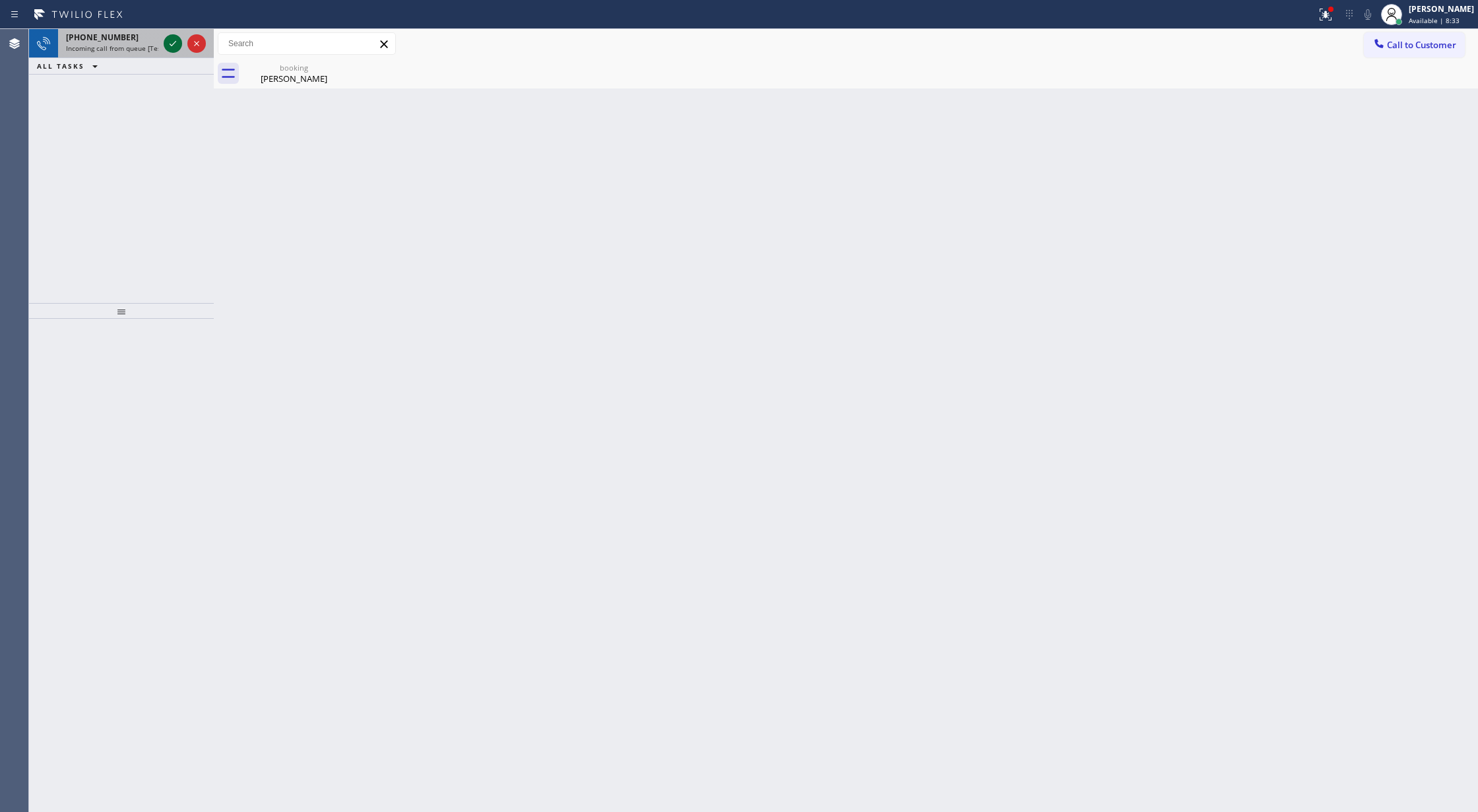
click at [167, 42] on icon at bounding box center [173, 44] width 16 height 16
click at [172, 43] on icon at bounding box center [173, 44] width 16 height 16
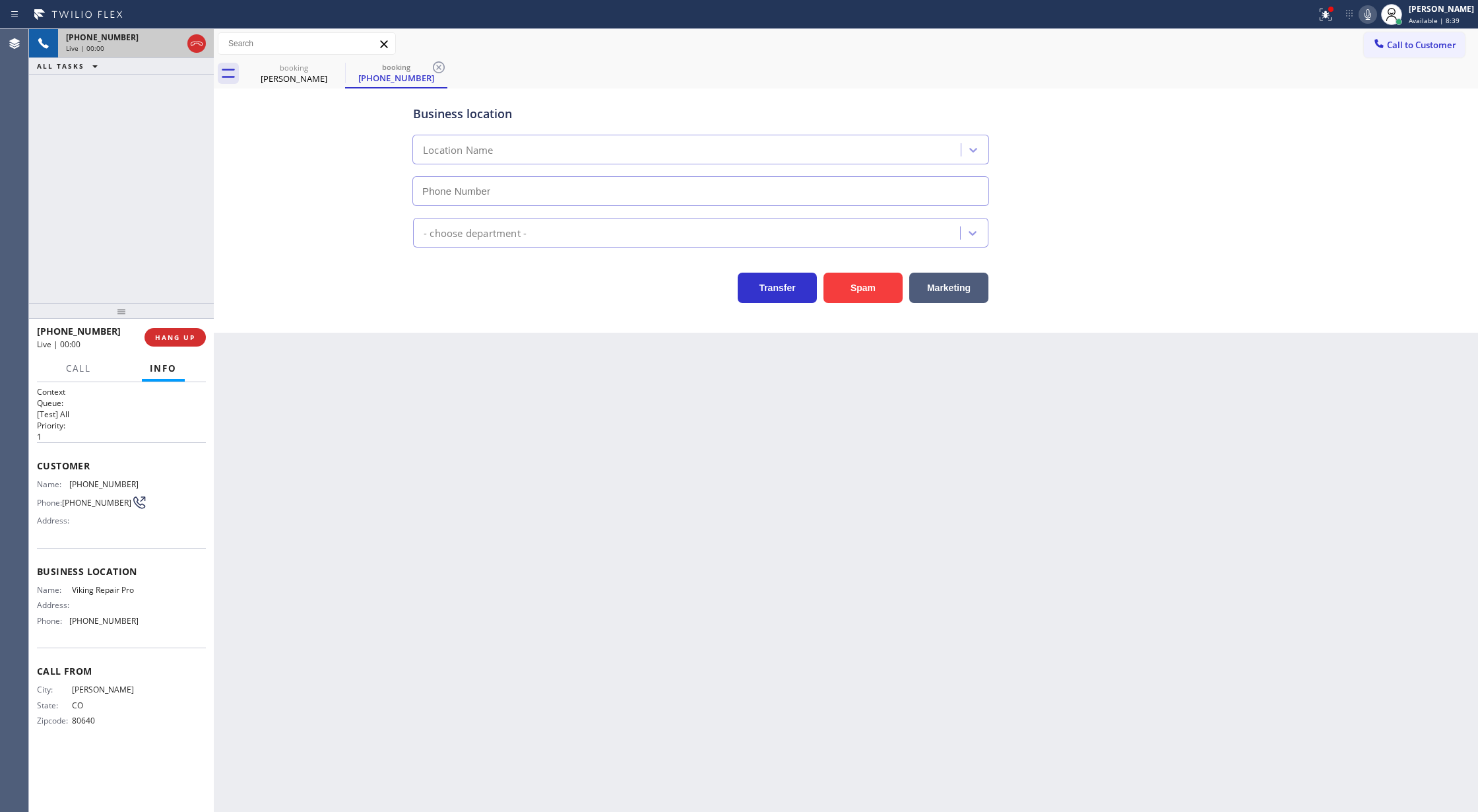
type input "(844) 988-0068"
copy div "Customer Name: (720) 438-8033 Phone: (720) 438-8033 Address: Business location …"
drag, startPoint x: 38, startPoint y: 468, endPoint x: 169, endPoint y: 635, distance: 212.2
click at [169, 635] on div "Context Queue: [Test] All Priority: 1 Customer Name: (720) 438-8033 Phone: (720…" at bounding box center [121, 567] width 169 height 362
click at [198, 38] on icon at bounding box center [196, 44] width 16 height 16
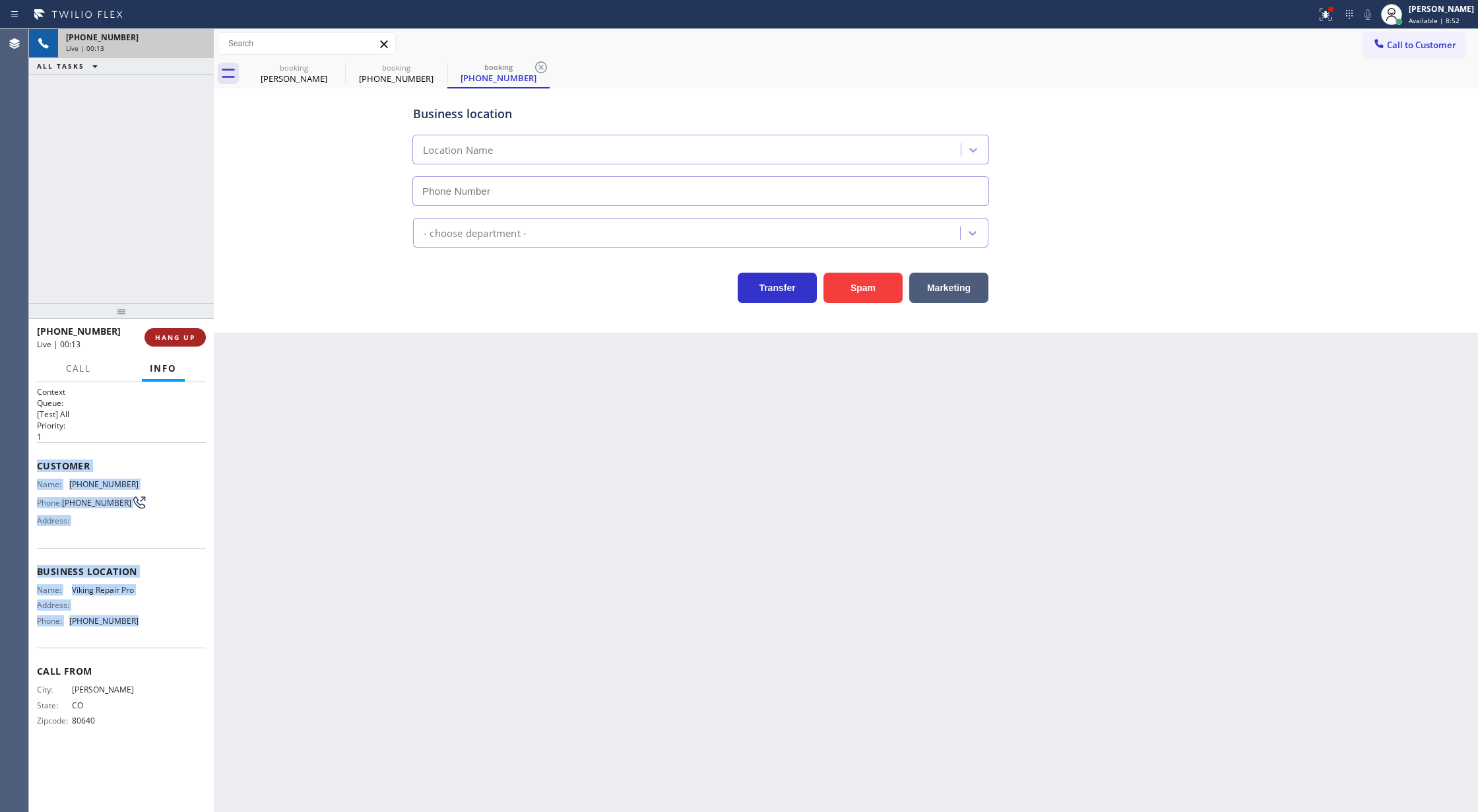
type input "(844) 988-0068"
click at [167, 331] on button "COMPLETE" at bounding box center [172, 338] width 66 height 19
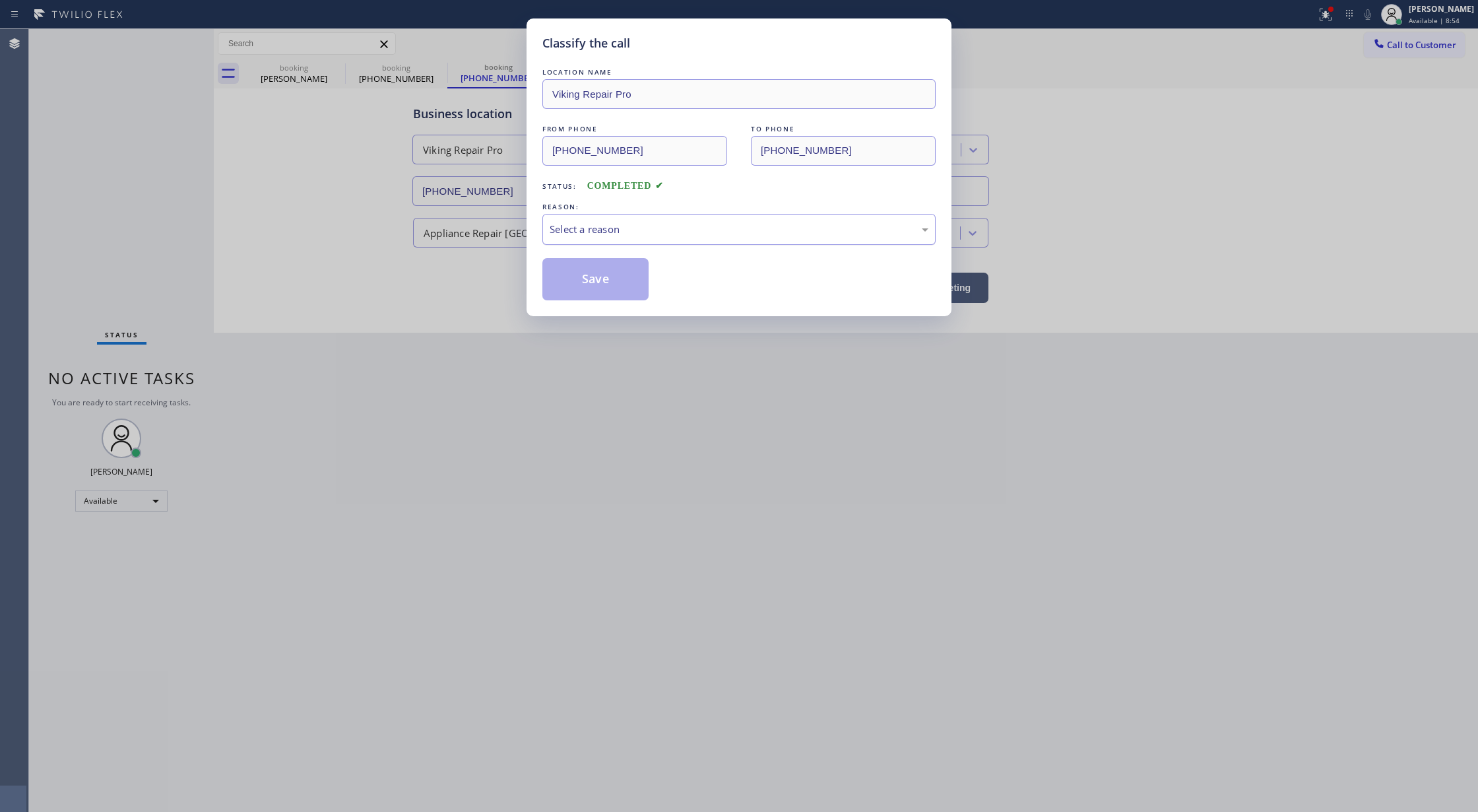
click at [611, 228] on div "Select a reason" at bounding box center [739, 229] width 379 height 15
click at [592, 289] on button "Save" at bounding box center [596, 279] width 106 height 42
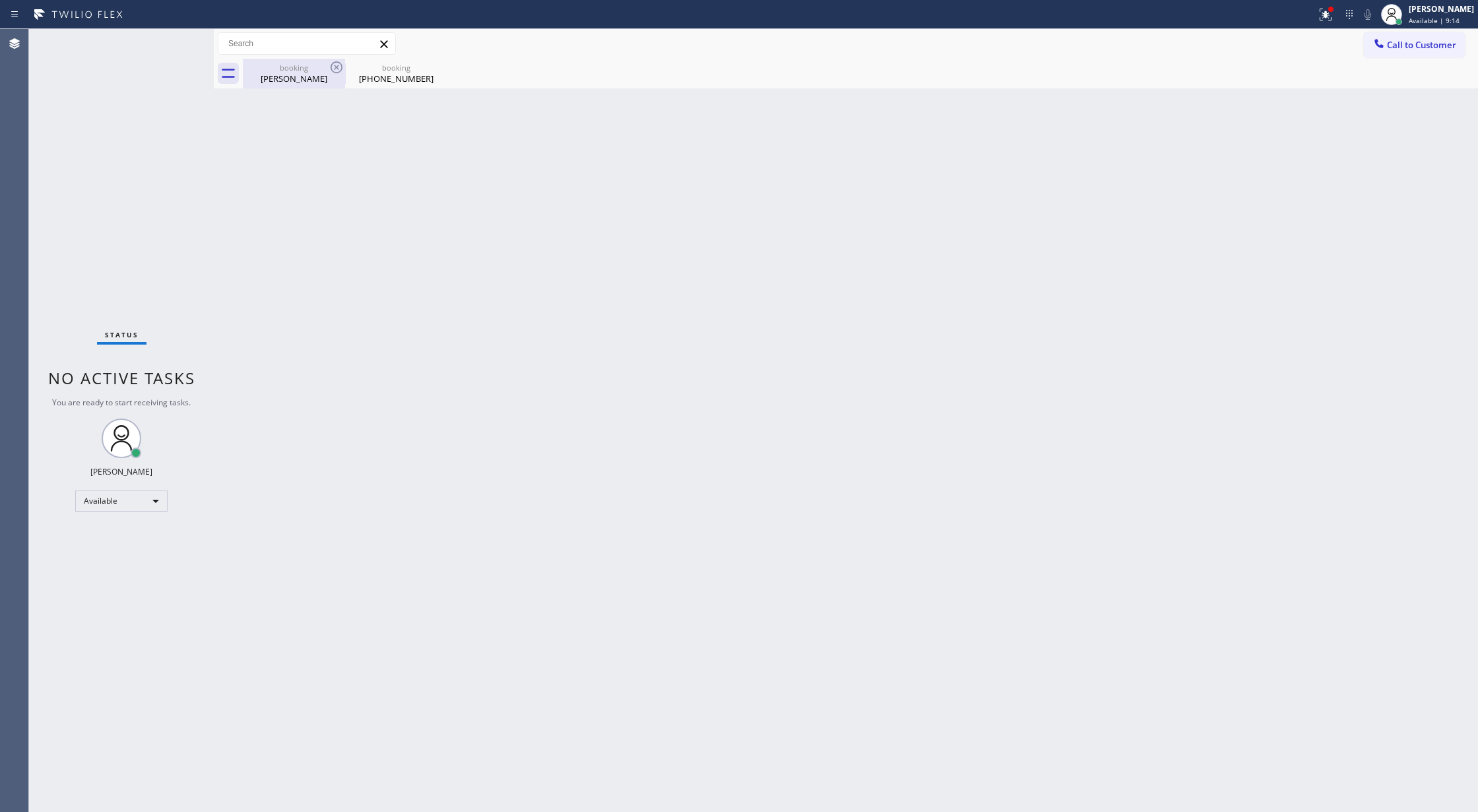
click at [305, 74] on div "Lynn Hu" at bounding box center [293, 78] width 99 height 12
type input "(562) 309-4505"
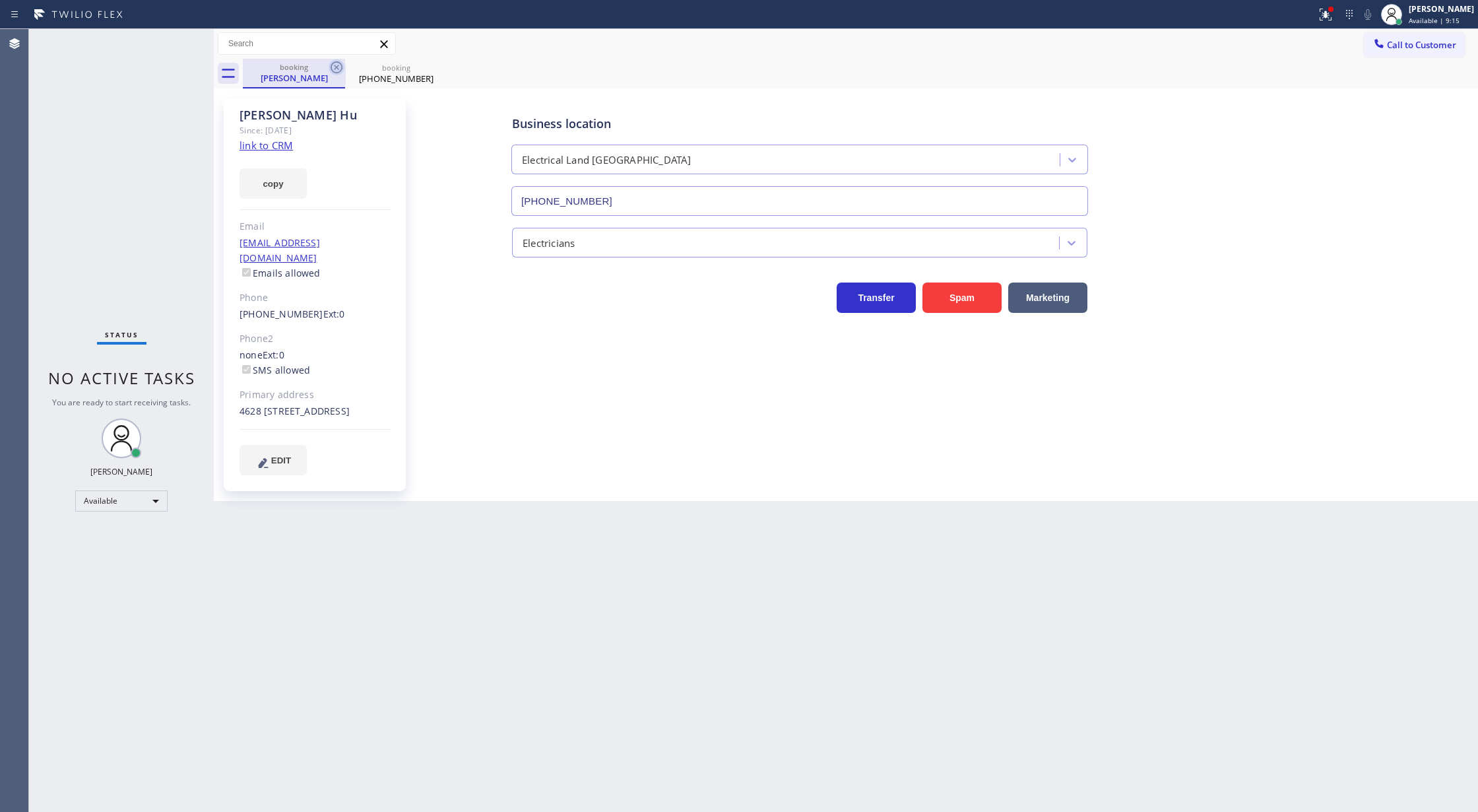
click at [331, 66] on icon at bounding box center [336, 67] width 12 height 12
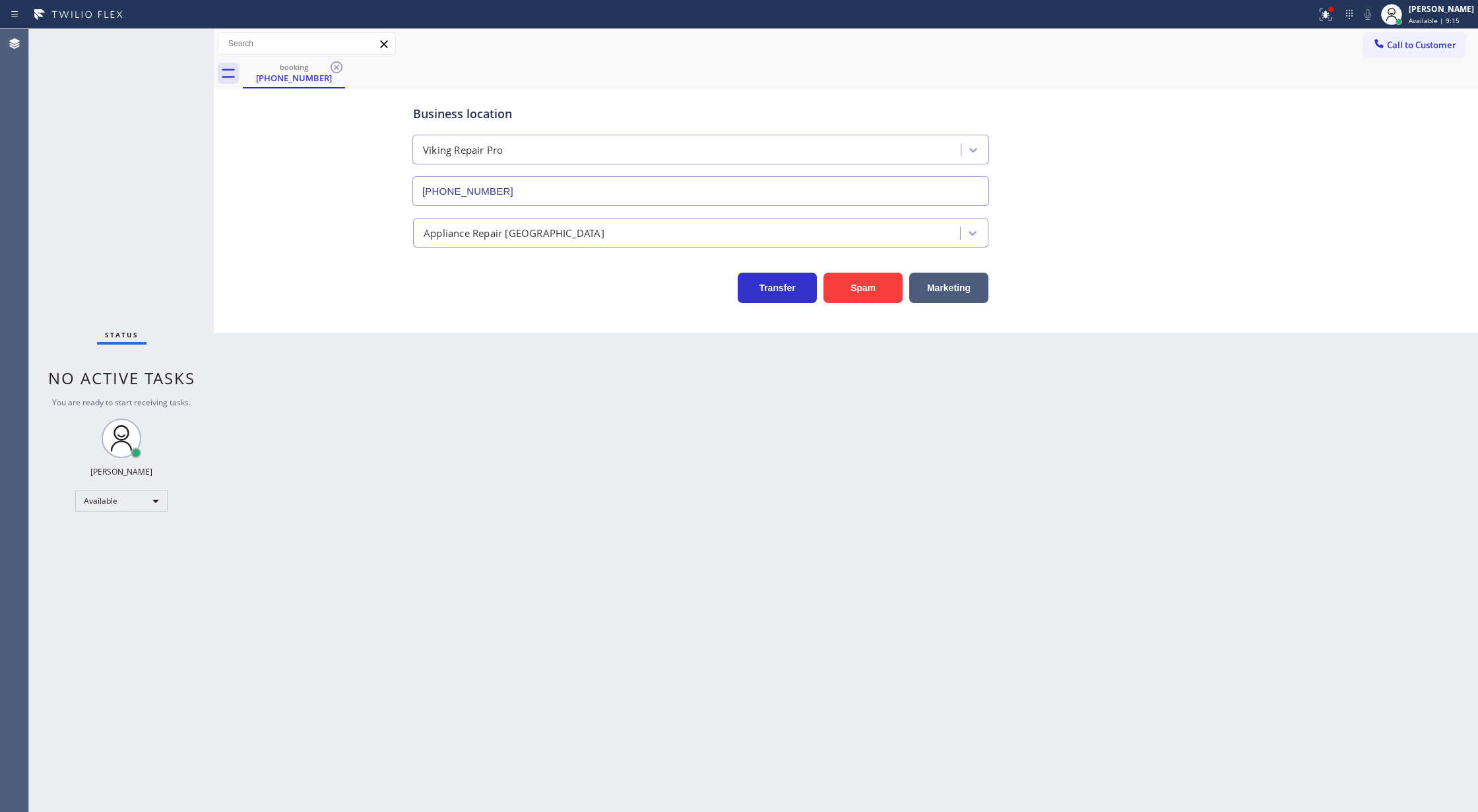
click at [331, 66] on icon at bounding box center [336, 67] width 12 height 12
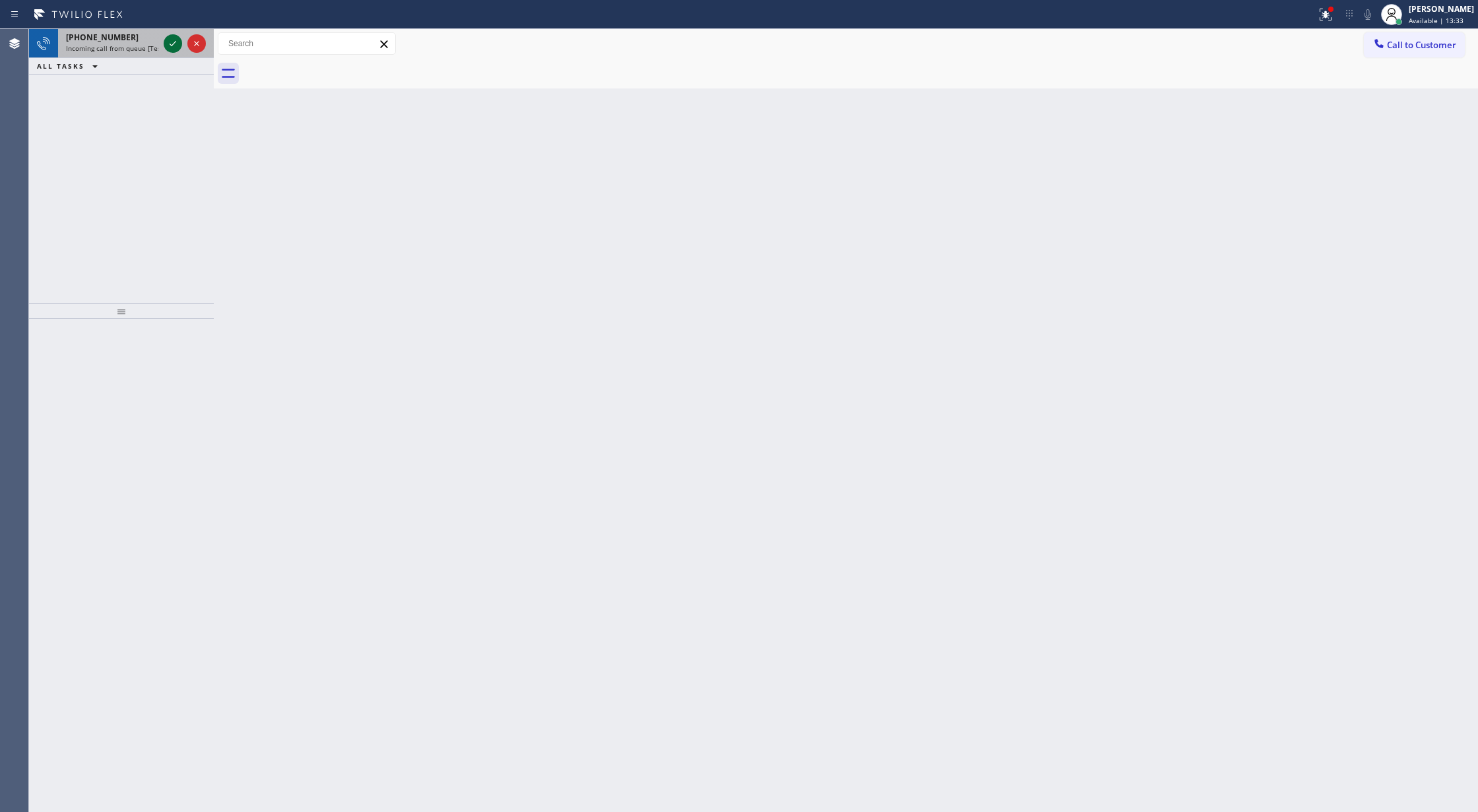
click at [166, 45] on icon at bounding box center [173, 44] width 16 height 16
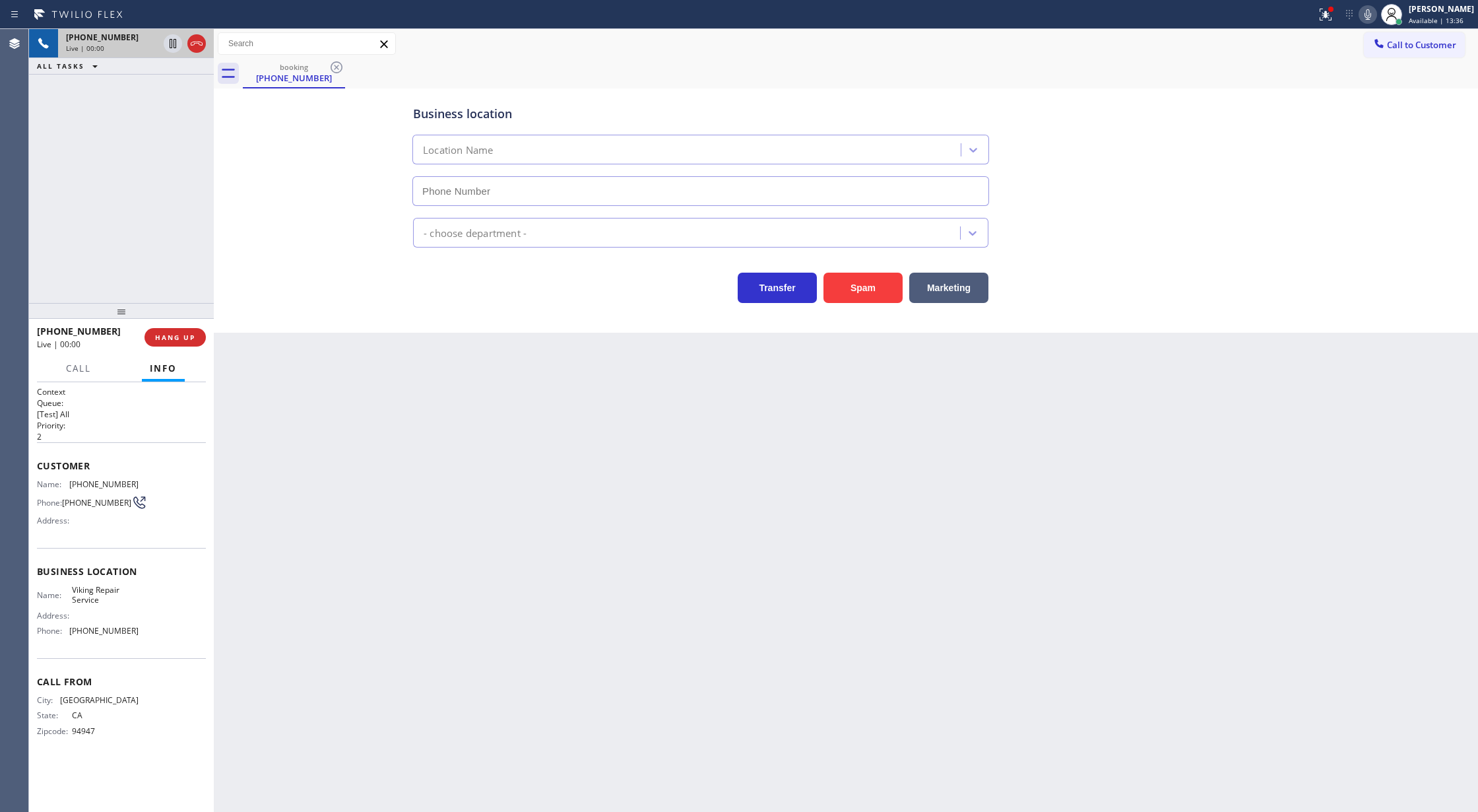
type input "(415) 851-8851"
click at [864, 286] on button "Spam" at bounding box center [863, 288] width 79 height 30
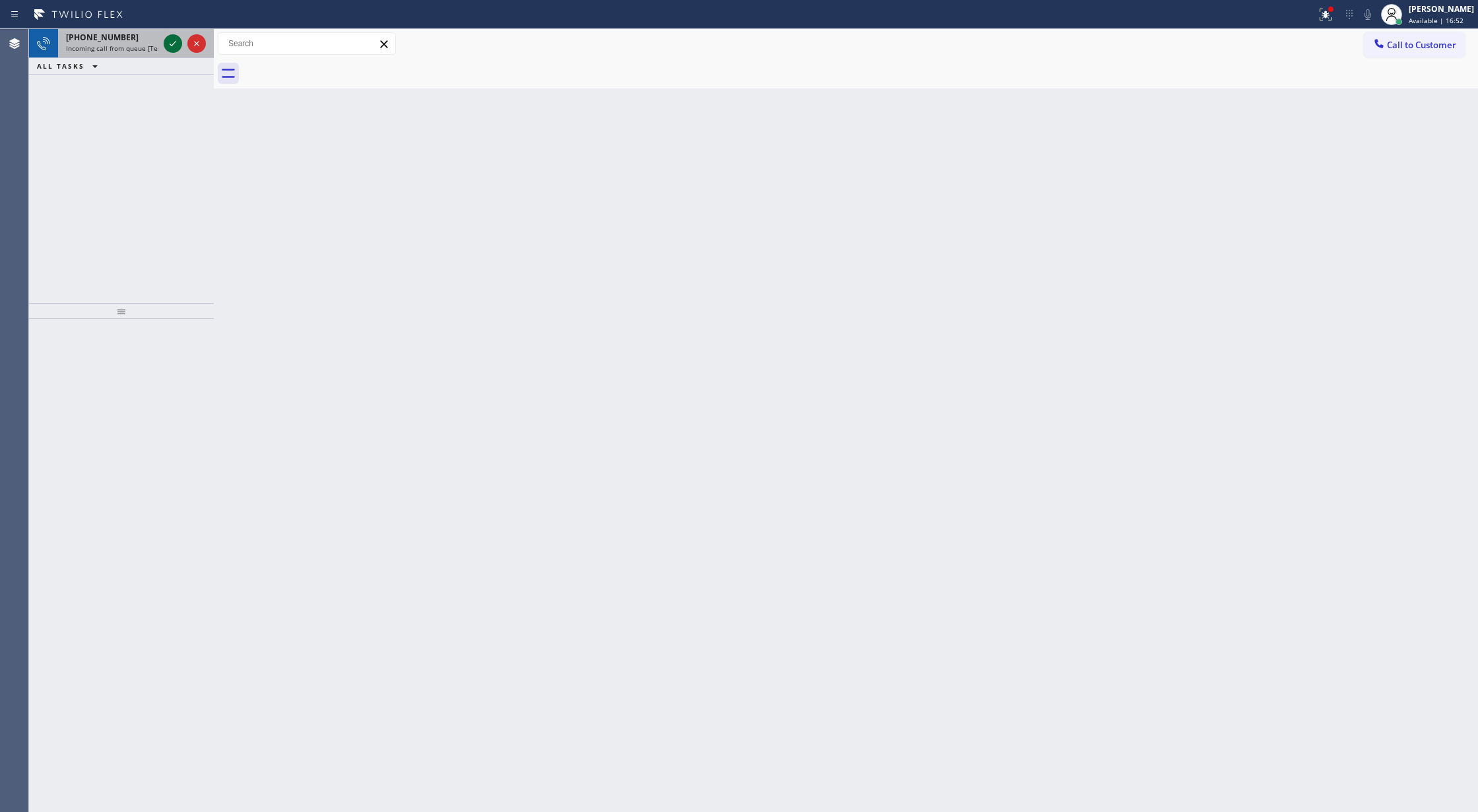
click at [167, 42] on icon at bounding box center [173, 44] width 16 height 16
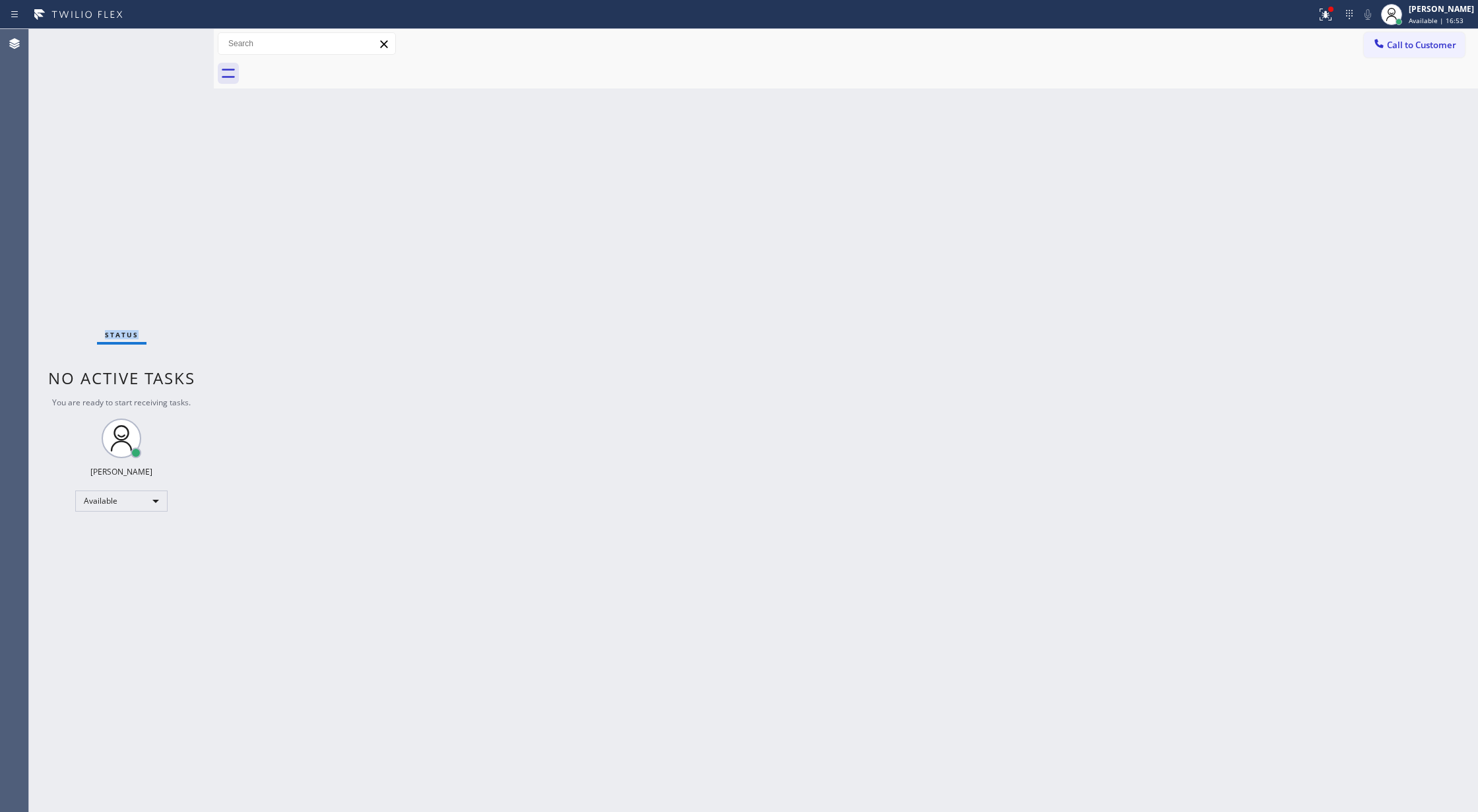
click at [167, 42] on div "Status No active tasks You are ready to start receiving tasks. [PERSON_NAME] Av…" at bounding box center [121, 420] width 184 height 782
click at [174, 37] on div "Status No active tasks You are ready to start receiving tasks. [PERSON_NAME] Av…" at bounding box center [121, 420] width 184 height 782
click at [174, 38] on div "Status No active tasks You are ready to start receiving tasks. [PERSON_NAME] Av…" at bounding box center [121, 420] width 184 height 782
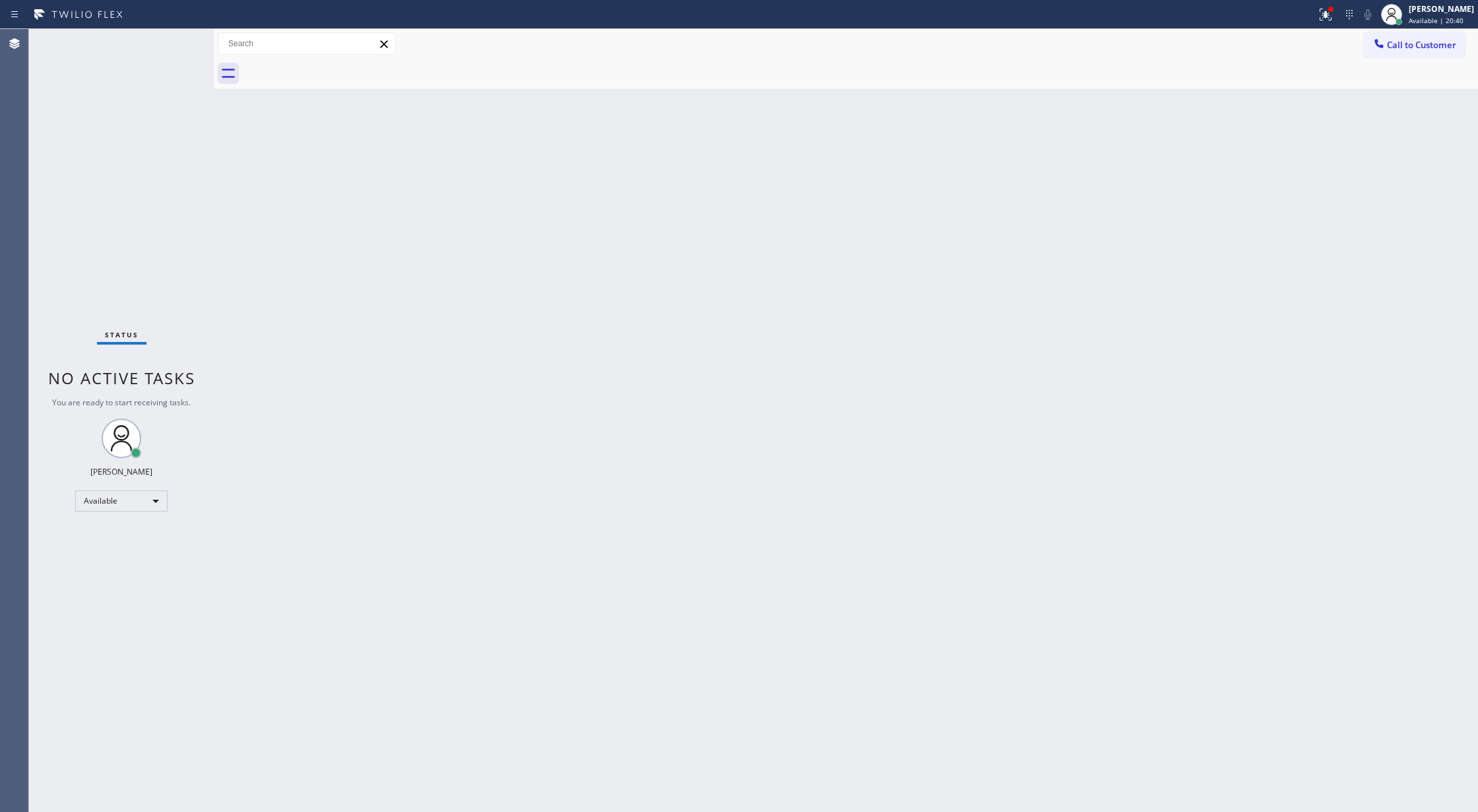
click at [172, 48] on div "Status No active tasks You are ready to start receiving tasks. [PERSON_NAME] Av…" at bounding box center [121, 420] width 184 height 782
click at [176, 32] on div "Status No active tasks You are ready to start receiving tasks. [PERSON_NAME] Av…" at bounding box center [121, 420] width 184 height 782
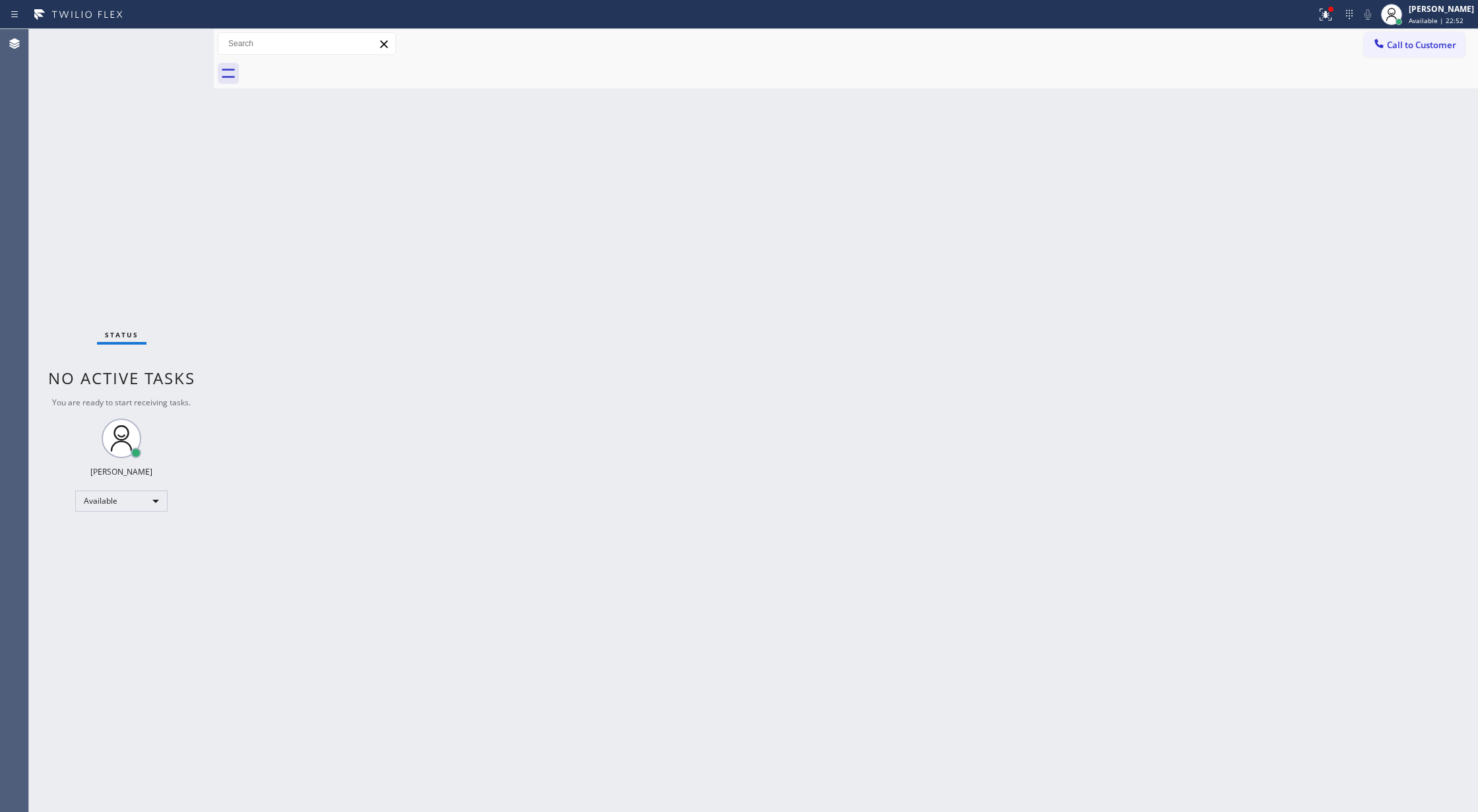
click at [175, 37] on div "Status No active tasks You are ready to start receiving tasks. [PERSON_NAME] Av…" at bounding box center [121, 420] width 184 height 782
click at [170, 38] on div "Status No active tasks You are ready to start receiving tasks. [PERSON_NAME] Av…" at bounding box center [121, 420] width 184 height 782
click at [173, 38] on div "Status No active tasks You are ready to start receiving tasks. [PERSON_NAME] Av…" at bounding box center [121, 420] width 184 height 782
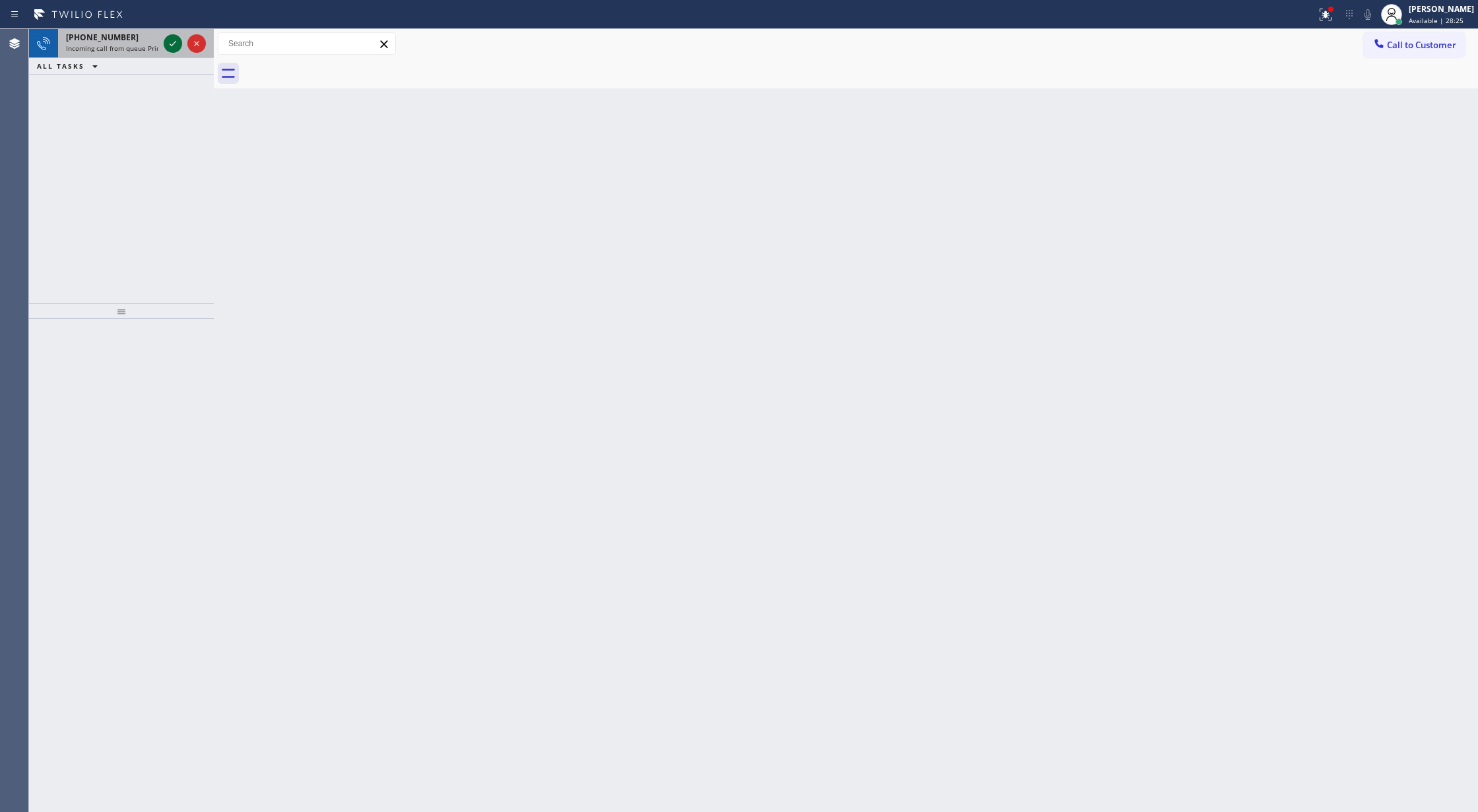
click at [173, 38] on icon at bounding box center [173, 44] width 16 height 16
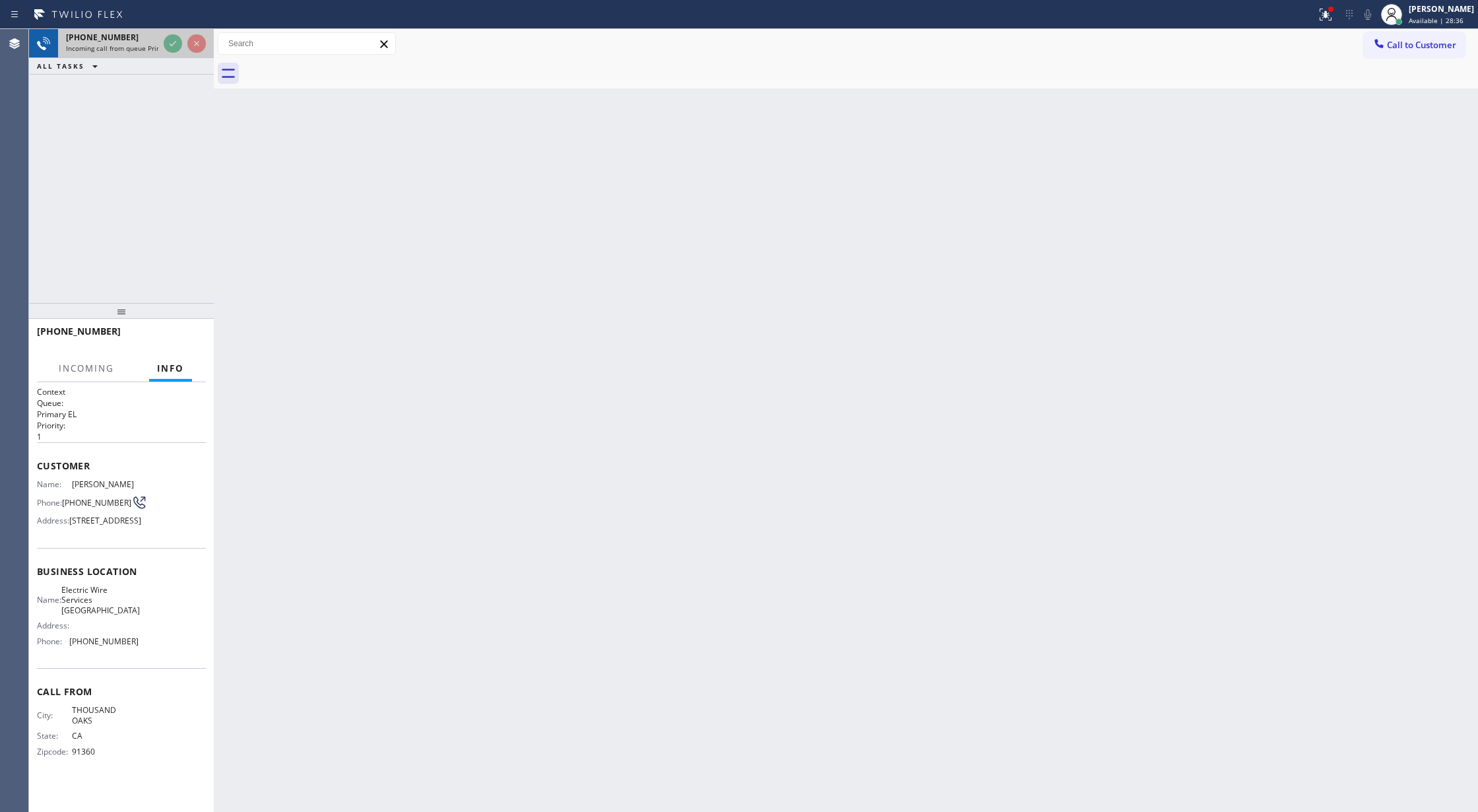
click at [167, 34] on div at bounding box center [184, 43] width 48 height 29
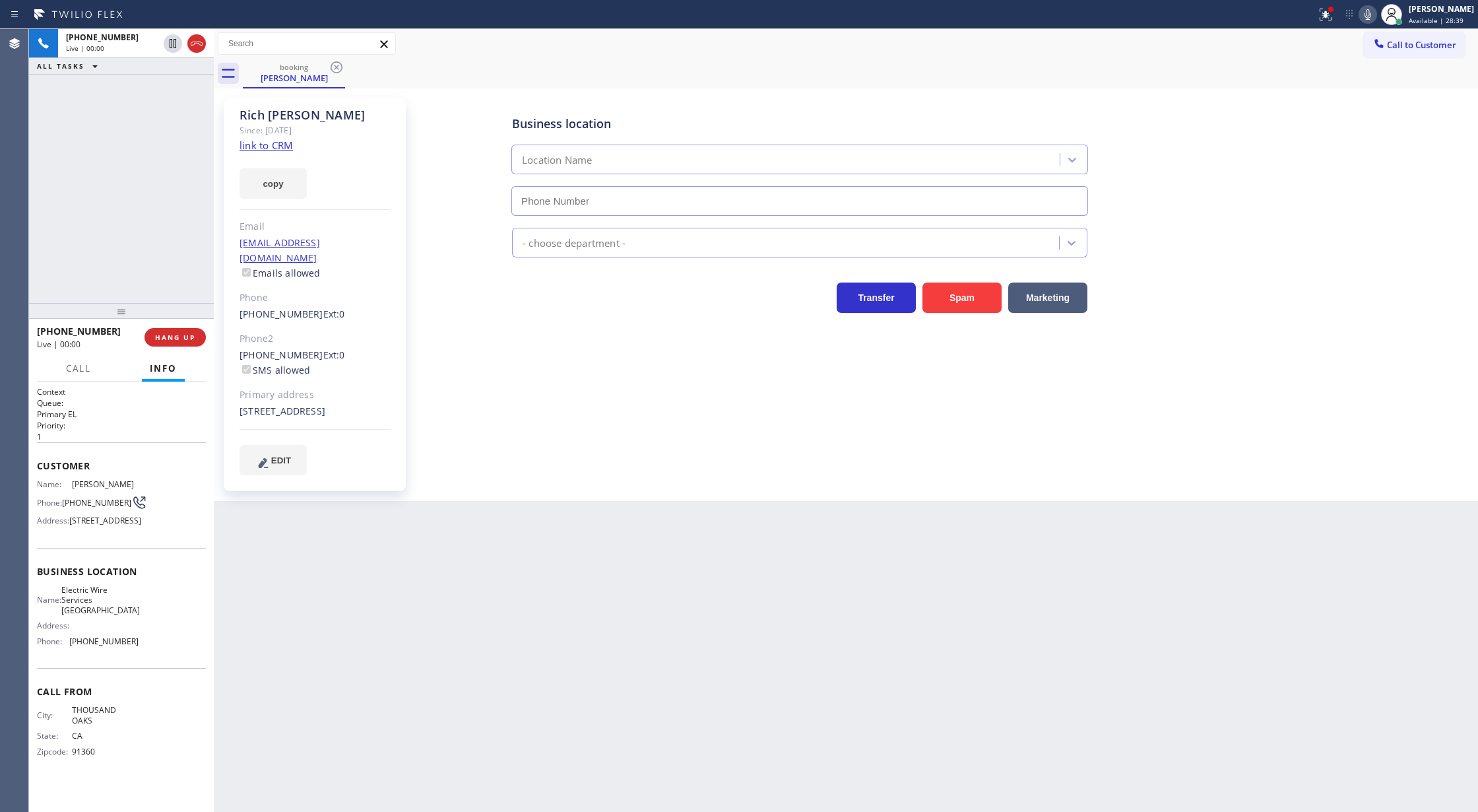
type input "(805) 624-4880"
click at [265, 148] on link "link to CRM" at bounding box center [267, 145] width 53 height 13
drag, startPoint x: 1374, startPoint y: 19, endPoint x: 1355, endPoint y: 27, distance: 20.6
click at [1374, 19] on icon at bounding box center [1368, 14] width 16 height 16
click at [169, 45] on icon at bounding box center [173, 44] width 16 height 16
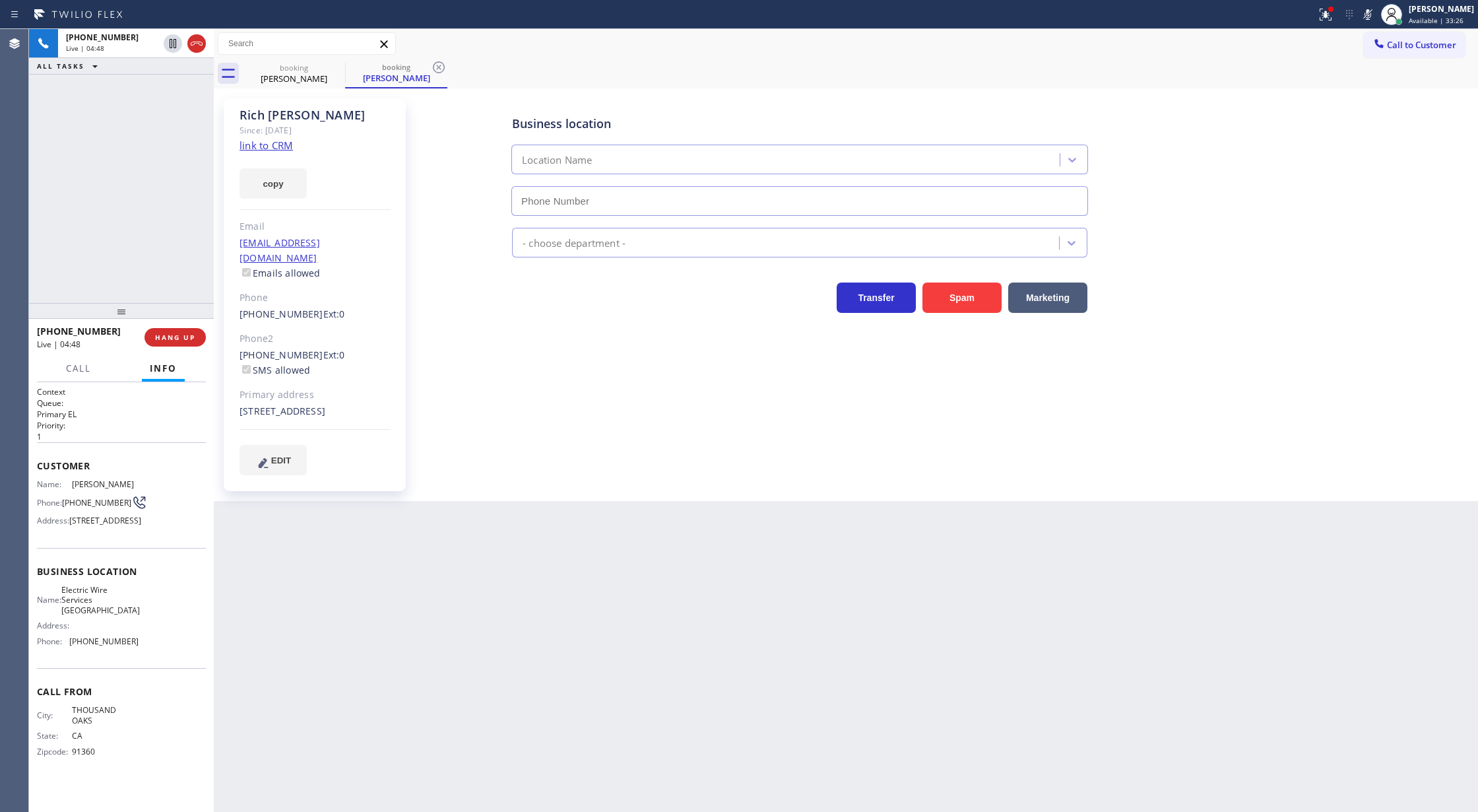
type input "(805) 624-4880"
drag, startPoint x: 1380, startPoint y: 9, endPoint x: 1339, endPoint y: 30, distance: 46.1
click at [1376, 9] on icon at bounding box center [1368, 14] width 16 height 16
click at [170, 46] on icon at bounding box center [173, 44] width 16 height 16
type input "(805) 624-4880"
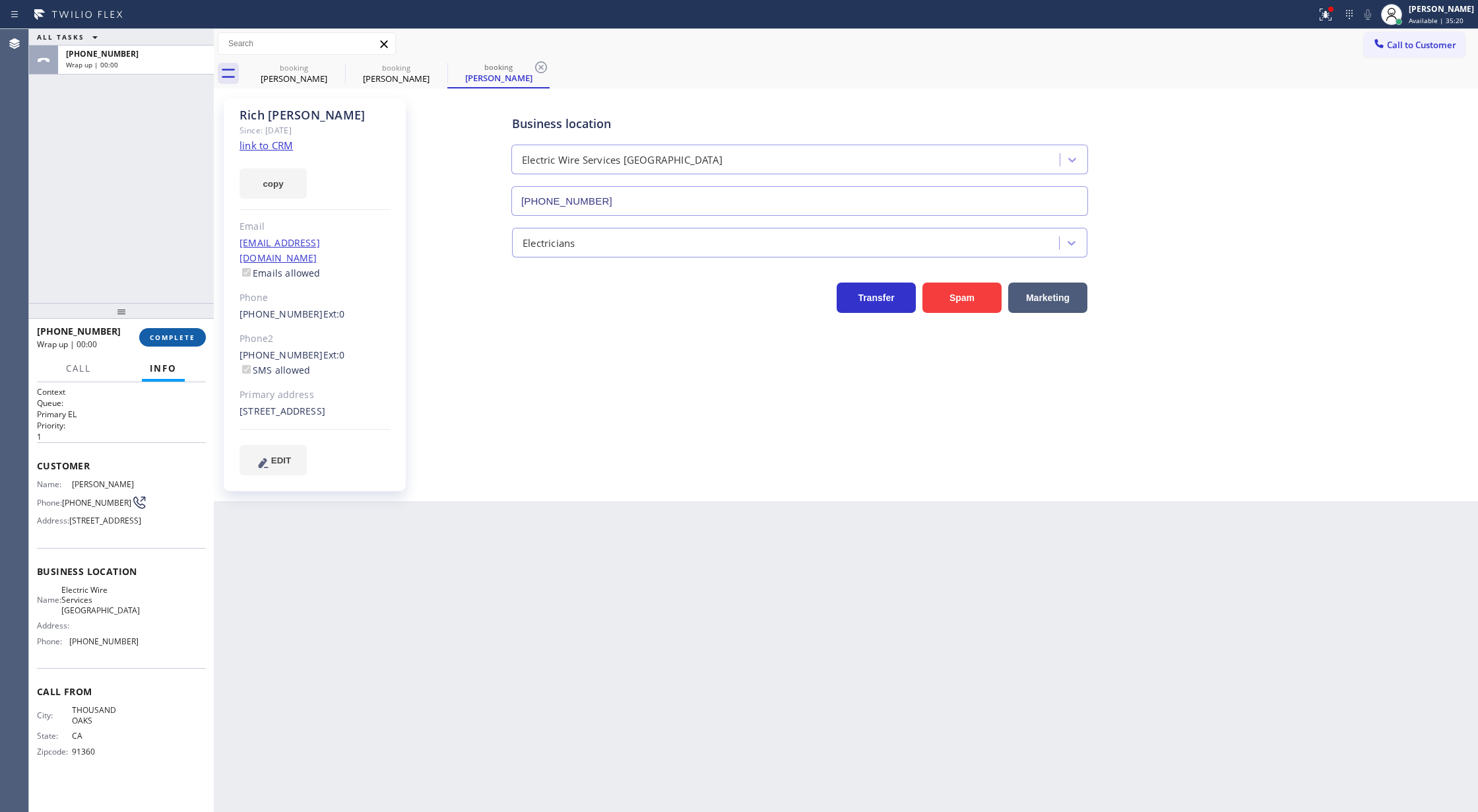
click at [165, 333] on span "COMPLETE" at bounding box center [173, 338] width 45 height 9
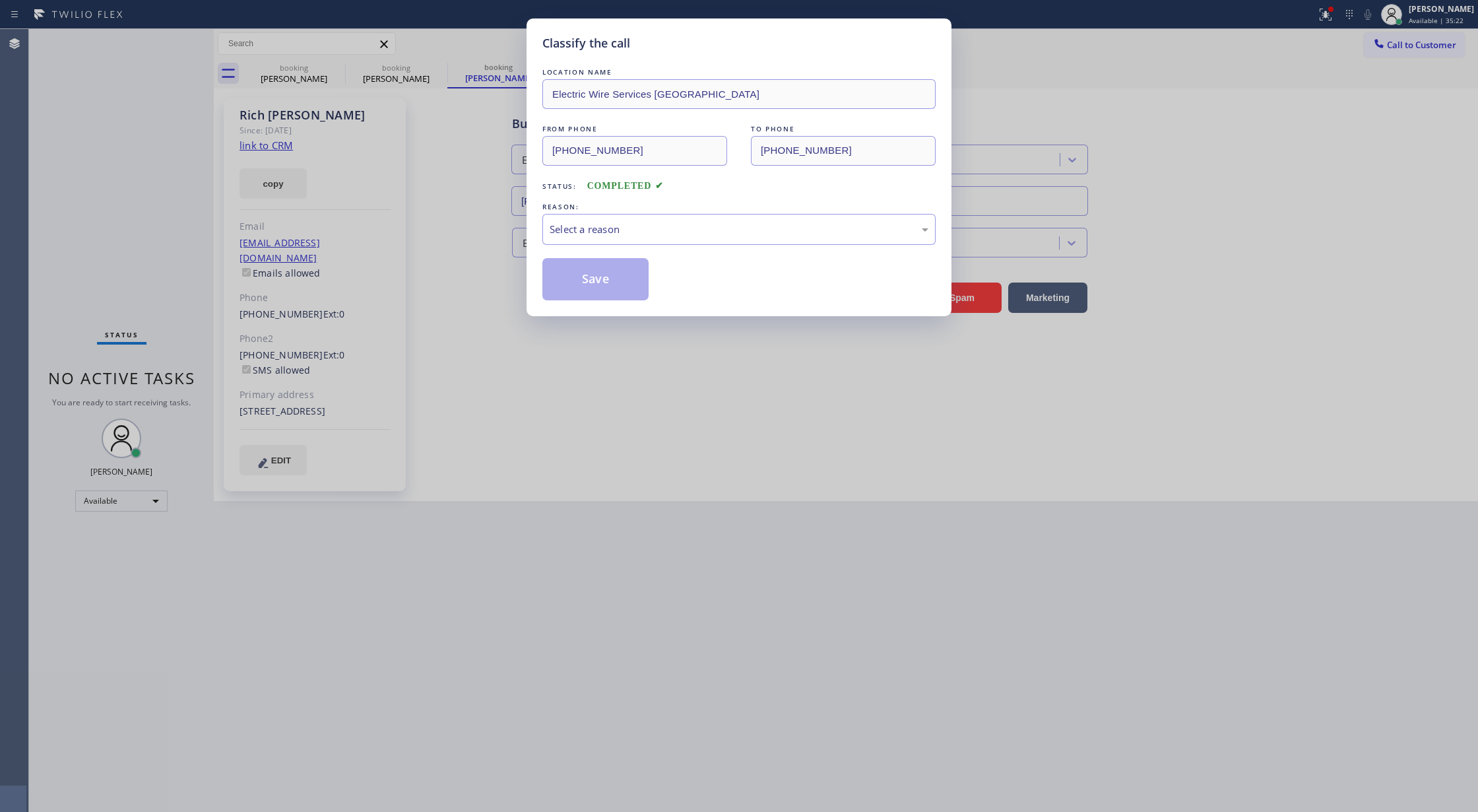
click at [621, 225] on div "Select a reason" at bounding box center [739, 229] width 379 height 15
click at [595, 277] on button "Save" at bounding box center [596, 279] width 106 height 42
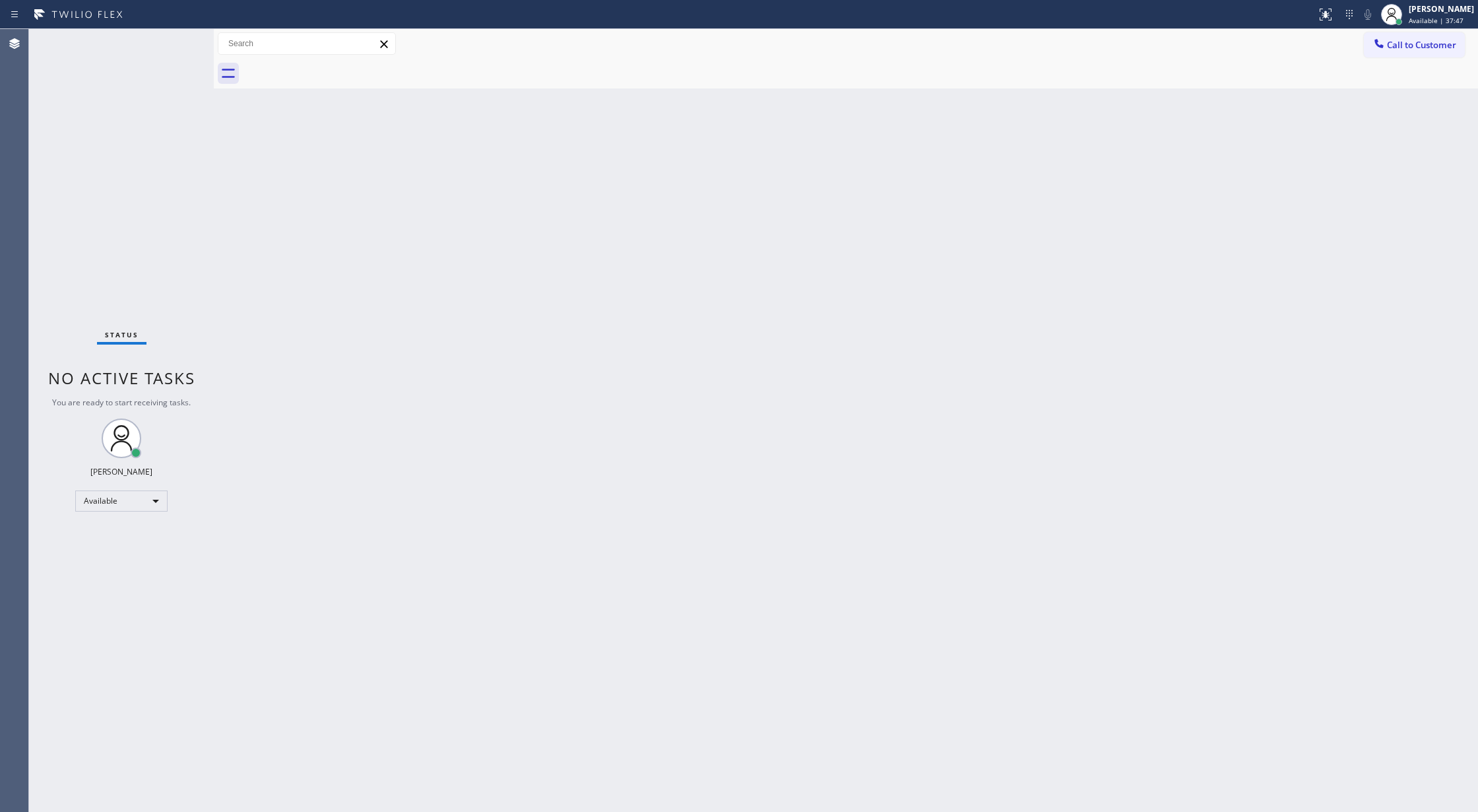
click at [177, 46] on div "Status No active tasks You are ready to start receiving tasks. [PERSON_NAME] Av…" at bounding box center [121, 420] width 184 height 782
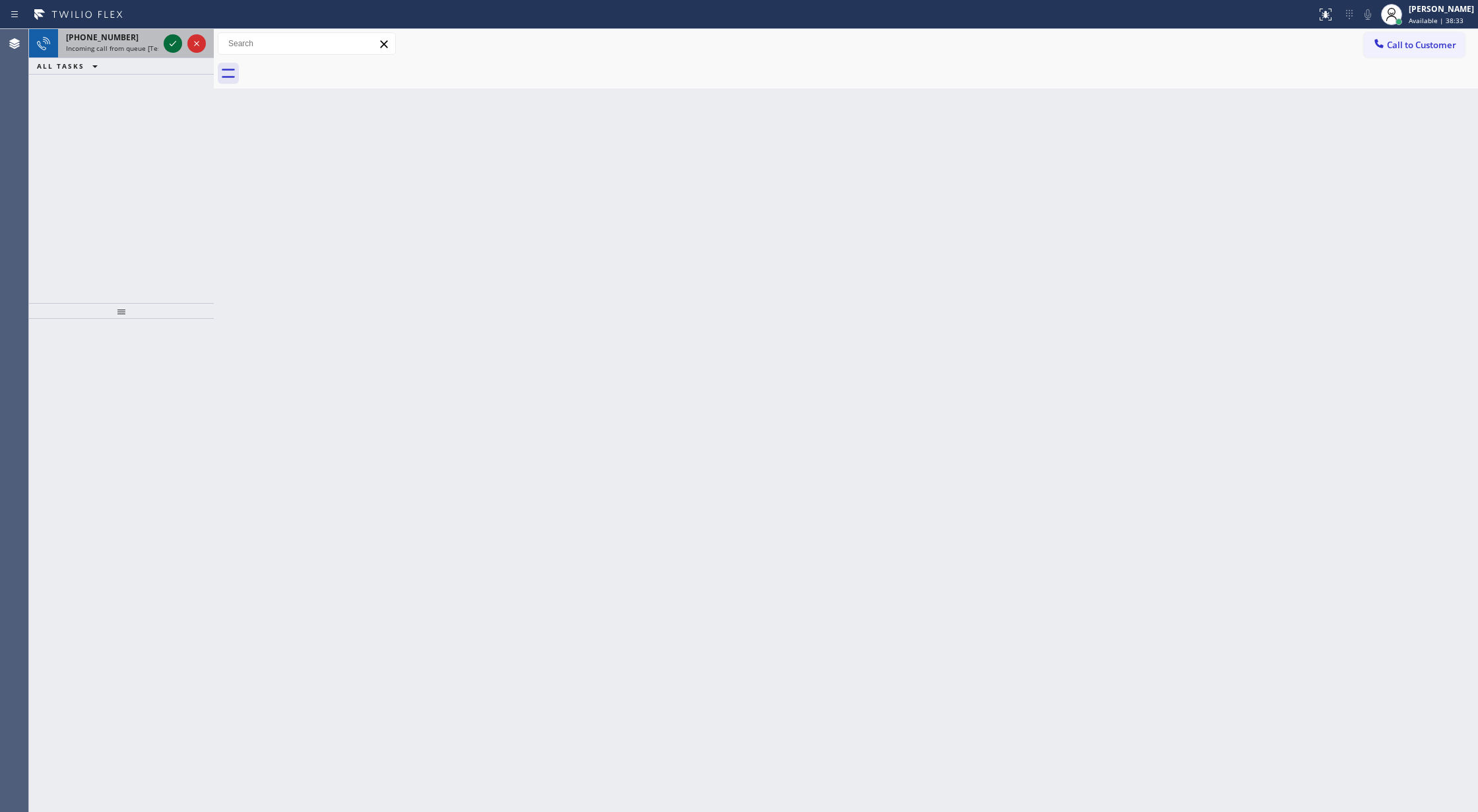
click at [175, 41] on icon at bounding box center [173, 44] width 16 height 16
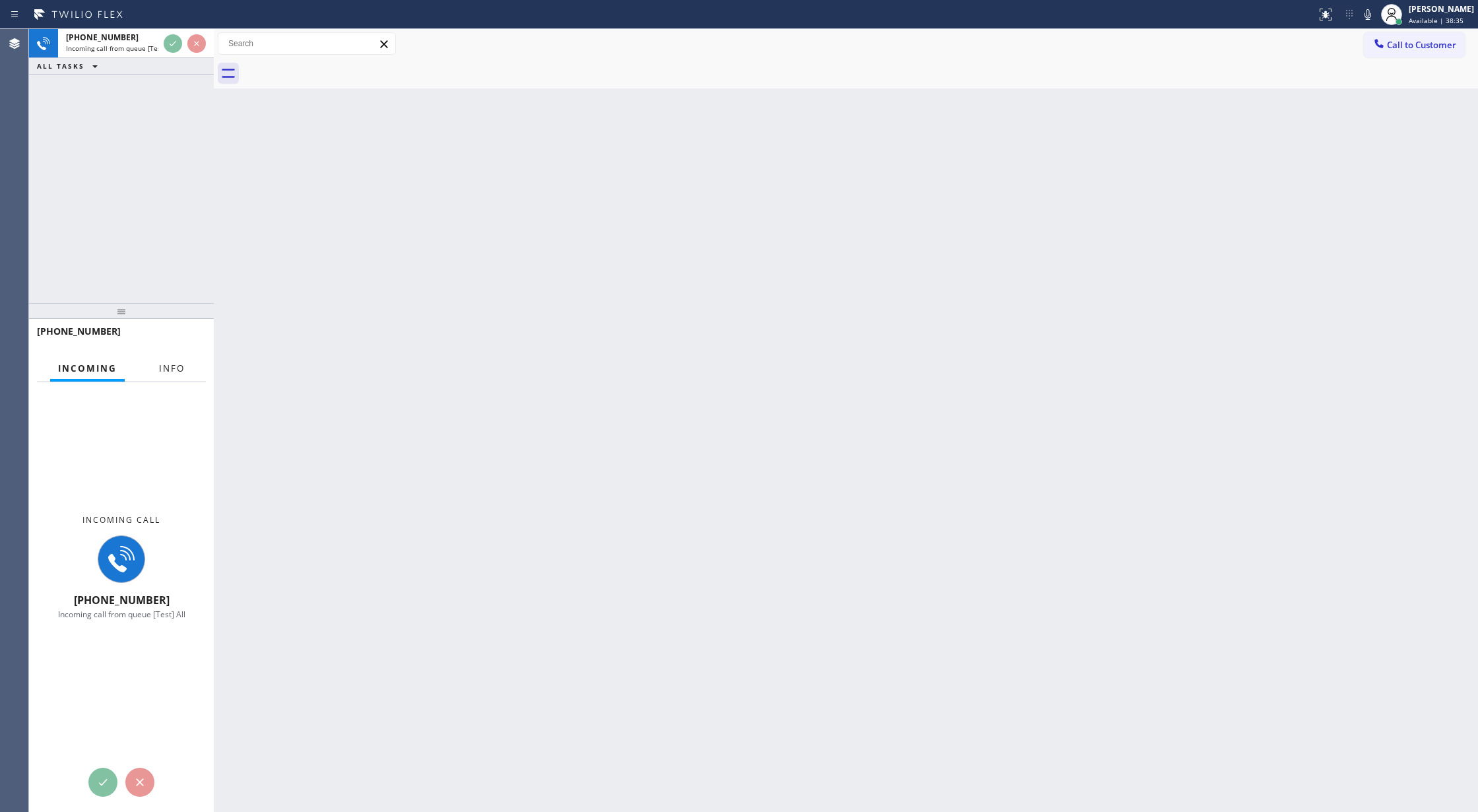
click at [165, 363] on span "Info" at bounding box center [171, 368] width 26 height 12
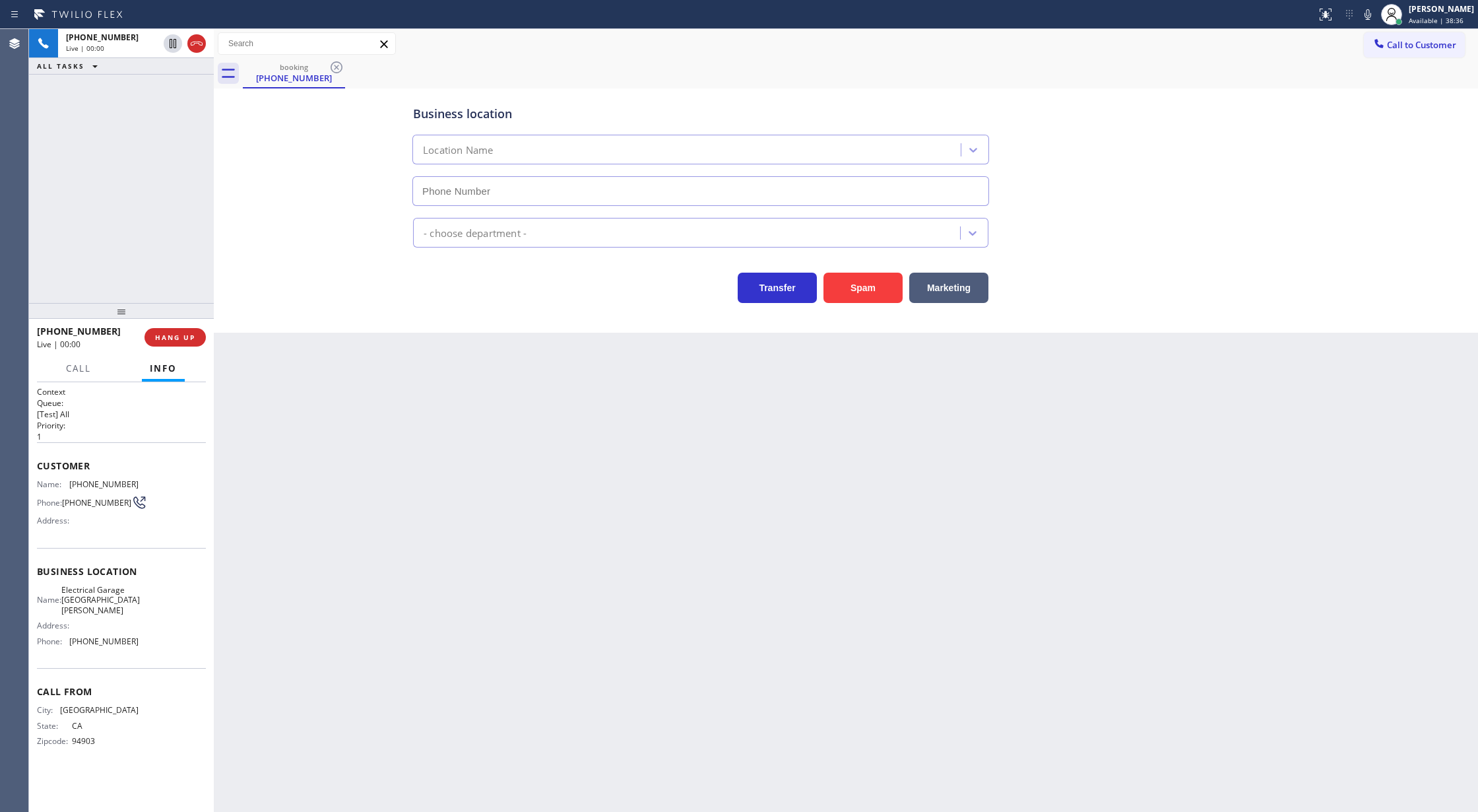
type input "[PHONE_NUMBER]"
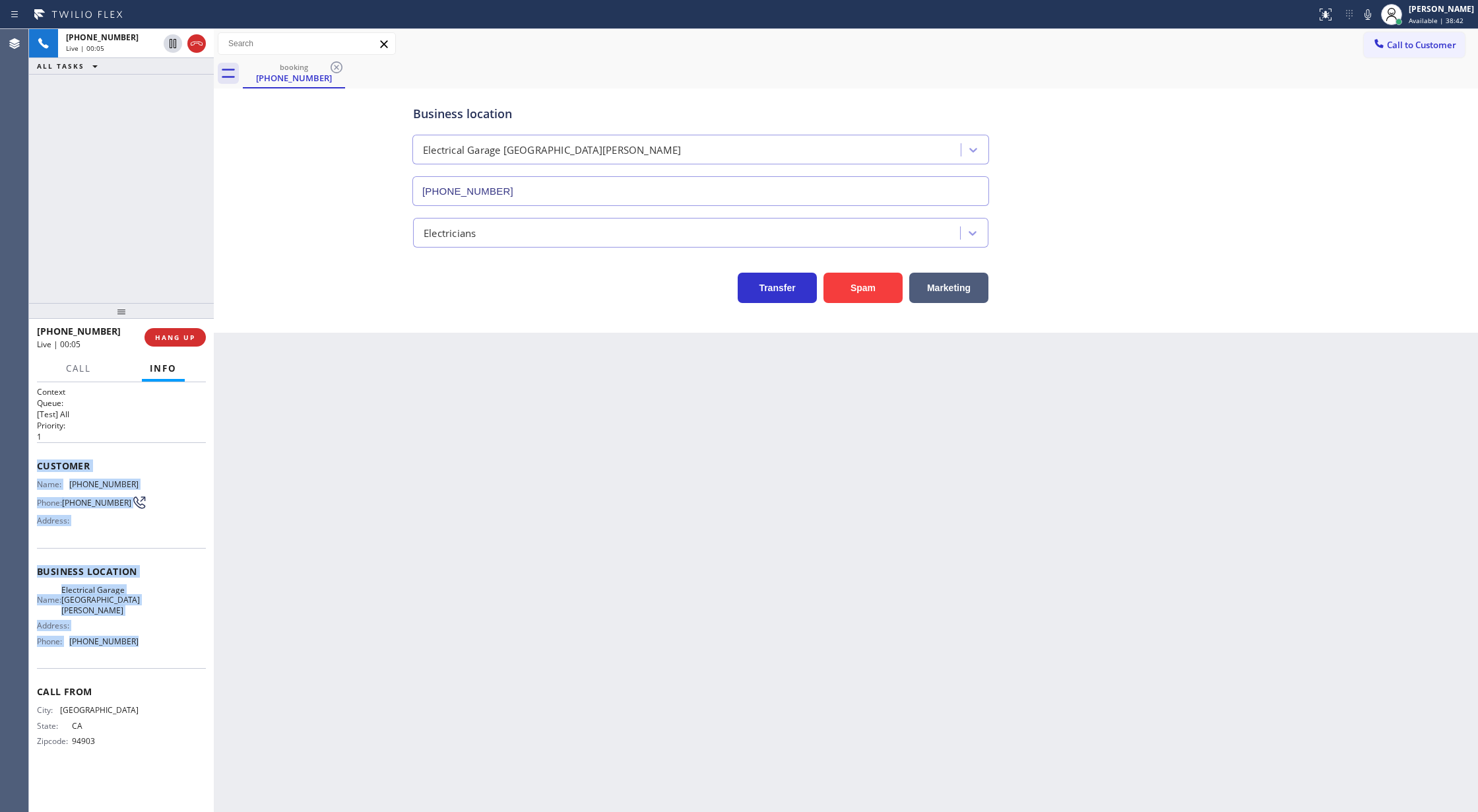
copy div "Customer Name: [PHONE_NUMBER] Phone: [PHONE_NUMBER] Address: Business location …"
drag, startPoint x: 34, startPoint y: 468, endPoint x: 170, endPoint y: 632, distance: 213.1
click at [170, 632] on div "Context Queue: [Test] All Priority: 1 Customer Name: [PHONE_NUMBER] Phone: [PHO…" at bounding box center [121, 597] width 184 height 431
drag, startPoint x: 193, startPoint y: 46, endPoint x: 199, endPoint y: 52, distance: 8.5
click at [193, 46] on icon at bounding box center [196, 44] width 16 height 16
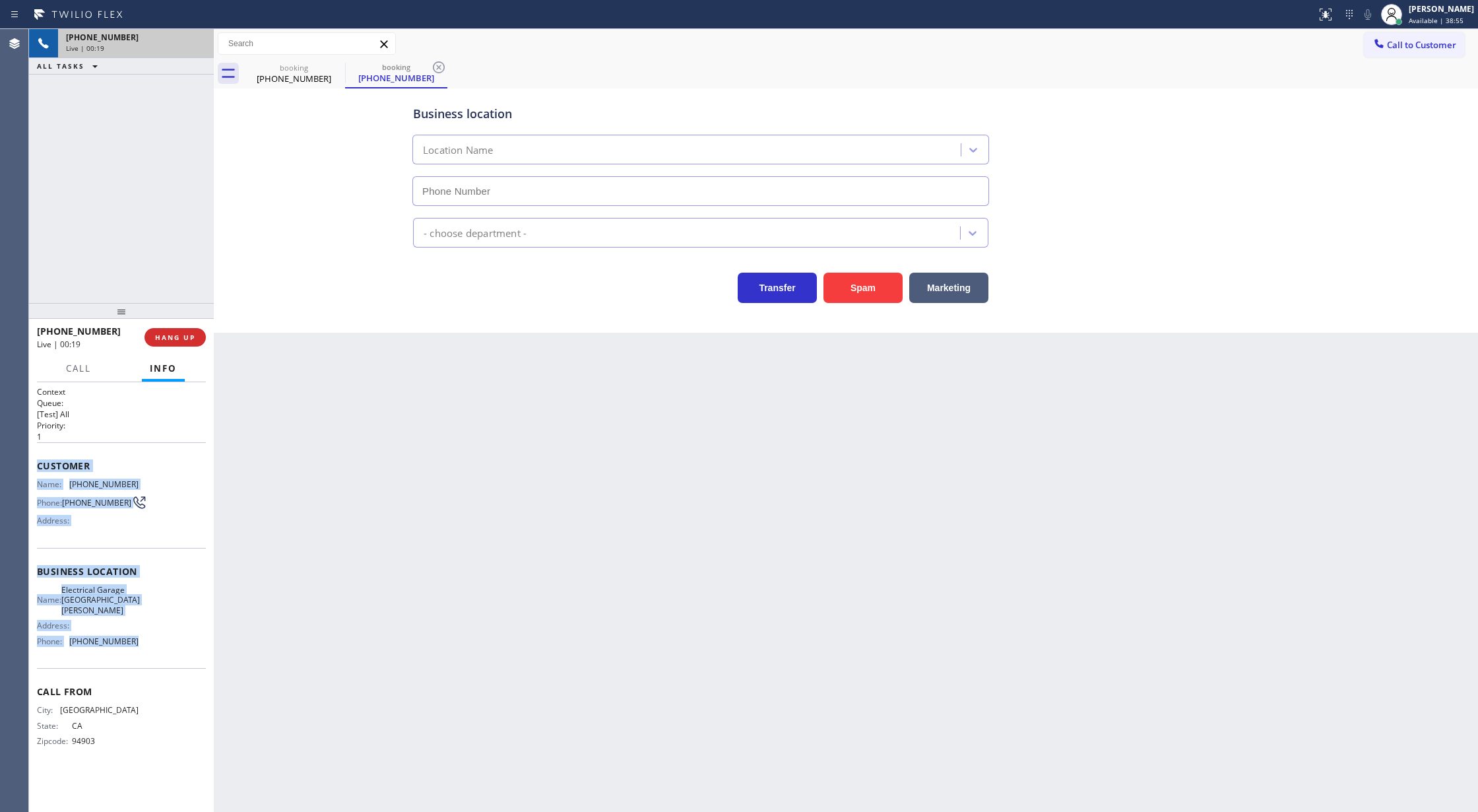
type input "[PHONE_NUMBER]"
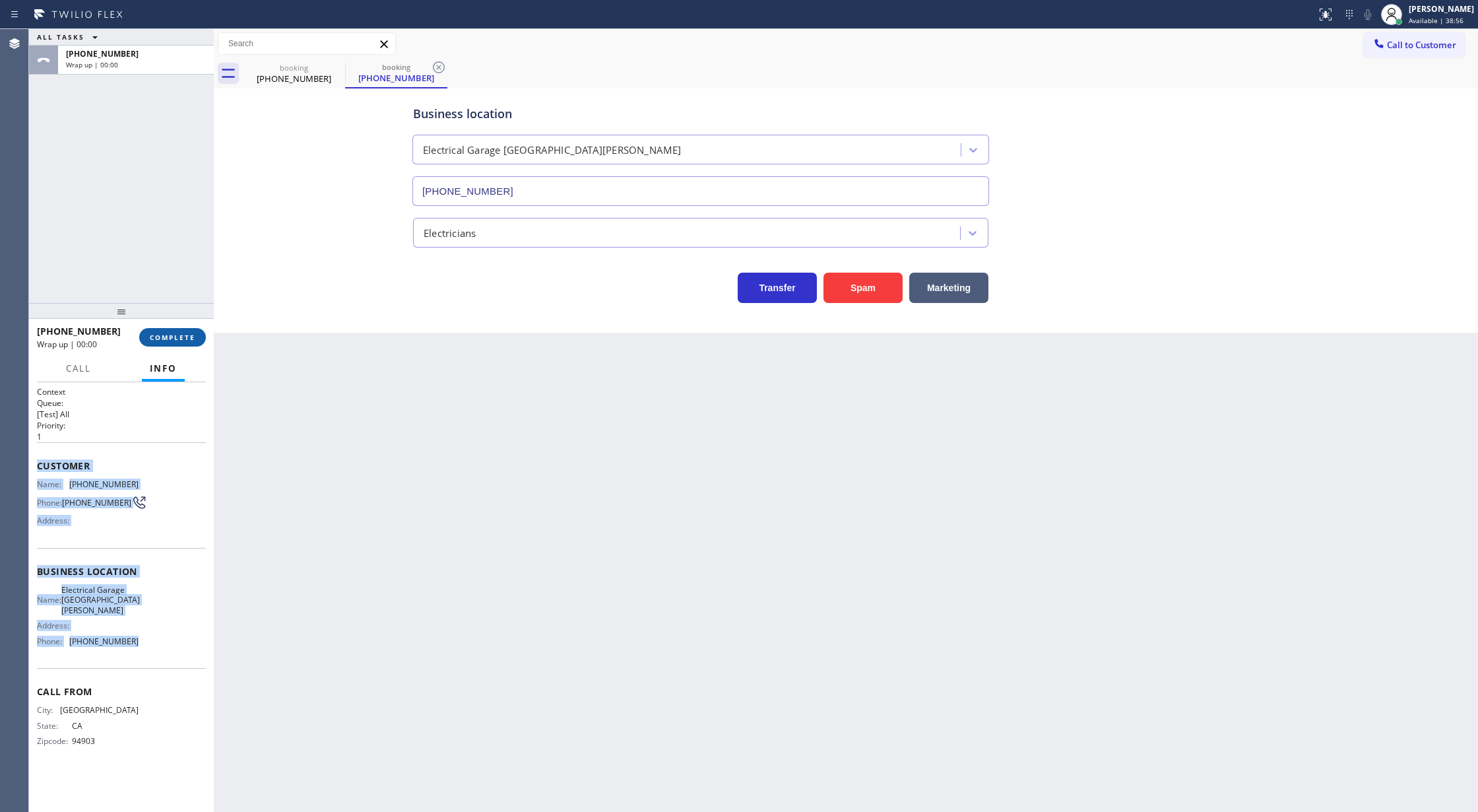
click at [170, 334] on span "COMPLETE" at bounding box center [173, 338] width 45 height 9
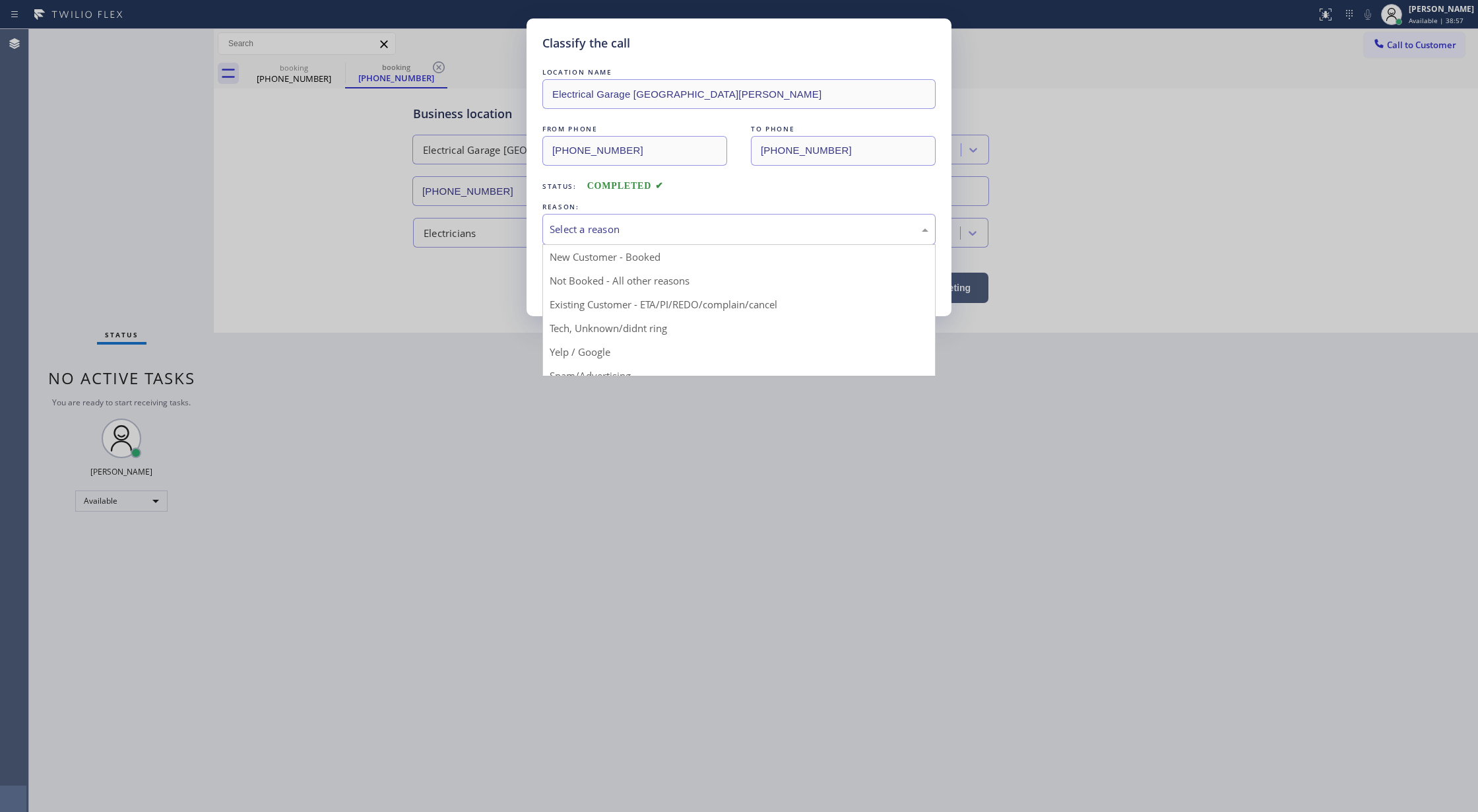
click at [658, 228] on div "Select a reason" at bounding box center [739, 229] width 379 height 15
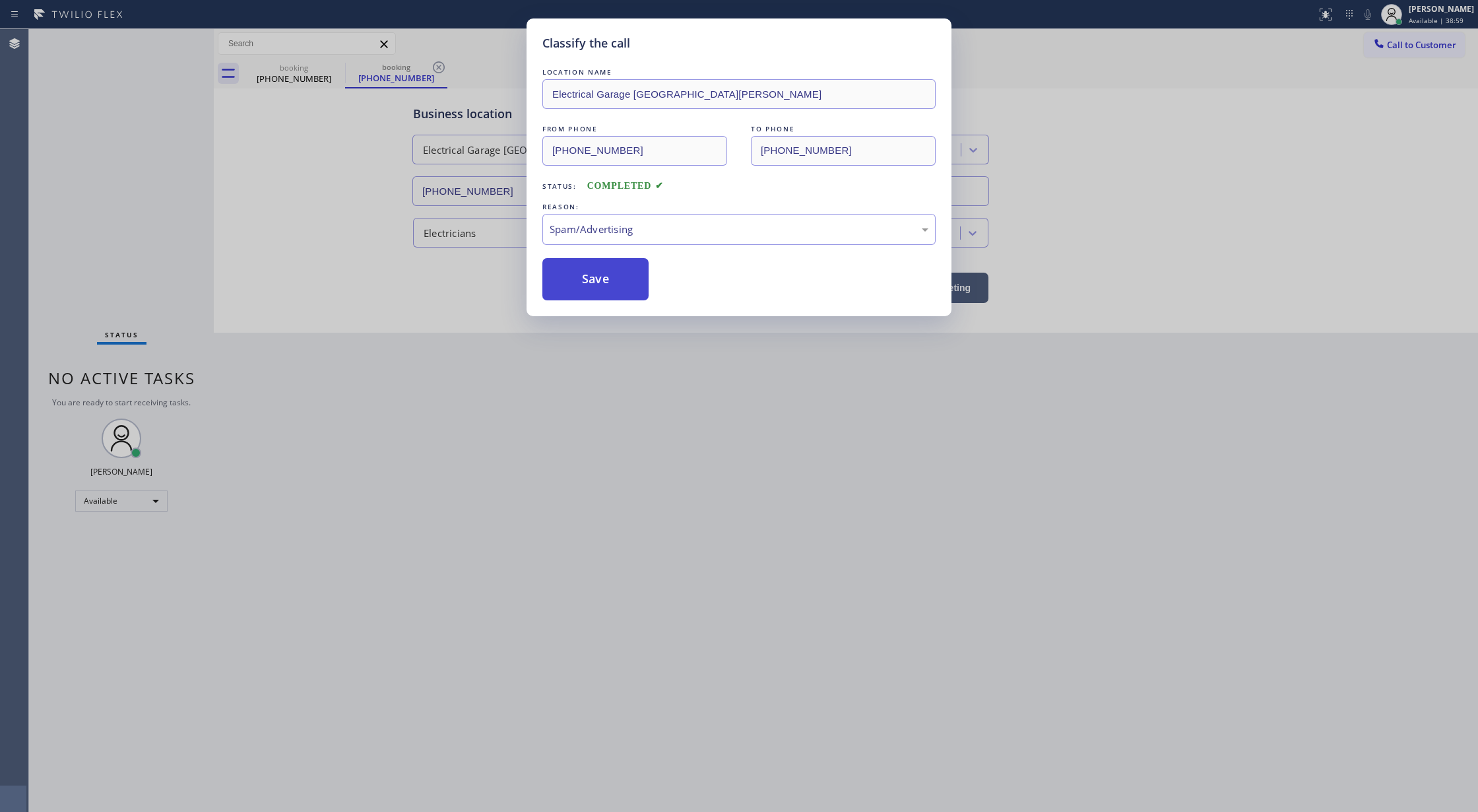
click at [590, 277] on button "Save" at bounding box center [596, 279] width 106 height 42
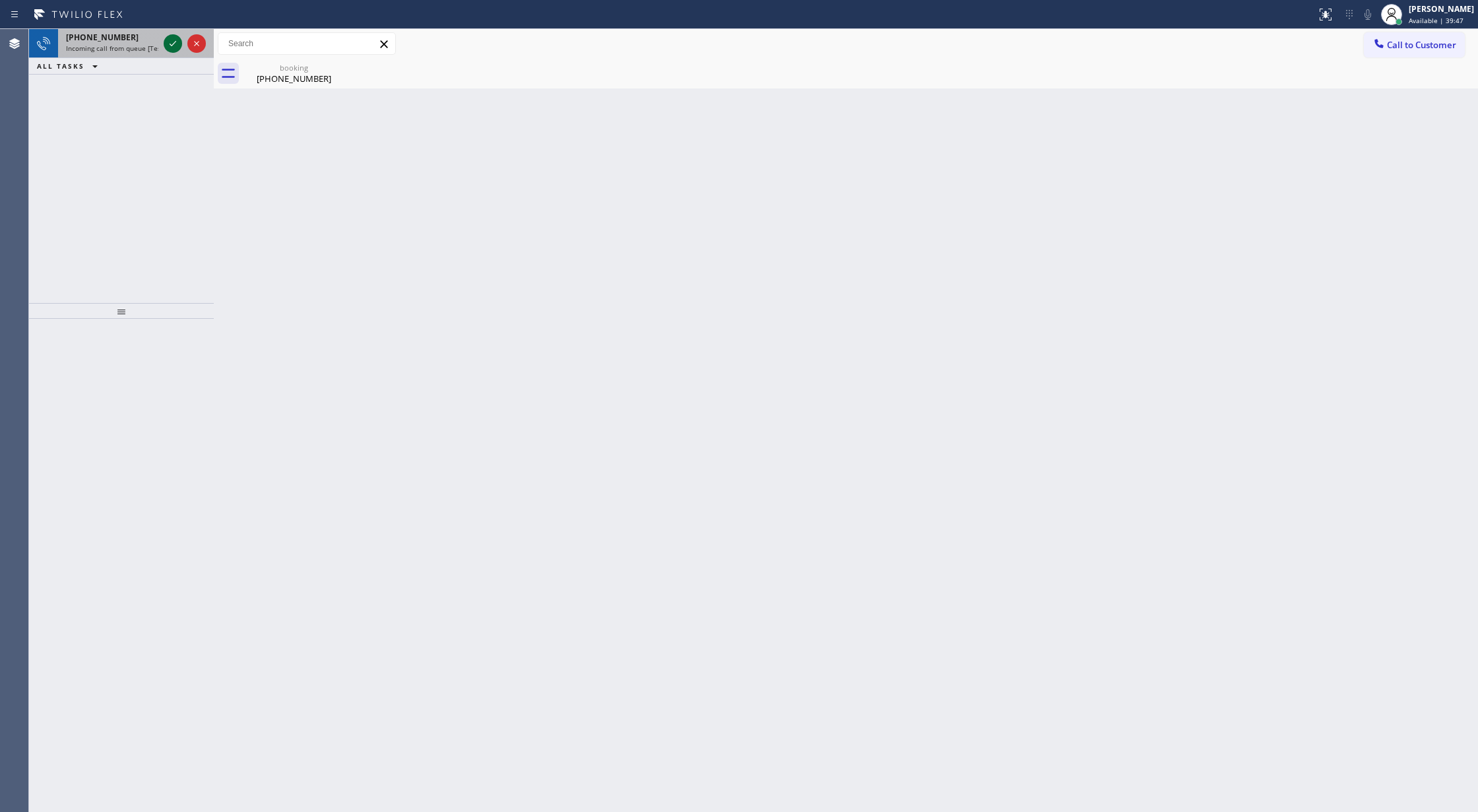
click at [172, 48] on icon at bounding box center [173, 44] width 16 height 16
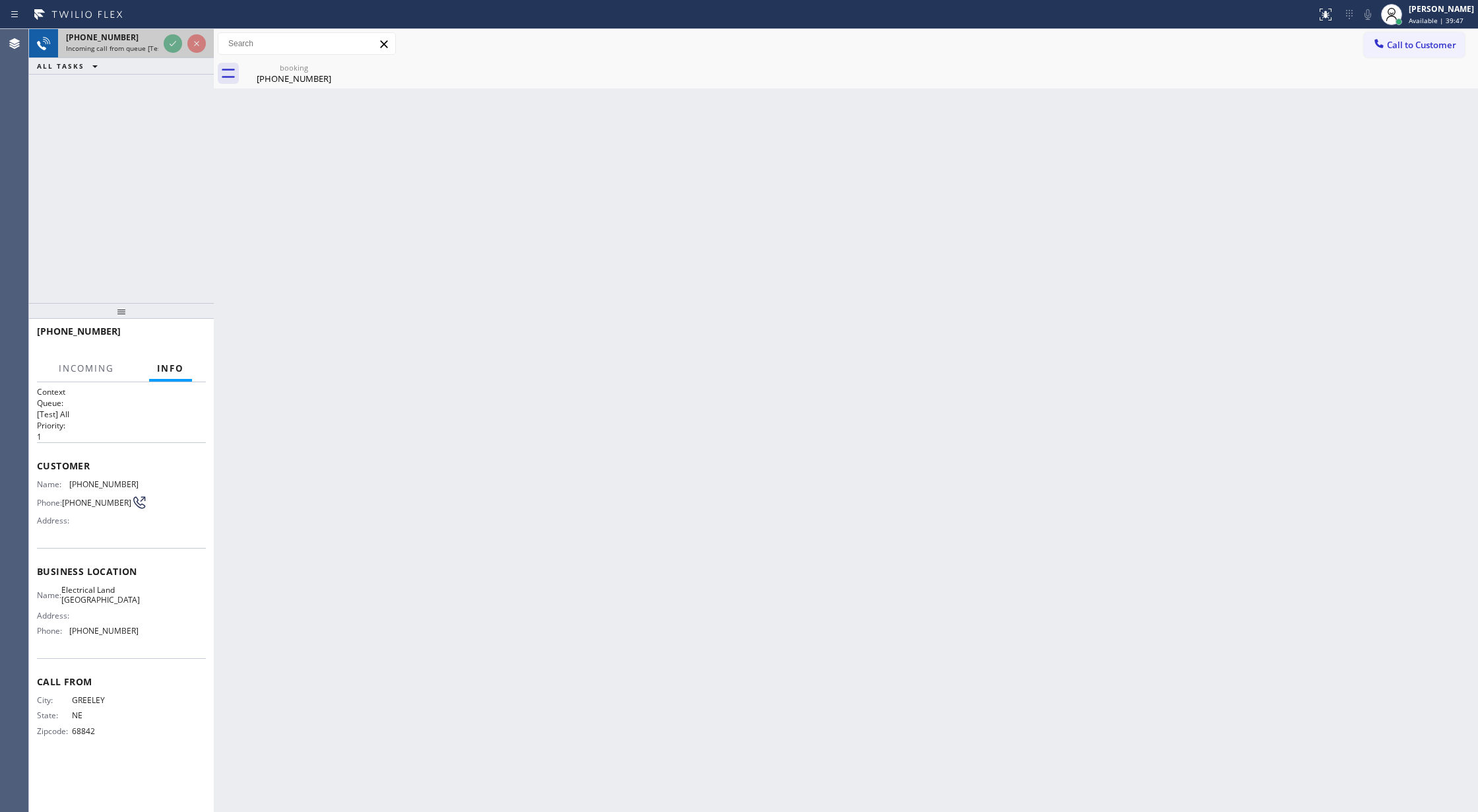
click at [172, 48] on icon at bounding box center [173, 44] width 16 height 16
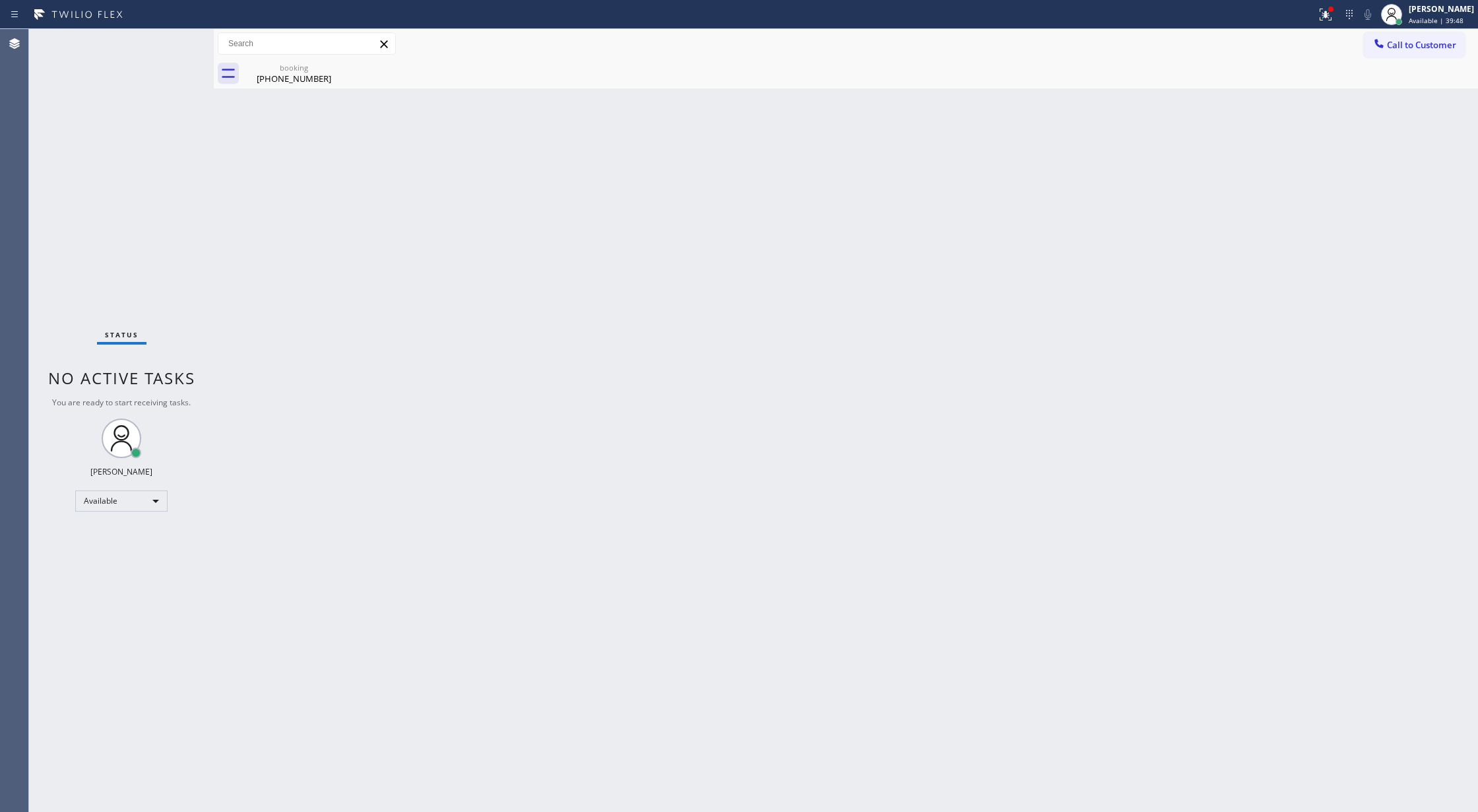
click at [172, 48] on div "Status No active tasks You are ready to start receiving tasks. [PERSON_NAME] Av…" at bounding box center [121, 420] width 184 height 782
click at [181, 45] on div "Status No active tasks You are ready to start receiving tasks. [PERSON_NAME] Av…" at bounding box center [121, 420] width 184 height 782
click at [338, 70] on icon at bounding box center [336, 67] width 12 height 12
click at [286, 90] on div "Back to Dashboard Change Sender ID Customers Technicians Select a contact Outbo…" at bounding box center [846, 420] width 1265 height 782
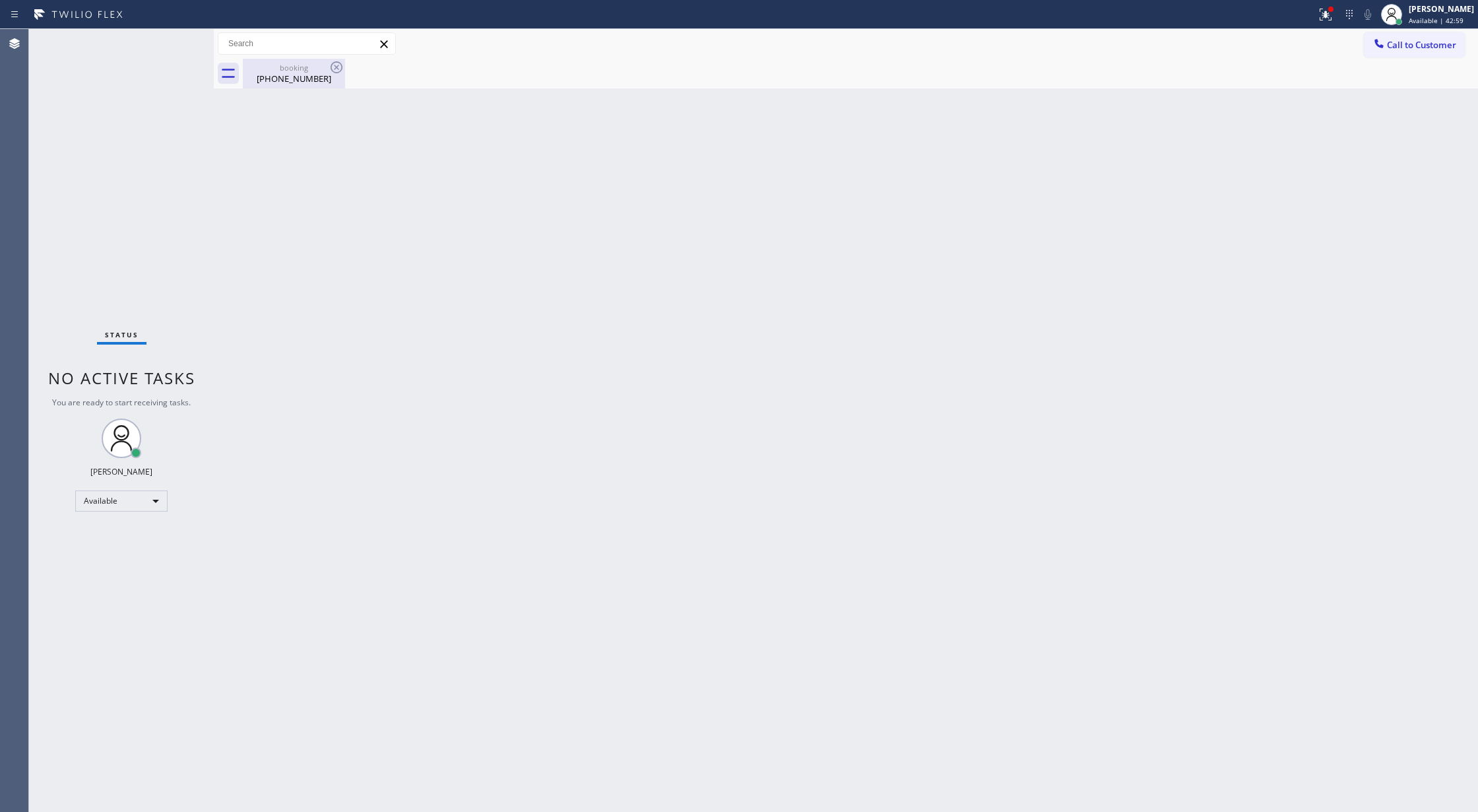
click at [286, 83] on div "[PHONE_NUMBER]" at bounding box center [293, 78] width 99 height 12
click at [185, 36] on div "Status No active tasks You are ready to start receiving tasks. [PERSON_NAME] Av…" at bounding box center [121, 420] width 184 height 782
click at [182, 48] on div "Status No active tasks You are ready to start receiving tasks. [PERSON_NAME] Av…" at bounding box center [121, 420] width 184 height 782
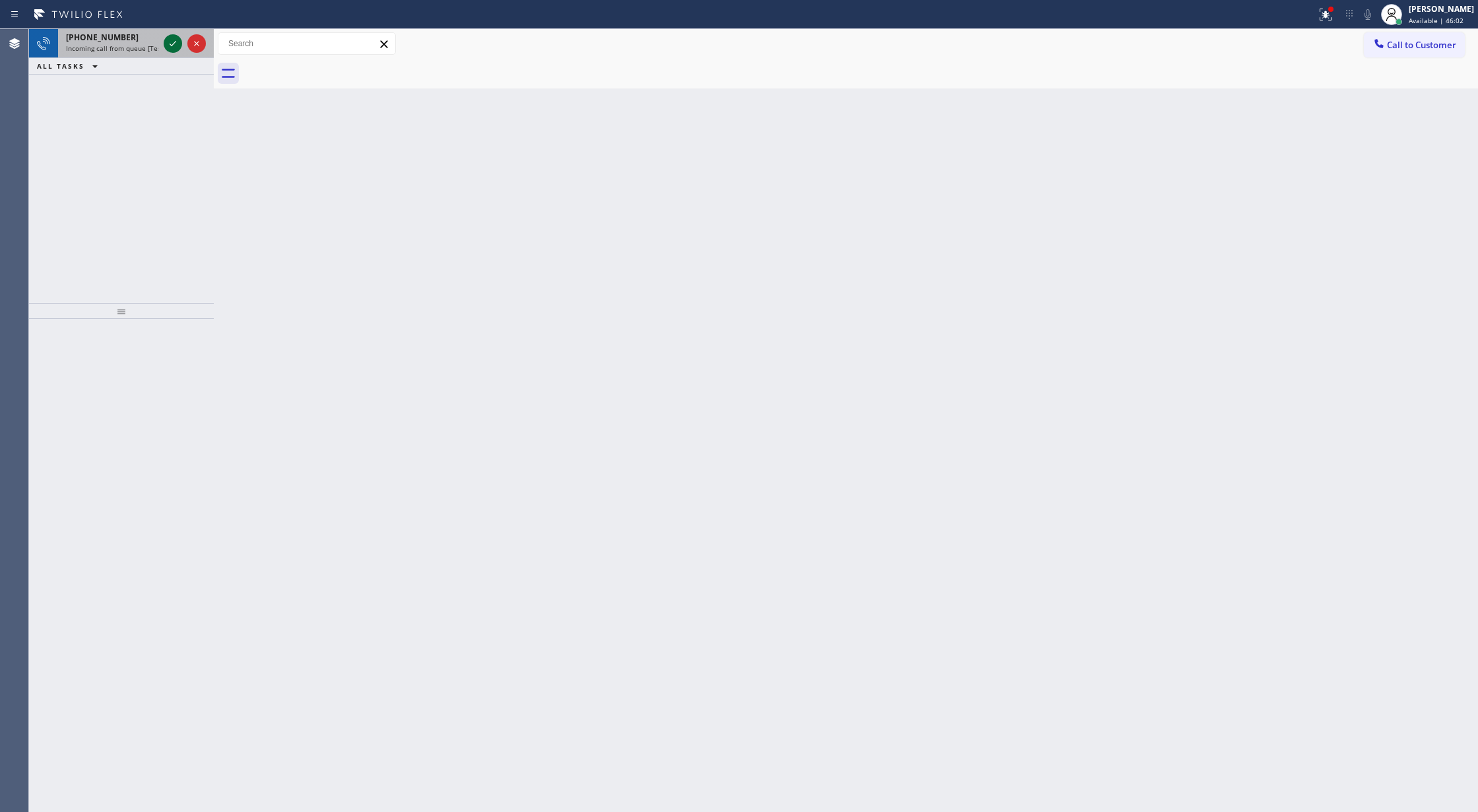
click at [176, 41] on icon at bounding box center [173, 43] width 6 height 5
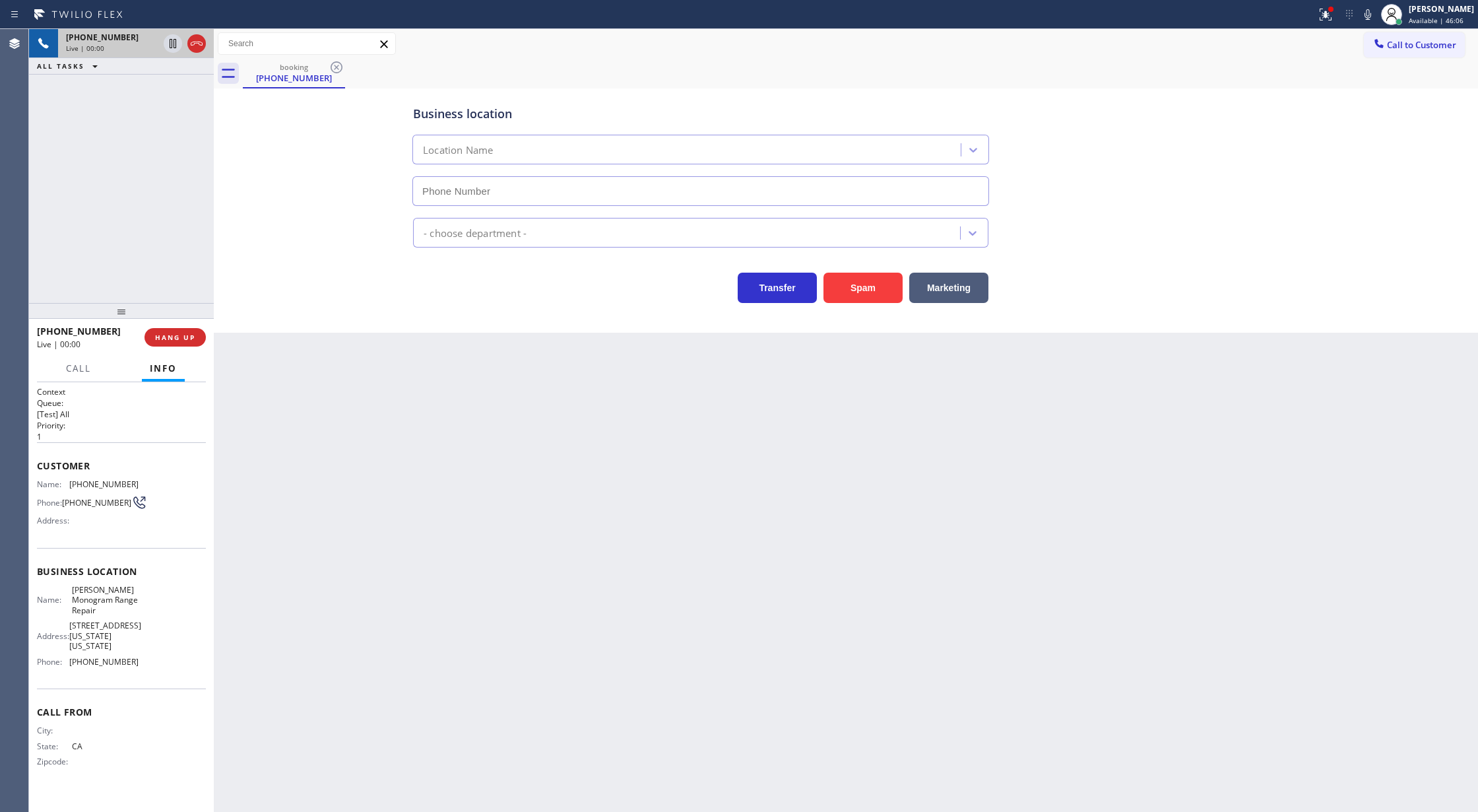
type input "[PHONE_NUMBER]"
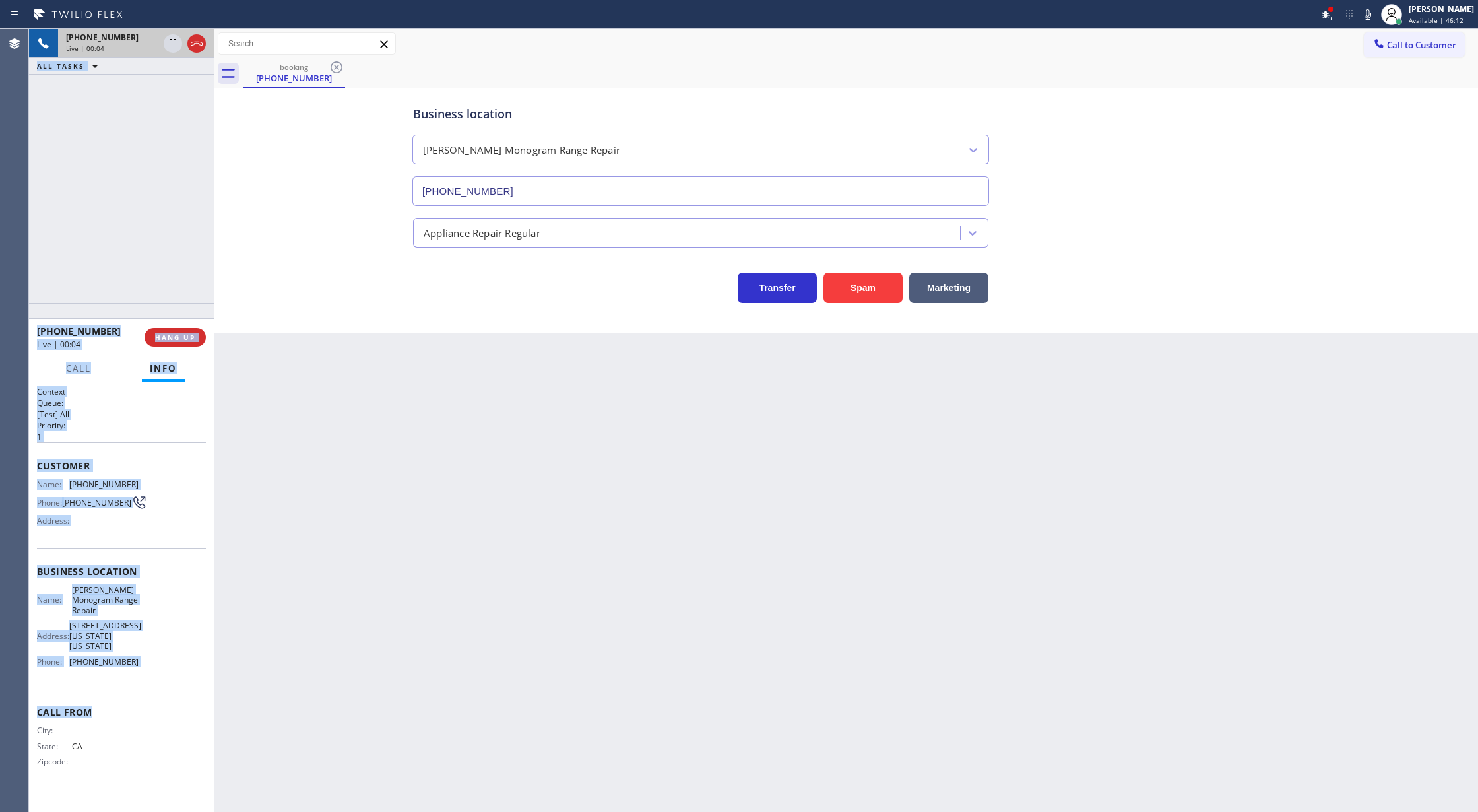
drag, startPoint x: 32, startPoint y: 468, endPoint x: 163, endPoint y: 520, distance: 140.9
click at [163, 679] on div "Agent Desktop Classify the call LOCATION NAME Electrical Garage [GEOGRAPHIC_DAT…" at bounding box center [739, 420] width 1478 height 782
click at [170, 478] on div "Customer Name: [PHONE_NUMBER] Phone: [PHONE_NUMBER] Address:" at bounding box center [121, 495] width 169 height 106
copy div "Customer Name: [PHONE_NUMBER] Phone: [PHONE_NUMBER] Address: Business location …"
drag, startPoint x: 38, startPoint y: 464, endPoint x: 181, endPoint y: 671, distance: 251.6
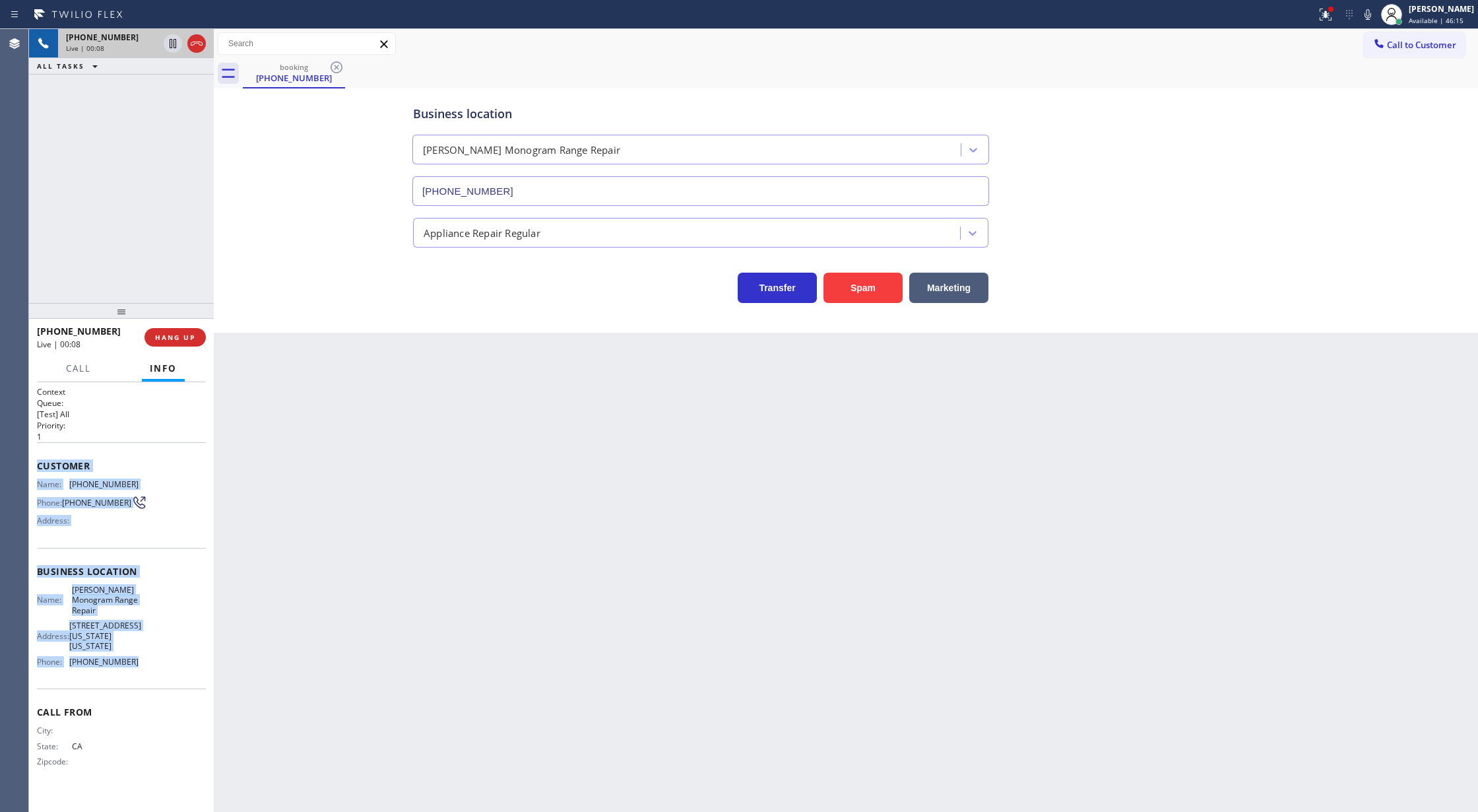
click at [181, 671] on div "Context Queue: [Test] All Priority: 1 Customer Name: [PHONE_NUMBER] Phone: [PHO…" at bounding box center [121, 587] width 169 height 402
click at [859, 281] on button "Spam" at bounding box center [863, 288] width 79 height 30
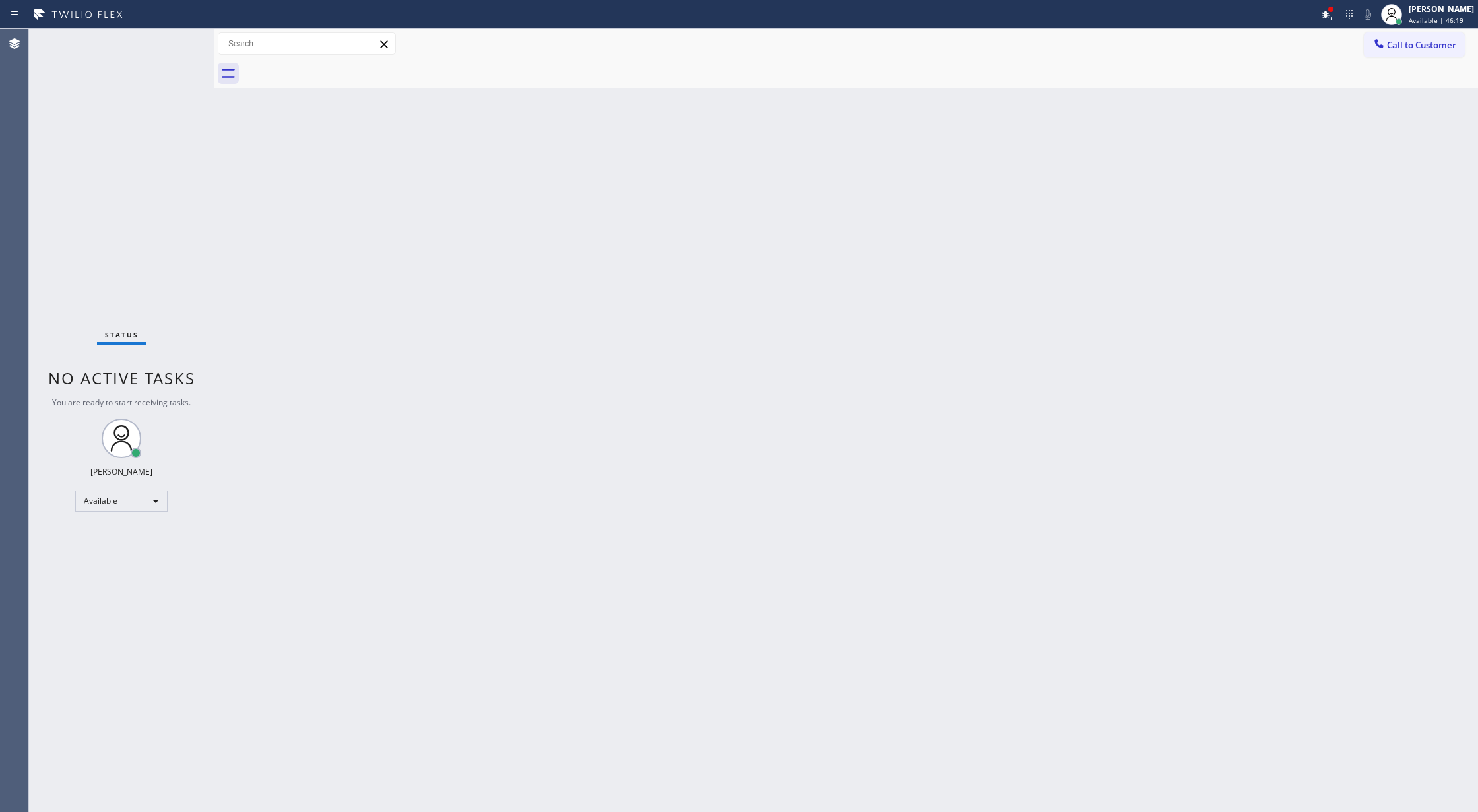
click at [178, 48] on div "Status No active tasks You are ready to start receiving tasks. [PERSON_NAME] Av…" at bounding box center [121, 420] width 184 height 782
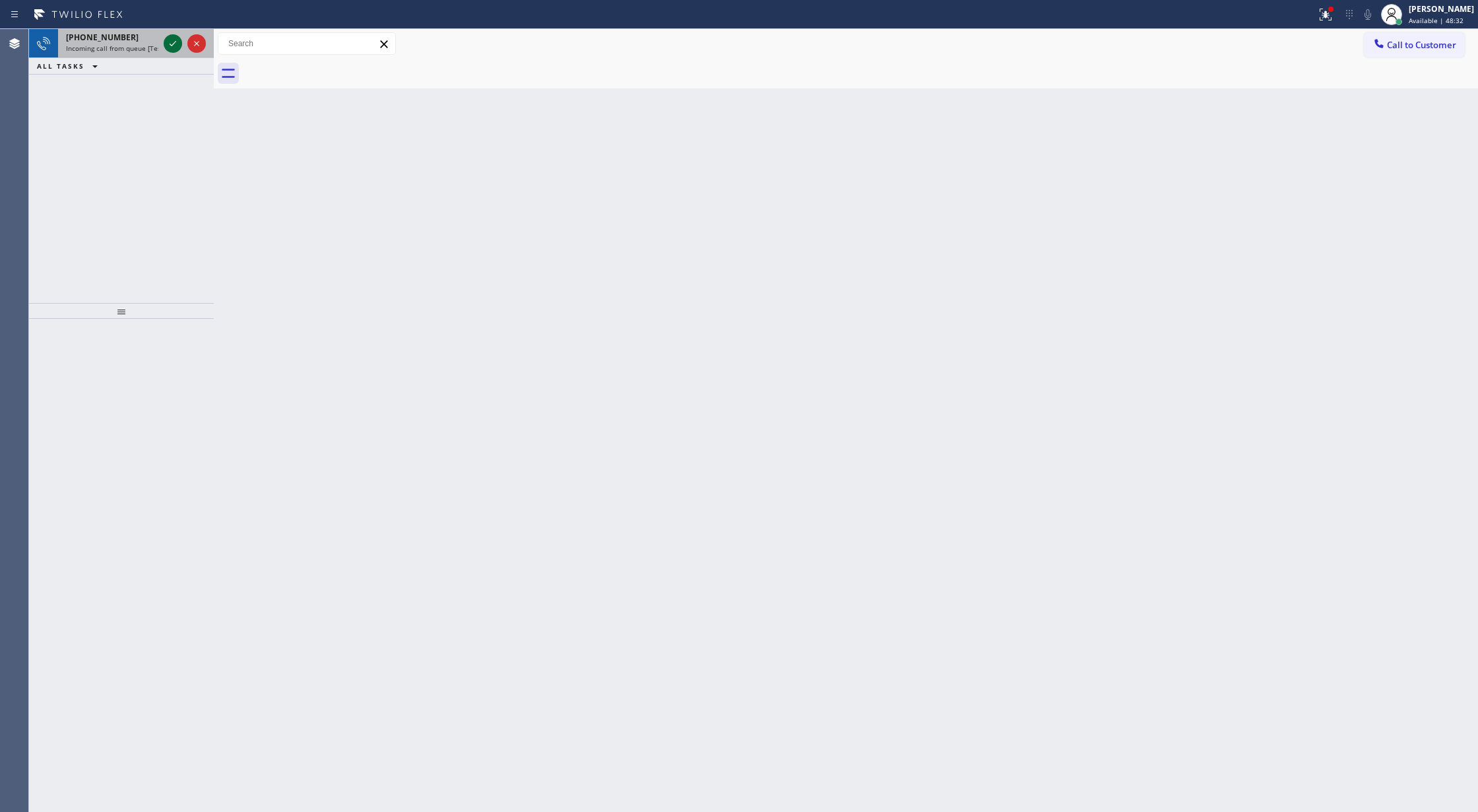
click at [177, 45] on icon at bounding box center [173, 44] width 16 height 16
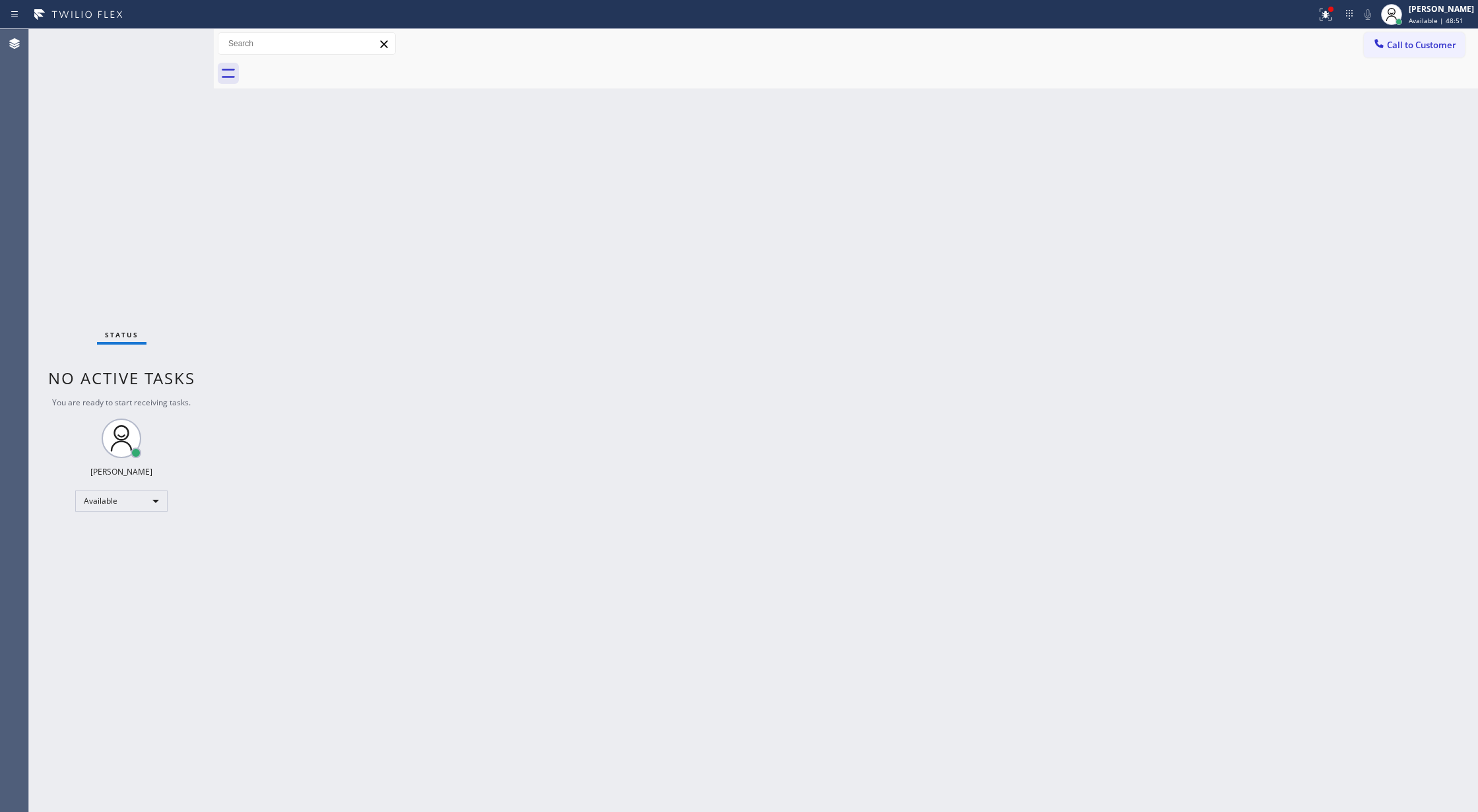
click at [178, 27] on div "Status report Issues detected These issues could affect your workflow. Please c…" at bounding box center [739, 14] width 1478 height 29
click at [172, 35] on div "Status No active tasks You are ready to start receiving tasks. [PERSON_NAME] Av…" at bounding box center [121, 420] width 184 height 782
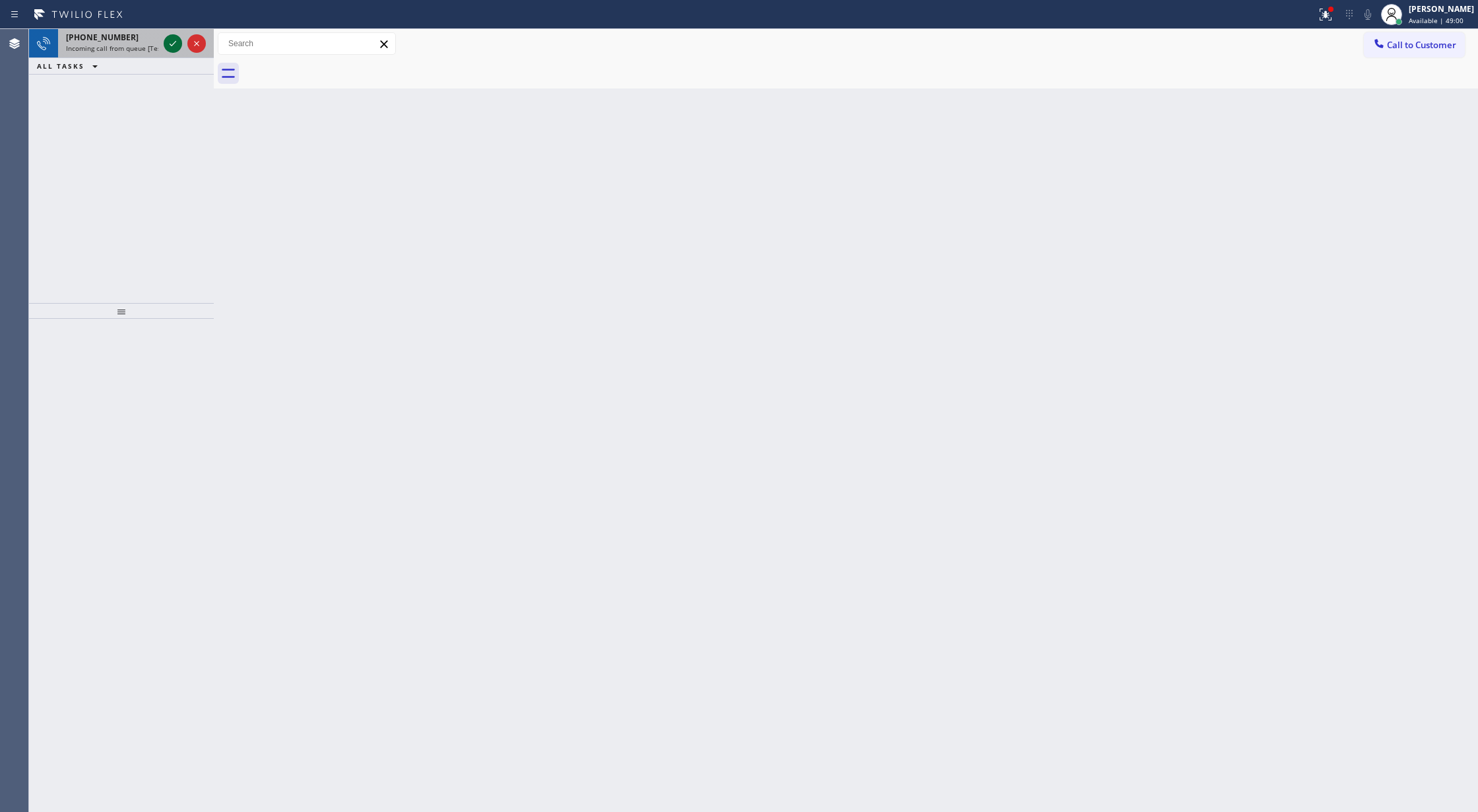
click at [170, 46] on icon at bounding box center [173, 44] width 16 height 16
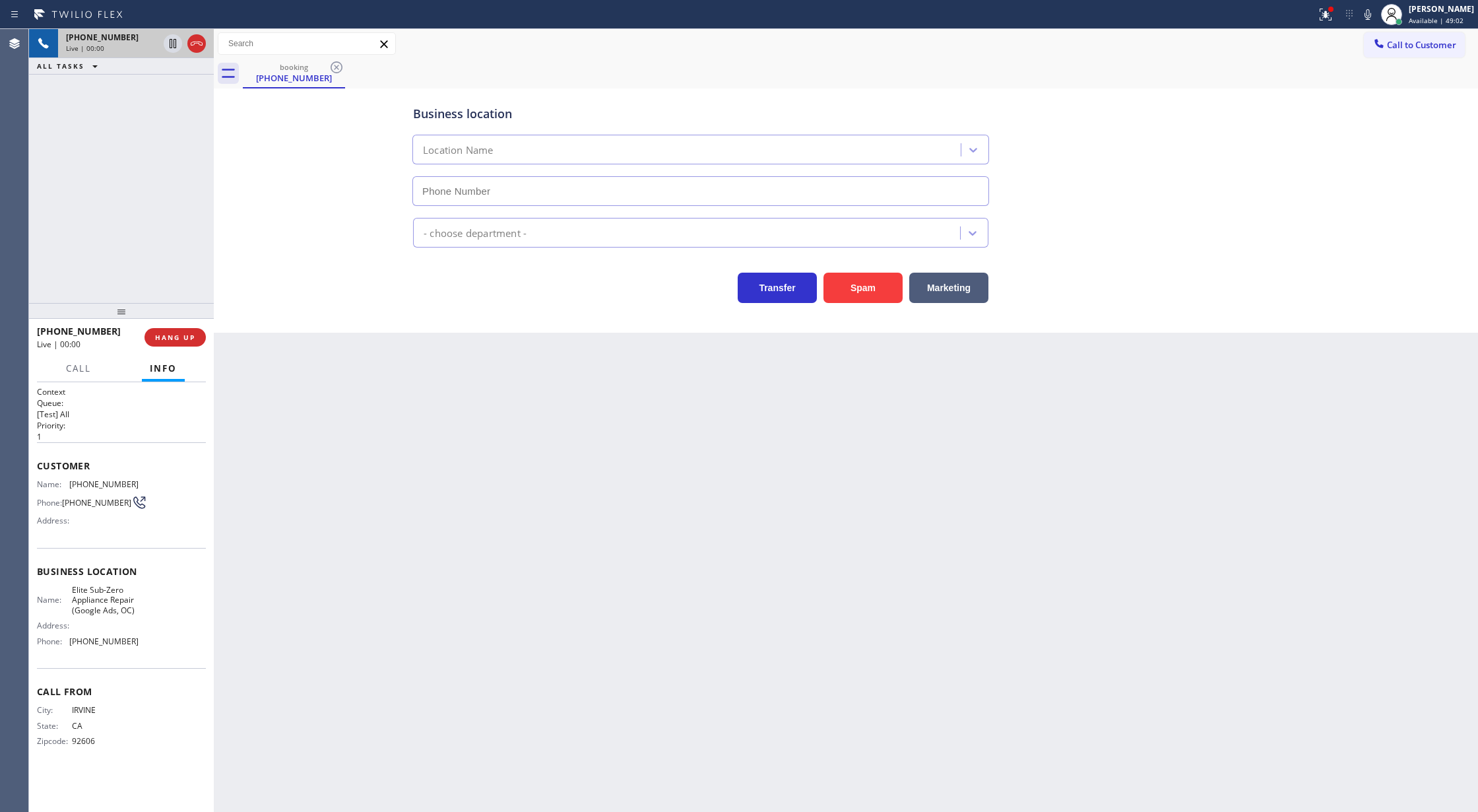
type input "[PHONE_NUMBER]"
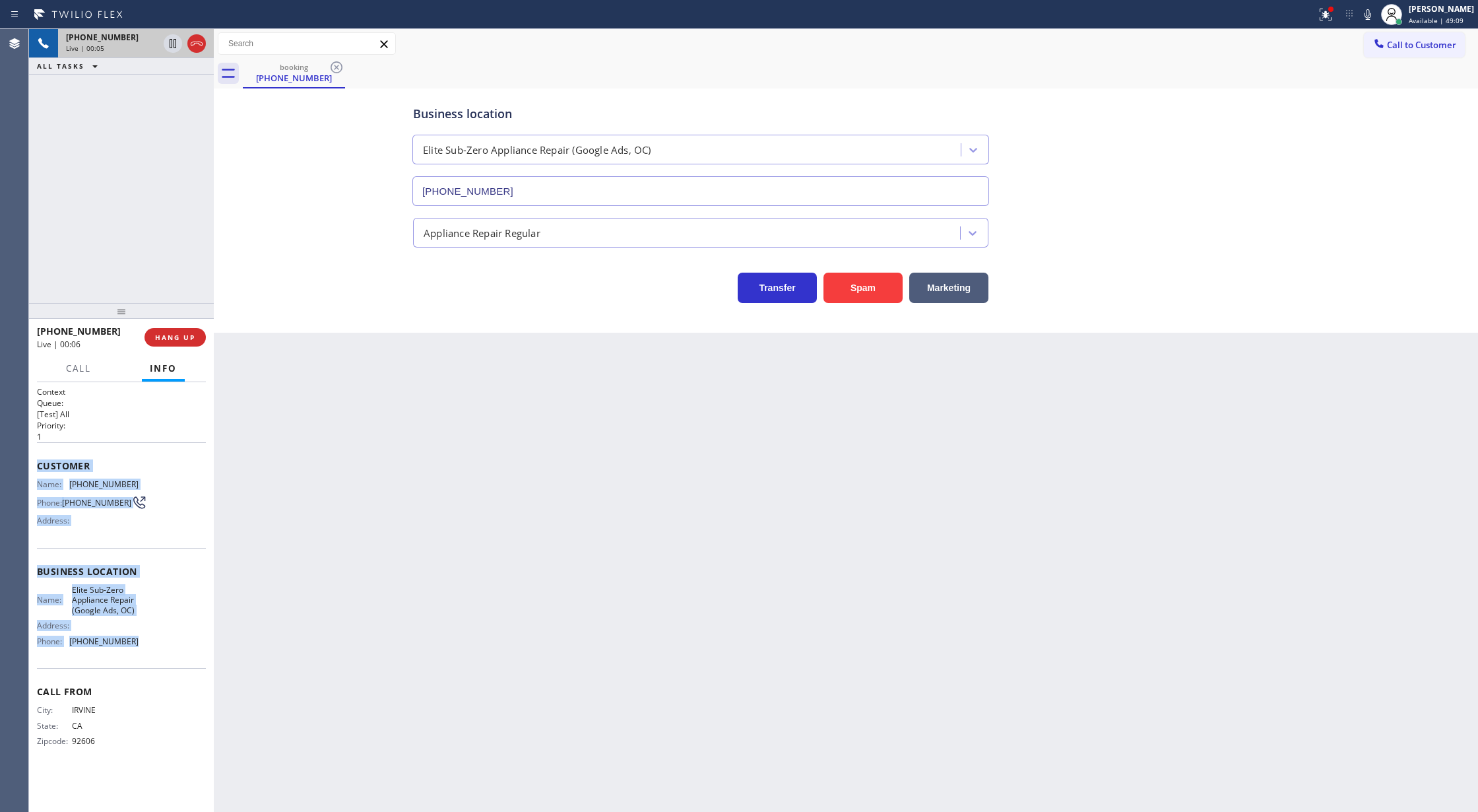
copy div "Customer Name: [PHONE_NUMBER] Phone: [PHONE_NUMBER] Address: Business location …"
drag, startPoint x: 37, startPoint y: 468, endPoint x: 163, endPoint y: 647, distance: 218.9
click at [163, 647] on div "Context Queue: [Test] All Priority: 1 Customer Name: [PHONE_NUMBER] Phone: [PHO…" at bounding box center [121, 577] width 169 height 382
click at [1376, 14] on icon at bounding box center [1368, 14] width 16 height 16
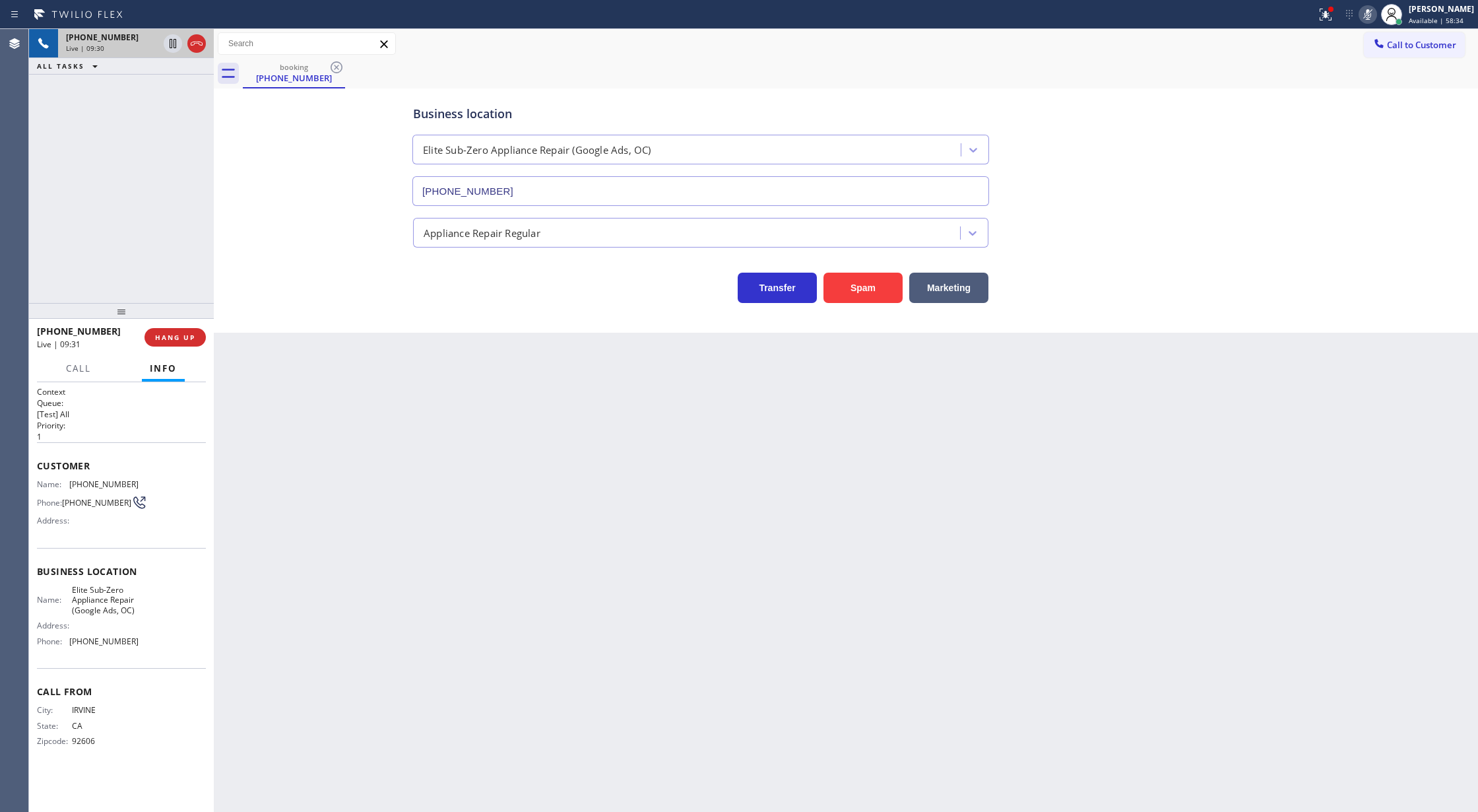
click at [1384, 4] on div "Status report Issues detected These issues could affect your workflow. Please c…" at bounding box center [1395, 14] width 167 height 29
click at [1376, 13] on icon at bounding box center [1368, 14] width 16 height 16
click at [193, 48] on icon at bounding box center [196, 44] width 16 height 16
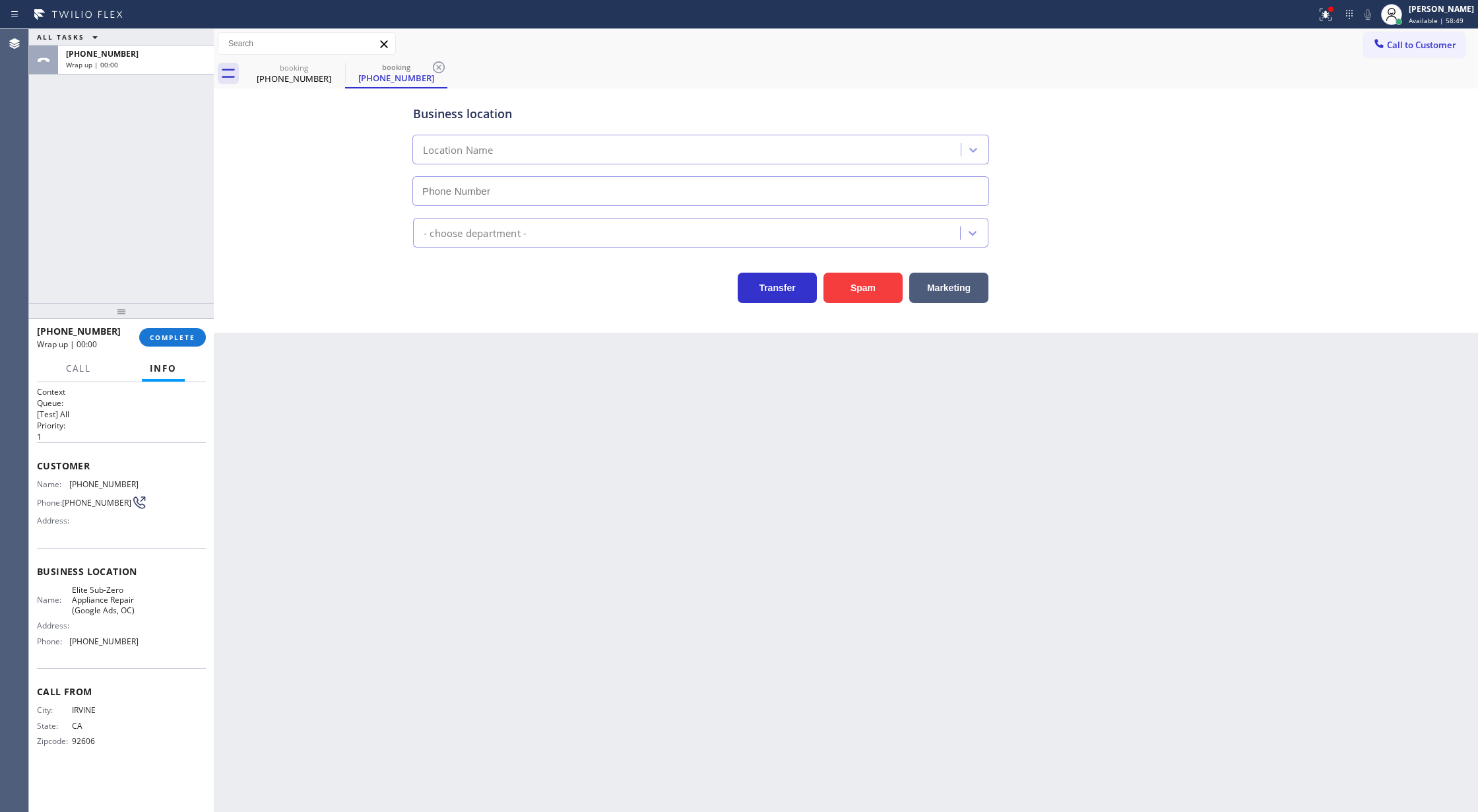
type input "[PHONE_NUMBER]"
click at [1424, 16] on span "Available | 1h 6min" at bounding box center [1440, 20] width 63 height 9
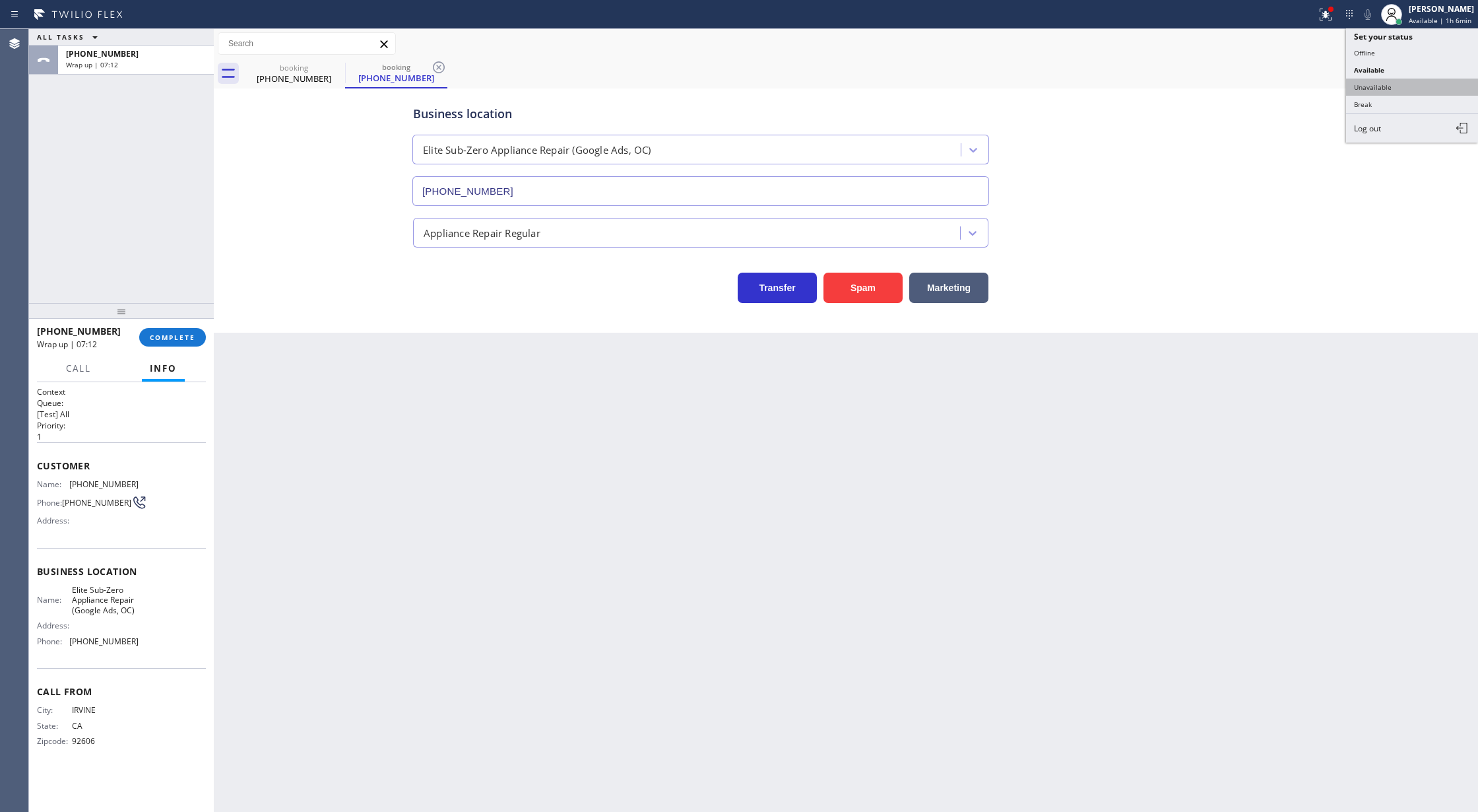
click at [1405, 88] on button "Unavailable" at bounding box center [1412, 87] width 132 height 17
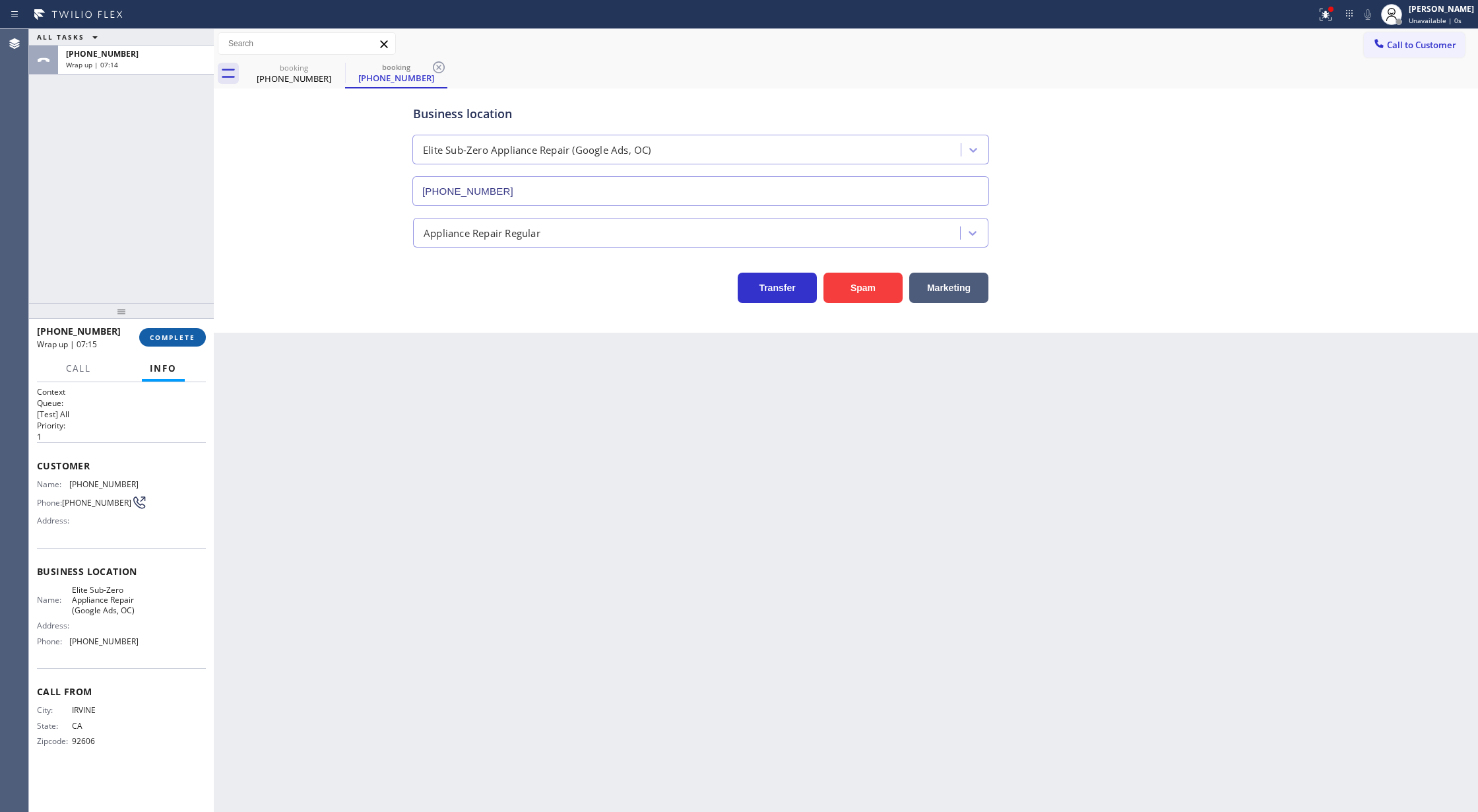
click at [172, 334] on span "COMPLETE" at bounding box center [173, 338] width 45 height 9
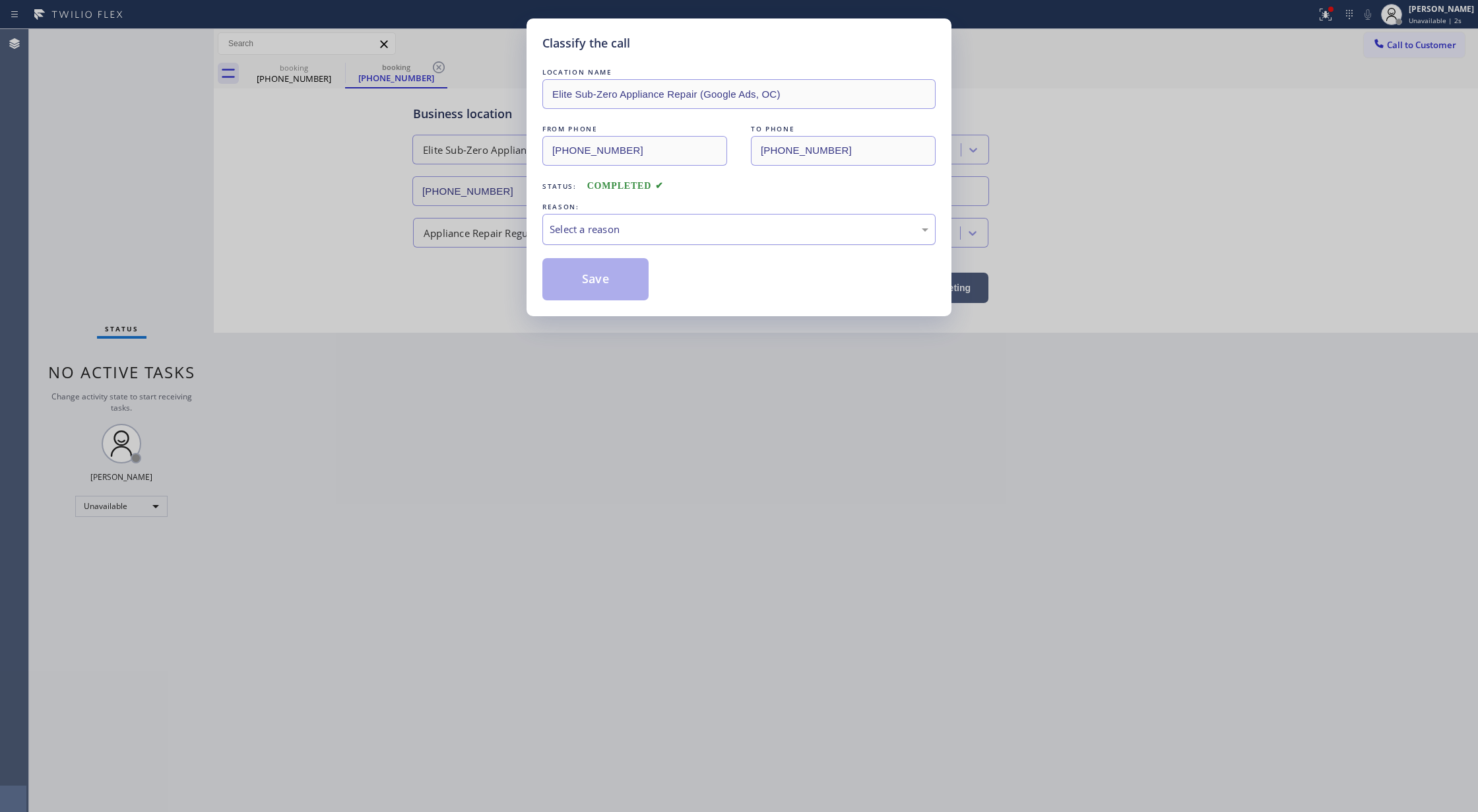
click at [610, 232] on div "Select a reason" at bounding box center [739, 229] width 379 height 15
click at [579, 281] on button "Save" at bounding box center [596, 279] width 106 height 42
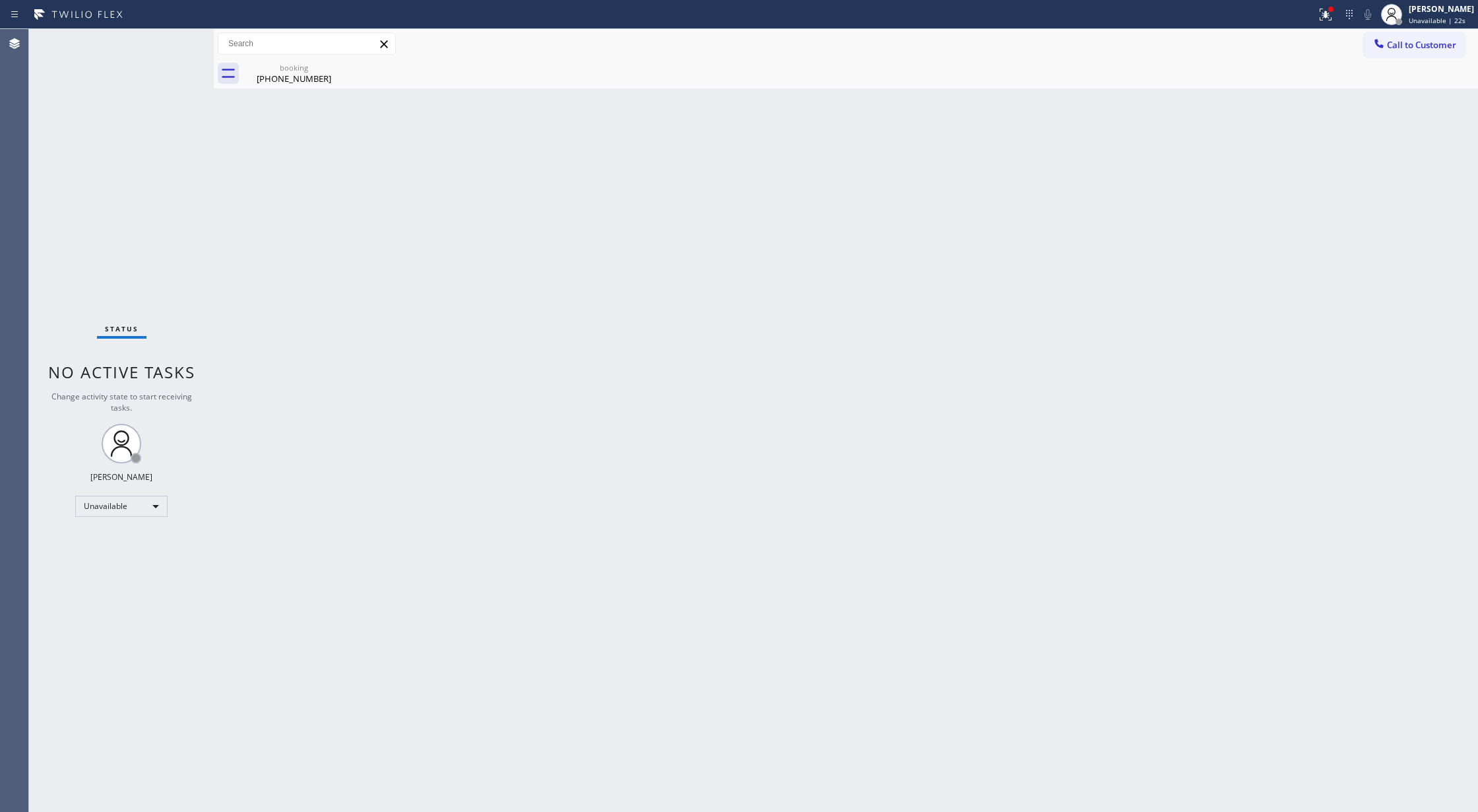
drag, startPoint x: 1265, startPoint y: 355, endPoint x: 808, endPoint y: 111, distance: 518.1
click at [1265, 355] on div "Back to Dashboard Change Sender ID Customers Technicians Select a contact Outbo…" at bounding box center [846, 420] width 1265 height 782
drag, startPoint x: 1394, startPoint y: 42, endPoint x: 735, endPoint y: 333, distance: 720.4
click at [1397, 42] on span "Call to Customer" at bounding box center [1422, 45] width 70 height 12
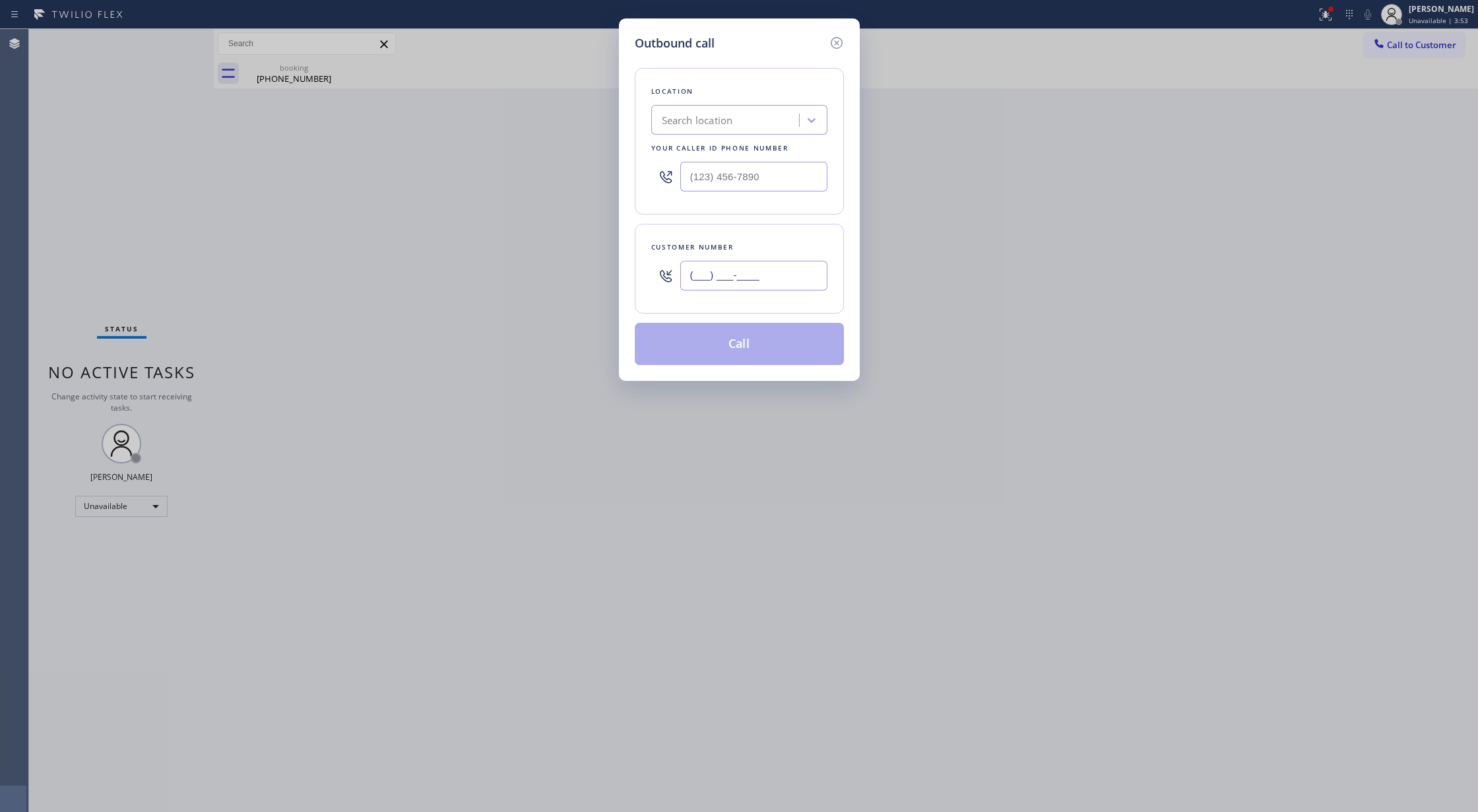
click at [690, 274] on input "(___) ___-____" at bounding box center [754, 276] width 147 height 30
paste input "949) 302-1017"
type input "[PHONE_NUMBER]"
drag, startPoint x: 598, startPoint y: 181, endPoint x: 587, endPoint y: 184, distance: 11.4
click at [596, 181] on div "Outbound call Location Search location Your caller id phone number (___) ___-__…" at bounding box center [739, 406] width 1478 height 812
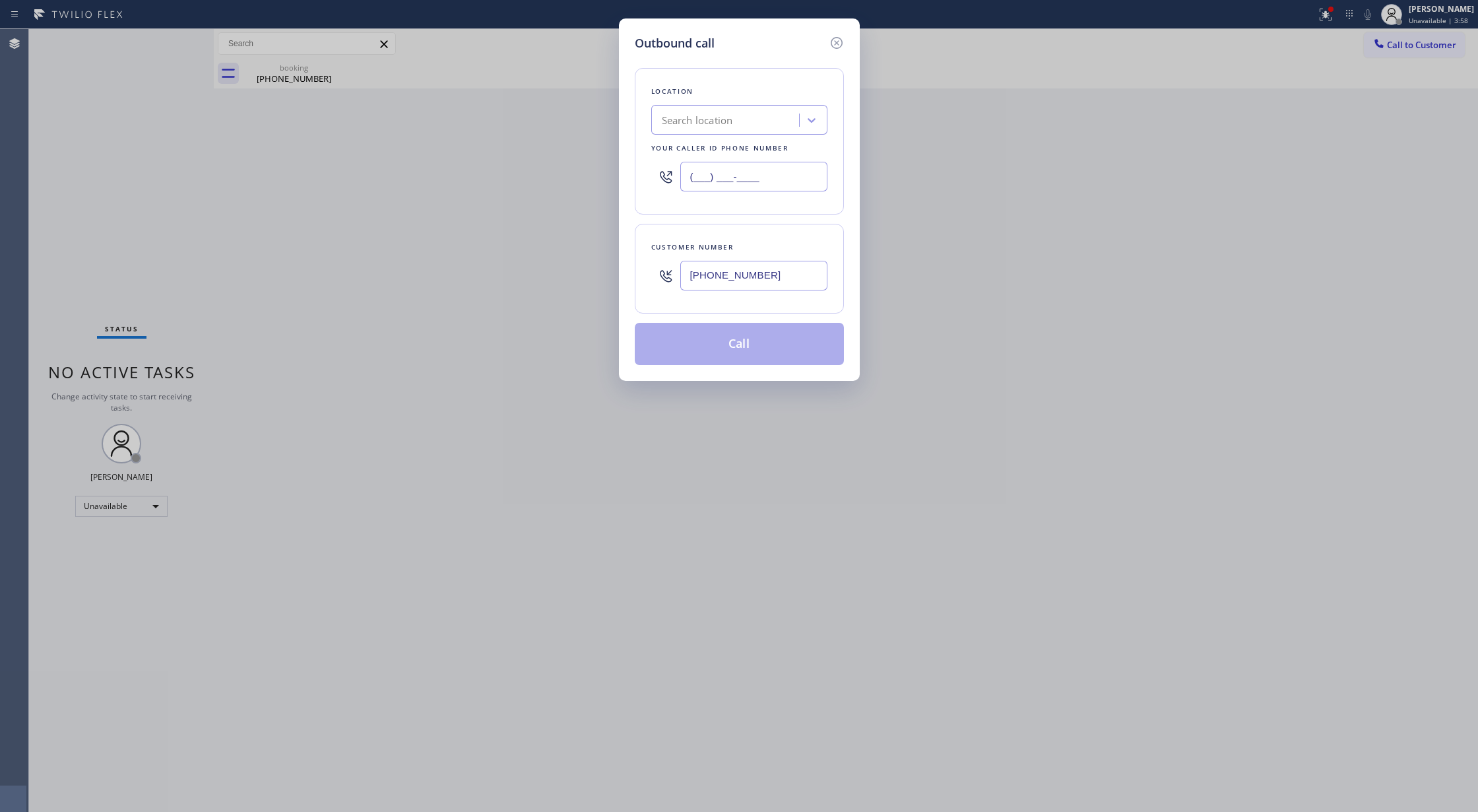
paste input "562) 667-5246"
type input "[PHONE_NUMBER]"
click at [717, 122] on div "4B2.Paid Elite Sub-Zero Appliance Repair (Google Ads, OC)" at bounding box center [731, 120] width 138 height 15
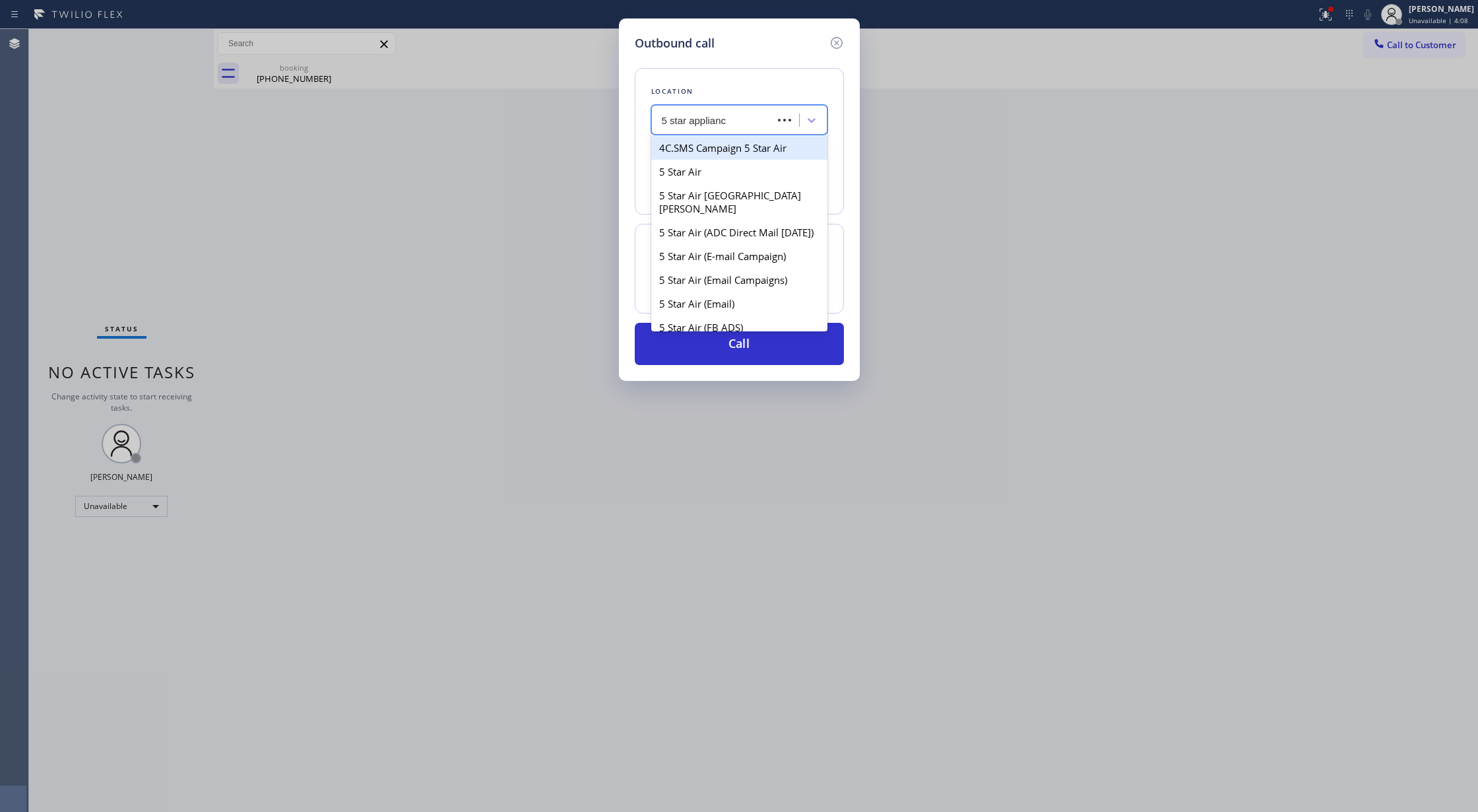
type input "5 star appliance"
click at [728, 145] on div "5 star appliance" at bounding box center [739, 148] width 176 height 23
type input "[PHONE_NUMBER]"
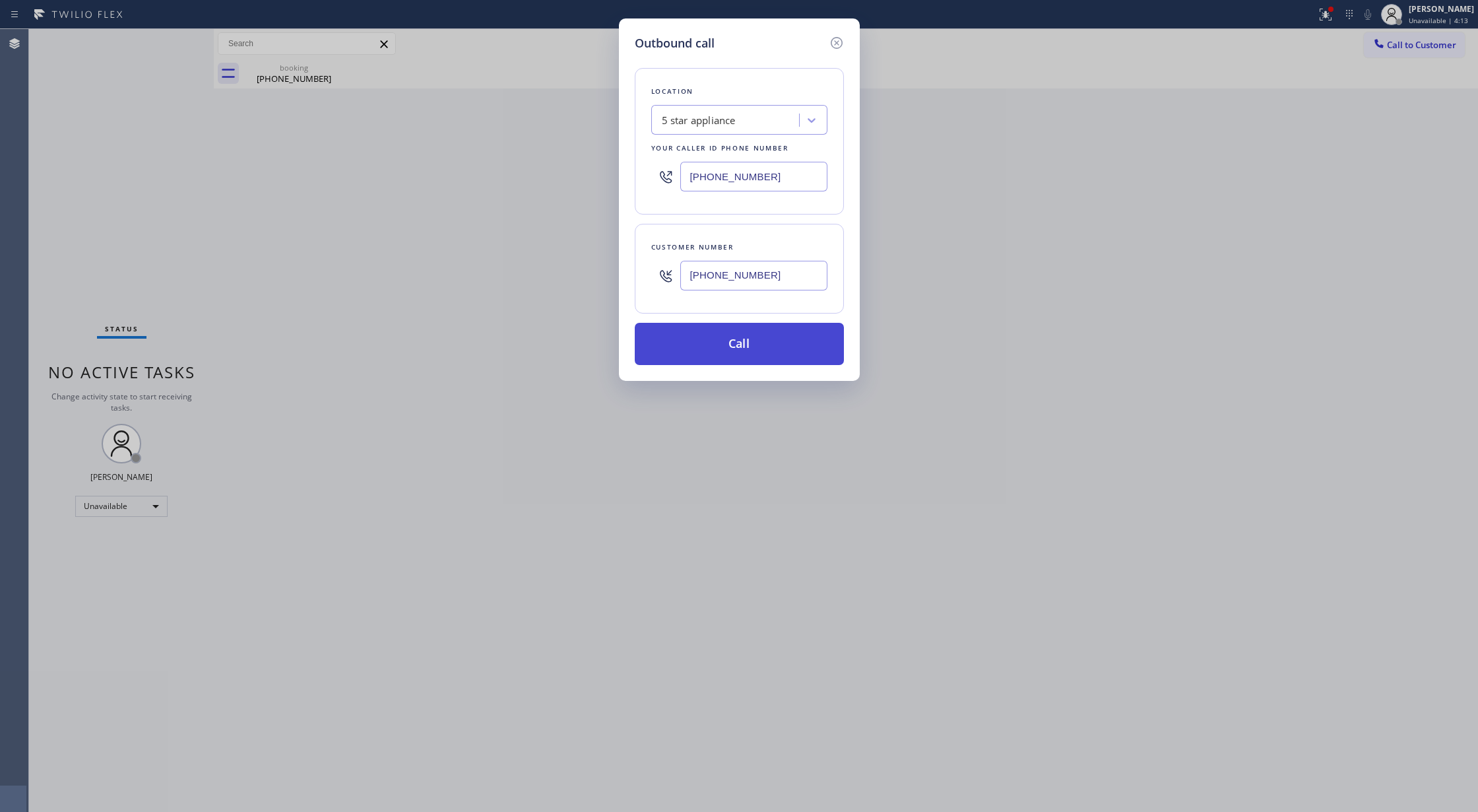
click at [714, 347] on button "Call" at bounding box center [739, 344] width 209 height 42
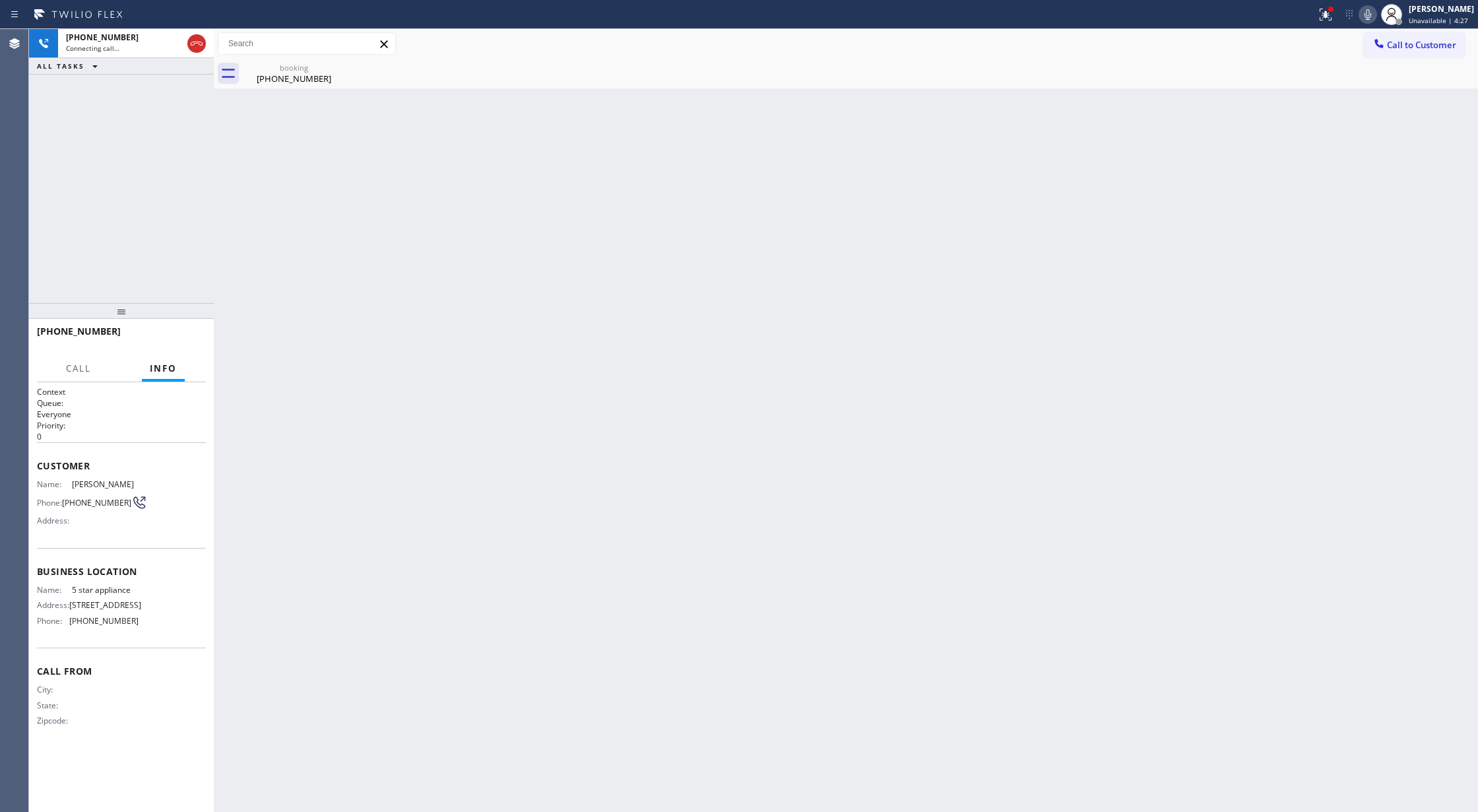
click at [1370, 17] on icon at bounding box center [1368, 14] width 16 height 16
click at [1373, 16] on icon at bounding box center [1368, 14] width 16 height 16
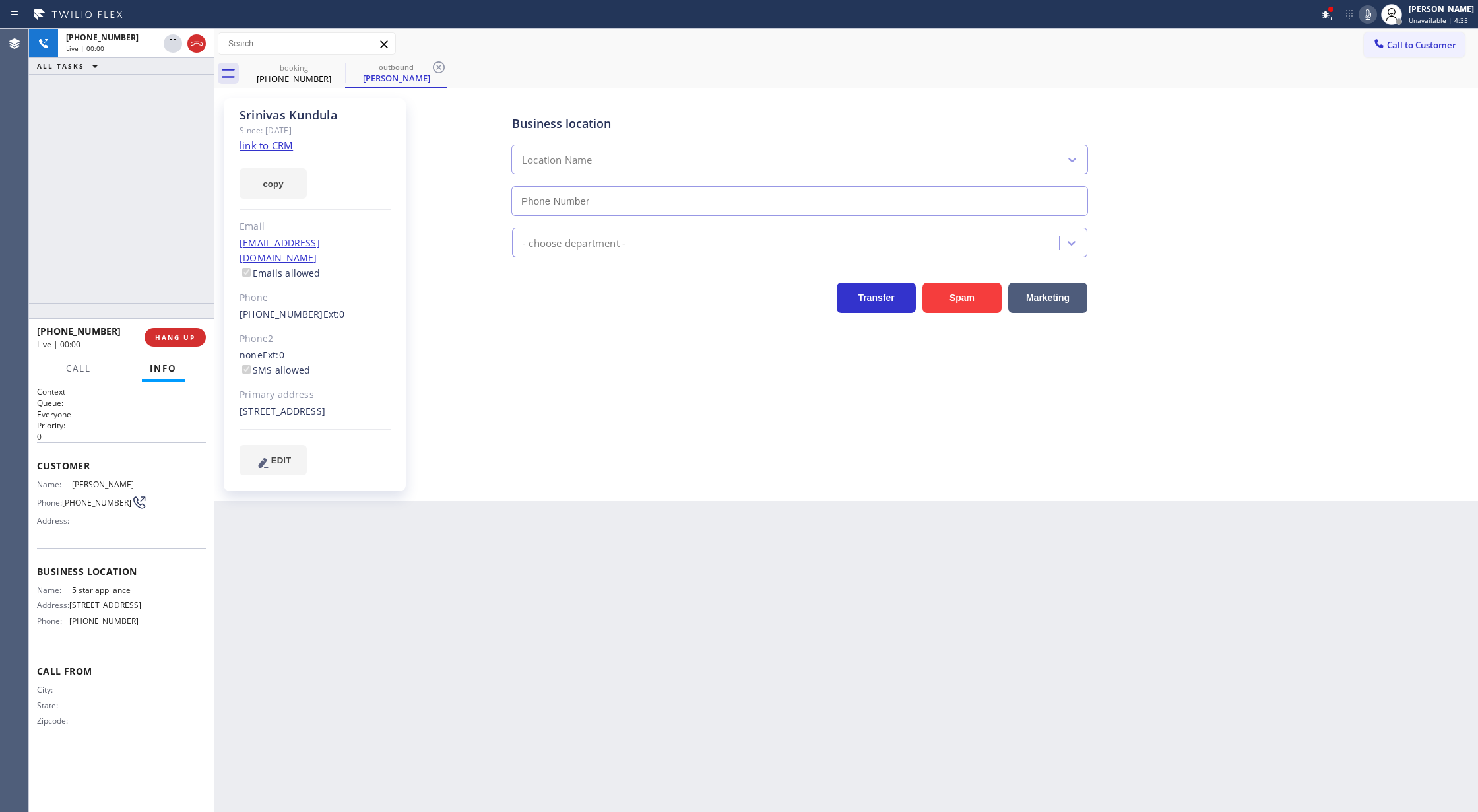
type input "[PHONE_NUMBER]"
click at [196, 45] on icon at bounding box center [196, 44] width 16 height 16
click at [165, 335] on span "COMPLETE" at bounding box center [173, 338] width 45 height 9
type input "[PHONE_NUMBER]"
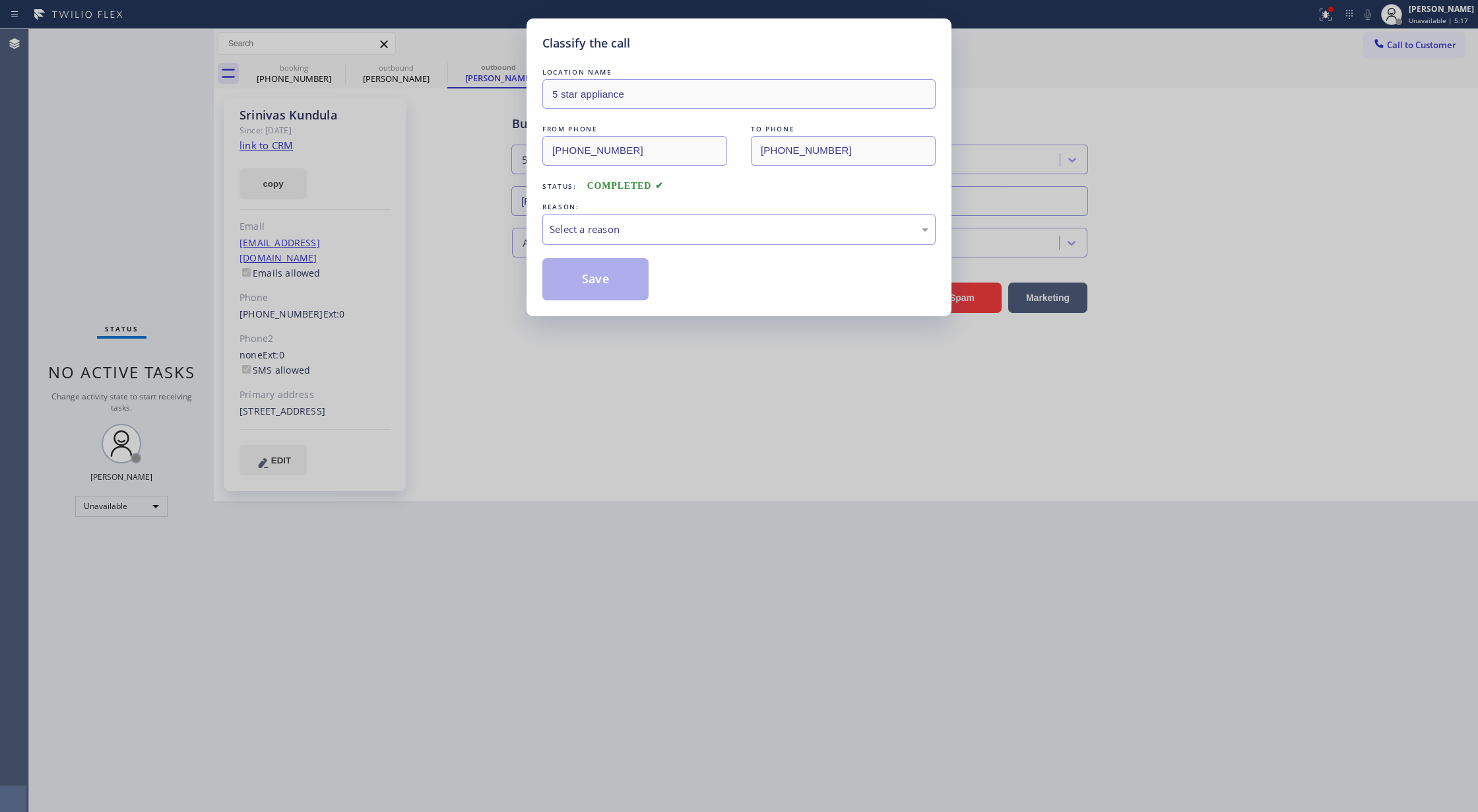
click at [613, 236] on div "Select a reason" at bounding box center [739, 229] width 379 height 15
click at [602, 231] on div "Not Booked - All other reasons" at bounding box center [739, 229] width 379 height 15
click at [590, 285] on button "Save" at bounding box center [596, 279] width 106 height 42
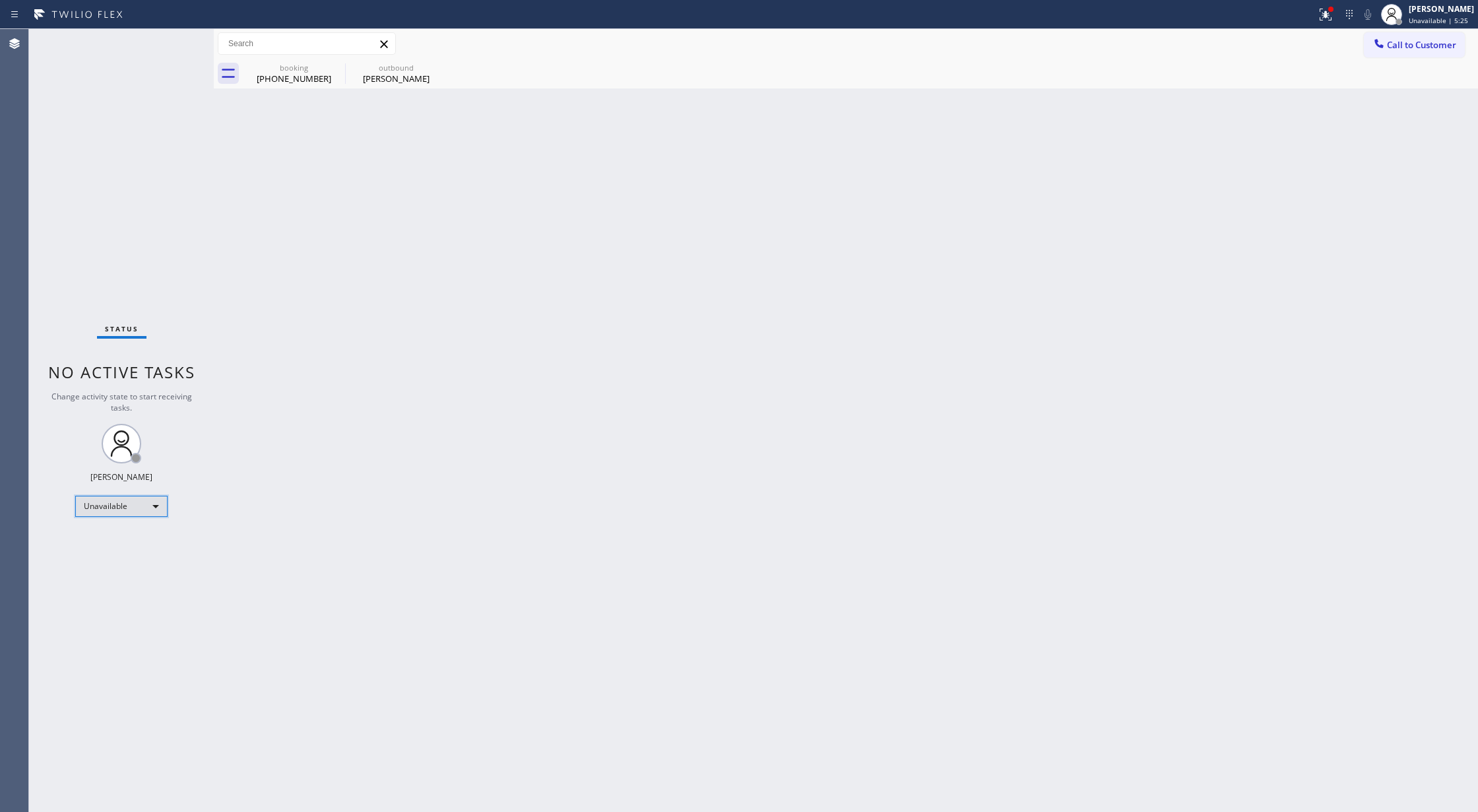
click at [148, 502] on div "Unavailable" at bounding box center [121, 506] width 92 height 21
click at [133, 544] on li "Available" at bounding box center [120, 541] width 89 height 16
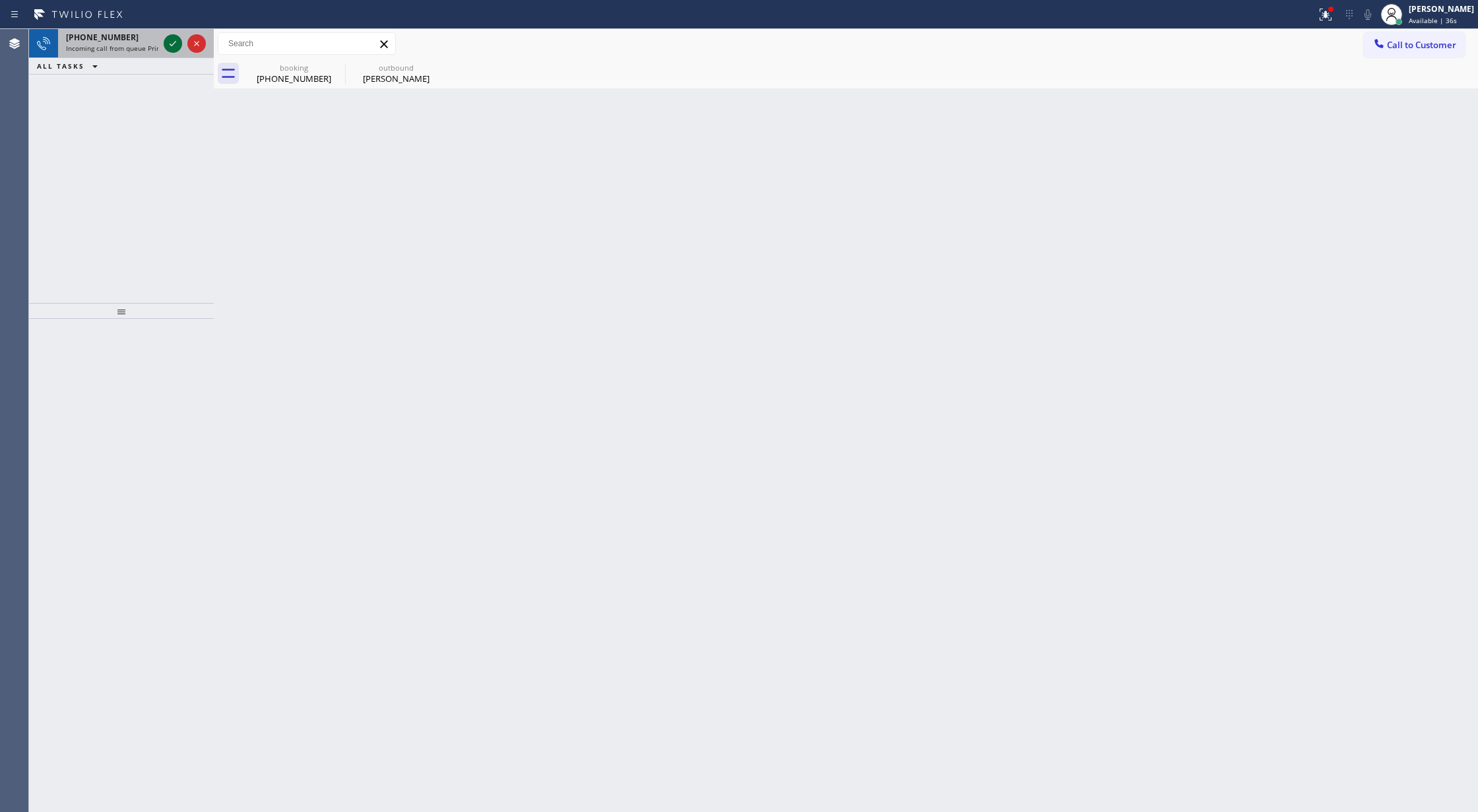
click at [176, 41] on icon at bounding box center [173, 43] width 6 height 5
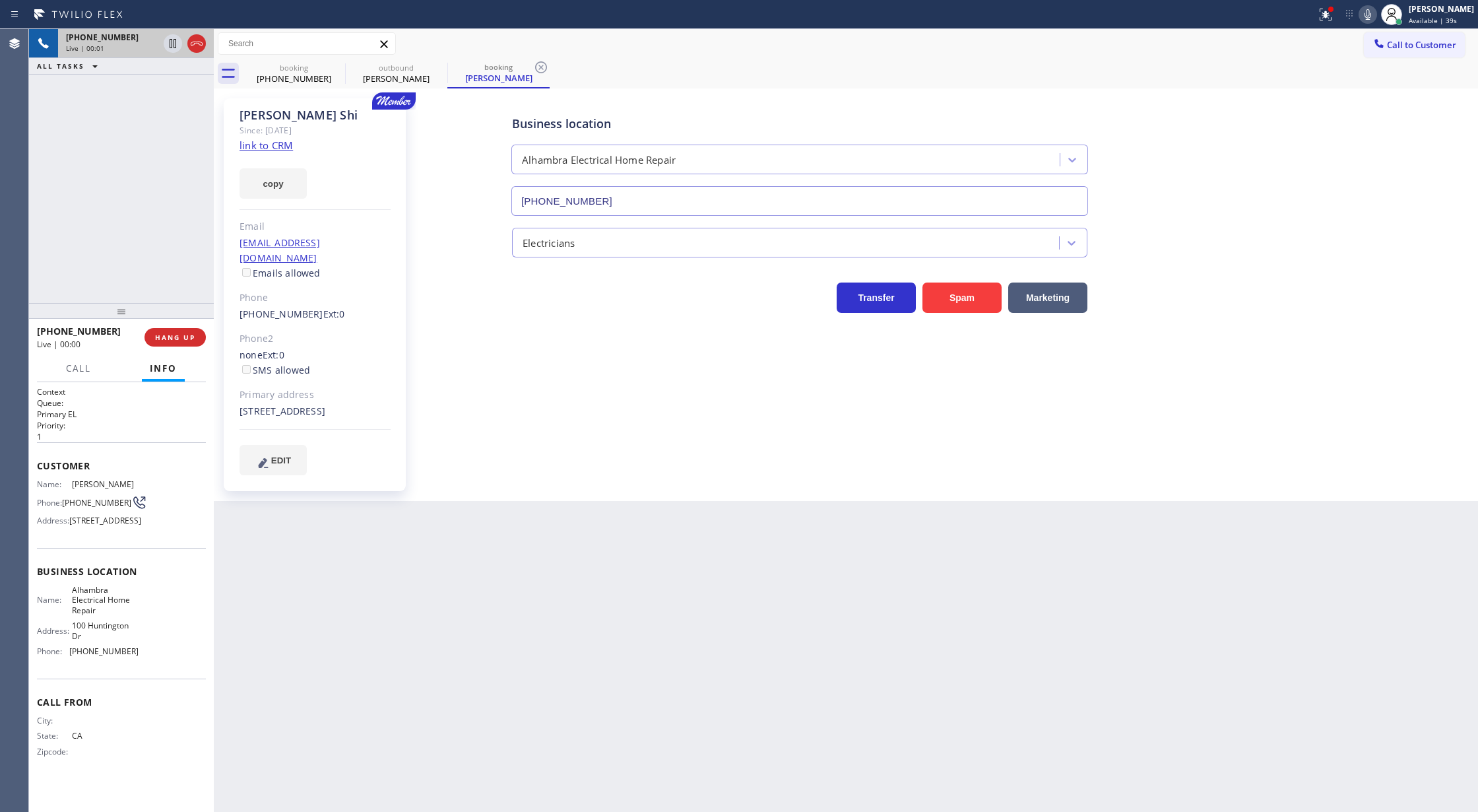
type input "[PHONE_NUMBER]"
click at [255, 144] on link "link to CRM" at bounding box center [267, 145] width 53 height 13
click at [162, 328] on button "COMPLETE" at bounding box center [172, 338] width 66 height 19
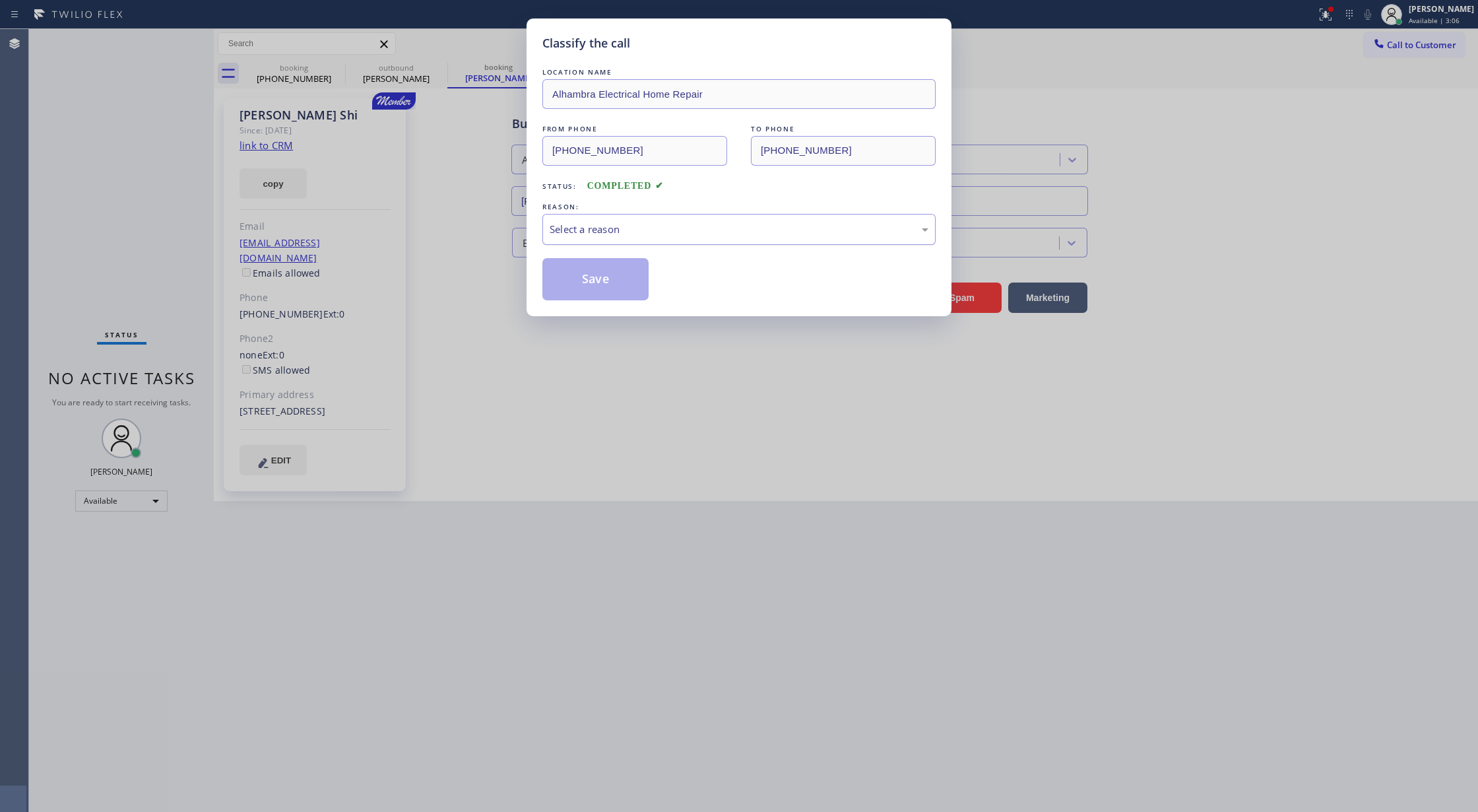
click at [616, 233] on div "Select a reason" at bounding box center [739, 229] width 379 height 15
click at [586, 278] on button "Save" at bounding box center [596, 279] width 106 height 42
type input "[PHONE_NUMBER]"
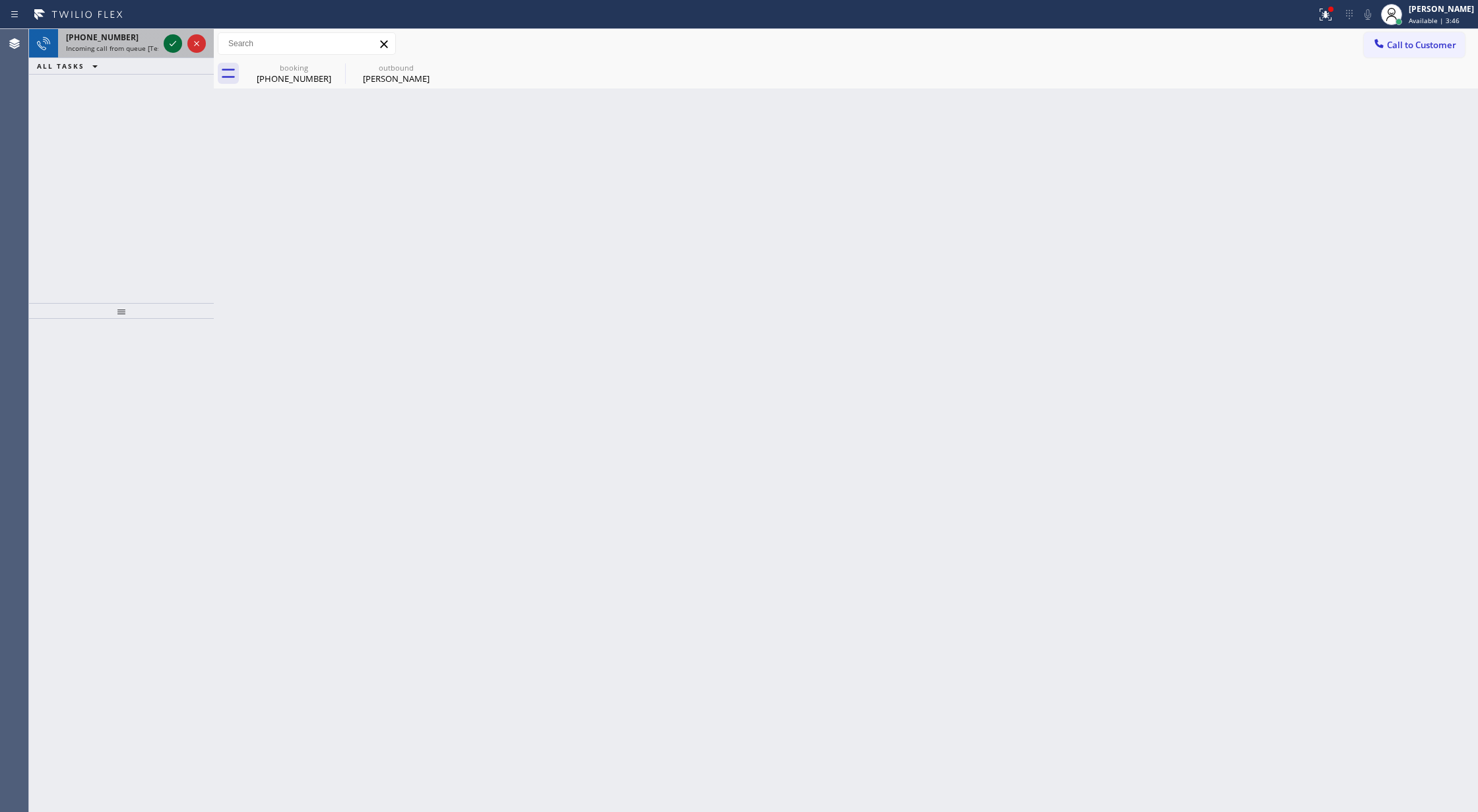
click at [170, 41] on icon at bounding box center [173, 44] width 16 height 16
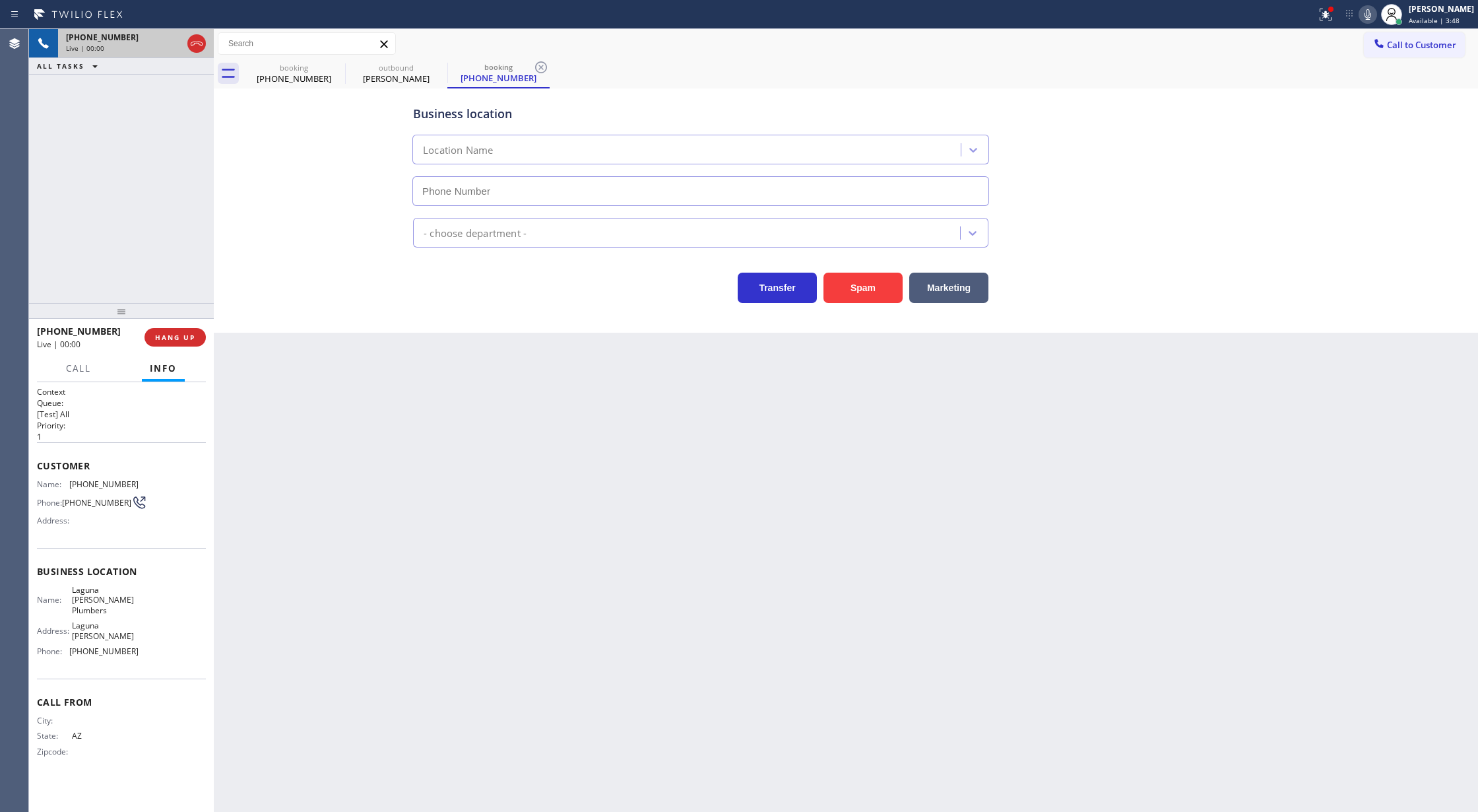
type input "[PHONE_NUMBER]"
click at [178, 335] on span "COMPLETE" at bounding box center [173, 338] width 45 height 9
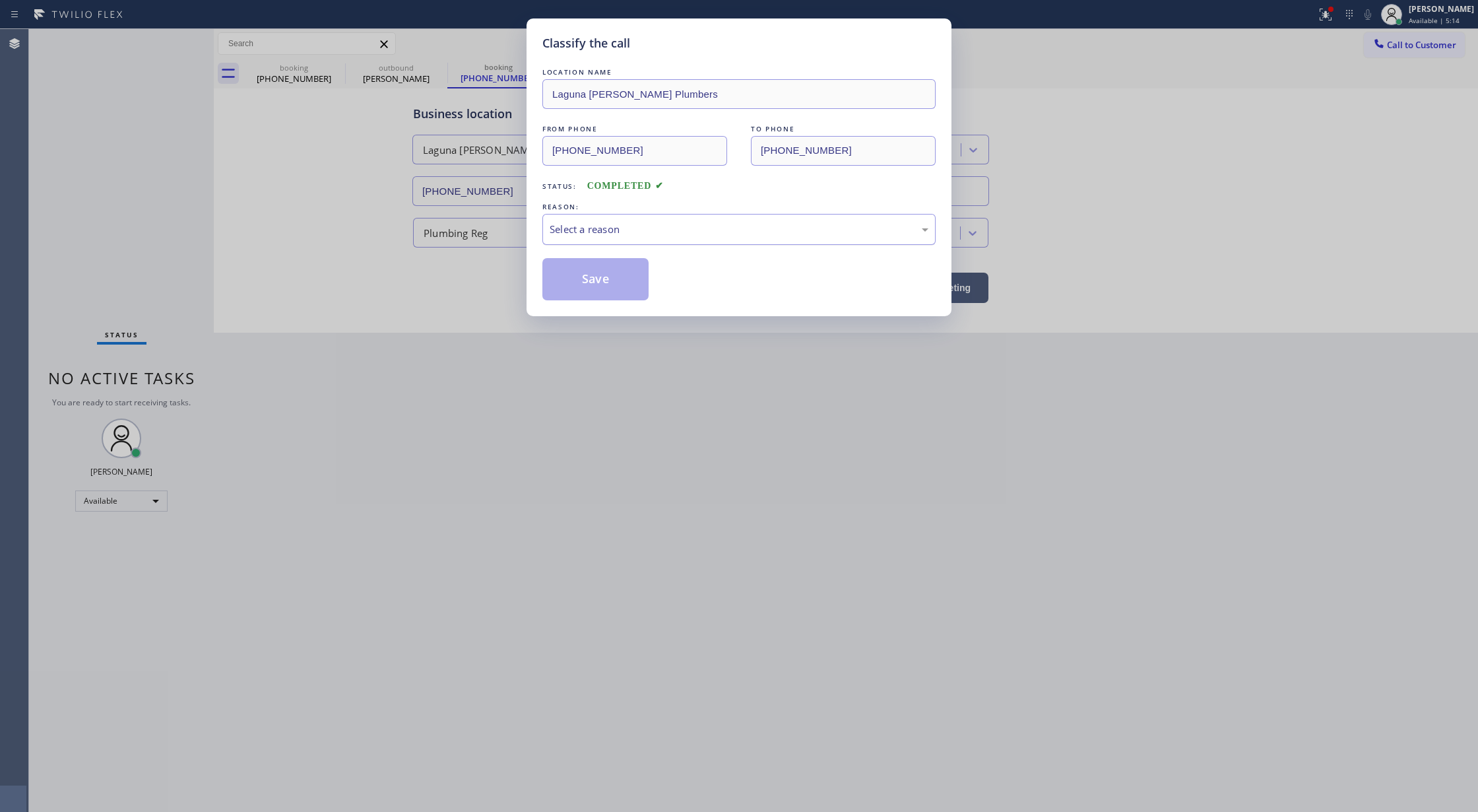
click at [603, 224] on div "Select a reason" at bounding box center [739, 229] width 379 height 15
click at [603, 277] on button "Save" at bounding box center [596, 279] width 106 height 42
type input "[PHONE_NUMBER]"
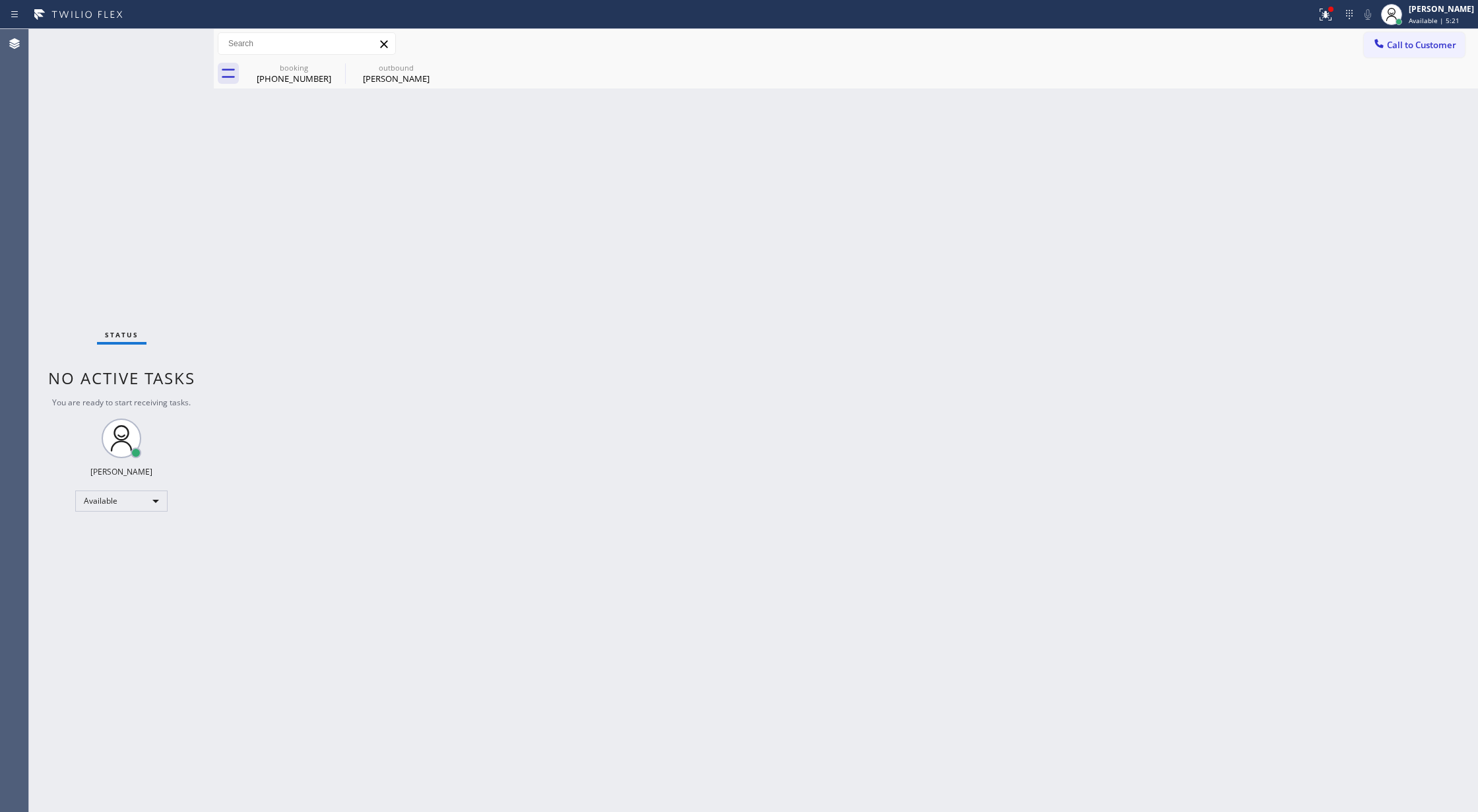
drag, startPoint x: 1393, startPoint y: 44, endPoint x: 753, endPoint y: 283, distance: 683.2
click at [1393, 44] on span "Call to Customer" at bounding box center [1422, 45] width 70 height 12
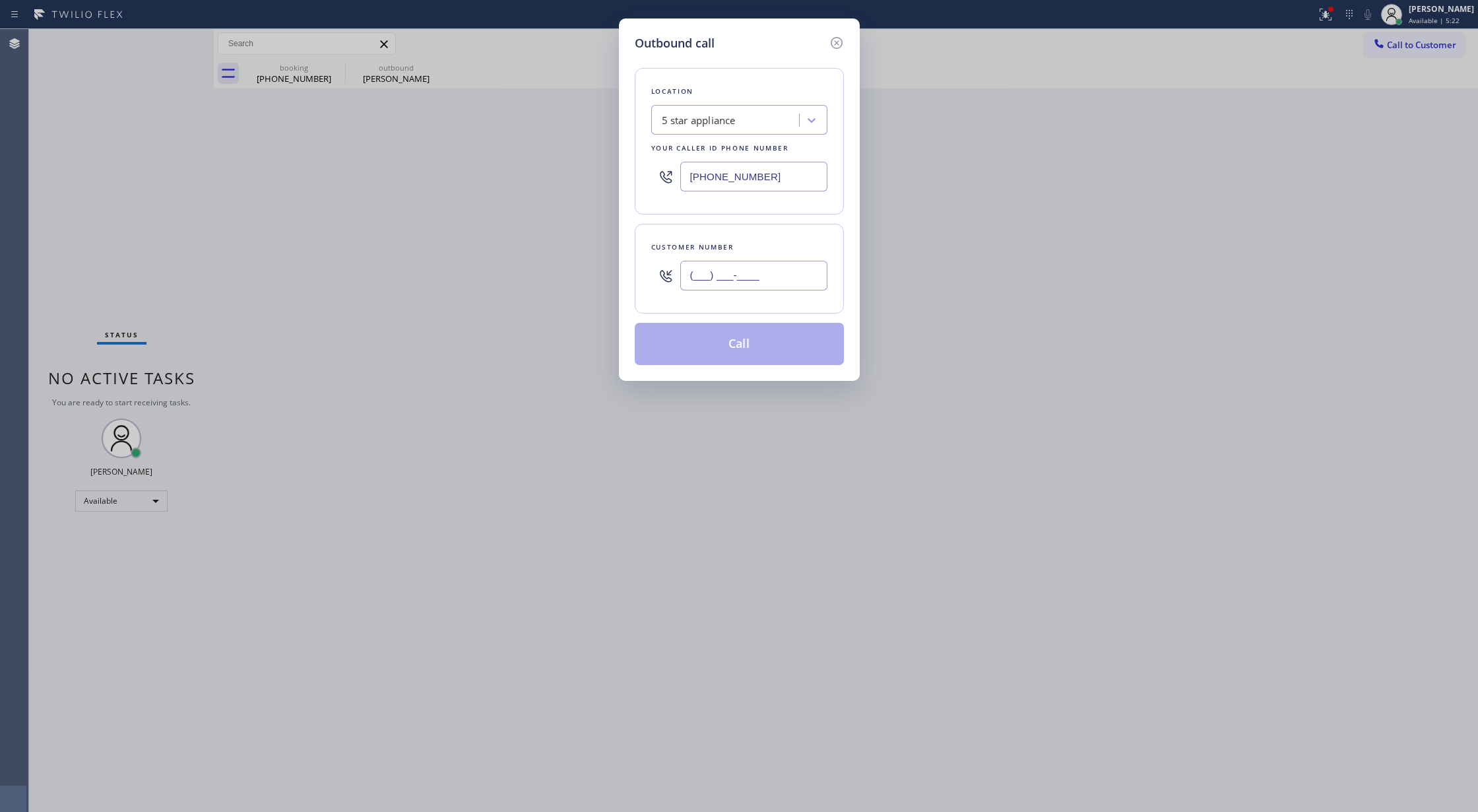
click at [694, 276] on input "(___) ___-____" at bounding box center [754, 276] width 147 height 30
paste input "949) 302-1017"
type input "[PHONE_NUMBER]"
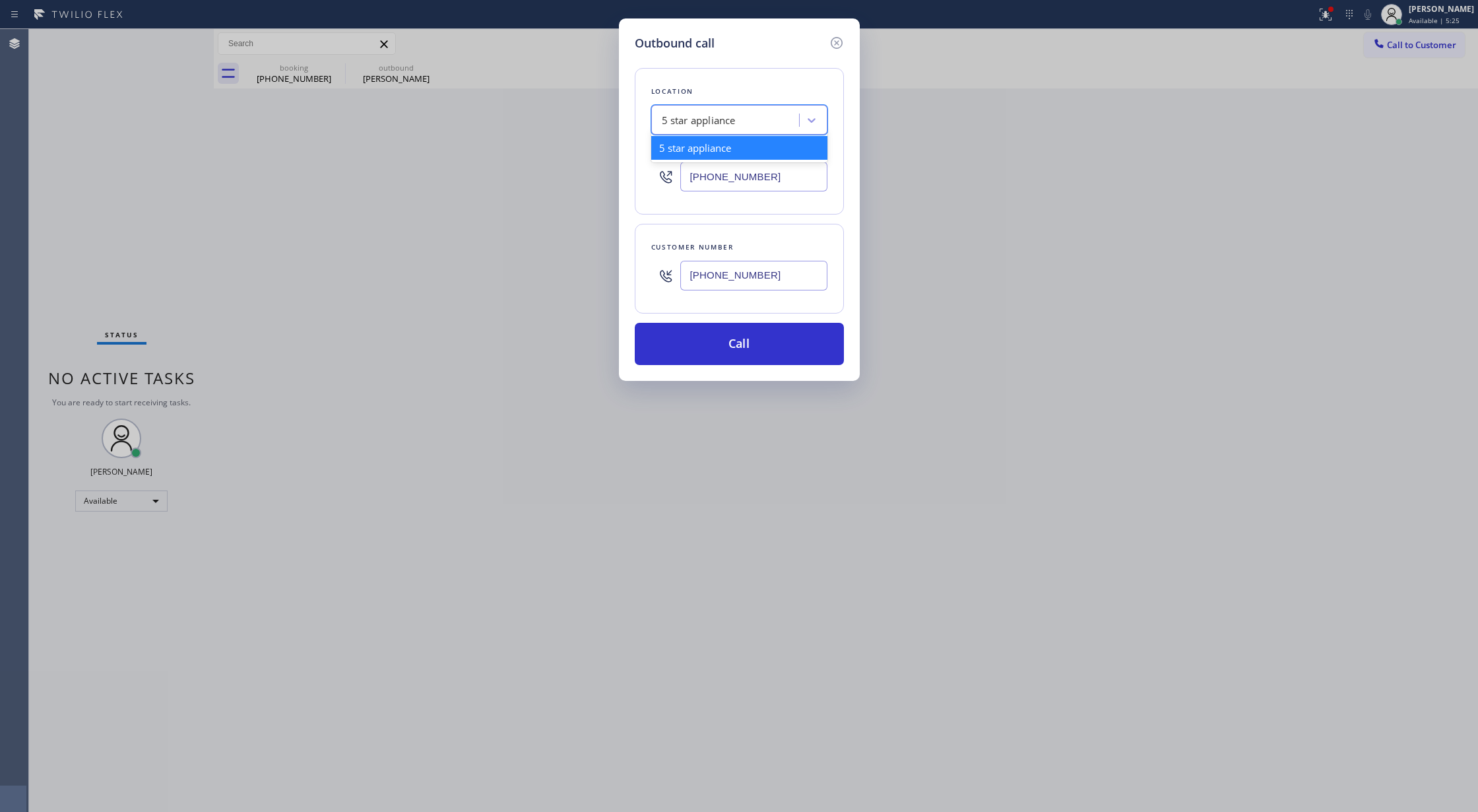
drag, startPoint x: 748, startPoint y: 120, endPoint x: 586, endPoint y: 128, distance: 162.2
click at [592, 128] on div "Outbound call Location option 5 star appliance, selected. option 5 star applian…" at bounding box center [739, 406] width 1478 height 812
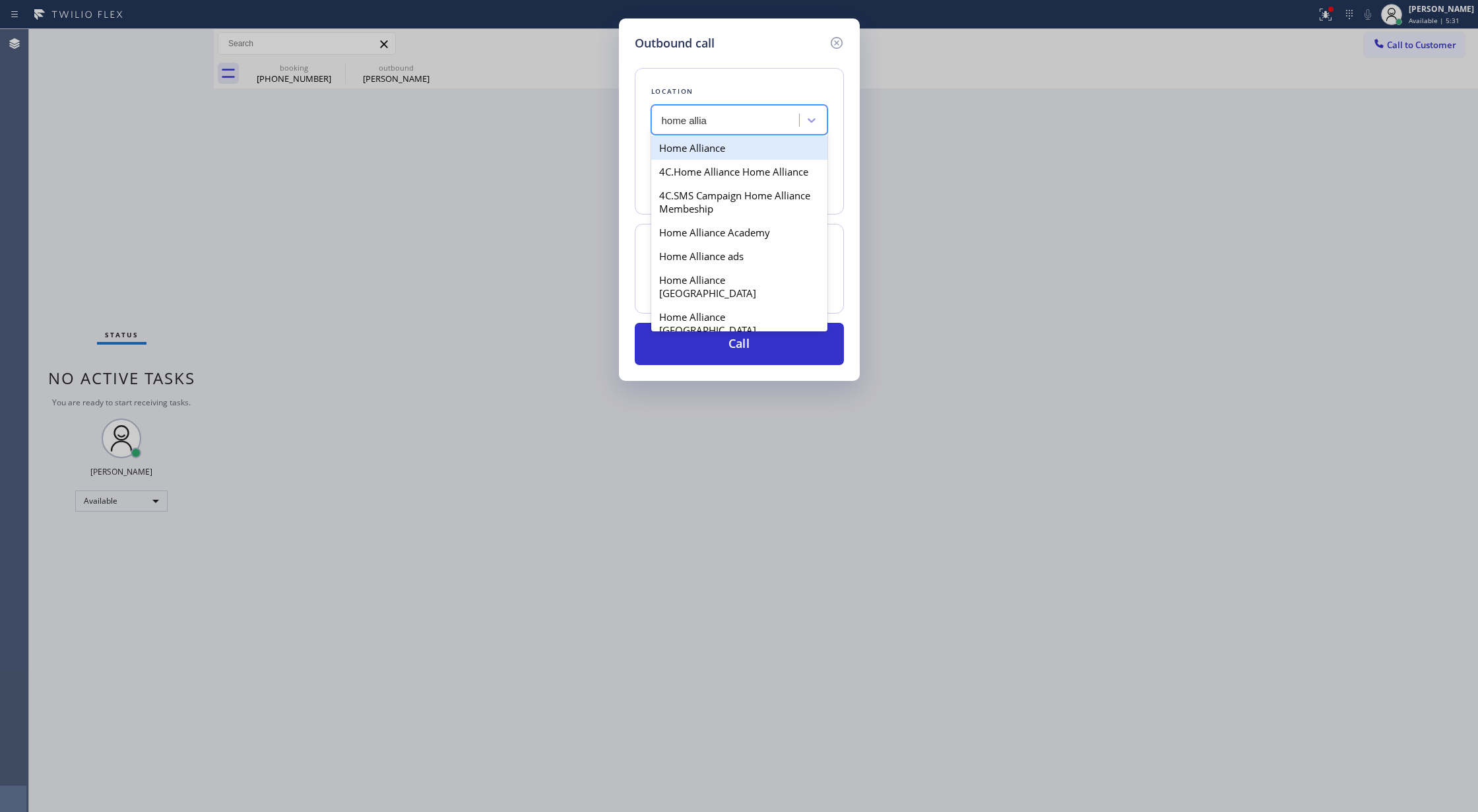
type input "home allian"
click at [735, 143] on div "Home Alliance" at bounding box center [739, 148] width 176 height 23
type input "[PHONE_NUMBER]"
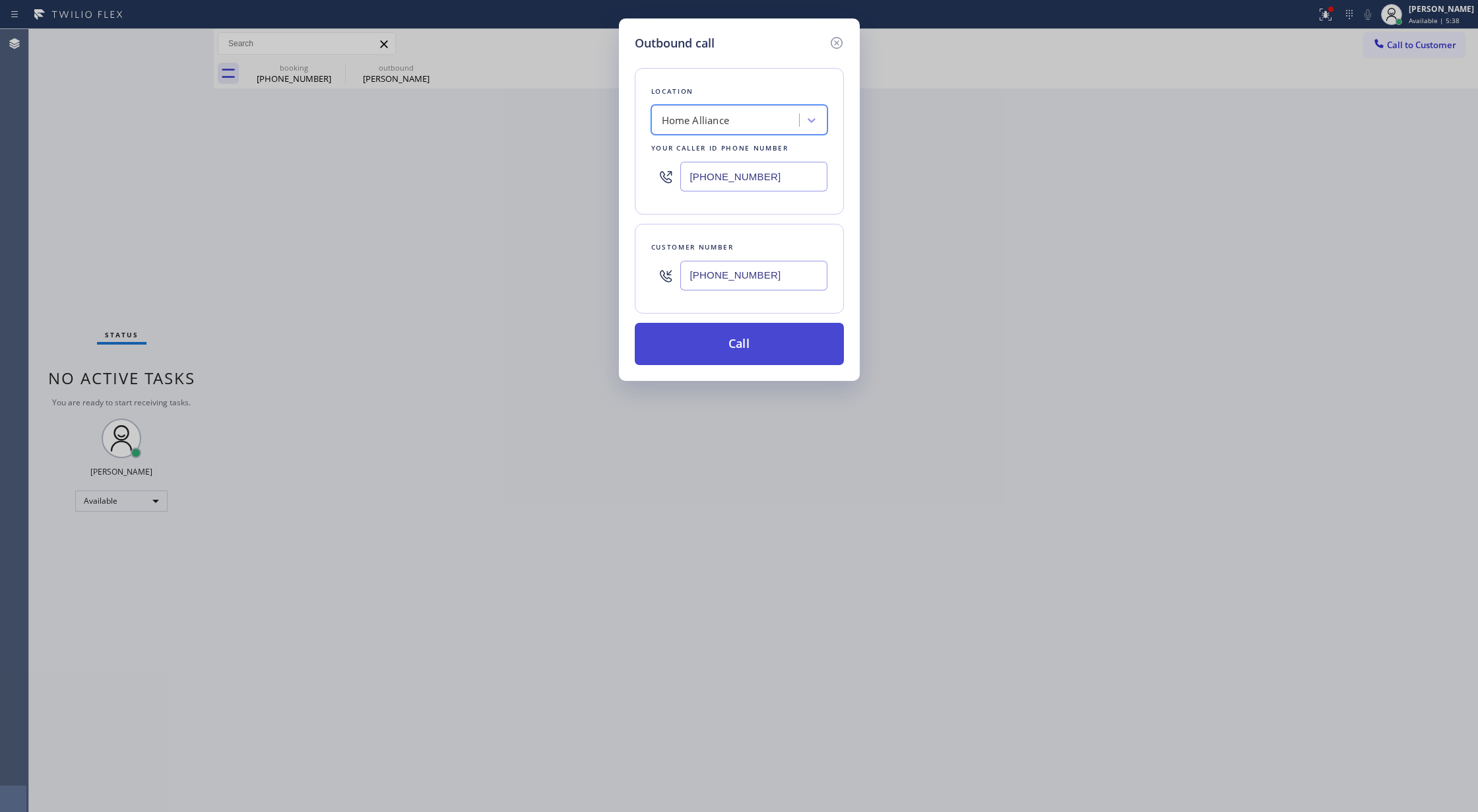
click at [701, 341] on button "Call" at bounding box center [739, 344] width 209 height 42
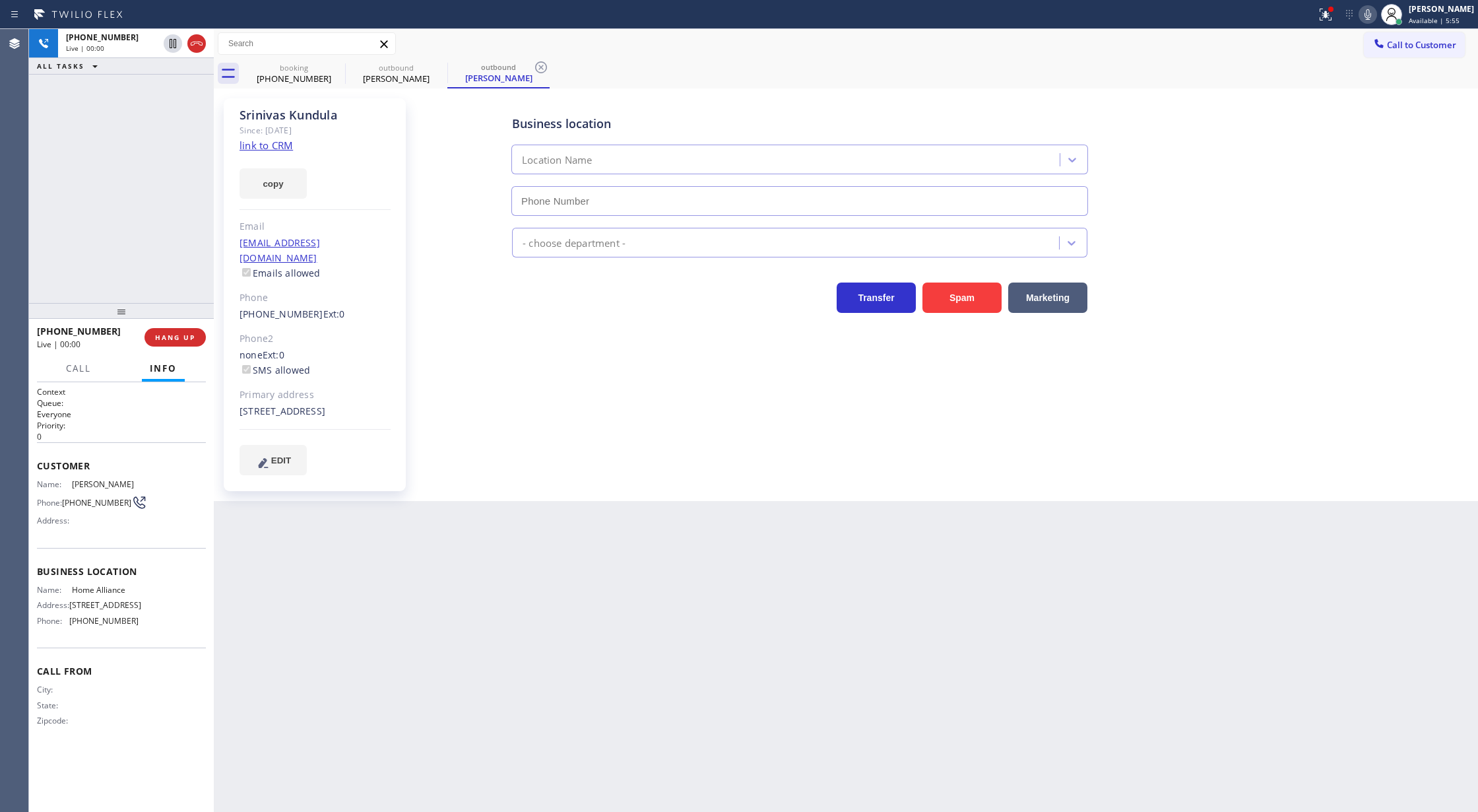
type input "[PHONE_NUMBER]"
click at [1376, 11] on icon at bounding box center [1368, 14] width 16 height 16
click at [1376, 8] on icon at bounding box center [1368, 14] width 16 height 16
click at [1372, 11] on icon at bounding box center [1368, 14] width 16 height 16
drag, startPoint x: 1374, startPoint y: 11, endPoint x: 1276, endPoint y: 206, distance: 218.2
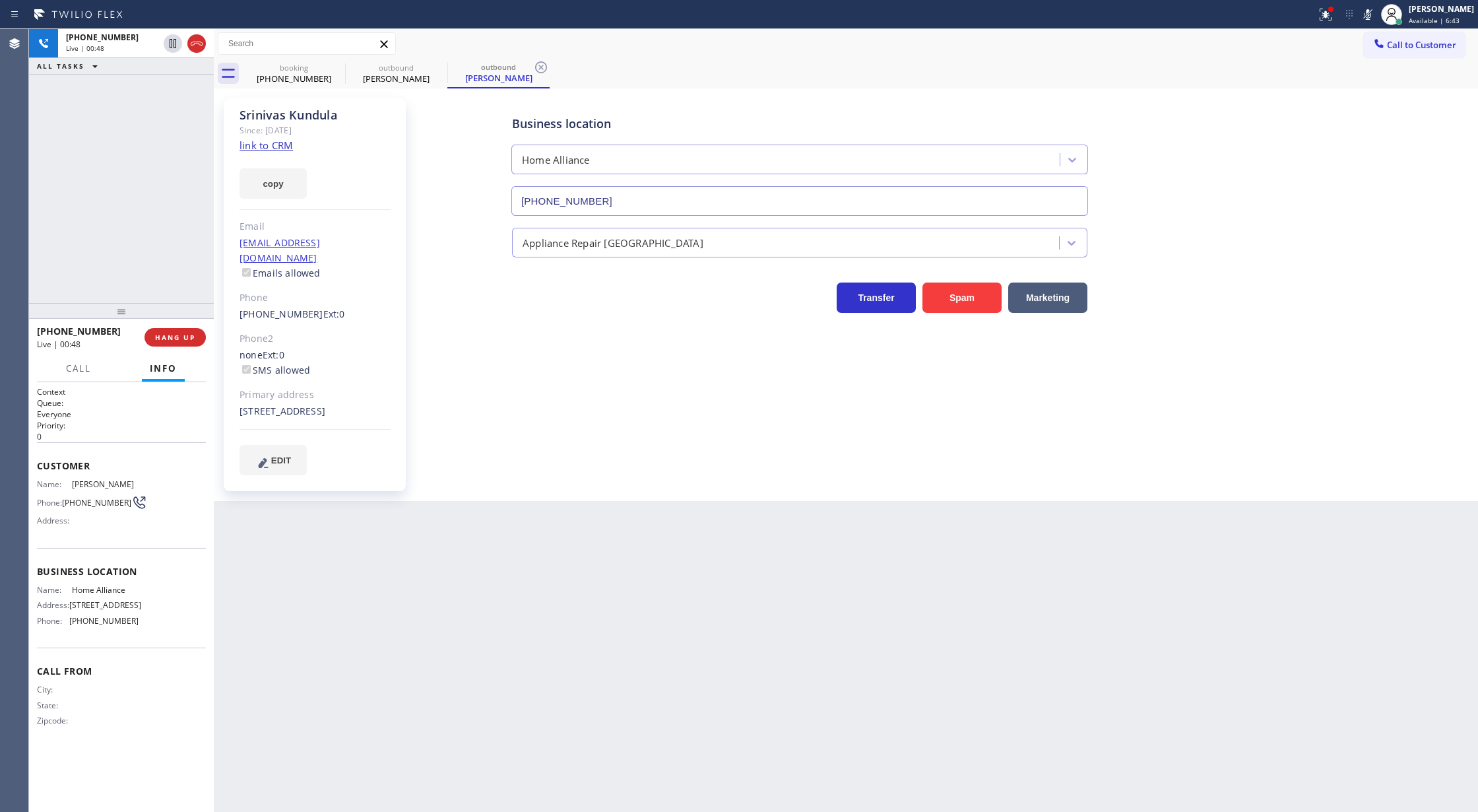
click at [1374, 9] on icon at bounding box center [1368, 14] width 16 height 16
click at [835, 592] on div "Back to Dashboard Change Sender ID Customers Technicians Select a contact Outbo…" at bounding box center [846, 420] width 1265 height 782
click at [834, 587] on div "Back to Dashboard Change Sender ID Customers Technicians Select a contact Outbo…" at bounding box center [846, 420] width 1265 height 782
click at [197, 42] on icon at bounding box center [196, 44] width 16 height 16
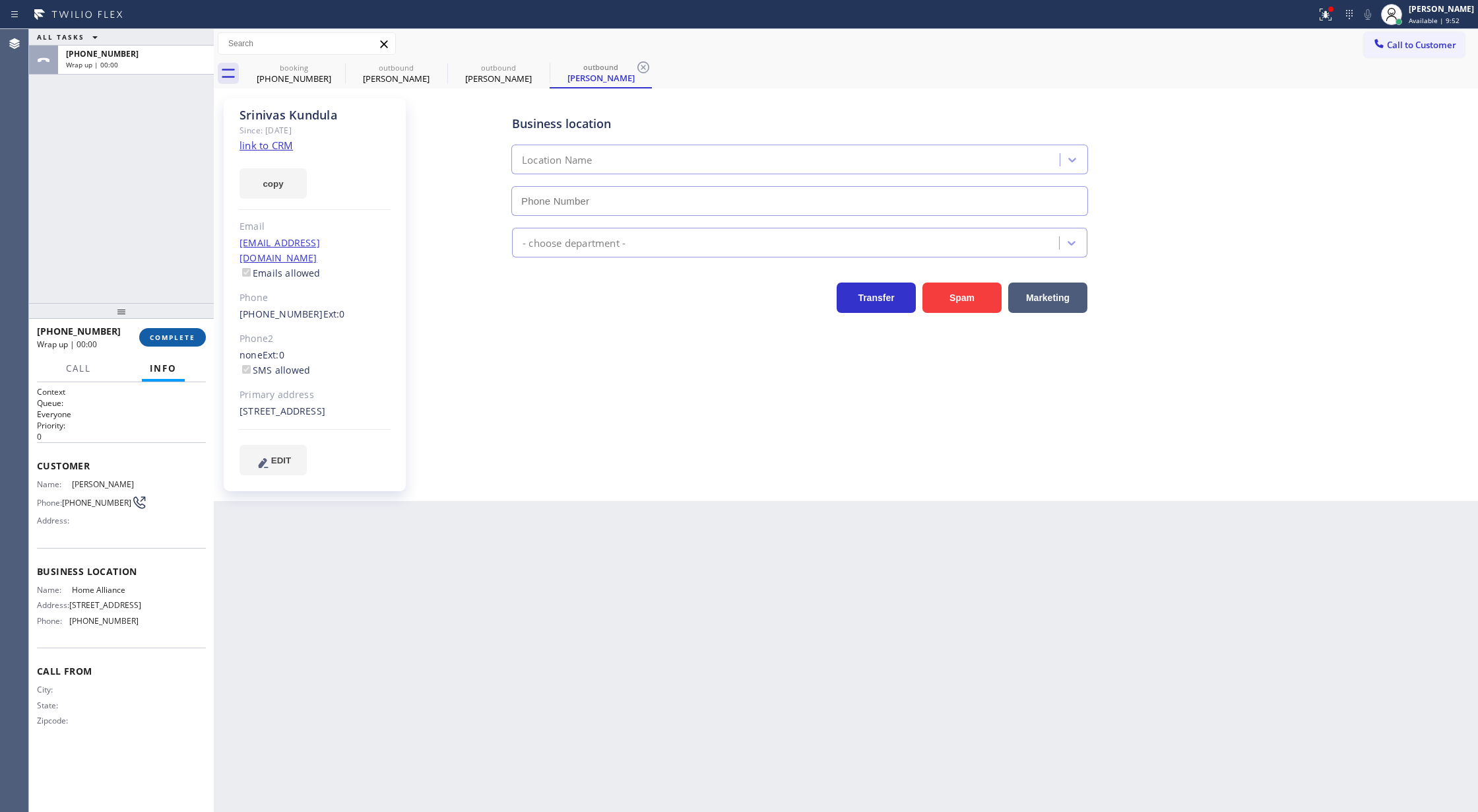
click at [156, 343] on button "COMPLETE" at bounding box center [172, 338] width 66 height 19
type input "[PHONE_NUMBER]"
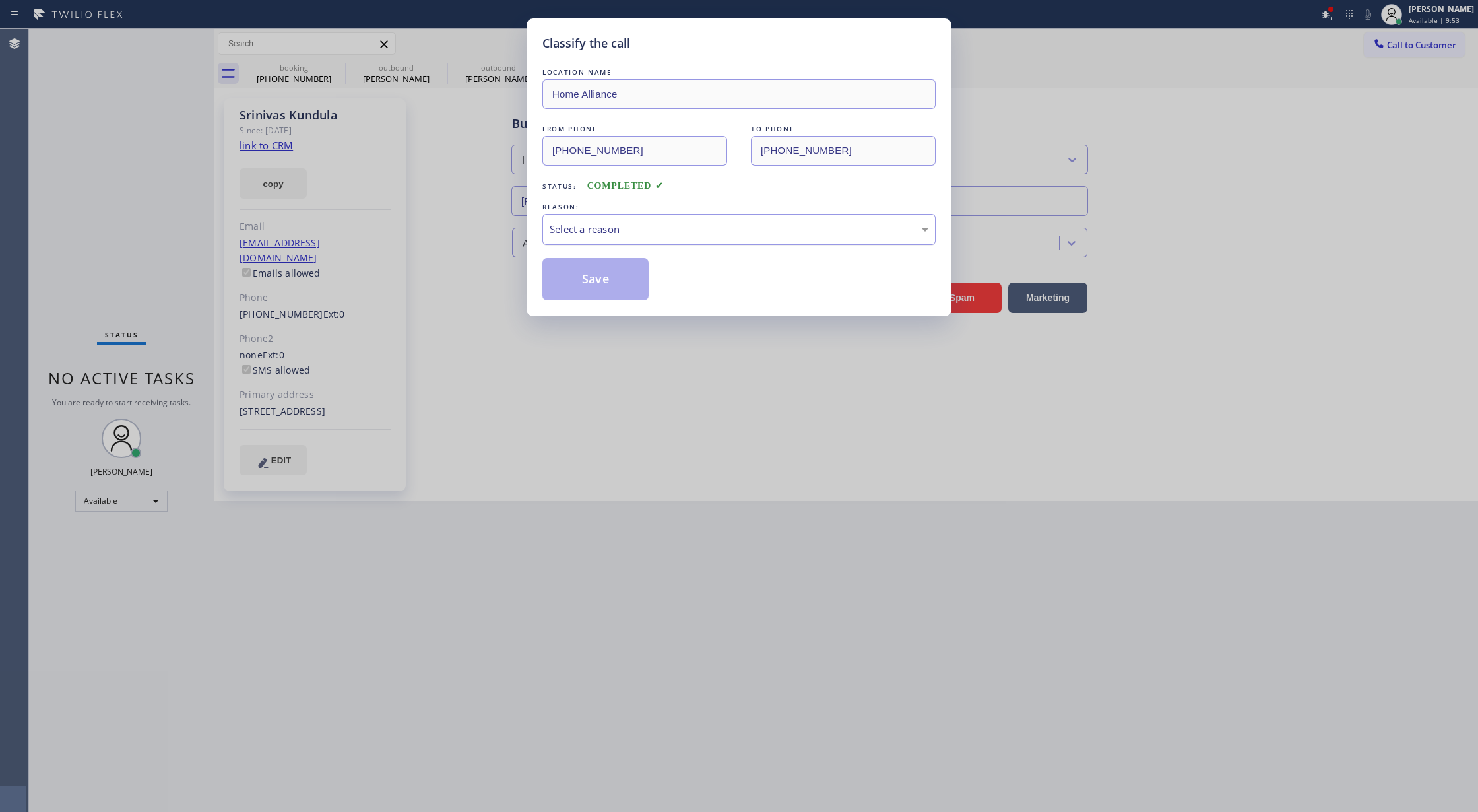
click at [628, 216] on div "Select a reason" at bounding box center [739, 230] width 393 height 31
click at [582, 277] on button "Save" at bounding box center [596, 279] width 106 height 42
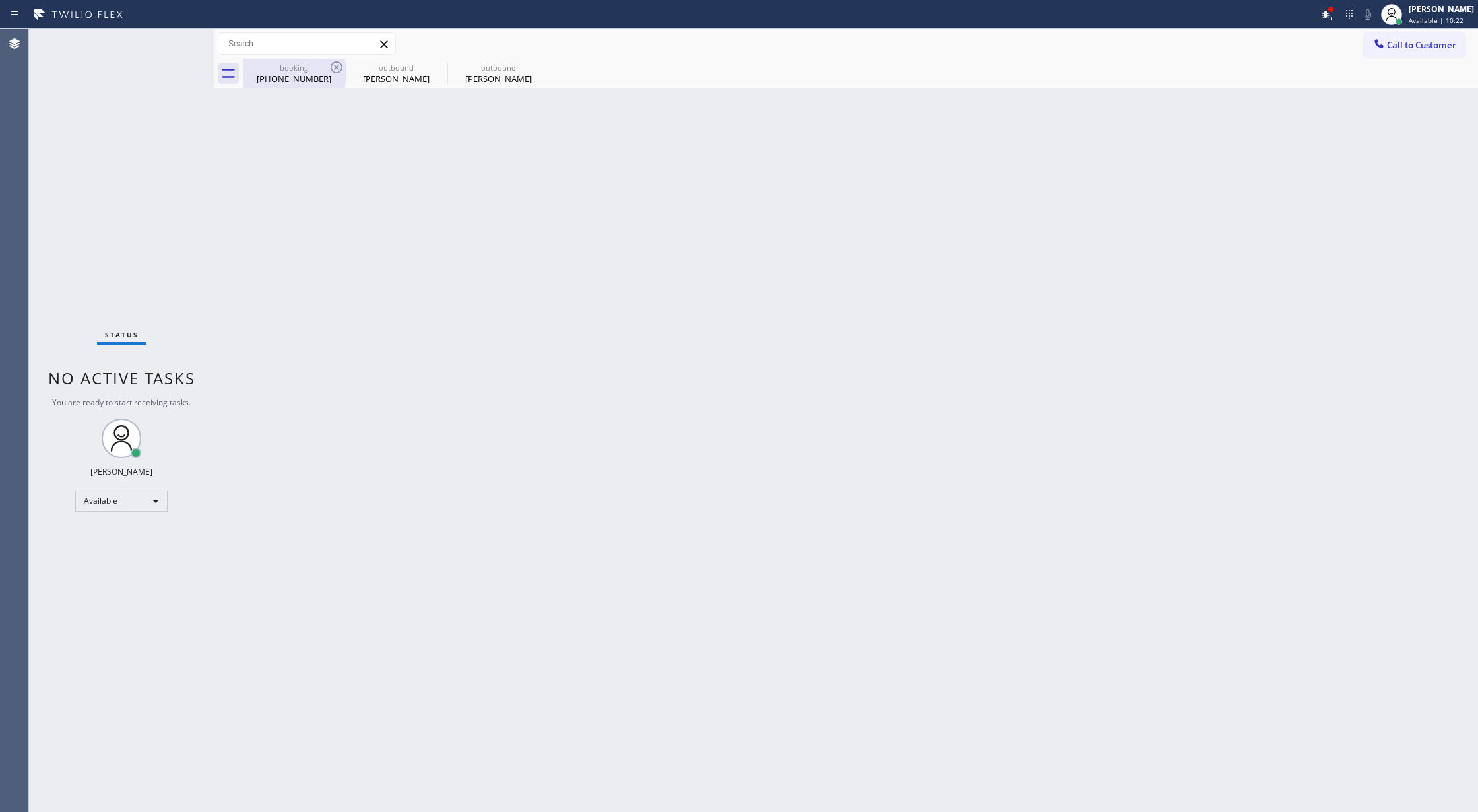
click at [312, 80] on div "[PHONE_NUMBER]" at bounding box center [293, 78] width 99 height 12
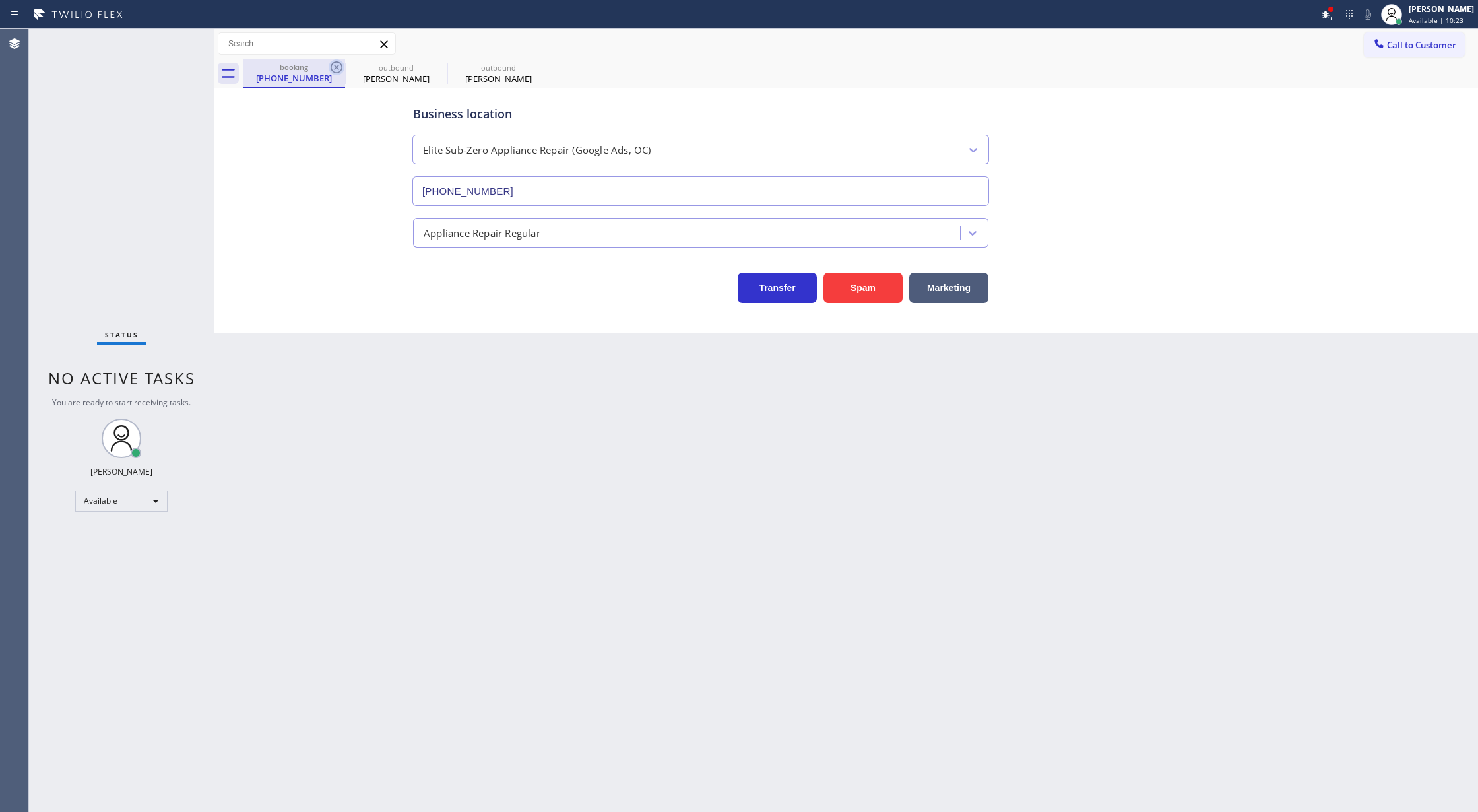
click at [335, 67] on icon at bounding box center [336, 67] width 16 height 16
type input "[PHONE_NUMBER]"
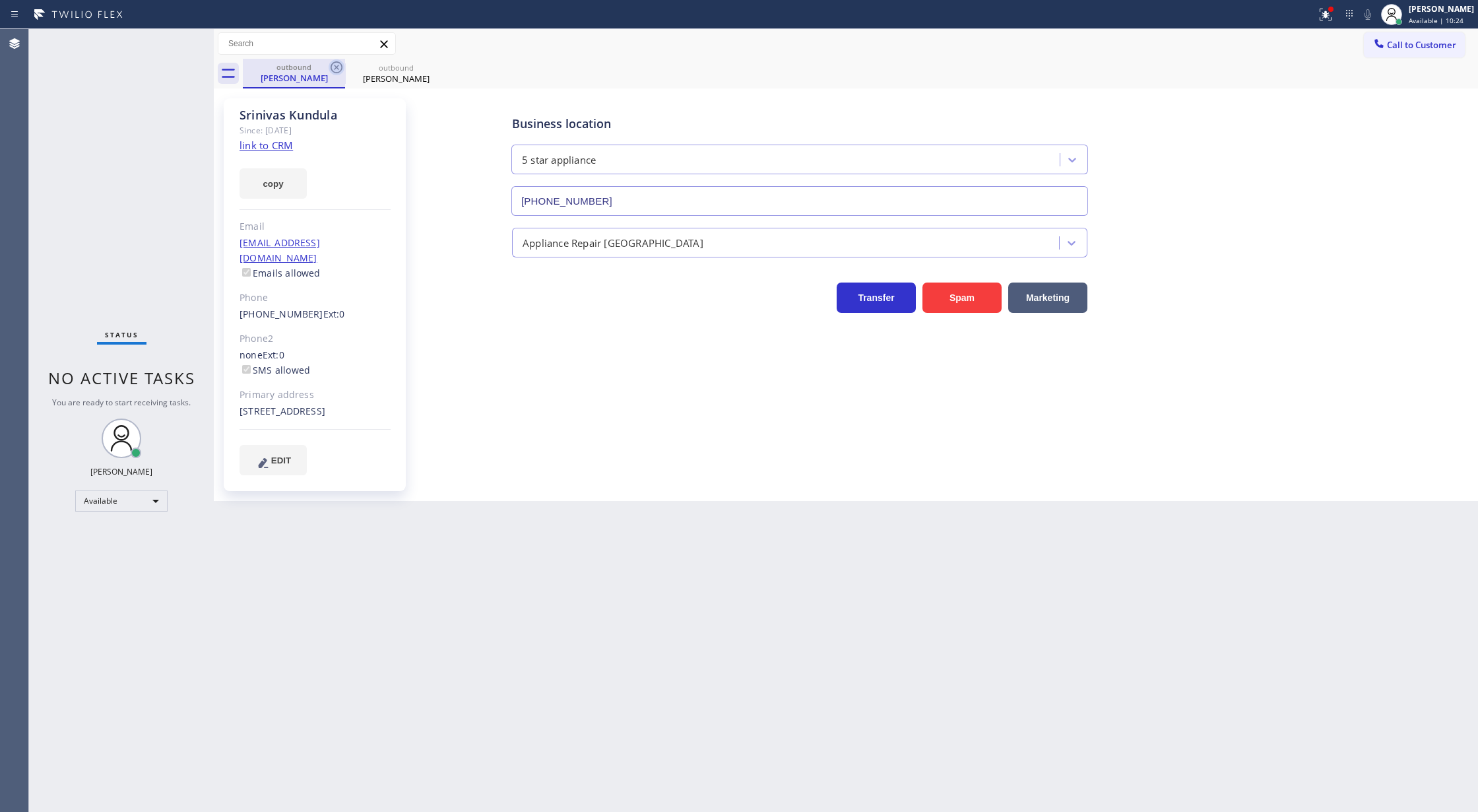
click at [336, 69] on icon at bounding box center [336, 67] width 16 height 16
type input "[PHONE_NUMBER]"
click at [336, 69] on icon at bounding box center [336, 67] width 16 height 16
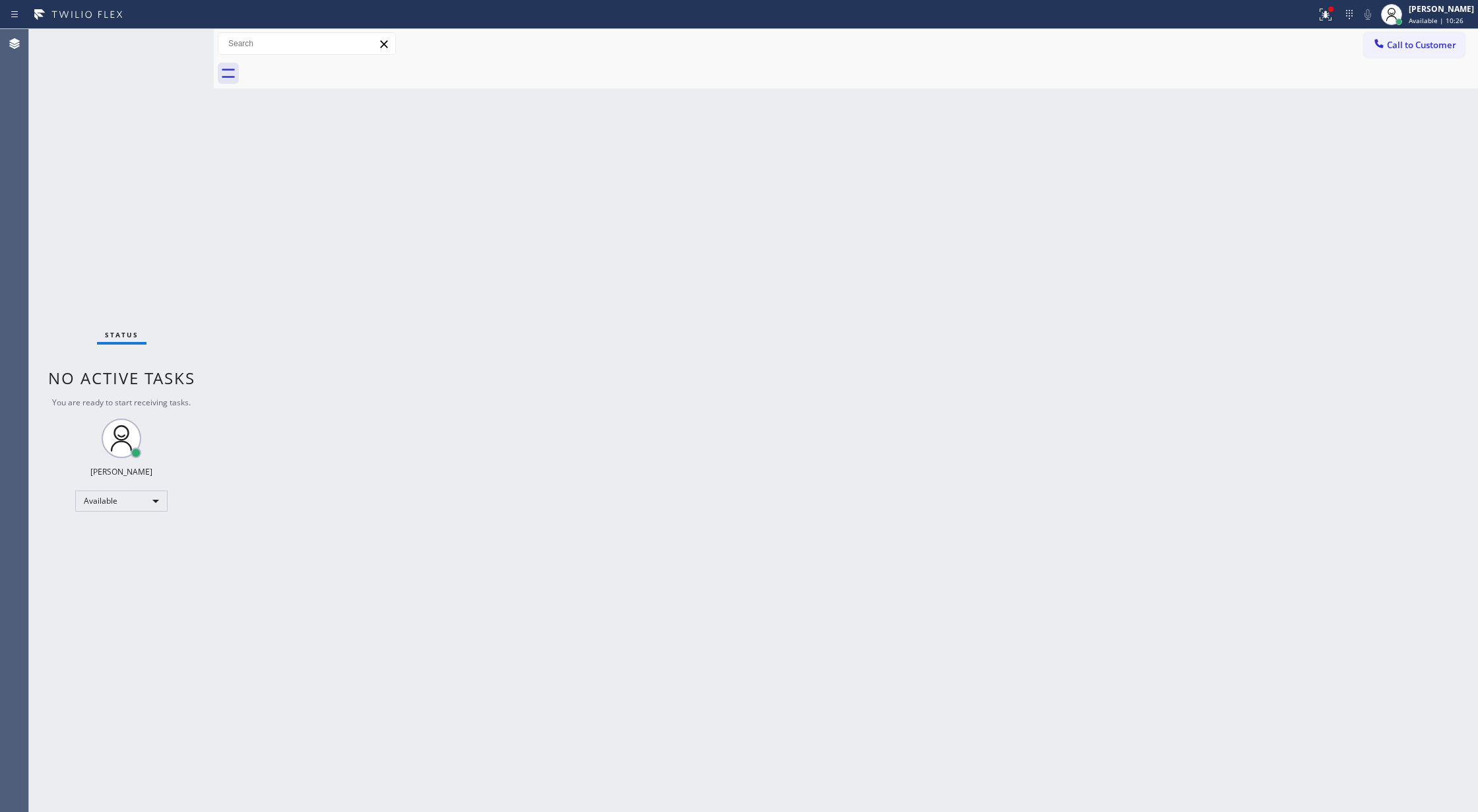
click at [178, 38] on div "Status No active tasks You are ready to start receiving tasks. [PERSON_NAME] Av…" at bounding box center [121, 420] width 184 height 782
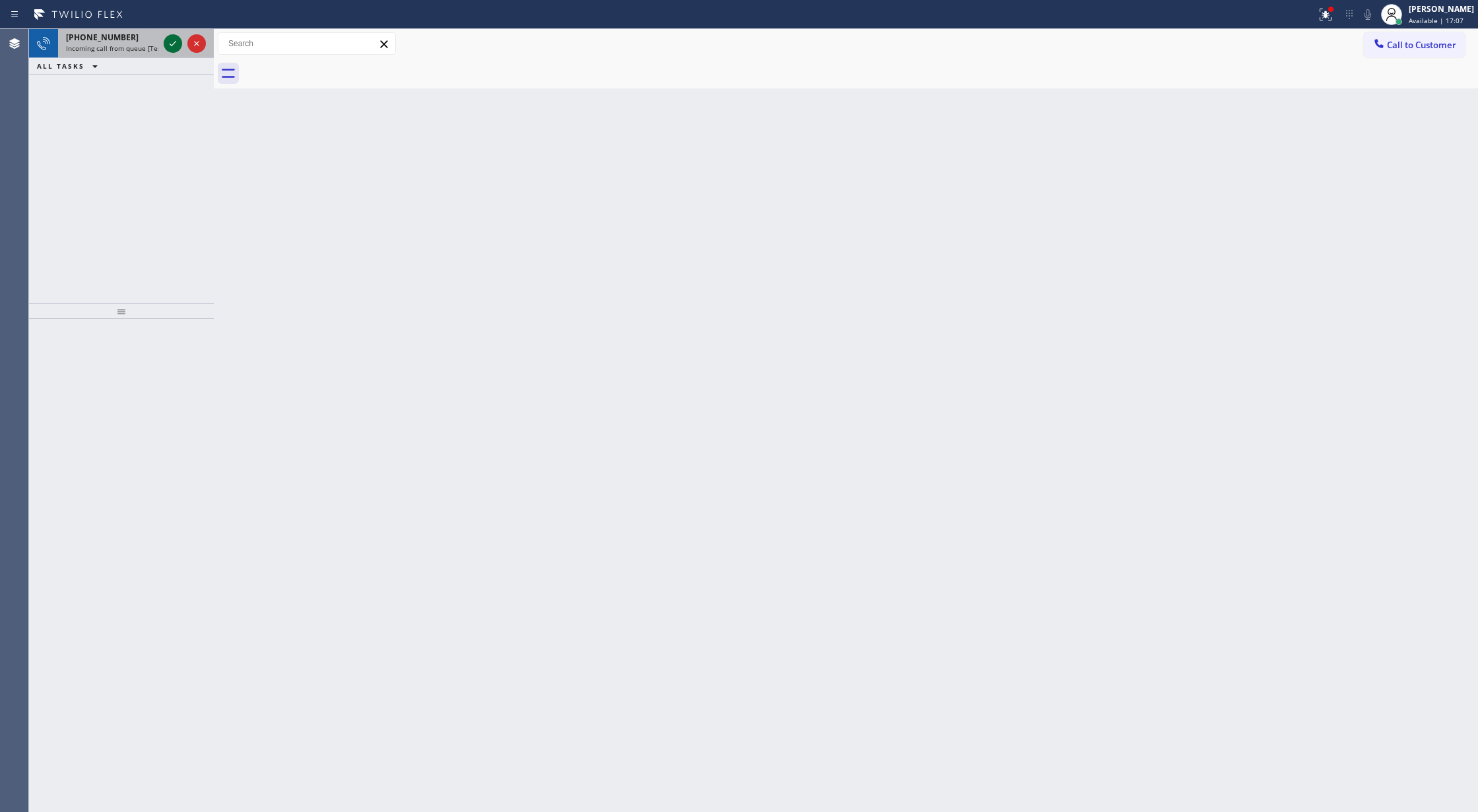
click at [172, 42] on icon at bounding box center [173, 44] width 16 height 16
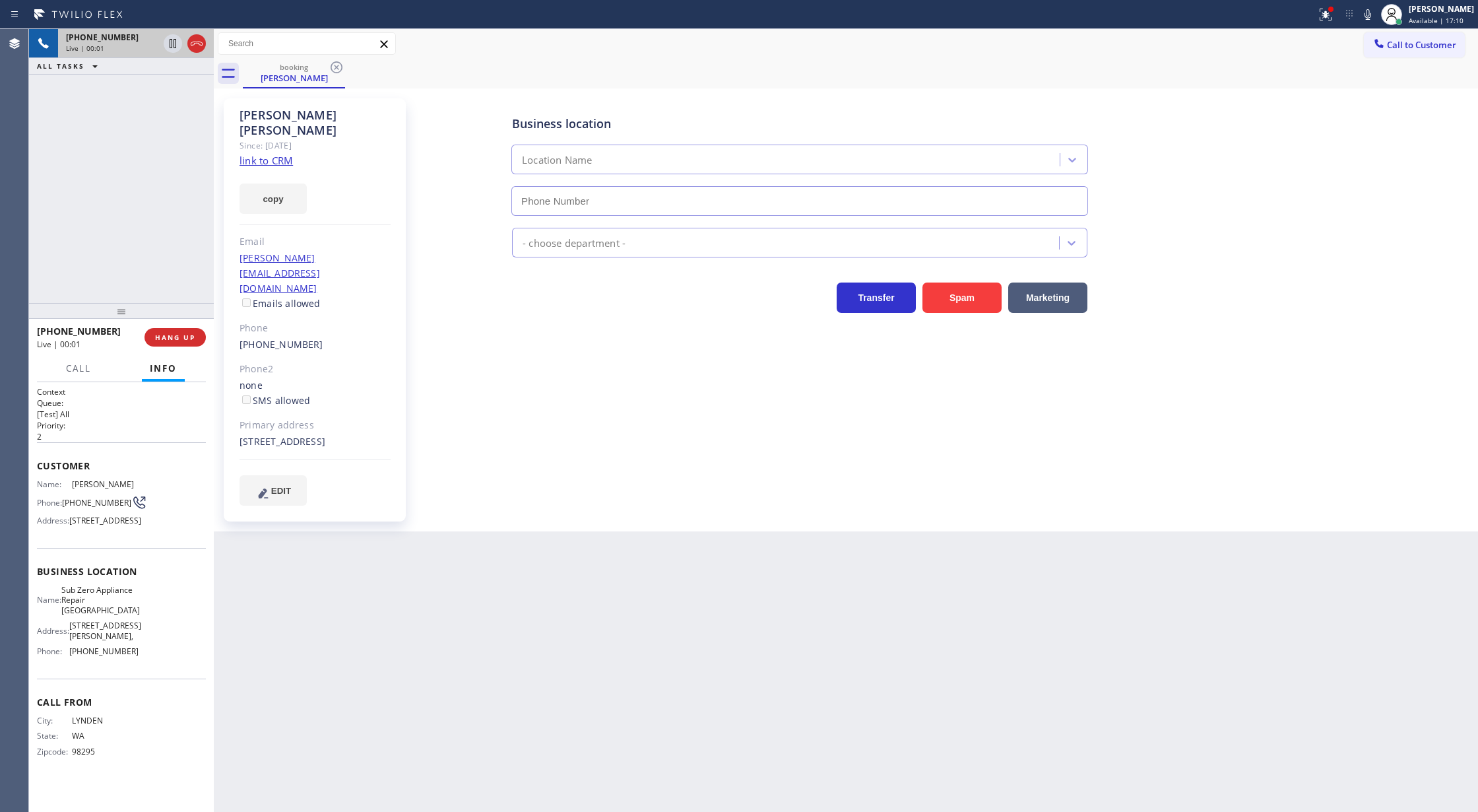
type input "[PHONE_NUMBER]"
click at [262, 154] on link "link to CRM" at bounding box center [267, 160] width 53 height 13
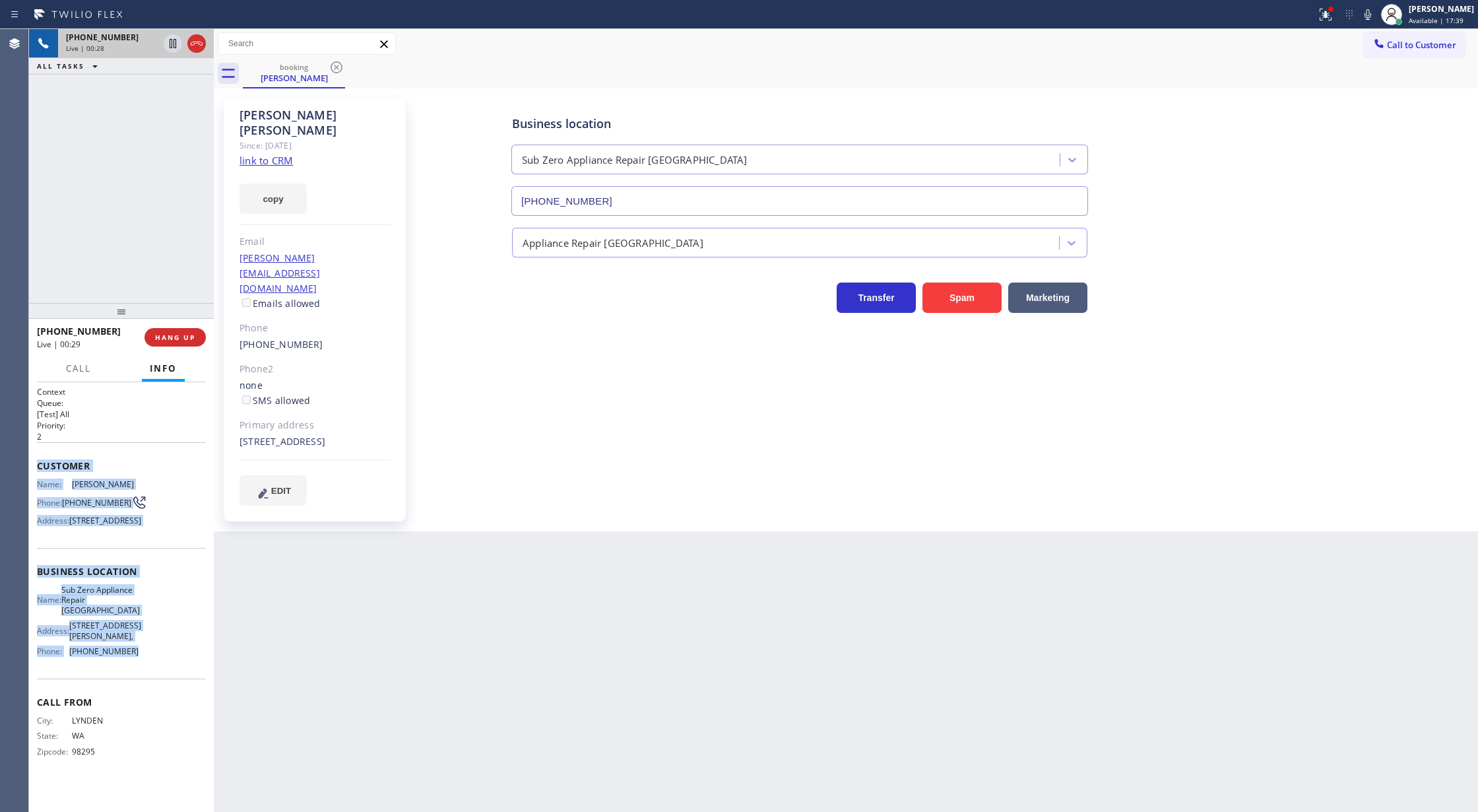
drag, startPoint x: 30, startPoint y: 462, endPoint x: 149, endPoint y: 698, distance: 264.3
click at [149, 698] on div "Context Queue: [Test] All Priority: 2 Customer Name: [PERSON_NAME] Phone: [PHON…" at bounding box center [121, 597] width 184 height 431
copy div "Customer Name: [PERSON_NAME] Phone: [PHONE_NUMBER] Address: [STREET_ADDRESS] Bu…"
click at [199, 45] on icon at bounding box center [196, 44] width 16 height 16
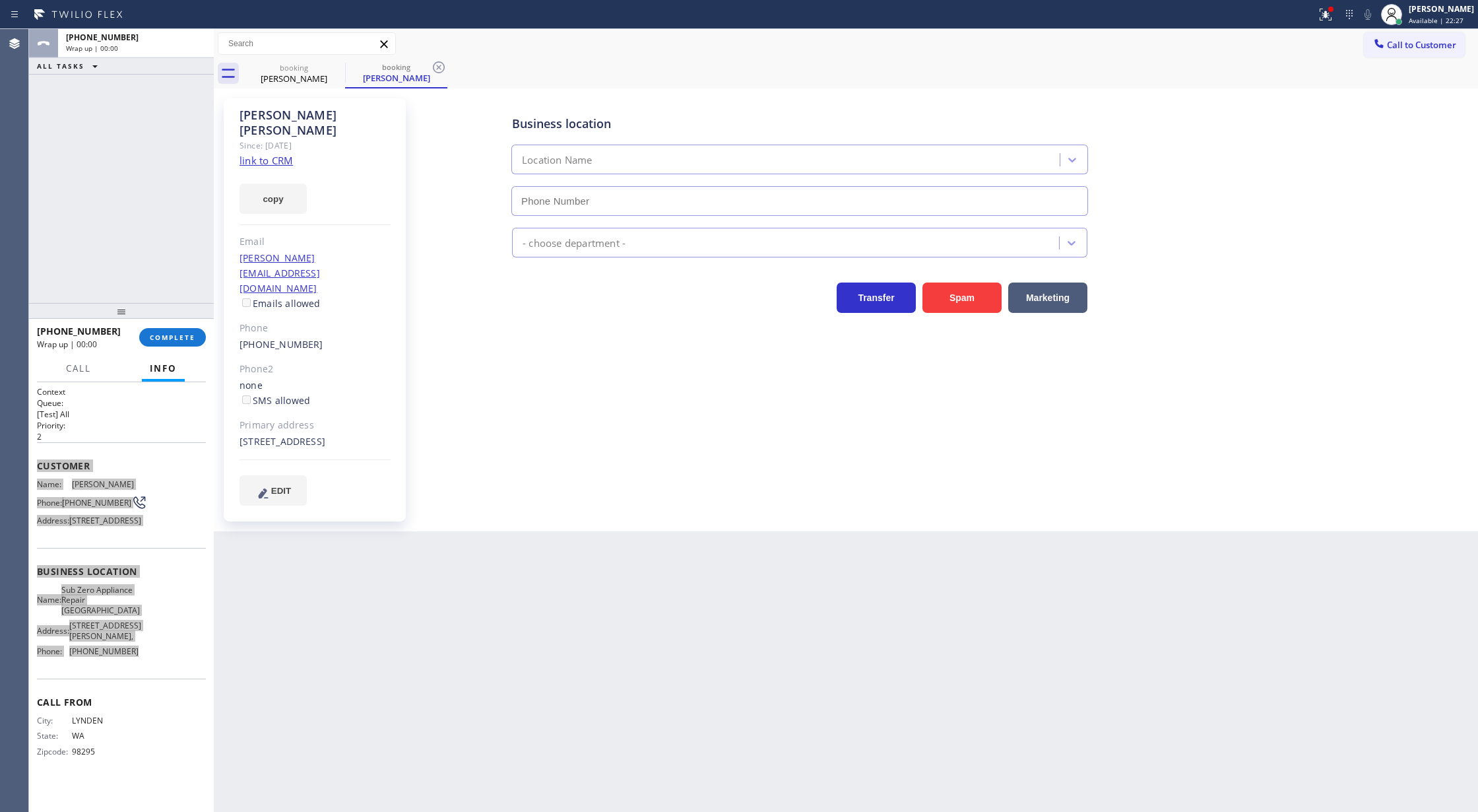
type input "[PHONE_NUMBER]"
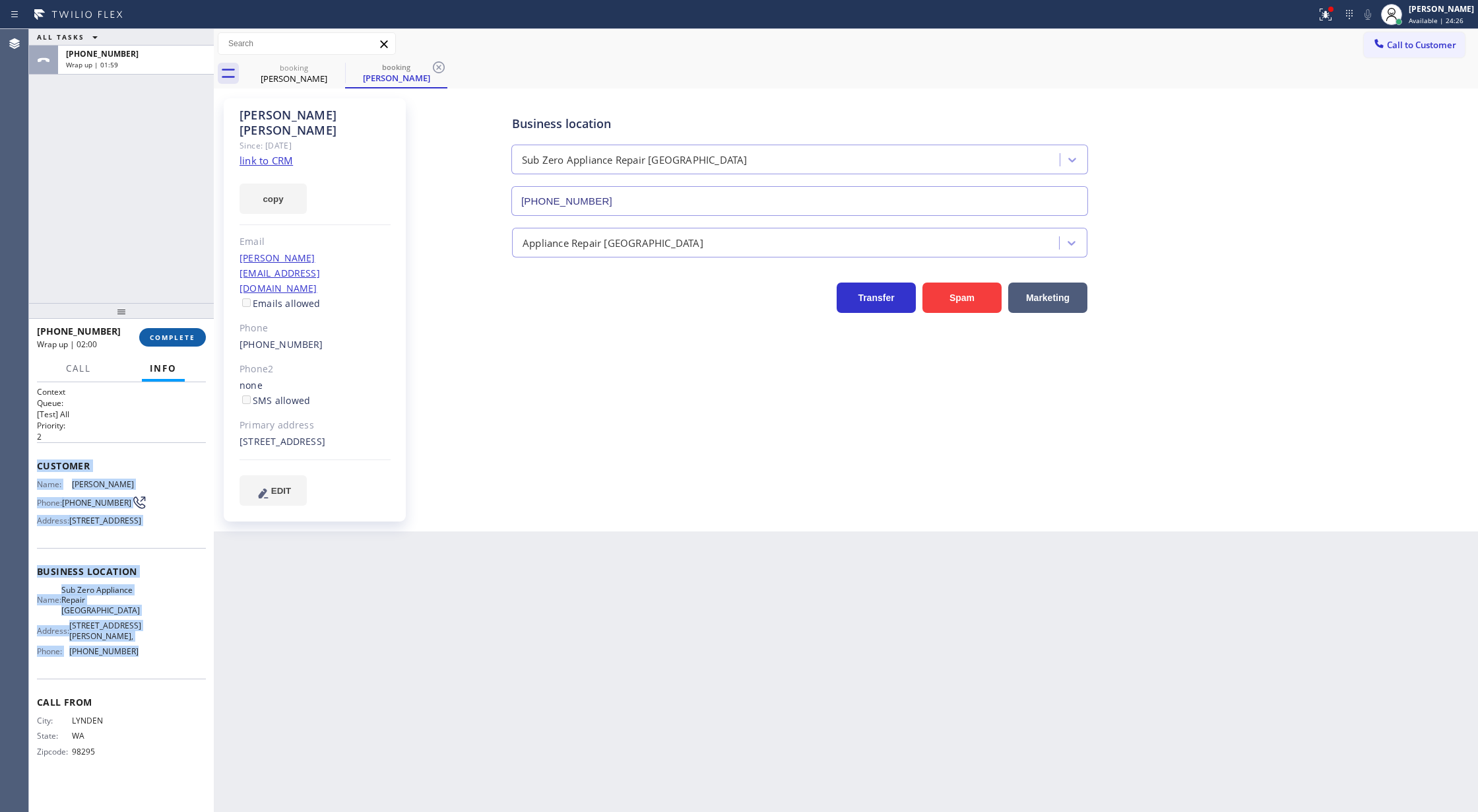
click at [170, 336] on span "COMPLETE" at bounding box center [173, 338] width 45 height 9
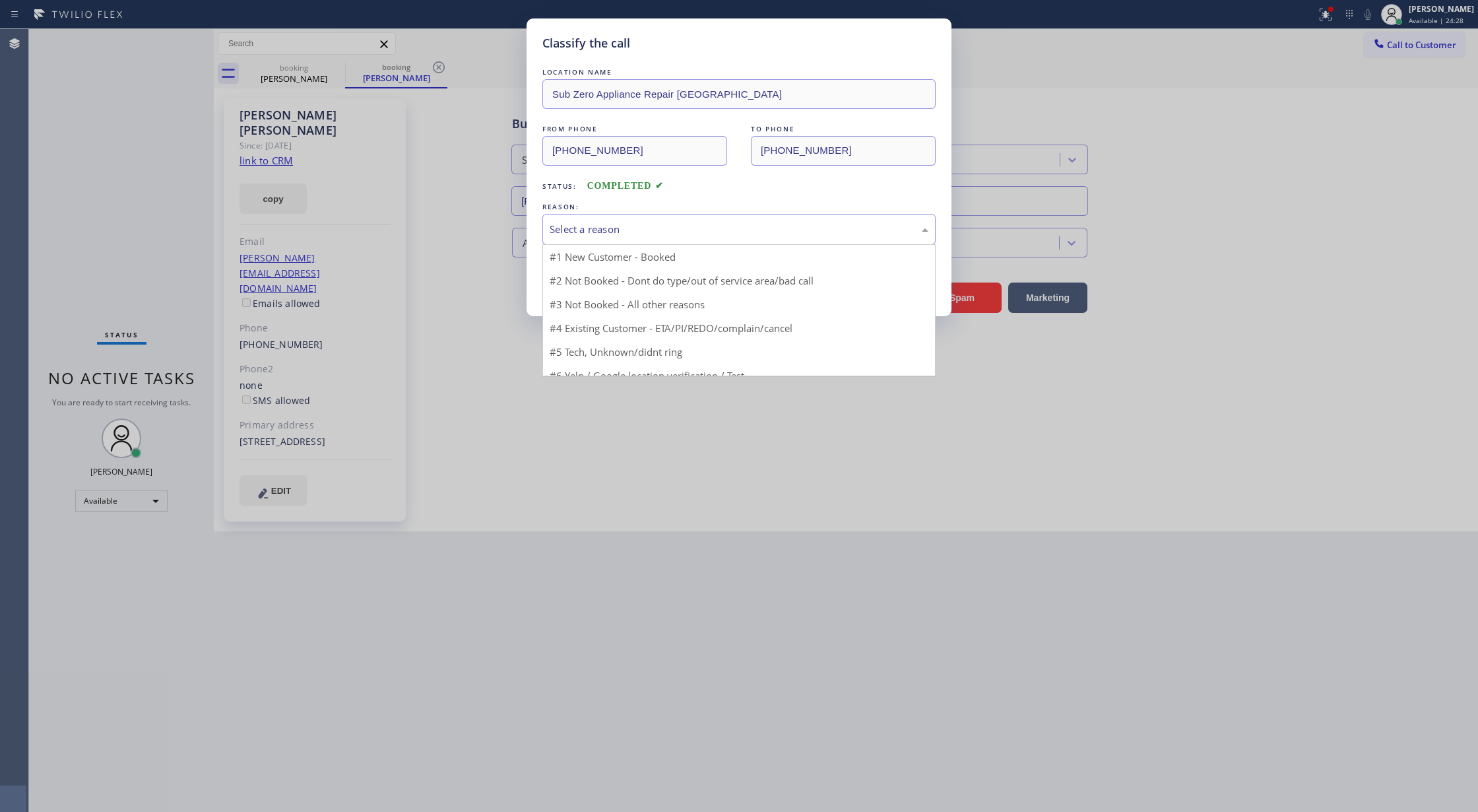
click at [624, 223] on div "Select a reason" at bounding box center [739, 229] width 379 height 15
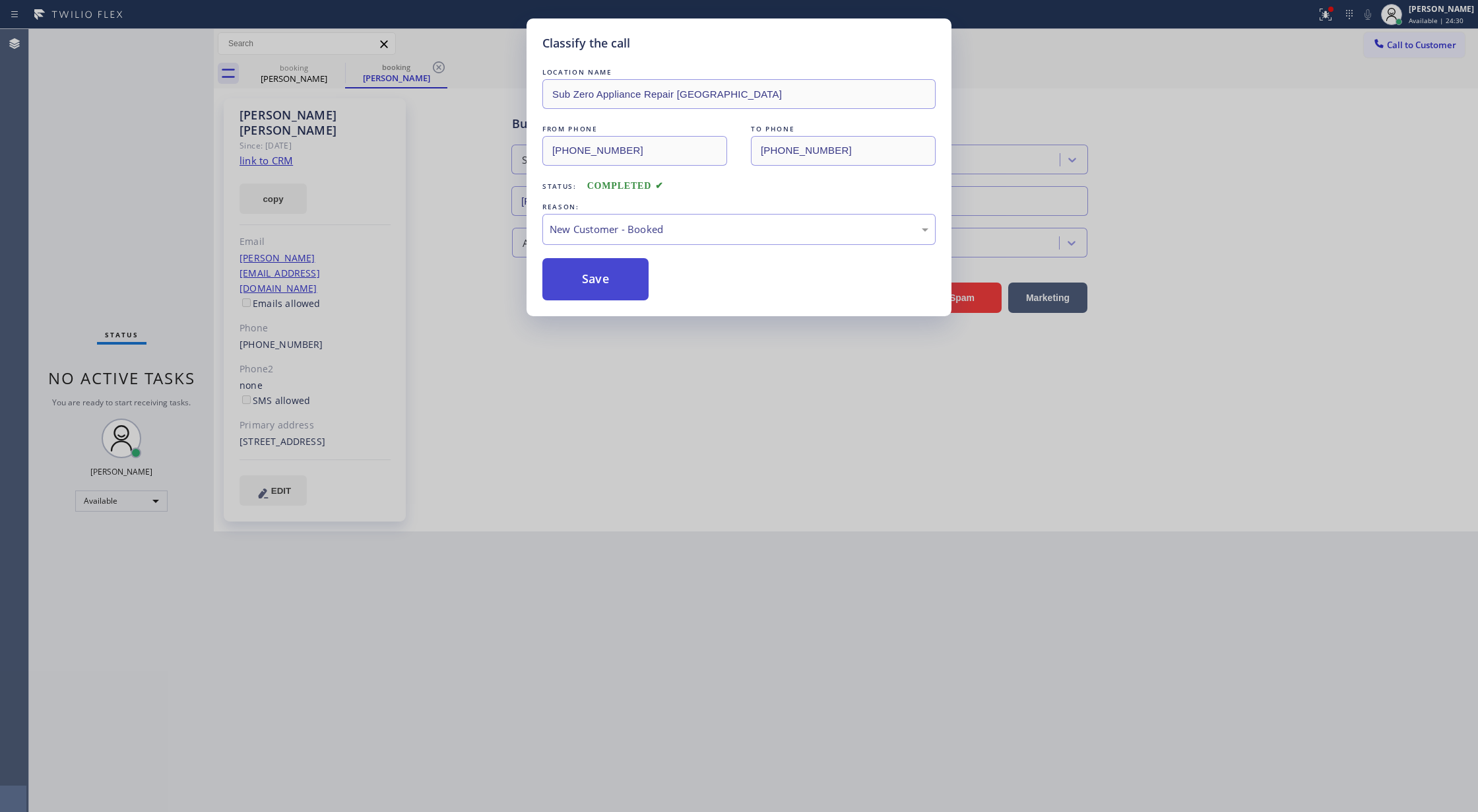
click at [586, 280] on button "Save" at bounding box center [596, 279] width 106 height 42
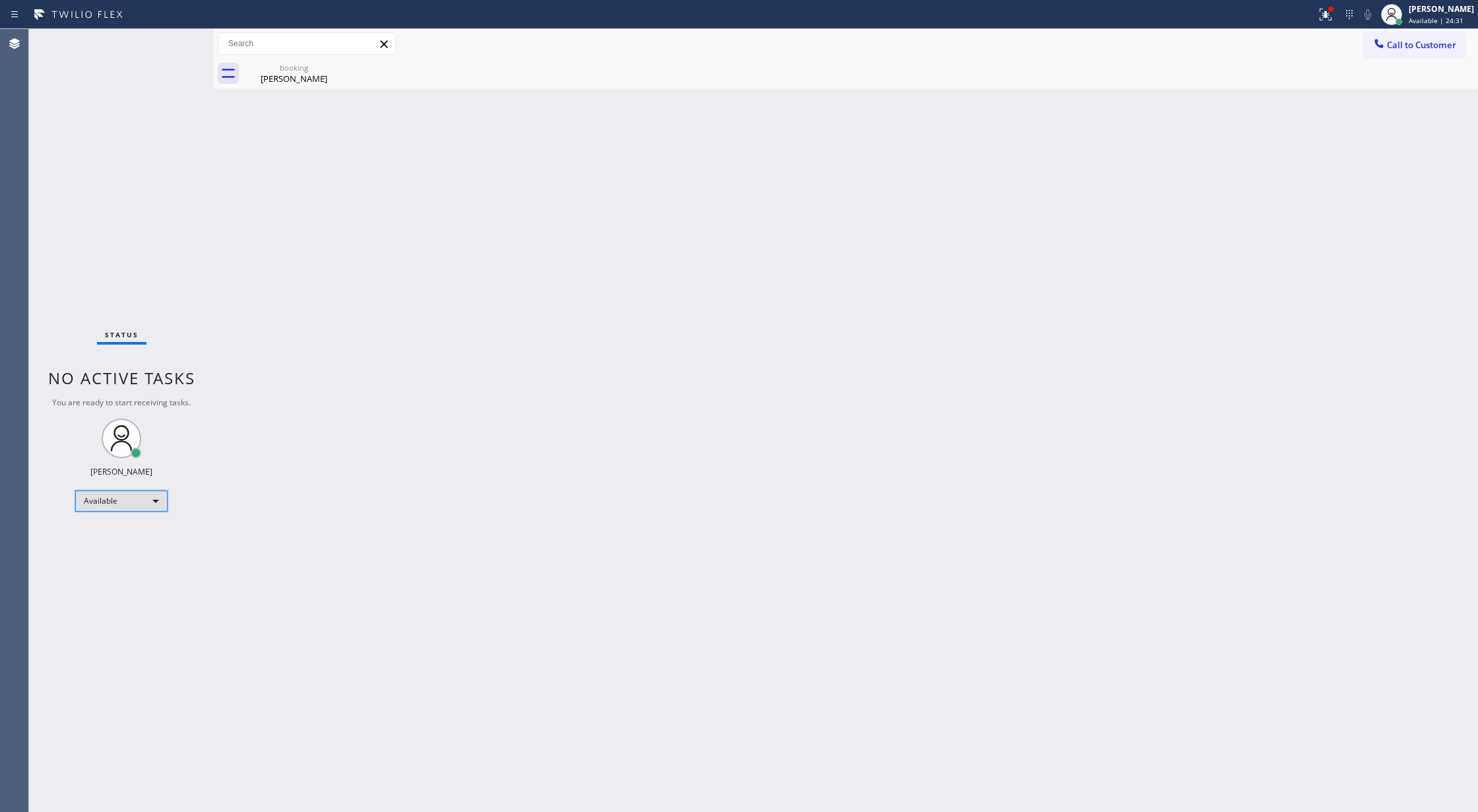
click at [151, 500] on div "Available" at bounding box center [121, 500] width 92 height 21
click at [125, 552] on li "Unavailable" at bounding box center [120, 553] width 89 height 16
click at [1397, 48] on span "Call to Customer" at bounding box center [1422, 45] width 70 height 12
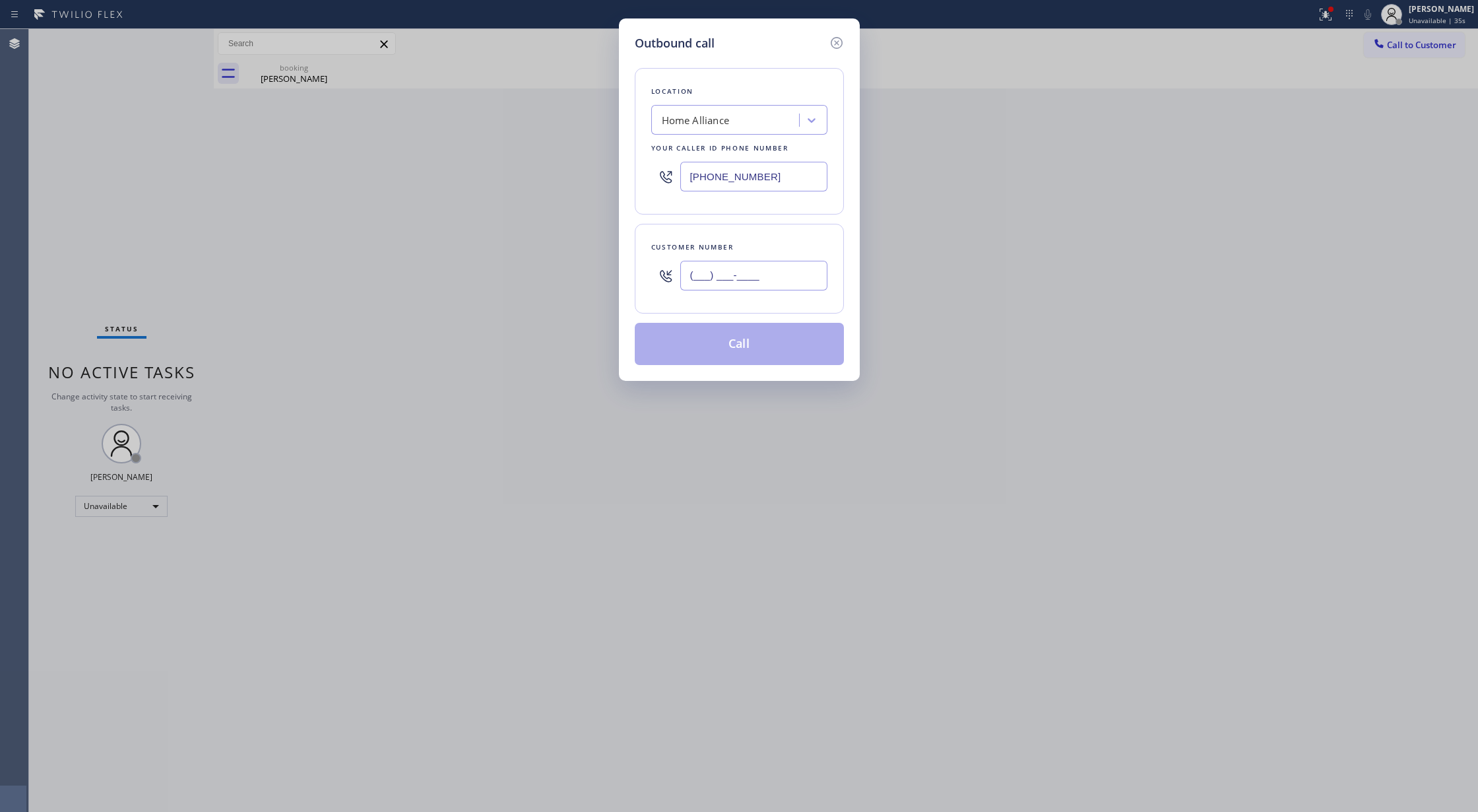
click at [694, 281] on input "(___) ___-____" at bounding box center [754, 276] width 147 height 30
paste input "949) 302-1017"
type input "[PHONE_NUMBER]"
drag, startPoint x: 1244, startPoint y: 410, endPoint x: 702, endPoint y: 226, distance: 572.4
click at [1244, 410] on div "Outbound call Location Home Alliance Your caller id phone number [PHONE_NUMBER]…" at bounding box center [739, 406] width 1478 height 812
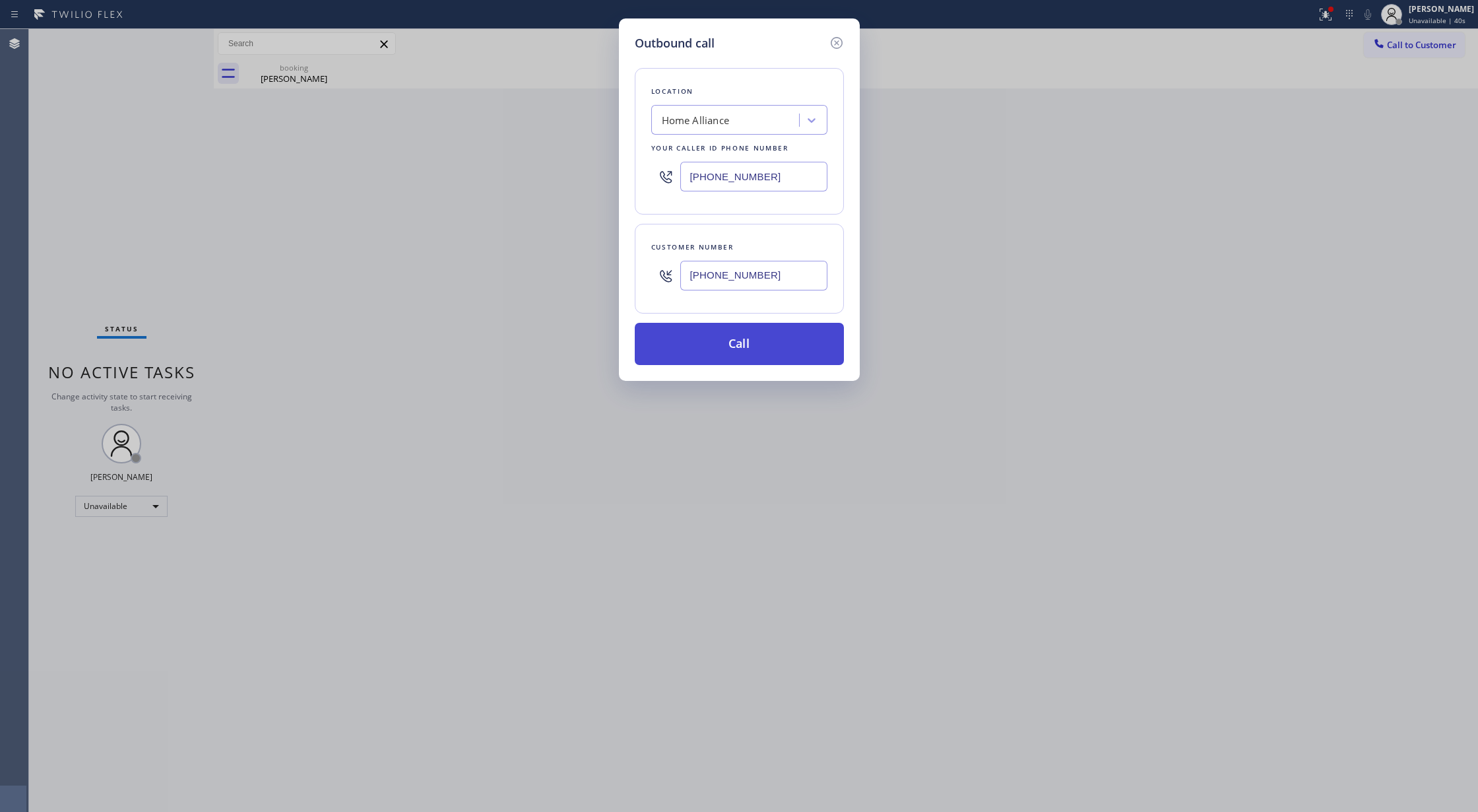
click at [706, 345] on button "Call" at bounding box center [739, 344] width 209 height 42
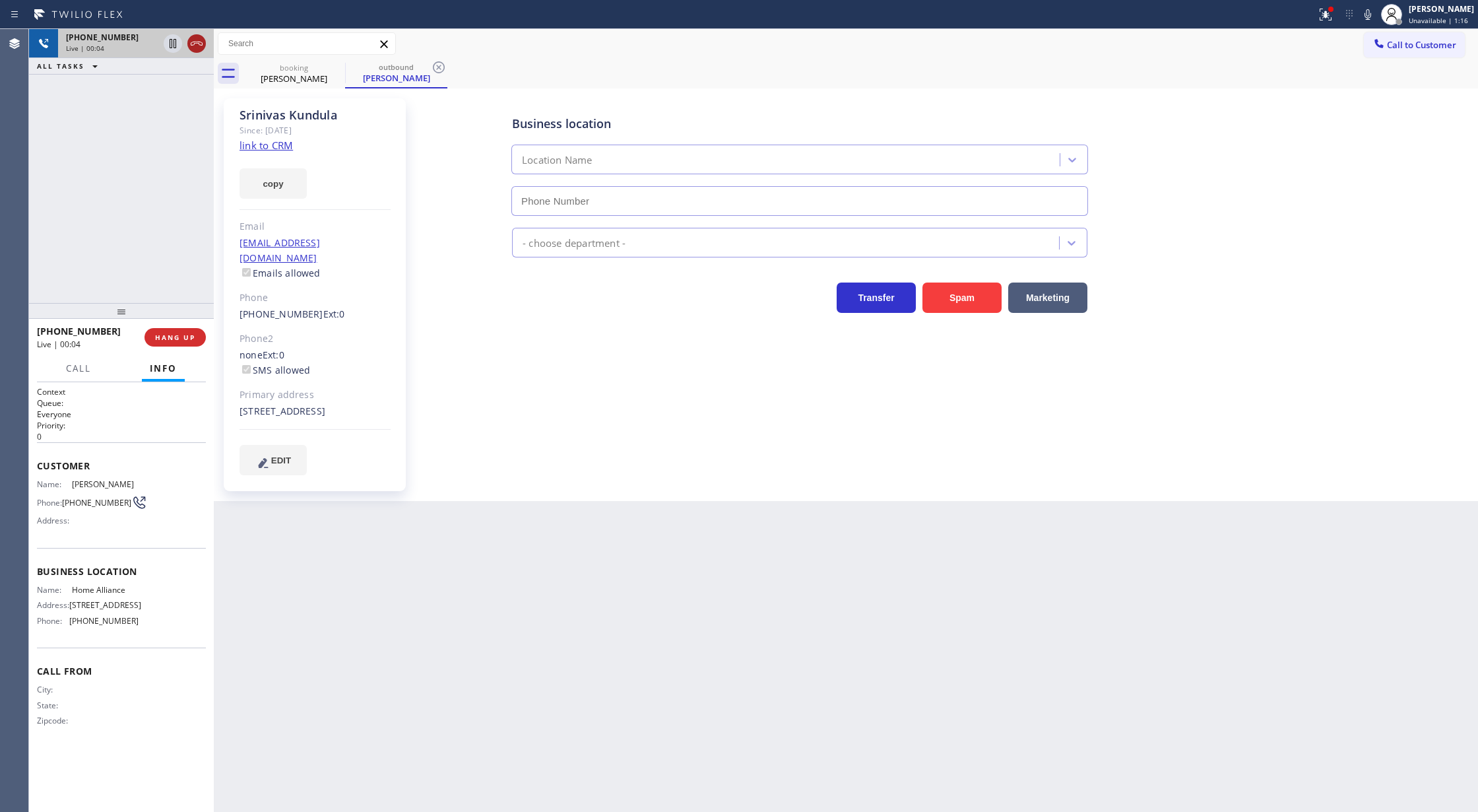
click at [196, 45] on icon at bounding box center [196, 44] width 16 height 16
drag, startPoint x: 169, startPoint y: 341, endPoint x: 524, endPoint y: 433, distance: 366.7
click at [166, 341] on span "COMPLETE" at bounding box center [173, 338] width 45 height 9
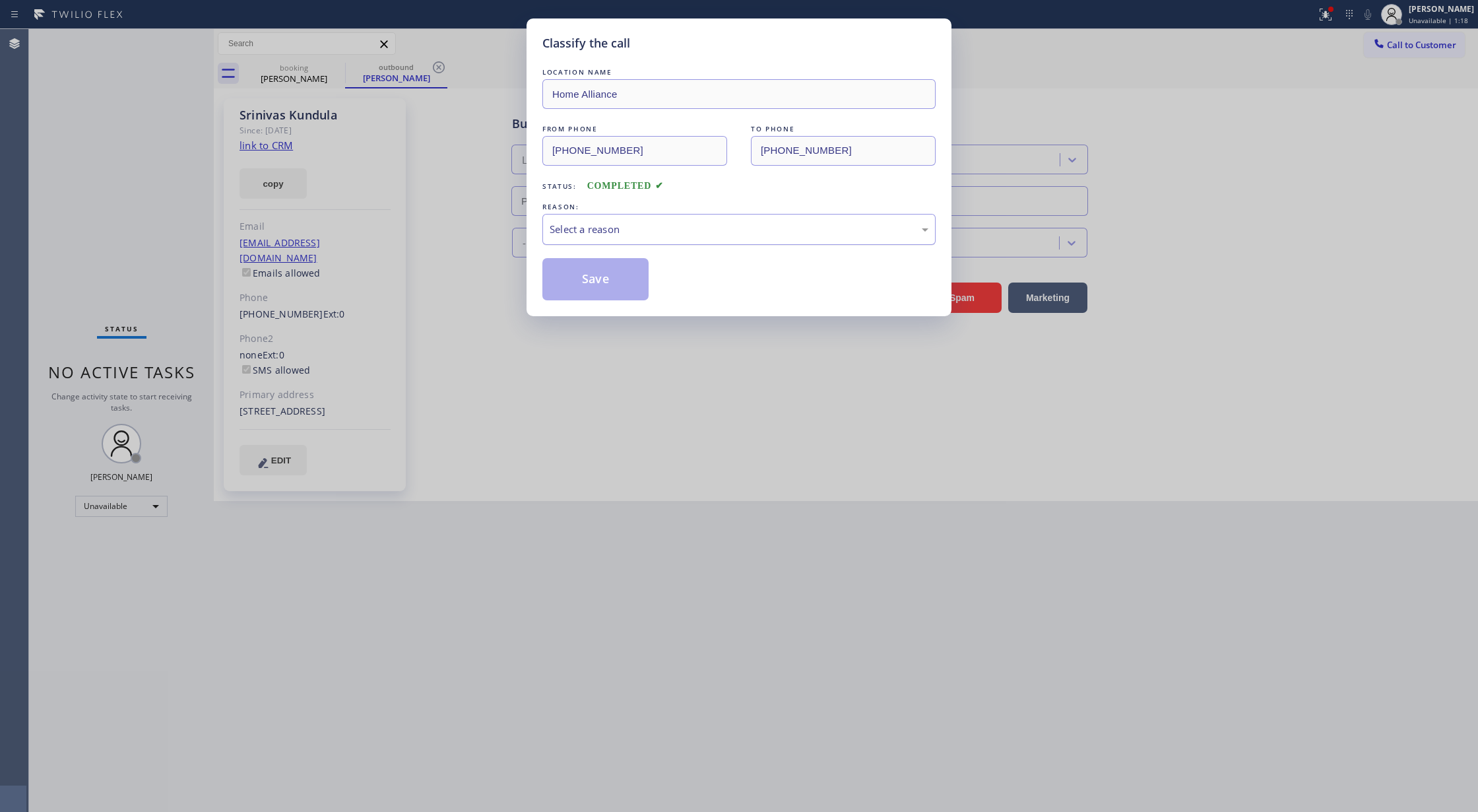
click at [607, 223] on div "Select a reason" at bounding box center [739, 229] width 379 height 15
click at [574, 282] on button "Save" at bounding box center [596, 279] width 106 height 42
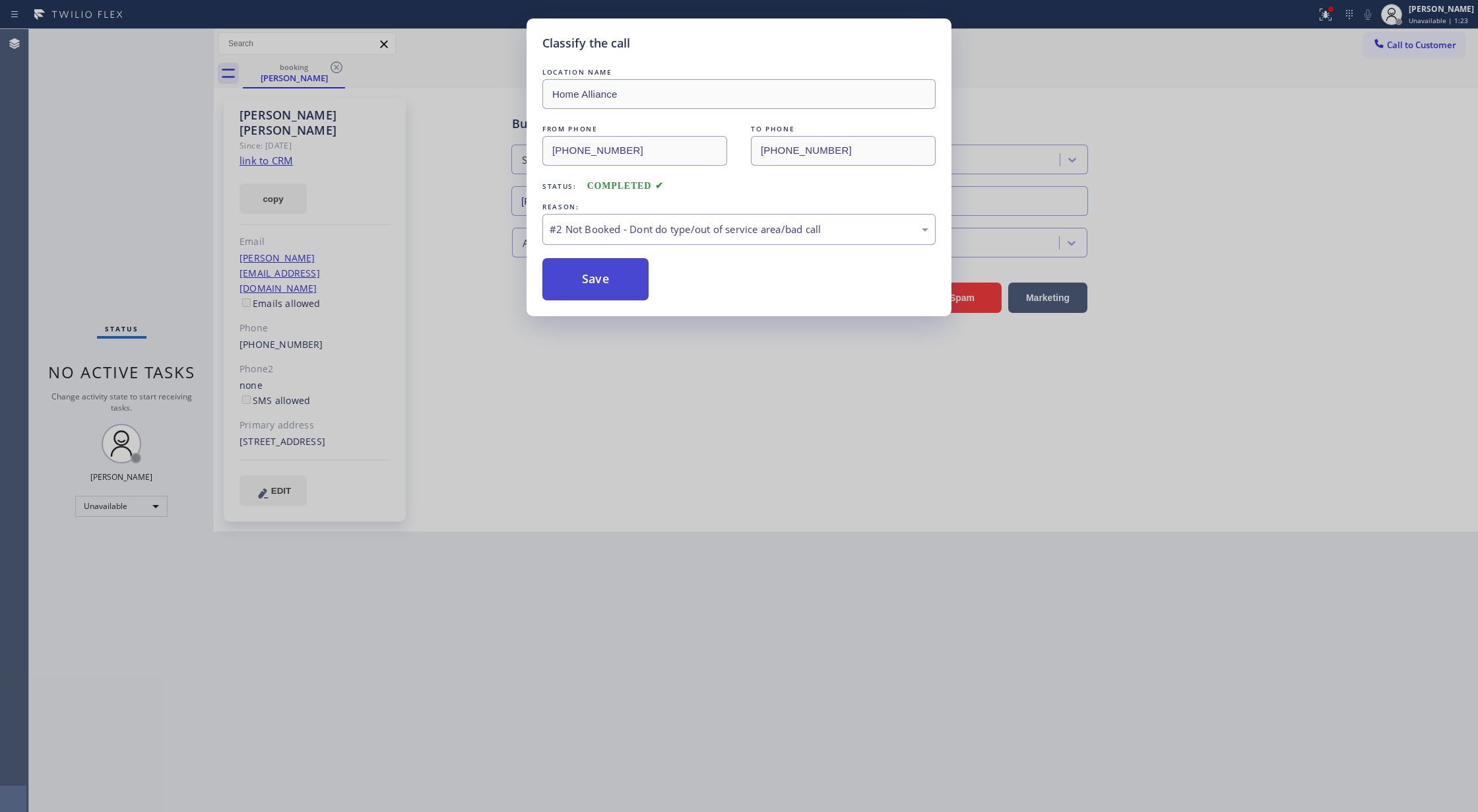
click at [587, 276] on button "Save" at bounding box center [596, 279] width 106 height 42
click at [576, 284] on button "Save" at bounding box center [596, 279] width 106 height 42
click at [571, 303] on div "Classify the call LOCATION NAME Home Alliance FROM PHONE [PHONE_NUMBER] TO PHON…" at bounding box center [739, 167] width 425 height 298
click at [587, 273] on button "Save" at bounding box center [596, 279] width 106 height 42
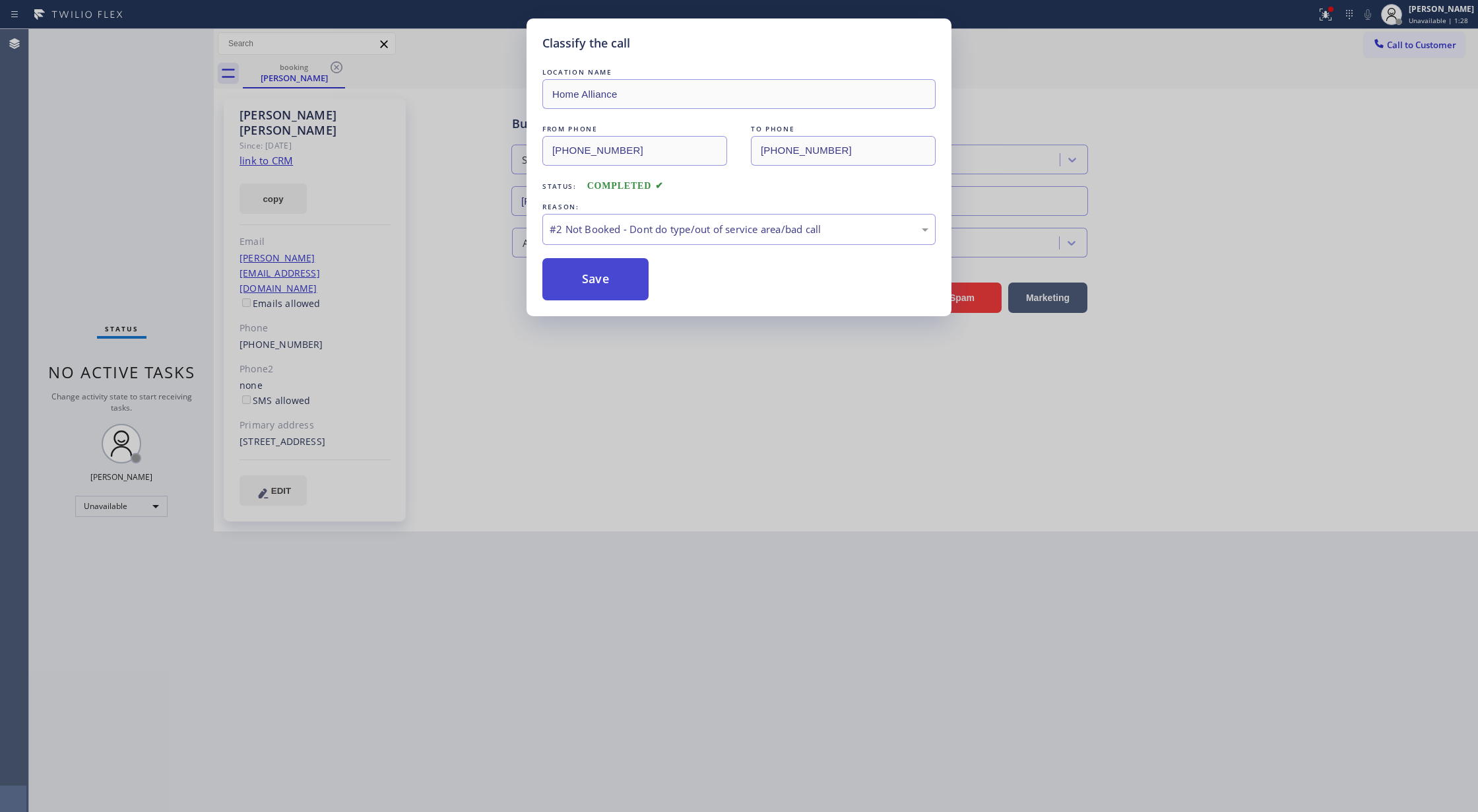
click at [587, 273] on button "Save" at bounding box center [596, 279] width 106 height 42
click at [600, 288] on button "Save" at bounding box center [596, 279] width 106 height 42
click at [608, 278] on button "Save" at bounding box center [596, 279] width 106 height 42
click at [606, 277] on button "Save" at bounding box center [596, 279] width 106 height 42
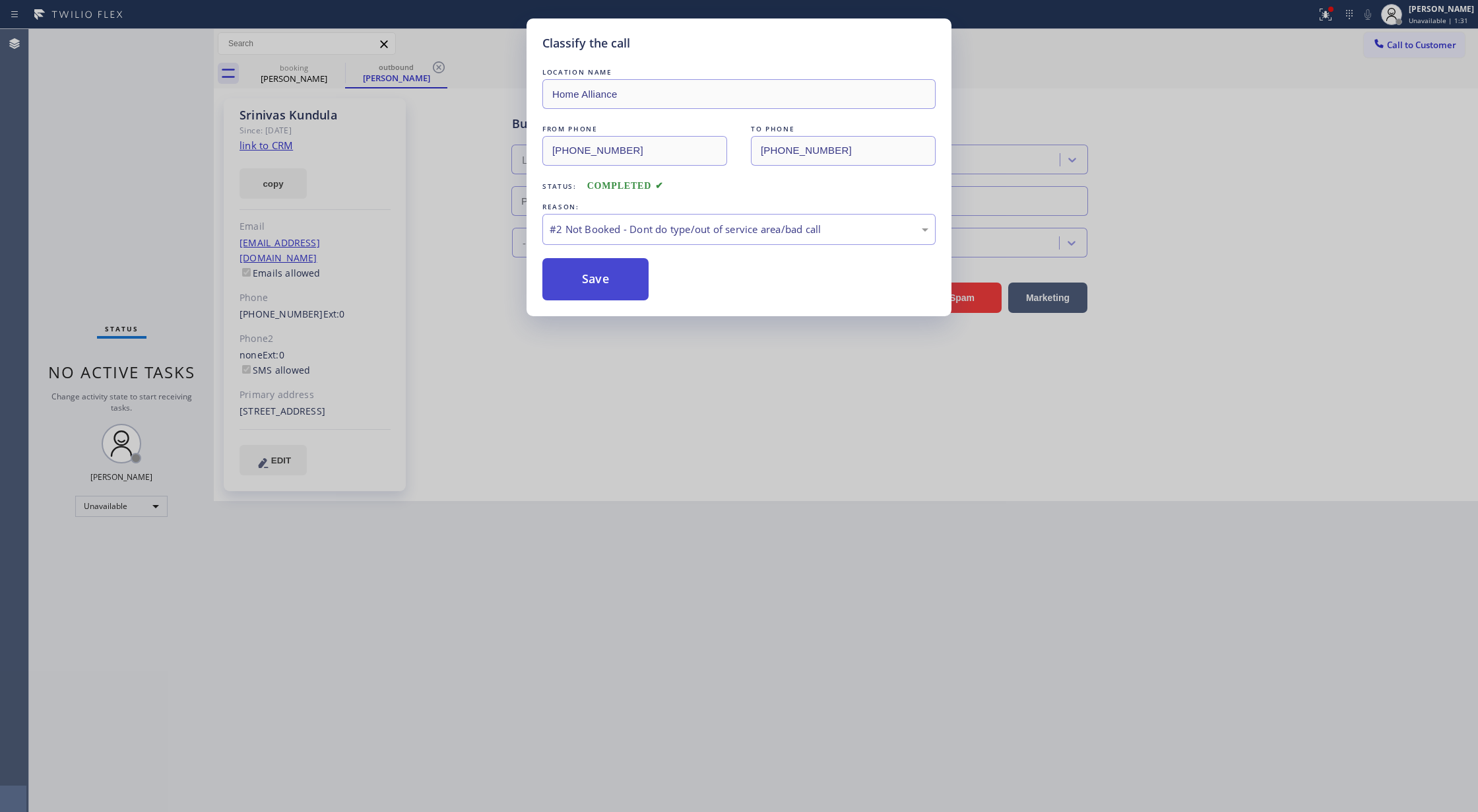
click at [606, 277] on button "Save" at bounding box center [596, 279] width 106 height 42
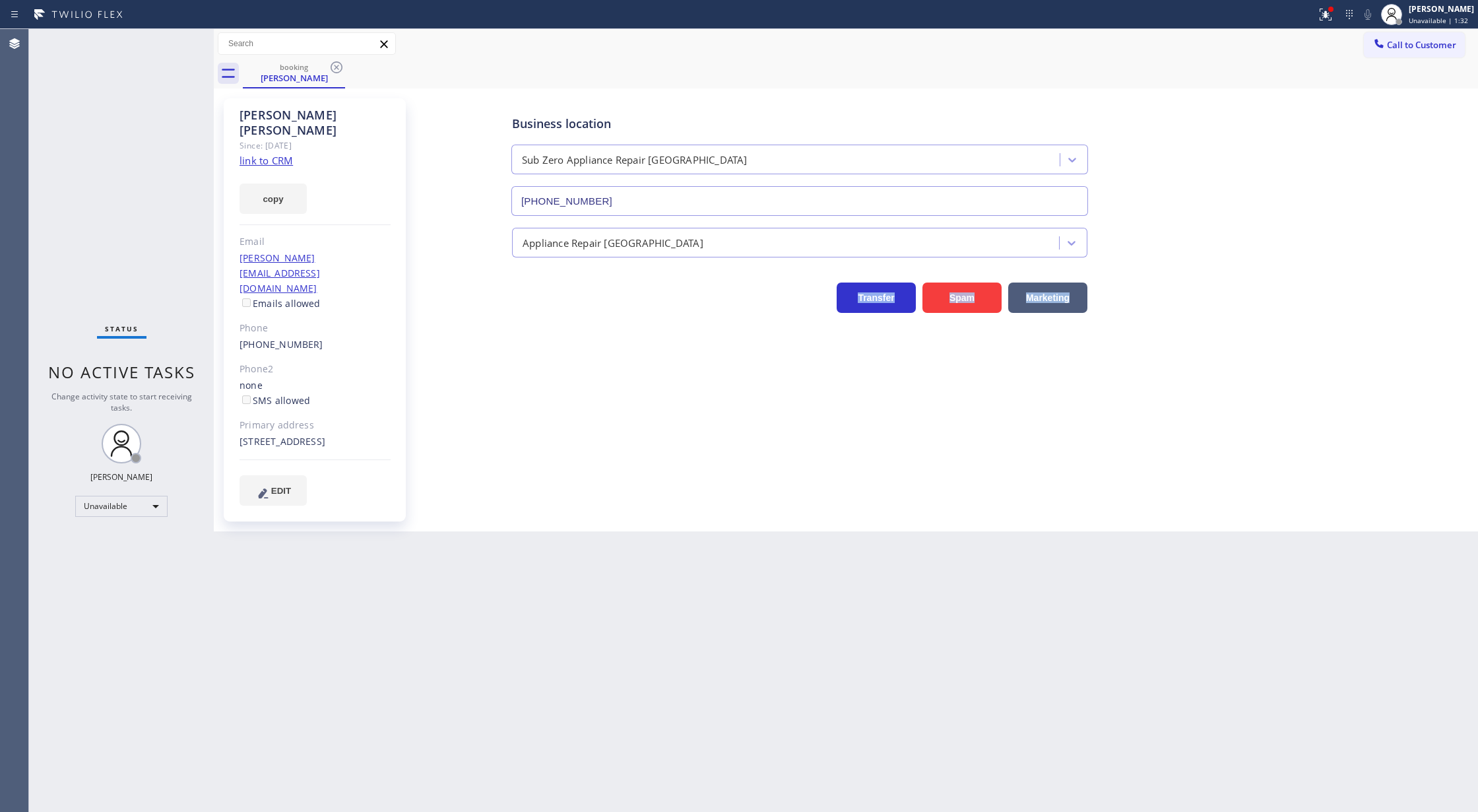
click at [606, 277] on div "Back to Dashboard Change Sender ID Customers Technicians Select a contact Outbo…" at bounding box center [846, 420] width 1265 height 782
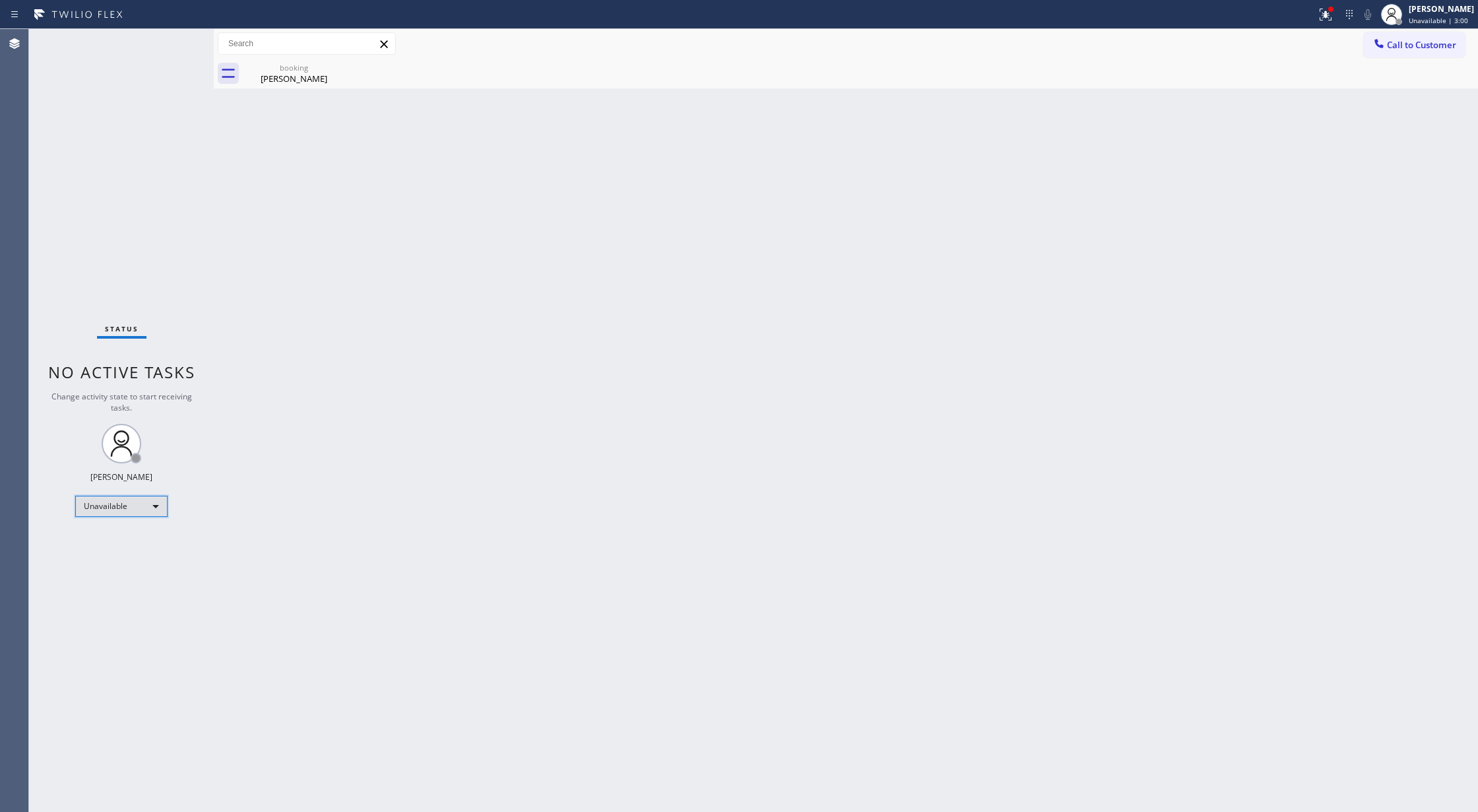
click at [153, 505] on div "Unavailable" at bounding box center [121, 506] width 92 height 21
click at [132, 528] on li "Offline" at bounding box center [120, 524] width 89 height 16
click at [1444, 15] on div "[PERSON_NAME] Offline | 0s" at bounding box center [1442, 14] width 72 height 23
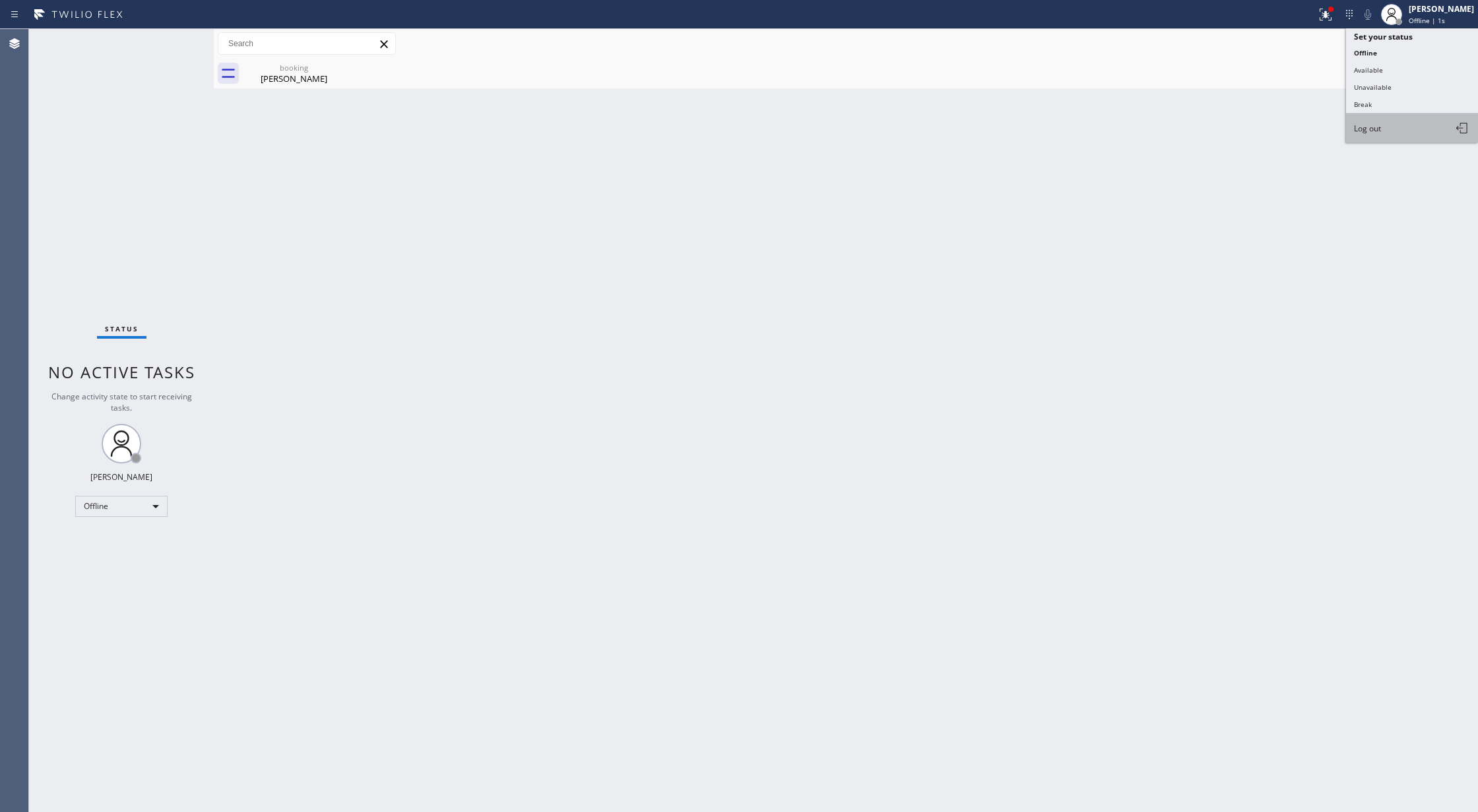
click at [1378, 128] on span "Log out" at bounding box center [1368, 128] width 27 height 11
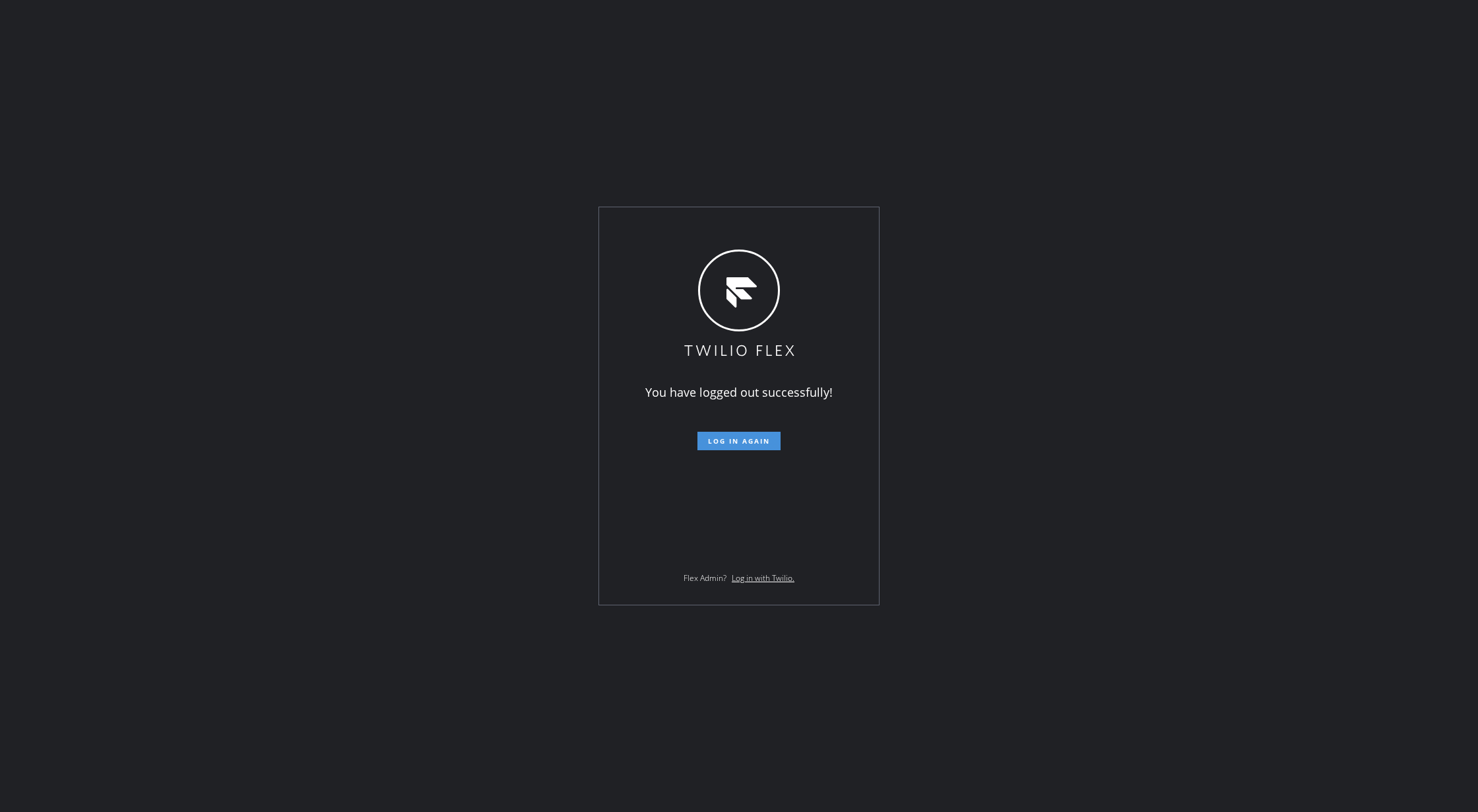
click at [744, 446] on button "Log in again" at bounding box center [739, 441] width 83 height 19
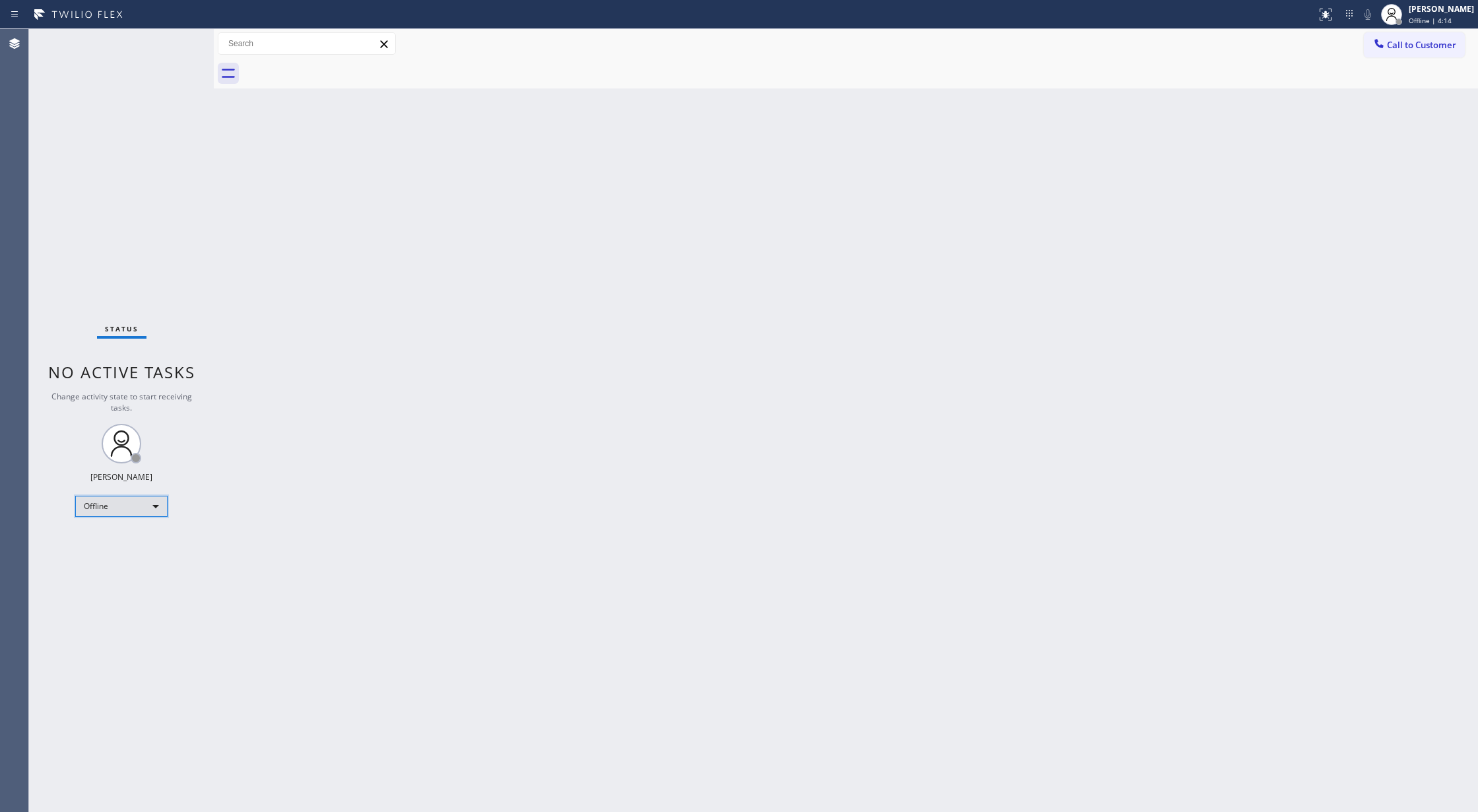
click at [142, 510] on div "Offline" at bounding box center [121, 506] width 92 height 21
click at [138, 553] on li "Unavailable" at bounding box center [120, 557] width 89 height 16
click at [1405, 45] on span "Call to Customer" at bounding box center [1422, 45] width 70 height 12
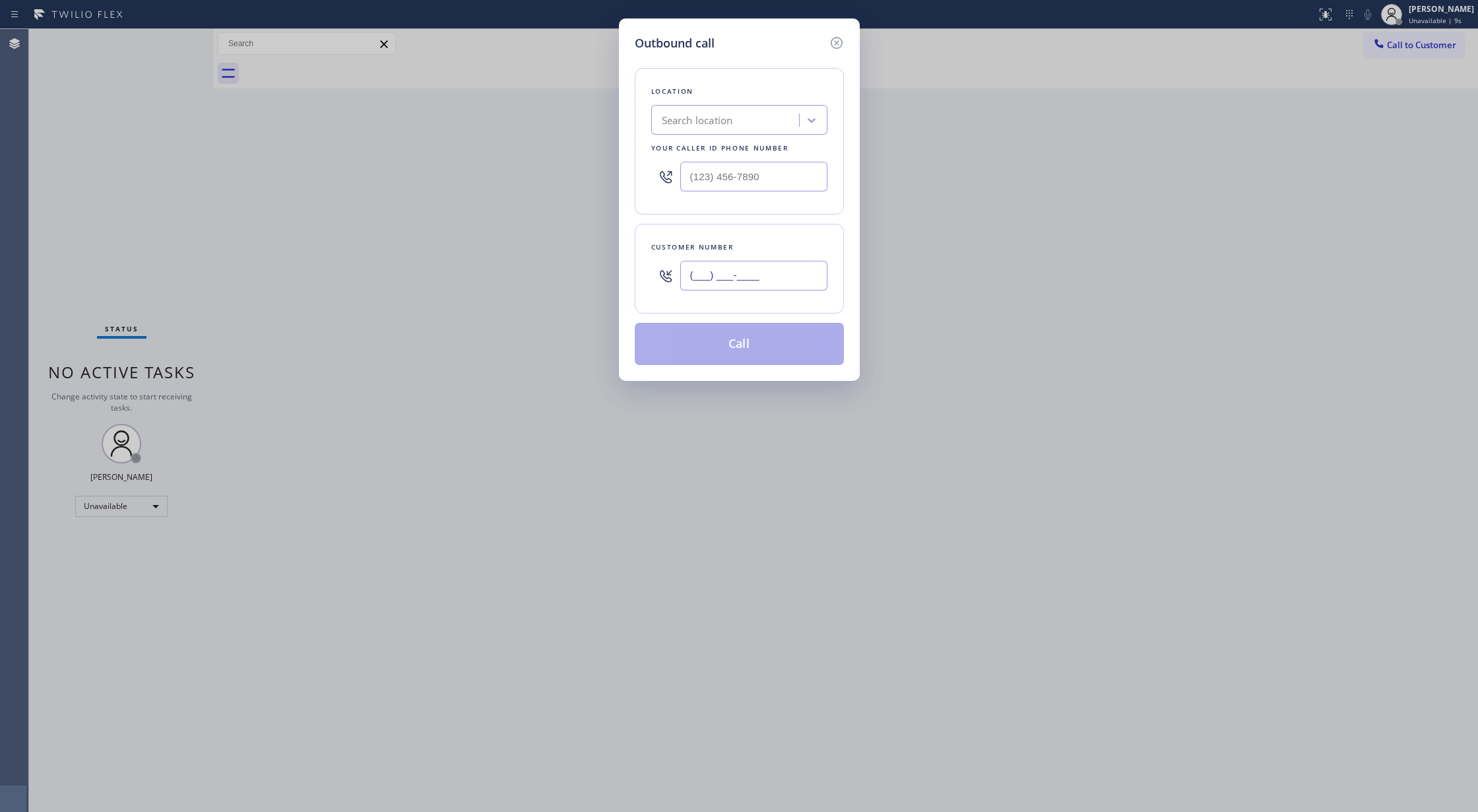
click at [693, 274] on input "(___) ___-____" at bounding box center [754, 276] width 147 height 30
paste input "949) 302-1017"
type input "(949) 302-1017"
click at [759, 30] on div "Outbound call Location Search location Your caller id phone number Customer num…" at bounding box center [739, 200] width 241 height 363
click at [700, 112] on div "Search location" at bounding box center [727, 120] width 144 height 23
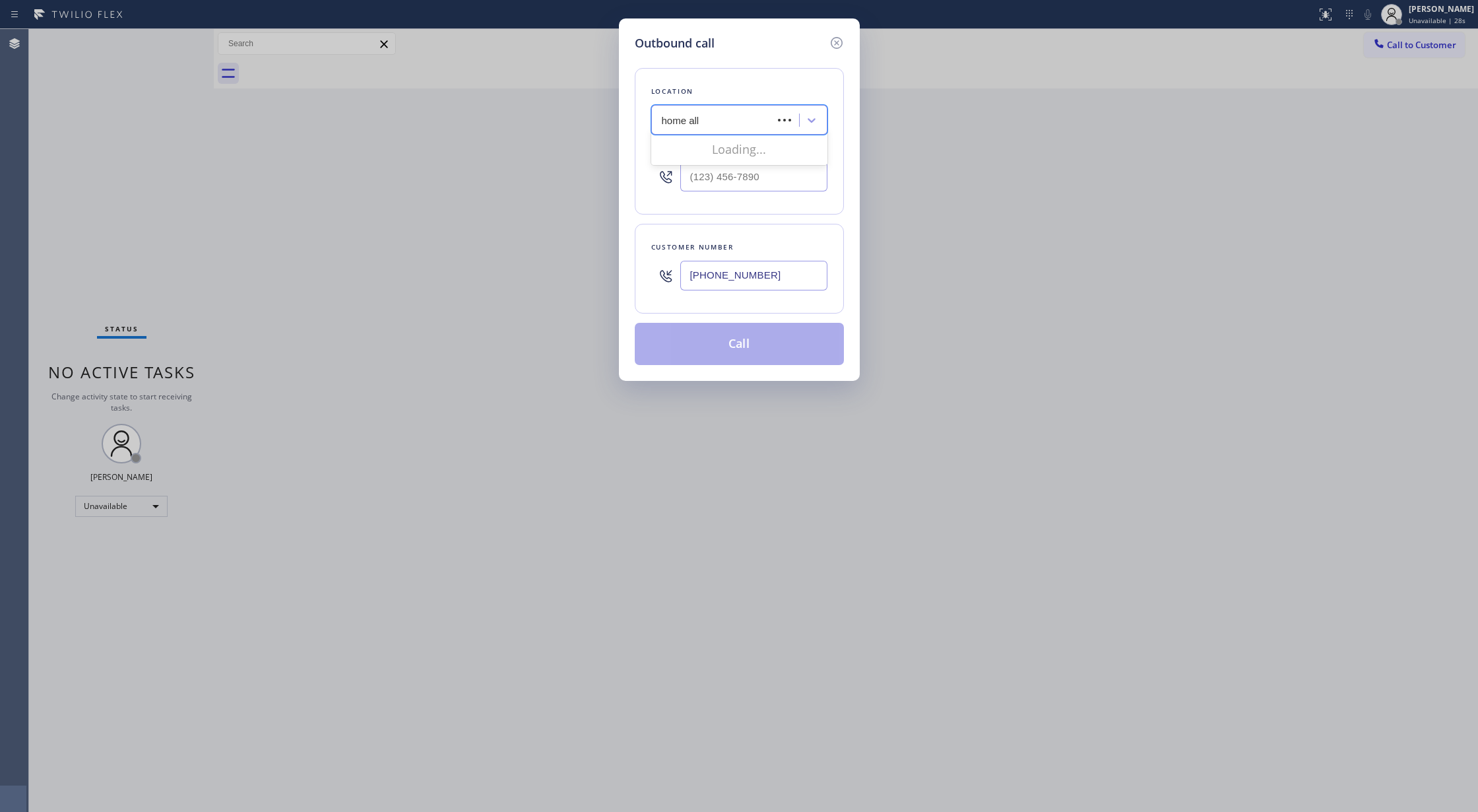
type input "home al"
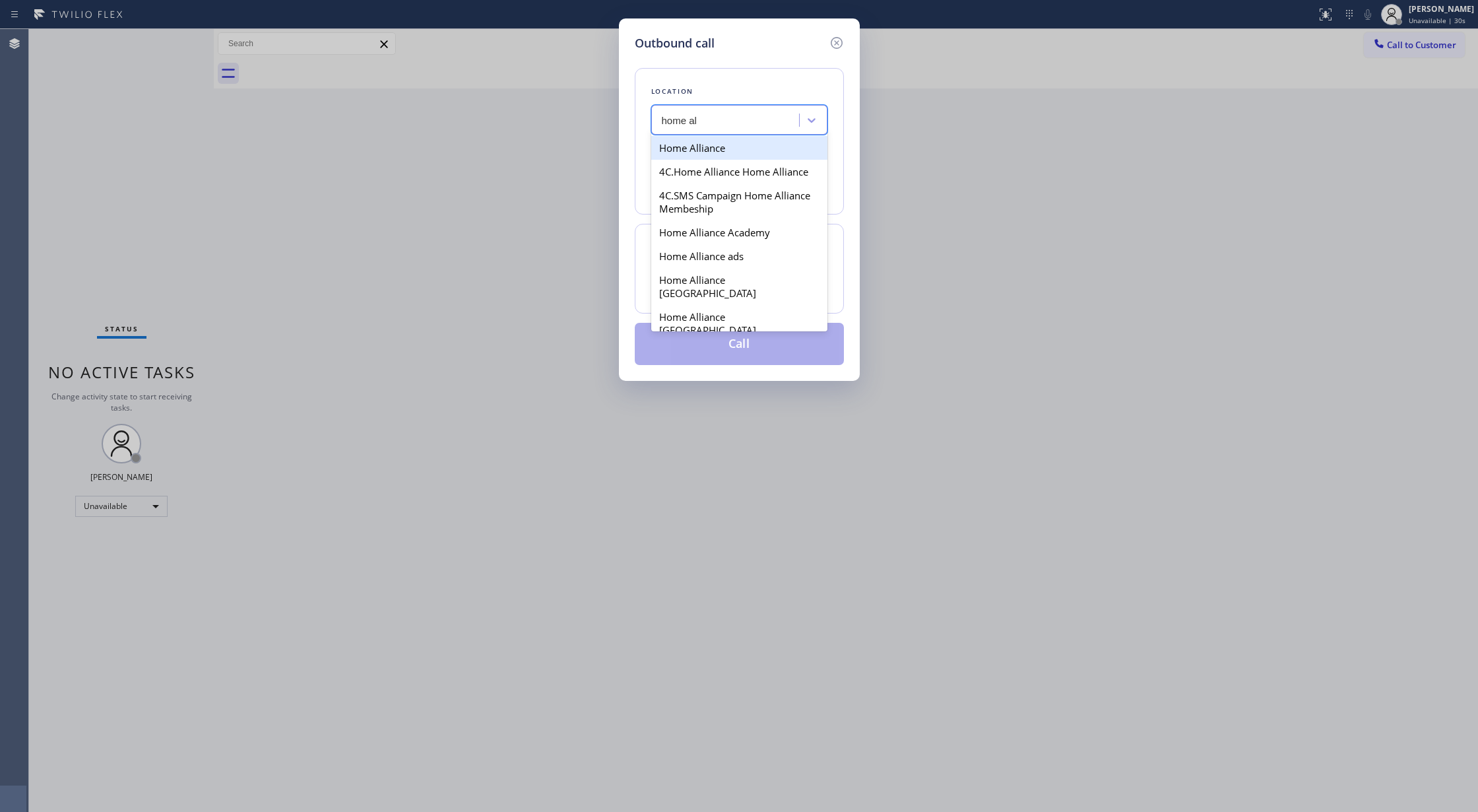
click at [716, 155] on div "Home Alliance" at bounding box center [739, 148] width 176 height 23
type input "(877) 777-0796"
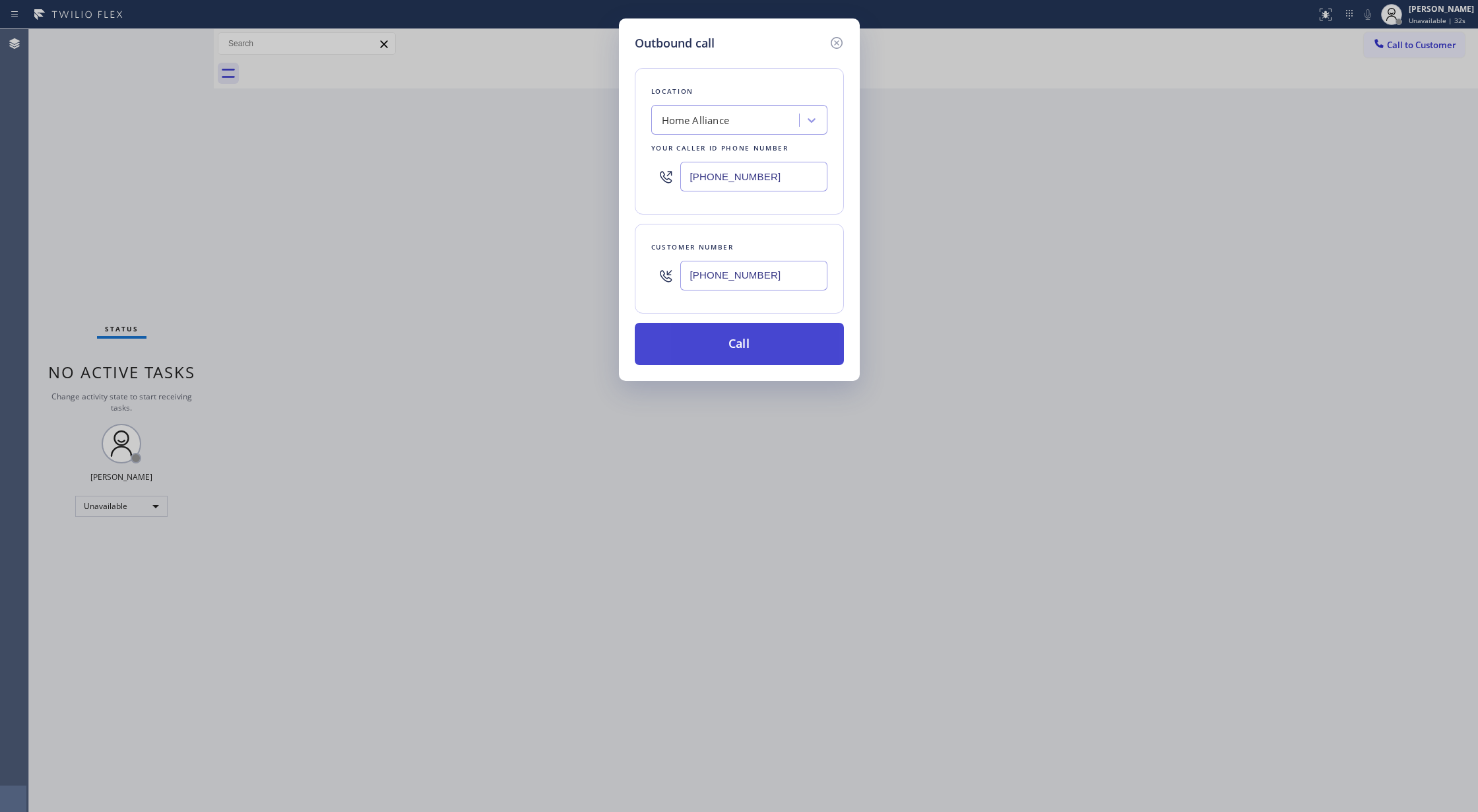
click at [714, 345] on button "Call" at bounding box center [739, 344] width 209 height 42
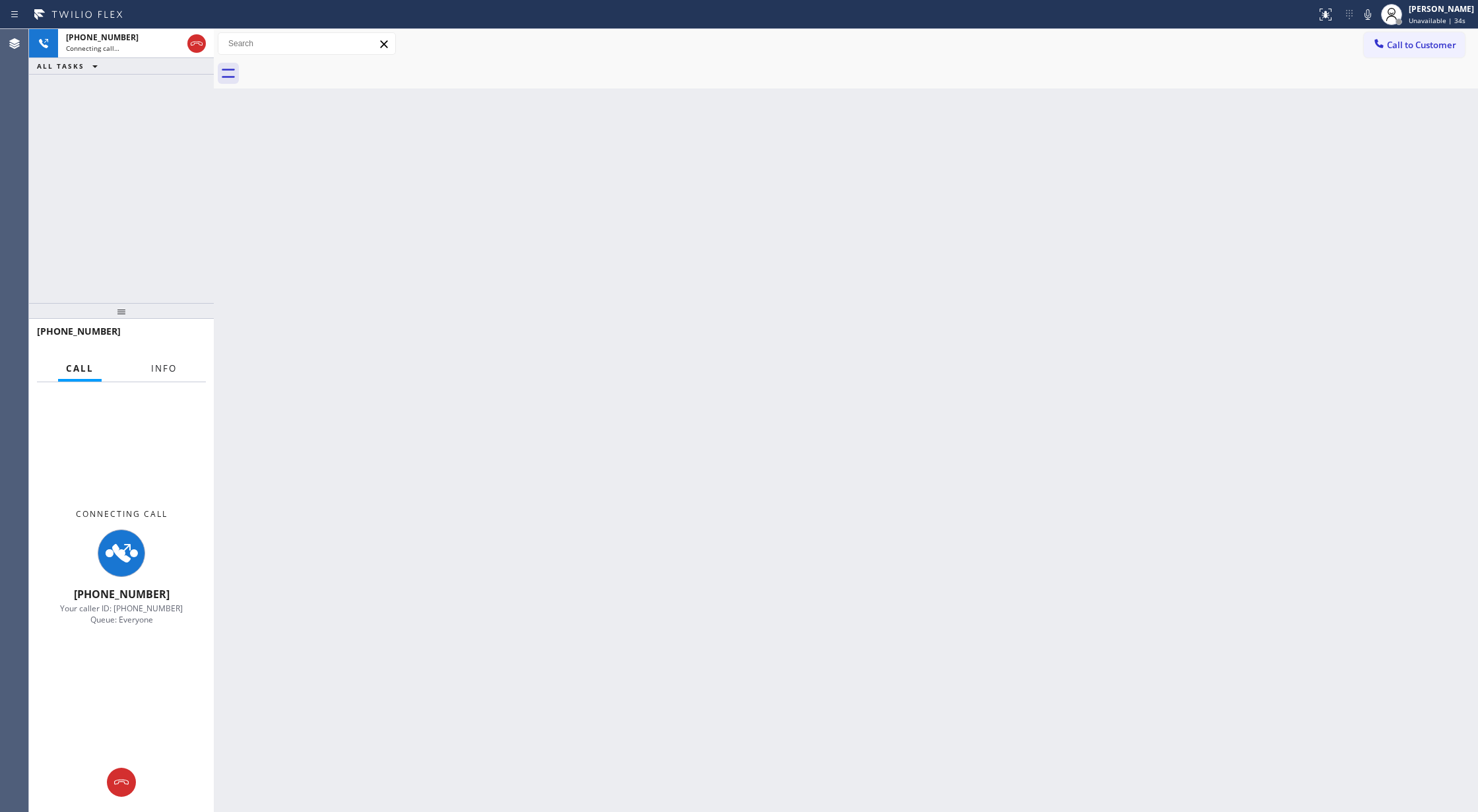
click at [153, 364] on span "Info" at bounding box center [163, 368] width 26 height 12
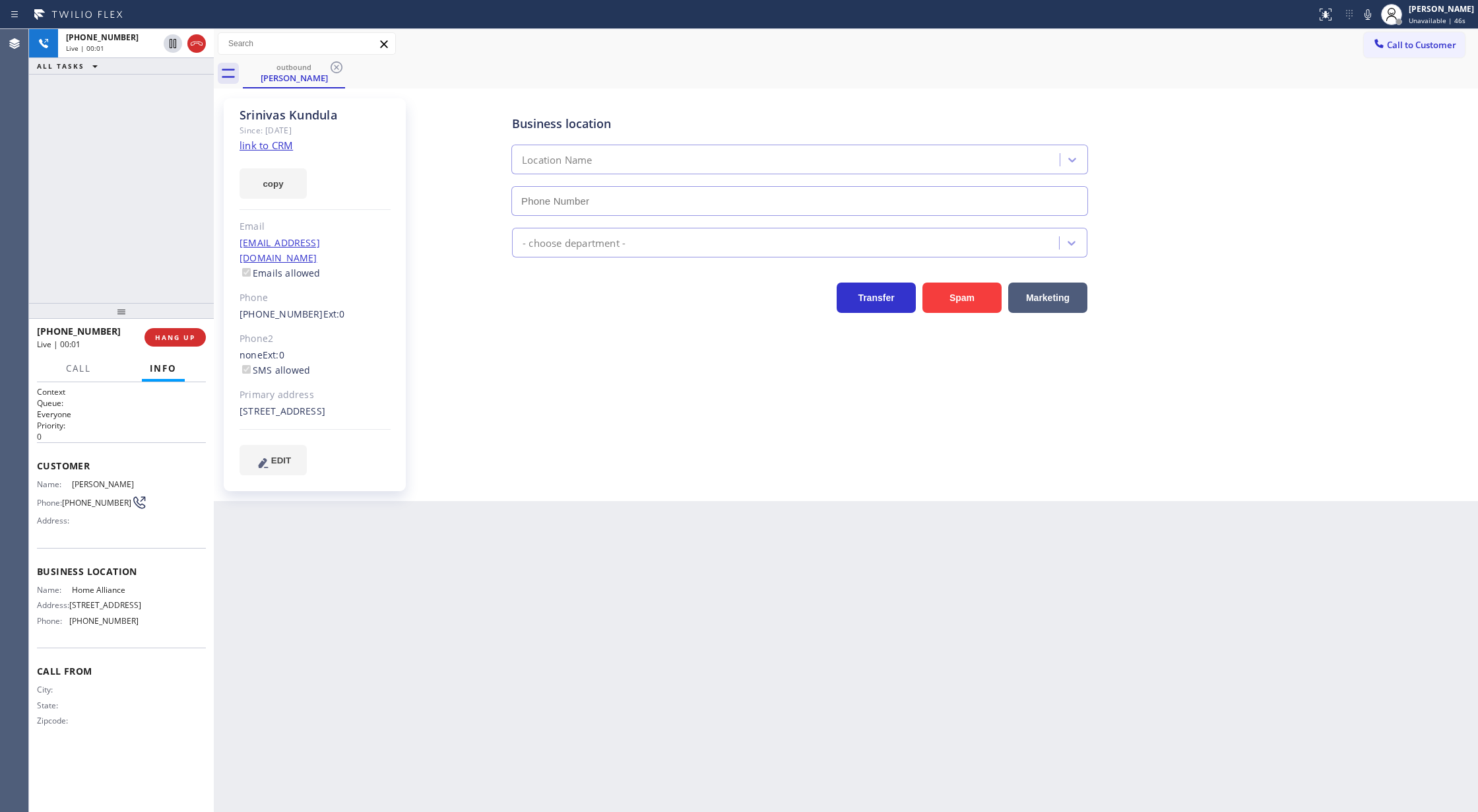
type input "(877) 777-0796"
drag, startPoint x: 193, startPoint y: 42, endPoint x: 223, endPoint y: 204, distance: 164.8
click at [193, 42] on icon at bounding box center [196, 43] width 12 height 4
click at [159, 331] on button "COMPLETE" at bounding box center [172, 338] width 66 height 19
type input "[PHONE_NUMBER]"
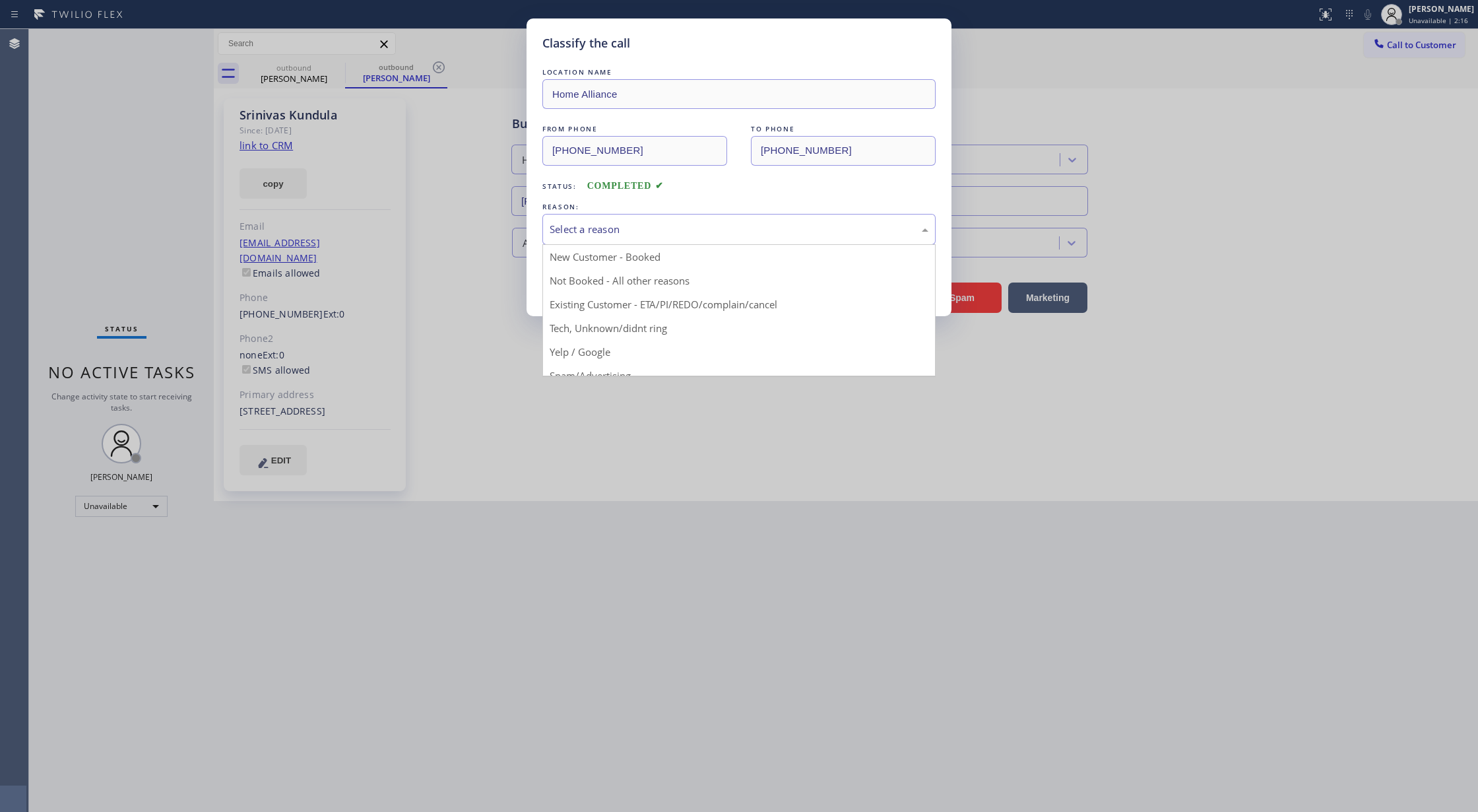
click at [614, 236] on div "Select a reason" at bounding box center [739, 229] width 379 height 15
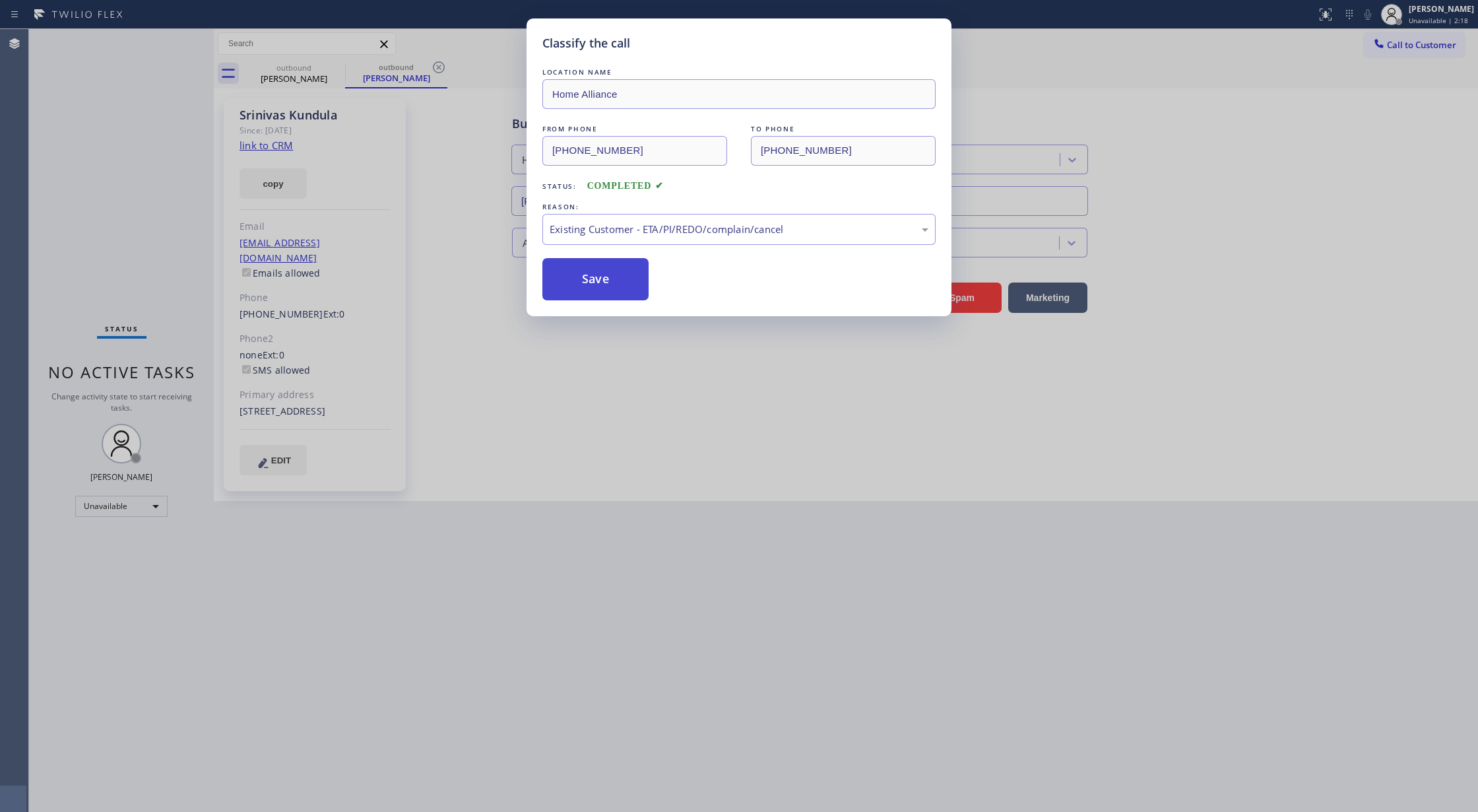
click at [592, 265] on button "Save" at bounding box center [596, 279] width 106 height 42
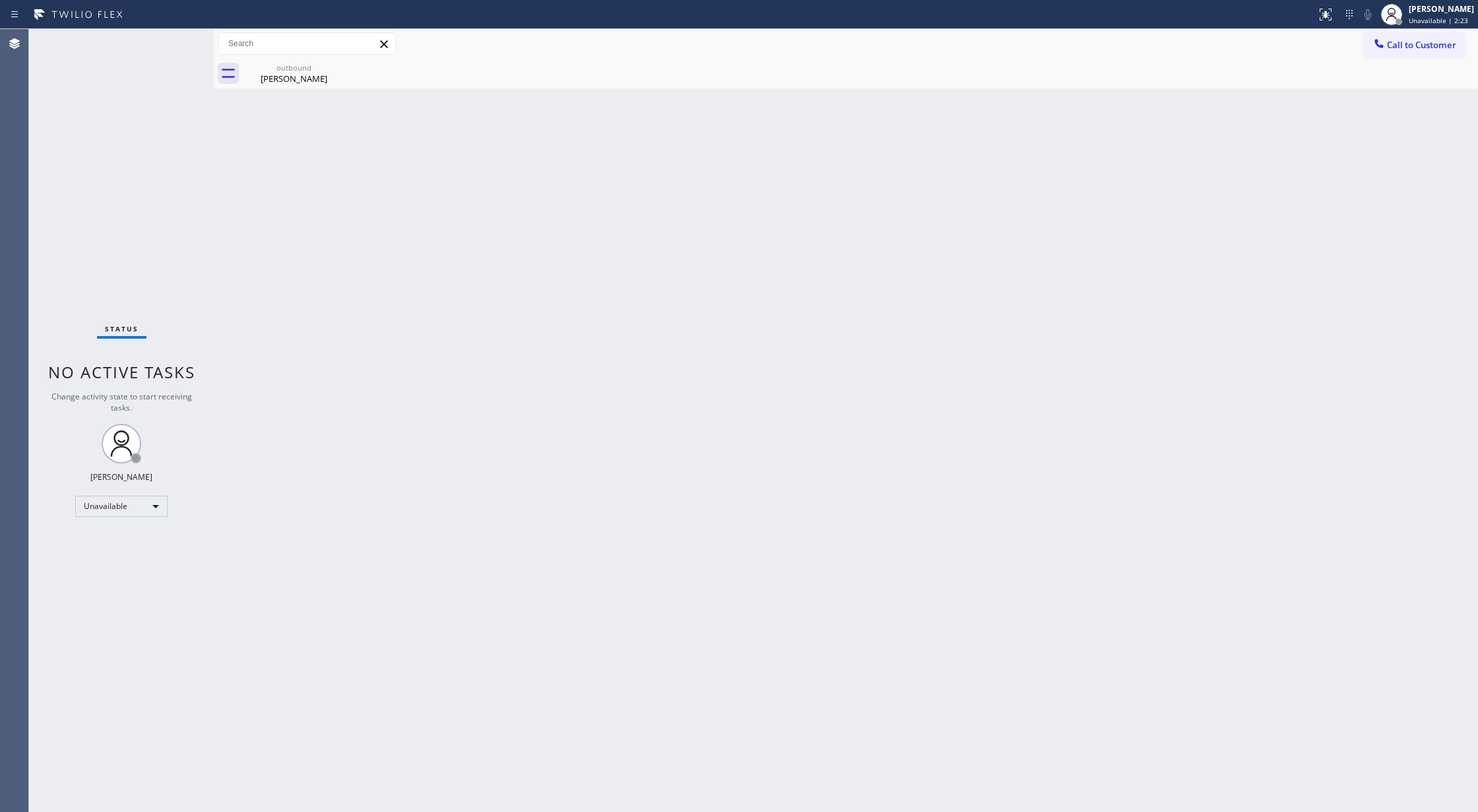
drag, startPoint x: 1407, startPoint y: 48, endPoint x: 1376, endPoint y: 66, distance: 35.8
click at [1407, 48] on span "Call to Customer" at bounding box center [1422, 45] width 70 height 12
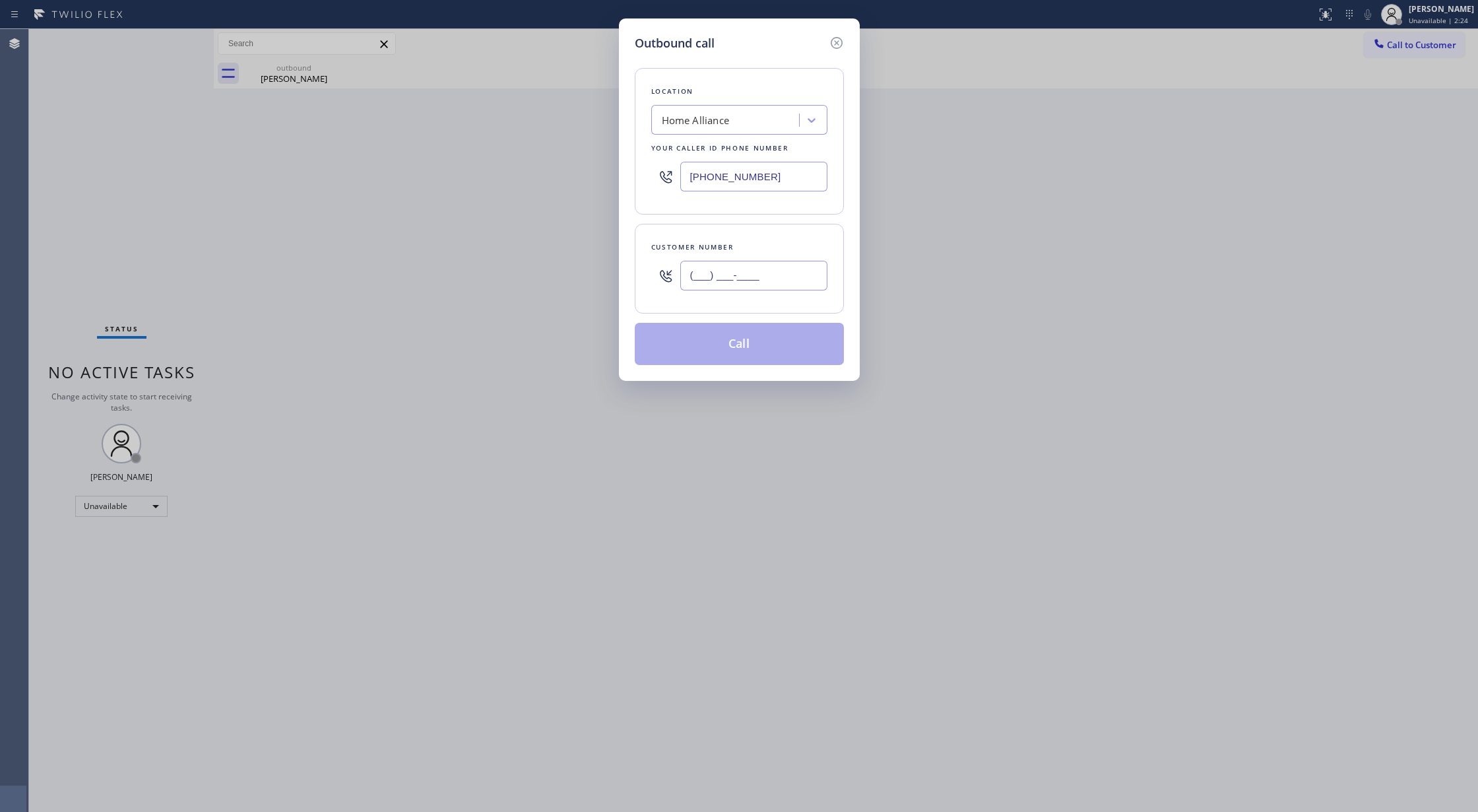
click at [697, 277] on input "(___) ___-____" at bounding box center [754, 276] width 147 height 30
paste input "949) 302-1018"
type input "(949) 302-1018"
click at [740, 347] on button "Call" at bounding box center [739, 344] width 209 height 42
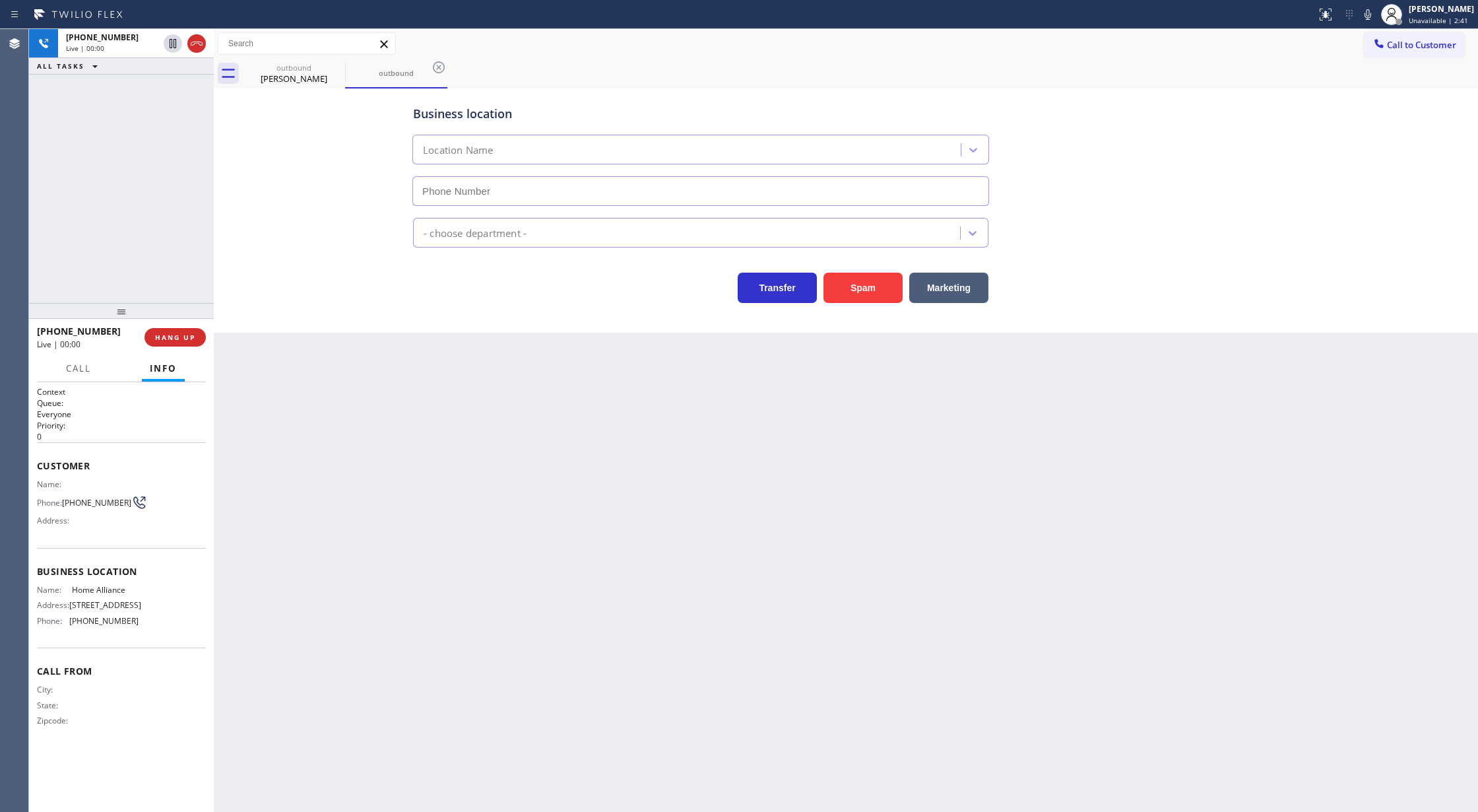
type input "[PHONE_NUMBER]"
click at [166, 338] on span "COMPLETE" at bounding box center [173, 338] width 45 height 9
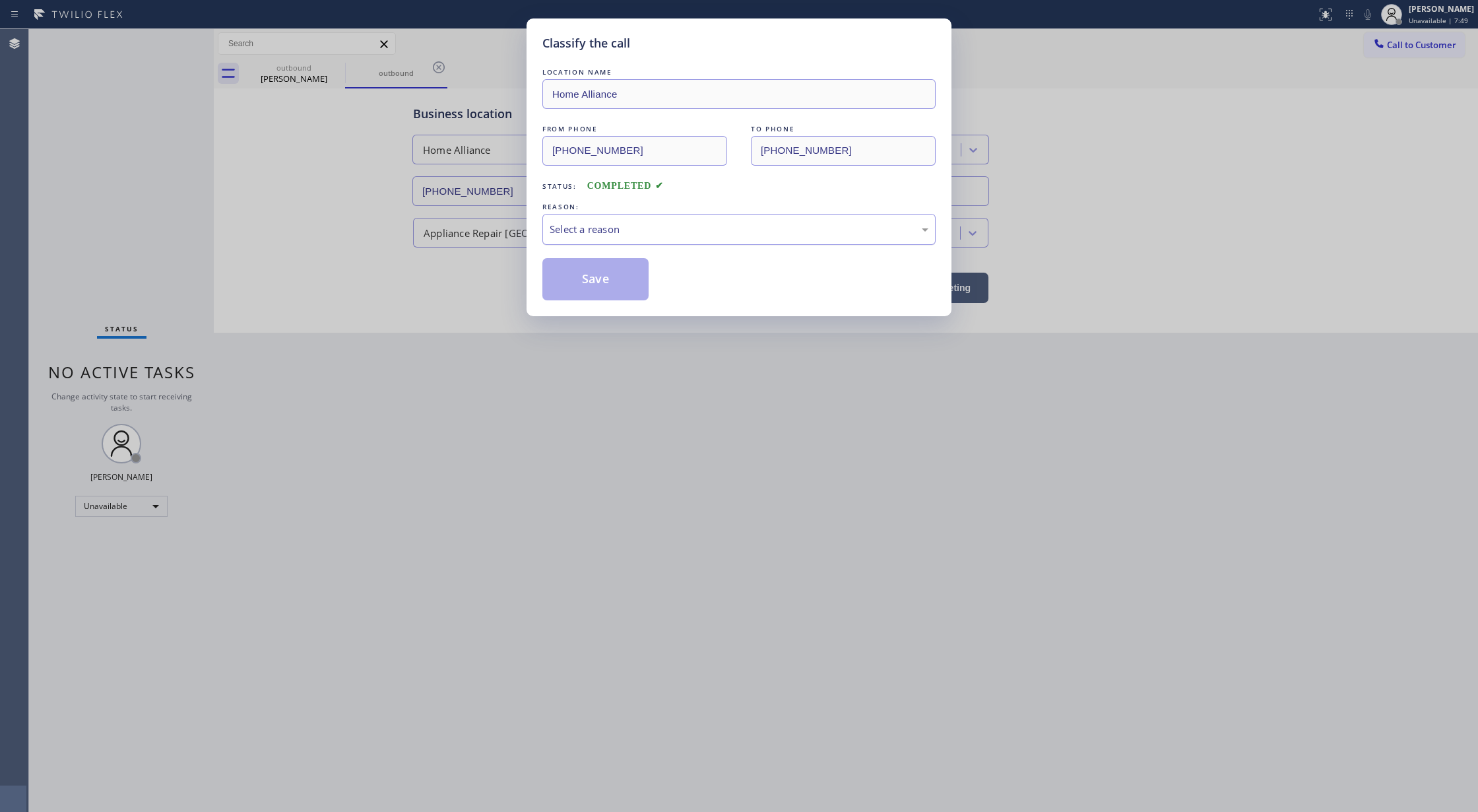
drag, startPoint x: 659, startPoint y: 230, endPoint x: 650, endPoint y: 238, distance: 12.0
click at [658, 228] on div "Select a reason" at bounding box center [739, 229] width 379 height 15
click at [571, 294] on button "Save" at bounding box center [596, 279] width 106 height 42
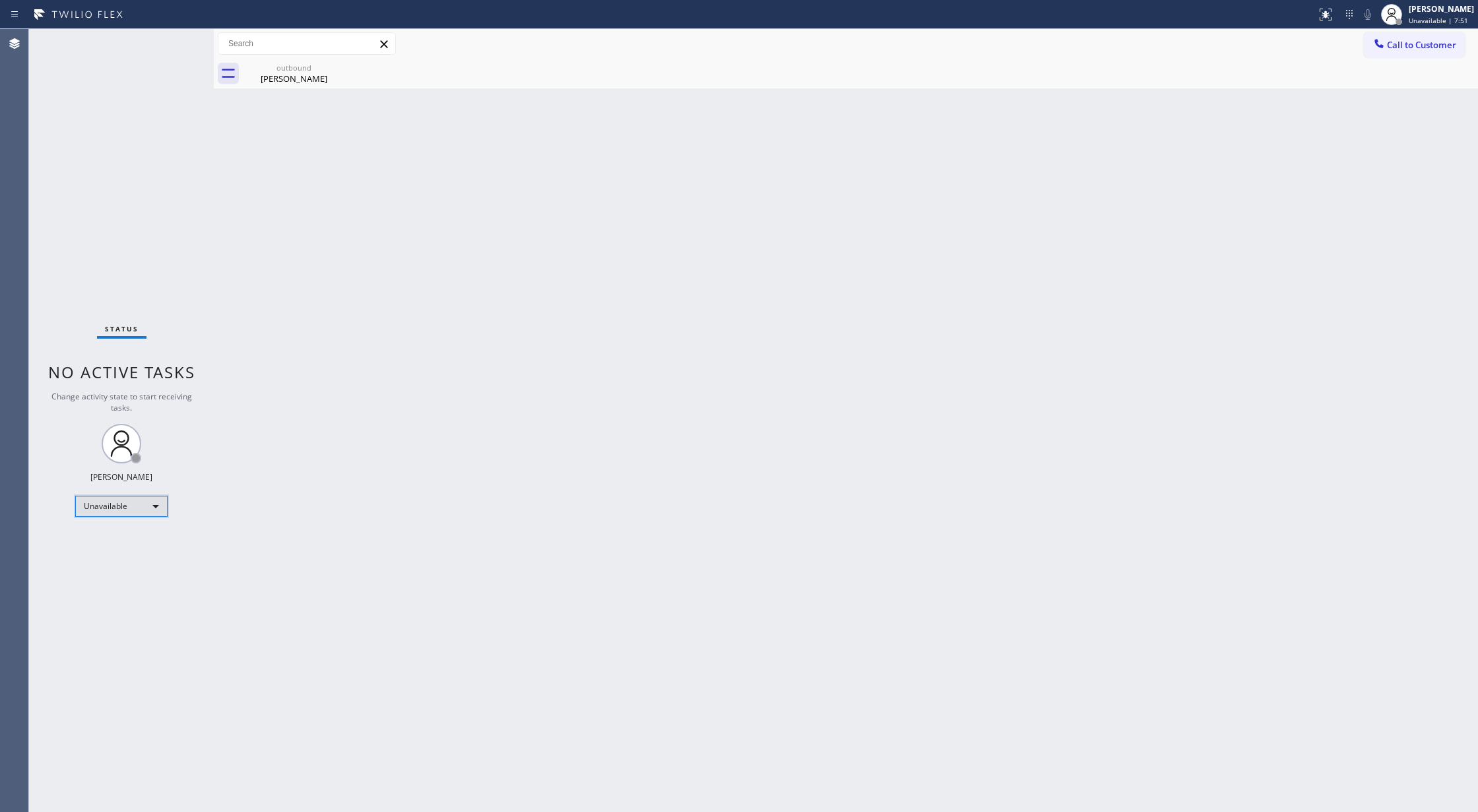
click at [152, 505] on div "Unavailable" at bounding box center [121, 506] width 92 height 21
click at [131, 528] on li "Offline" at bounding box center [120, 524] width 89 height 16
click at [1418, 15] on div "Lilibeth Pueyo Offline | 1s" at bounding box center [1442, 14] width 72 height 23
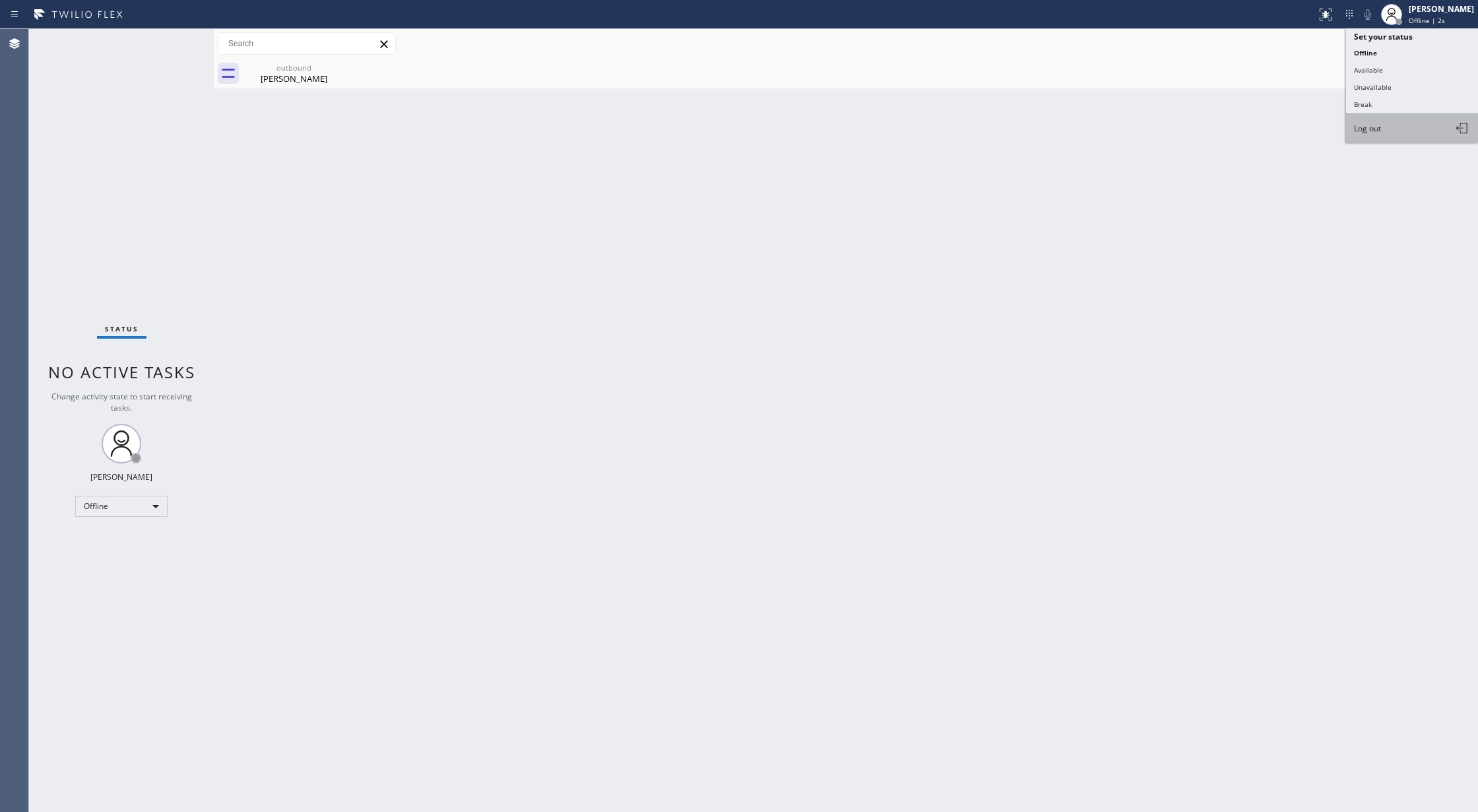
click at [1380, 134] on button "Log out" at bounding box center [1412, 127] width 132 height 29
